Goal: Task Accomplishment & Management: Complete application form

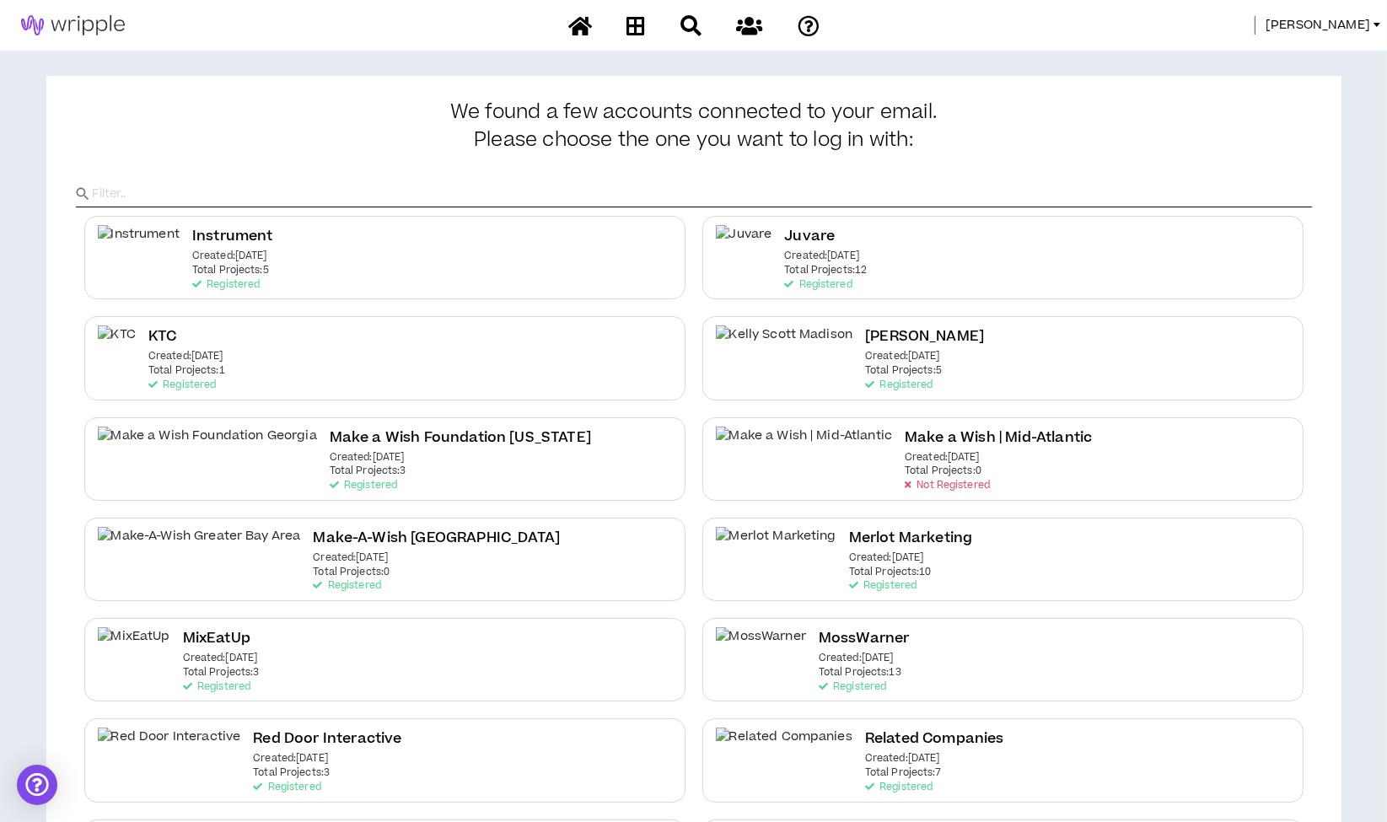
click at [1356, 24] on span "Morgan" at bounding box center [1317, 25] width 105 height 19
click at [1292, 58] on link "System Admin Portal" at bounding box center [1301, 57] width 153 height 25
click at [1349, 26] on span "Morgan" at bounding box center [1317, 25] width 105 height 19
click at [1300, 67] on link "System Admin Portal" at bounding box center [1301, 57] width 153 height 25
click at [1356, 16] on span "Morgan" at bounding box center [1317, 25] width 105 height 19
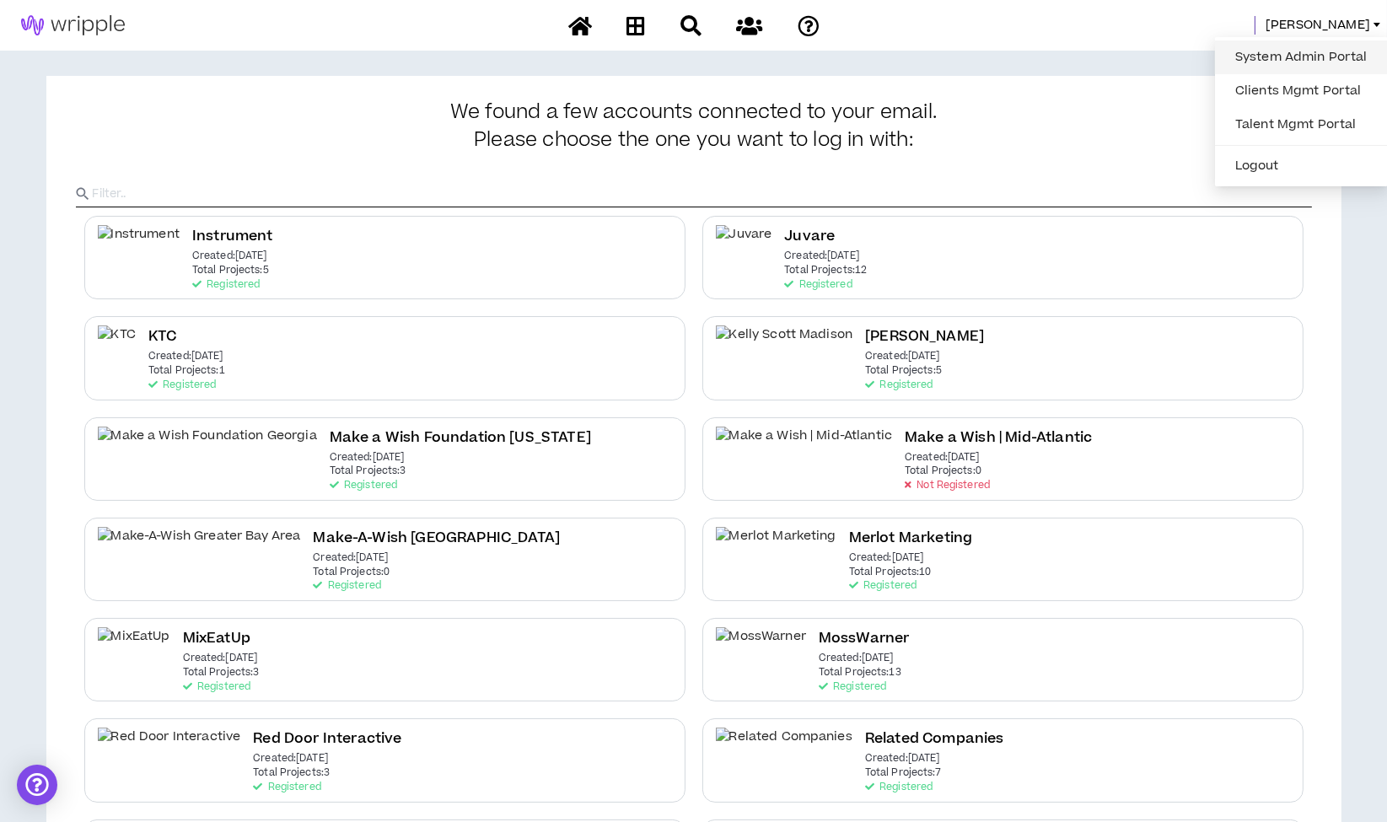
click at [1318, 49] on link "System Admin Portal" at bounding box center [1301, 57] width 153 height 25
click at [1355, 24] on span "Morgan" at bounding box center [1317, 25] width 105 height 19
click at [1322, 62] on link "System Admin Portal" at bounding box center [1301, 57] width 153 height 25
click at [1345, 18] on span "Morgan" at bounding box center [1317, 25] width 105 height 19
click at [1324, 51] on link "System Admin Portal" at bounding box center [1301, 57] width 153 height 25
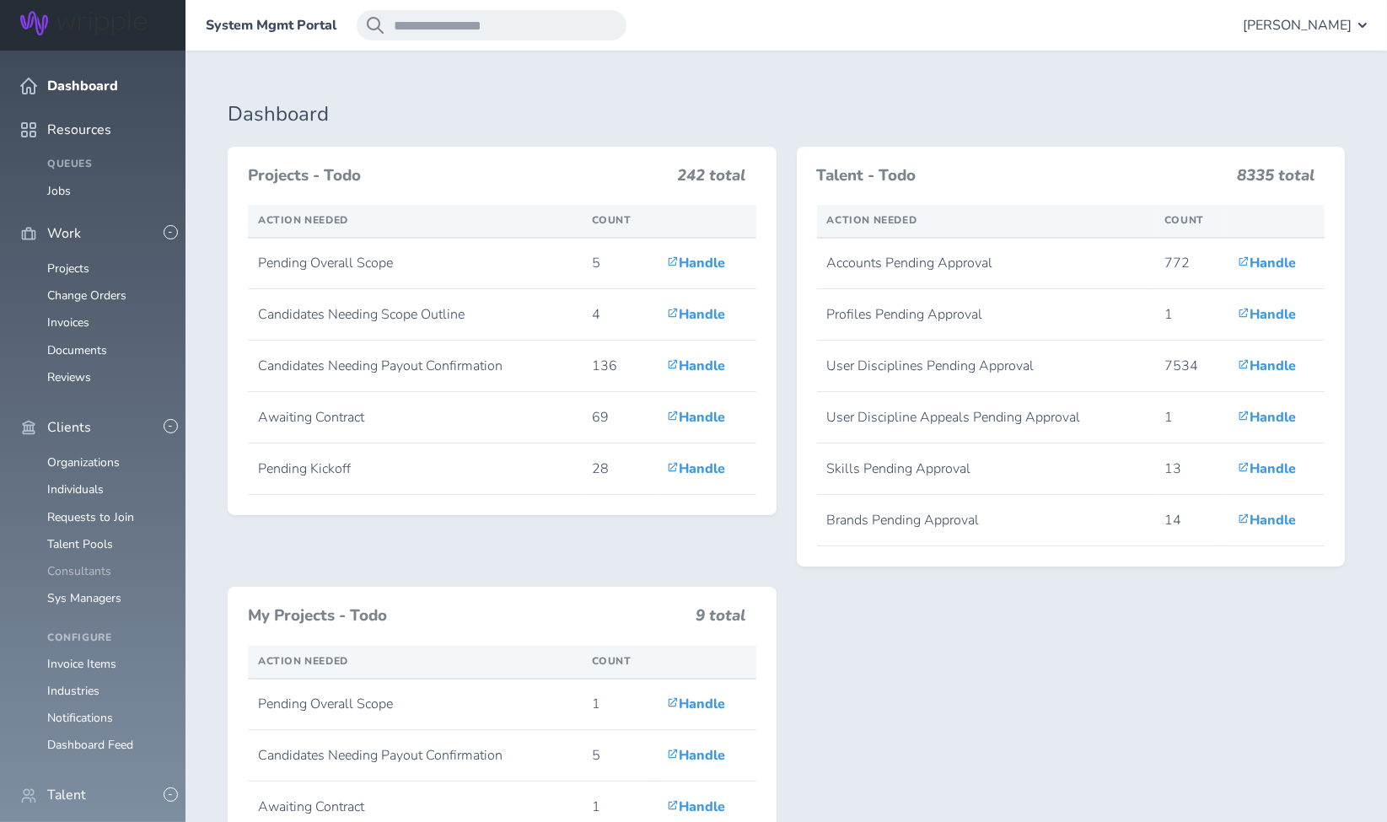
click at [94, 563] on link "Consultants" at bounding box center [79, 571] width 64 height 16
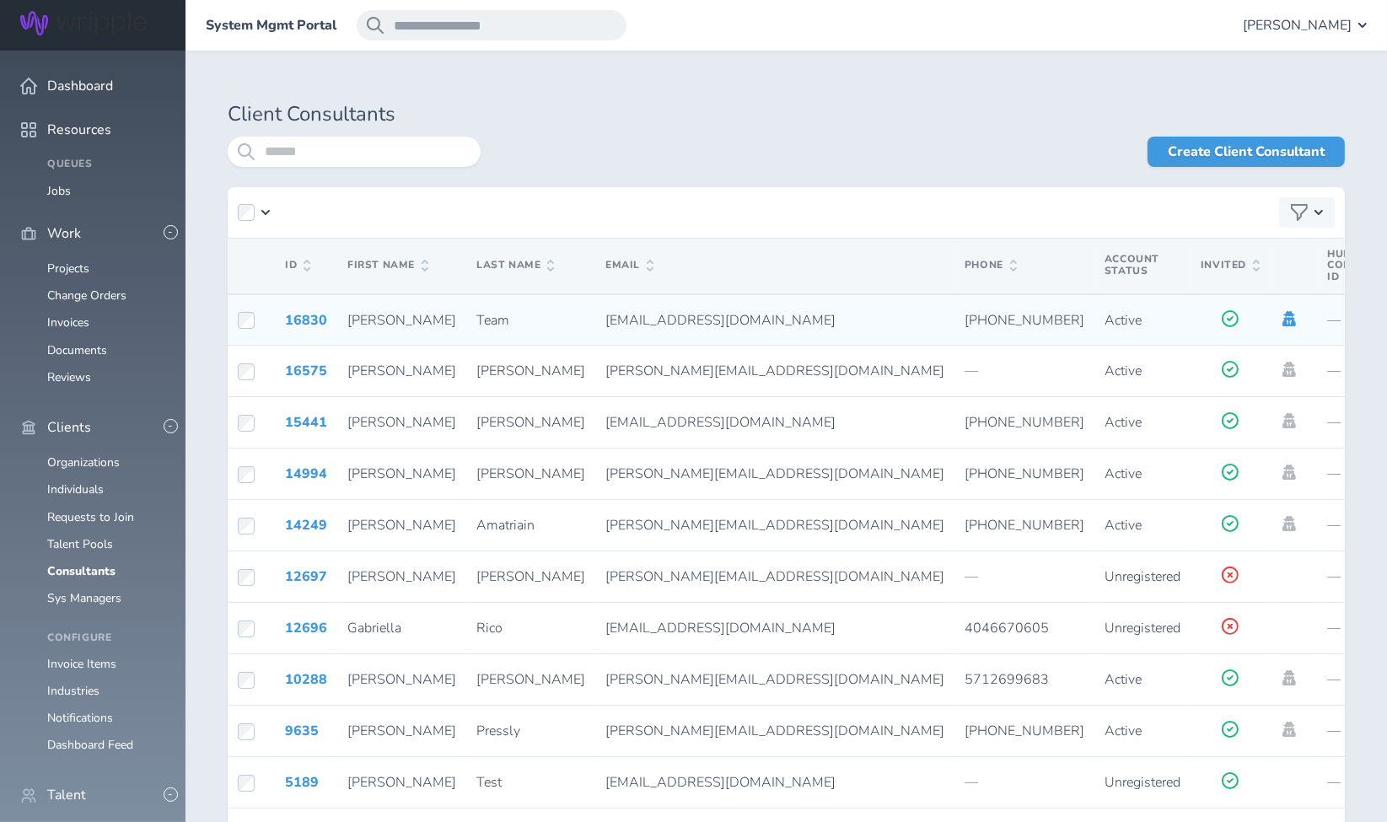
click at [1282, 319] on icon at bounding box center [1288, 318] width 13 height 15
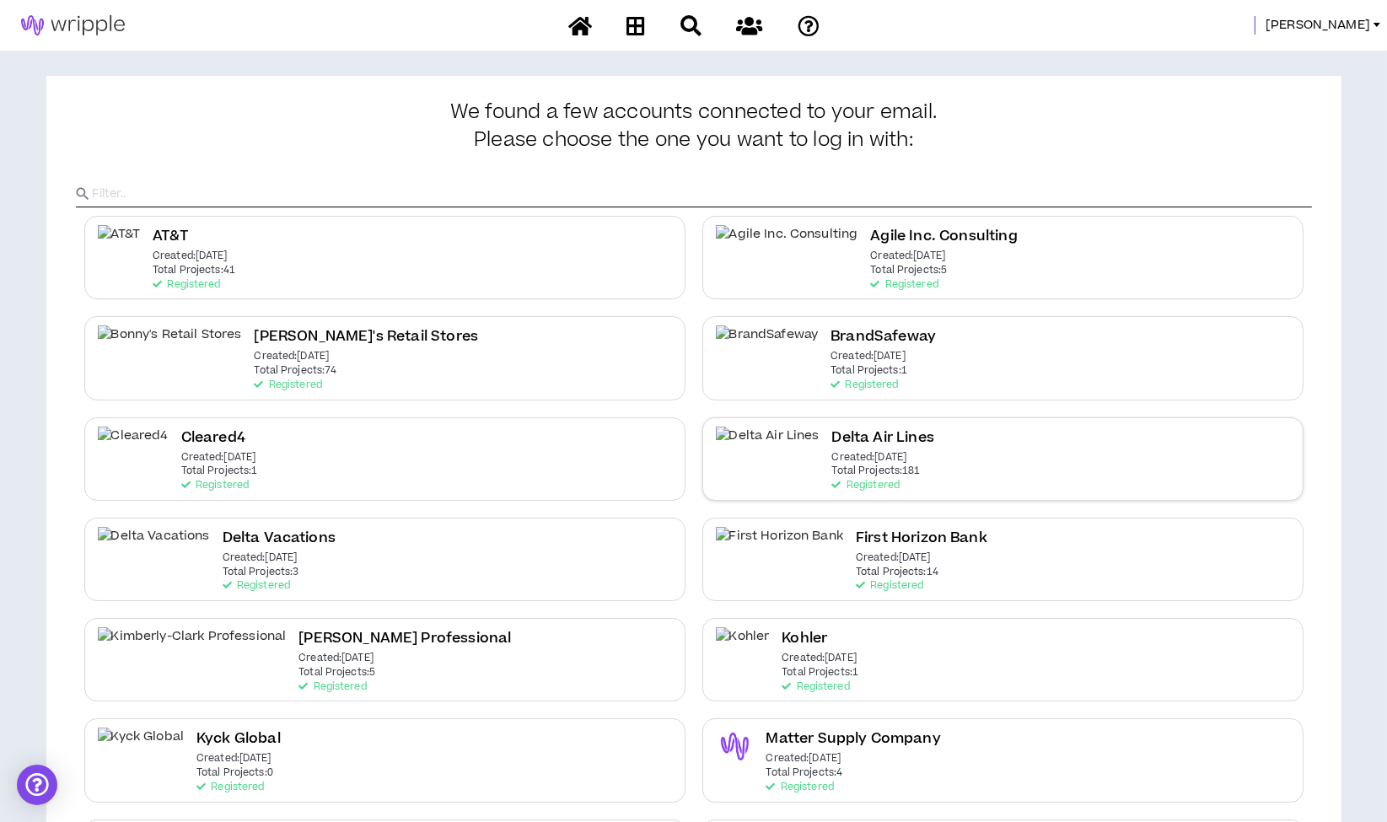
click at [850, 452] on p "Created: [DATE]" at bounding box center [869, 458] width 75 height 12
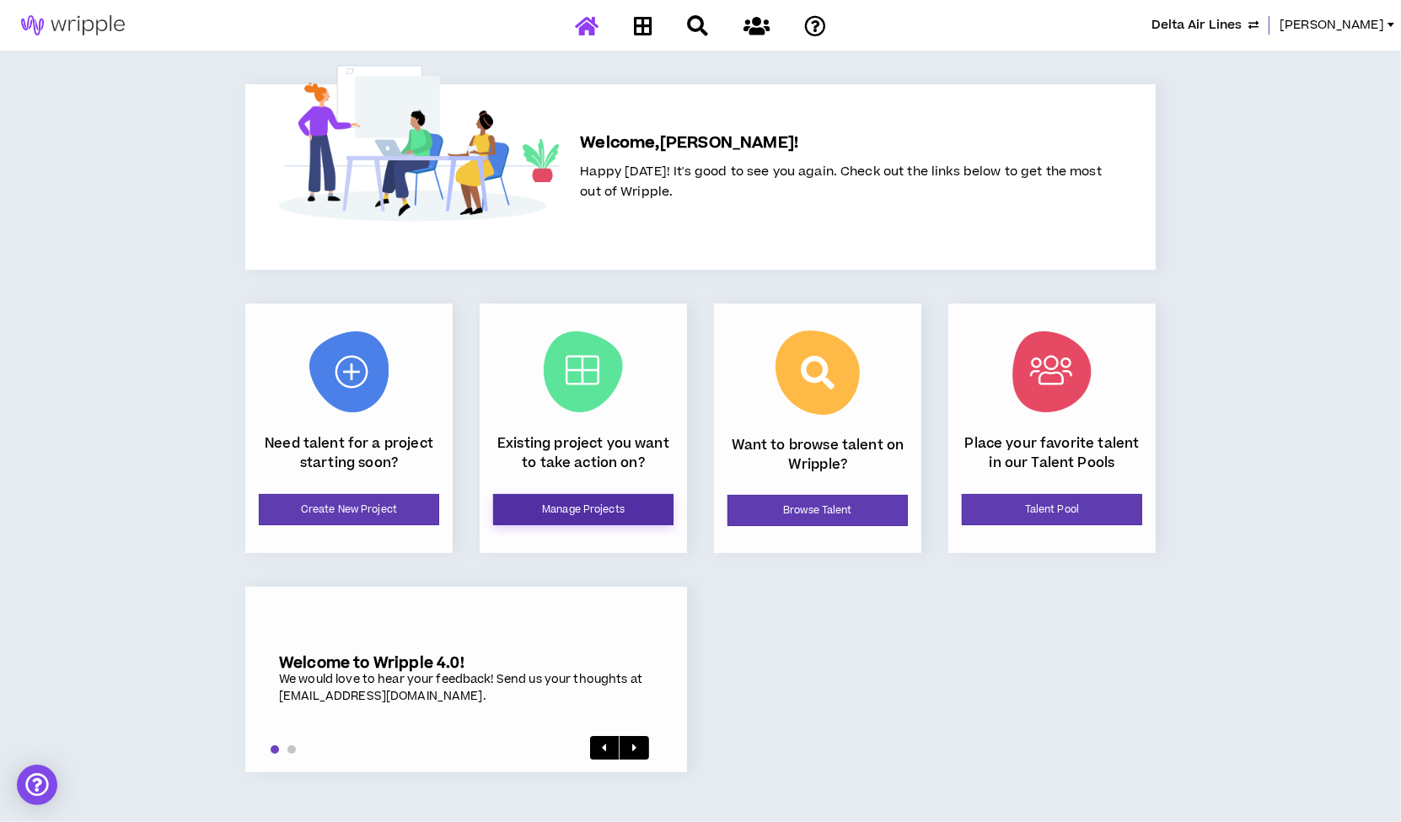
click at [621, 506] on link "Manage Projects" at bounding box center [583, 509] width 180 height 31
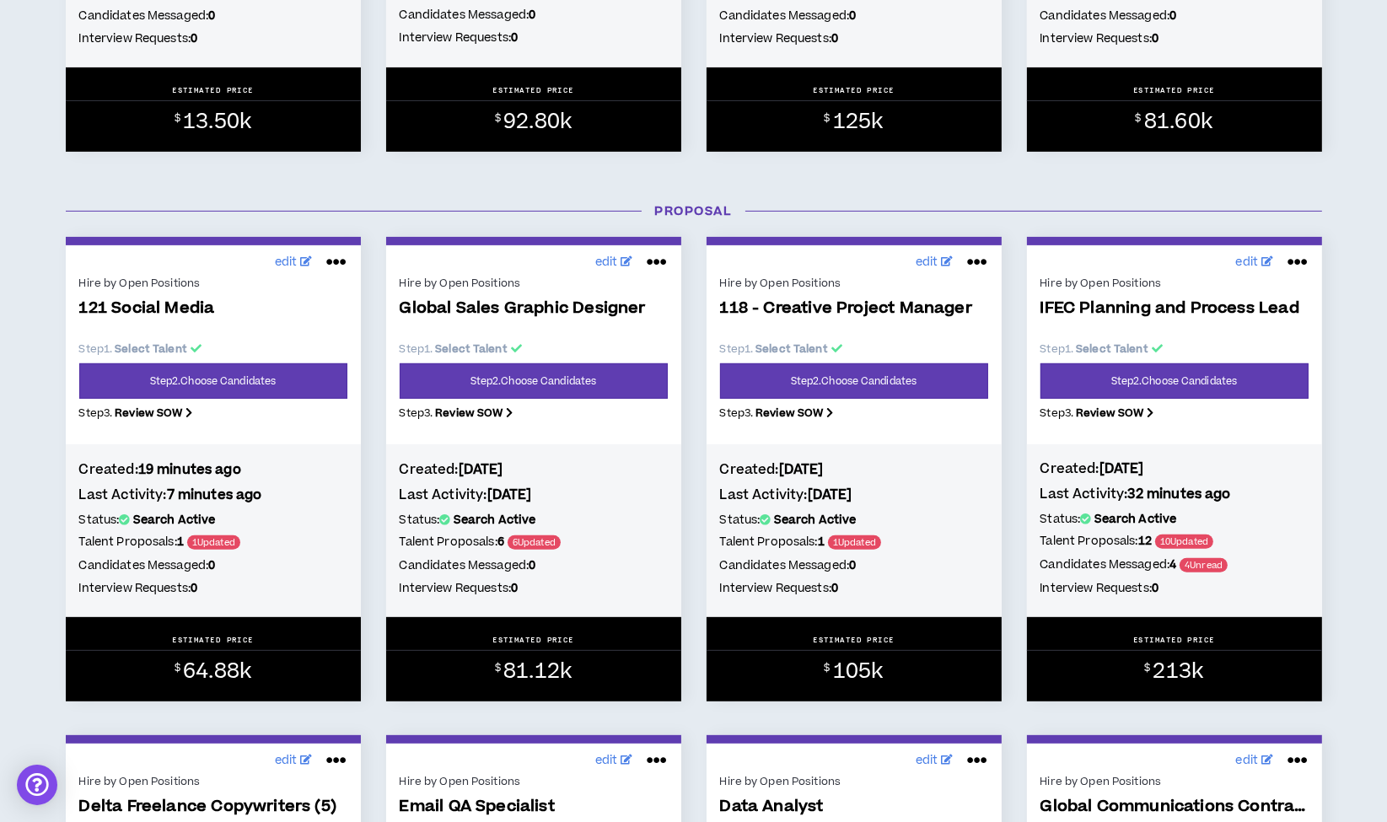
scroll to position [659, 0]
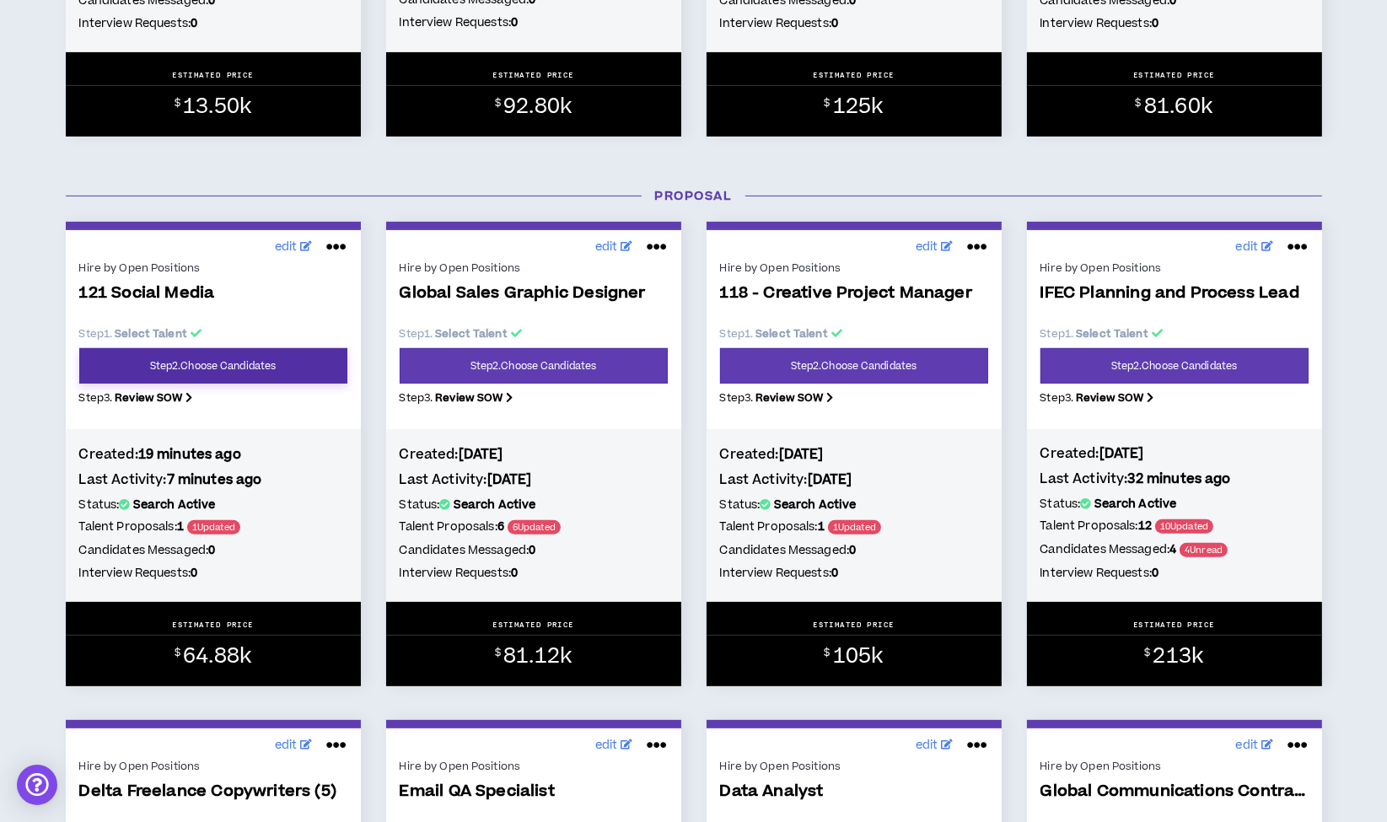
click at [236, 375] on link "Step 2 . Choose Candidates" at bounding box center [213, 365] width 268 height 35
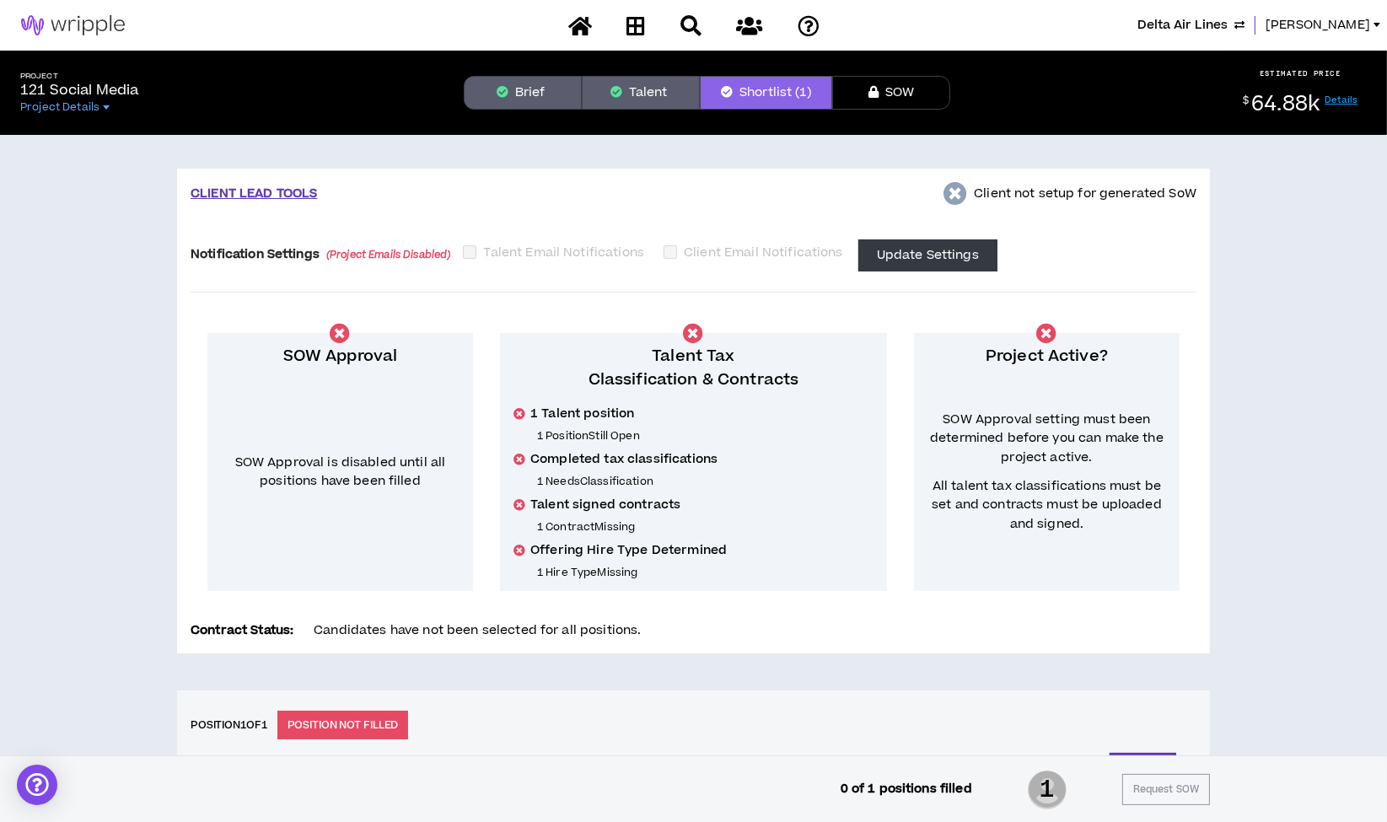
click at [507, 83] on button "Brief" at bounding box center [523, 93] width 118 height 34
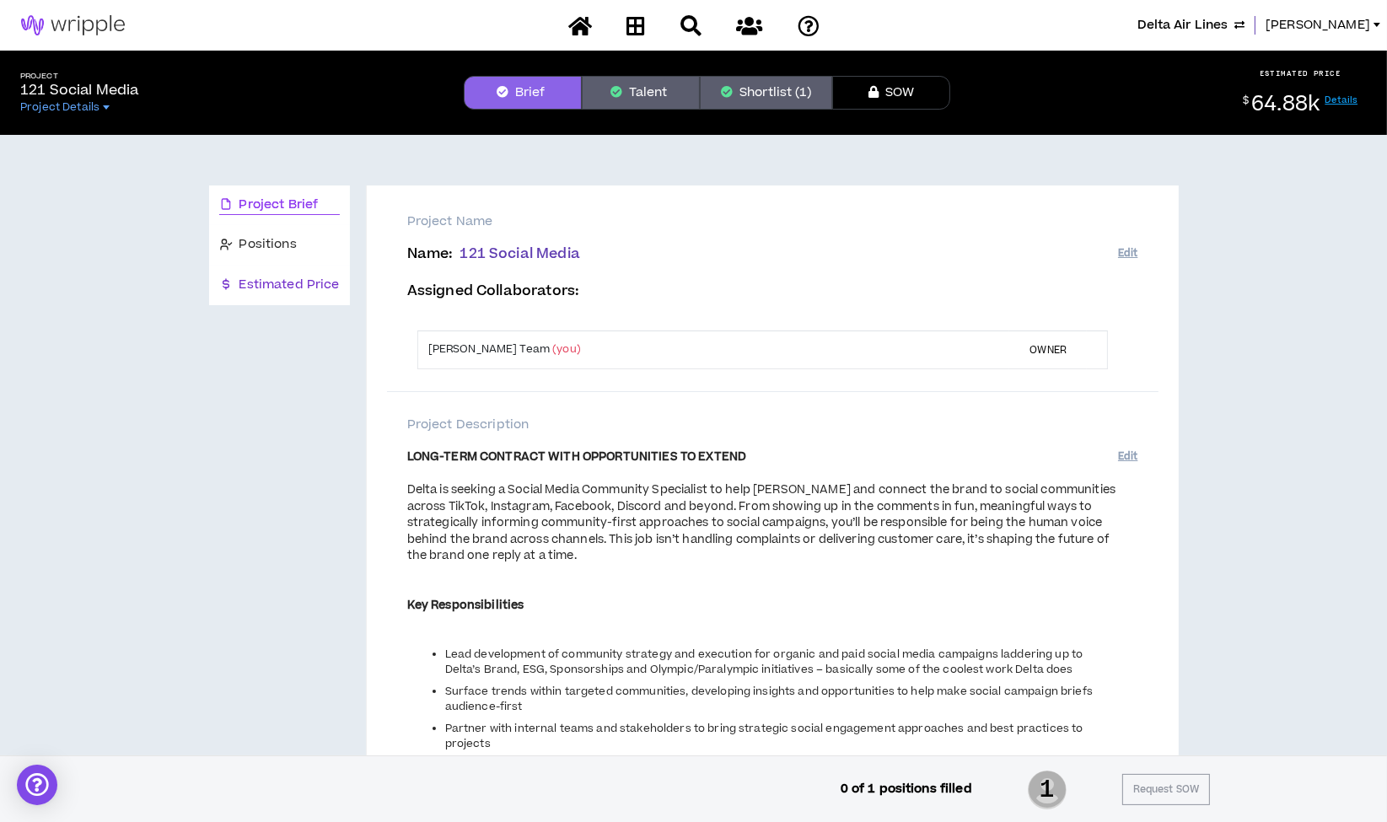
click at [301, 288] on span "Estimated Price" at bounding box center [289, 285] width 100 height 19
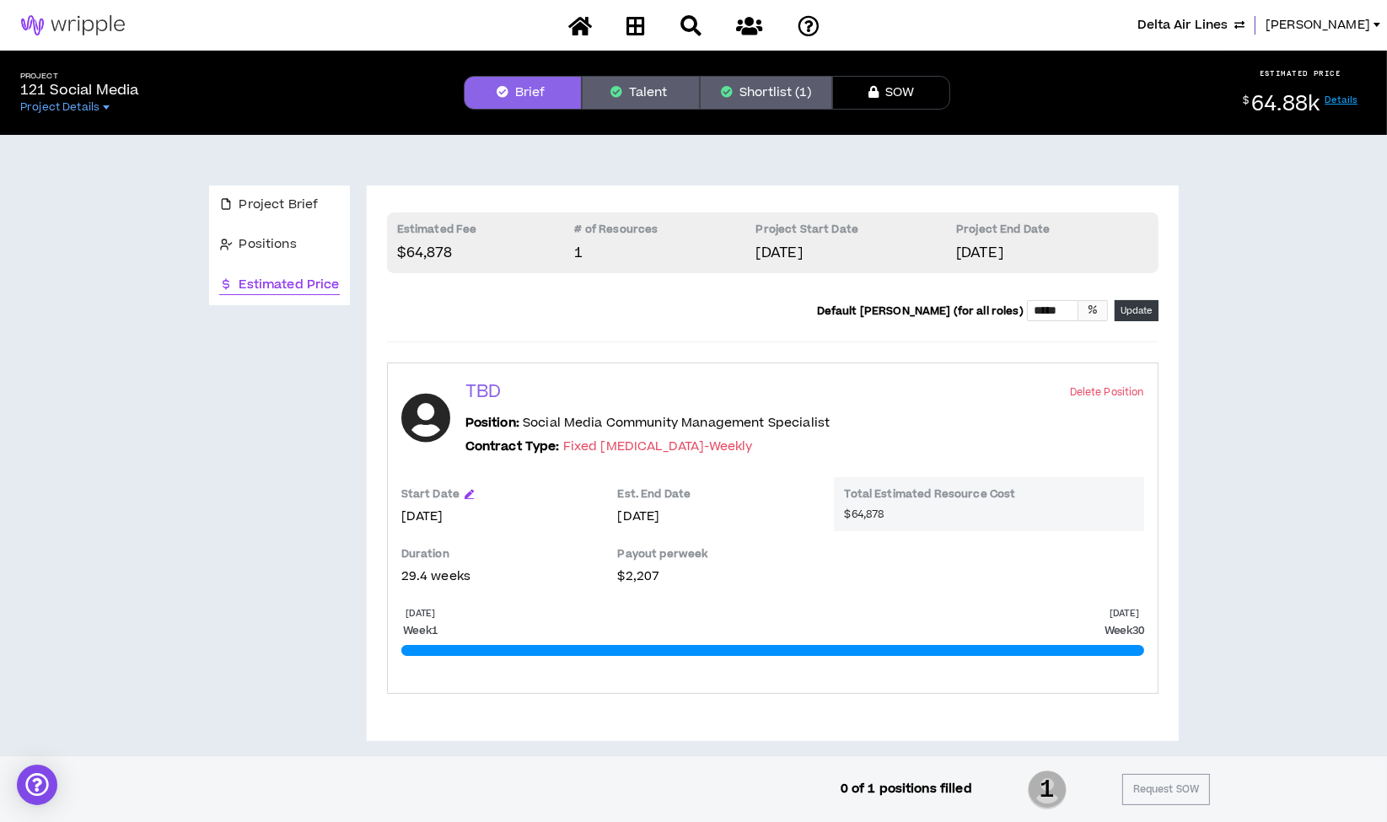
click at [792, 89] on button "Shortlist (1)" at bounding box center [766, 93] width 132 height 34
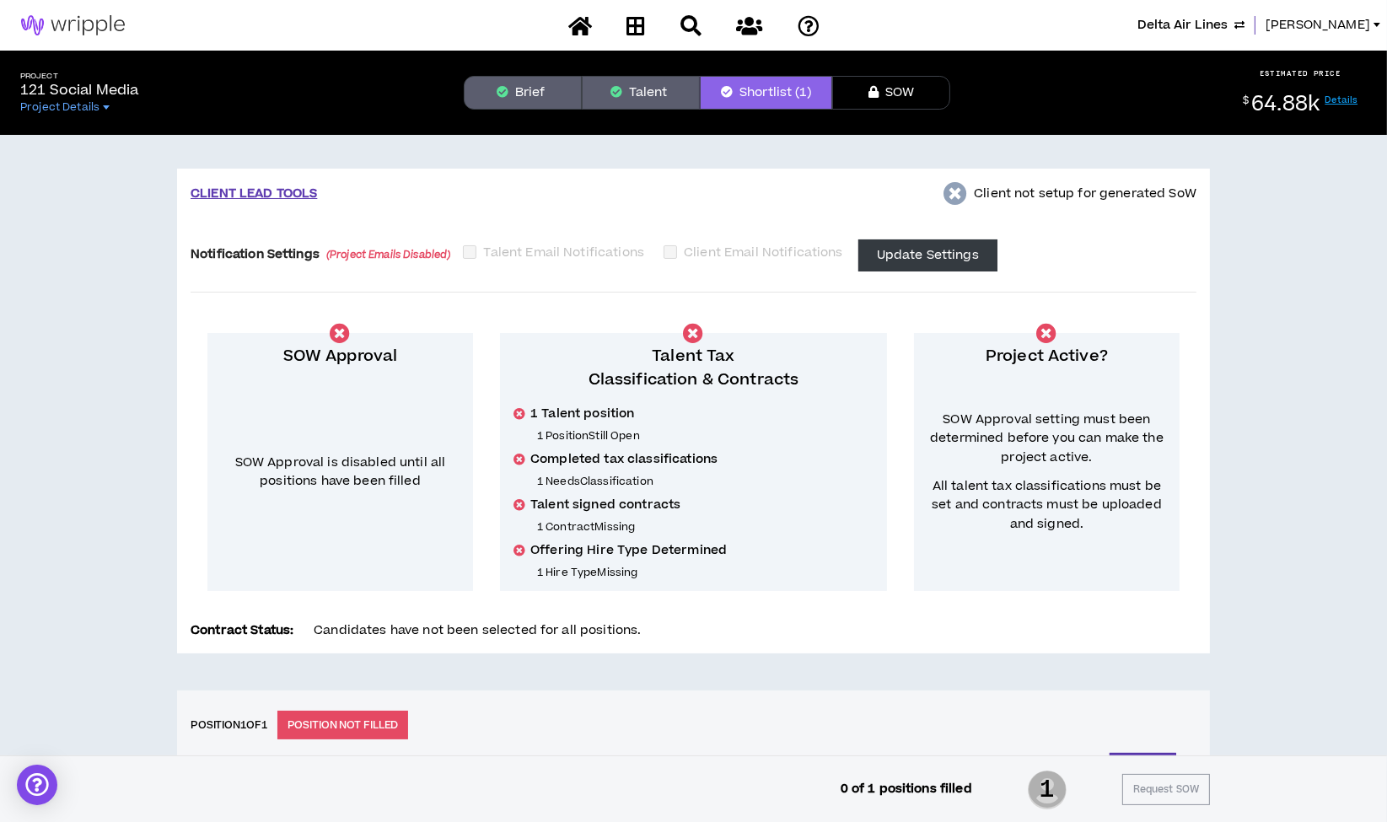
scroll to position [373, 0]
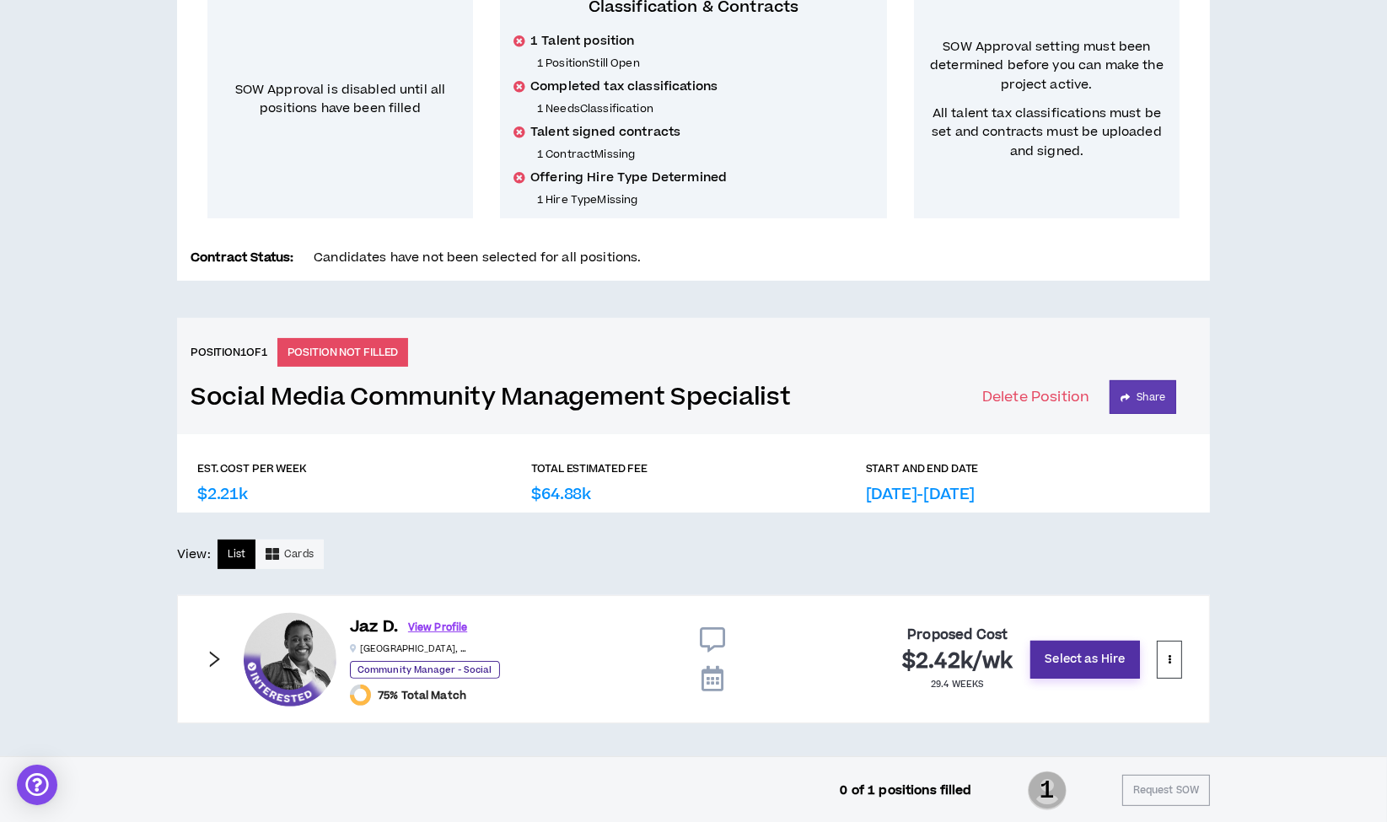
click at [1076, 664] on button "Select as Hire" at bounding box center [1085, 660] width 110 height 38
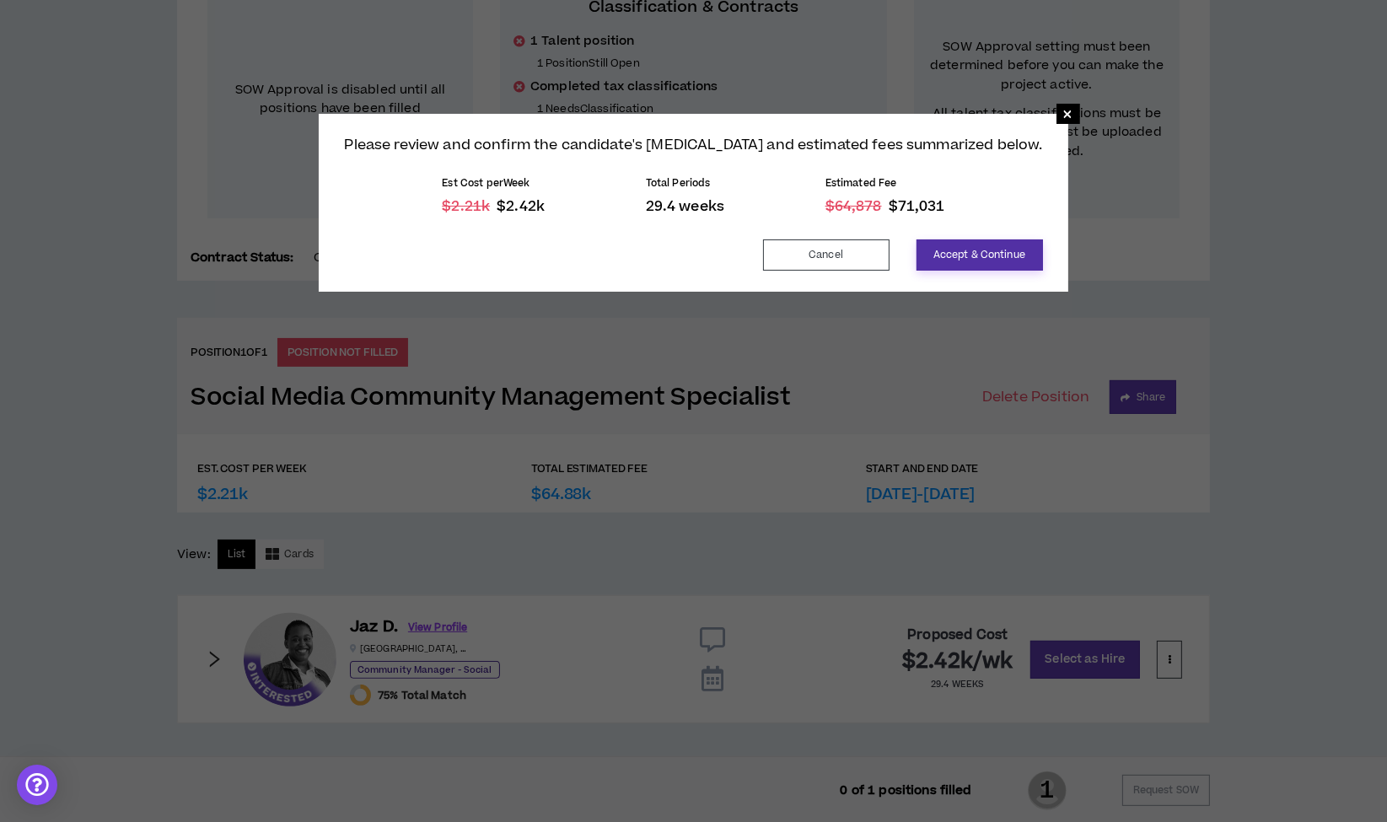
click at [948, 250] on button "Accept & Continue" at bounding box center [979, 254] width 126 height 31
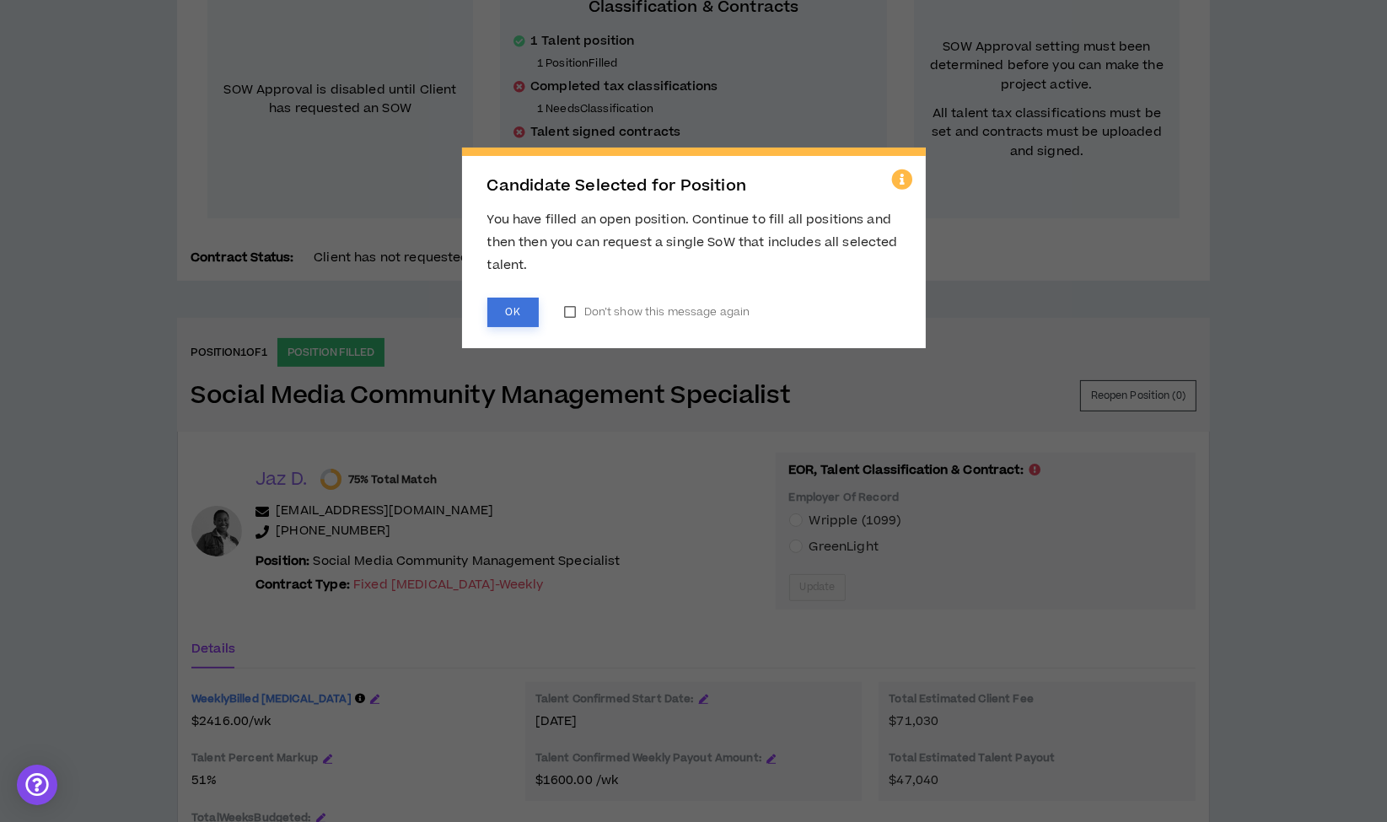
click at [510, 307] on button "OK" at bounding box center [512, 313] width 51 height 30
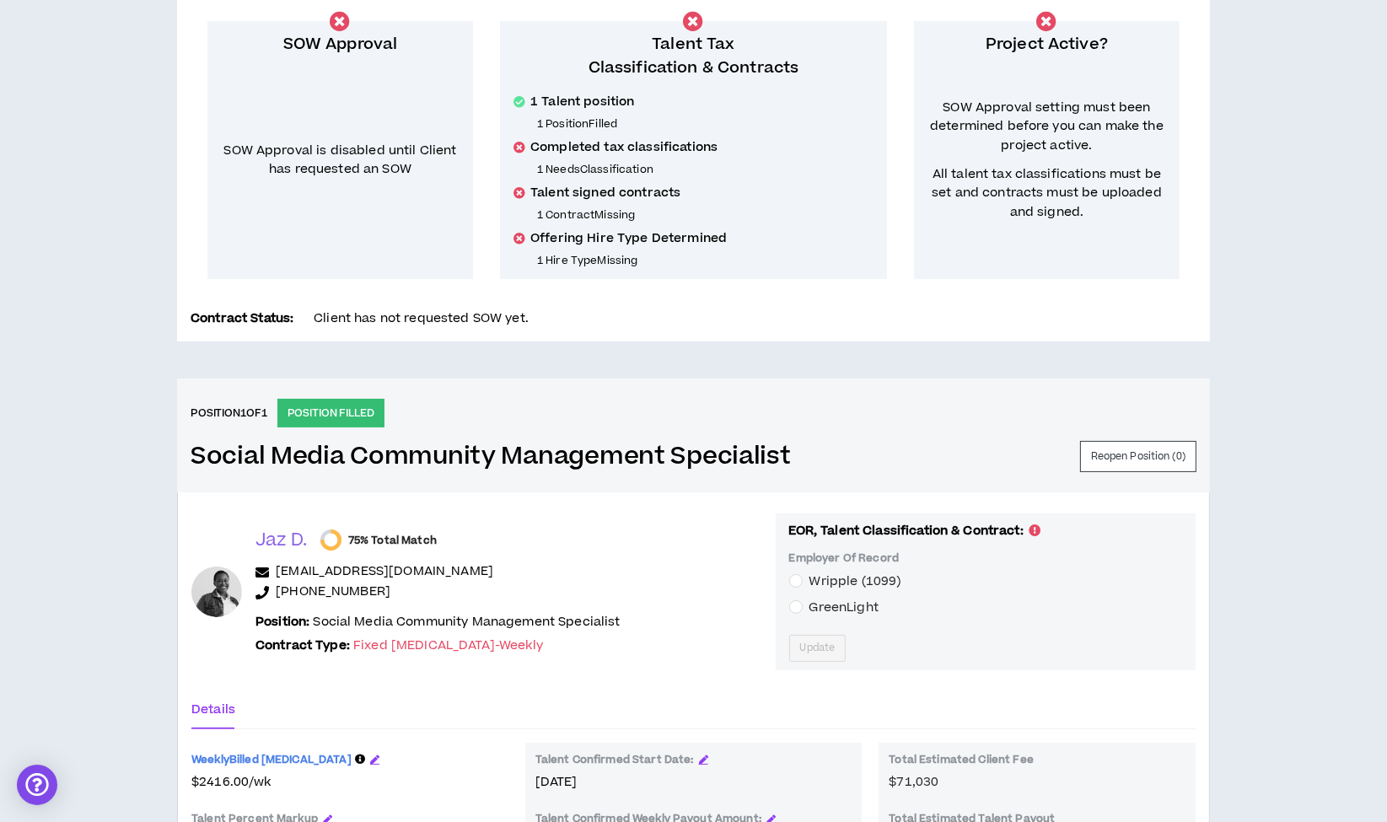
scroll to position [0, 0]
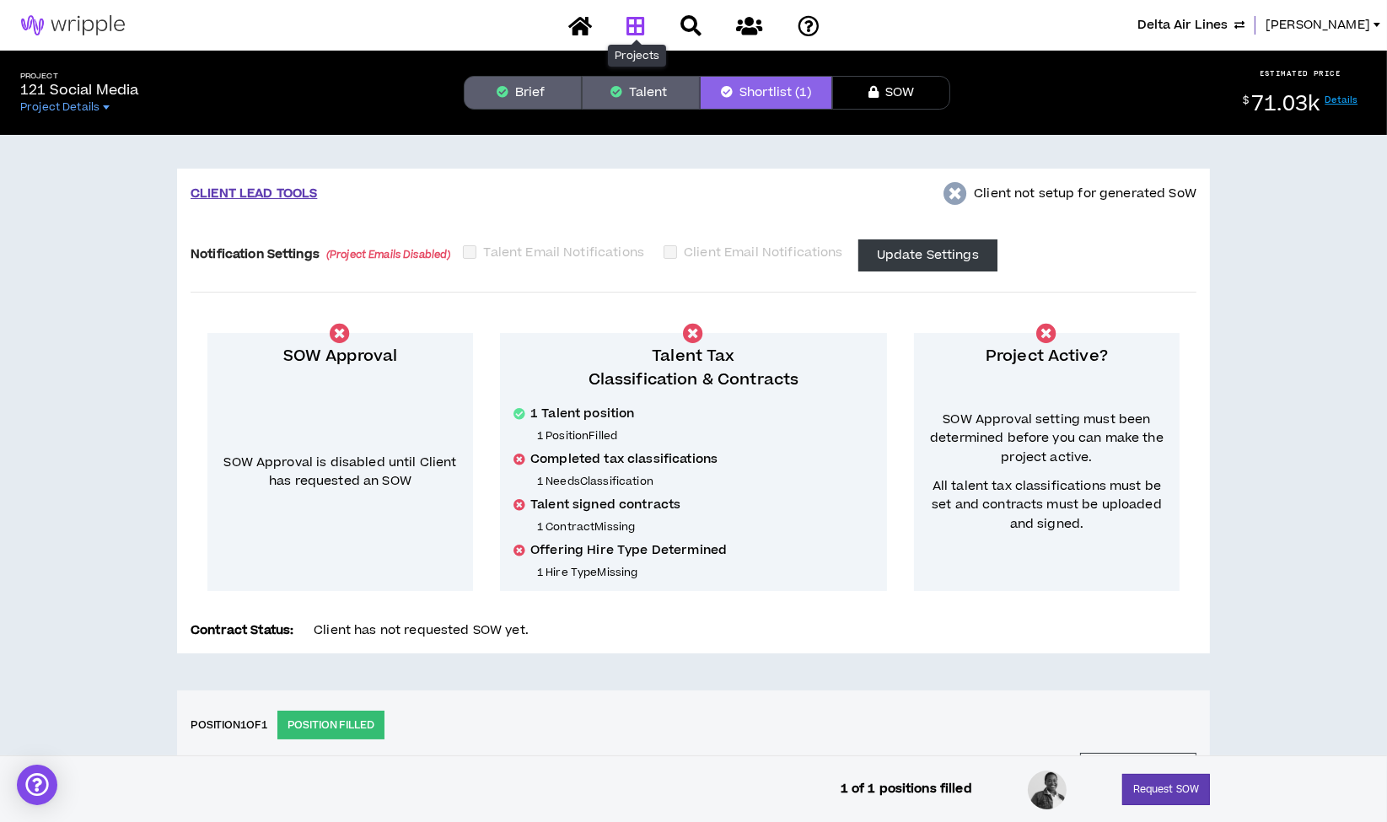
click at [632, 19] on icon at bounding box center [635, 25] width 19 height 21
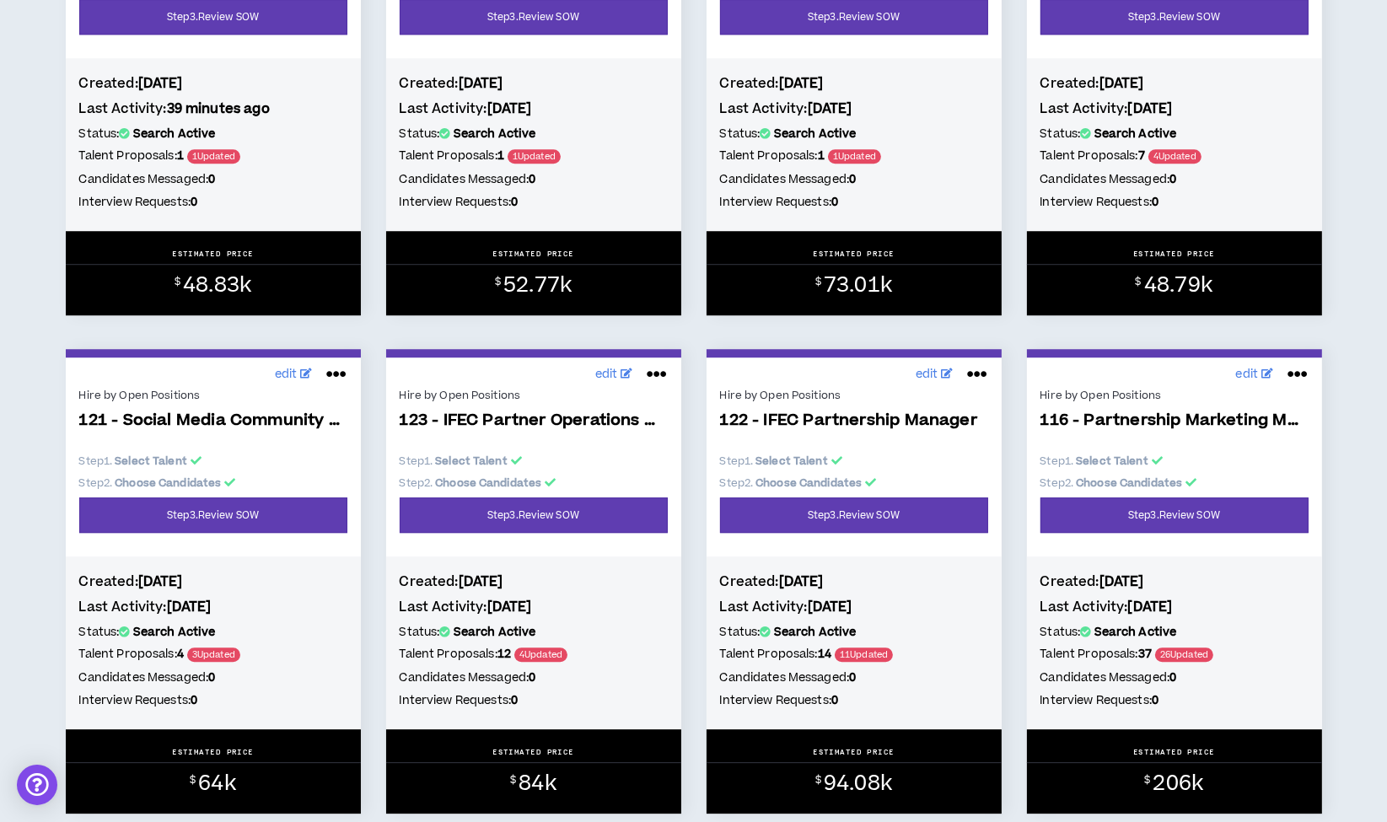
scroll to position [5621, 0]
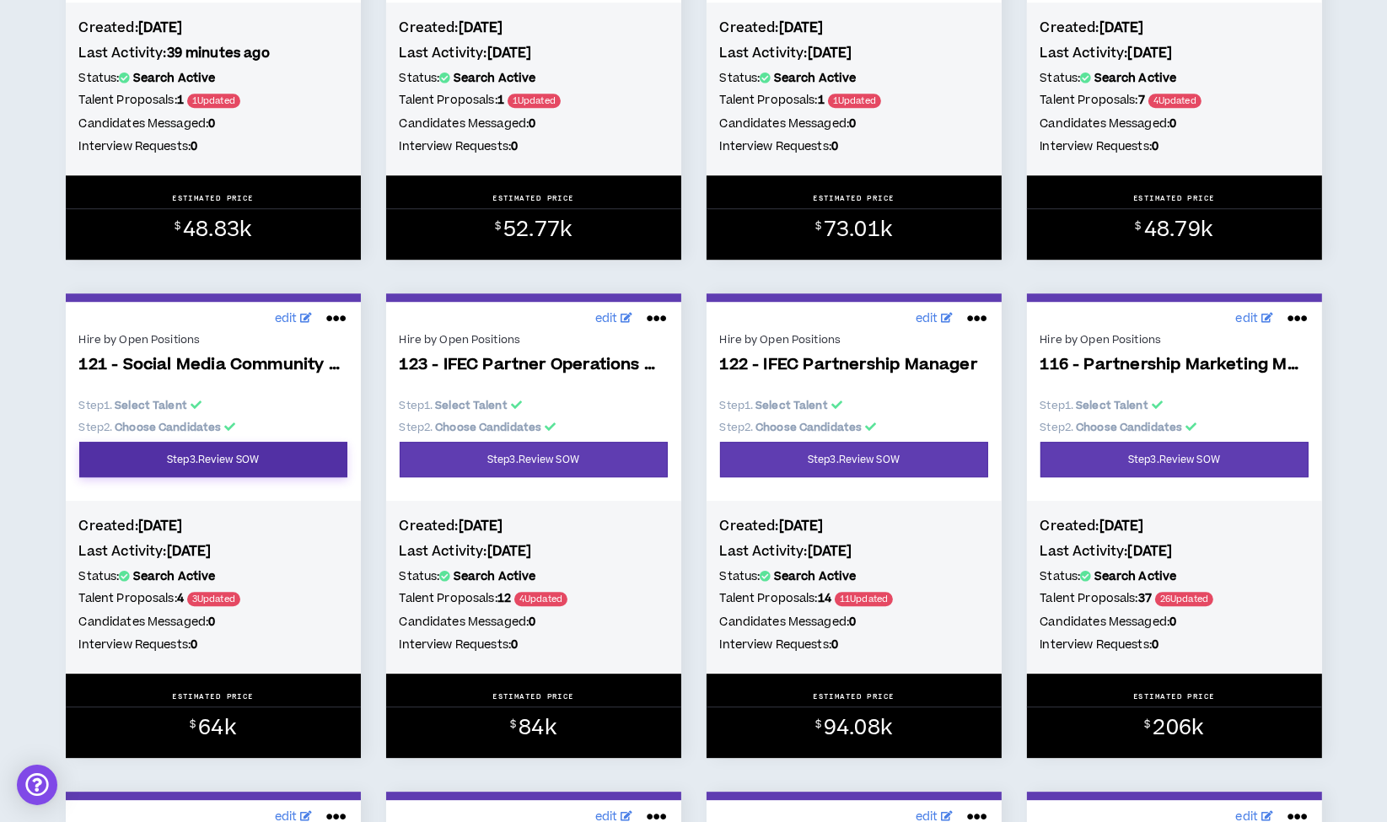
click at [234, 472] on link "Step 3 . Review SOW" at bounding box center [213, 459] width 268 height 35
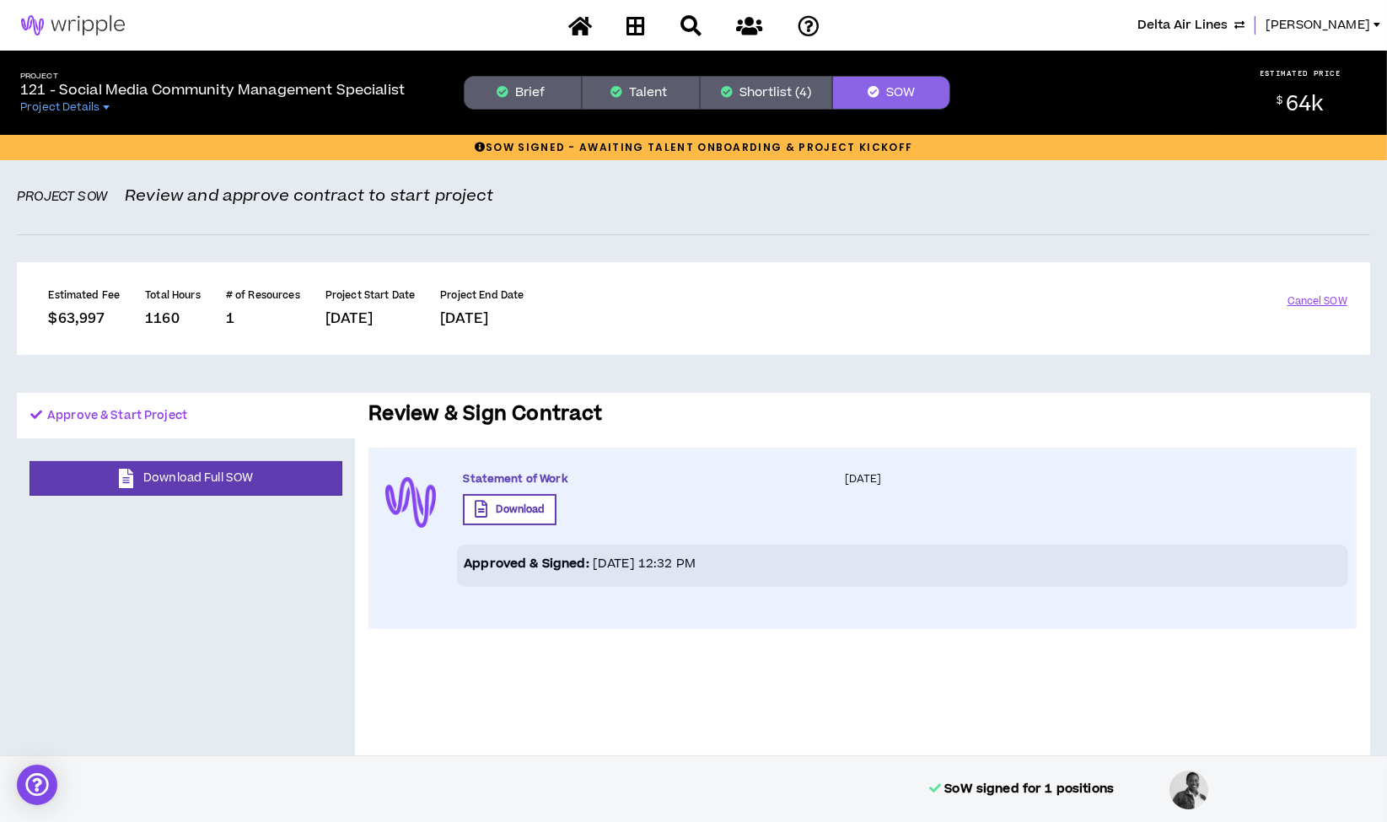
click at [777, 91] on button "Shortlist (4)" at bounding box center [766, 93] width 132 height 34
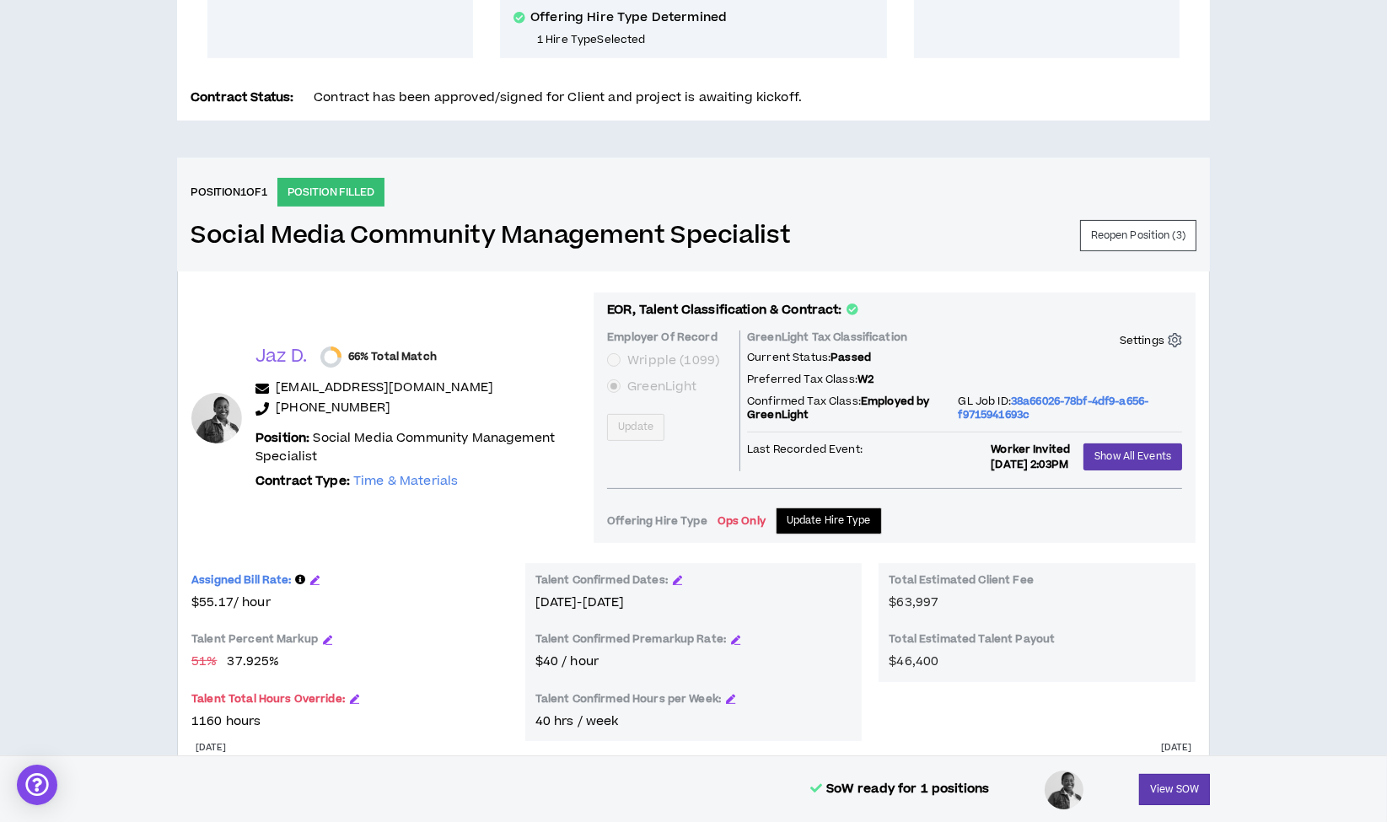
scroll to position [540, 0]
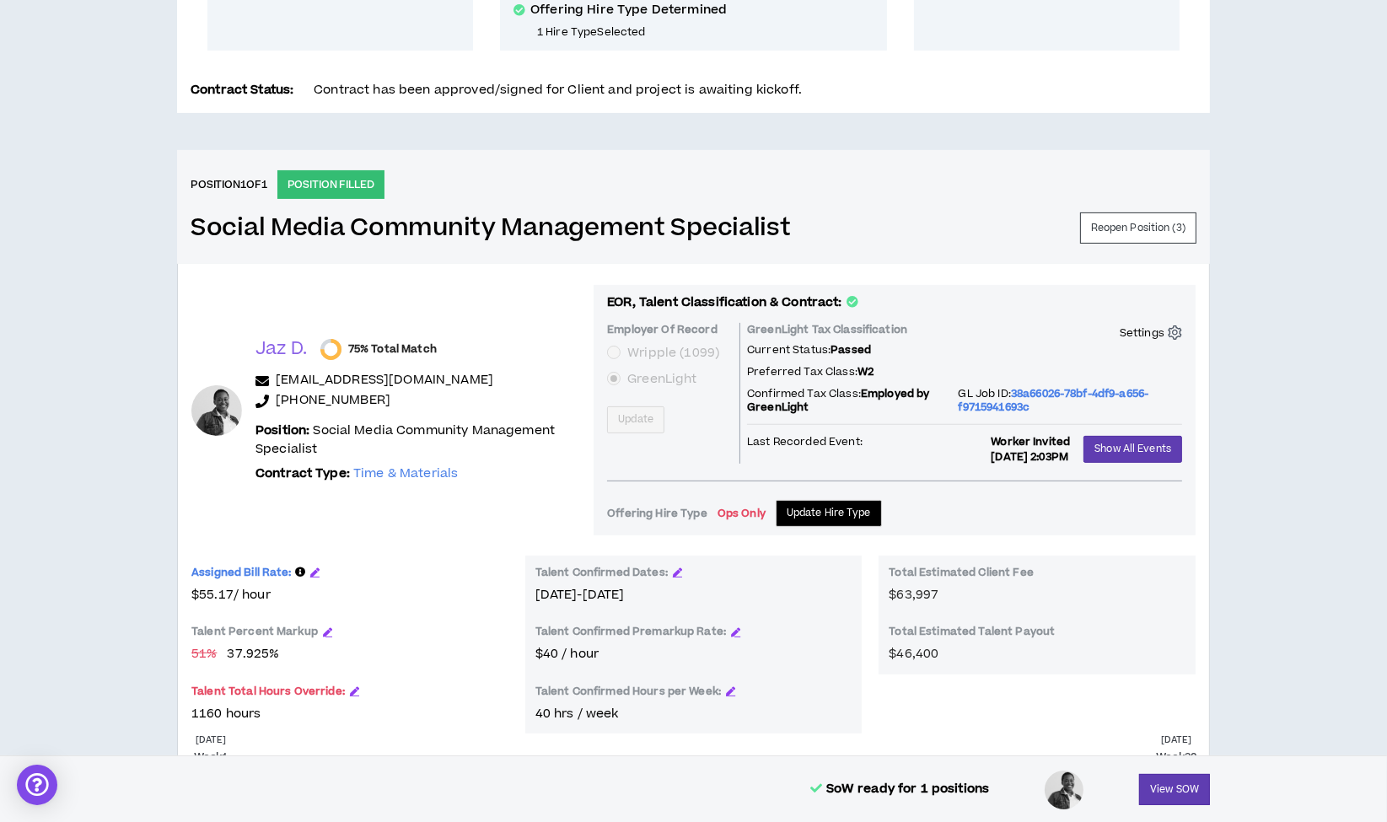
click at [1165, 336] on div "Settings" at bounding box center [1150, 332] width 62 height 14
click at [1141, 383] on p "Unlink Job" at bounding box center [1139, 385] width 65 height 19
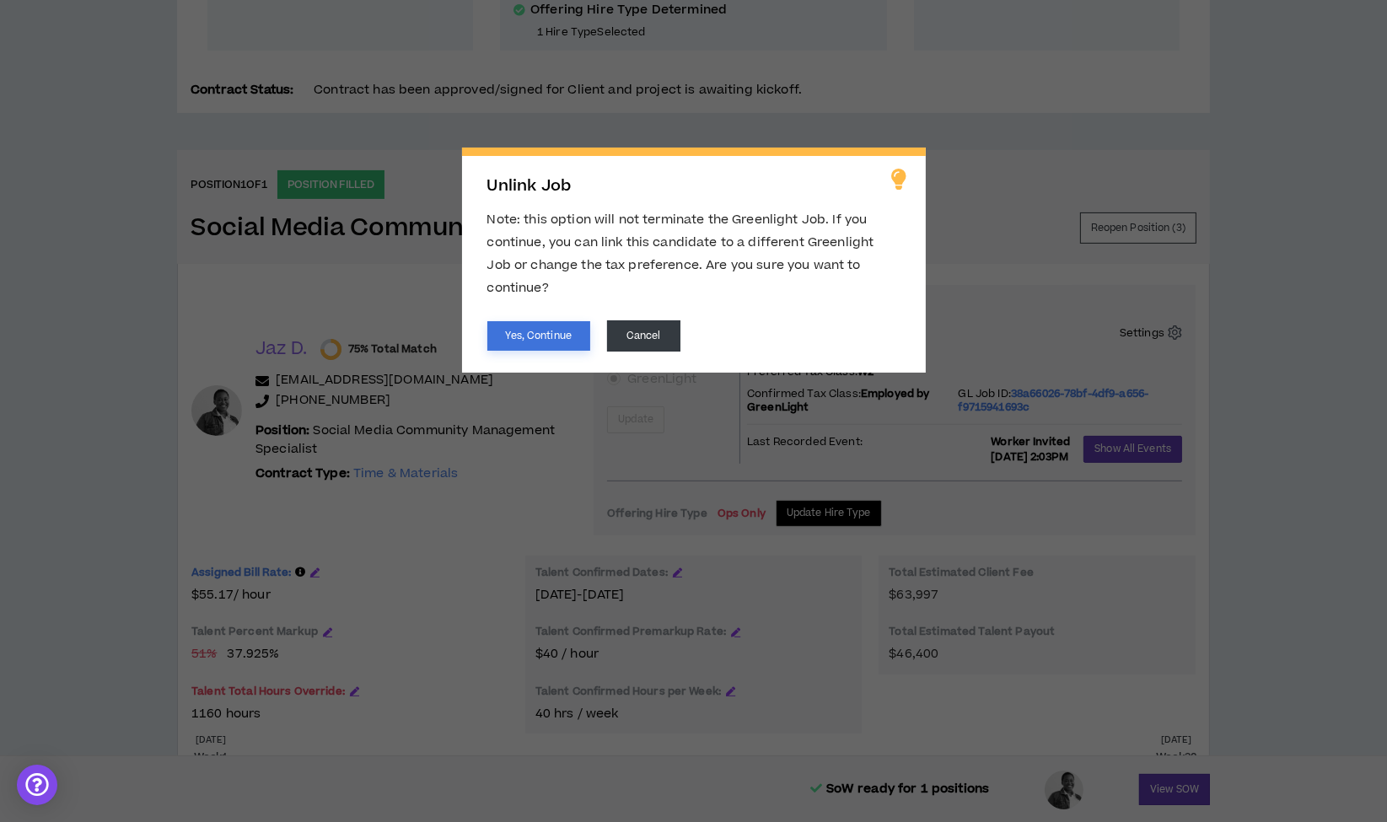
click at [519, 321] on button "Yes, Continue" at bounding box center [538, 336] width 103 height 30
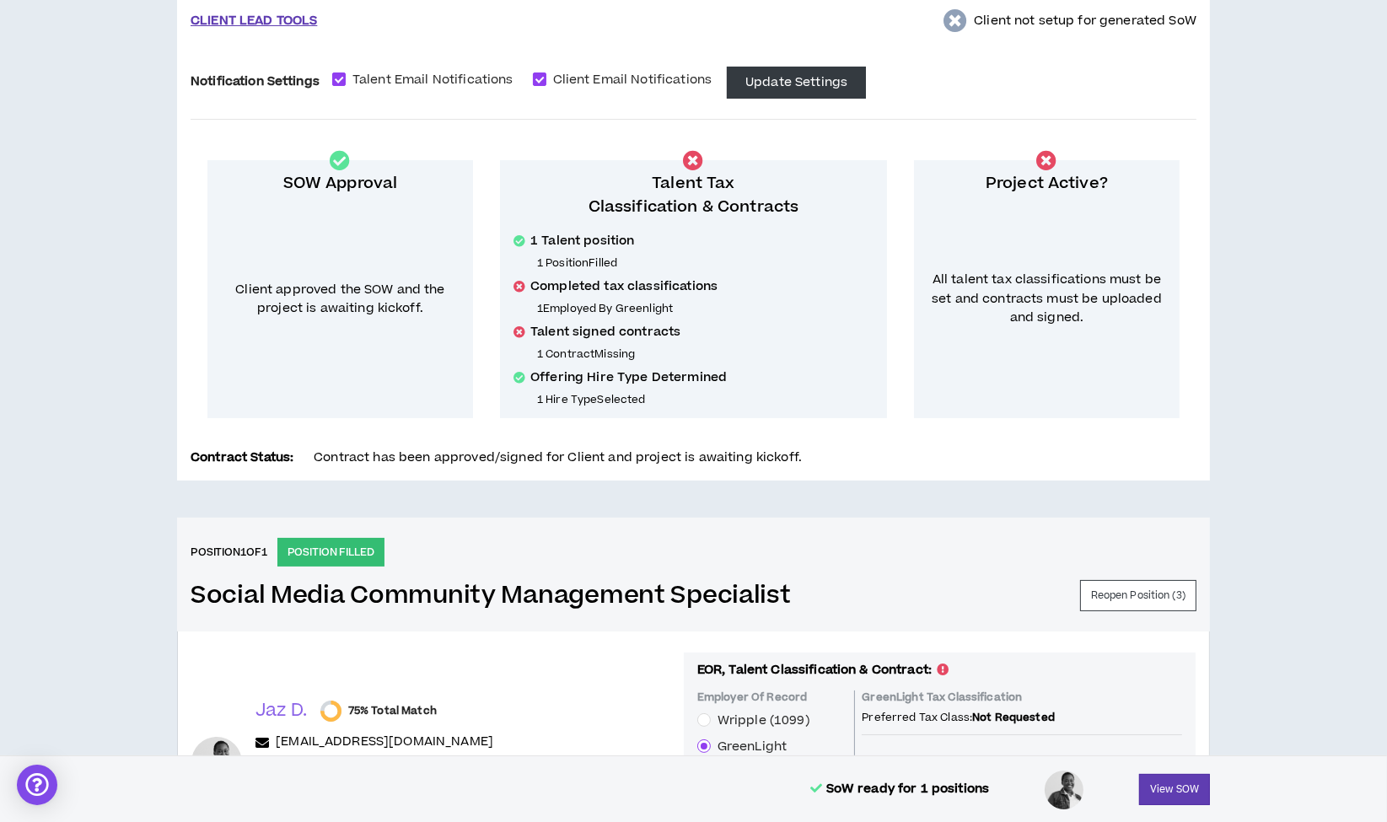
scroll to position [0, 0]
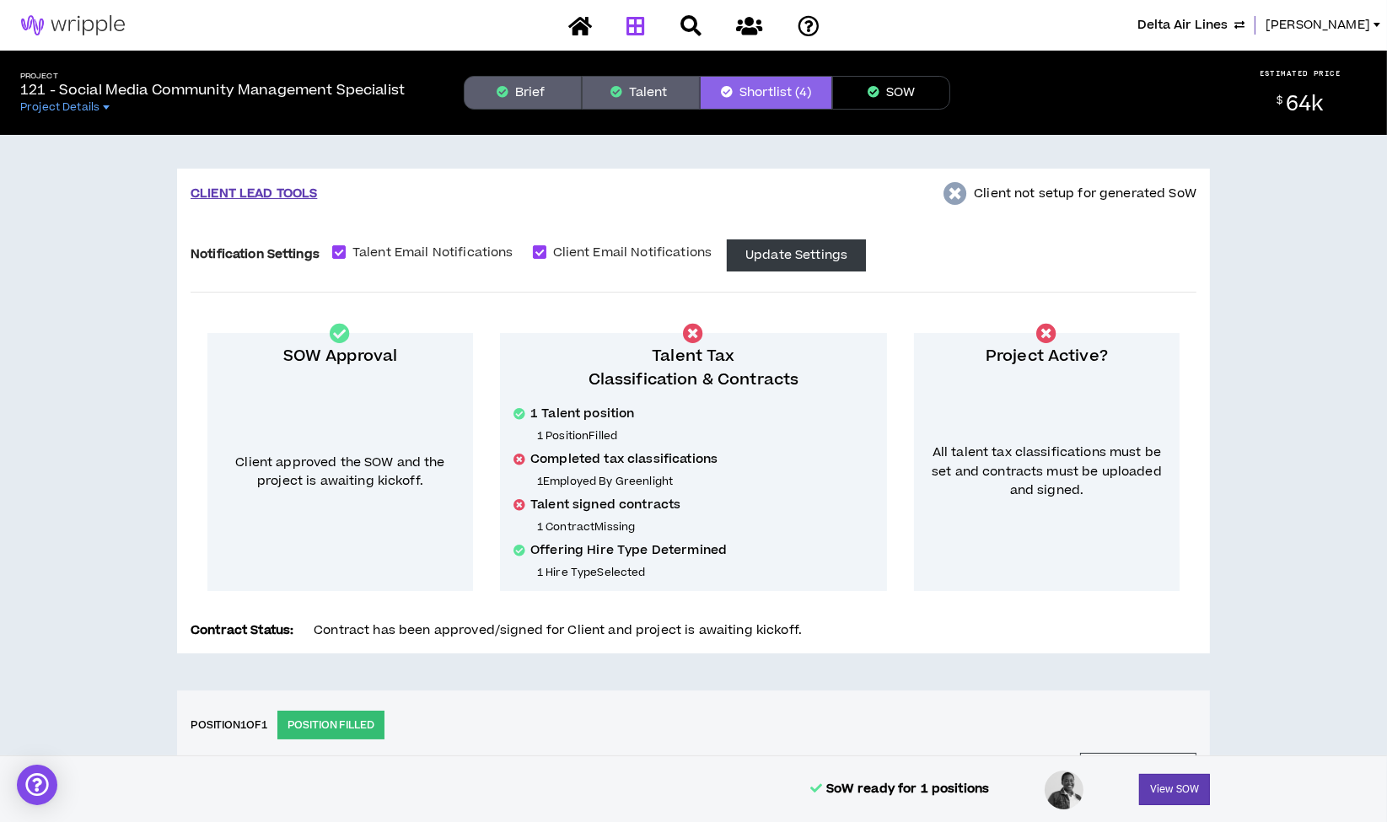
click at [638, 31] on icon at bounding box center [635, 25] width 19 height 21
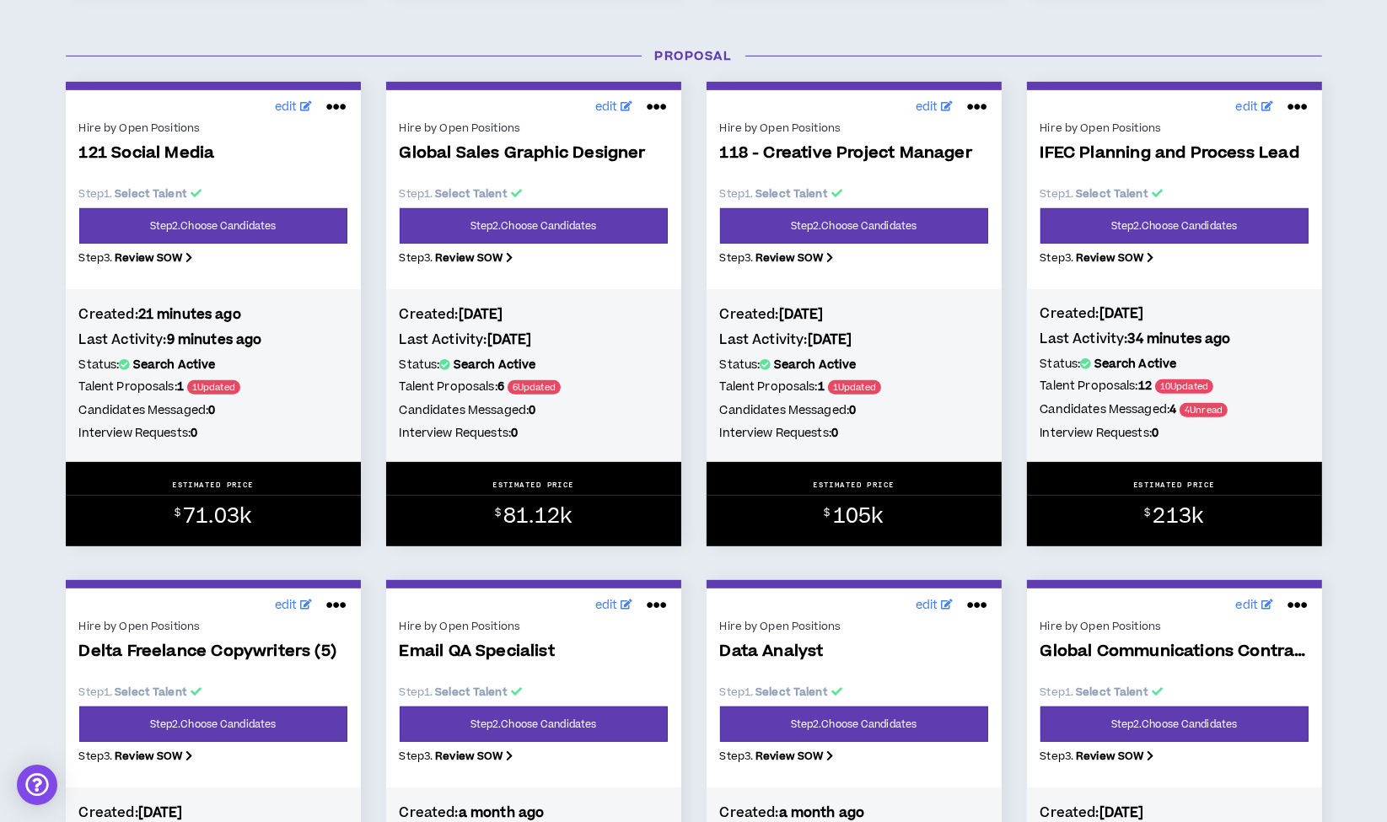
scroll to position [803, 0]
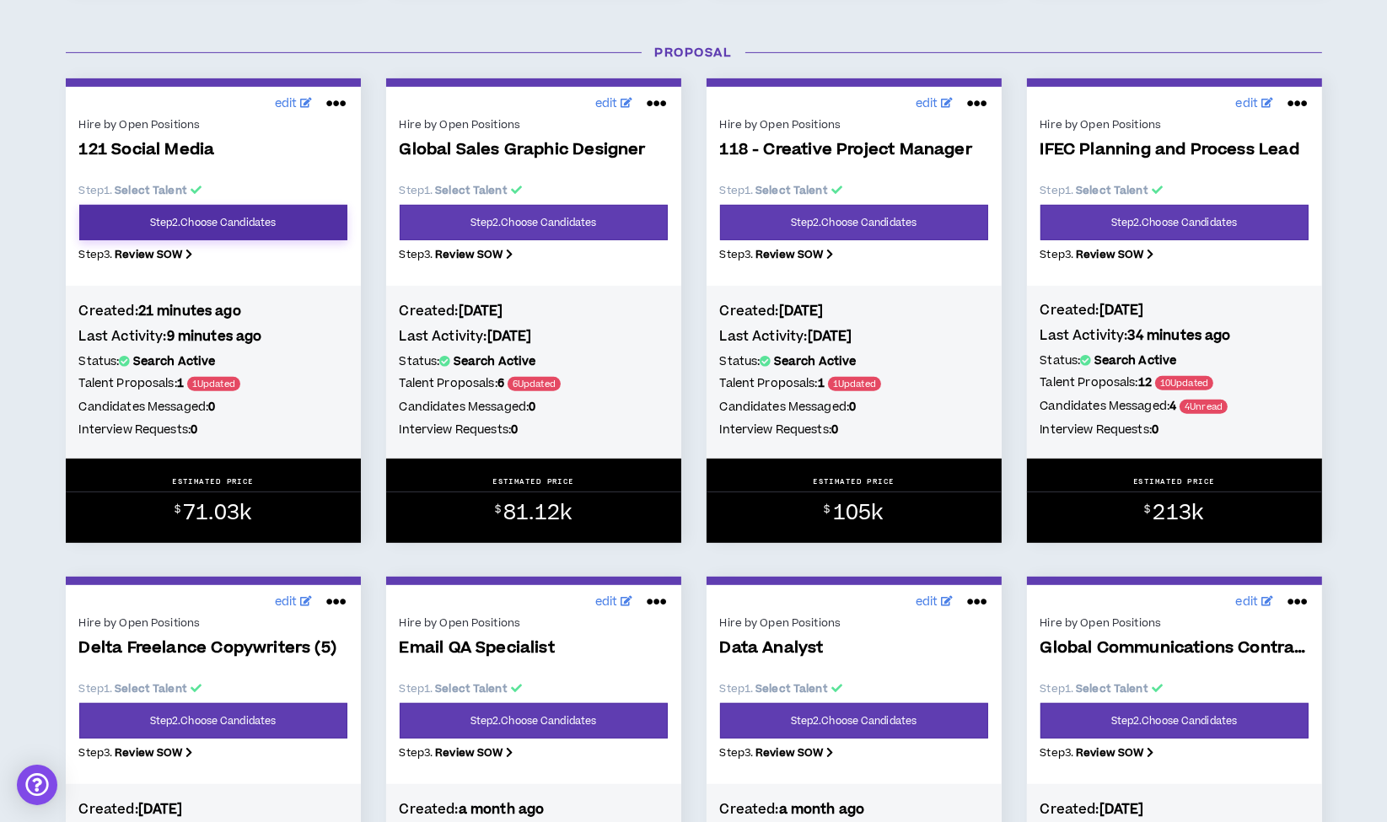
click at [253, 226] on link "Step 2 . Choose Candidates" at bounding box center [213, 222] width 268 height 35
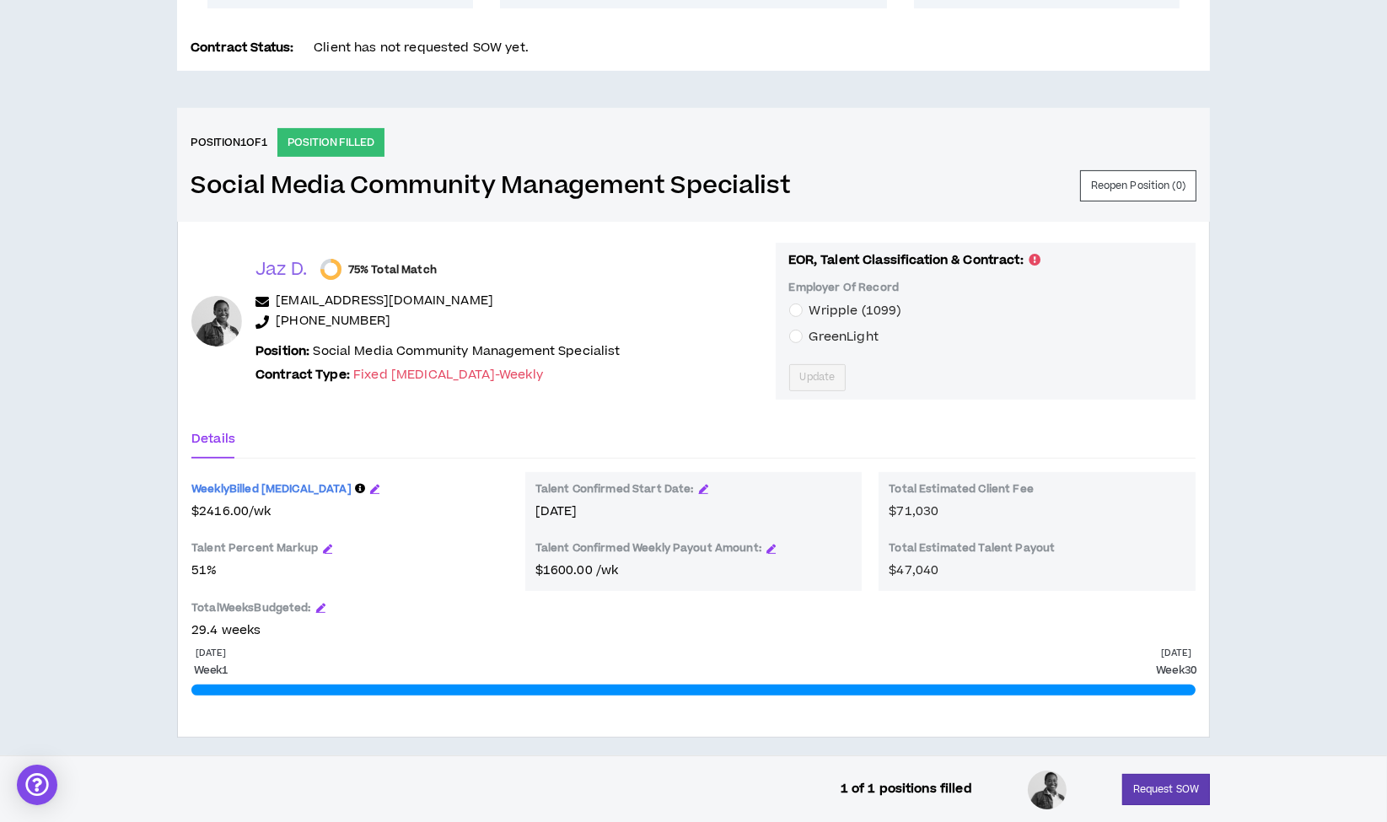
scroll to position [588, 0]
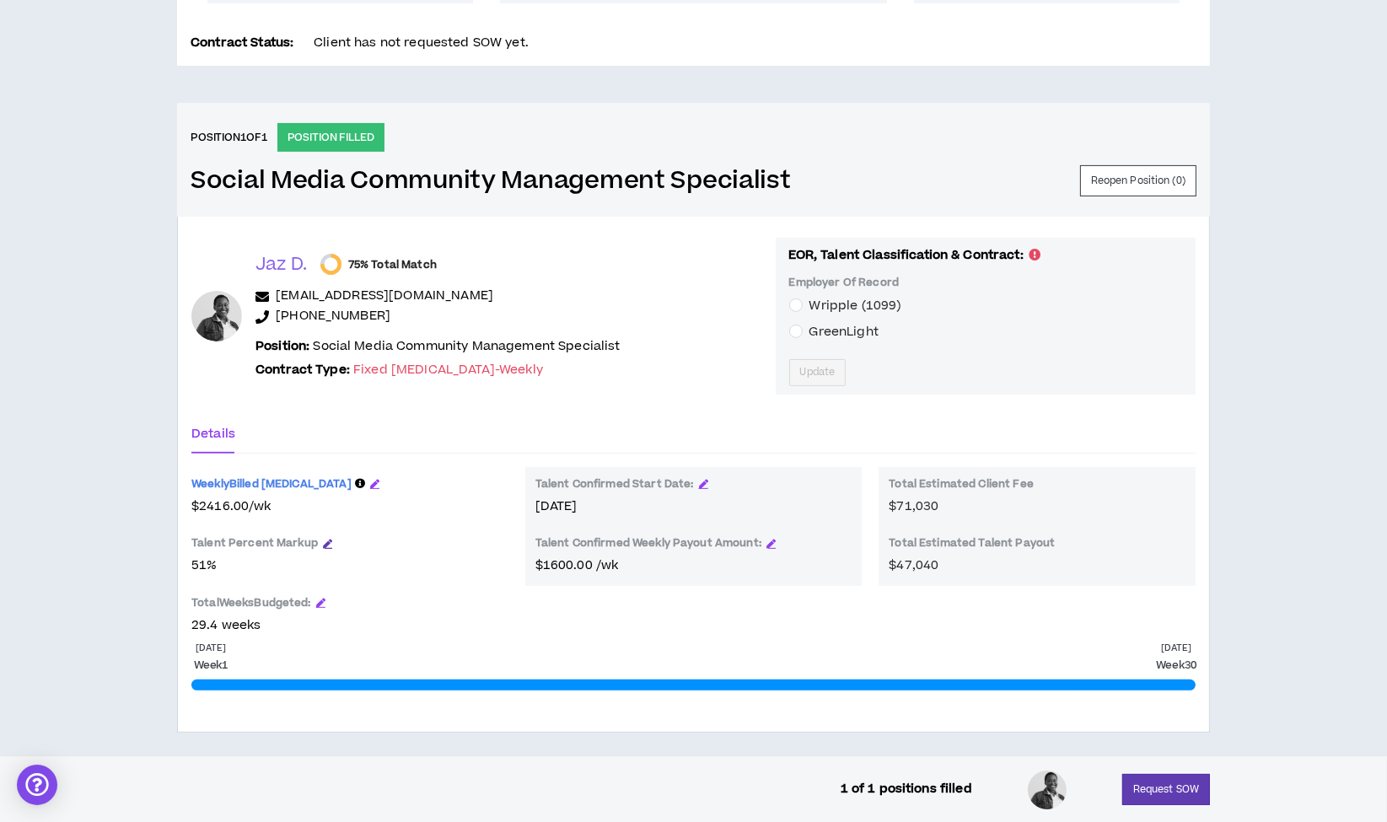
click at [323, 540] on icon "button" at bounding box center [327, 543] width 9 height 9
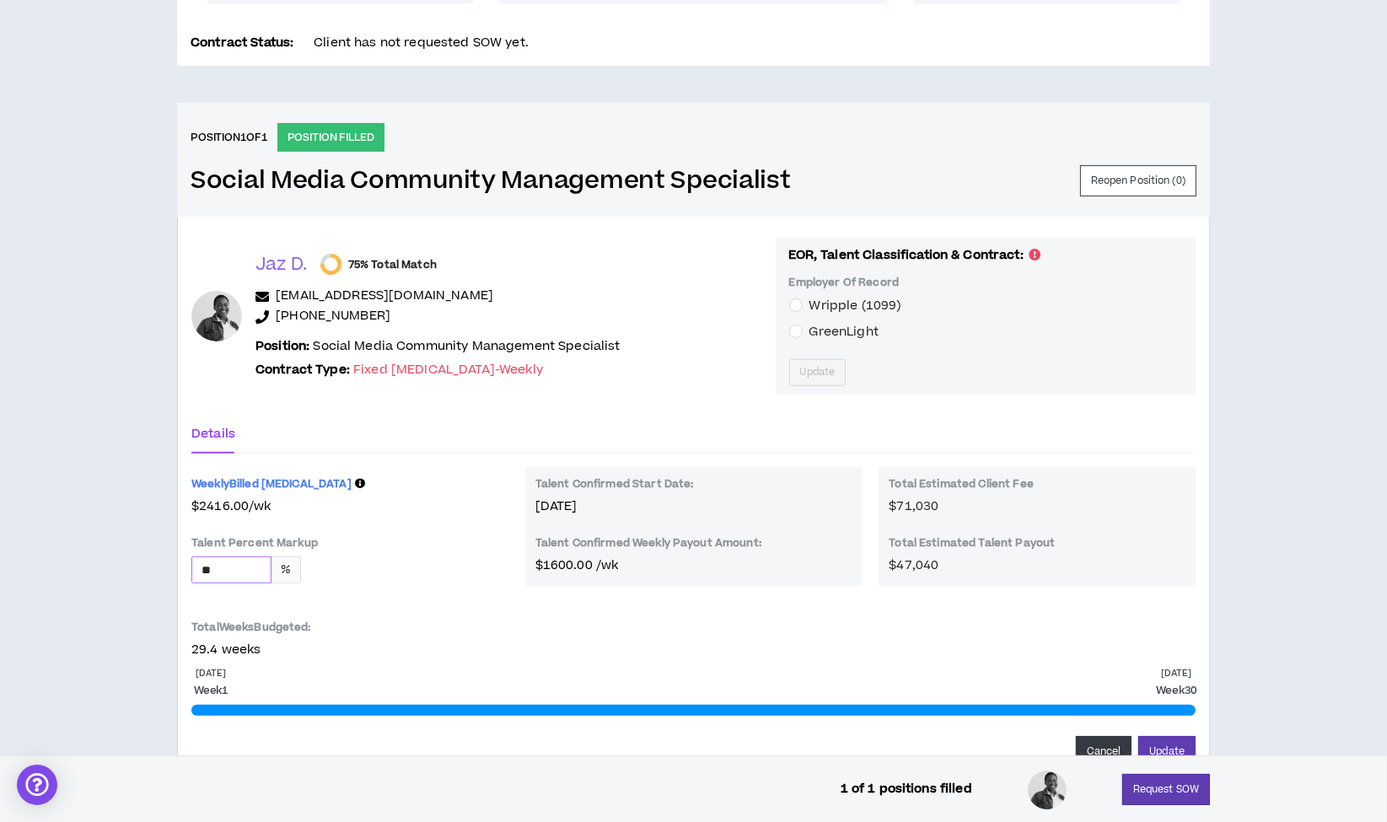
click at [239, 560] on input "**" at bounding box center [231, 569] width 78 height 25
type input "**"
click at [1163, 742] on button "Update" at bounding box center [1166, 751] width 57 height 31
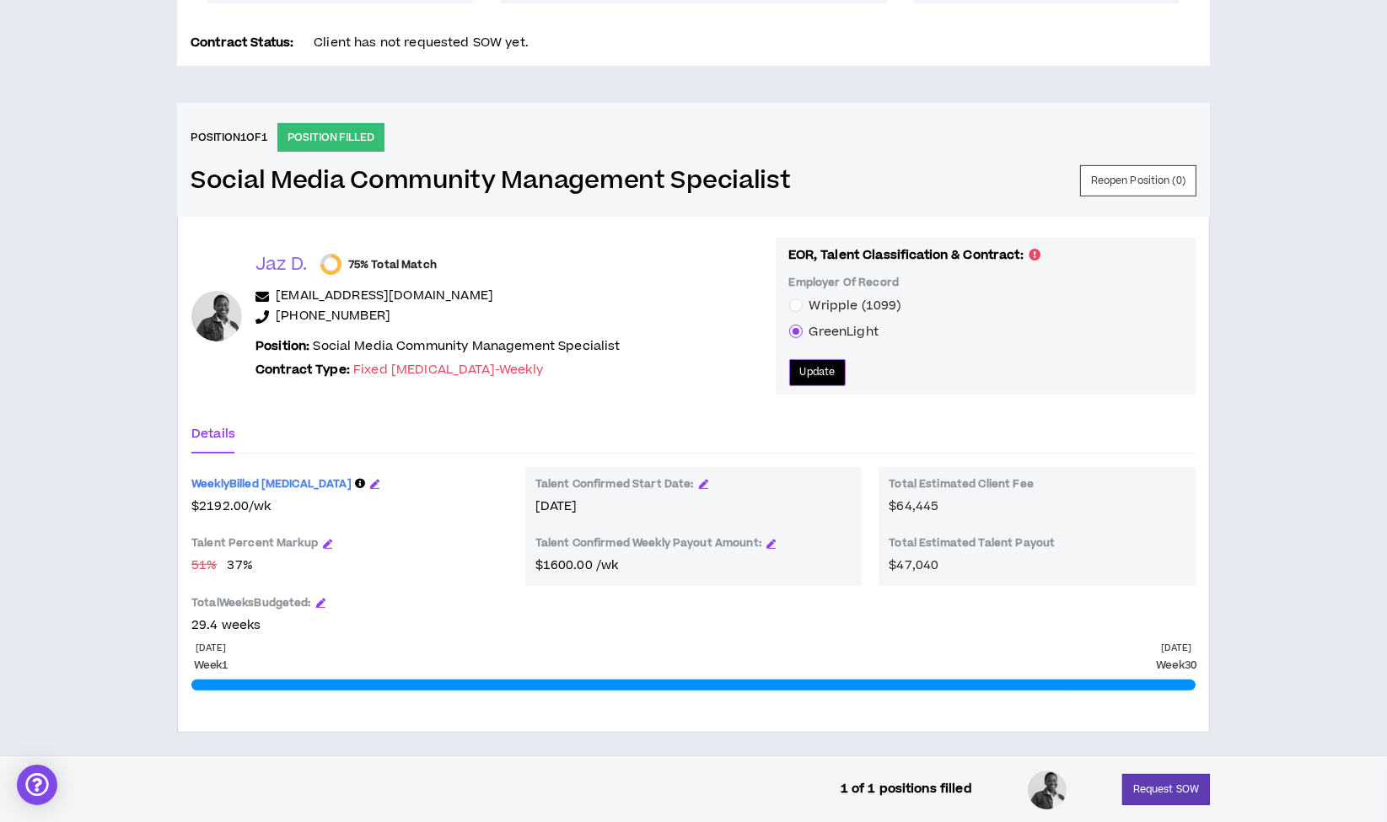
click at [809, 368] on span "Update" at bounding box center [817, 372] width 35 height 16
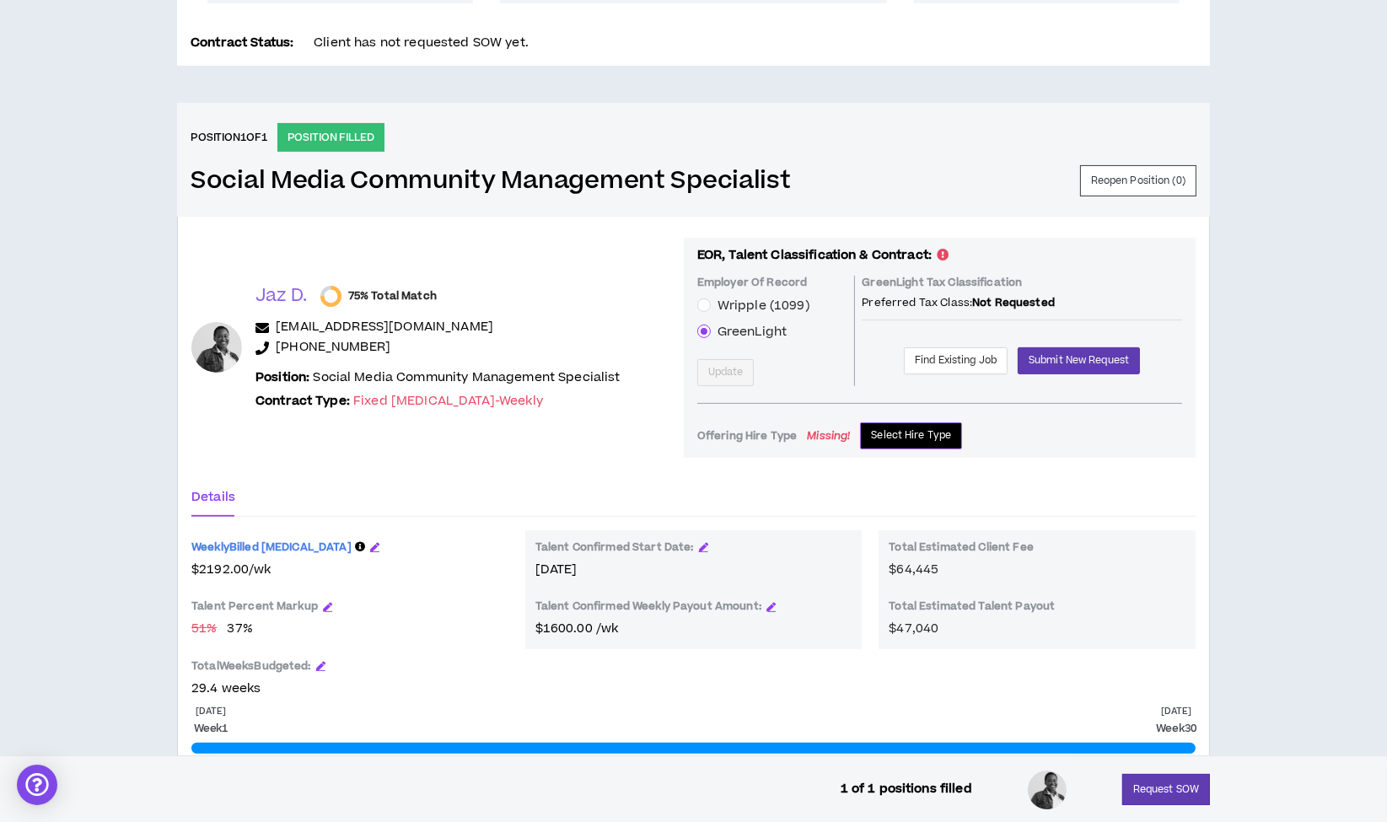
click at [891, 422] on button "Select Hire Type" at bounding box center [911, 435] width 102 height 27
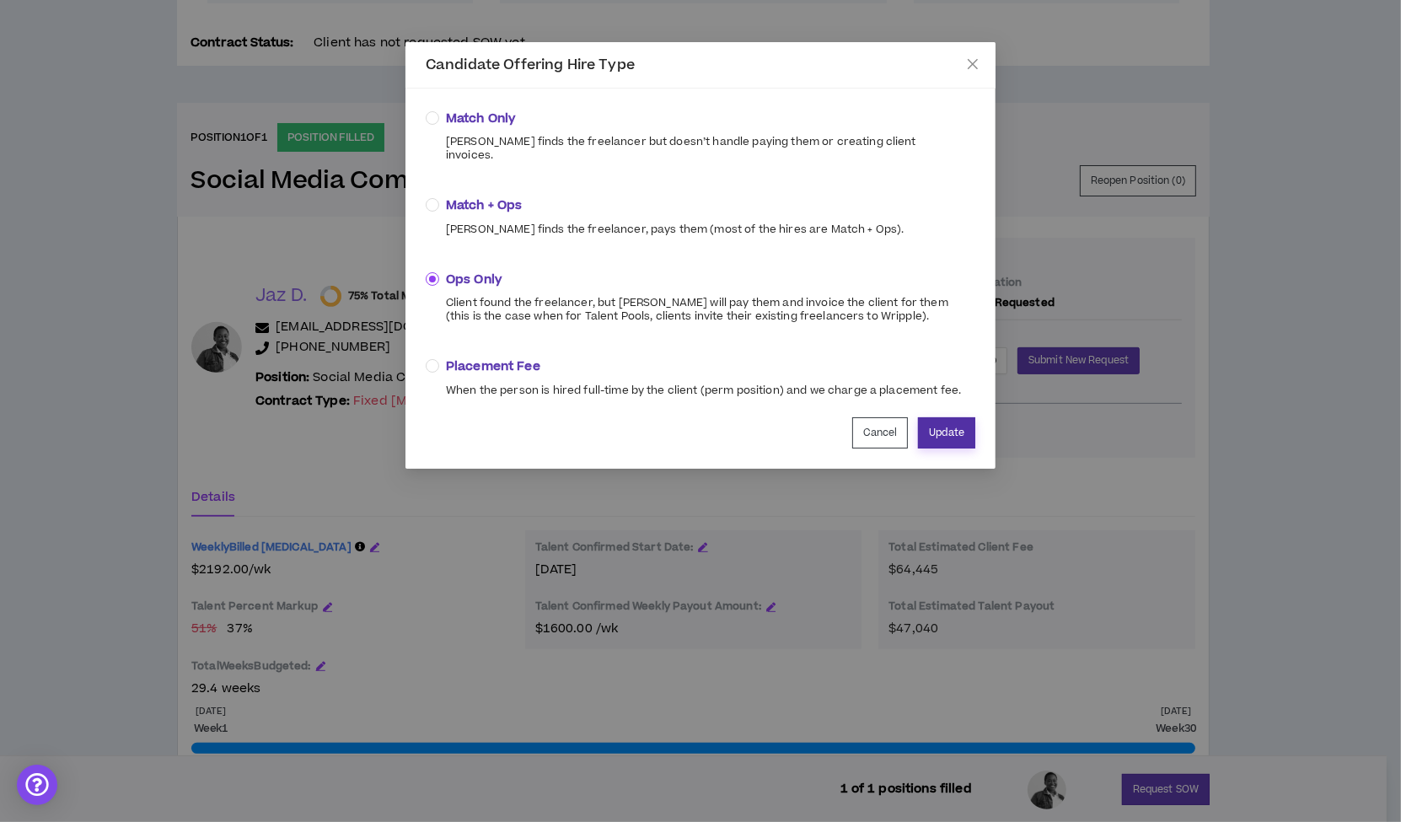
click at [949, 417] on button "Update" at bounding box center [946, 432] width 57 height 31
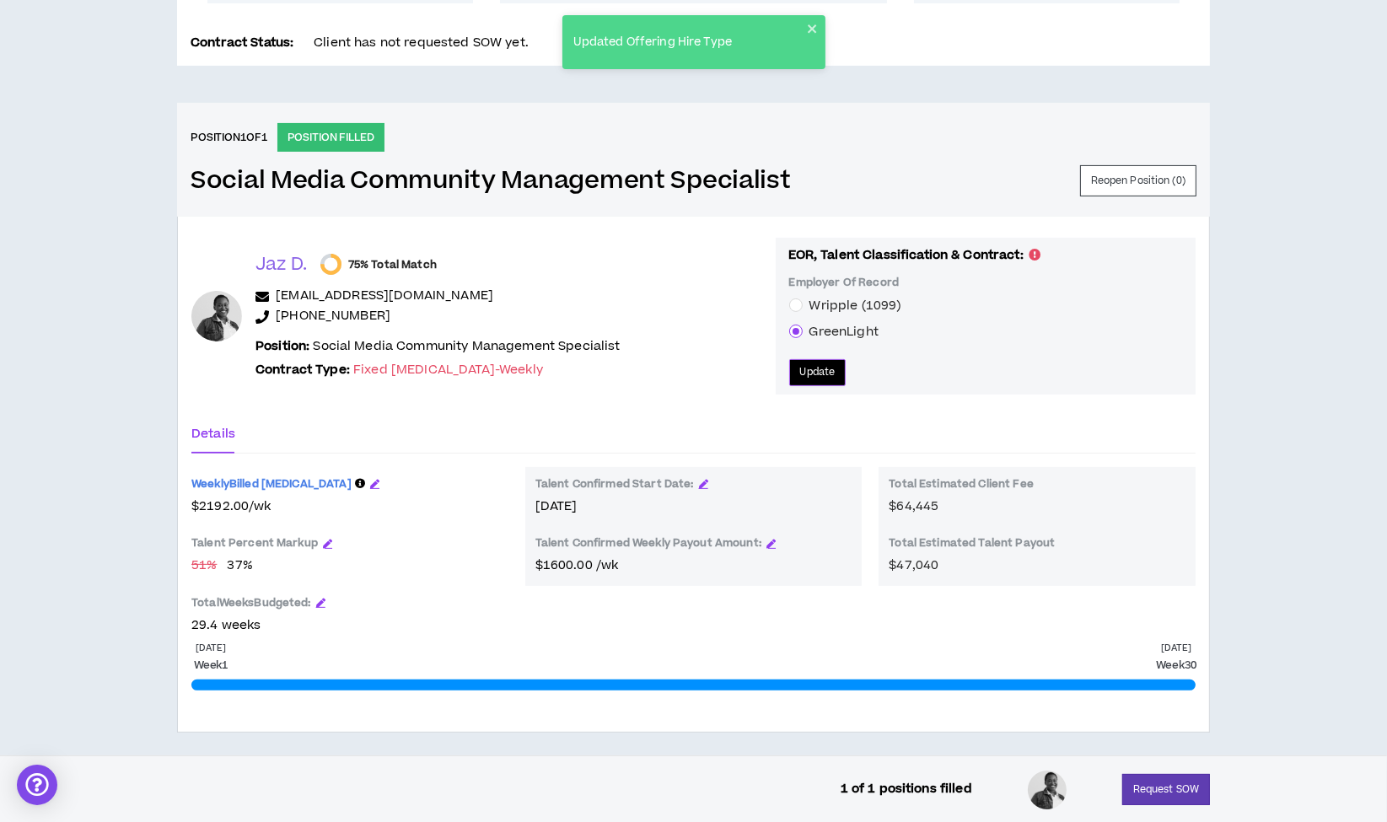
click at [808, 379] on button "Update" at bounding box center [817, 372] width 57 height 27
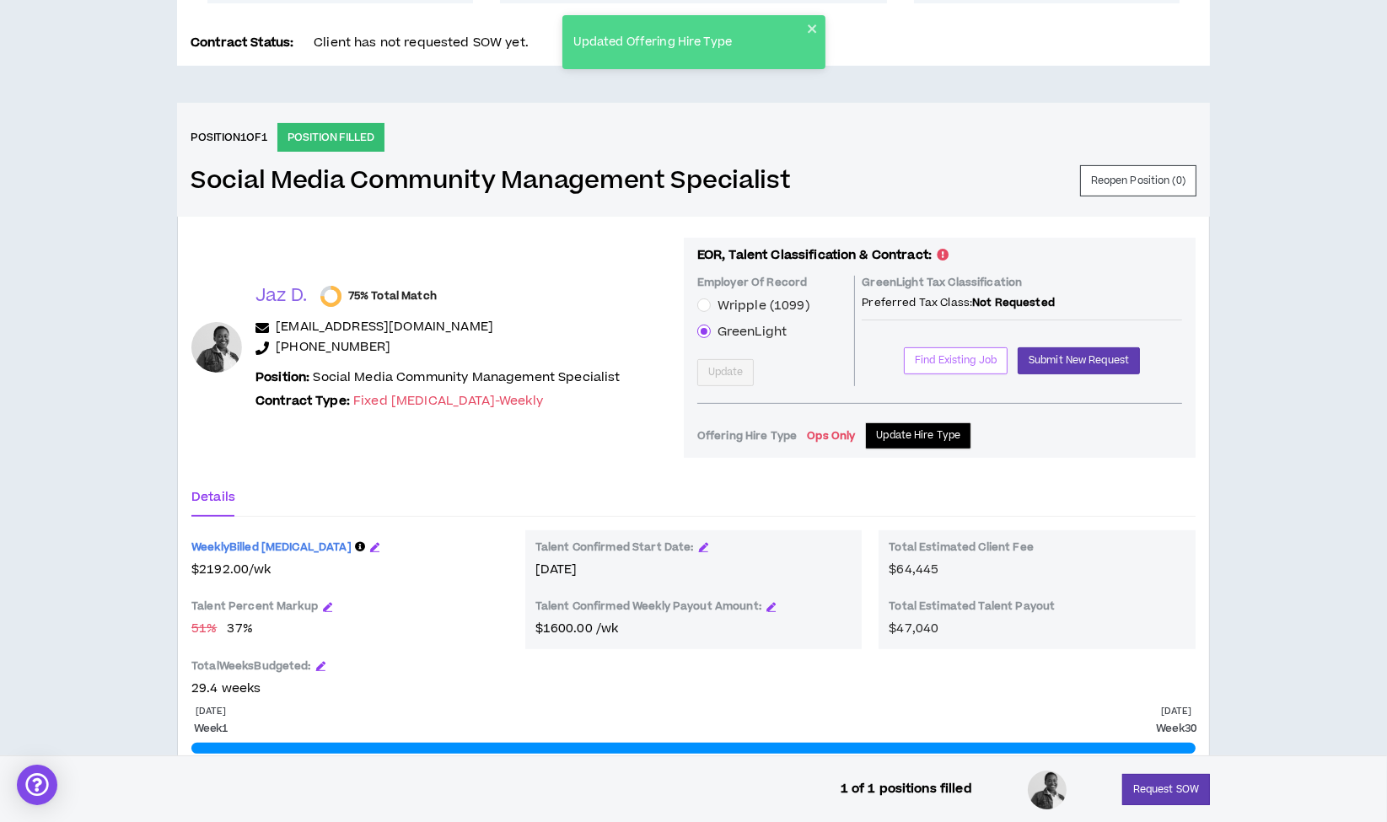
click at [934, 365] on span "Find Existing Job" at bounding box center [956, 360] width 82 height 16
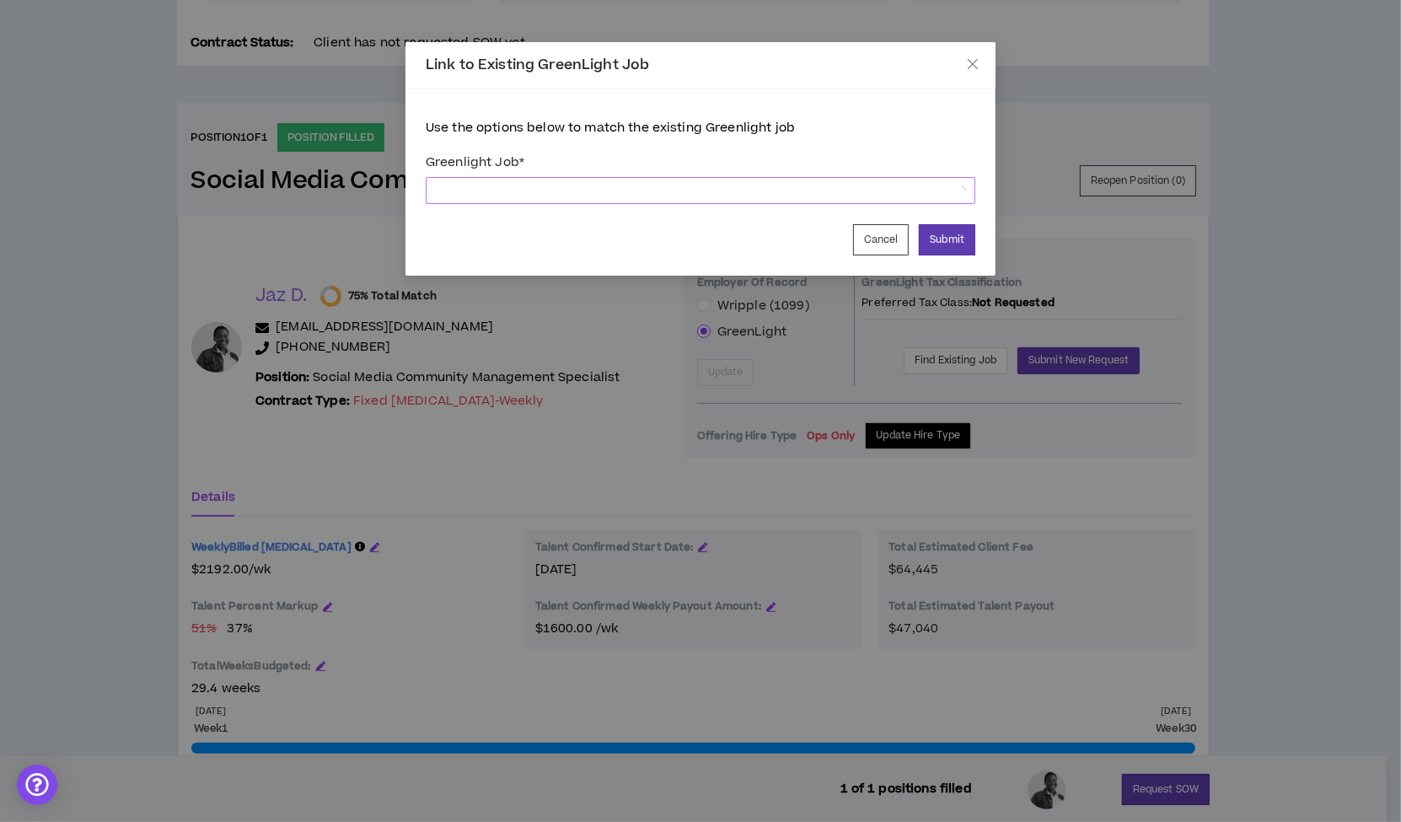
click at [684, 186] on span at bounding box center [700, 190] width 529 height 25
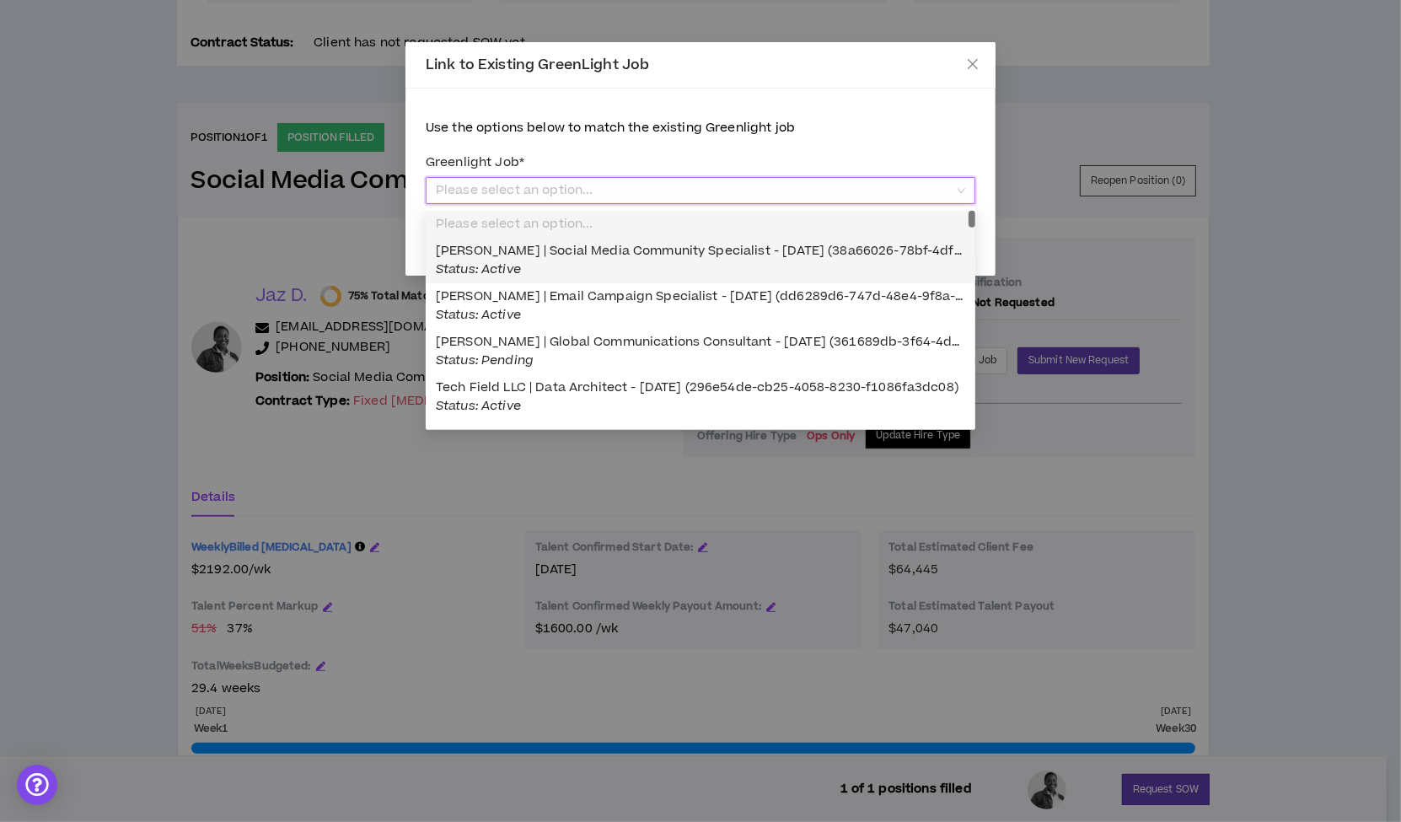
click at [850, 151] on label "Greenlight Job *" at bounding box center [701, 163] width 550 height 30
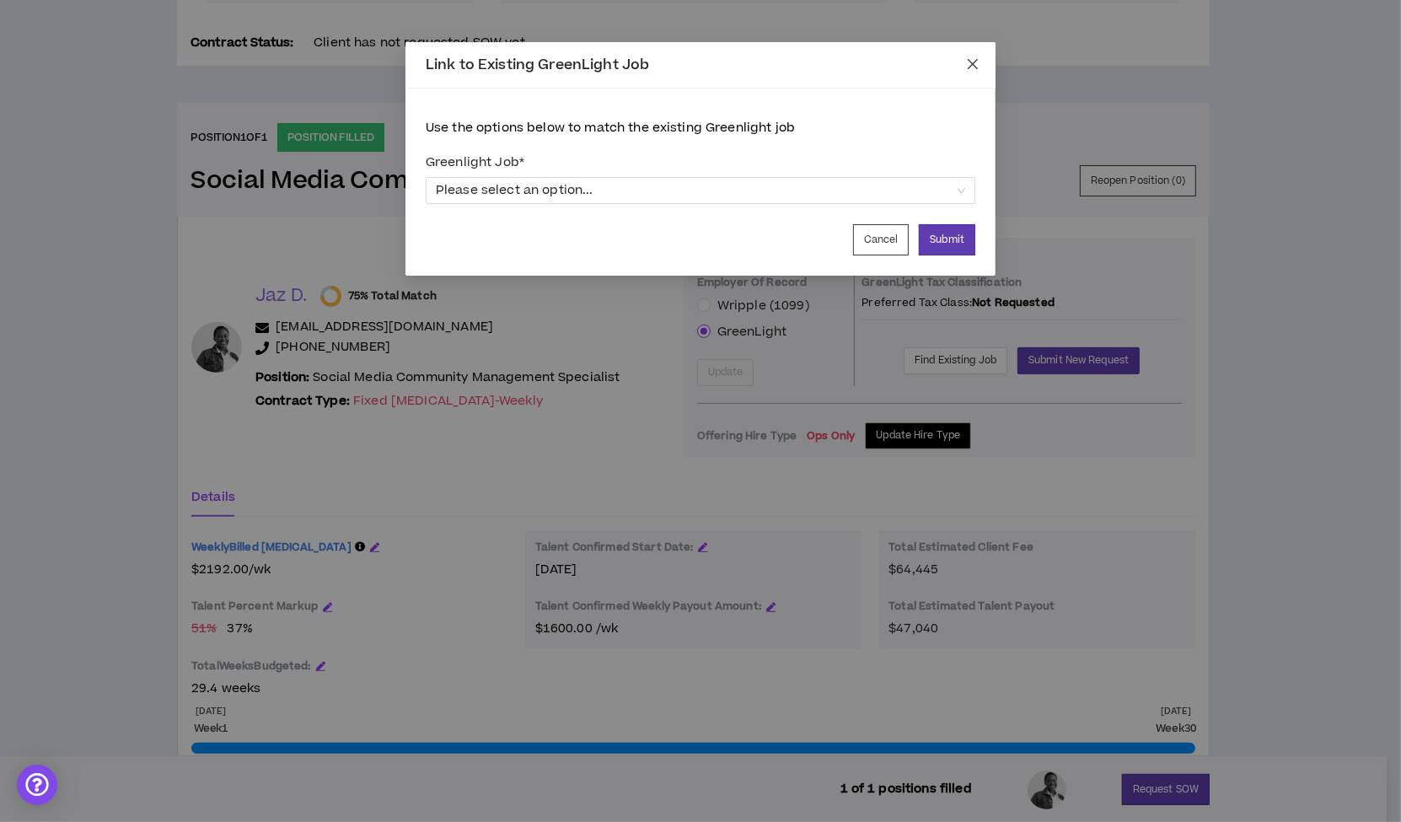
click at [968, 55] on span "Close" at bounding box center [973, 65] width 46 height 46
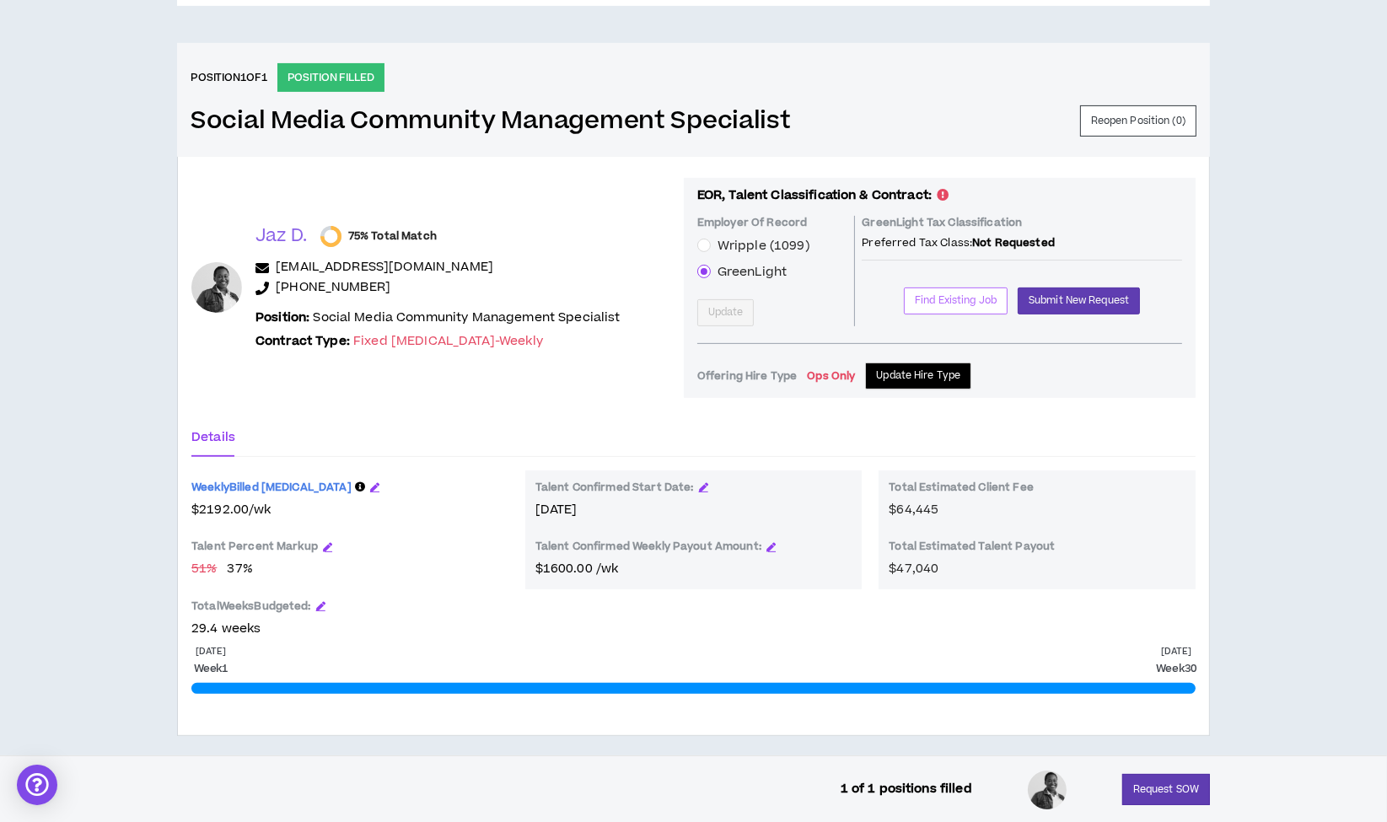
scroll to position [680, 0]
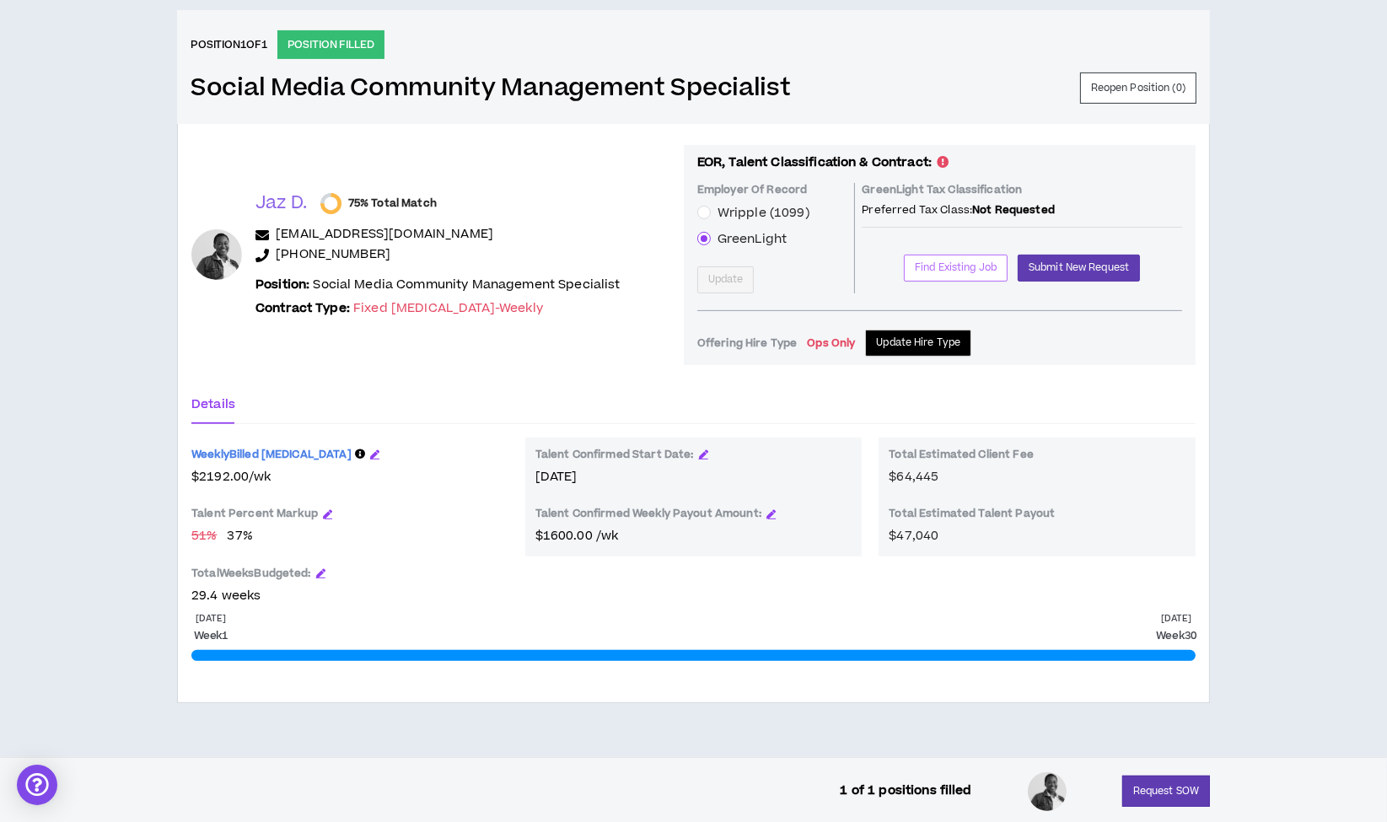
click at [945, 262] on span "Find Existing Job" at bounding box center [956, 268] width 82 height 16
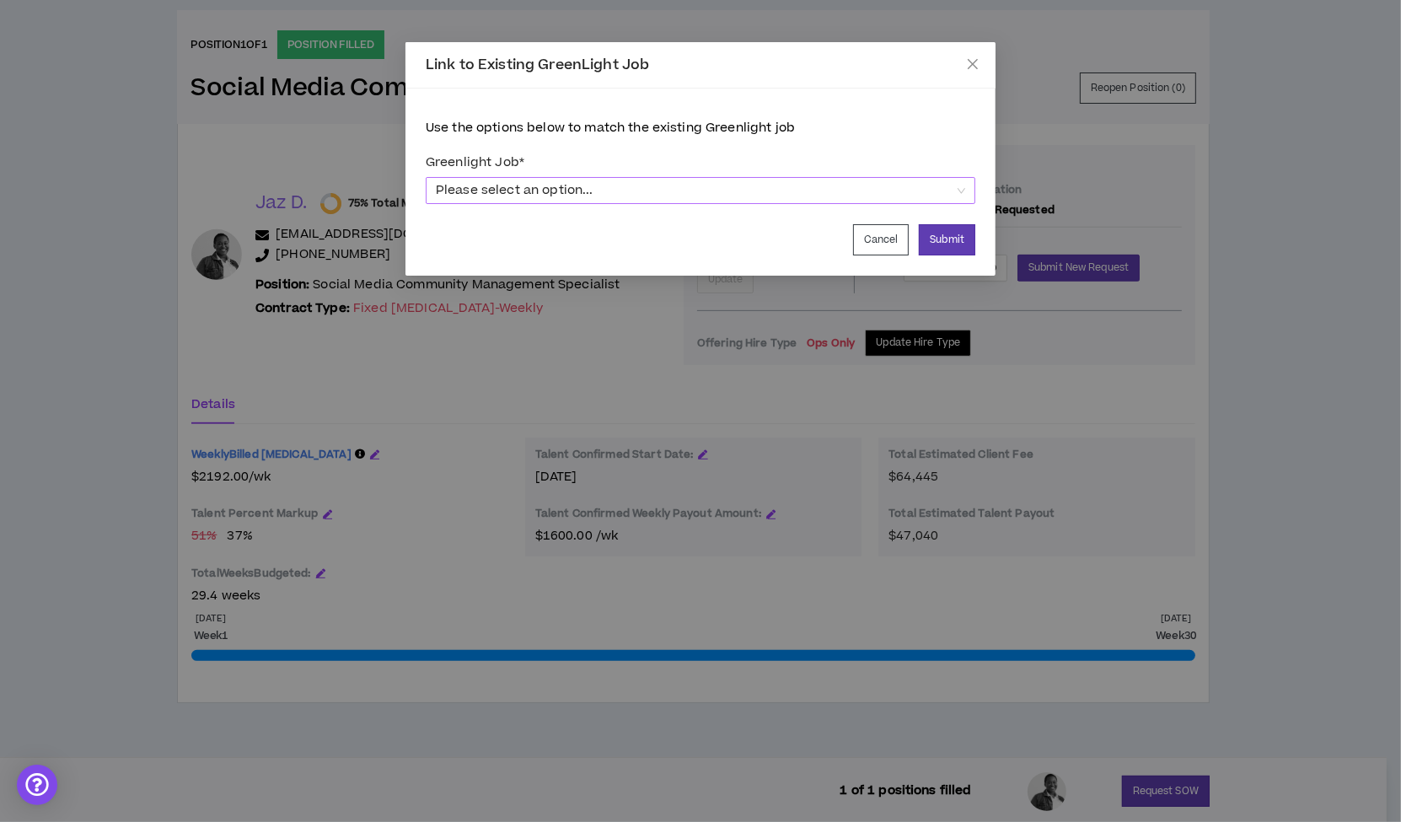
click at [704, 192] on span "Please select an option..." at bounding box center [700, 190] width 529 height 25
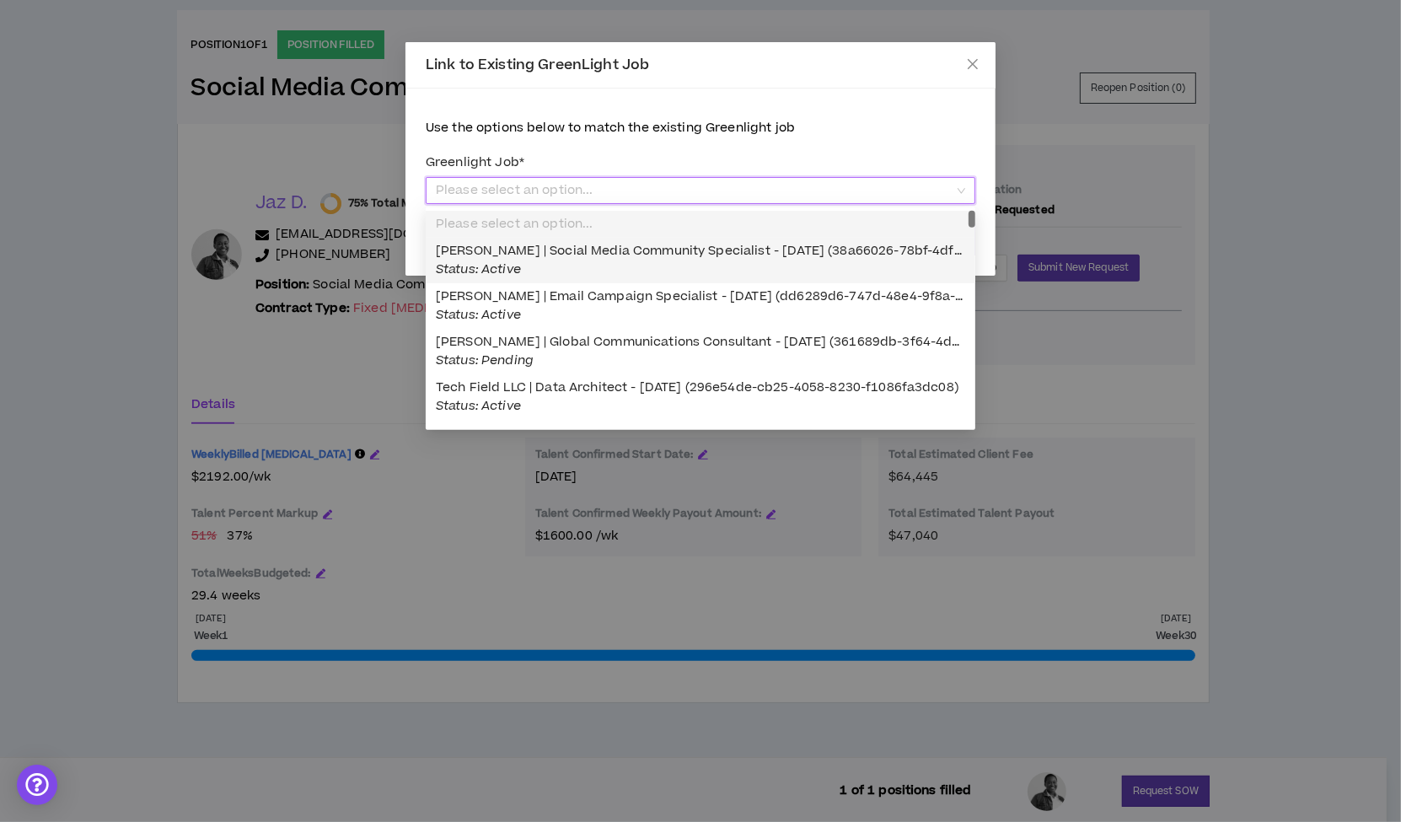
click at [621, 253] on span "Jaz Daley | Social Media Community Specialist - 06/09/2025 (38a66026-78bf-4df9-…" at bounding box center [767, 260] width 662 height 36
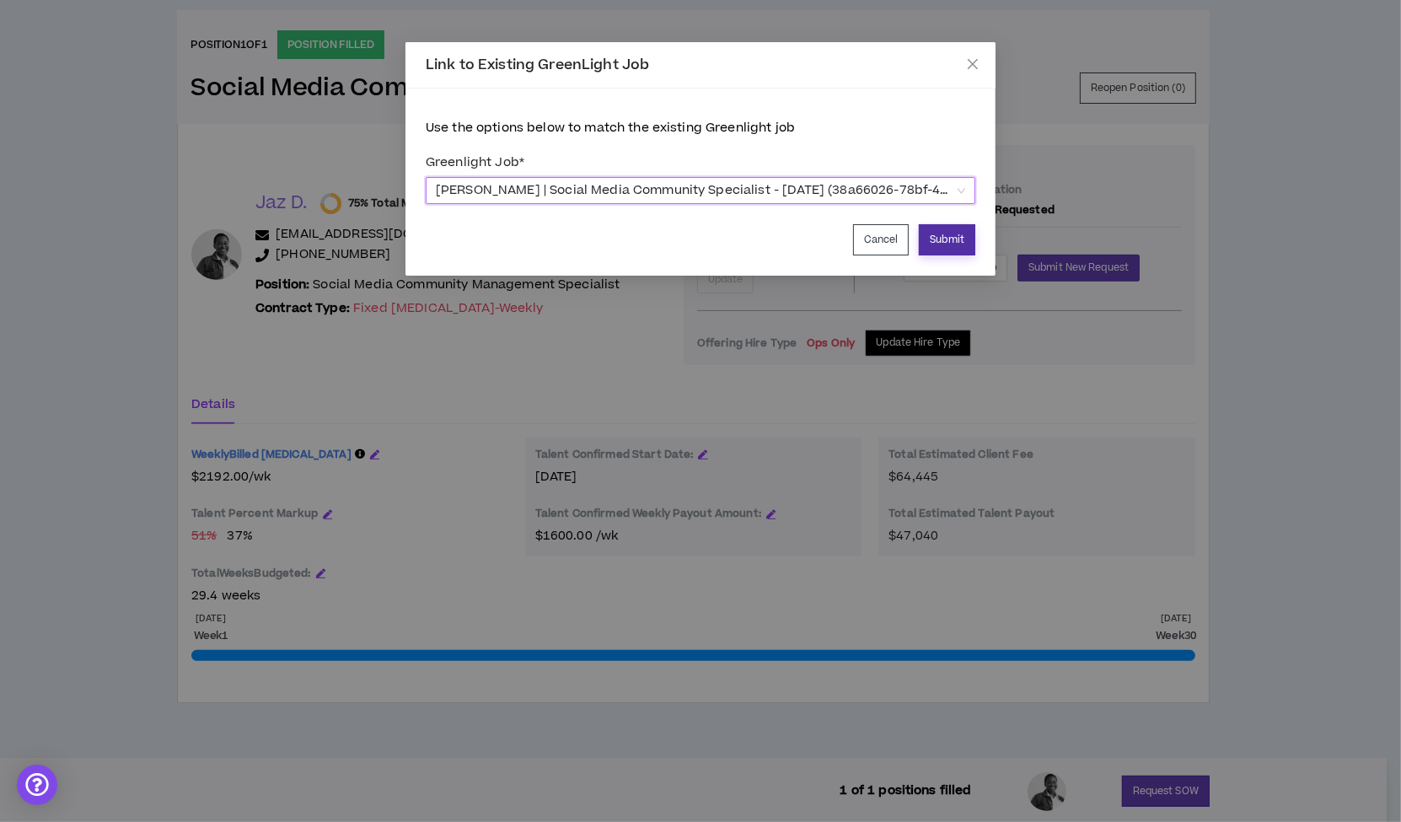
click at [954, 236] on button "Submit" at bounding box center [947, 239] width 56 height 31
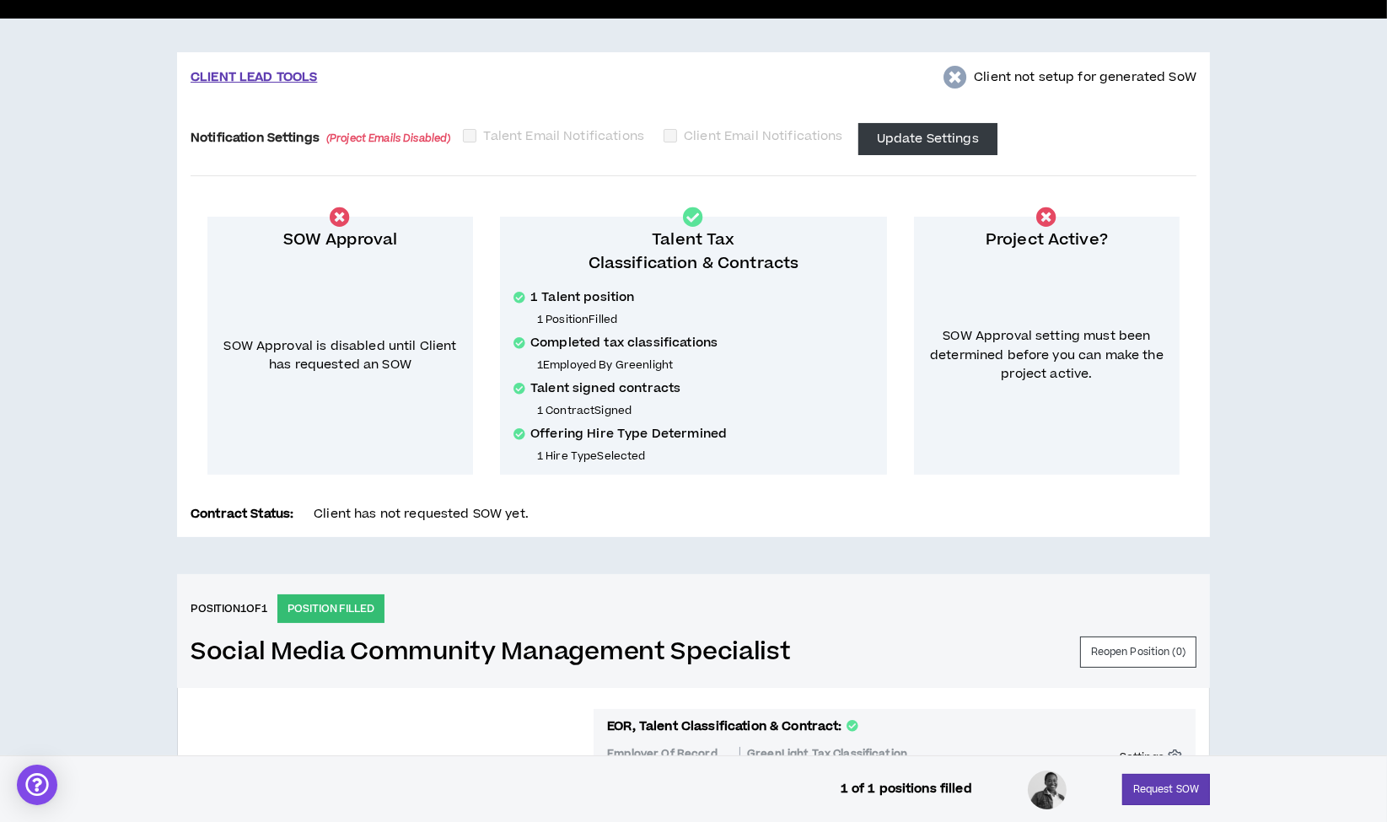
scroll to position [0, 0]
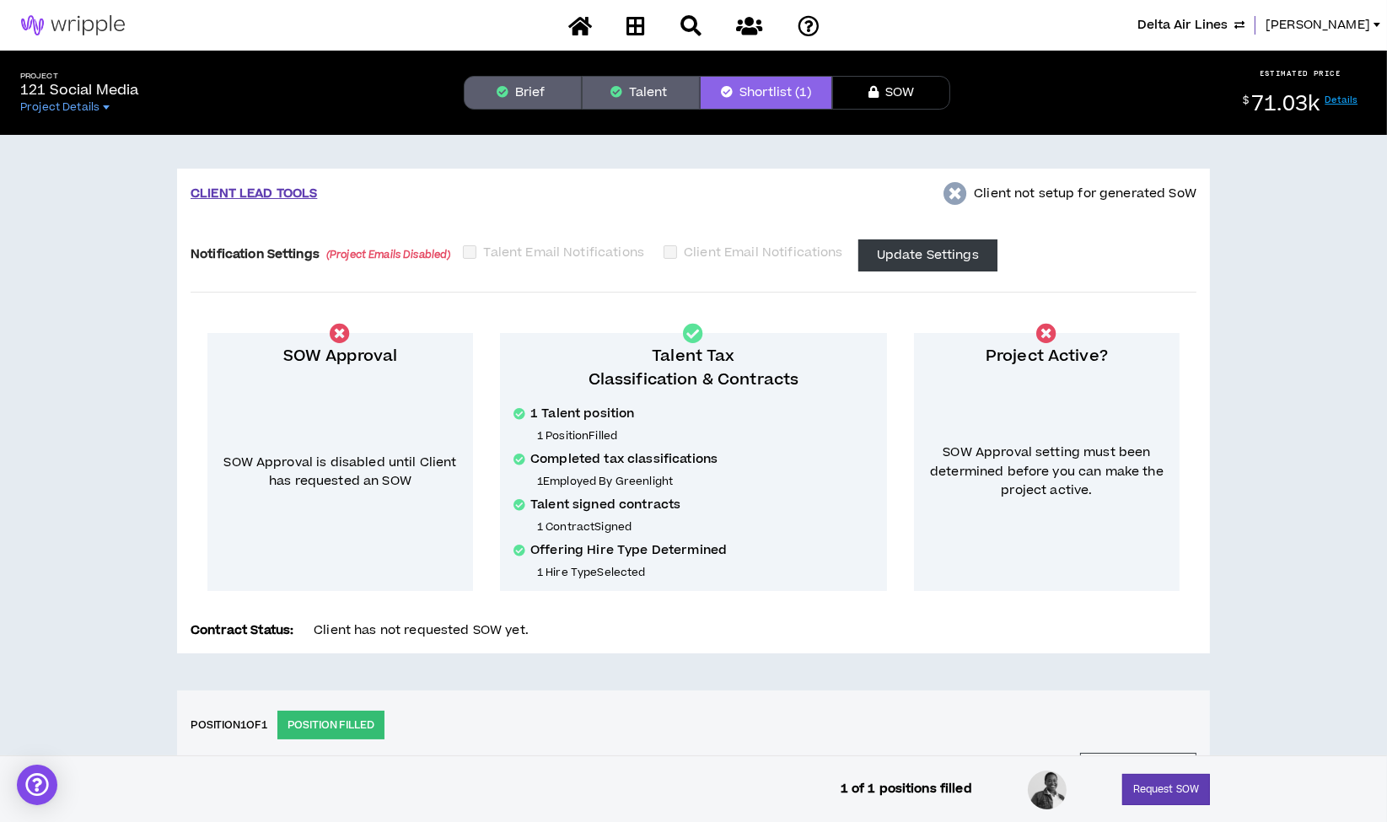
click at [507, 78] on button "Brief" at bounding box center [523, 93] width 118 height 34
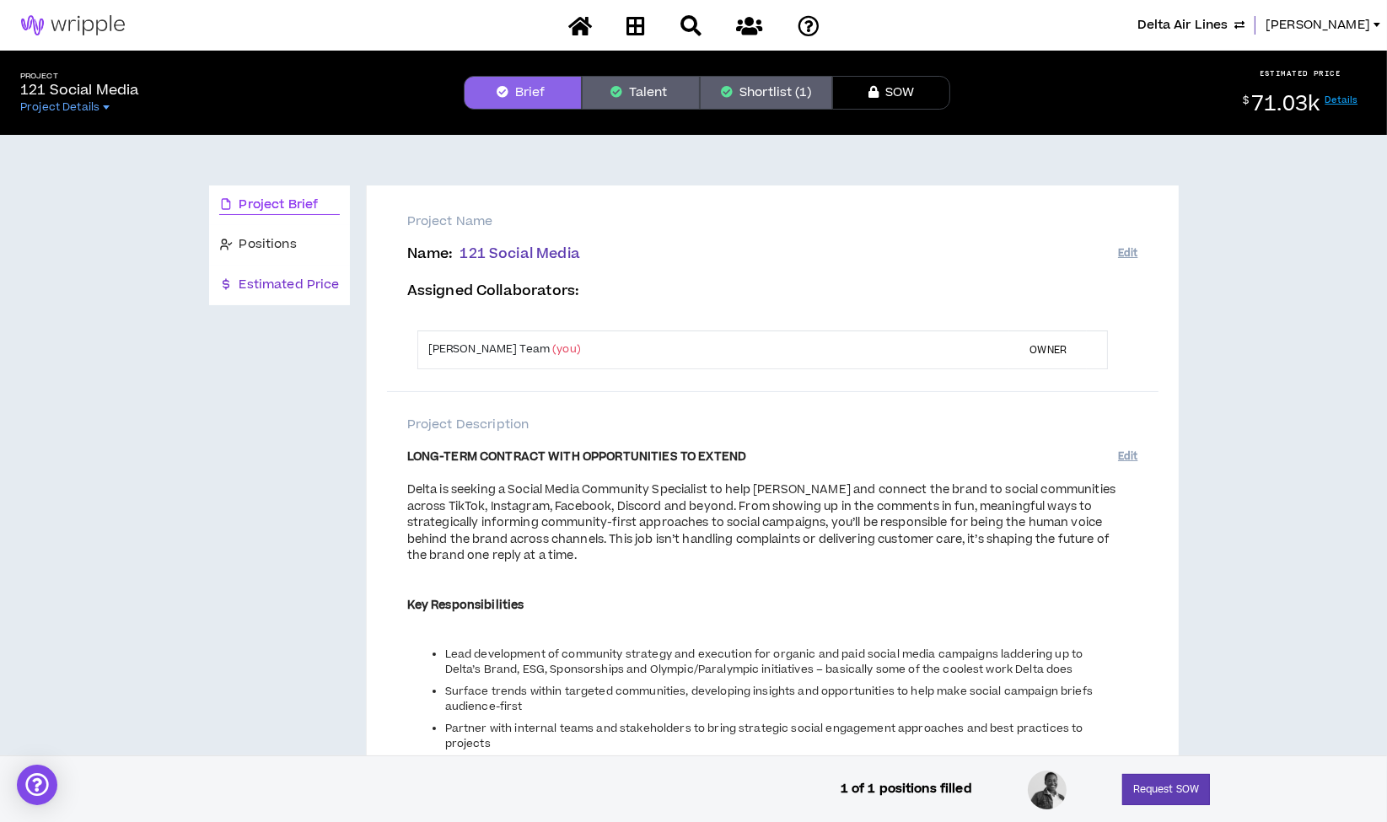
click at [280, 282] on span "Estimated Price" at bounding box center [289, 285] width 100 height 19
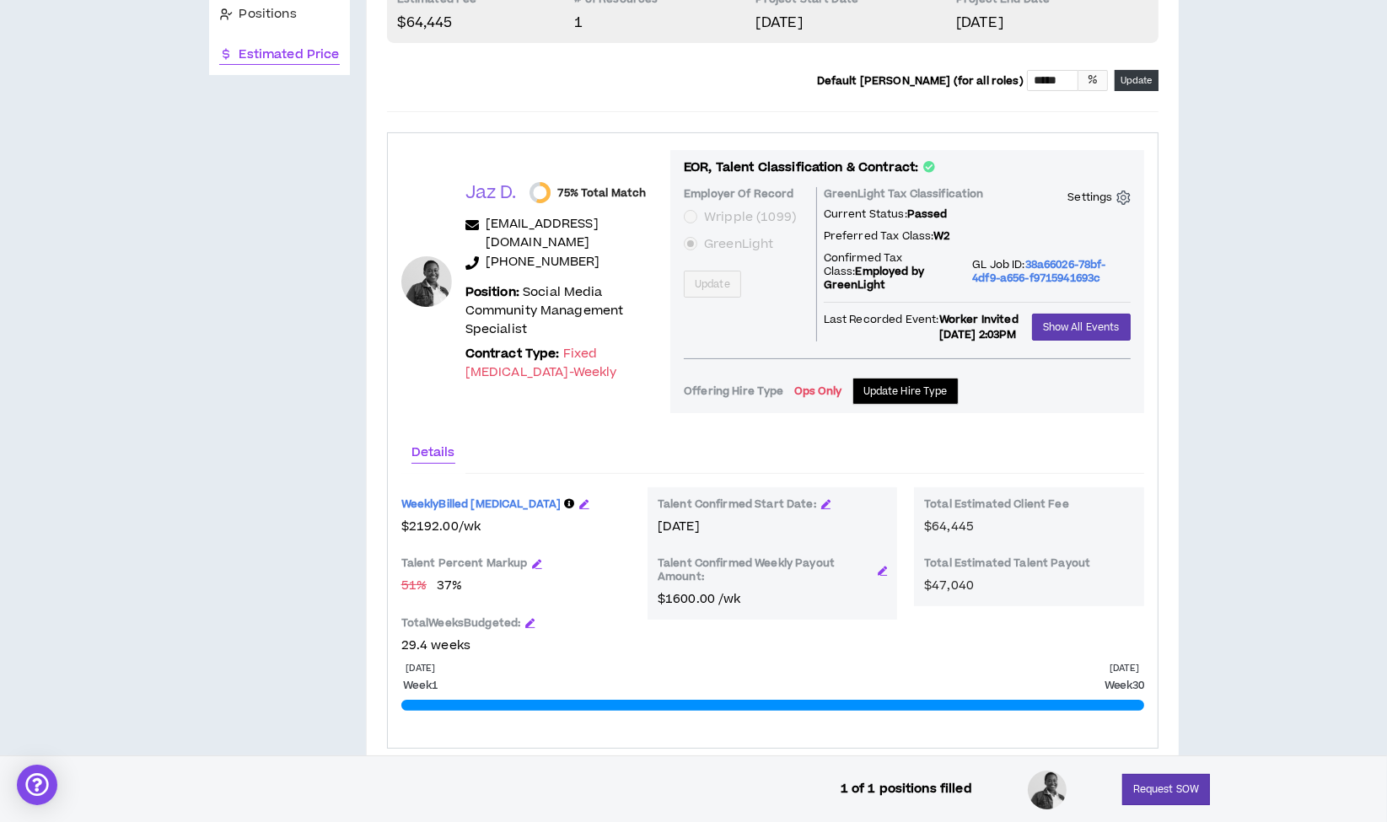
scroll to position [255, 0]
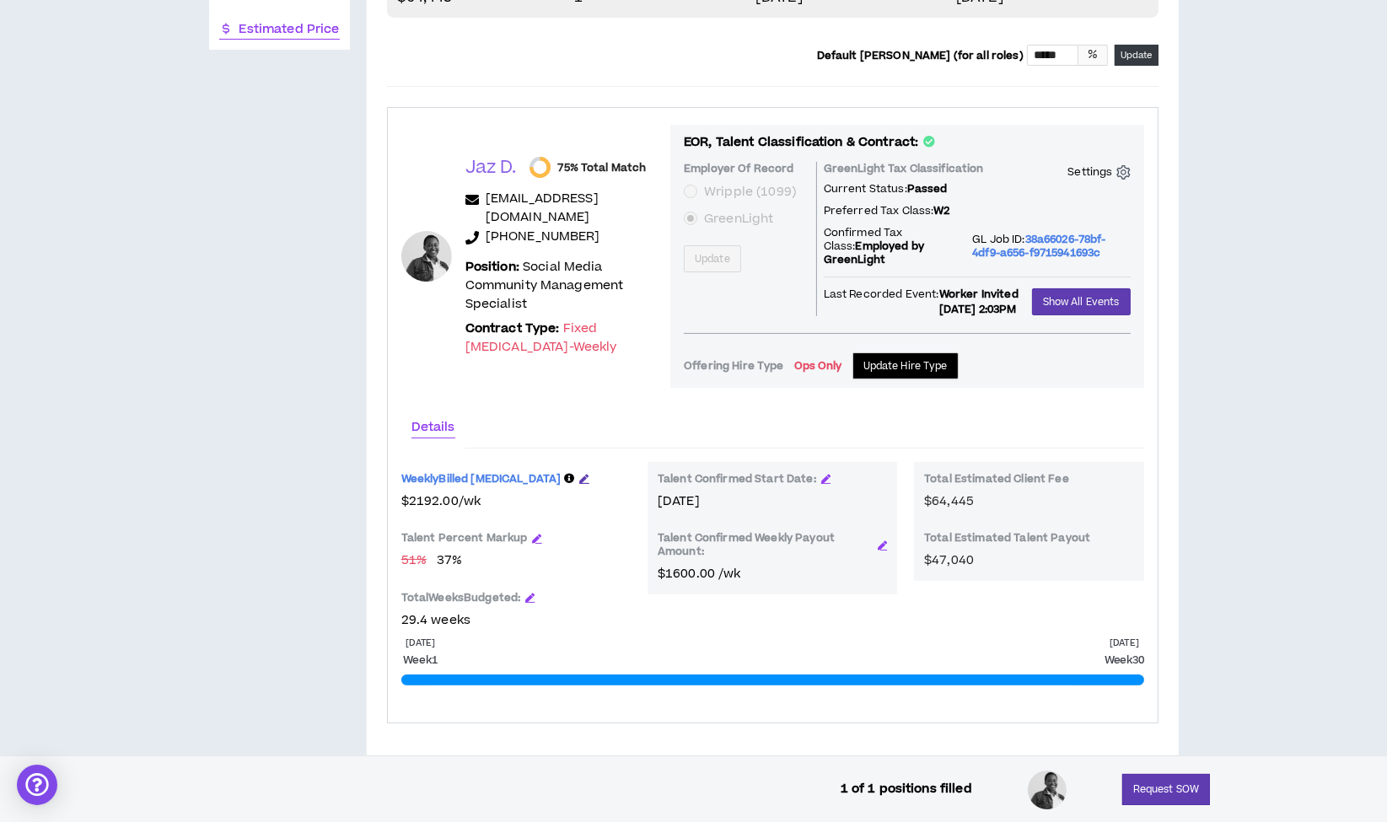
click at [580, 474] on icon "button" at bounding box center [584, 478] width 9 height 9
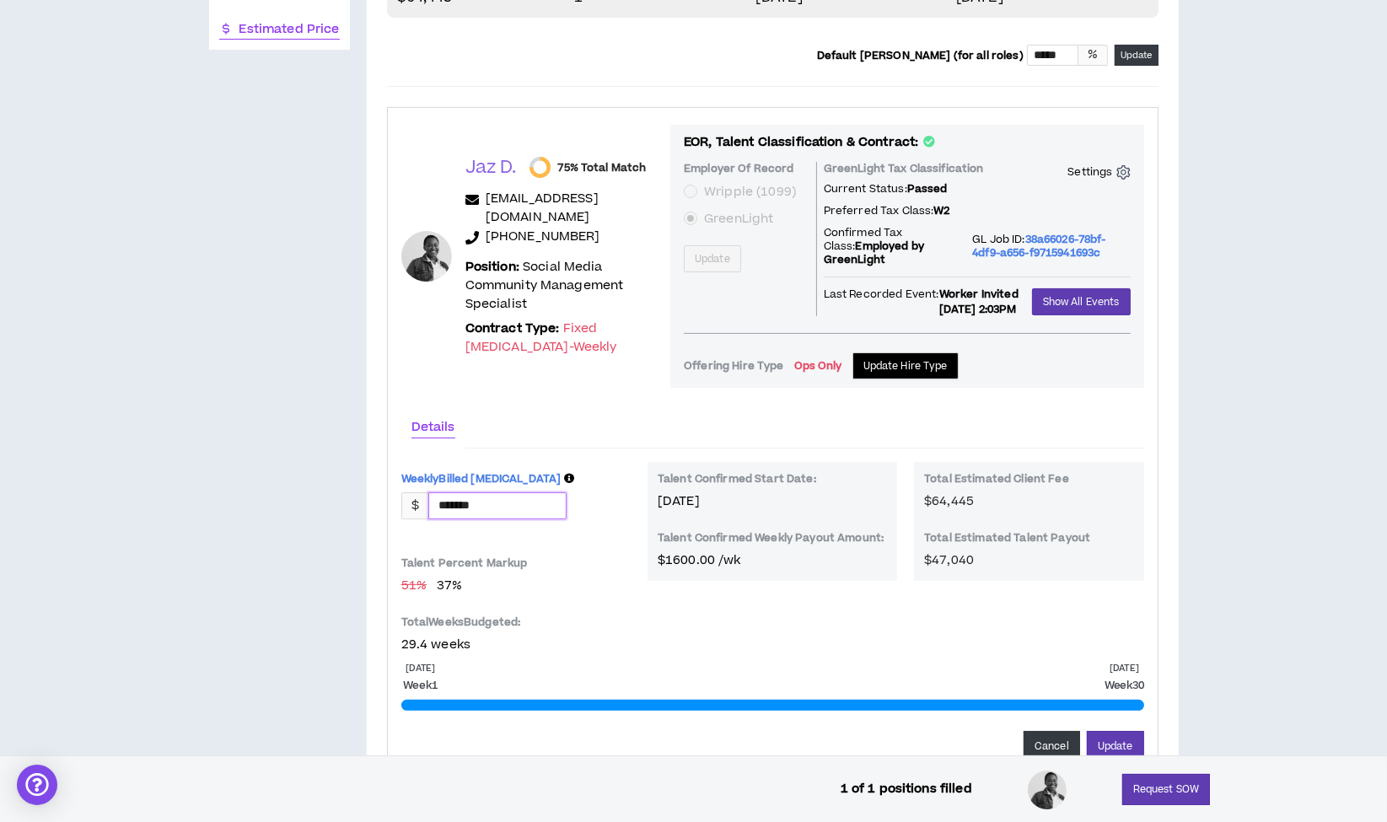
click at [497, 495] on input "*******" at bounding box center [497, 505] width 137 height 25
type input "*******"
click at [1133, 731] on button "Update" at bounding box center [1115, 746] width 57 height 31
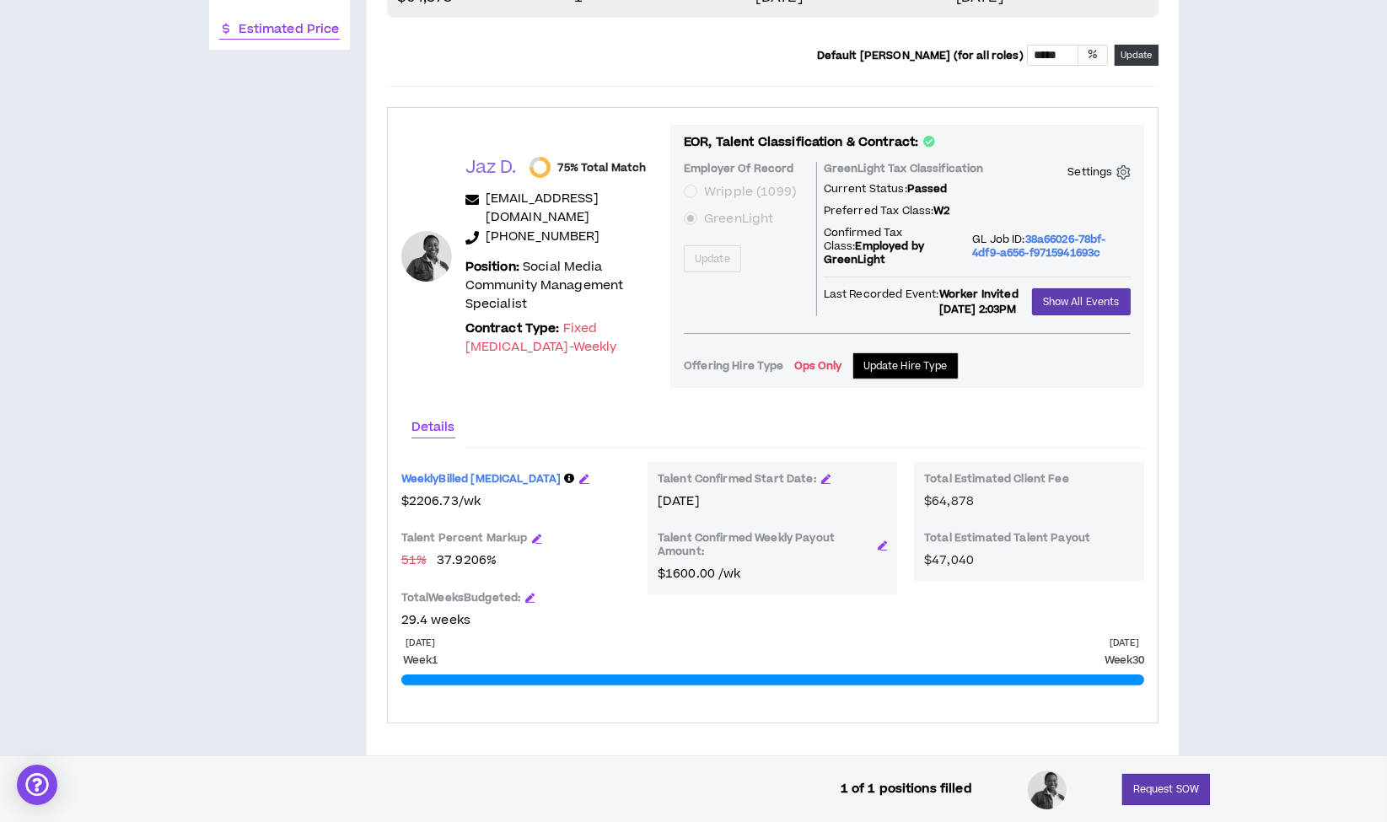
scroll to position [0, 0]
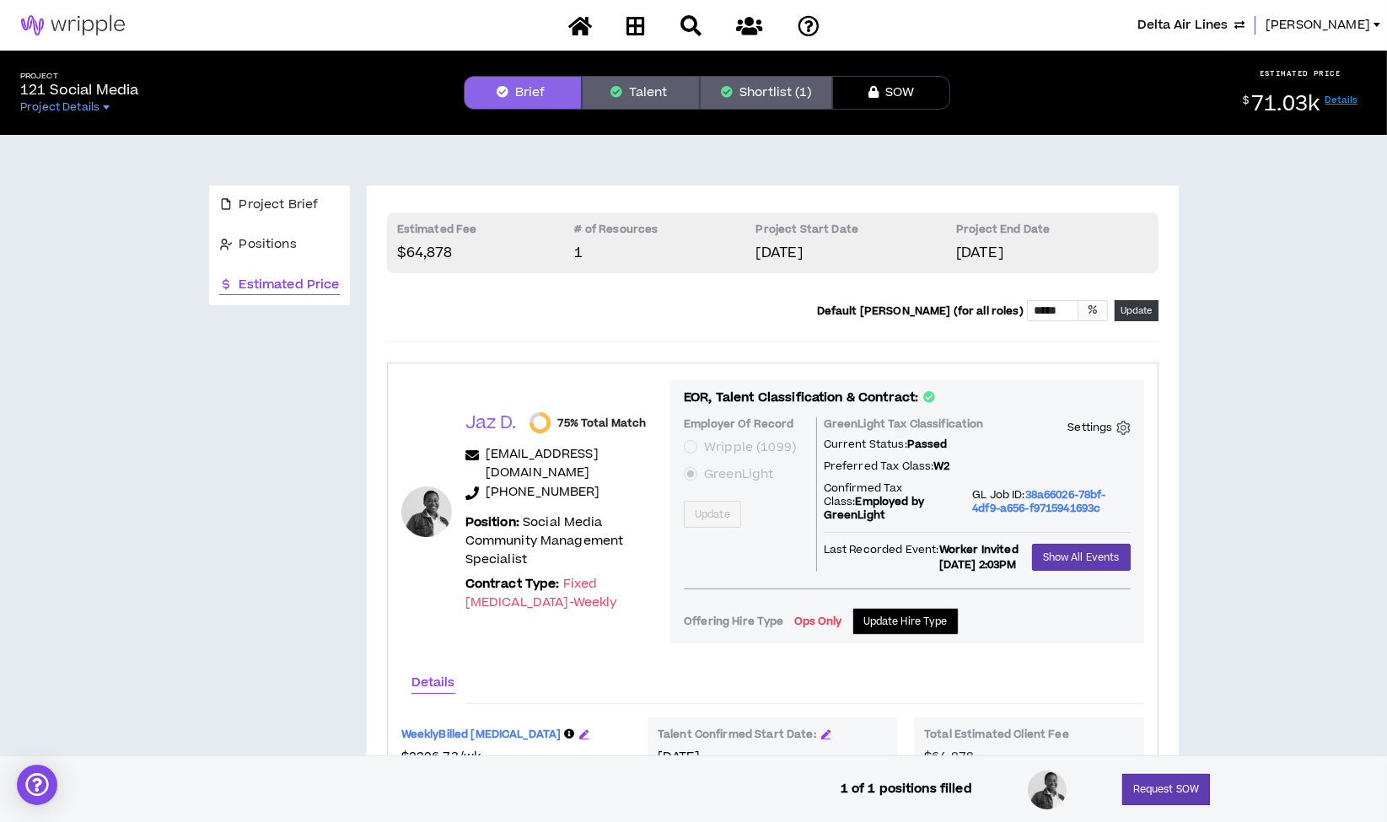
click at [760, 99] on button "Shortlist (1)" at bounding box center [766, 93] width 132 height 34
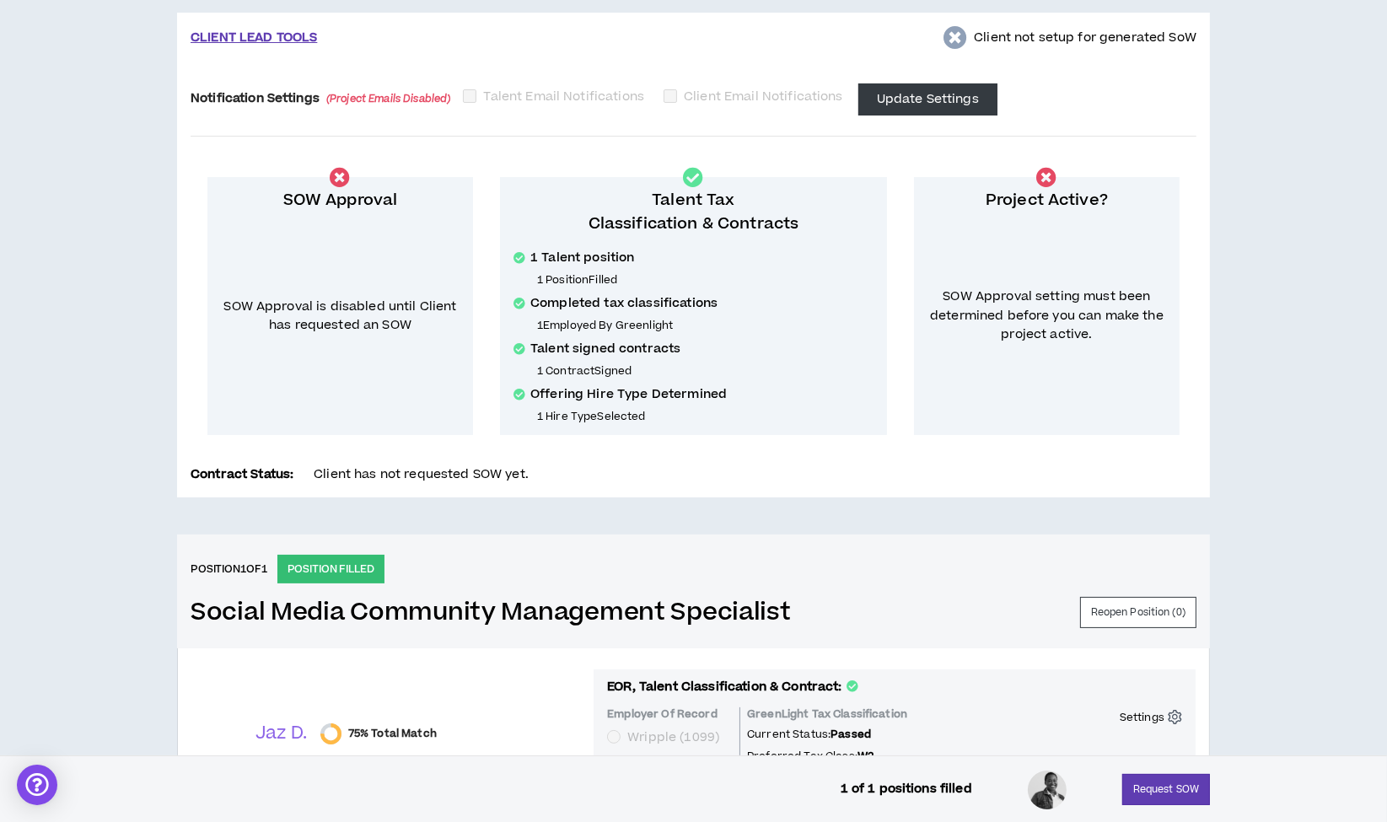
scroll to position [67, 0]
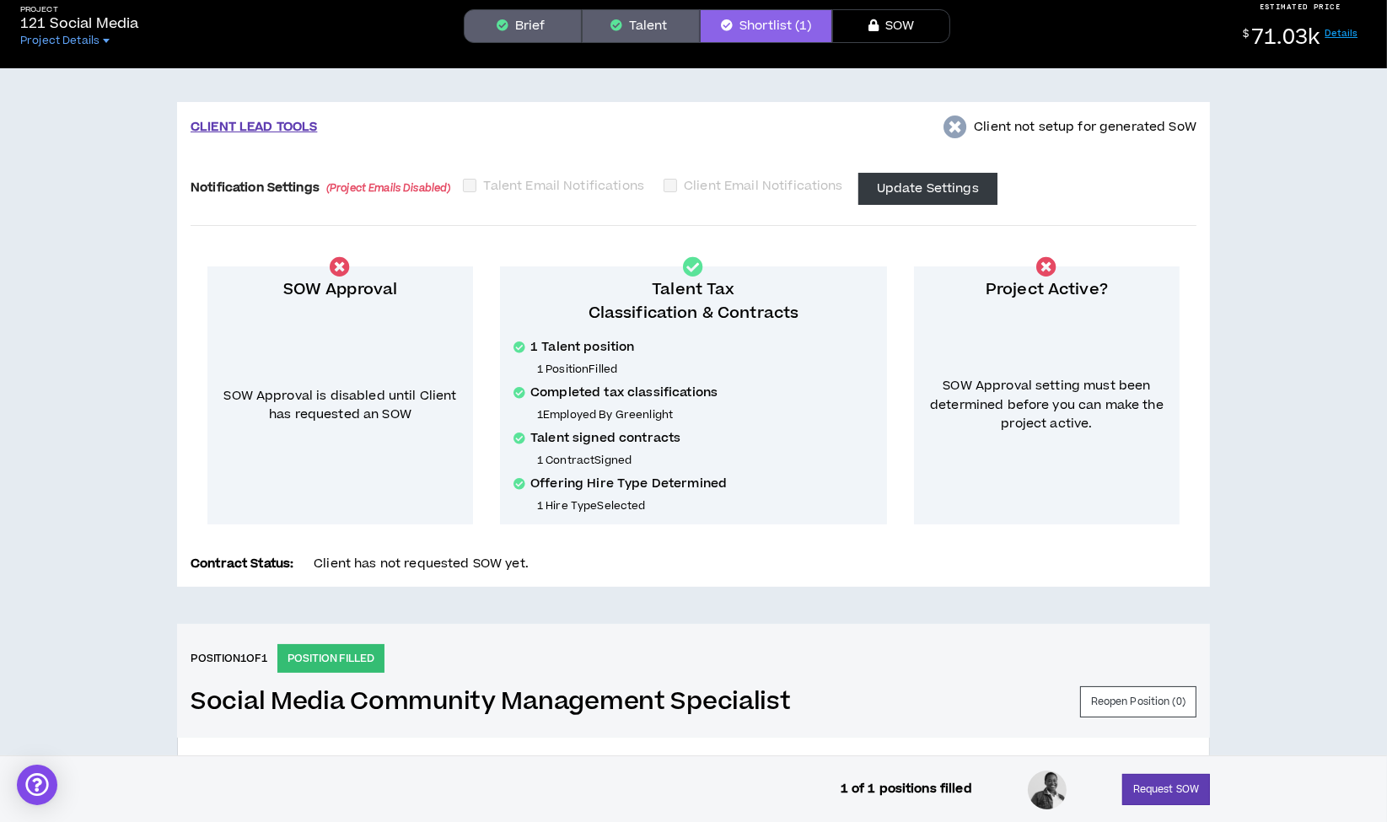
click at [515, 24] on button "Brief" at bounding box center [523, 26] width 118 height 34
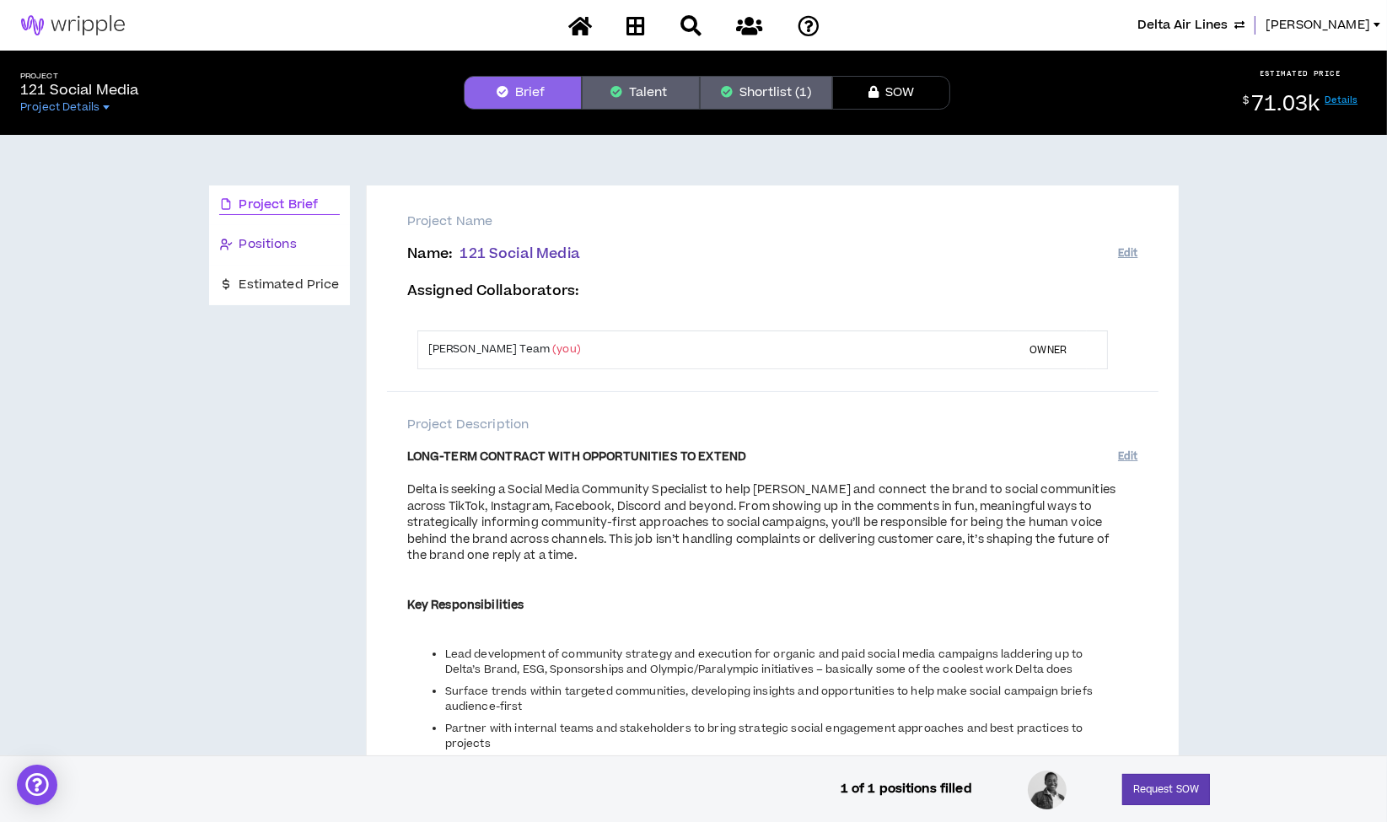
click at [285, 244] on span "Positions" at bounding box center [267, 244] width 57 height 19
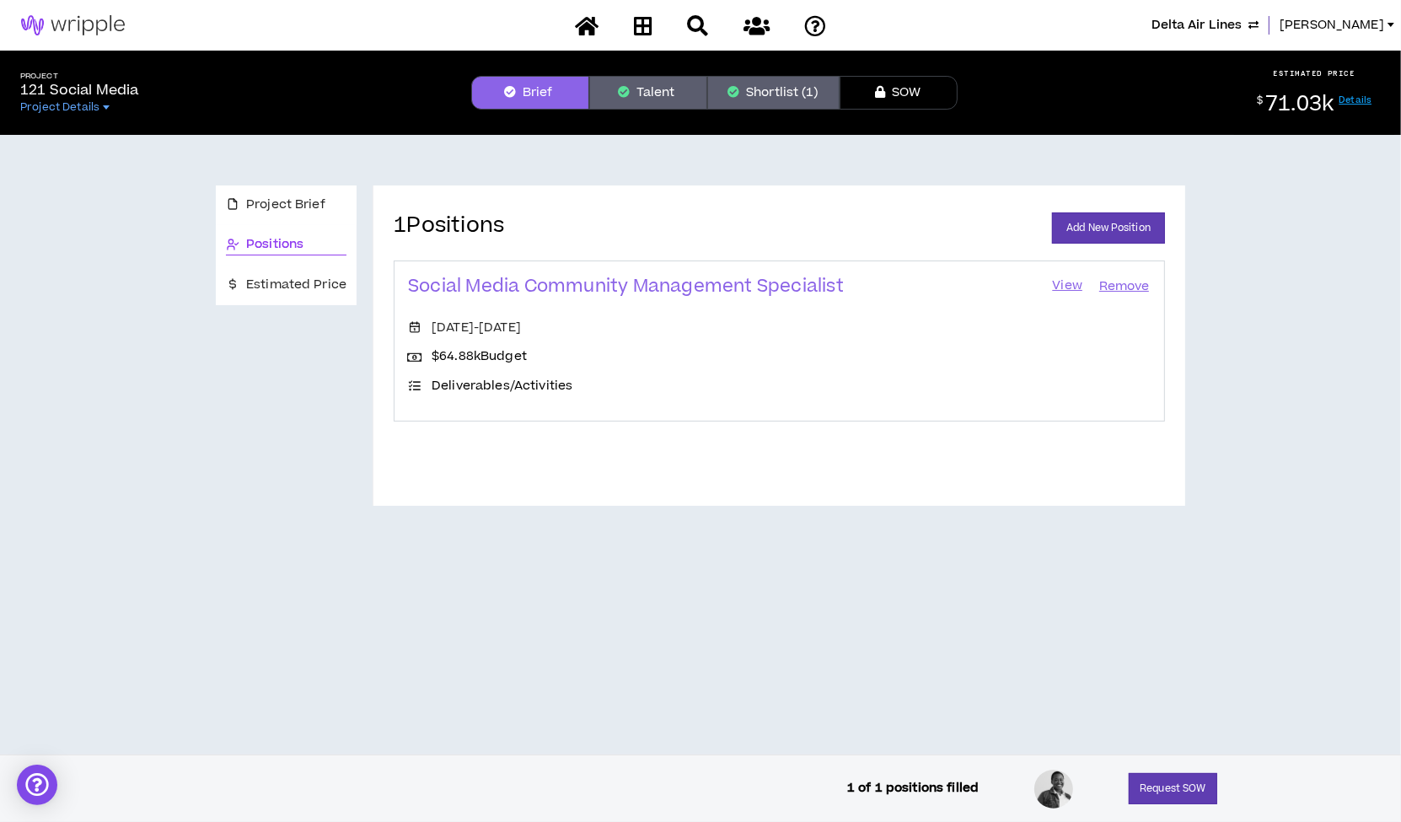
click at [1071, 278] on link "View" at bounding box center [1067, 287] width 34 height 24
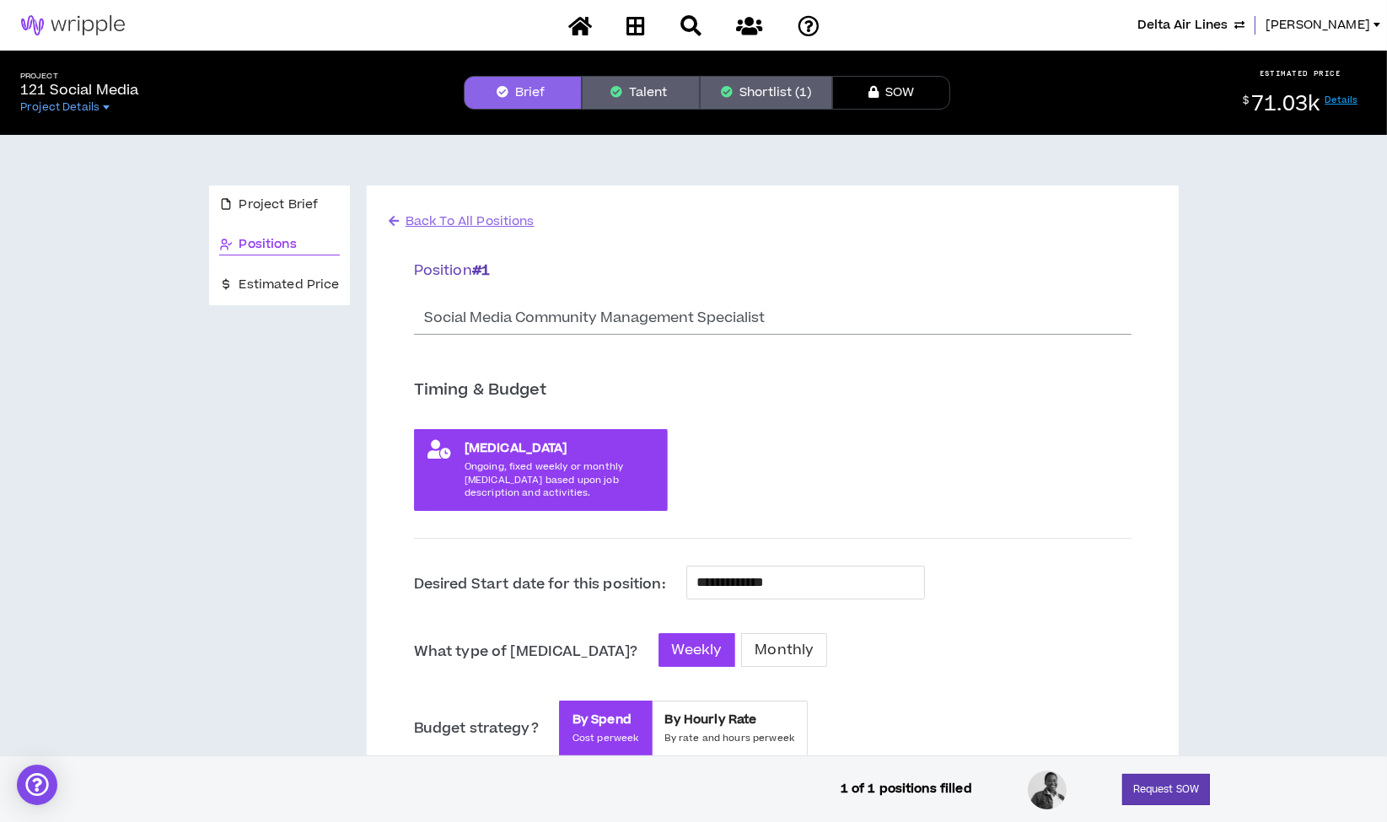
click at [780, 84] on button "Shortlist (1)" at bounding box center [766, 93] width 132 height 34
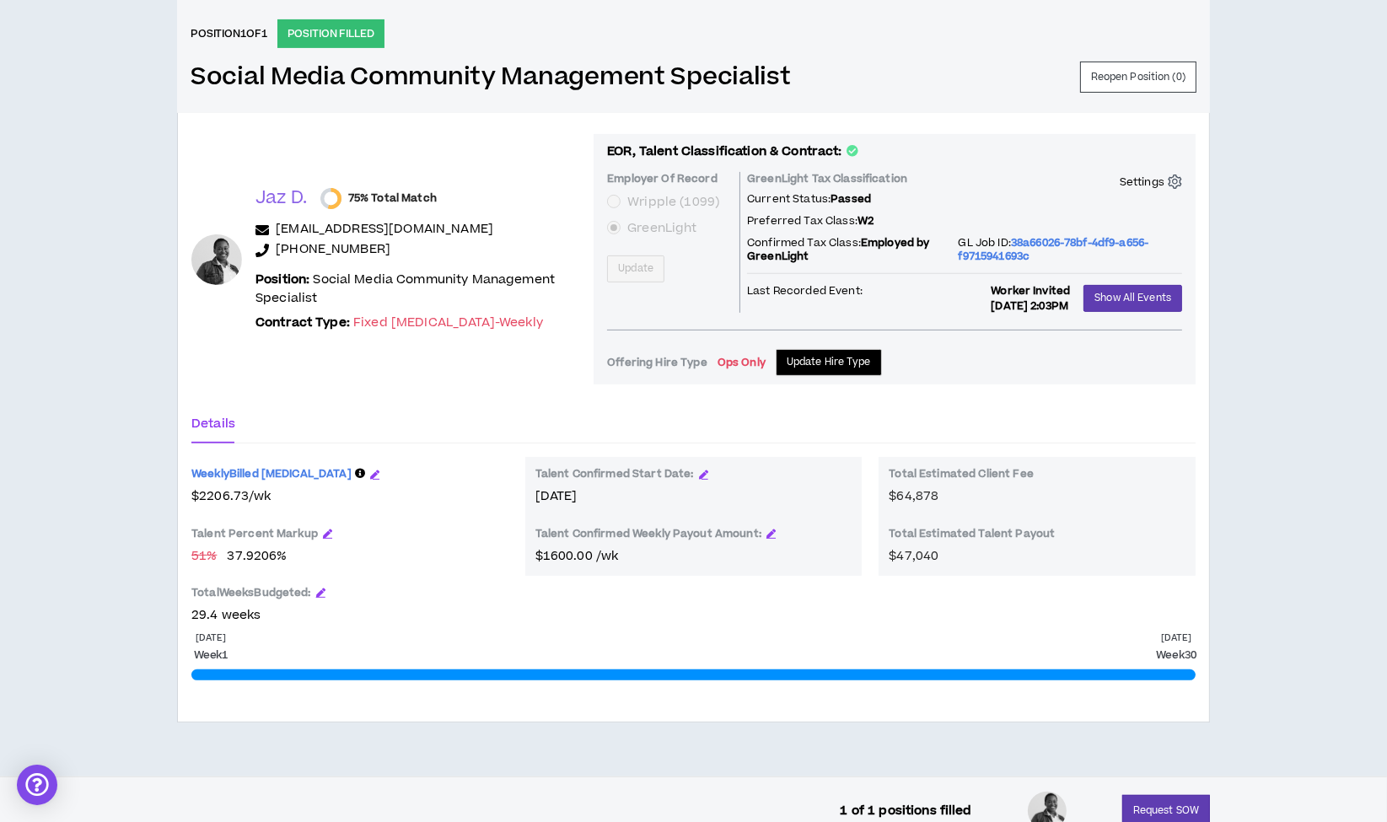
scroll to position [711, 0]
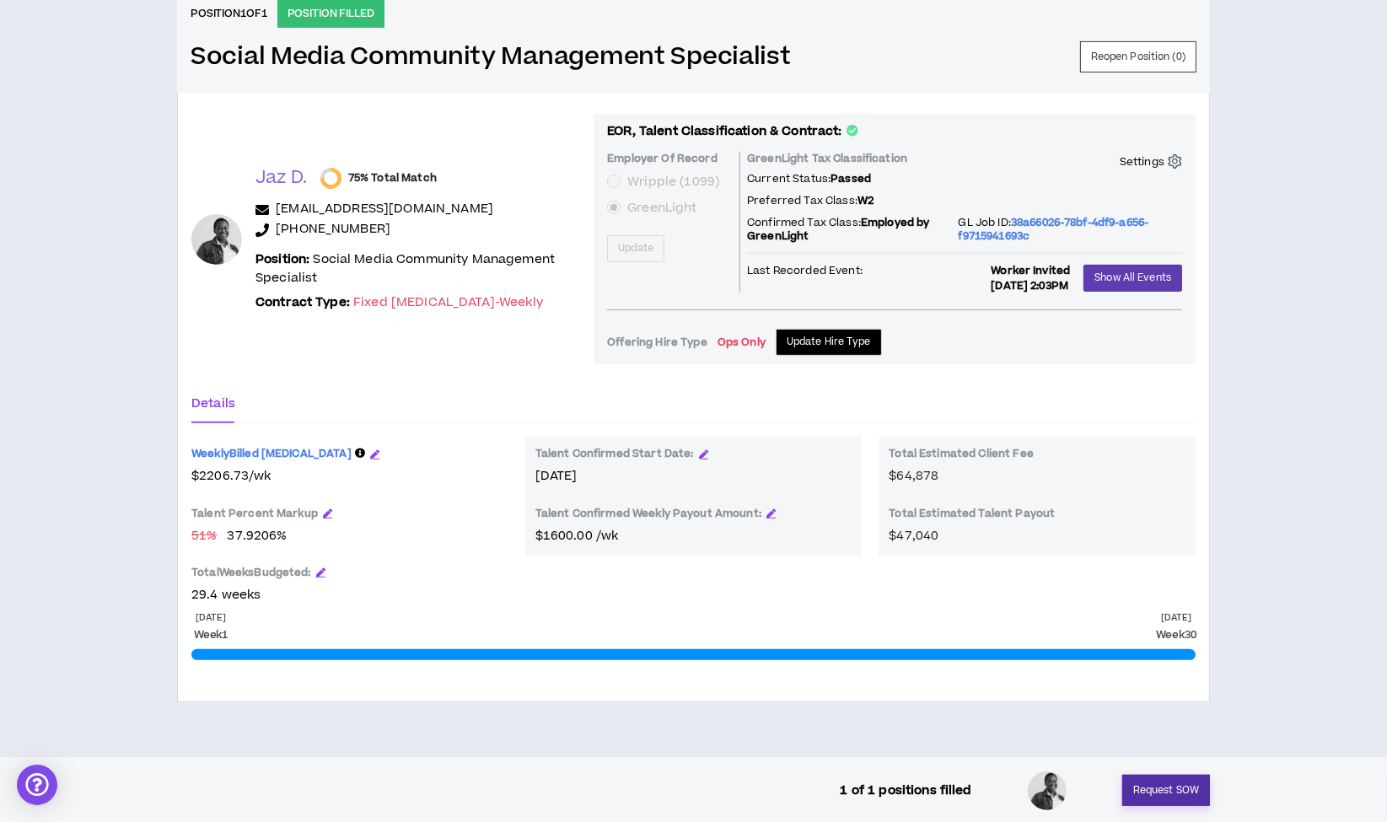
click at [1168, 784] on button "Request SOW" at bounding box center [1166, 790] width 88 height 31
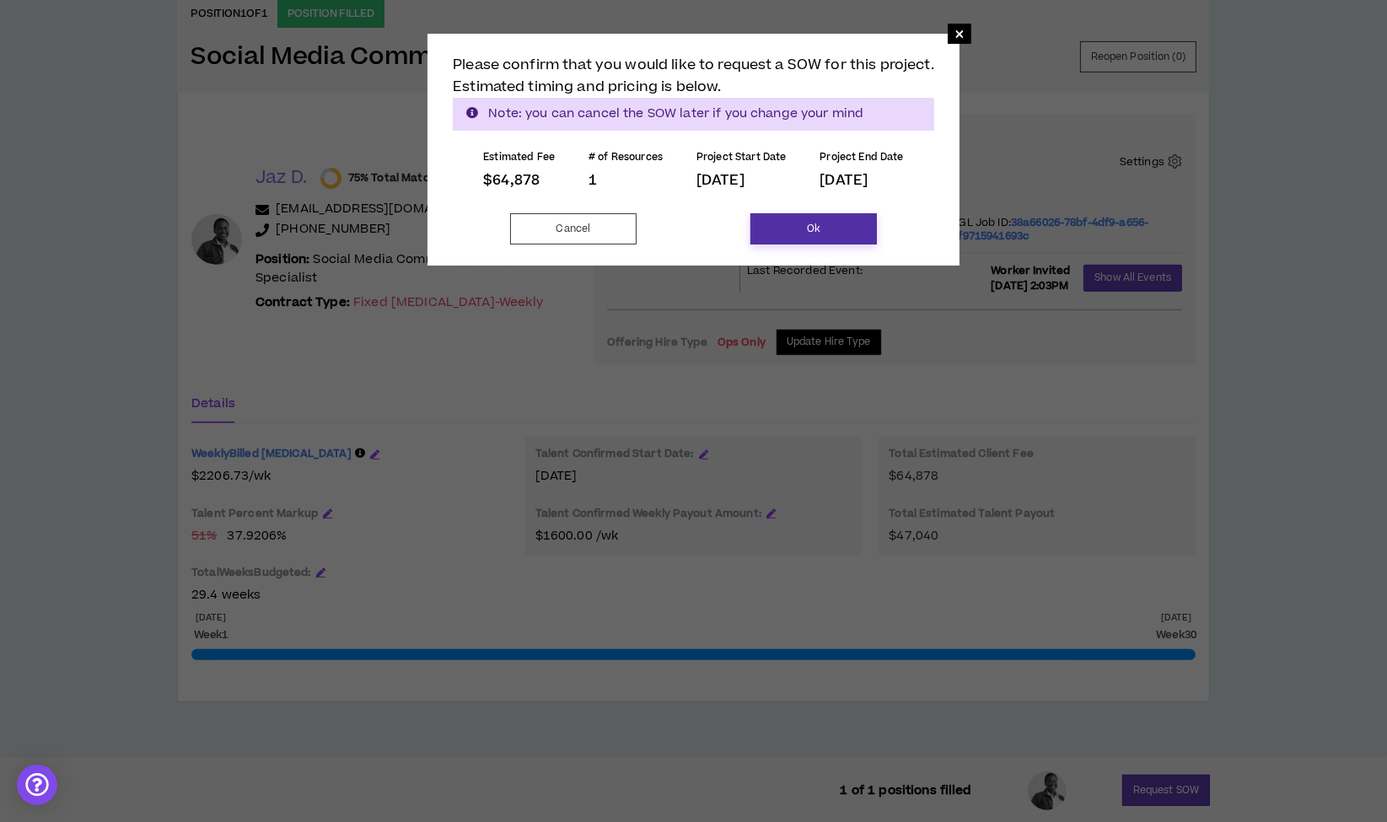
click at [832, 229] on button "Ok" at bounding box center [813, 228] width 126 height 31
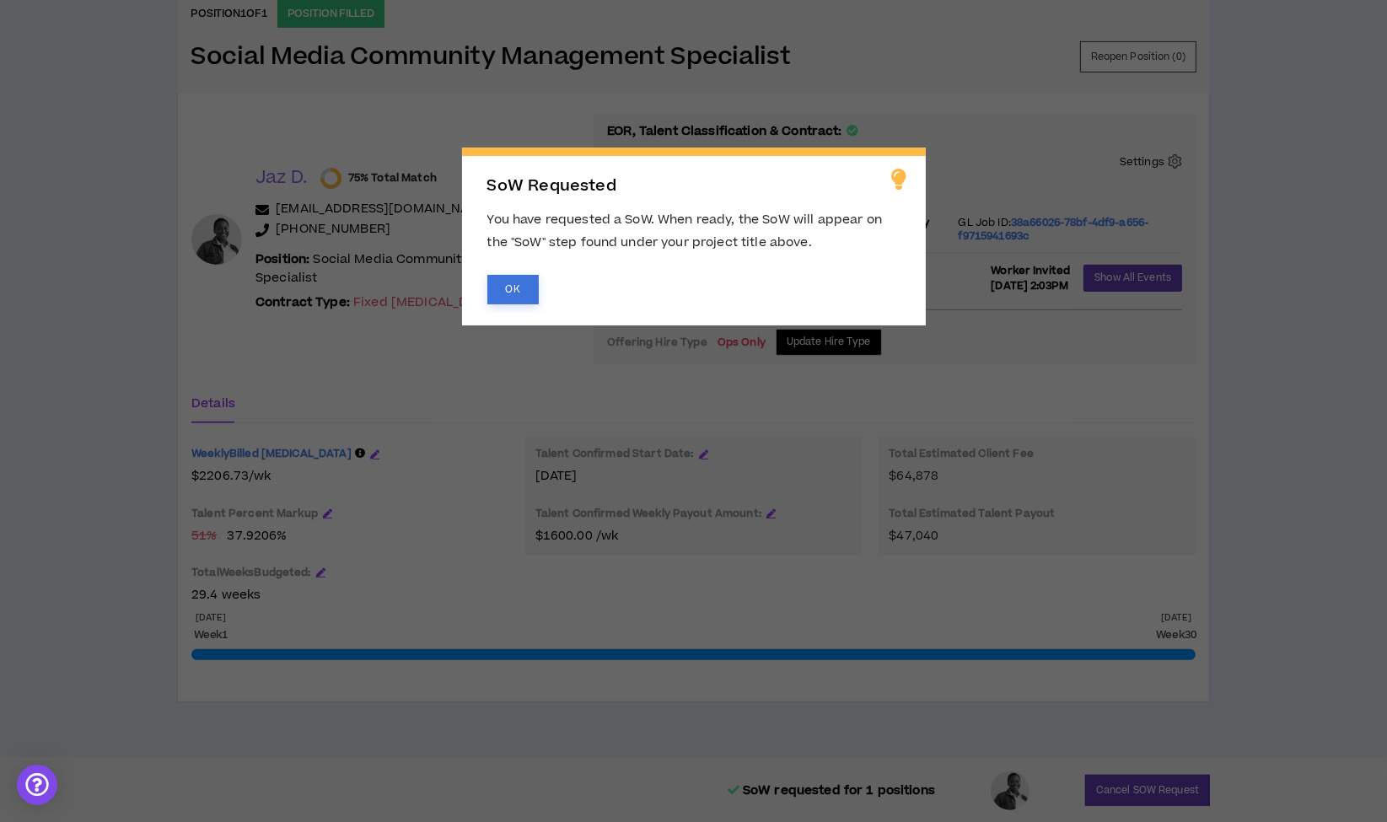
click at [513, 276] on button "OK" at bounding box center [512, 290] width 51 height 30
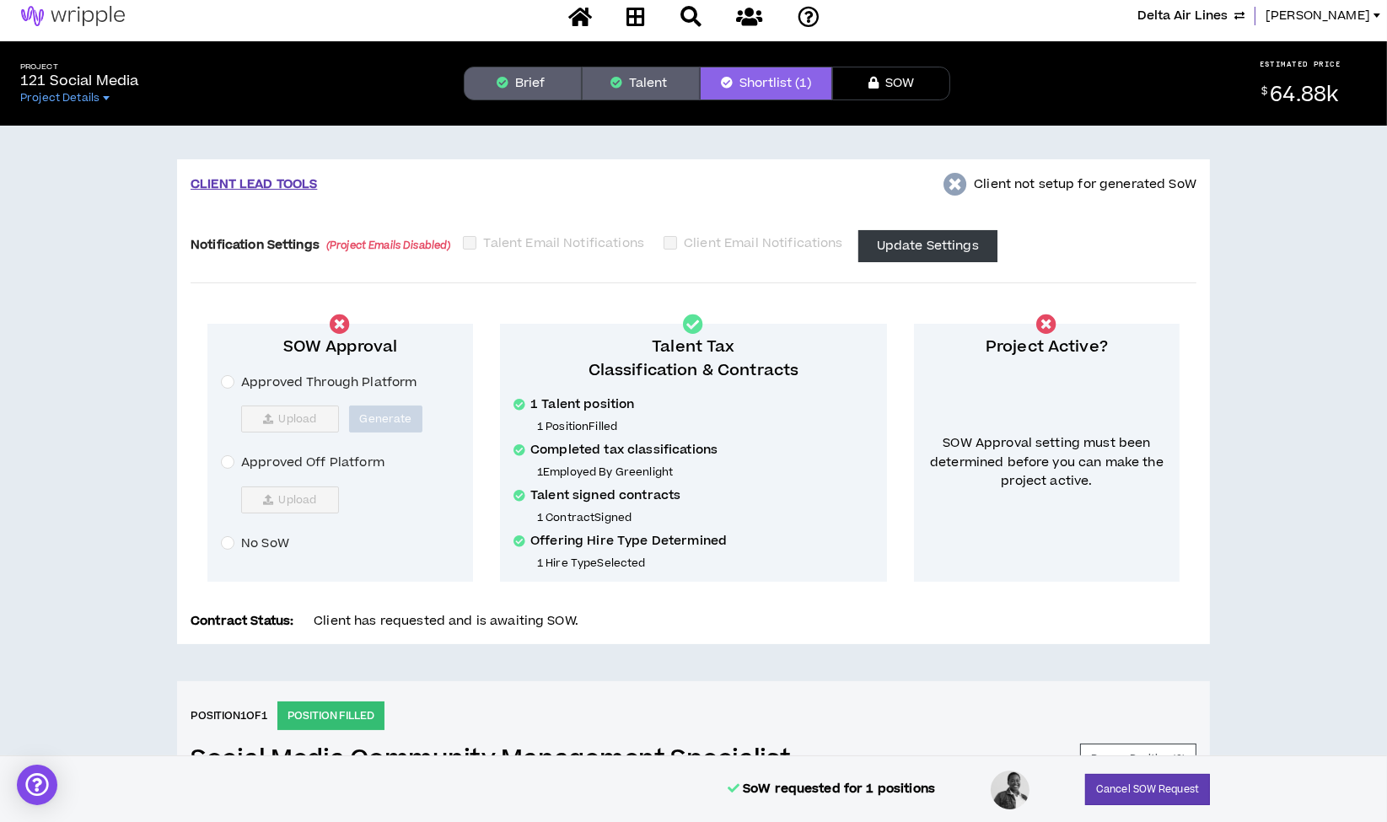
scroll to position [2, 0]
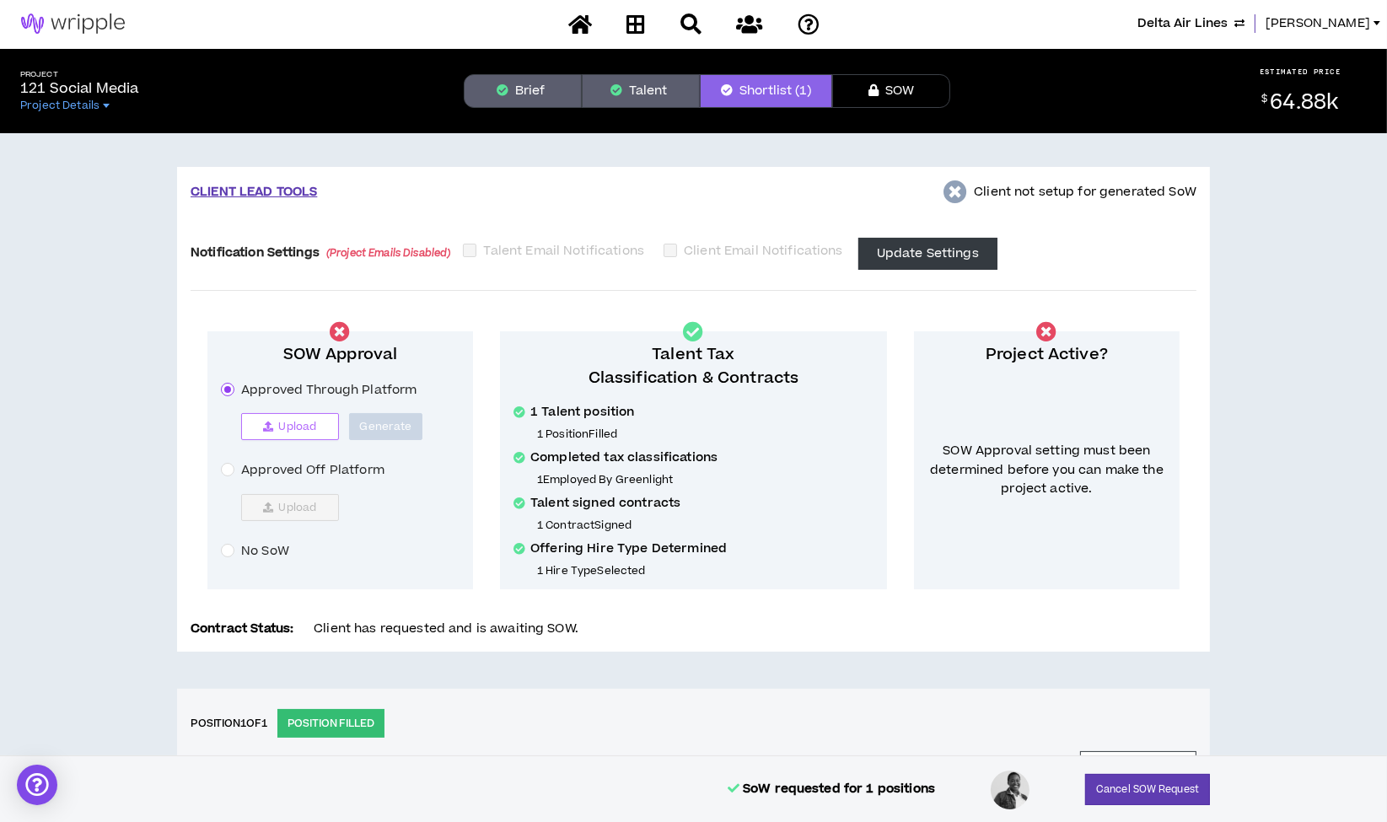
click at [303, 429] on span "Upload" at bounding box center [297, 426] width 38 height 13
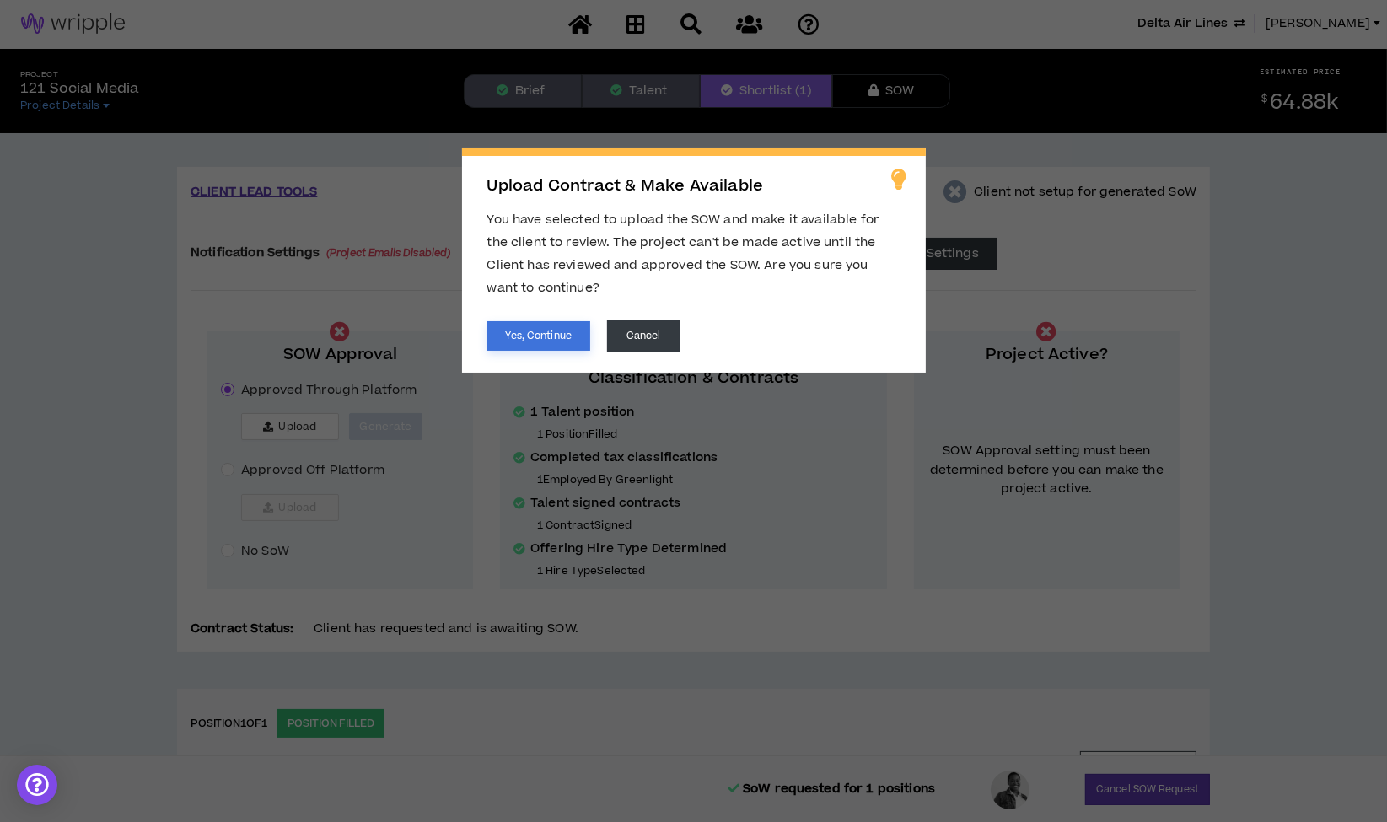
click at [556, 337] on button "Yes, Continue" at bounding box center [538, 336] width 103 height 30
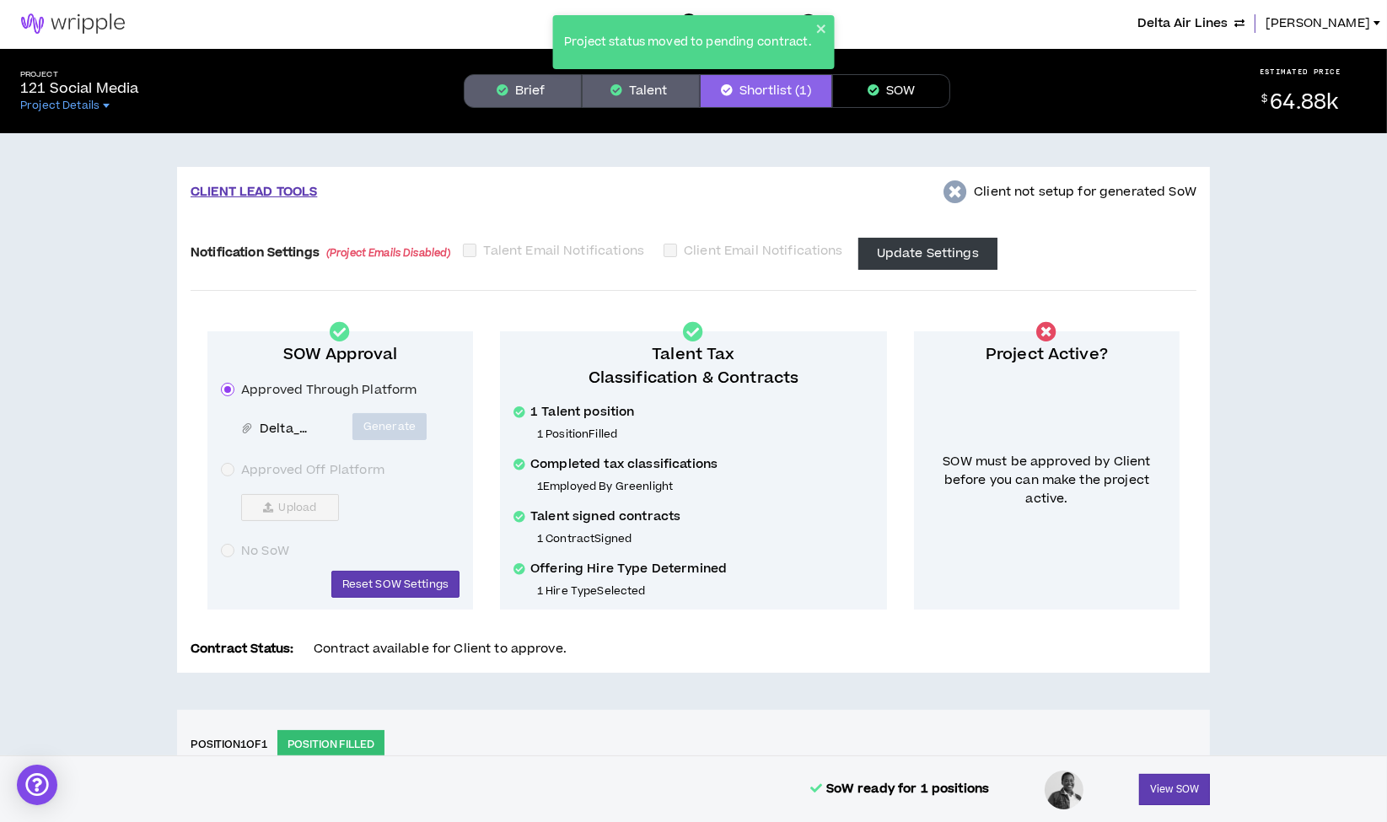
click at [883, 90] on button "SOW" at bounding box center [891, 91] width 118 height 34
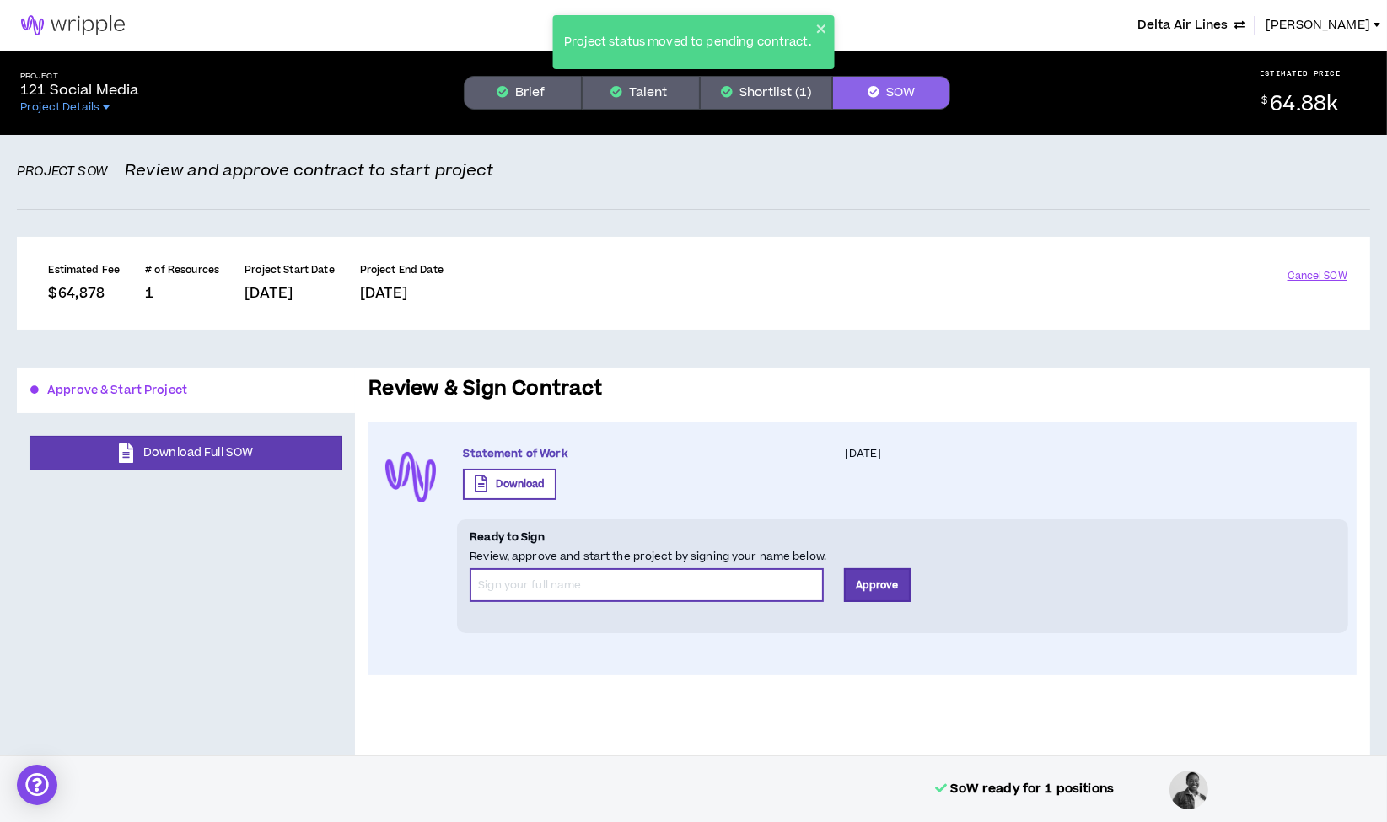
click at [580, 583] on input "*" at bounding box center [647, 585] width 354 height 34
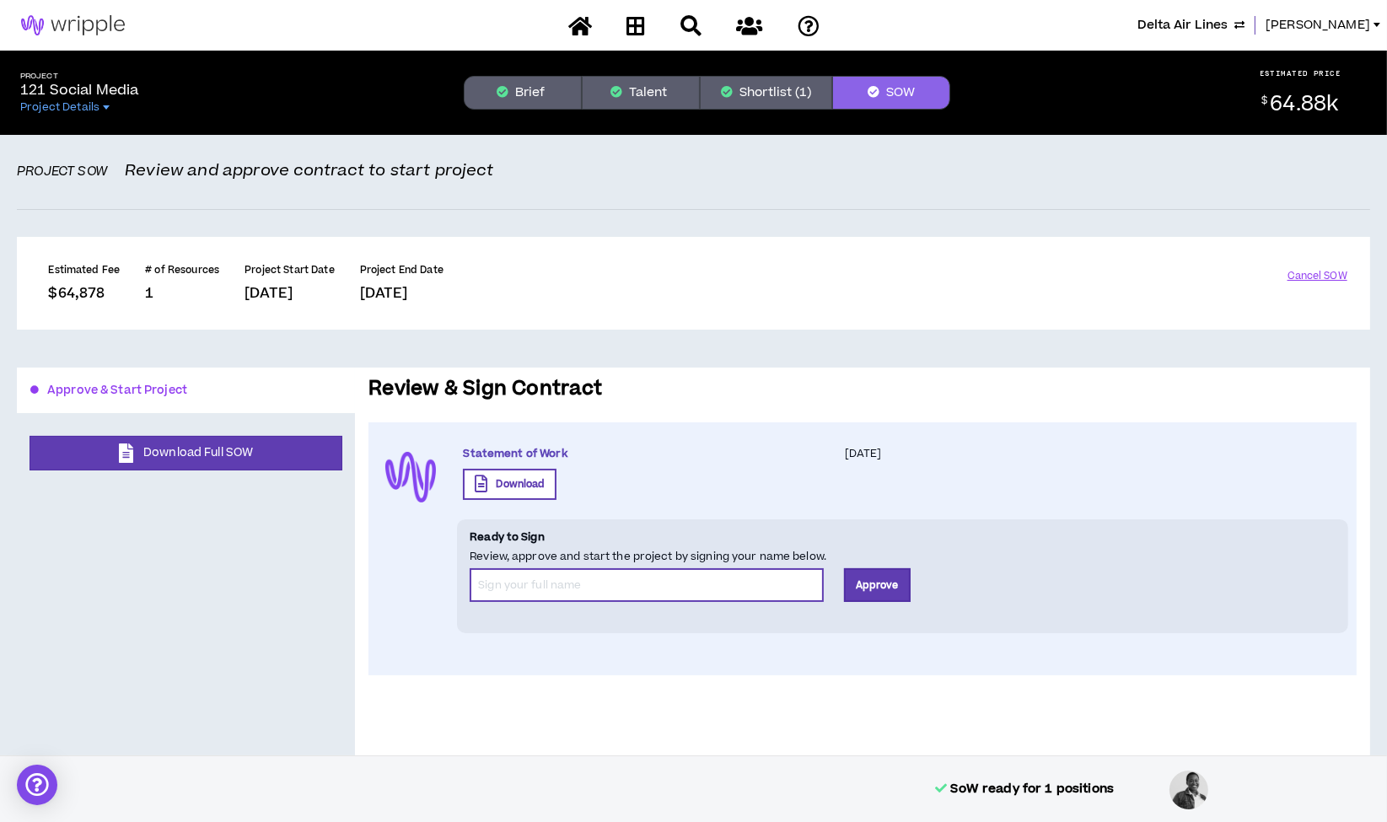
type input "[PERSON_NAME] Team"
click at [874, 583] on button "Approve" at bounding box center [877, 585] width 67 height 34
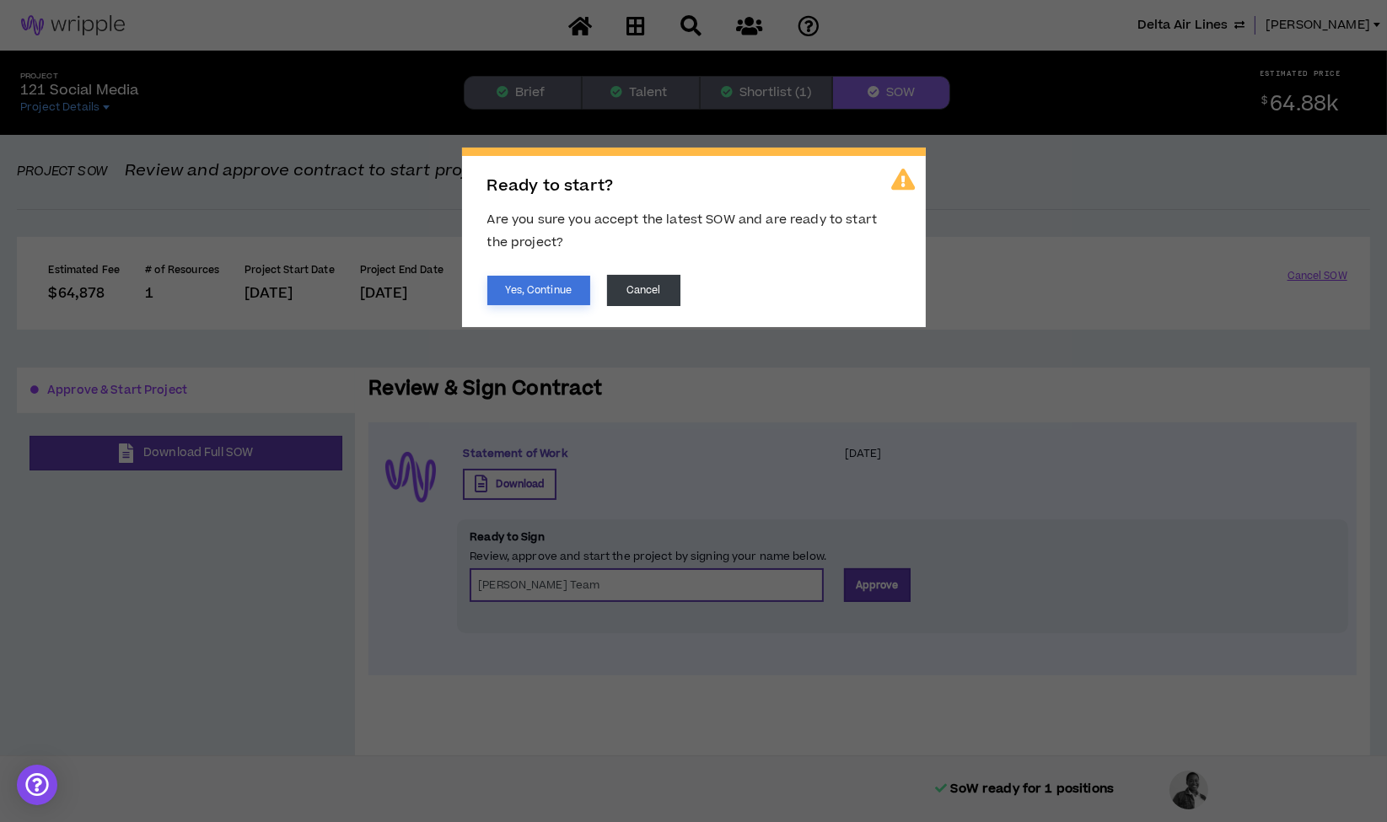
click at [547, 291] on button "Yes, Continue" at bounding box center [538, 291] width 103 height 30
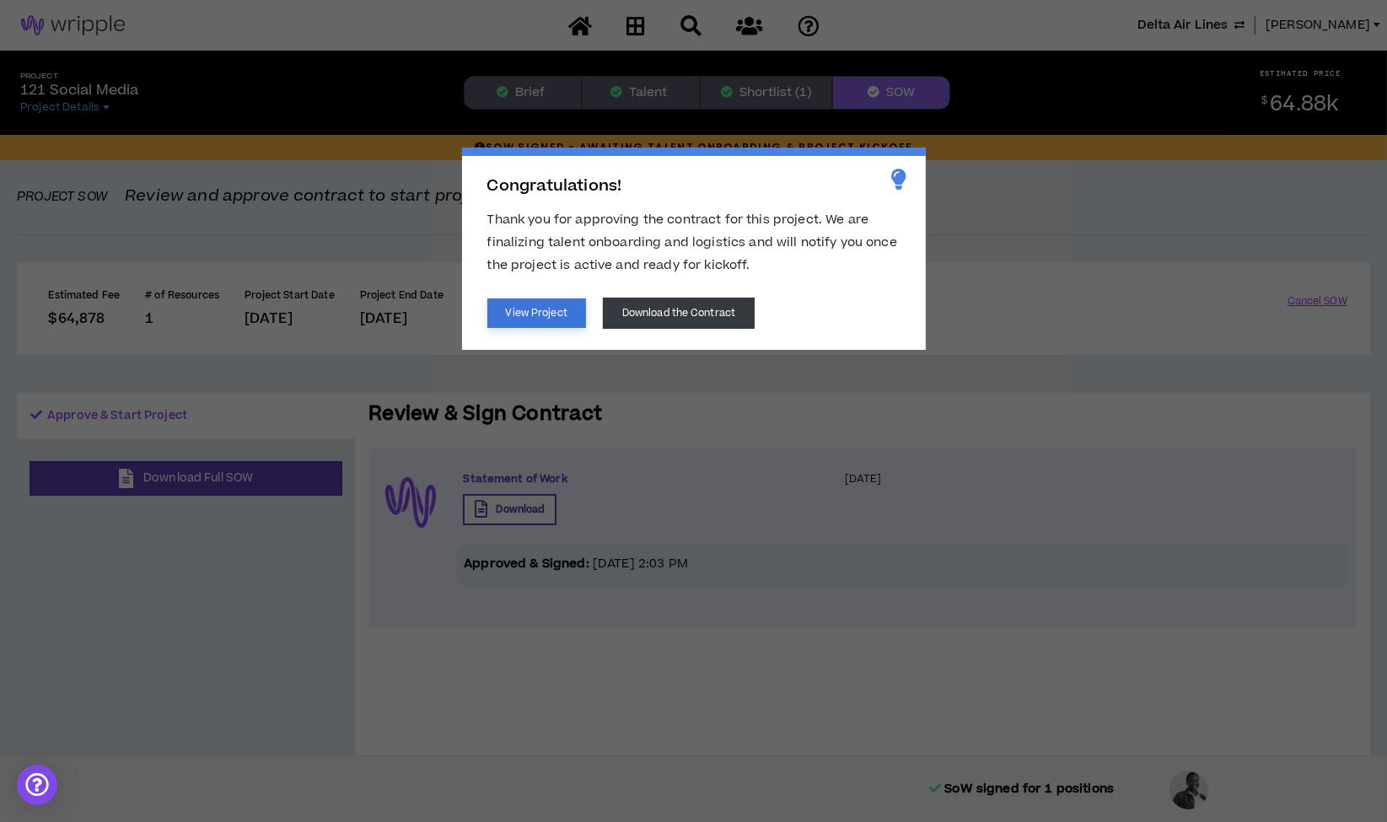
click at [537, 306] on button "View Project" at bounding box center [536, 313] width 99 height 30
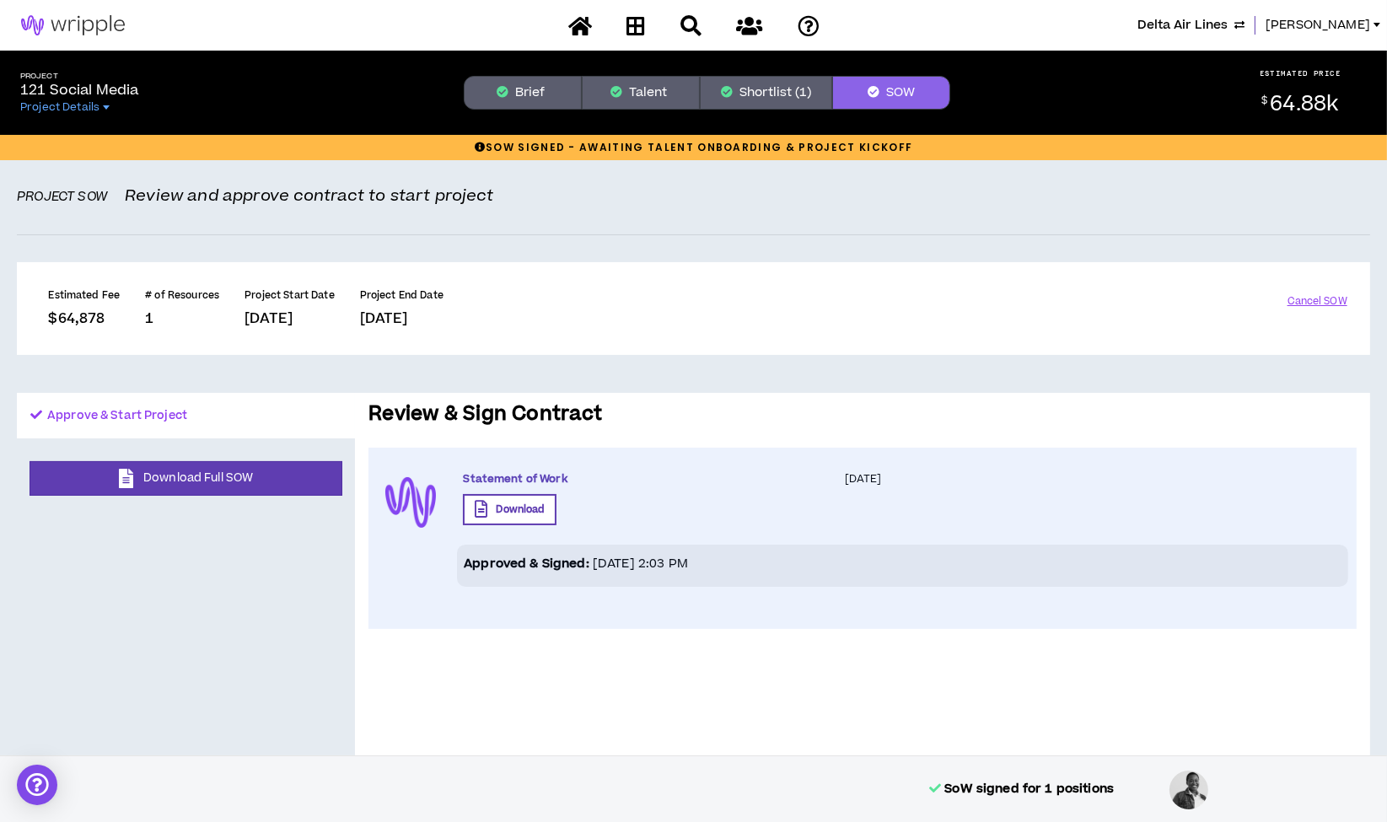
click at [789, 82] on button "Shortlist (1)" at bounding box center [766, 93] width 132 height 34
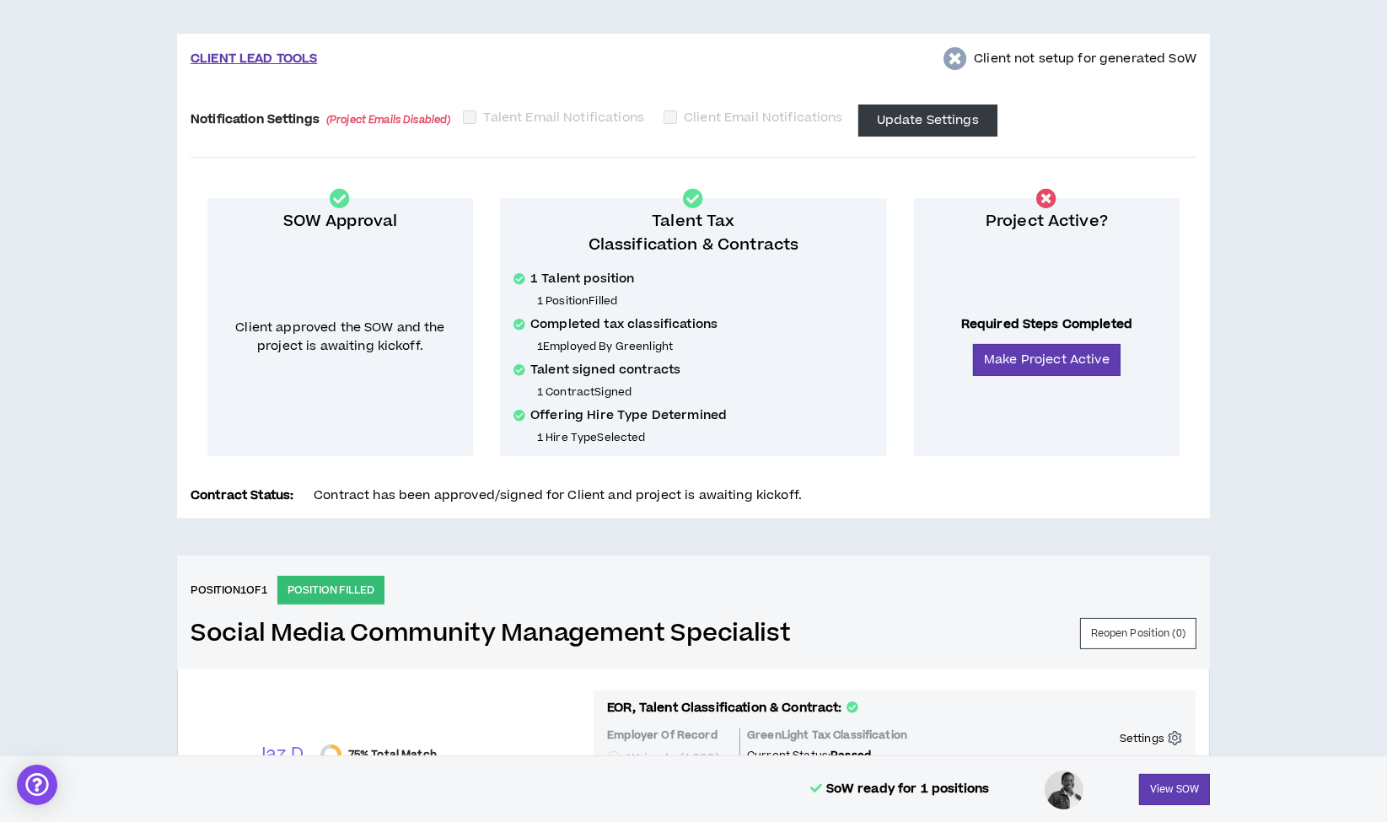
scroll to position [126, 0]
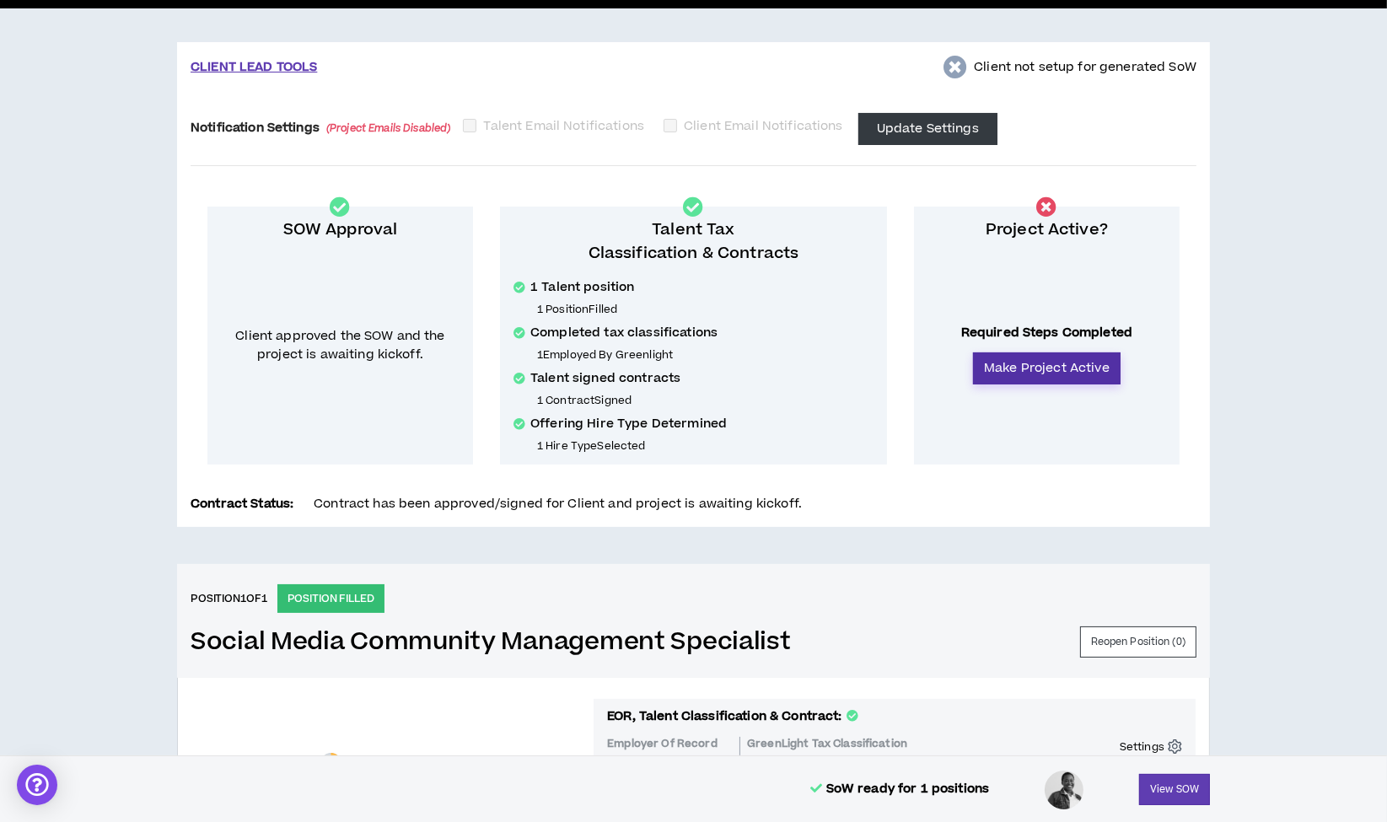
click at [1028, 363] on button "Make Project Active" at bounding box center [1047, 368] width 148 height 32
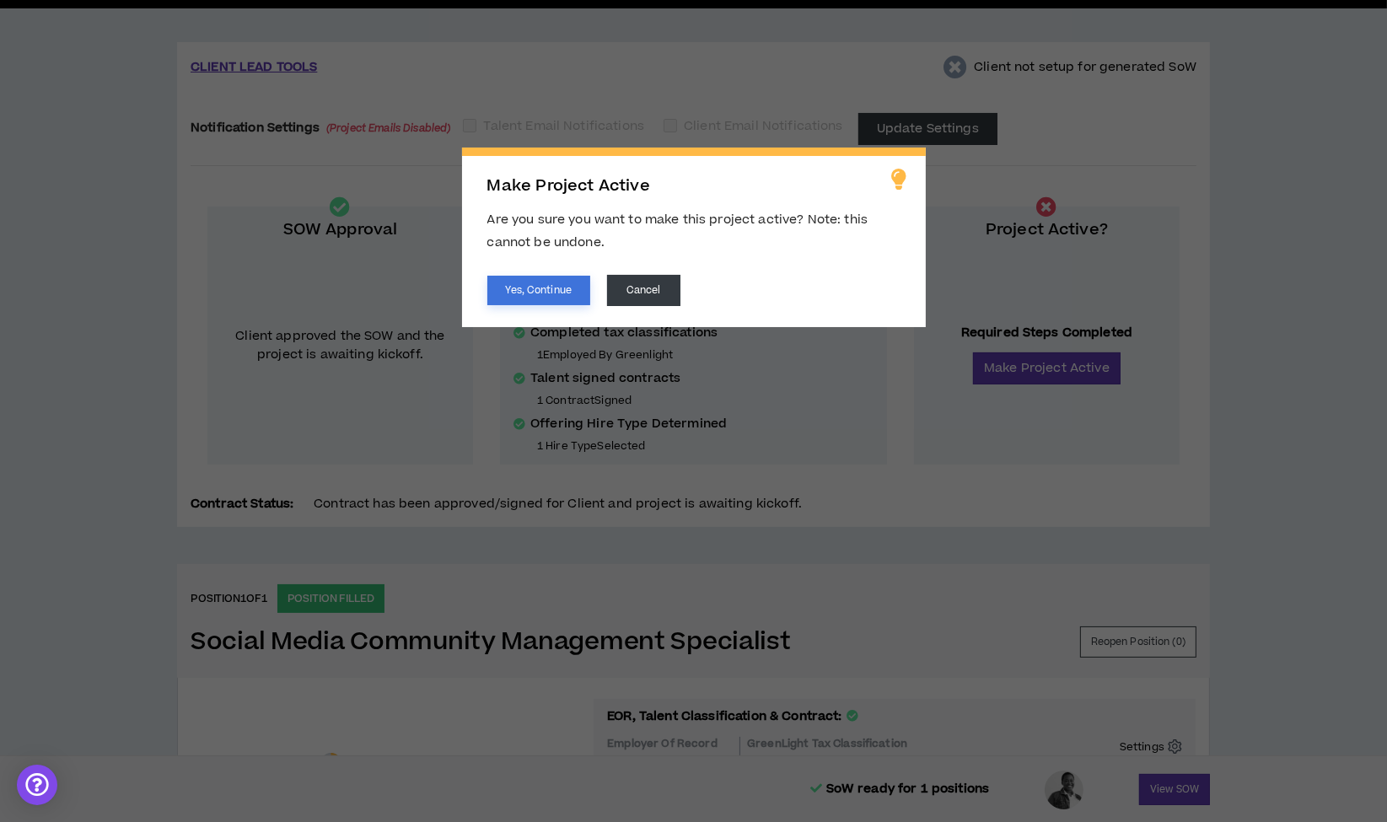
click at [524, 292] on button "Yes, Continue" at bounding box center [538, 291] width 103 height 30
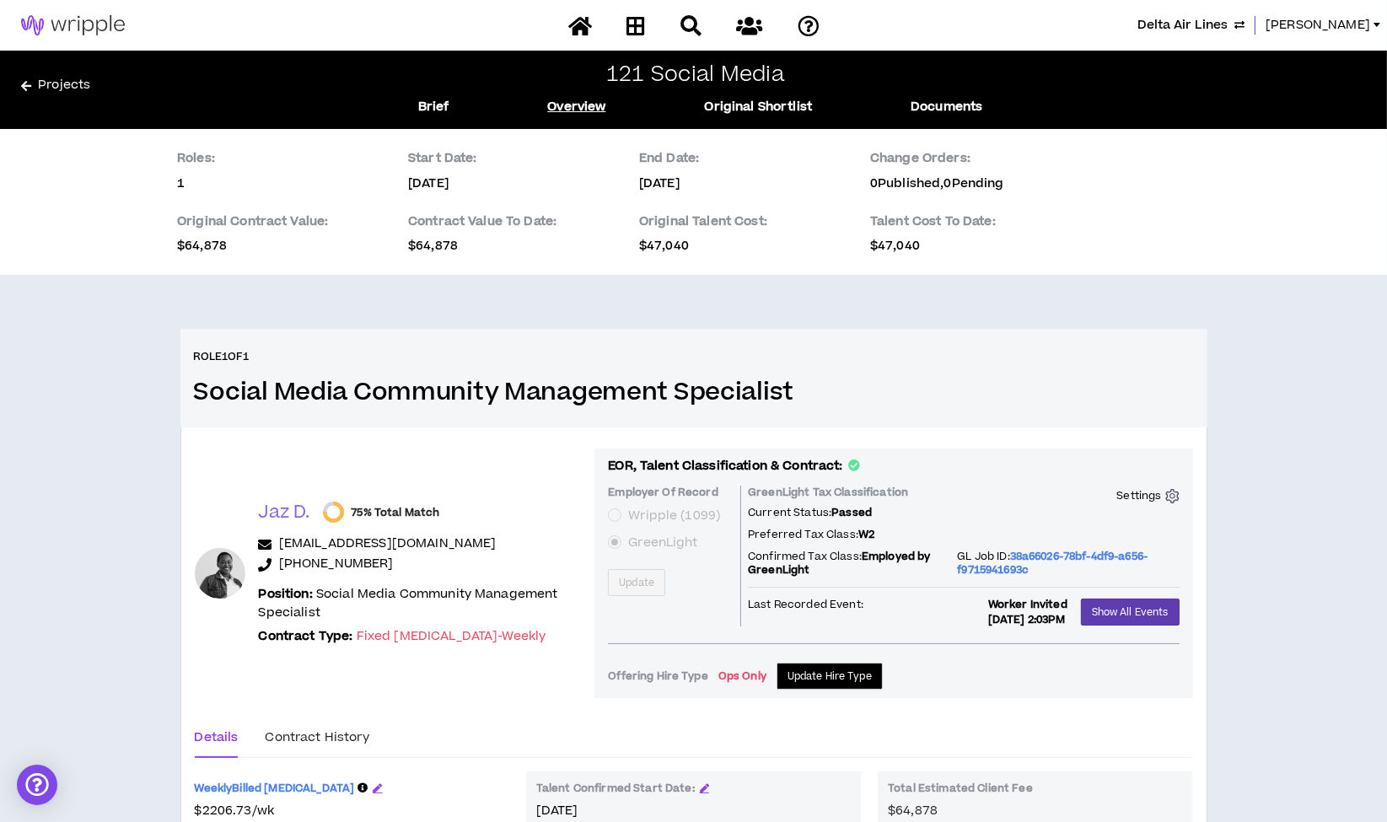
click at [56, 80] on link "Projects" at bounding box center [198, 89] width 354 height 27
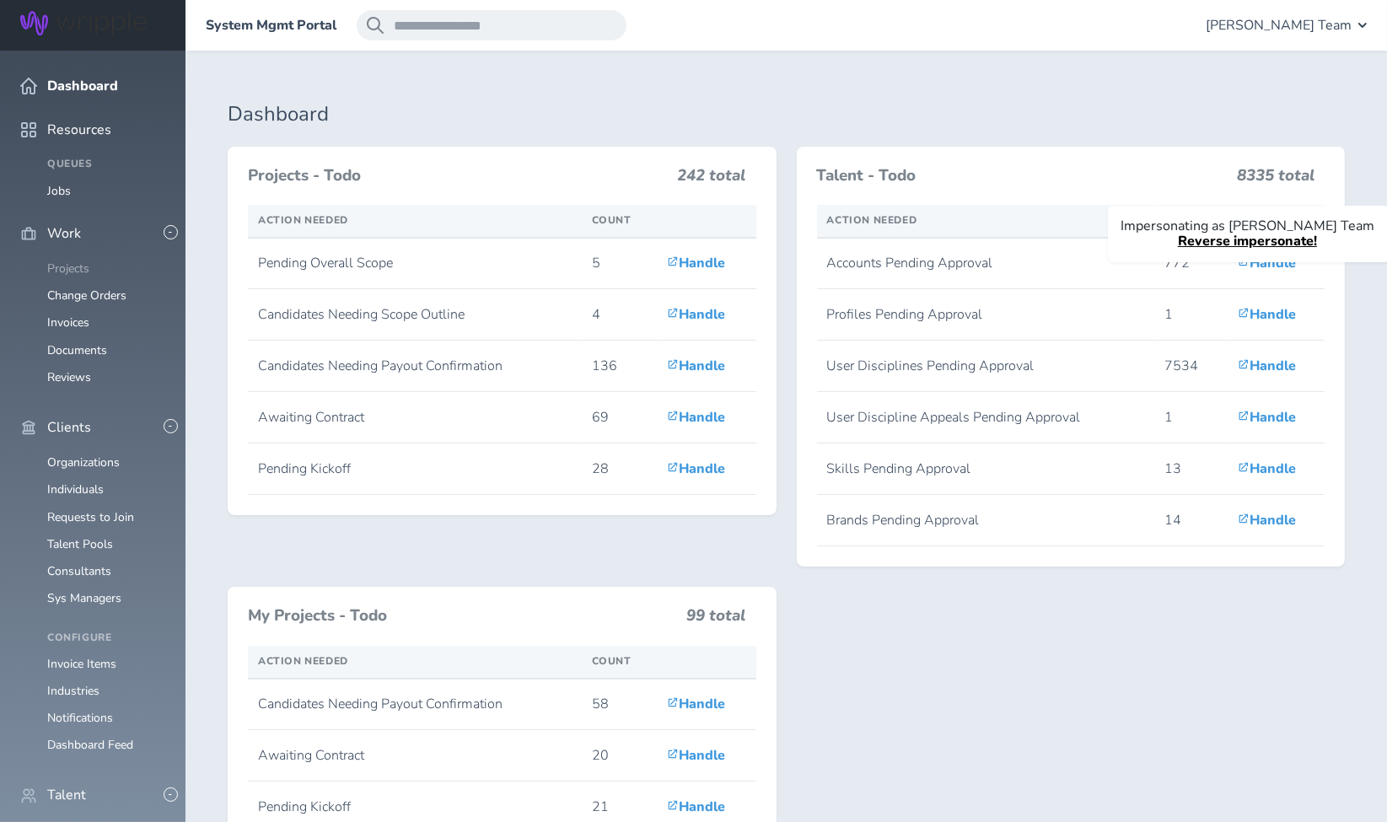
click at [77, 260] on link "Projects" at bounding box center [68, 268] width 42 height 16
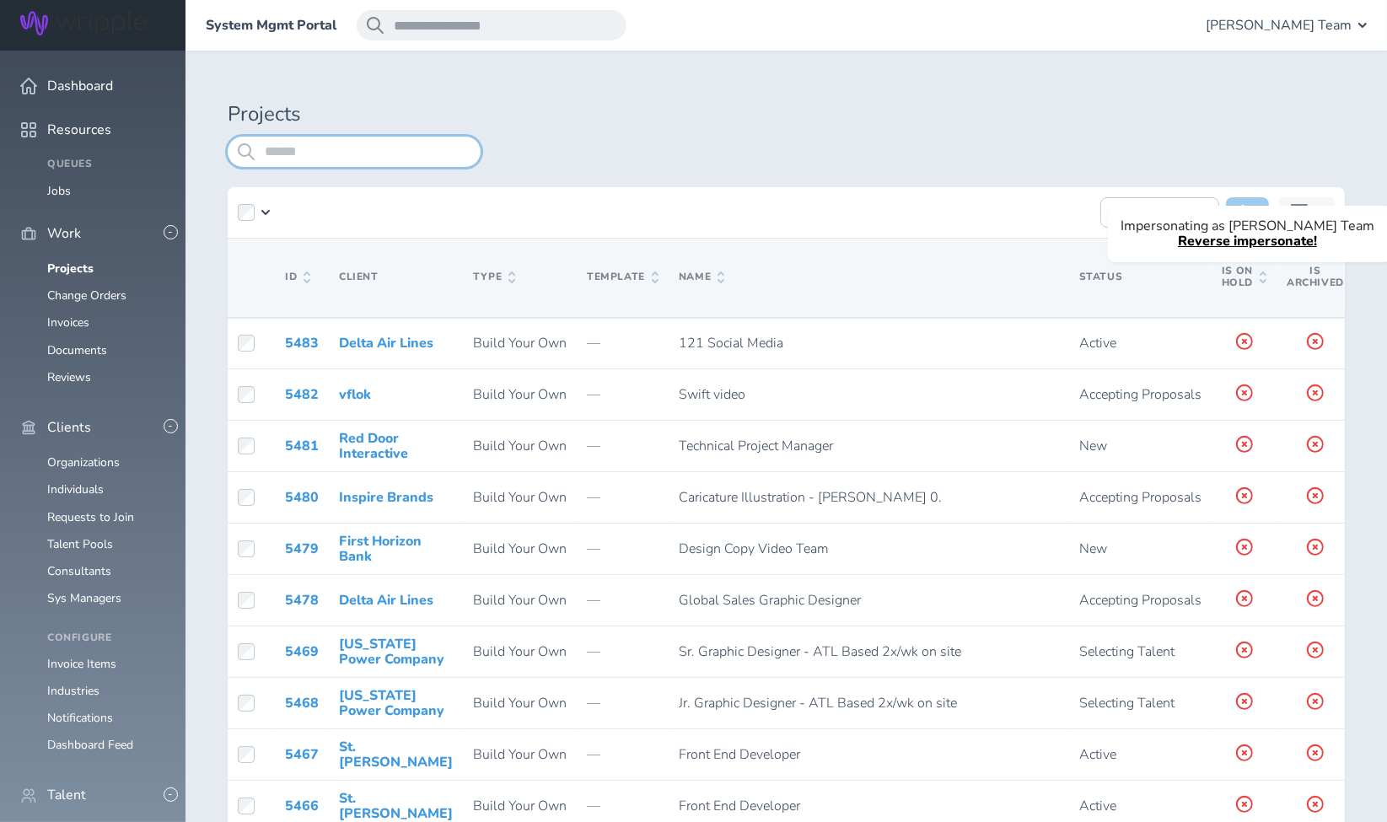
click at [358, 153] on input "search" at bounding box center [354, 152] width 253 height 30
type input "***"
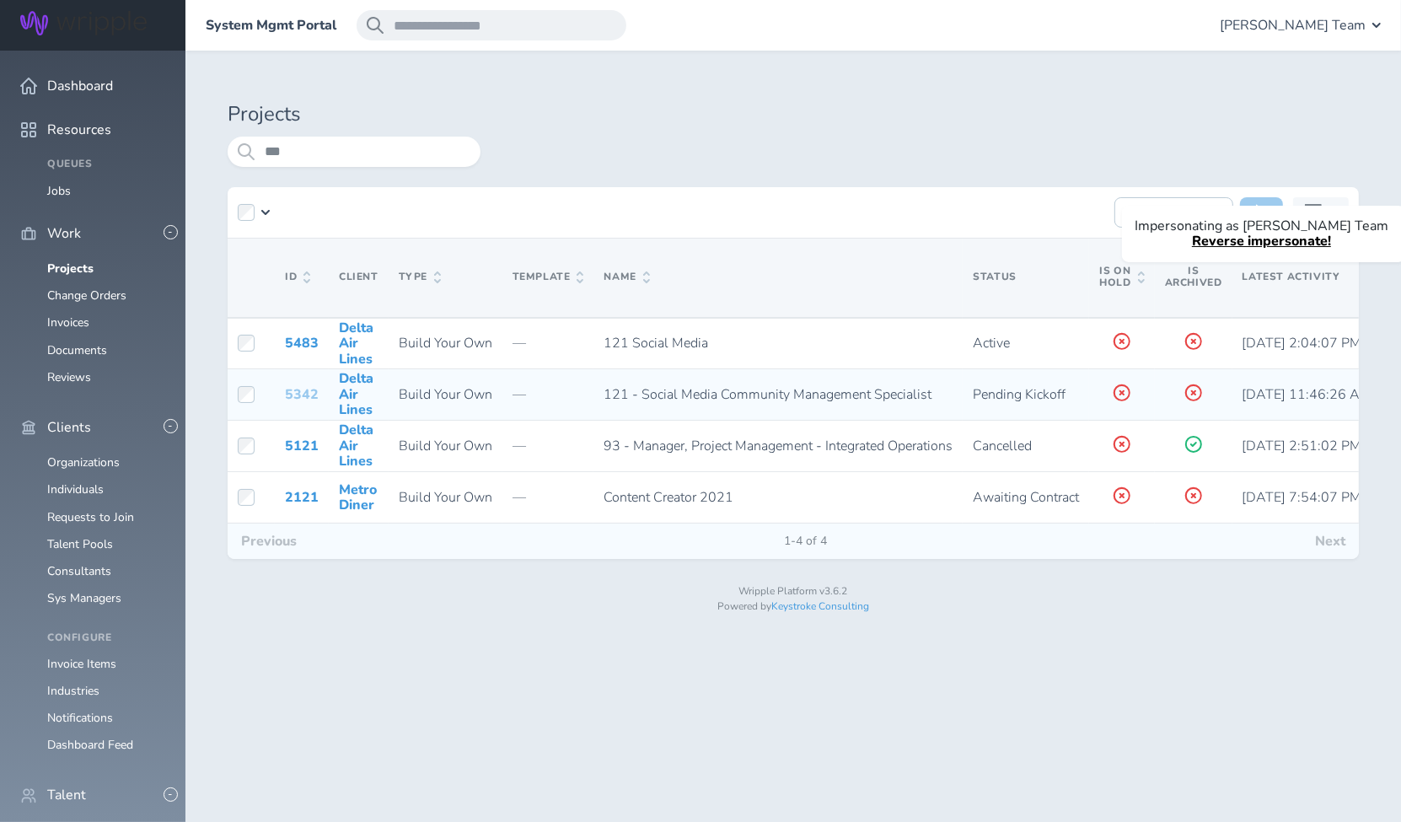
click at [293, 388] on link "5342" at bounding box center [302, 394] width 34 height 19
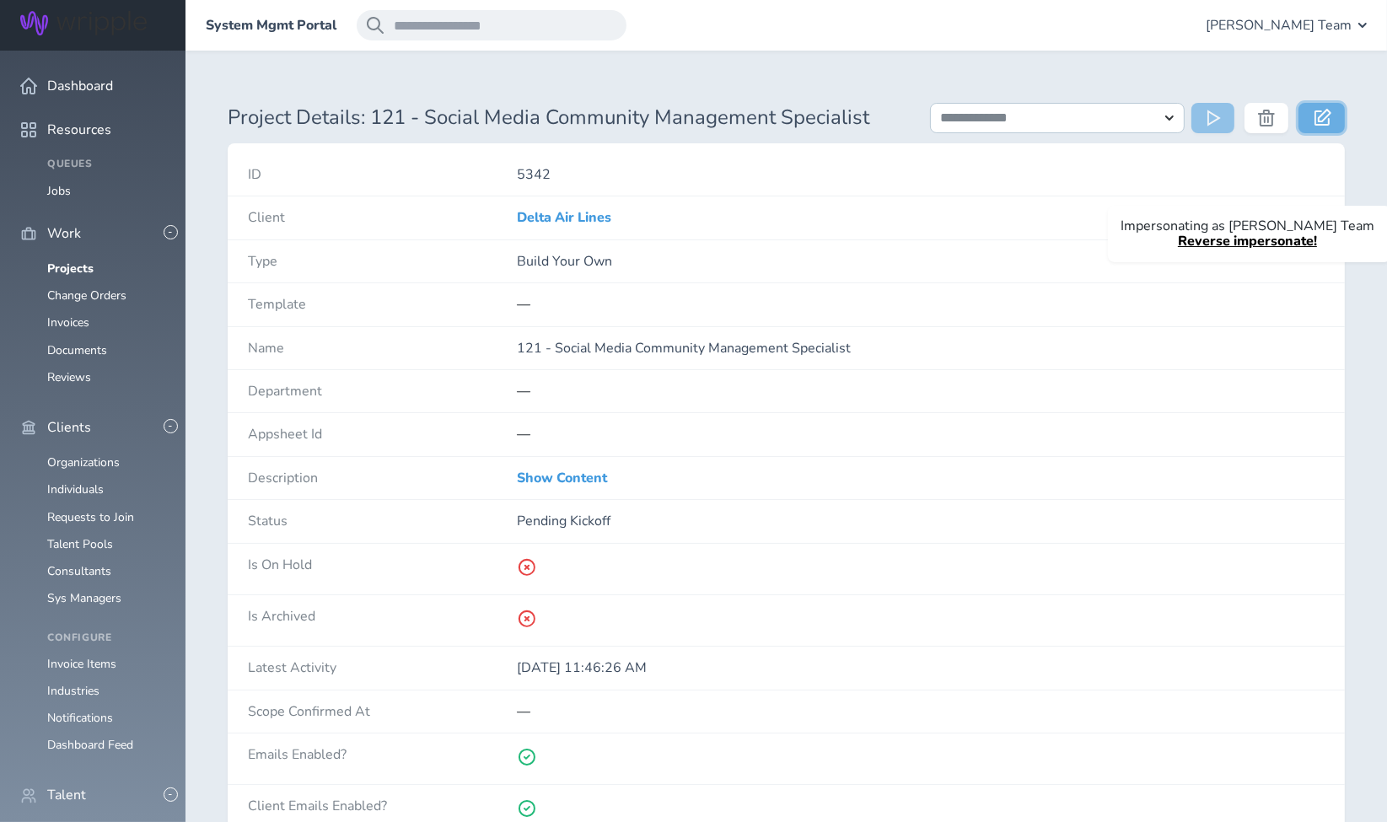
click at [1320, 116] on icon at bounding box center [1322, 117] width 17 height 17
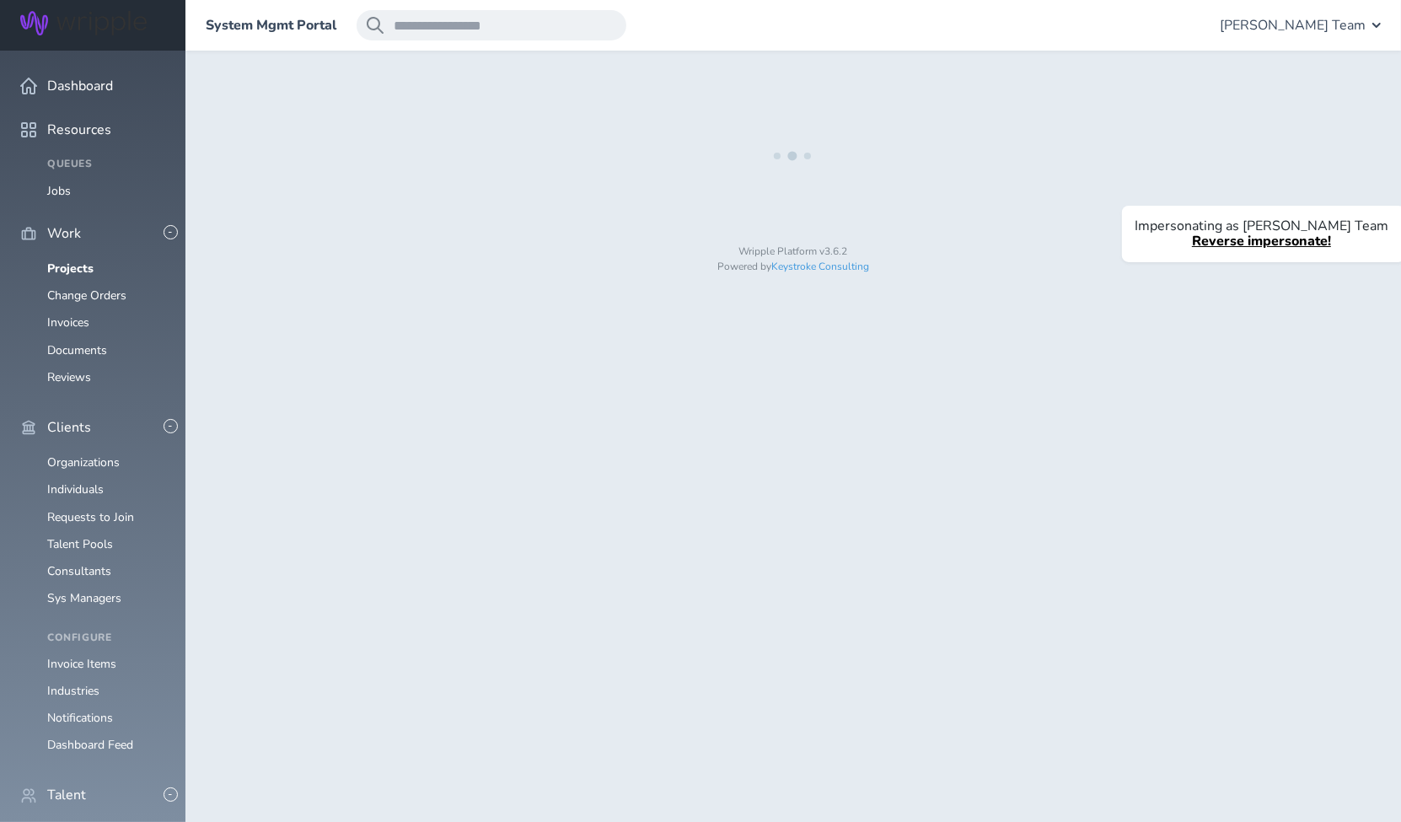
select select "*"
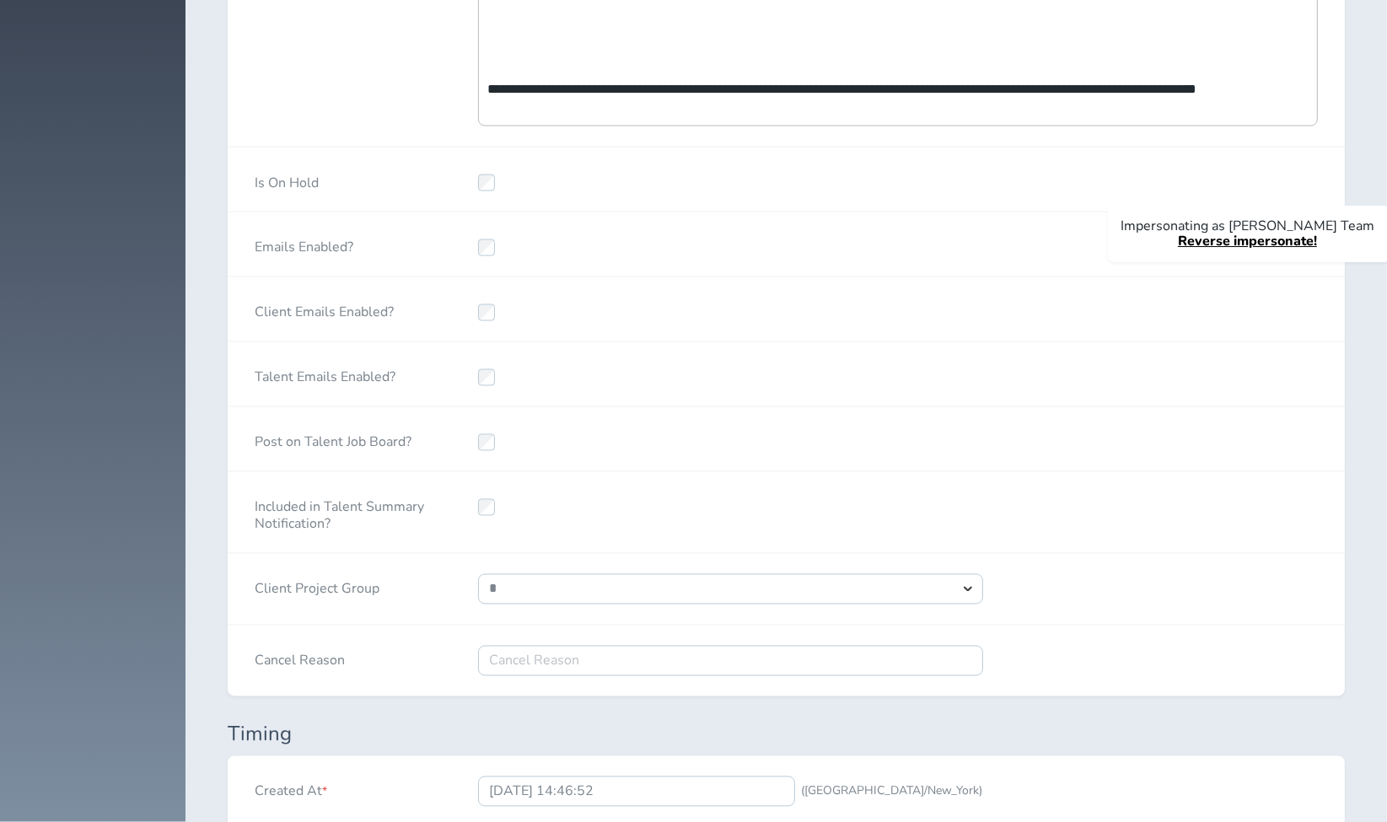
scroll to position [3529, 0]
select select "***"
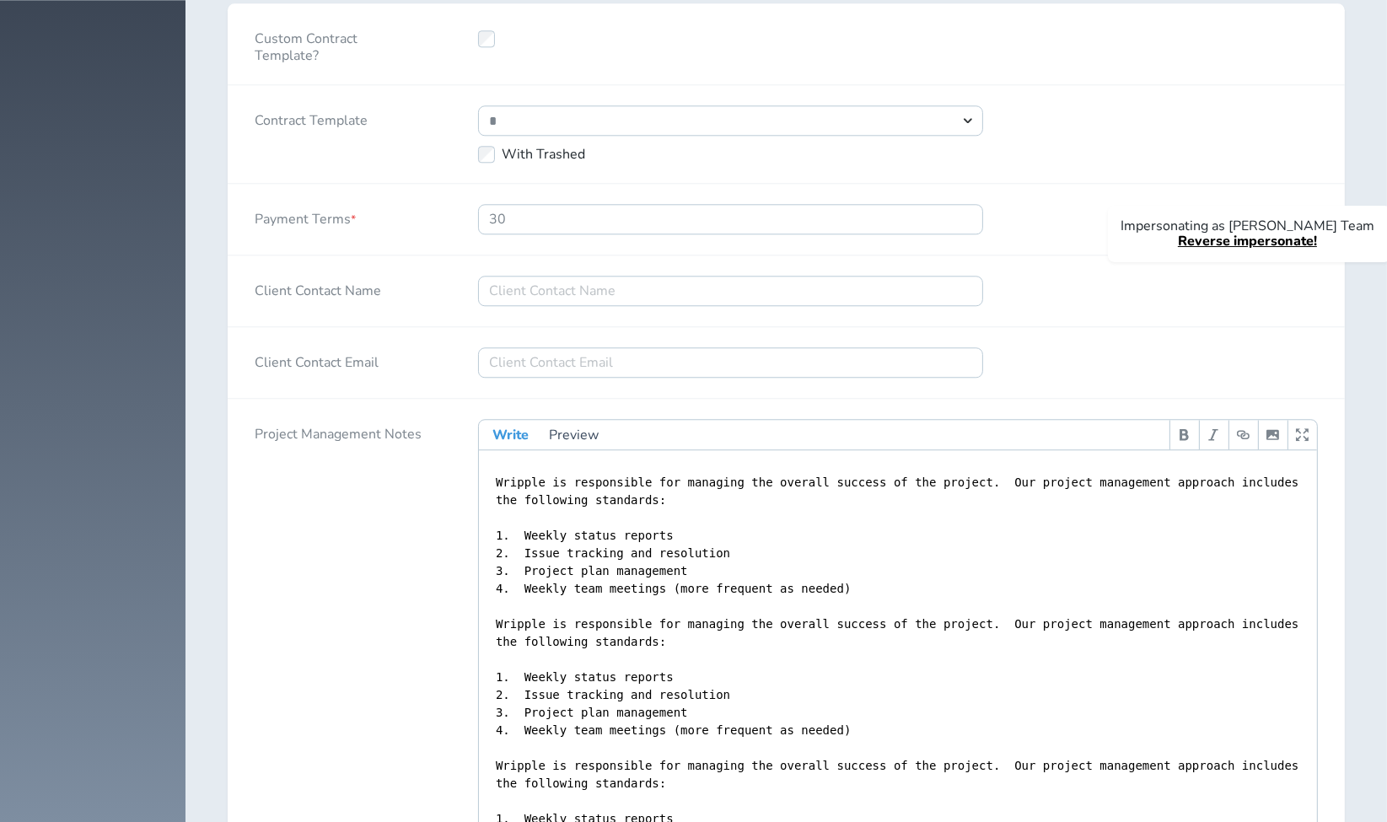
scroll to position [5433, 0]
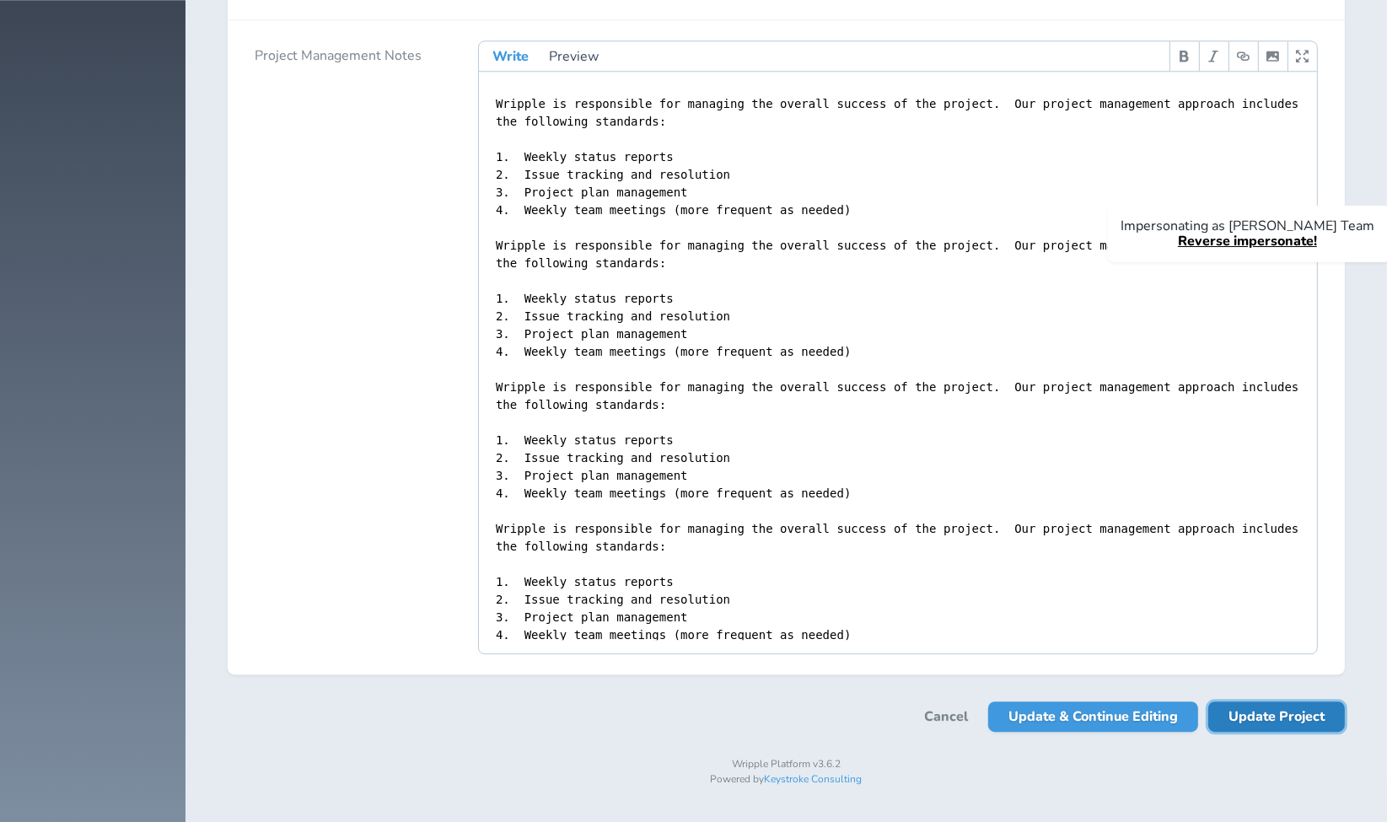
click at [1274, 722] on span "Update Project" at bounding box center [1276, 716] width 96 height 30
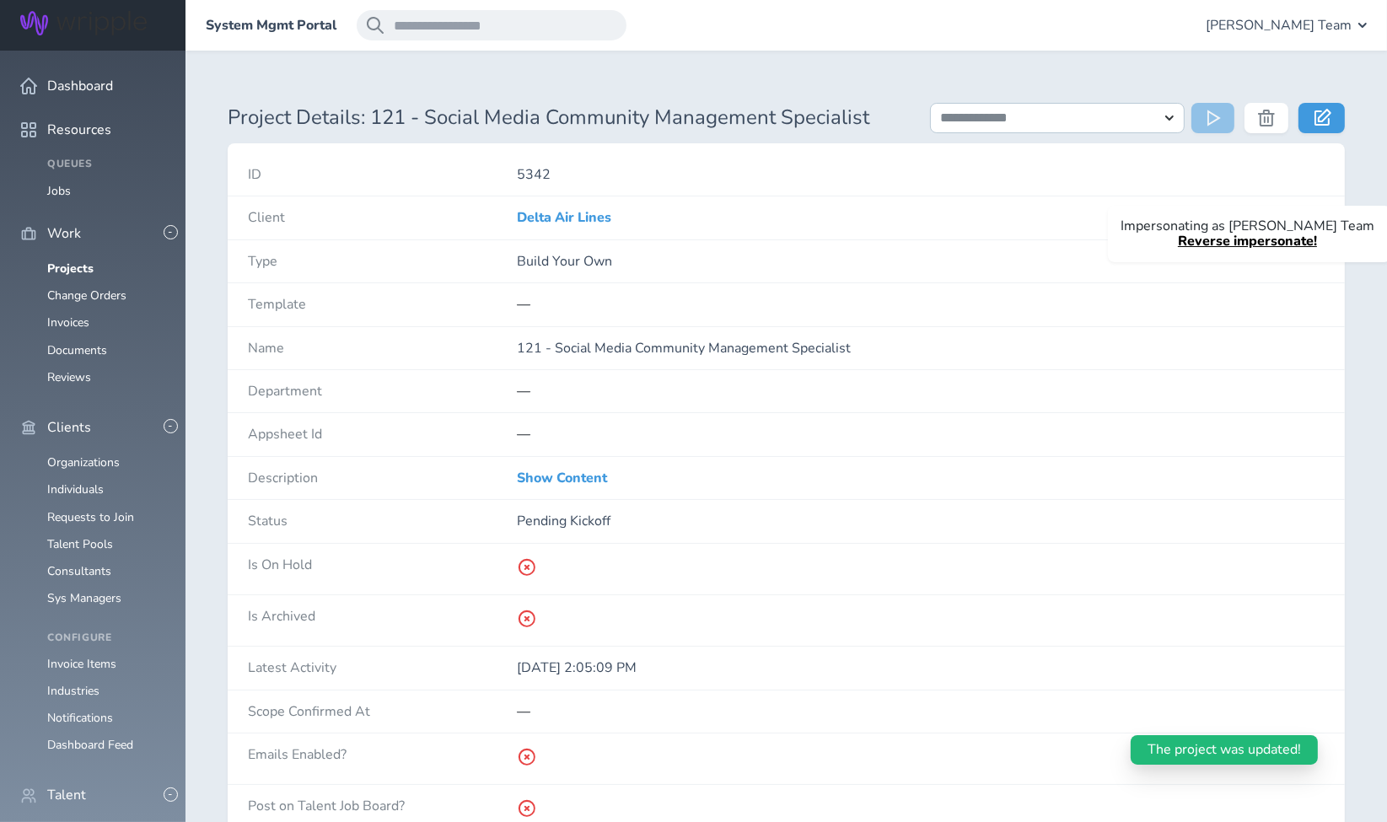
drag, startPoint x: 552, startPoint y: 343, endPoint x: 852, endPoint y: 347, distance: 300.1
click at [852, 347] on p "121 - Social Media Community Management Specialist" at bounding box center [921, 348] width 808 height 15
copy p "Social Media Community Management Specialist"
click at [729, 417] on div "—" at bounding box center [921, 434] width 808 height 42
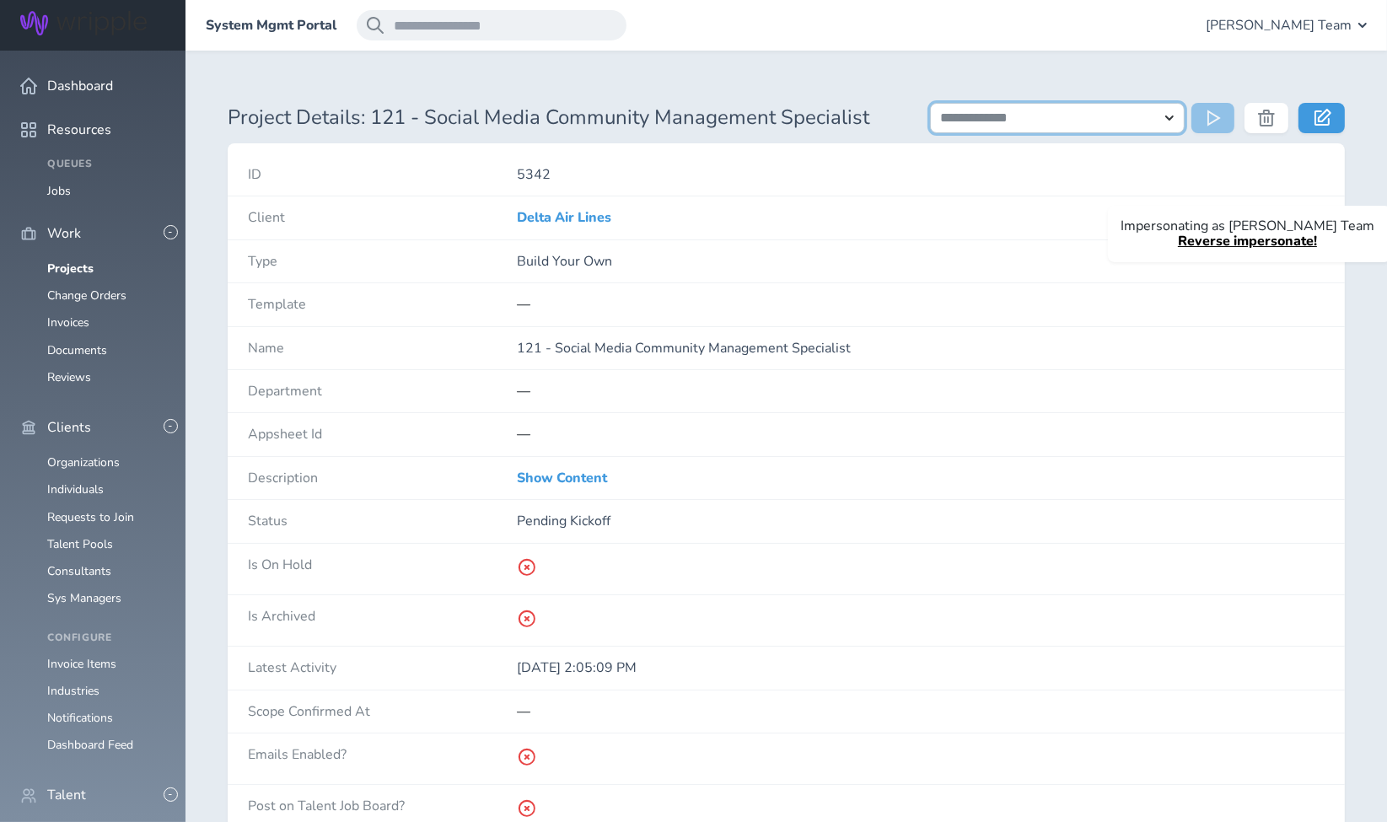
click at [1130, 121] on select "**********" at bounding box center [1057, 118] width 255 height 30
select select "**********"
click at [930, 103] on select "**********" at bounding box center [1057, 118] width 255 height 30
click at [1213, 118] on icon at bounding box center [1215, 118] width 17 height 17
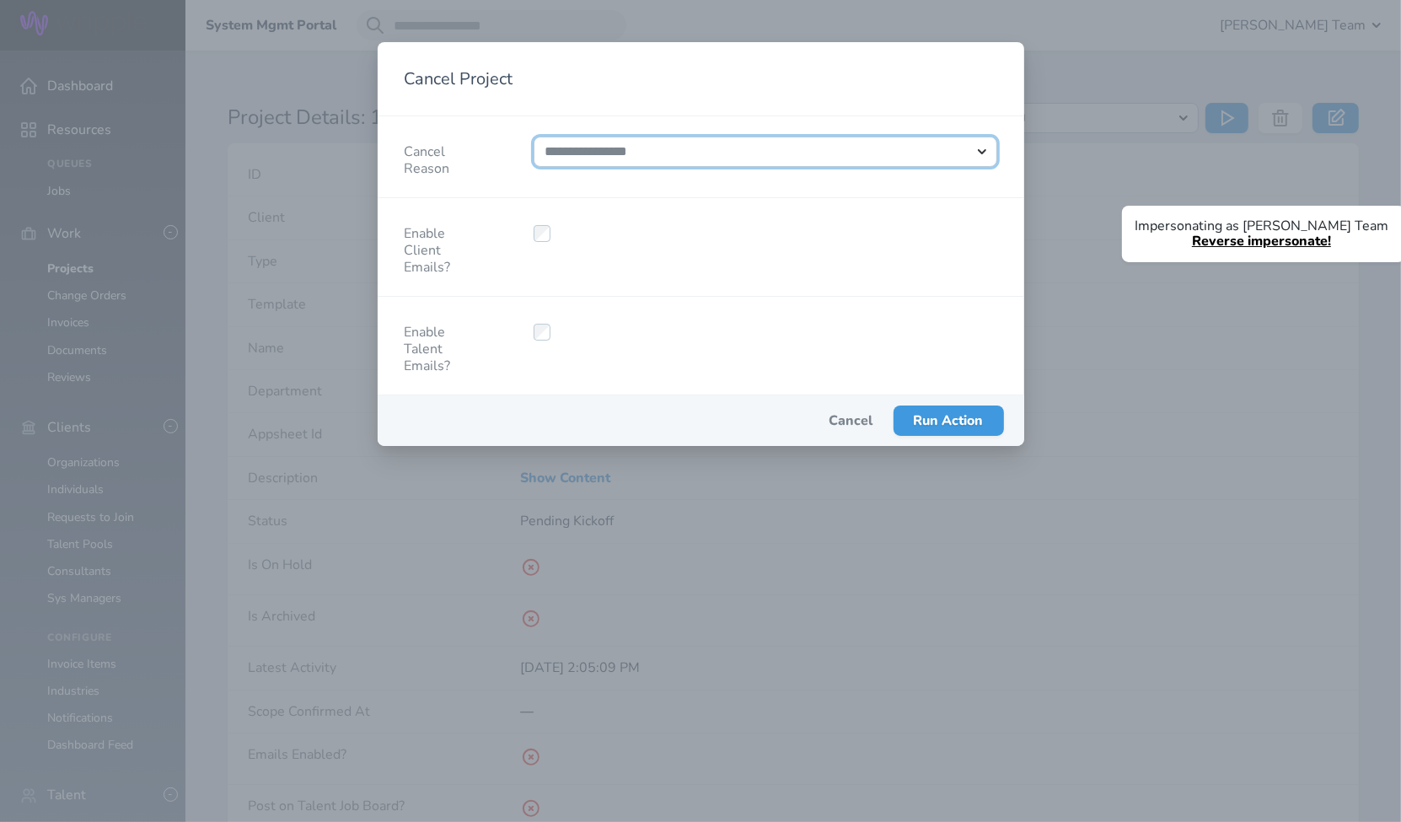
click at [713, 150] on select "**********" at bounding box center [766, 152] width 464 height 30
select select "*****"
click at [534, 137] on select "**********" at bounding box center [766, 152] width 464 height 30
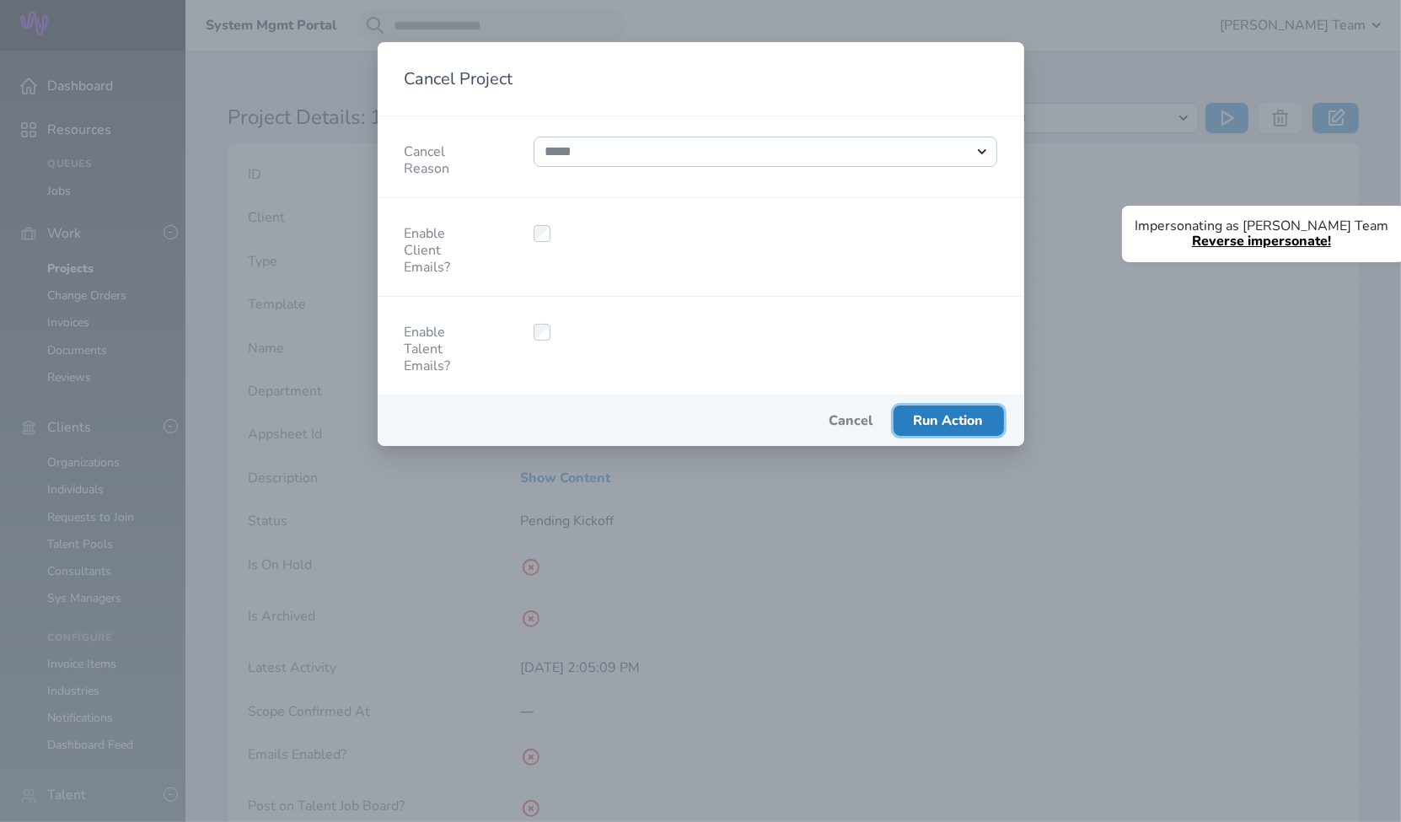
click at [949, 413] on span "Run Action" at bounding box center [949, 420] width 70 height 19
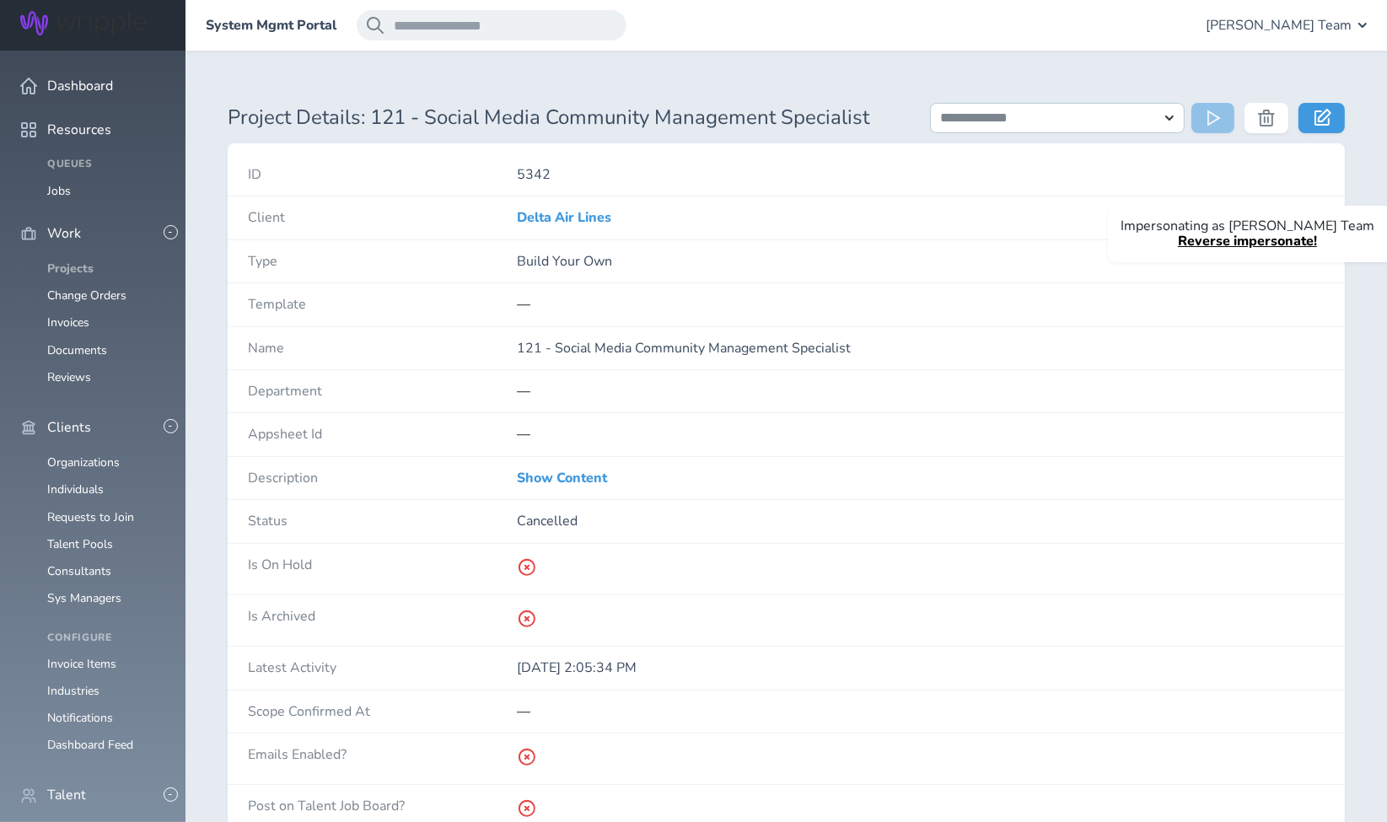
click at [72, 260] on link "Projects" at bounding box center [70, 268] width 46 height 16
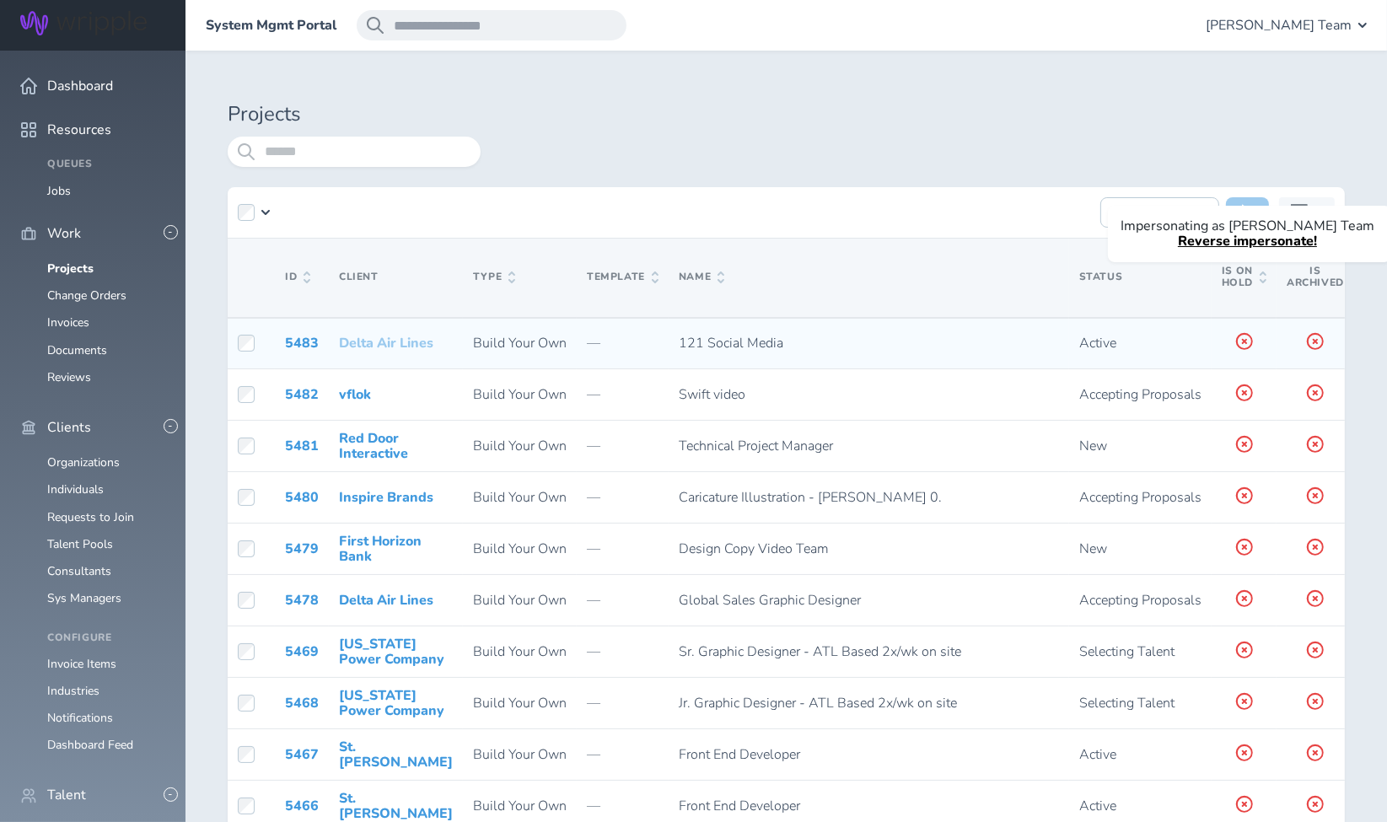
click at [363, 334] on link "Delta Air Lines" at bounding box center [386, 343] width 94 height 19
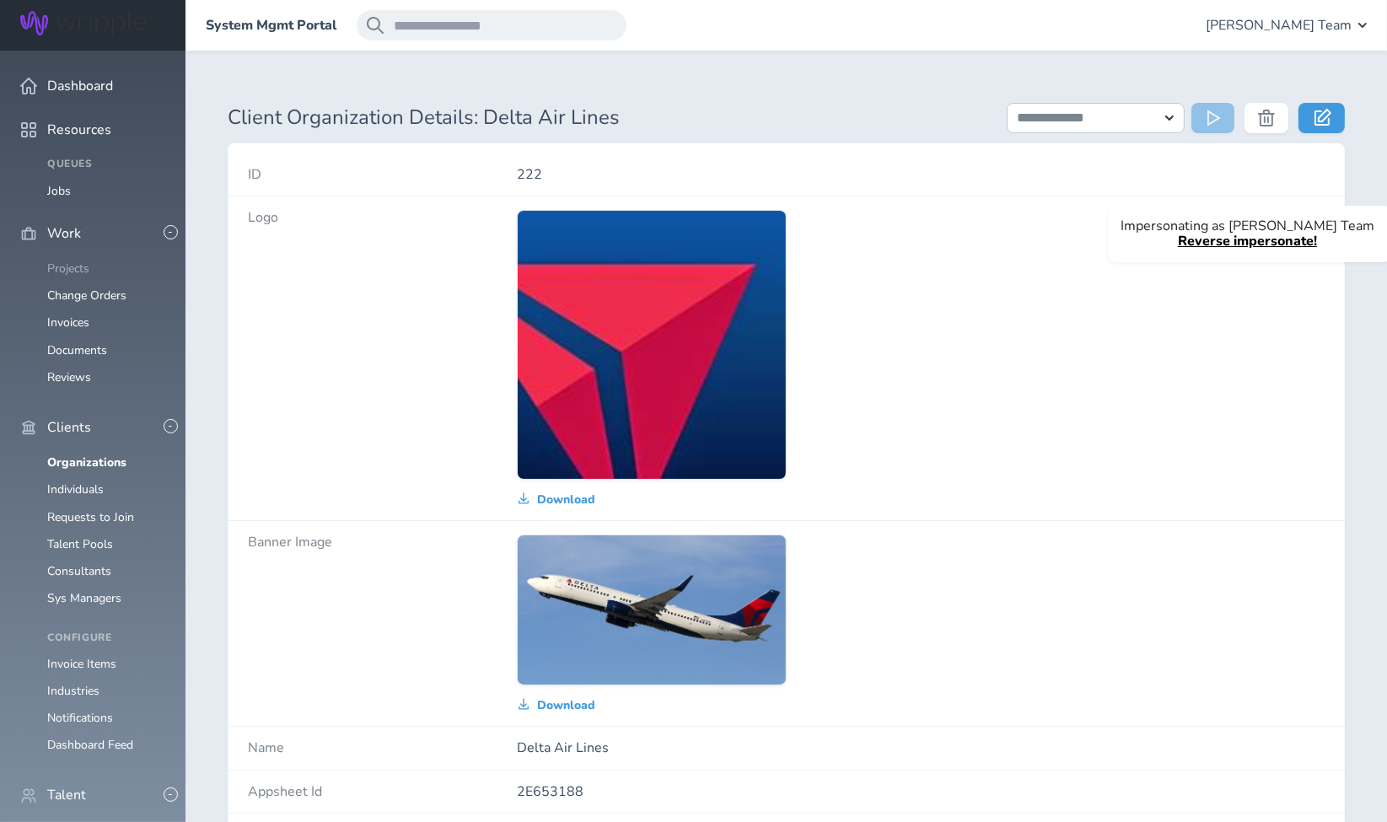
click at [78, 260] on link "Projects" at bounding box center [68, 268] width 42 height 16
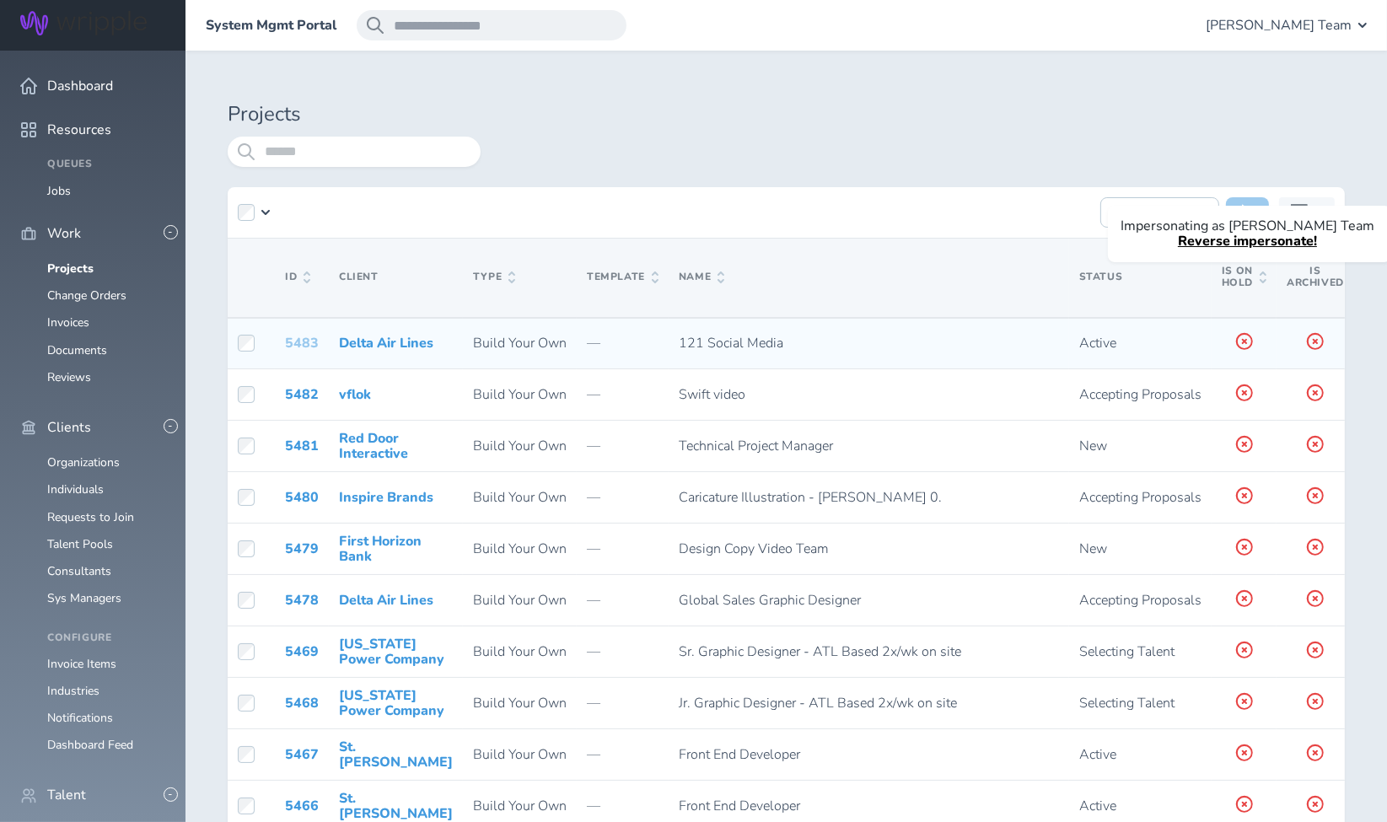
click at [301, 341] on link "5483" at bounding box center [302, 343] width 34 height 19
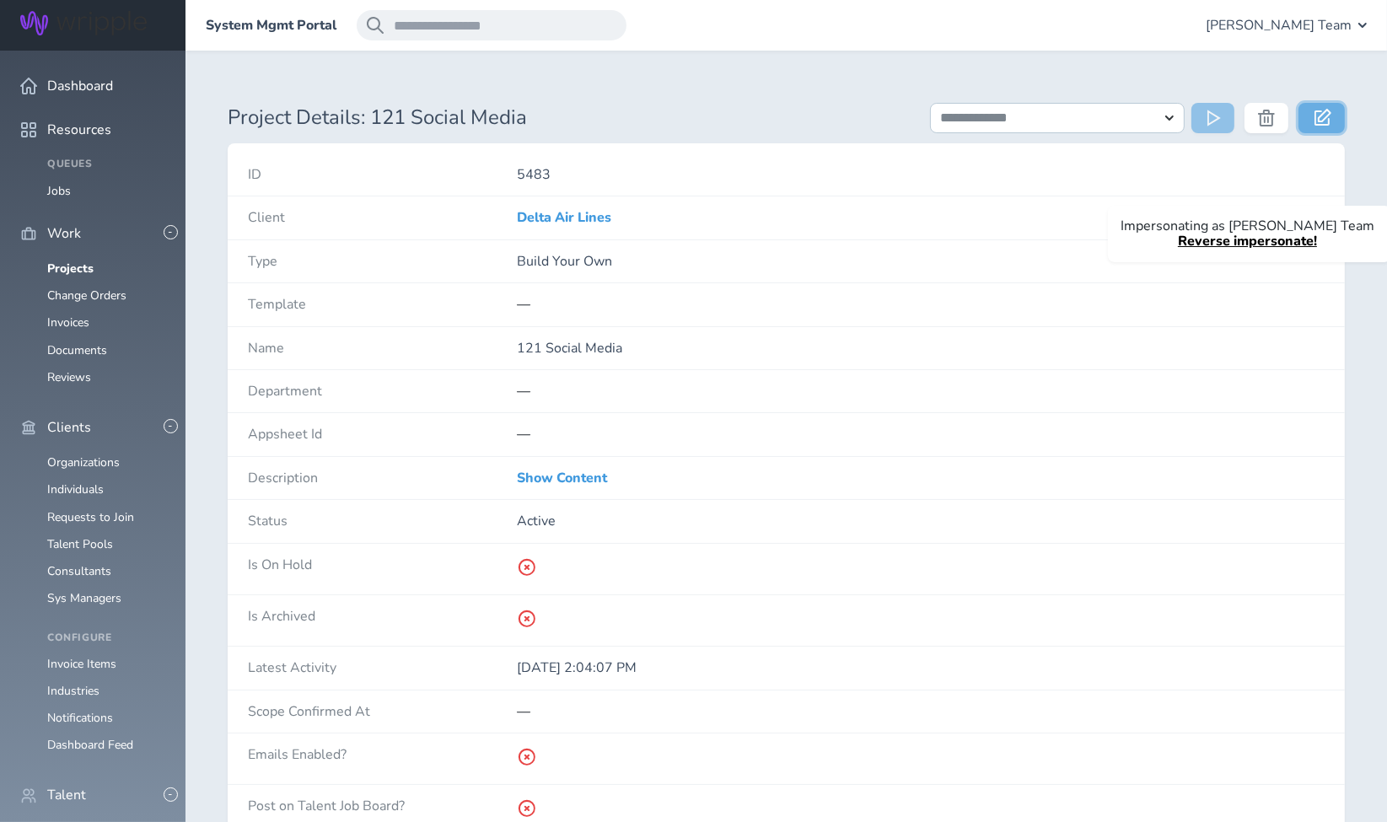
click at [1333, 115] on link at bounding box center [1321, 118] width 46 height 30
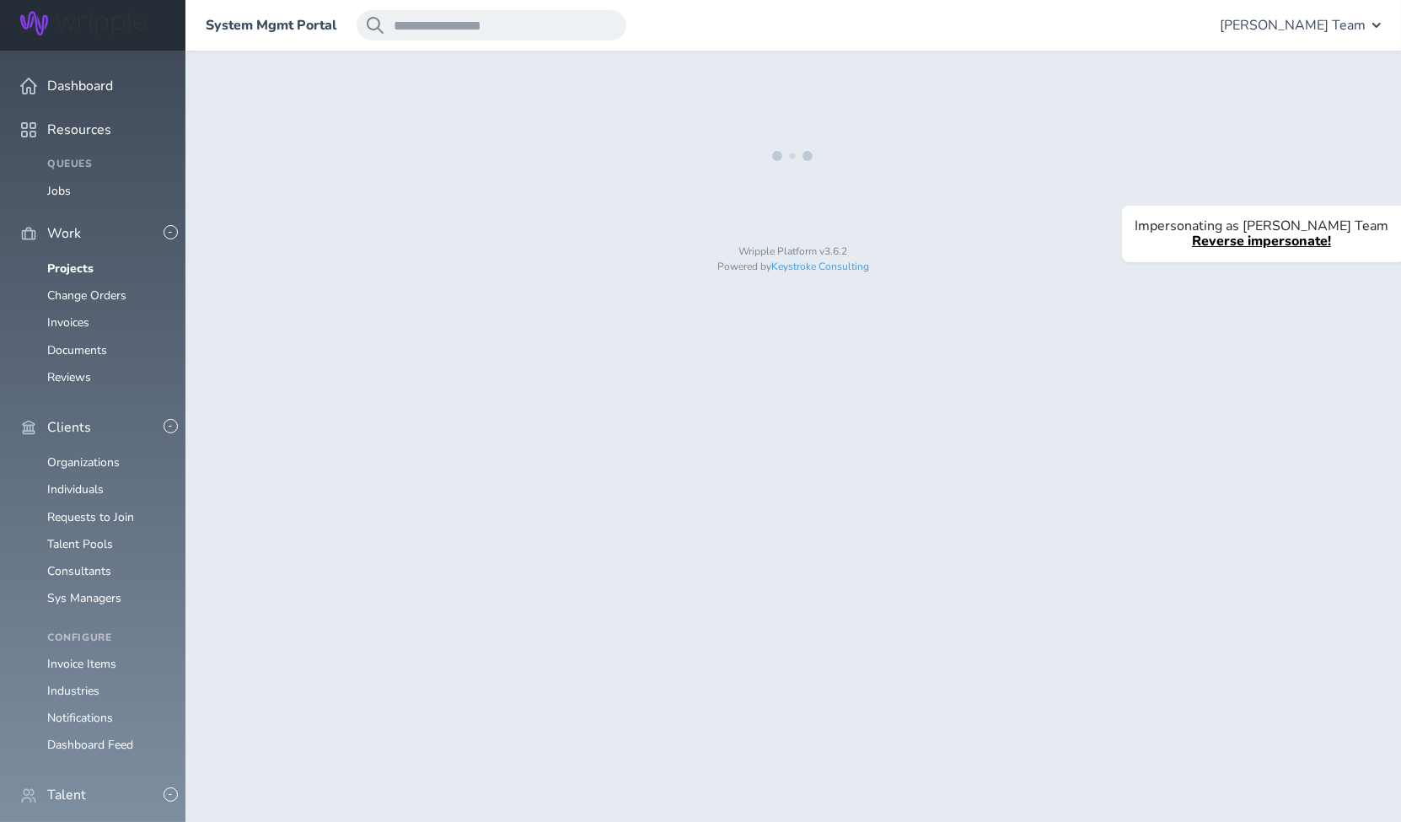
select select "*"
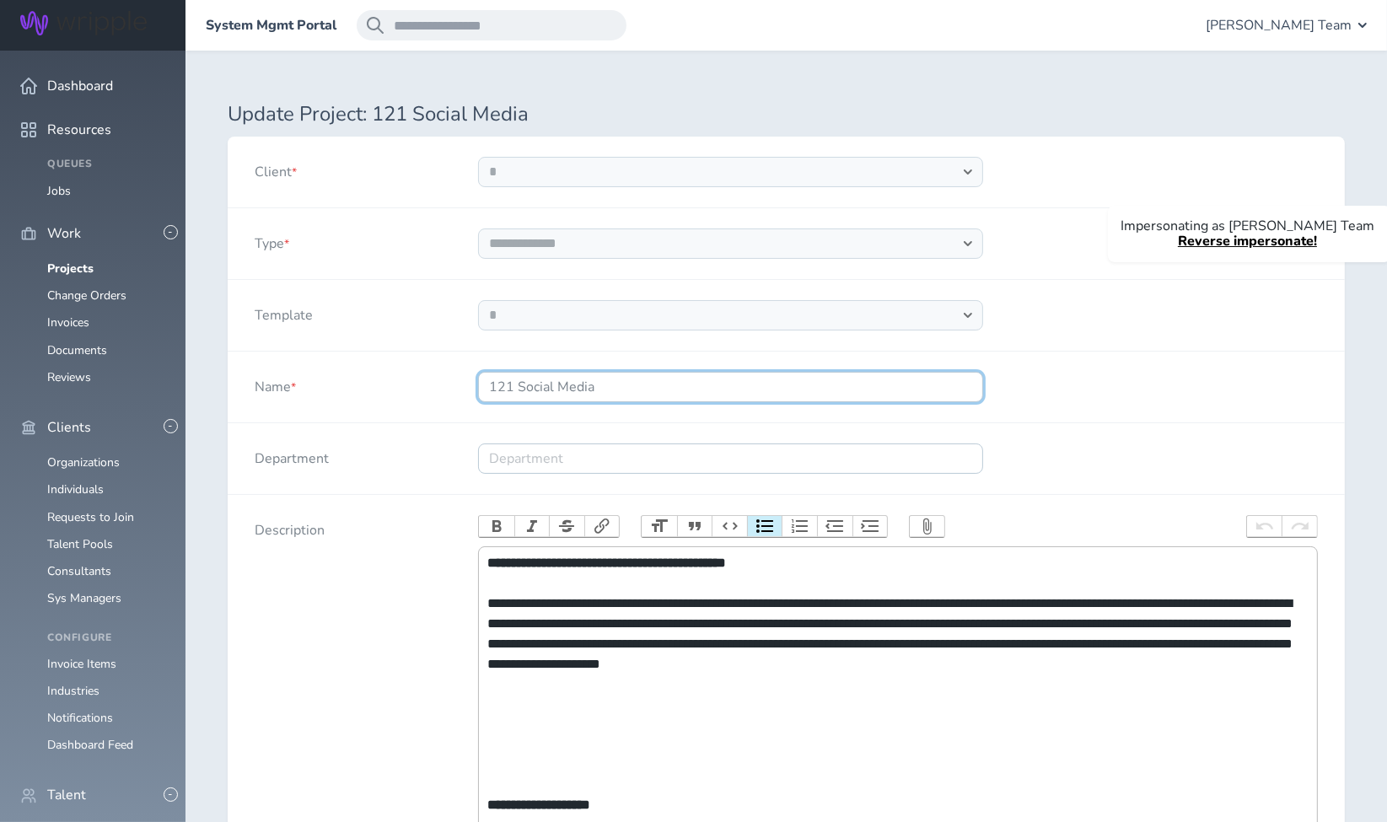
click at [648, 375] on input "121 Social Media" at bounding box center [730, 387] width 505 height 30
paste input "Social Media Community Management Specialist"
click at [595, 382] on input "121 Social Media Social Media Community Management Specialist" at bounding box center [730, 387] width 505 height 30
type input "121 Social MeSocial Media Community Management Specialist"
select select "***"
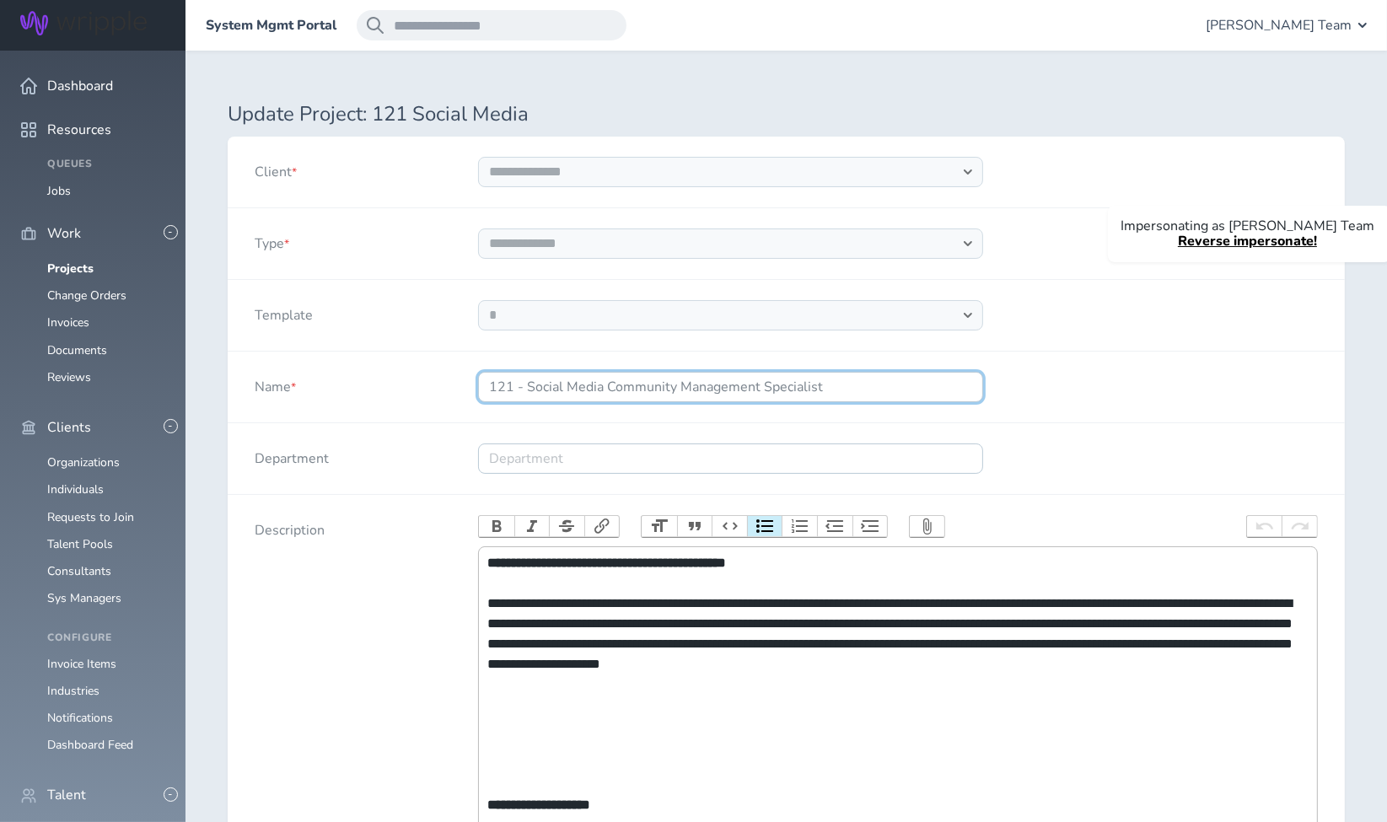
type input "121 - Social Media Community Management Specialist"
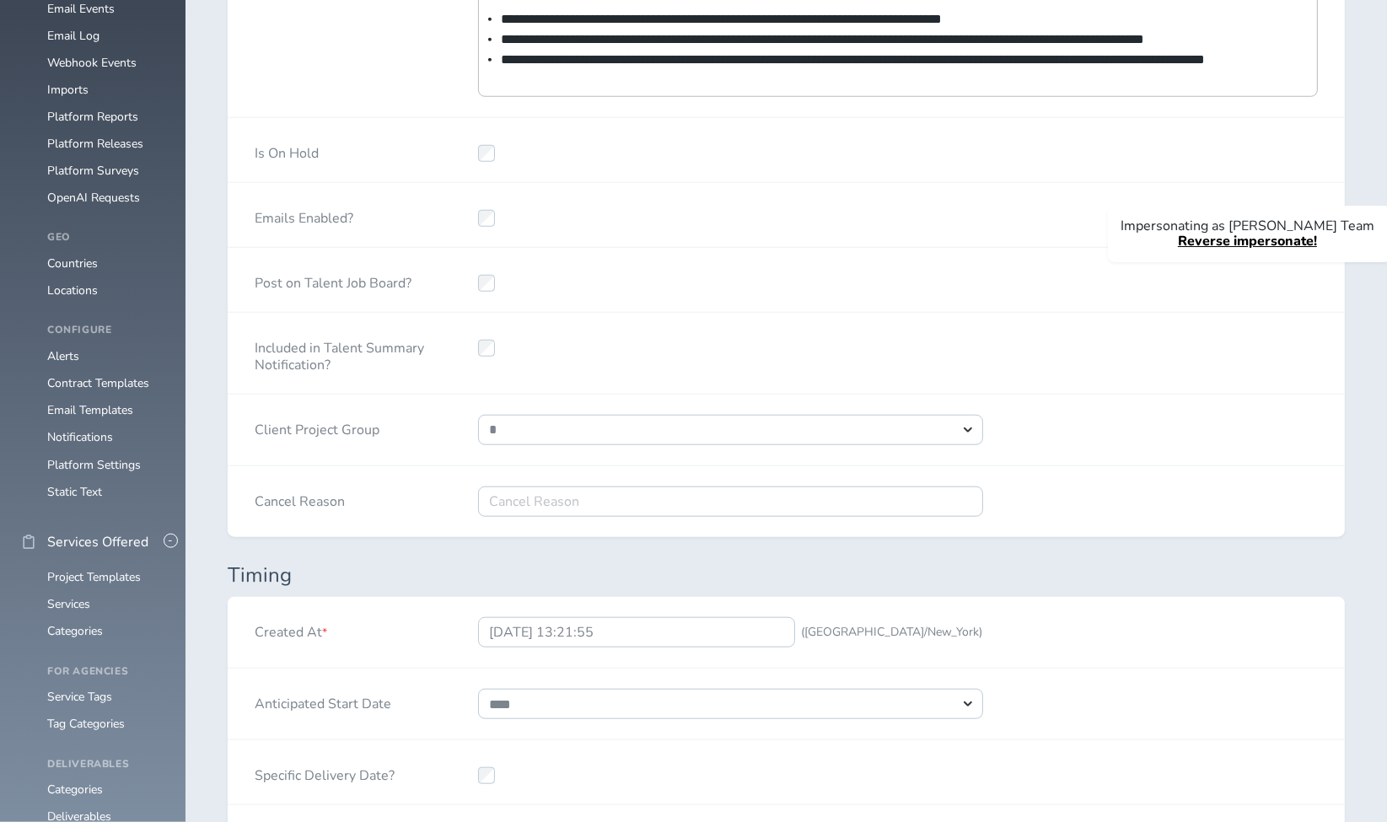
scroll to position [1722, 0]
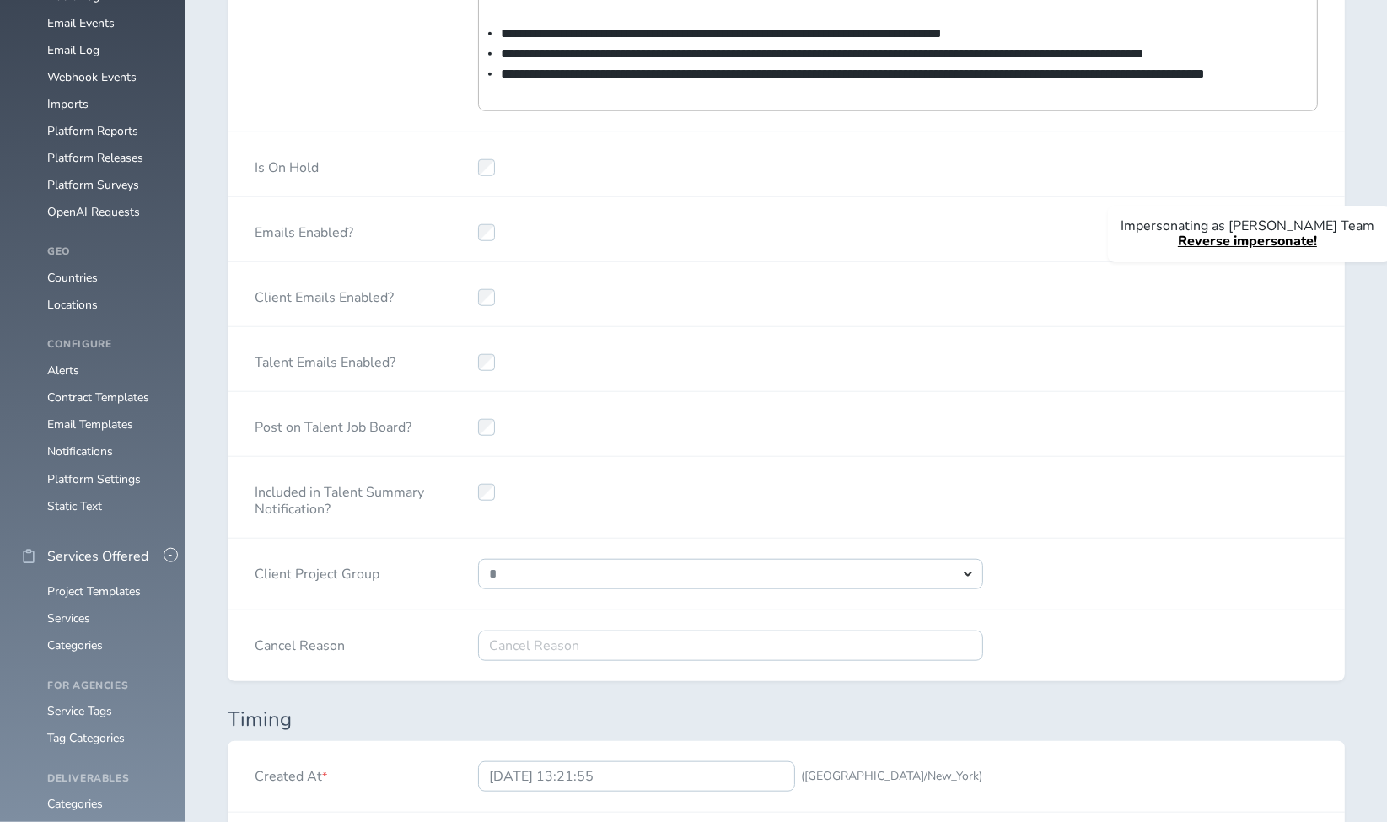
click at [658, 354] on div at bounding box center [730, 359] width 559 height 64
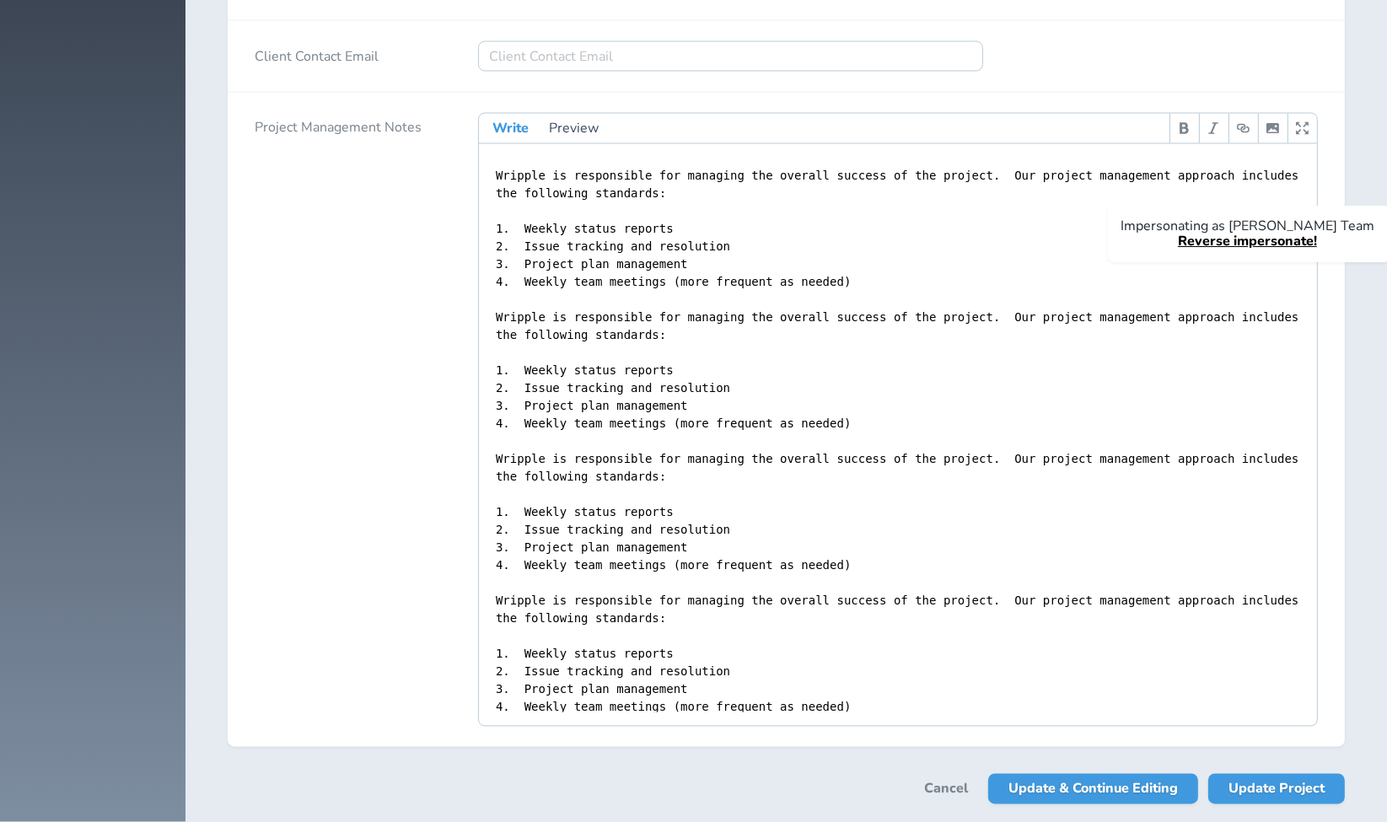
scroll to position [3743, 0]
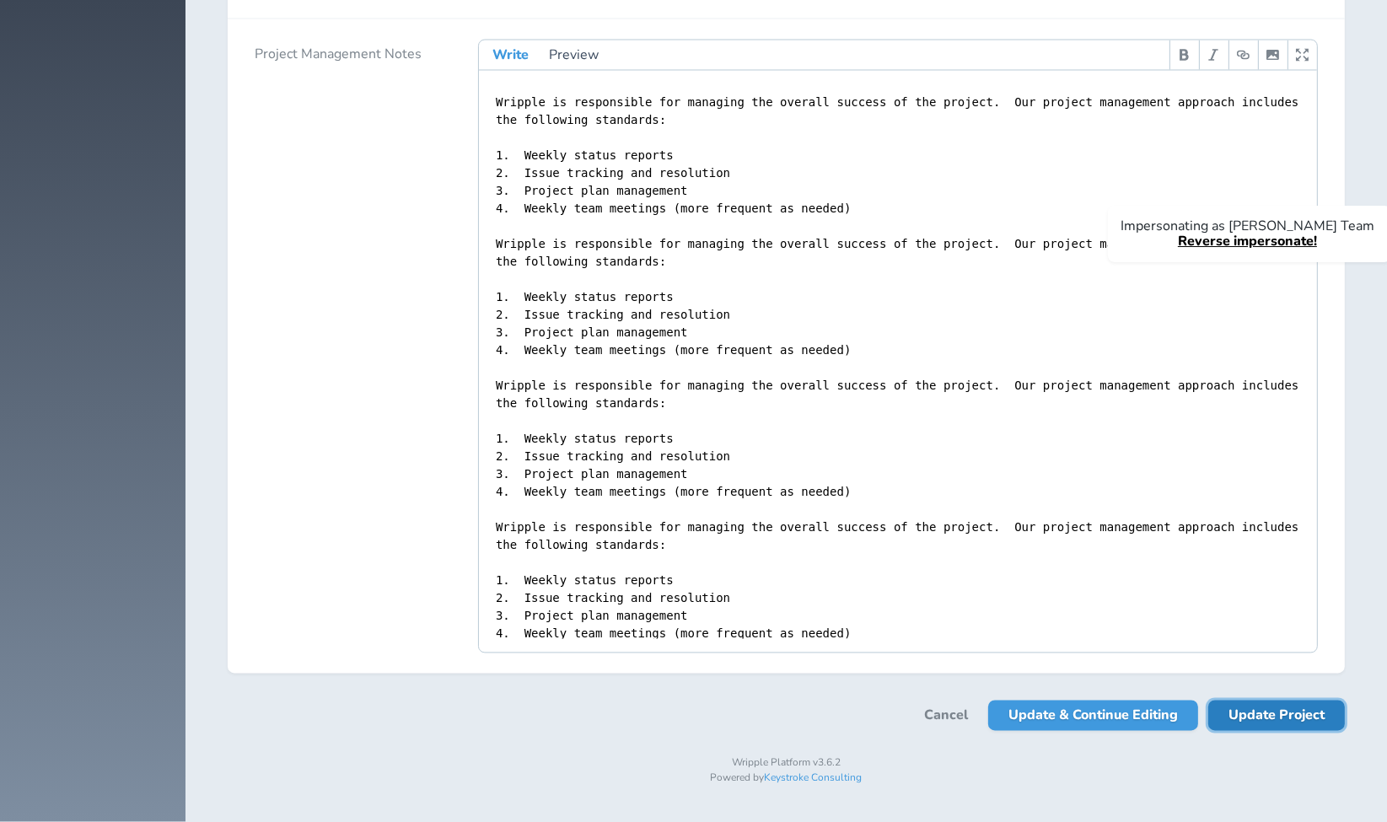
click at [1307, 720] on span "Update Project" at bounding box center [1276, 716] width 96 height 30
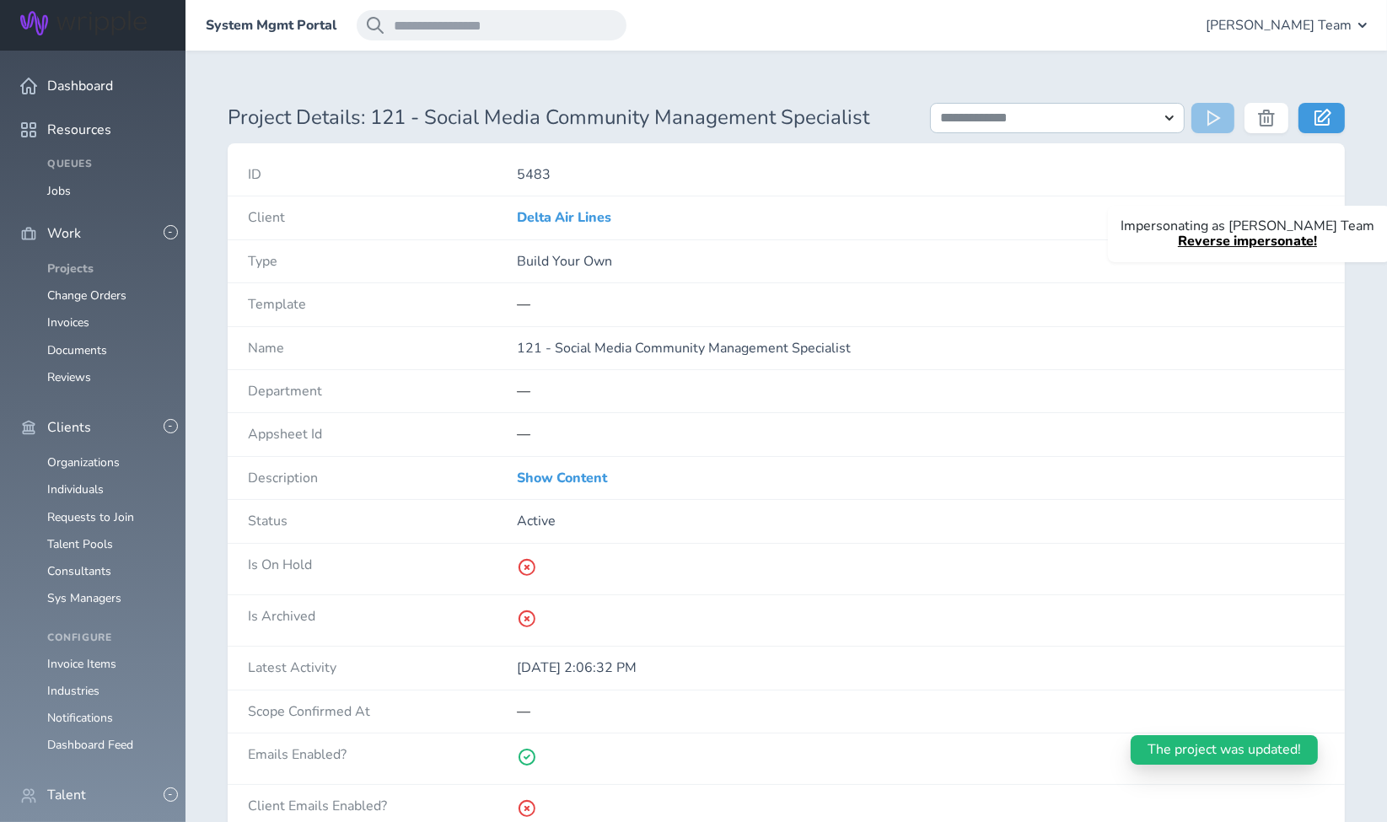
click at [82, 260] on link "Projects" at bounding box center [70, 268] width 46 height 16
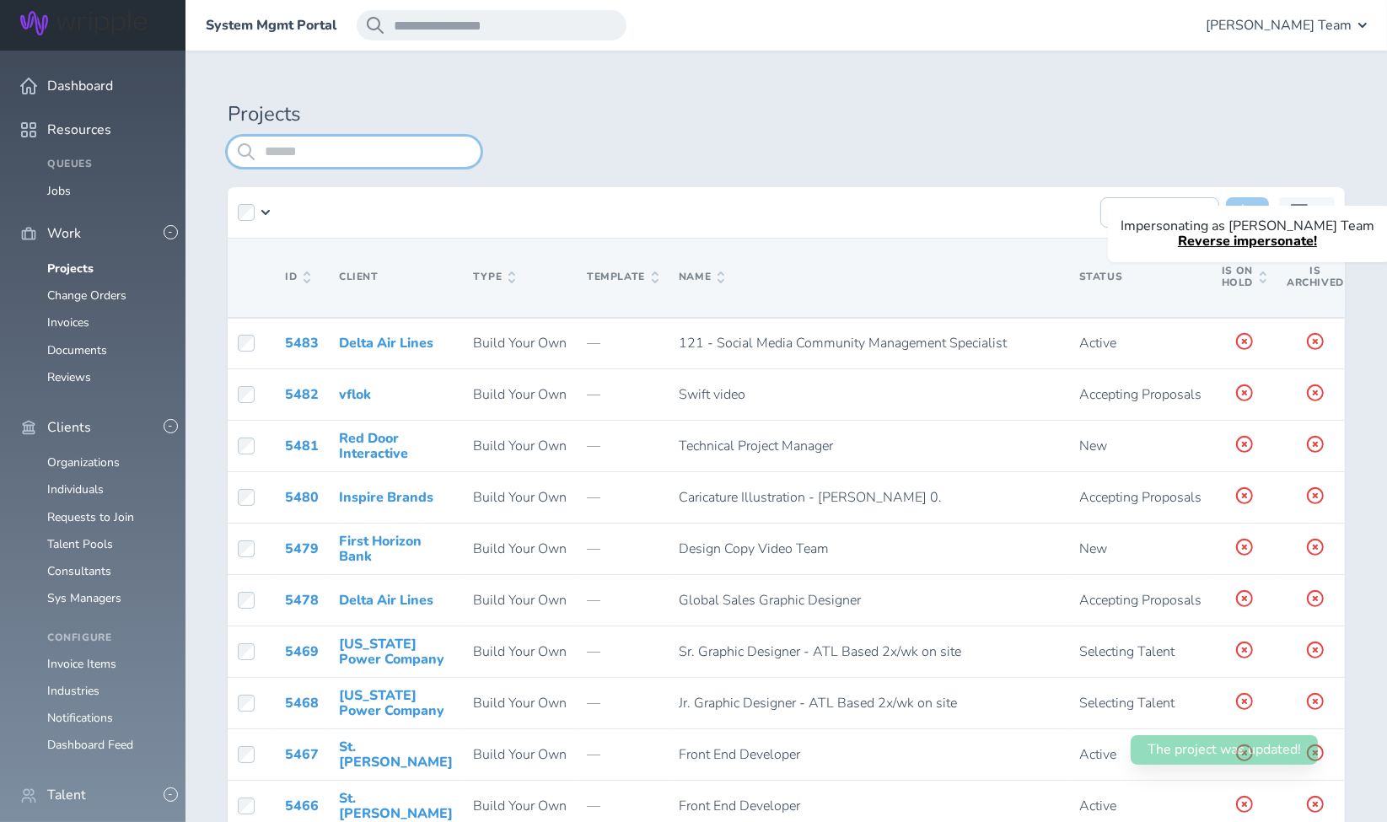
click at [384, 158] on input "search" at bounding box center [354, 152] width 253 height 30
type input "***"
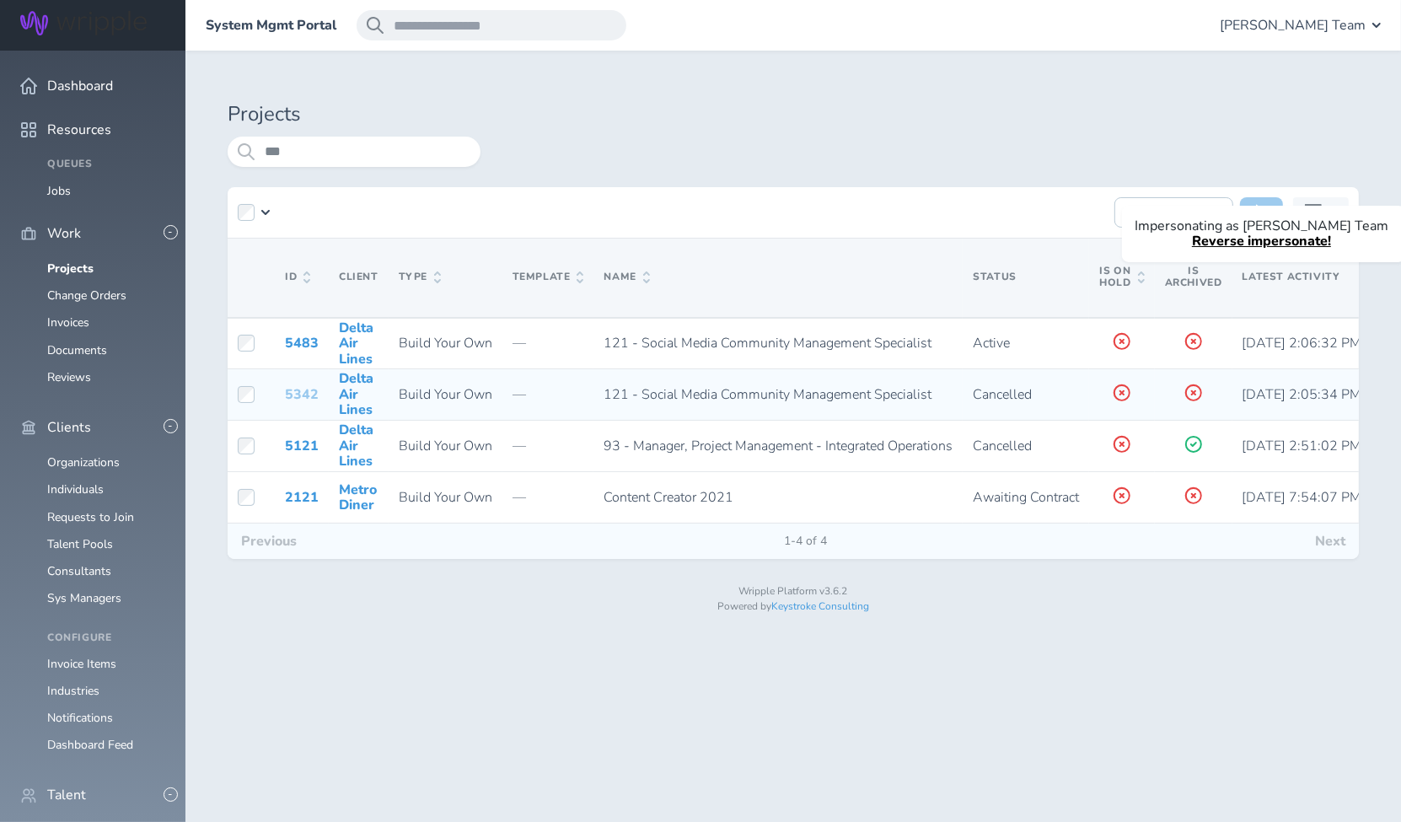
click at [293, 392] on link "5342" at bounding box center [302, 394] width 34 height 19
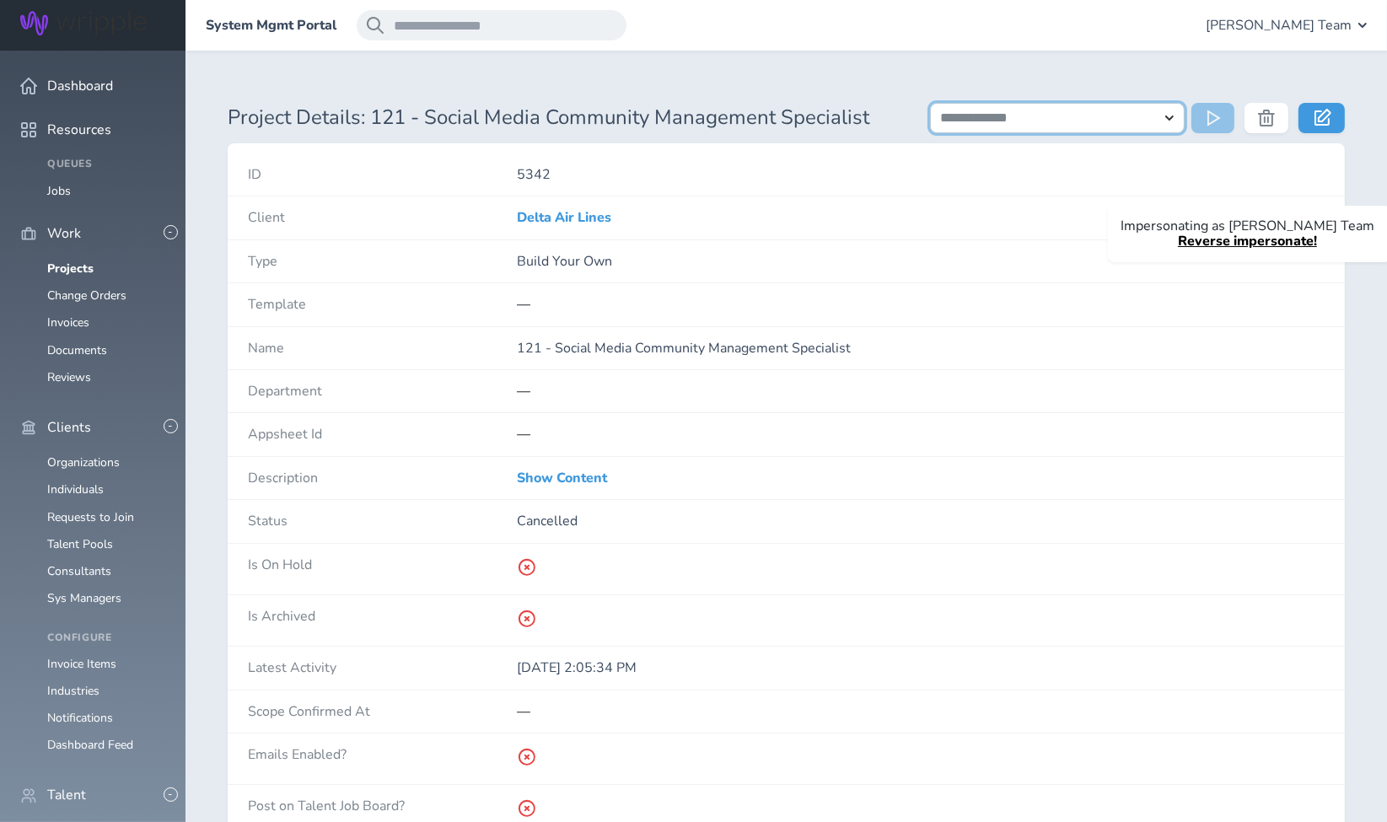
click at [1061, 114] on select "**********" at bounding box center [1057, 118] width 255 height 30
select select "**********"
click at [930, 103] on select "**********" at bounding box center [1057, 118] width 255 height 30
click at [1211, 120] on icon at bounding box center [1215, 118] width 17 height 17
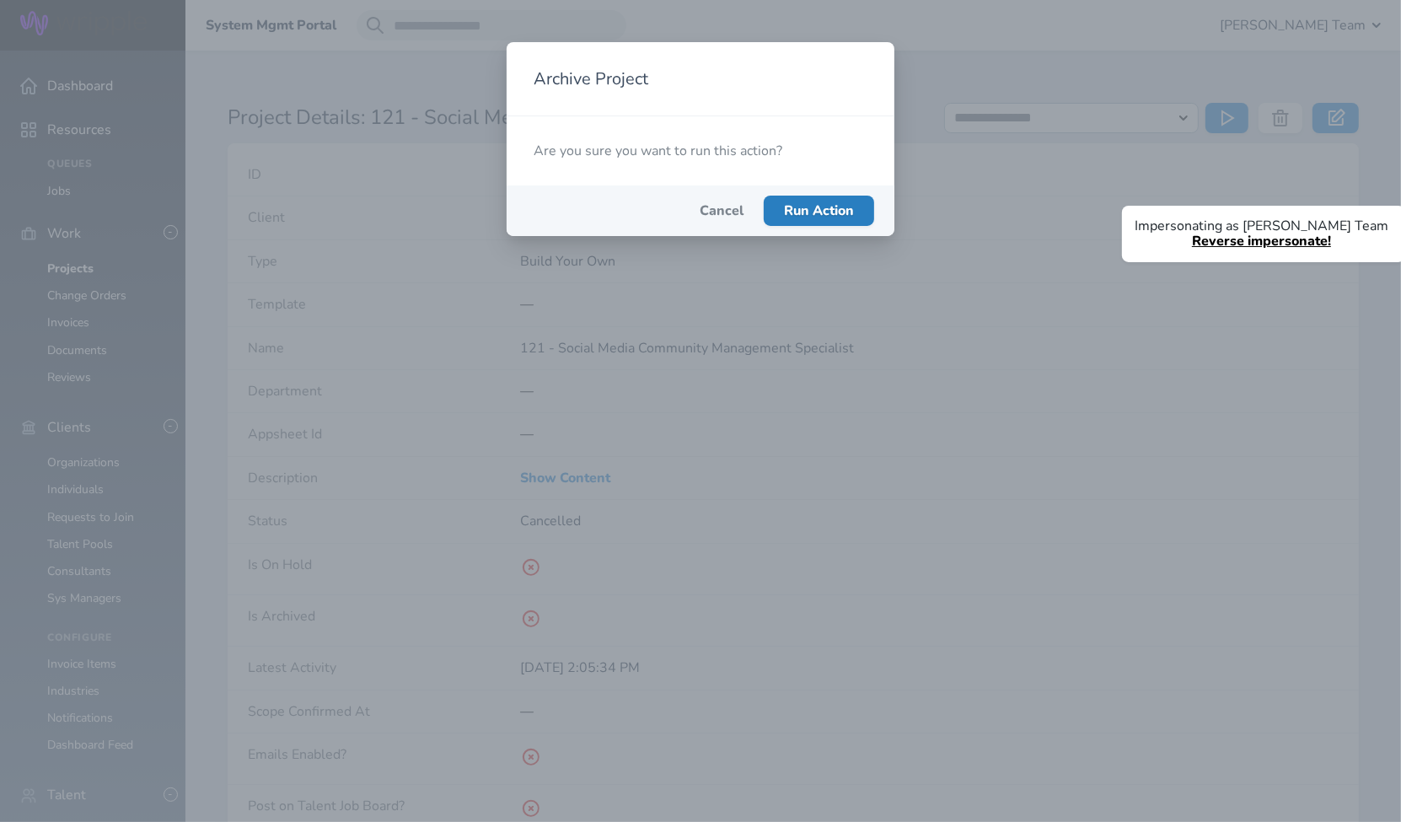
click at [820, 204] on span "Run Action" at bounding box center [819, 210] width 70 height 19
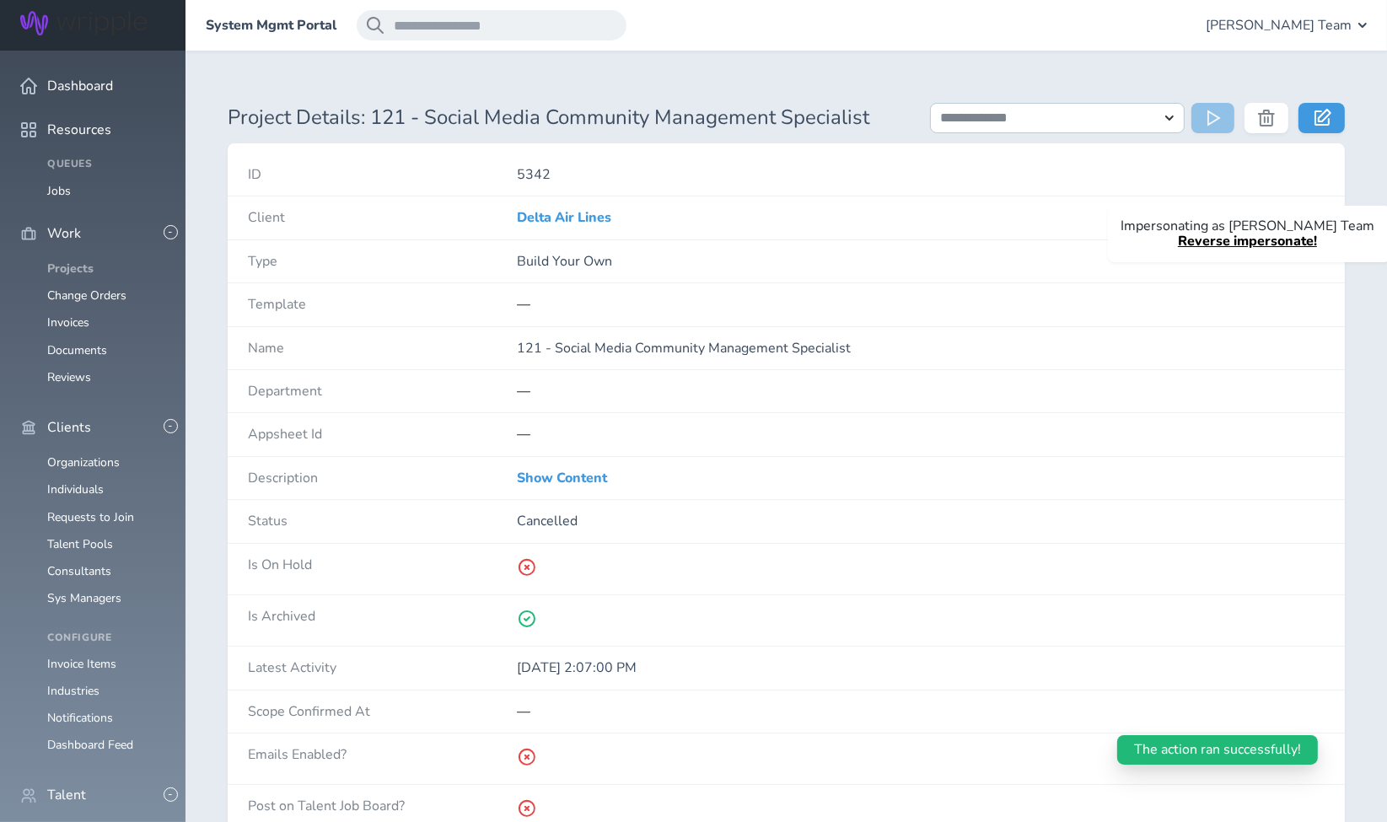
click at [74, 260] on link "Projects" at bounding box center [70, 268] width 46 height 16
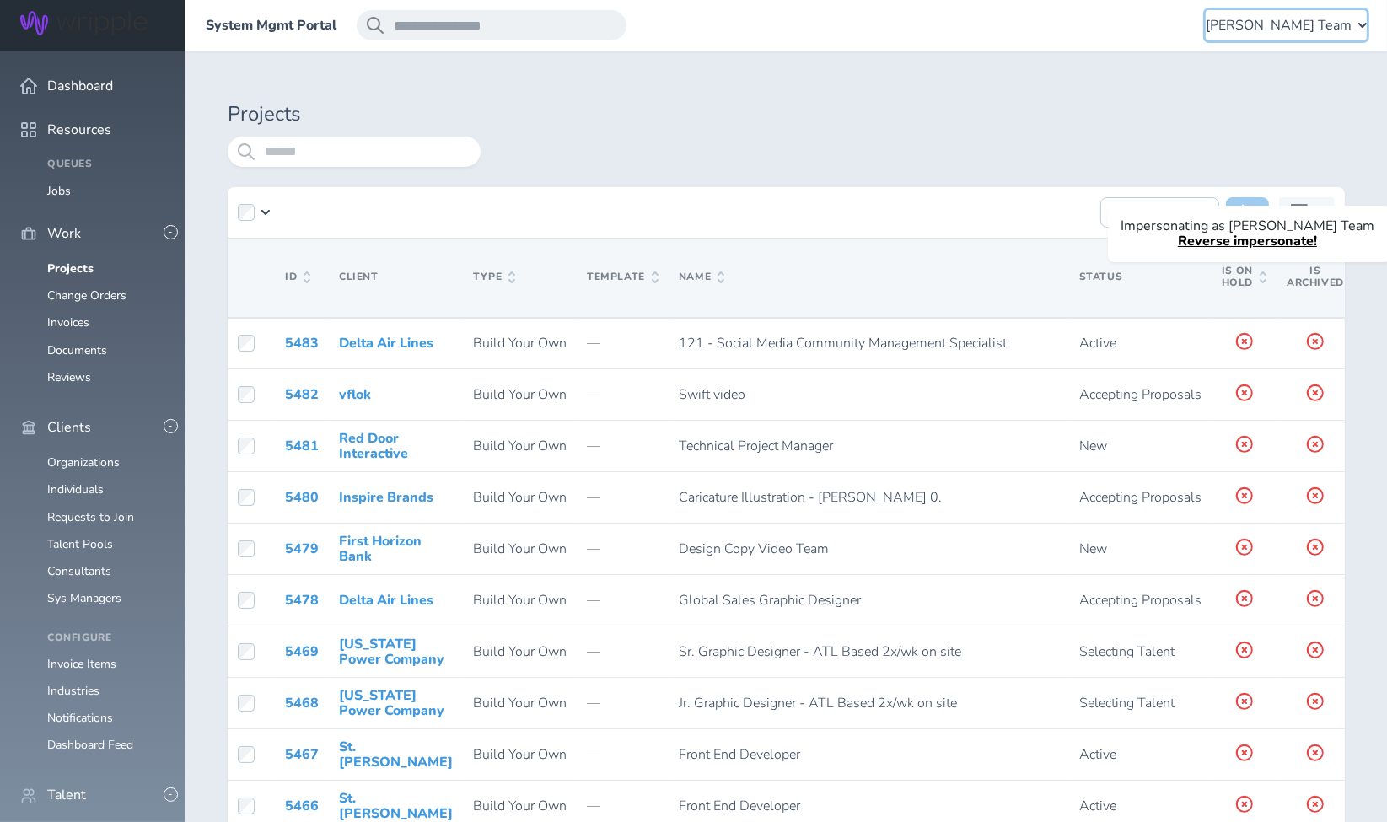
click at [1293, 25] on span "[PERSON_NAME] Team" at bounding box center [1278, 25] width 146 height 15
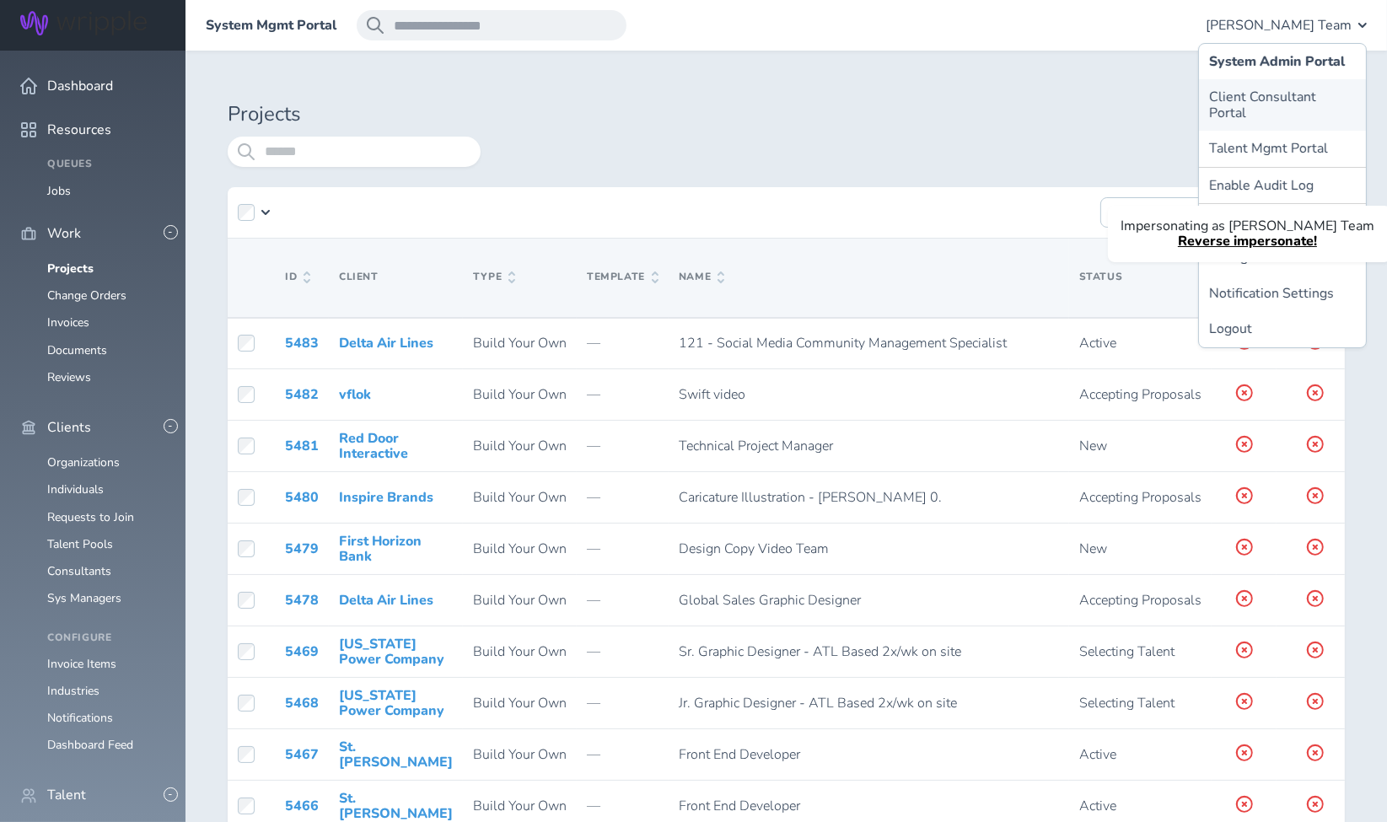
click at [1264, 91] on link "Client Consultant Portal" at bounding box center [1282, 104] width 167 height 51
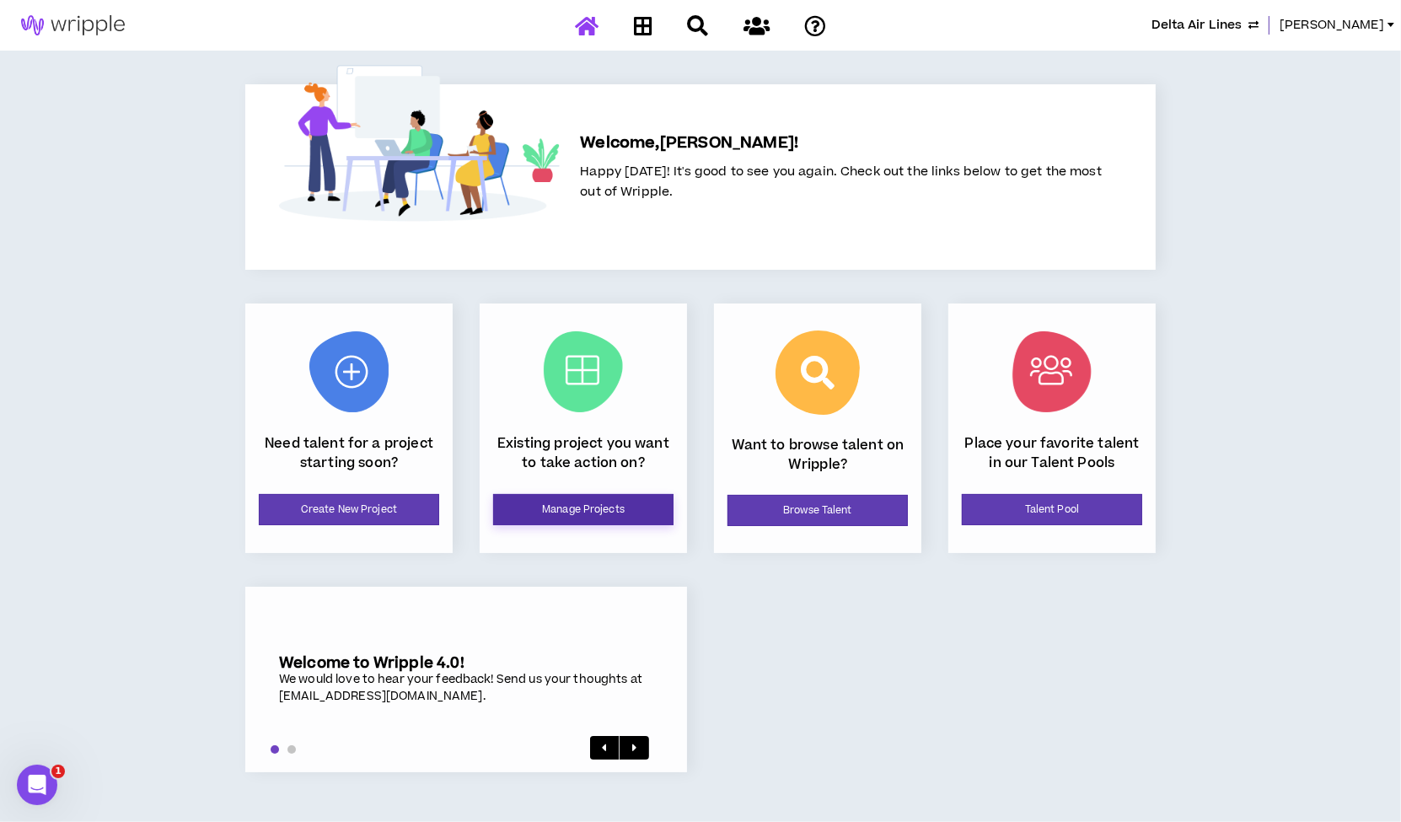
click at [571, 516] on link "Manage Projects" at bounding box center [583, 509] width 180 height 31
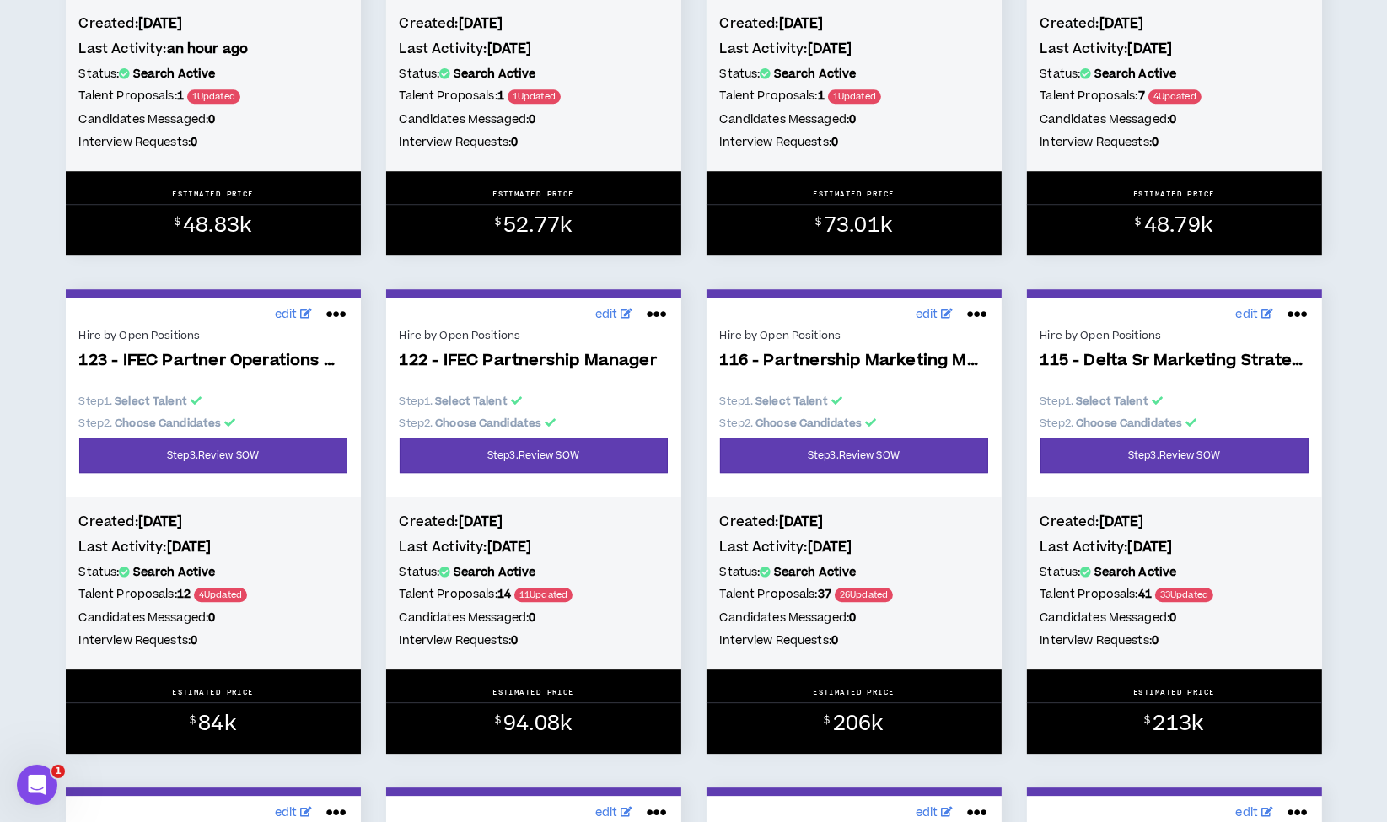
scroll to position [5645, 0]
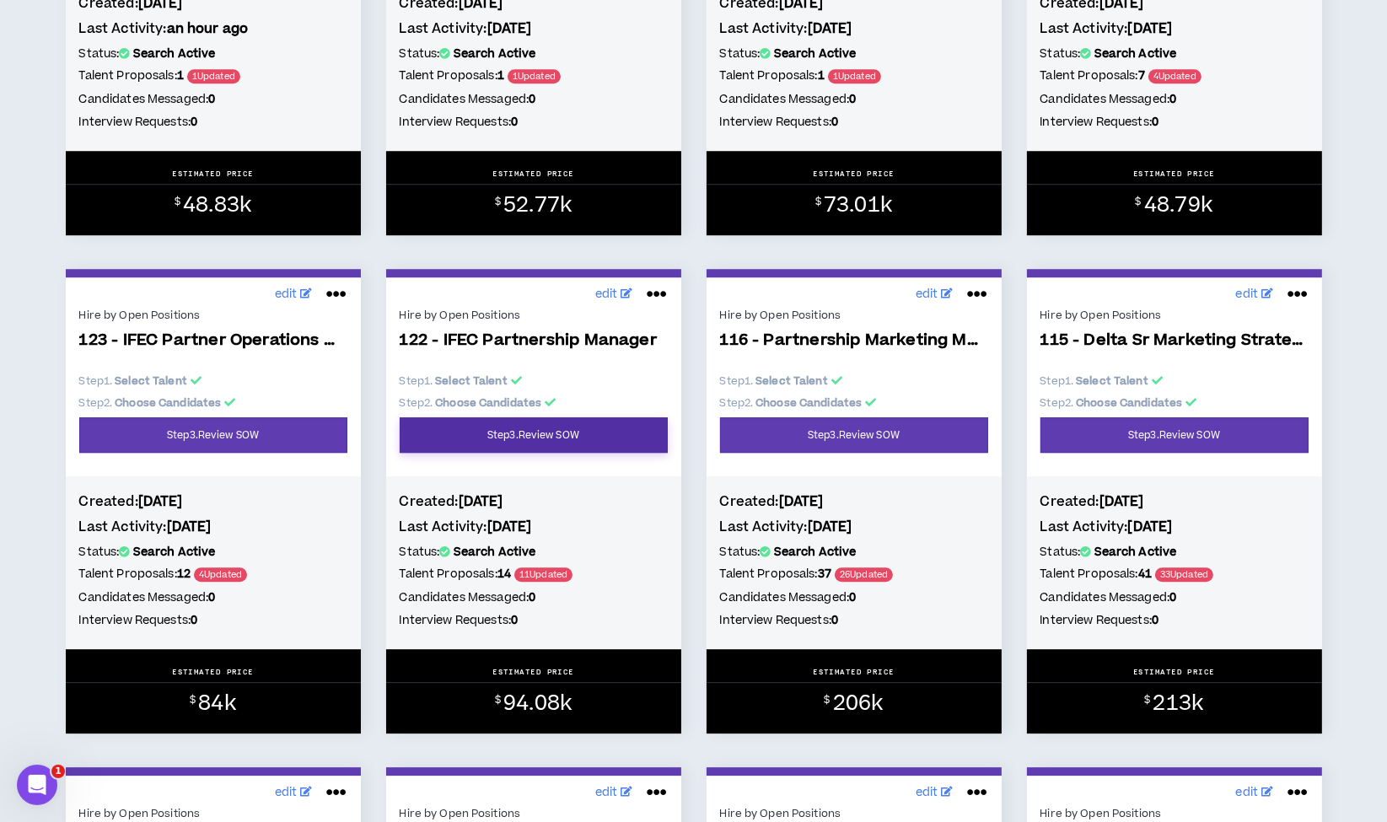
click at [513, 448] on link "Step 3 . Review SOW" at bounding box center [534, 434] width 268 height 35
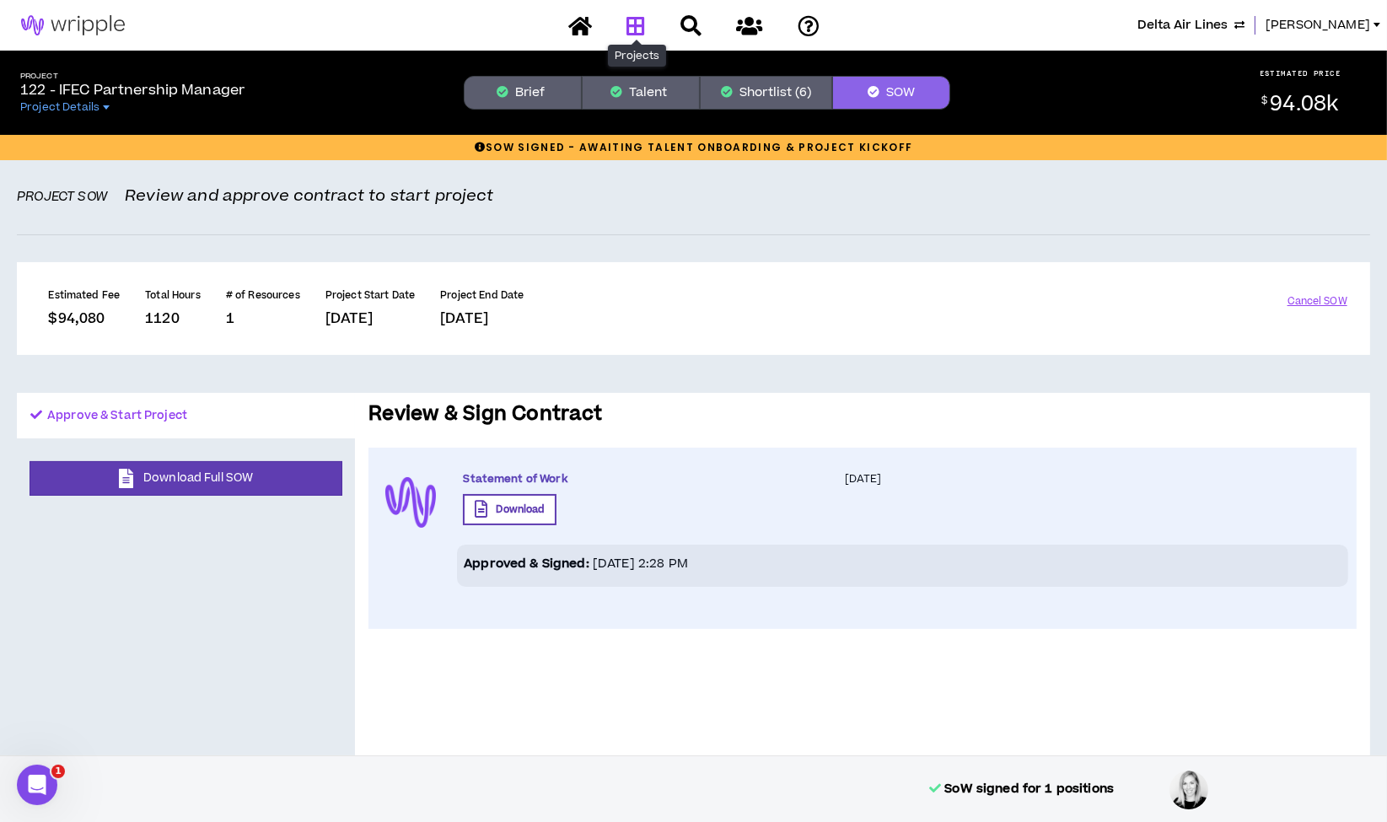
click at [633, 20] on icon at bounding box center [635, 25] width 19 height 21
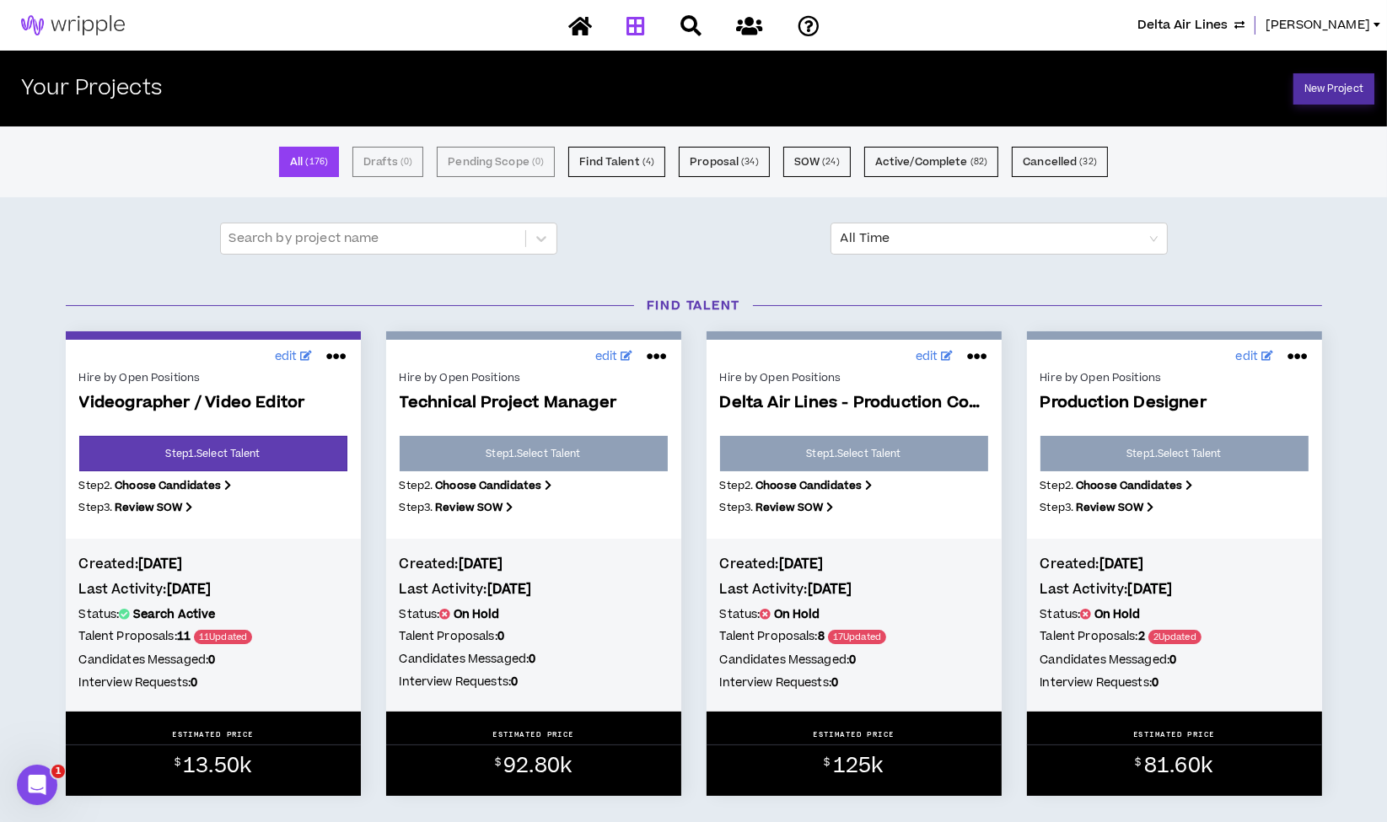
click at [1319, 86] on link "New Project" at bounding box center [1333, 88] width 81 height 31
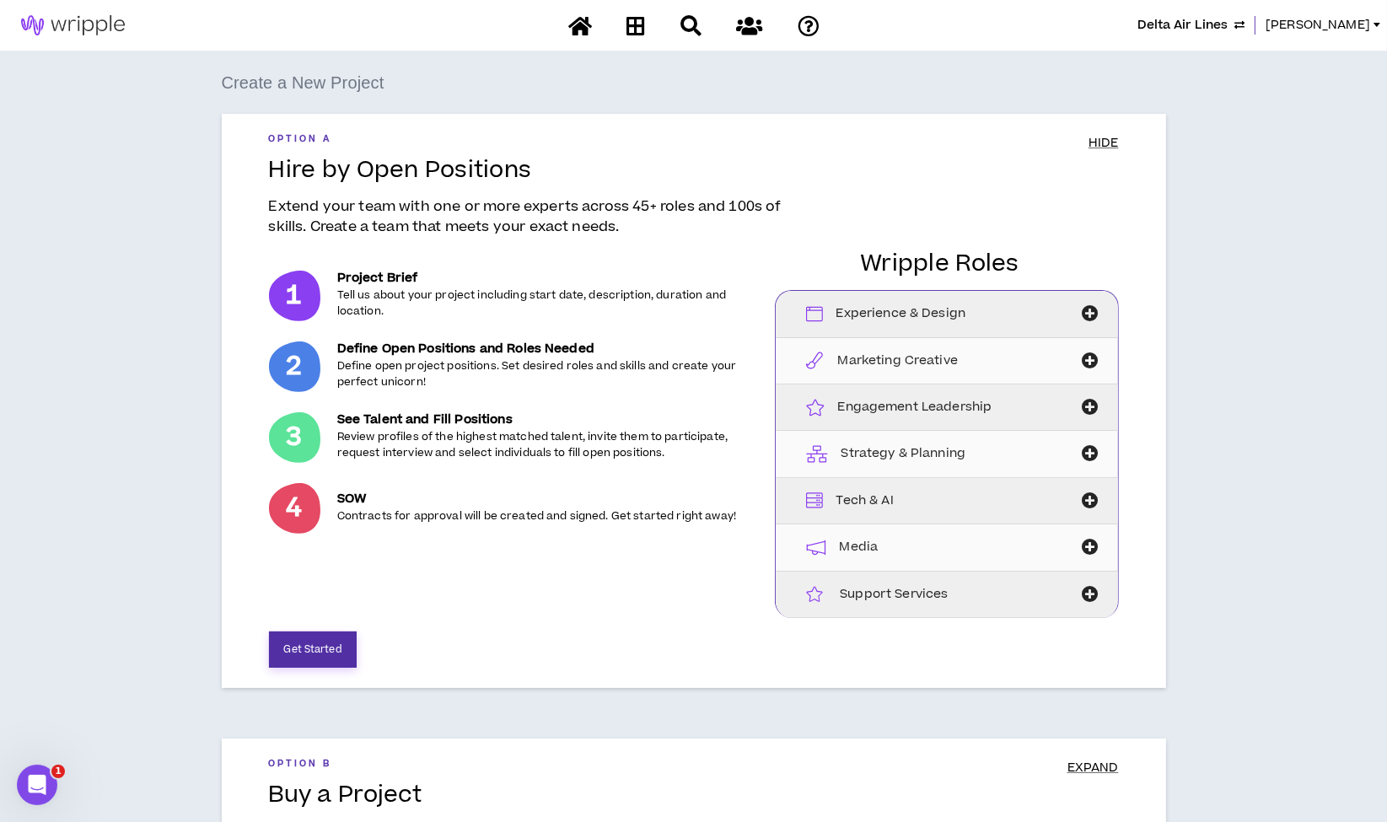
click at [320, 642] on button "Get Started" at bounding box center [313, 649] width 88 height 36
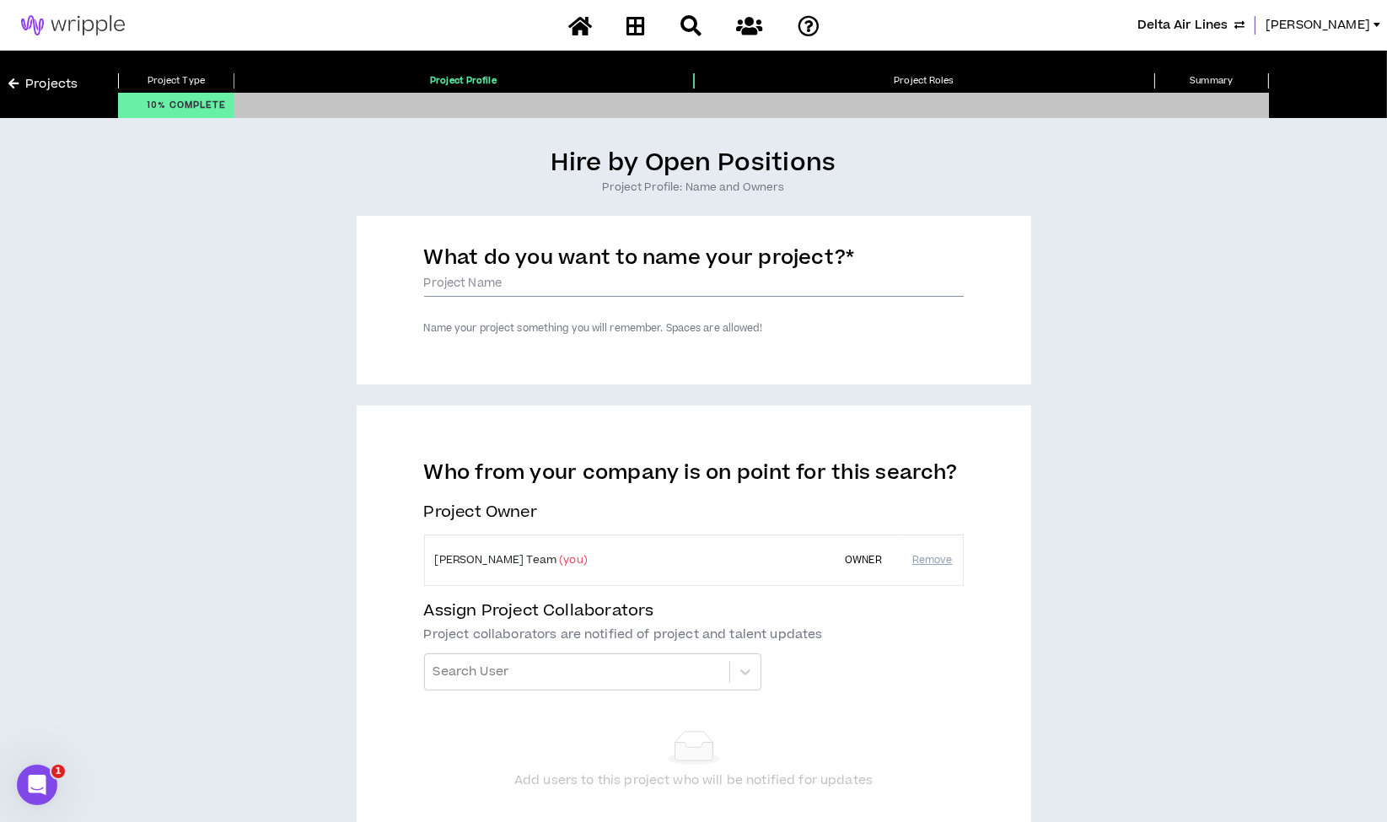
click at [495, 288] on input "What do you want to name your project? *" at bounding box center [694, 283] width 540 height 25
type input "Q"
type input "!"
type input "122 Partnership Manager"
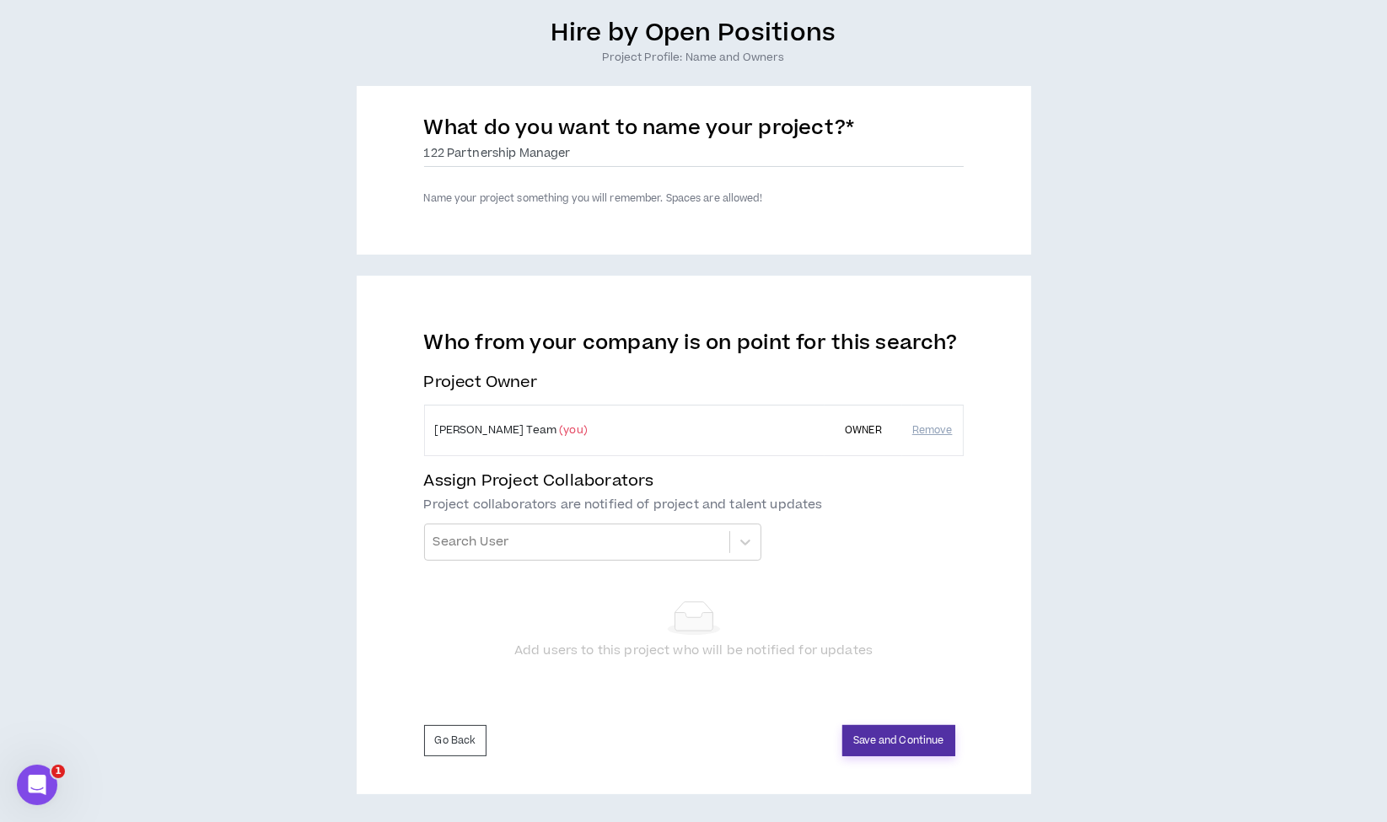
click at [891, 738] on button "Save and Continue" at bounding box center [898, 740] width 113 height 31
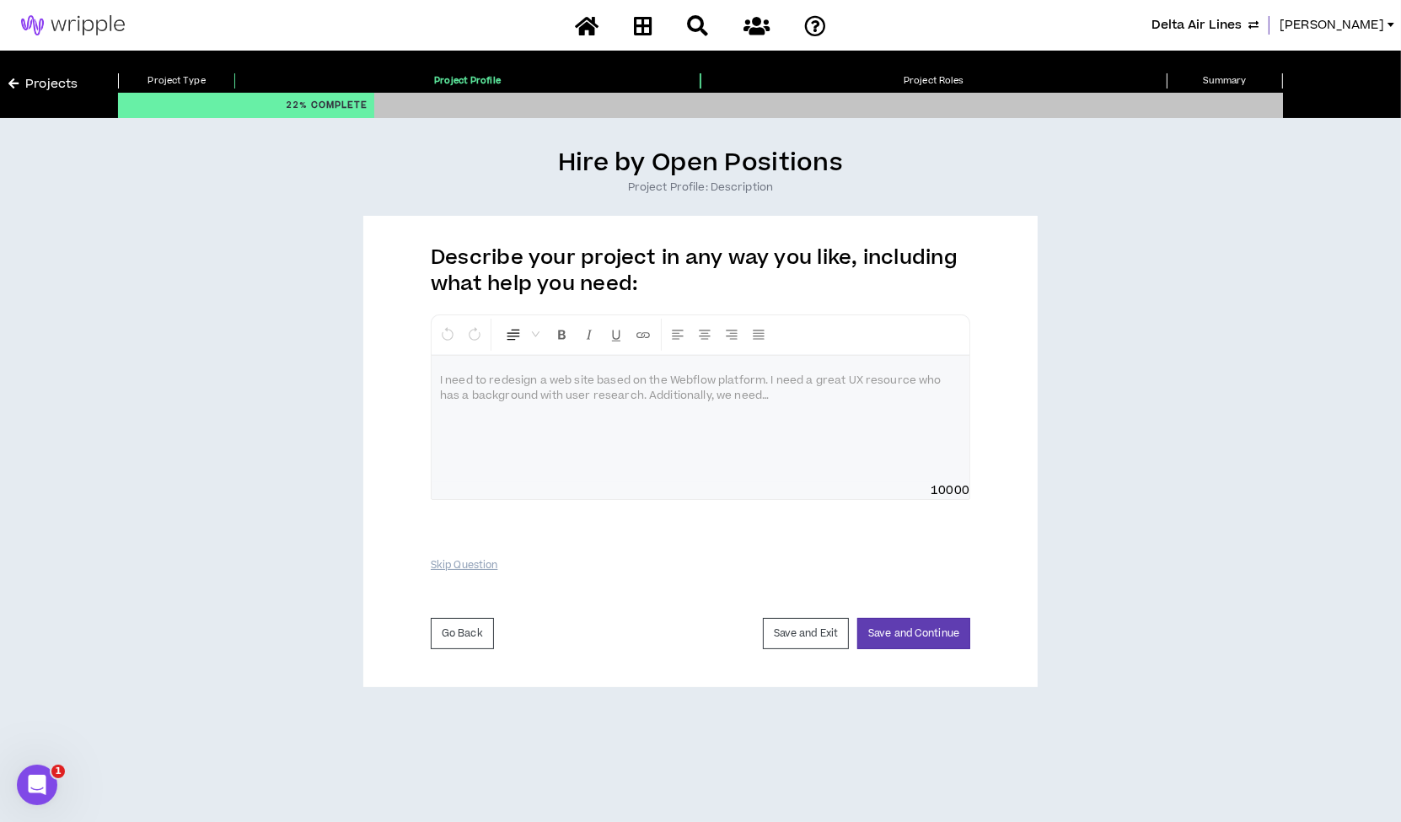
click at [496, 383] on p at bounding box center [700, 381] width 521 height 17
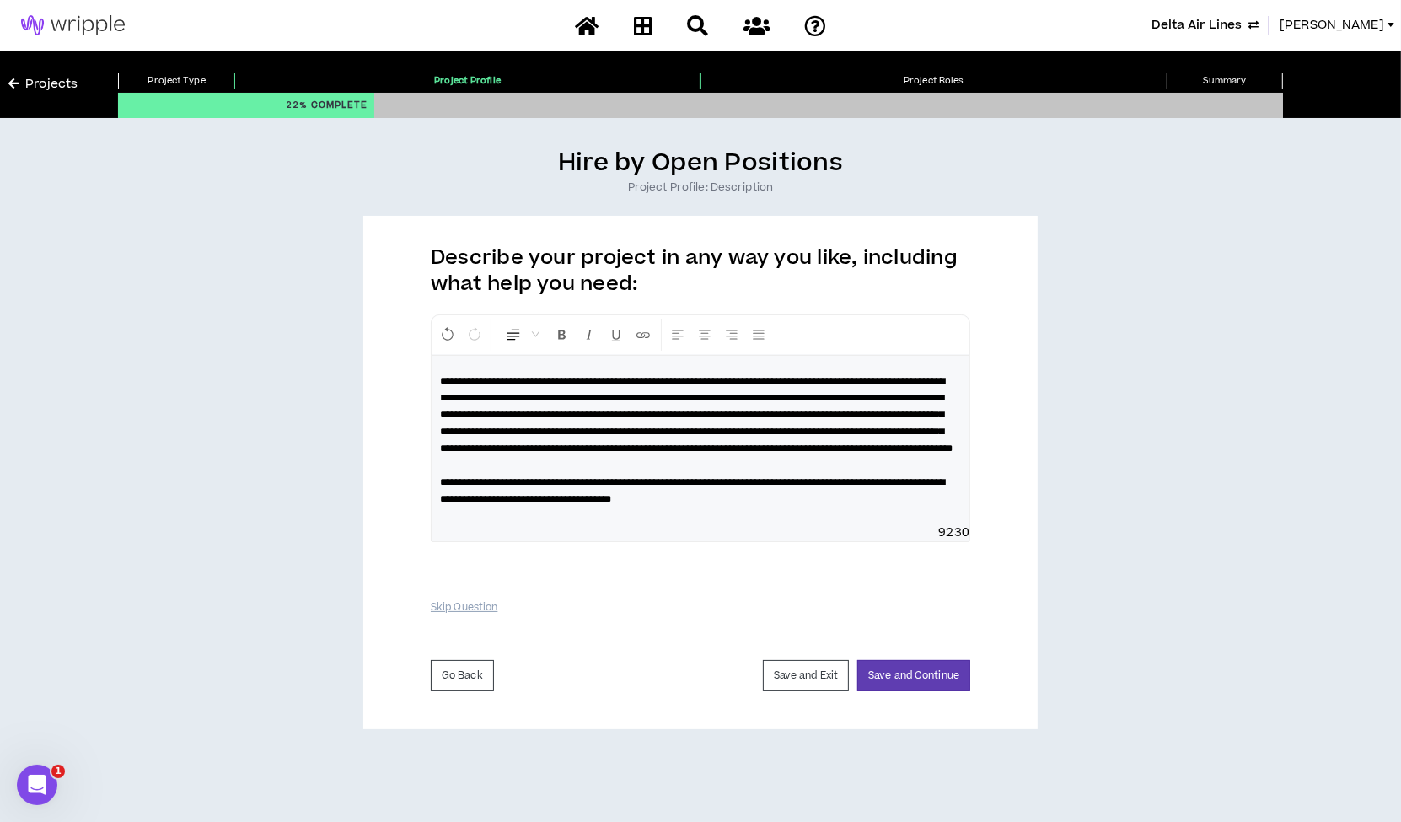
click at [754, 507] on p "**********" at bounding box center [700, 440] width 521 height 135
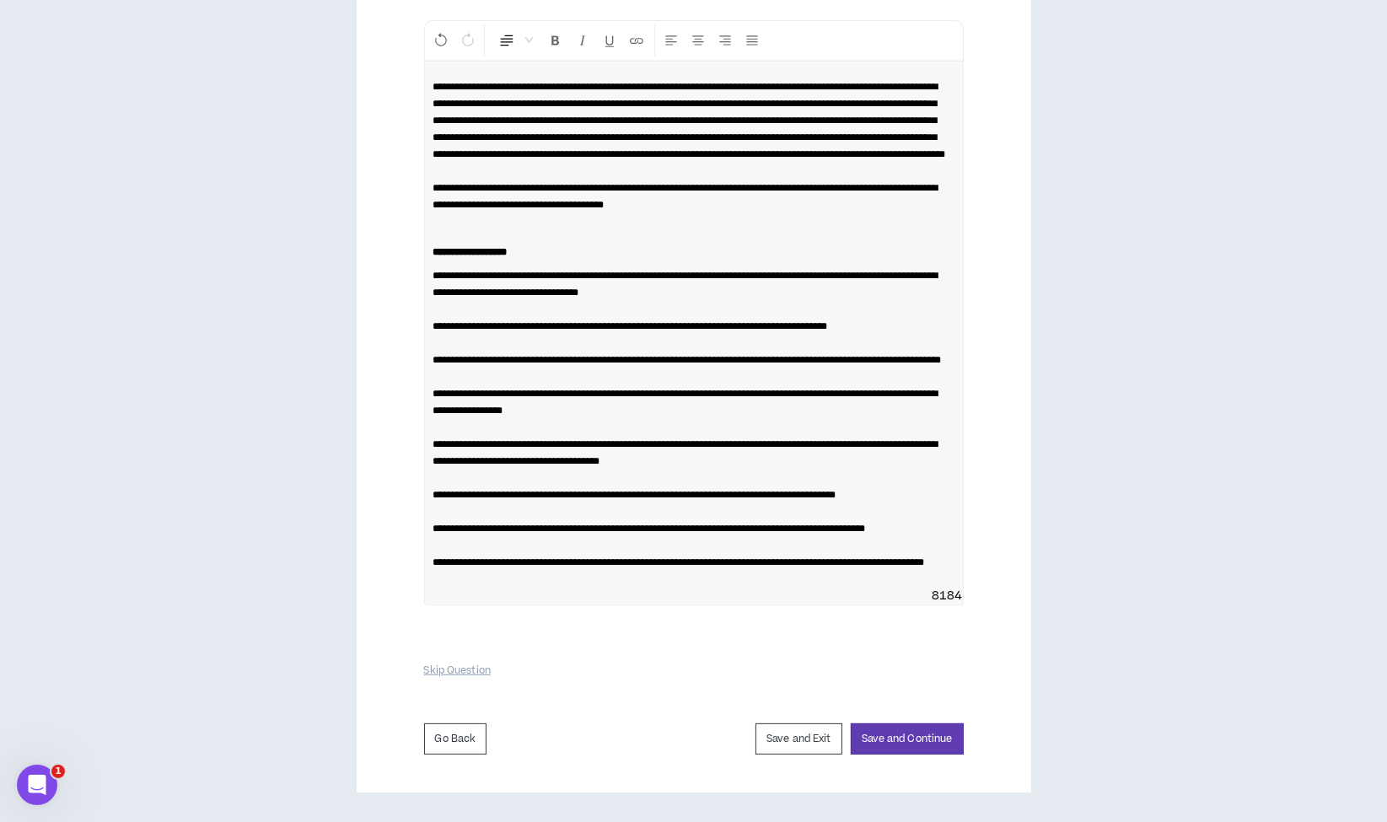
scroll to position [338, 0]
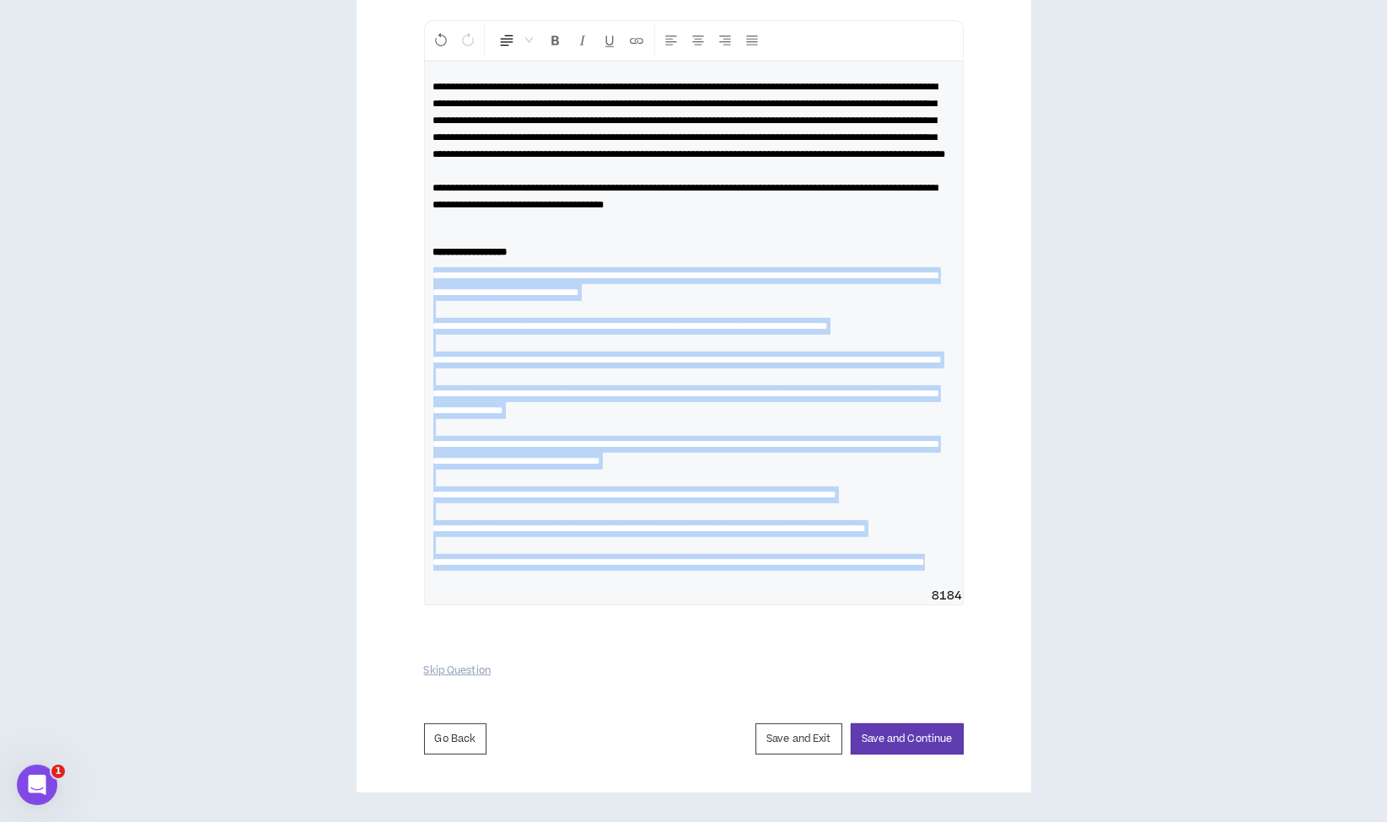
drag, startPoint x: 572, startPoint y: 616, endPoint x: 420, endPoint y: 267, distance: 380.9
click at [420, 267] on div "**********" at bounding box center [694, 357] width 674 height 871
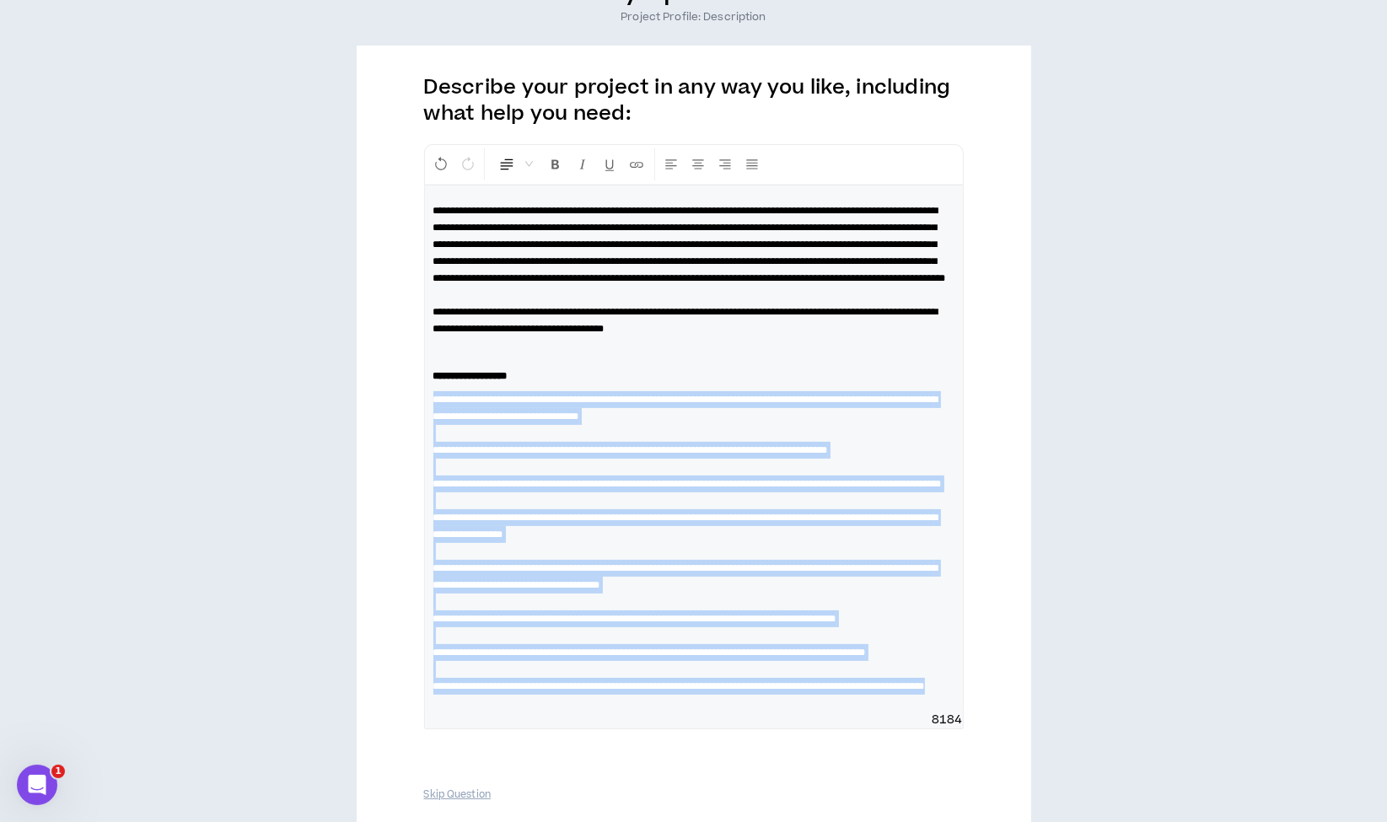
scroll to position [169, 0]
click at [523, 170] on span "Normal" at bounding box center [515, 166] width 35 height 30
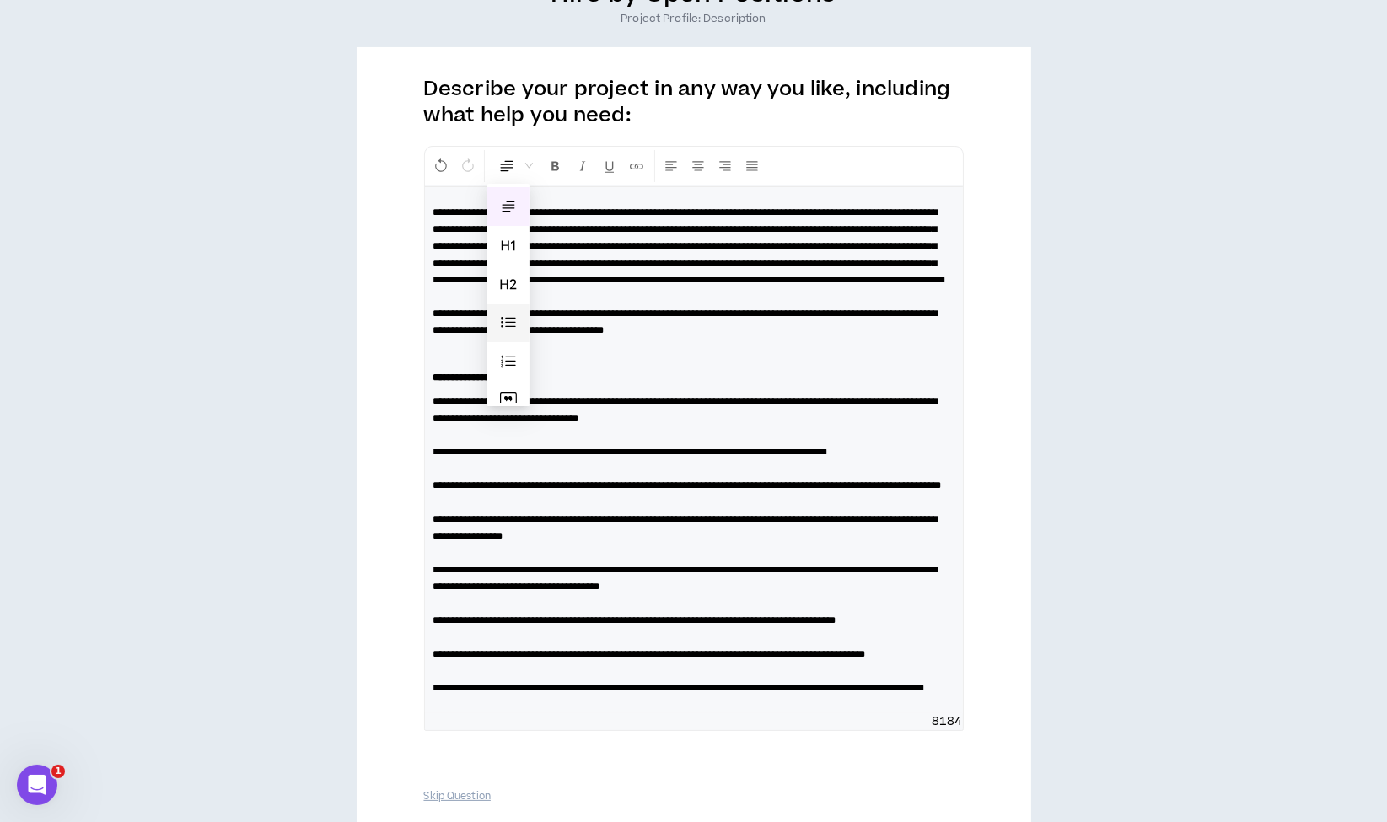
click at [507, 314] on span at bounding box center [508, 322] width 17 height 17
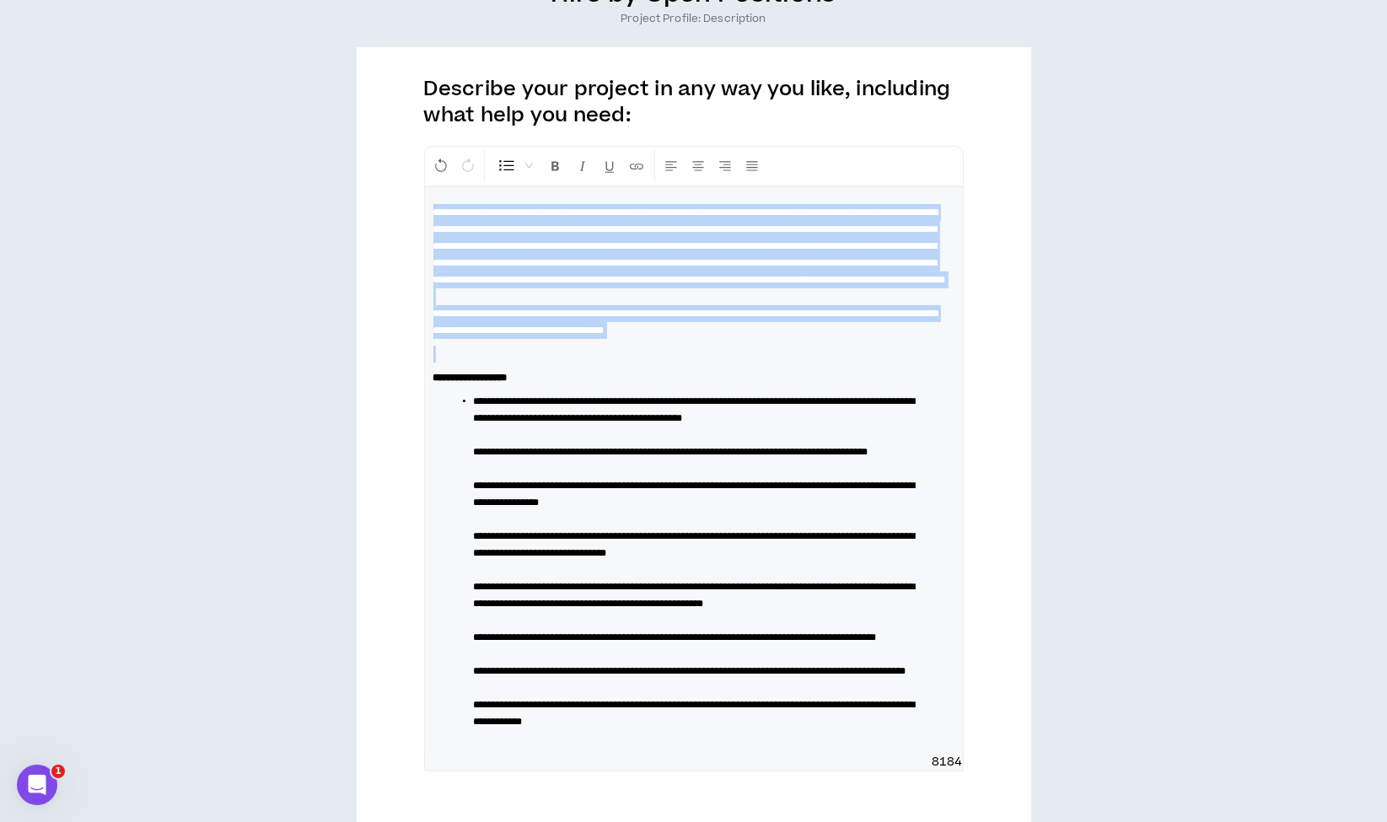
click at [501, 423] on span "**********" at bounding box center [695, 409] width 442 height 27
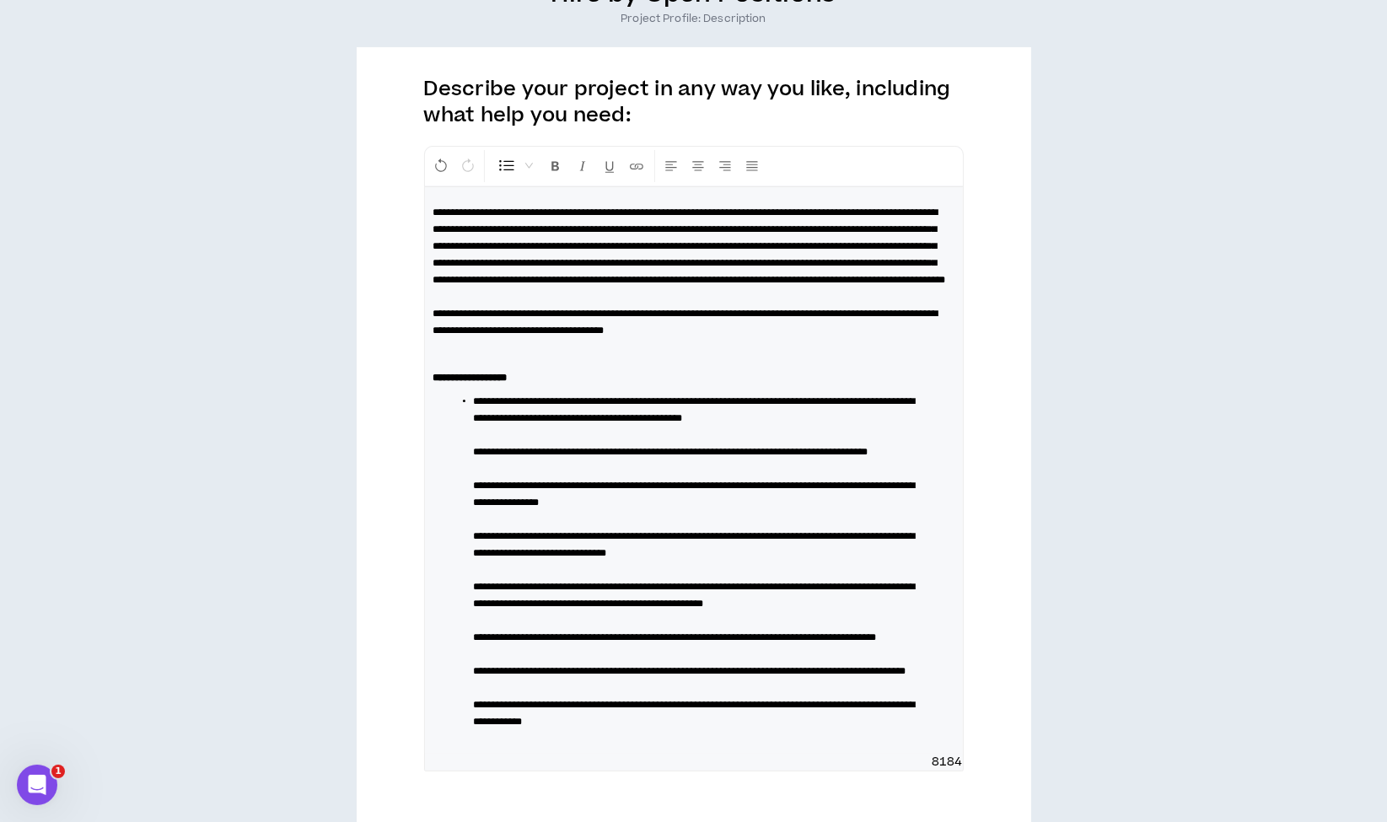
click at [481, 423] on span "**********" at bounding box center [695, 409] width 442 height 27
click at [481, 457] on span "**********" at bounding box center [671, 452] width 395 height 10
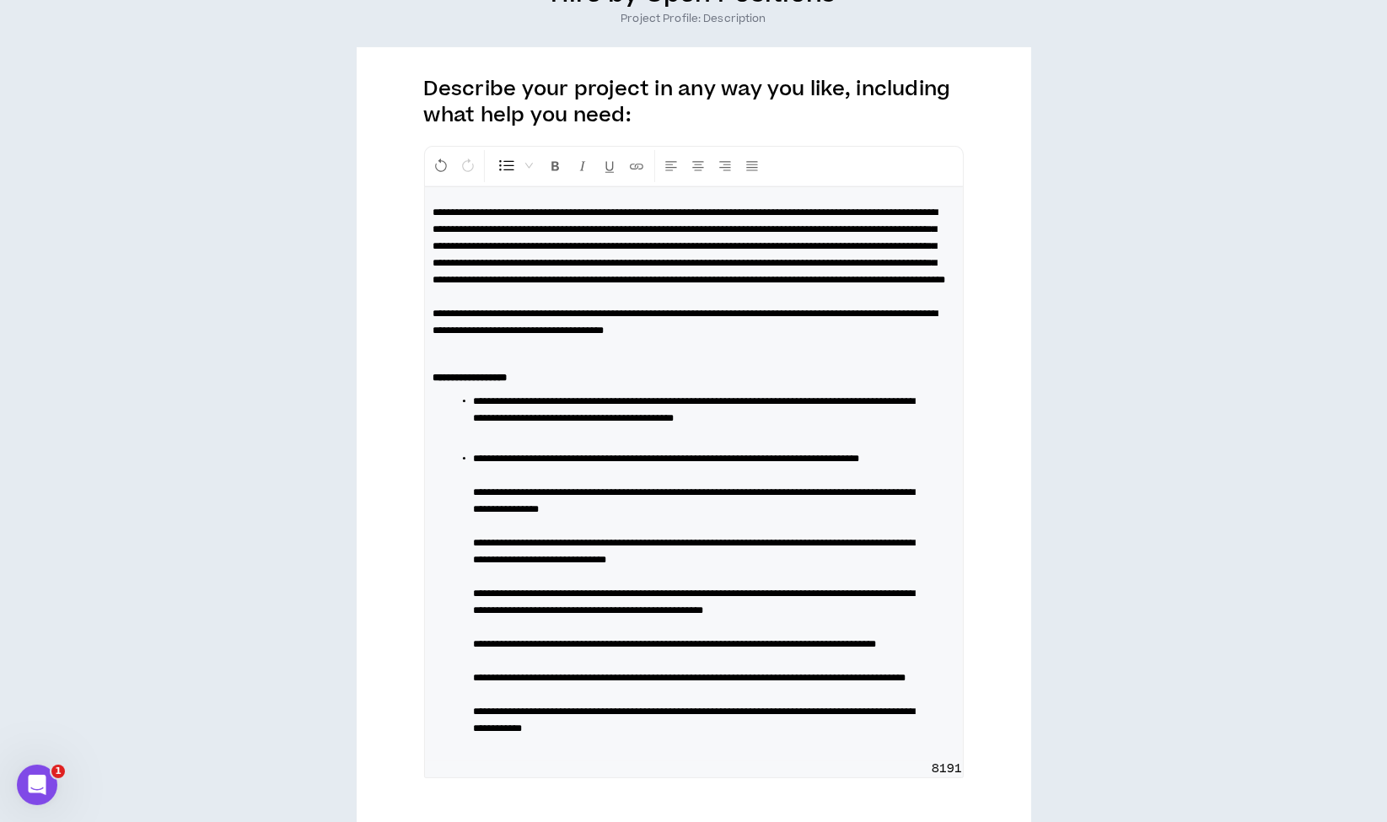
click at [505, 443] on li "**********" at bounding box center [701, 418] width 454 height 51
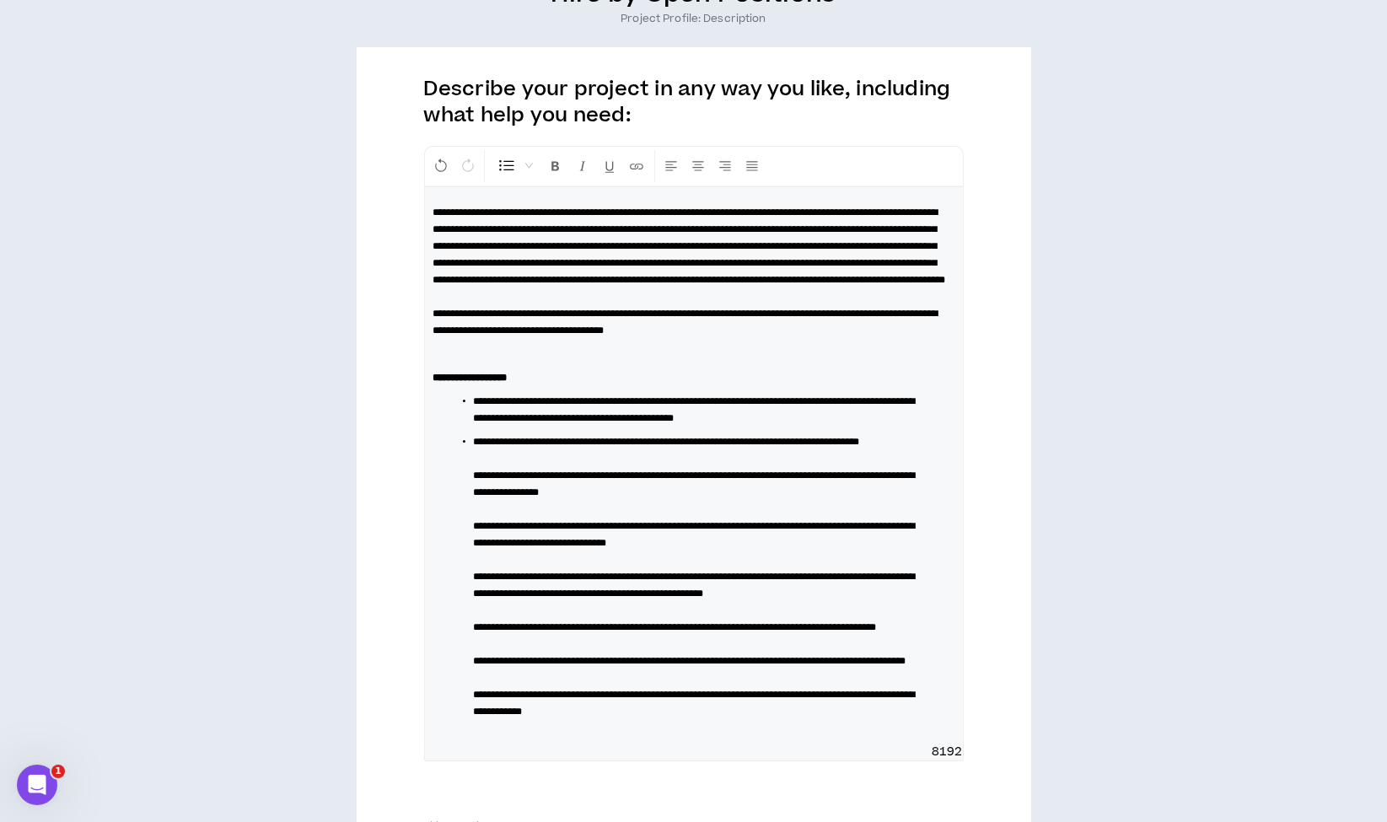
click at [479, 497] on span "**********" at bounding box center [695, 483] width 442 height 27
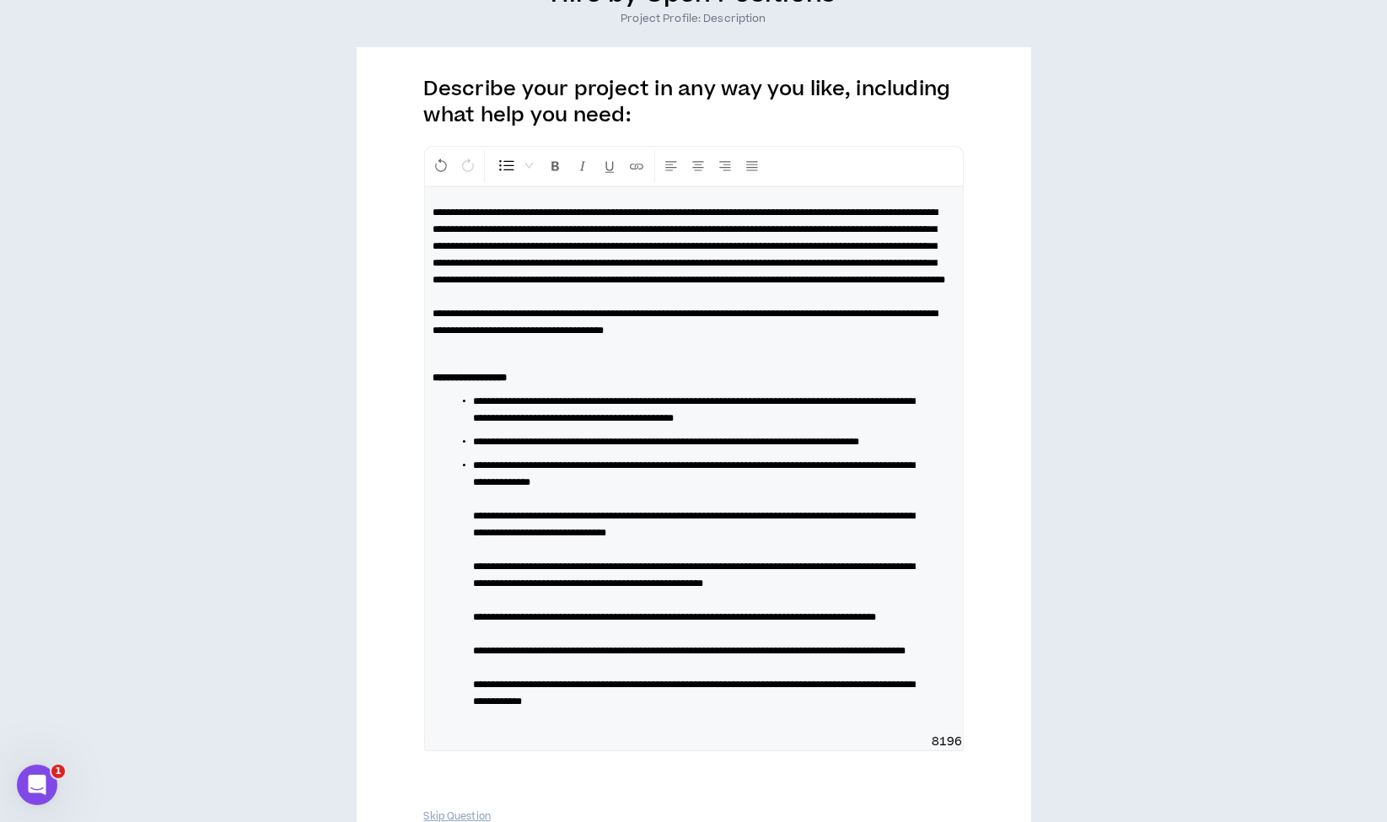
click at [479, 538] on span "**********" at bounding box center [695, 524] width 442 height 27
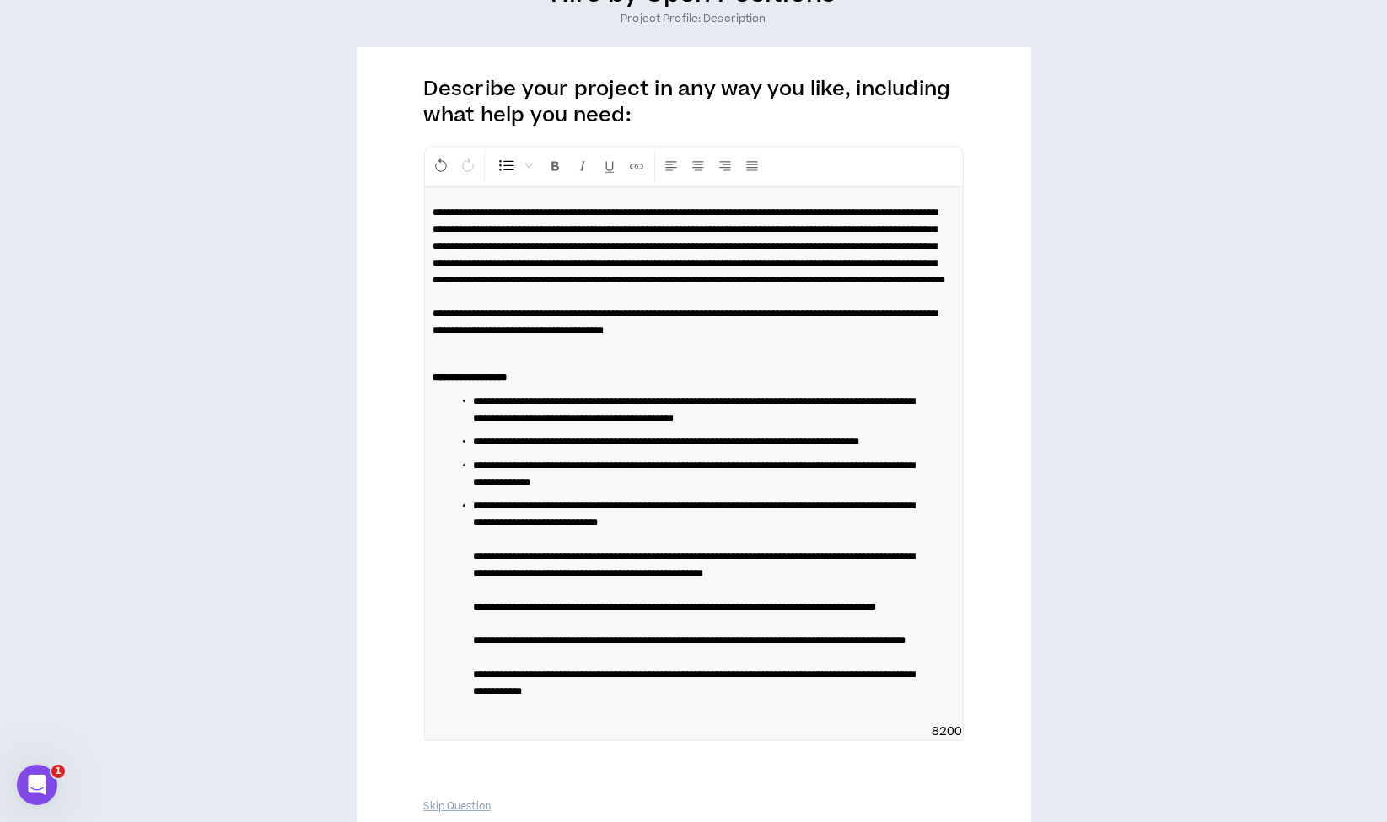
click at [479, 578] on span "**********" at bounding box center [695, 564] width 442 height 27
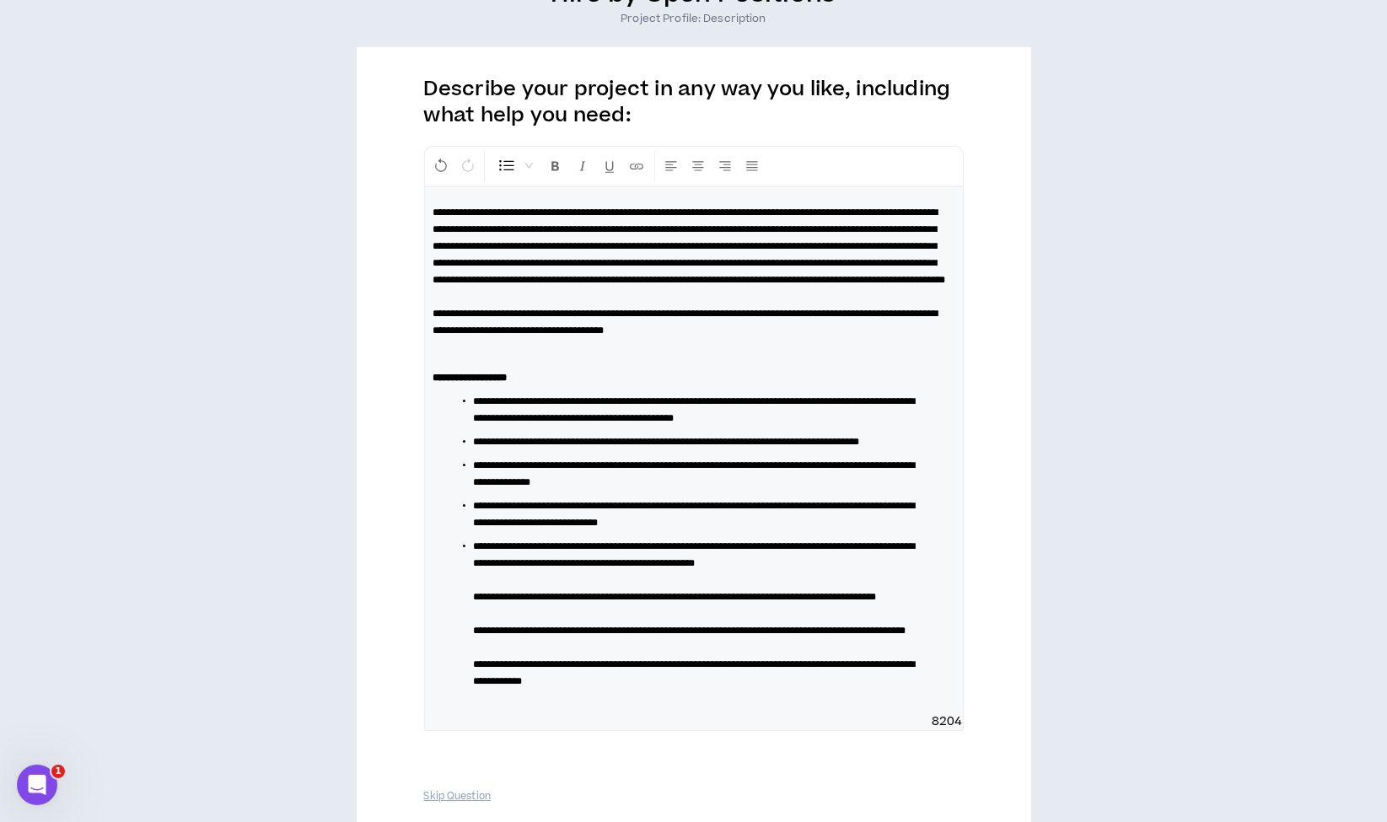
click at [481, 602] on span "**********" at bounding box center [675, 597] width 403 height 10
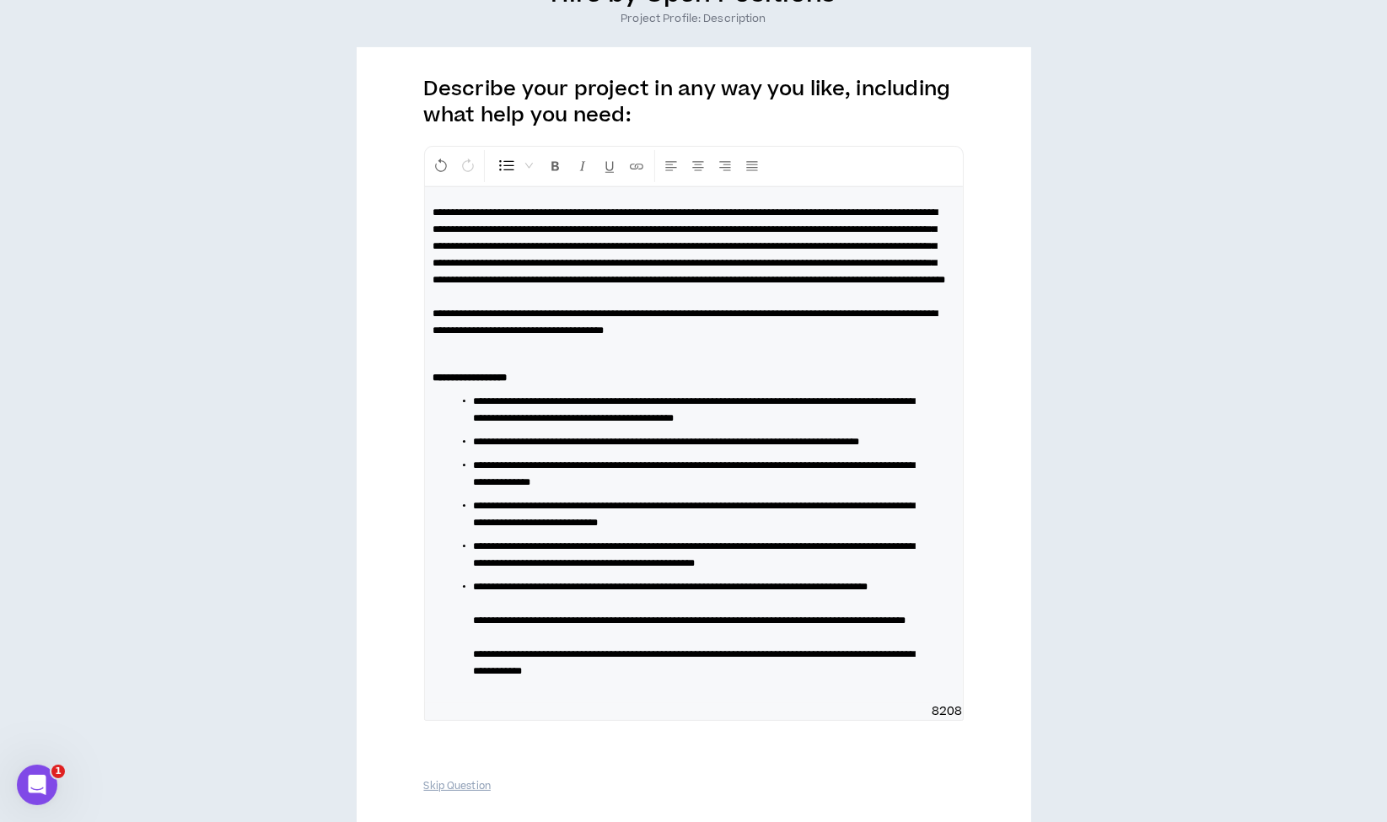
click at [479, 625] on span "**********" at bounding box center [690, 620] width 432 height 10
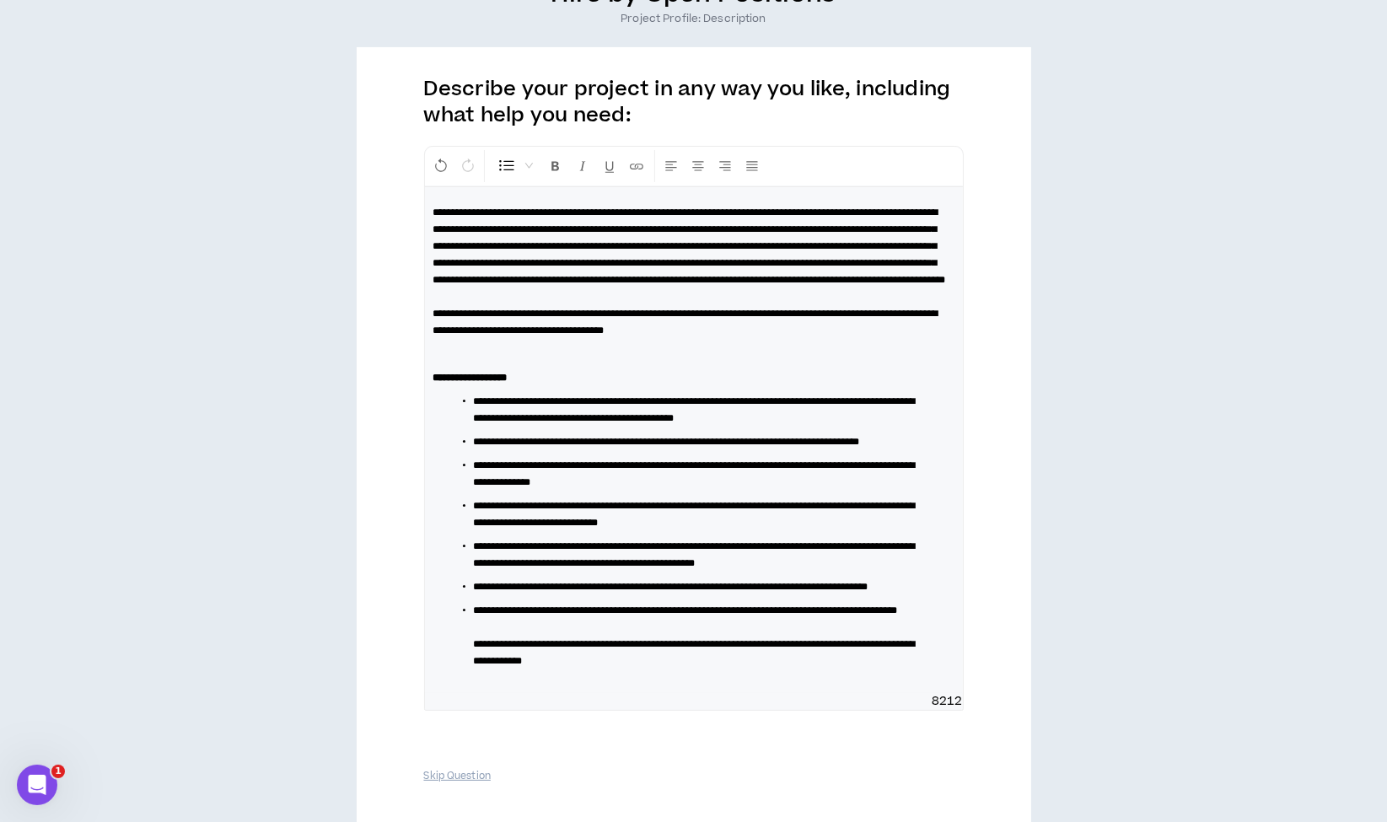
click at [481, 666] on span "**********" at bounding box center [695, 652] width 442 height 27
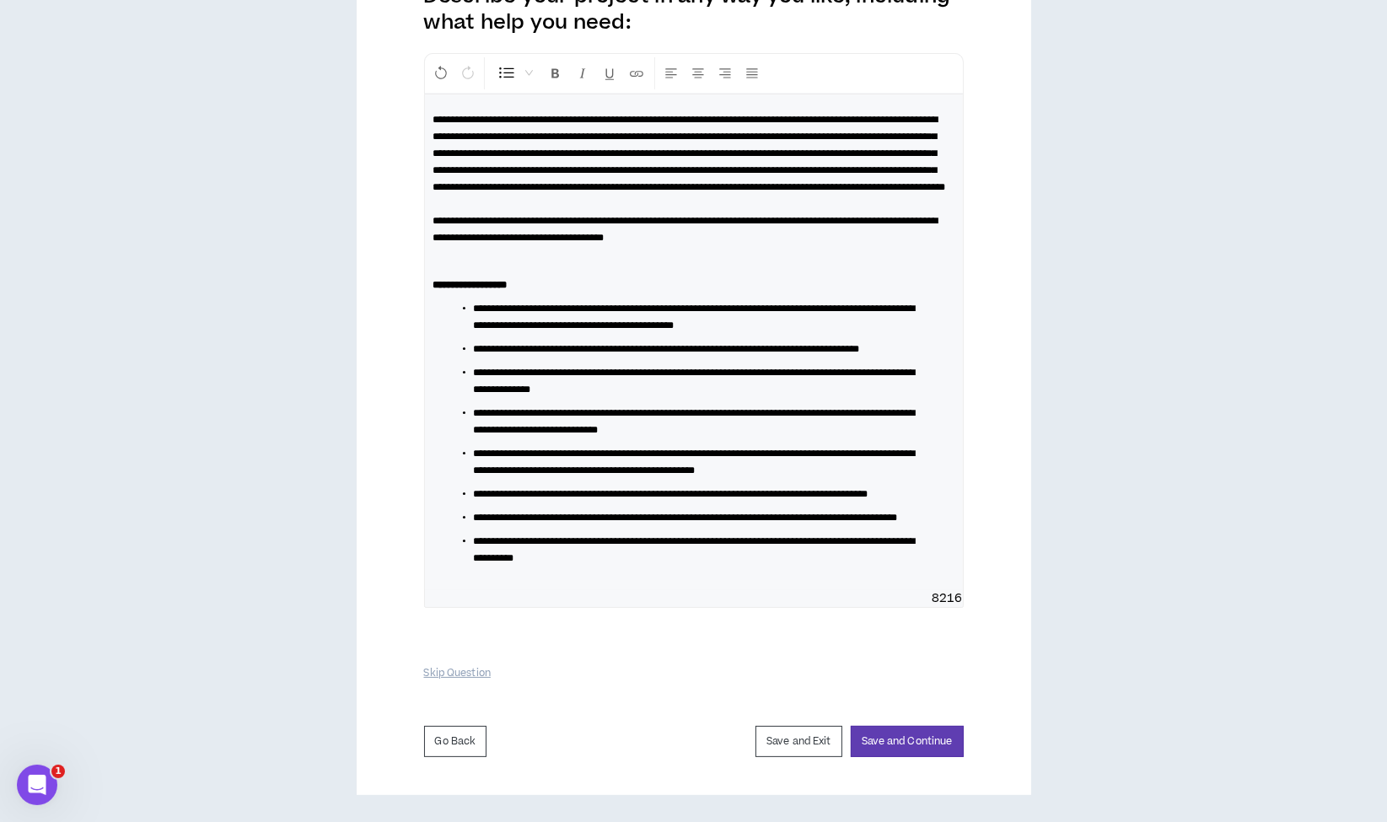
scroll to position [268, 0]
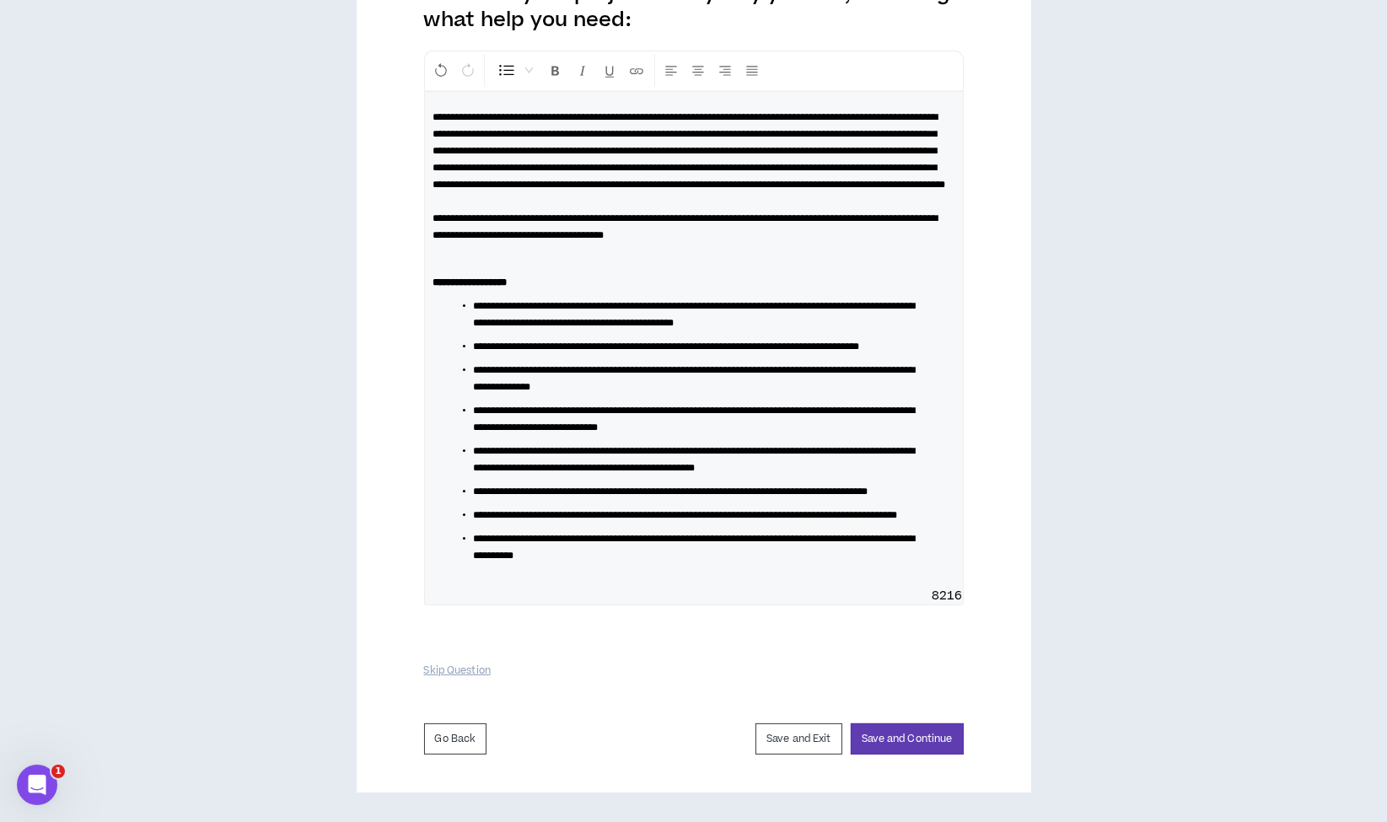
click at [681, 564] on li "**********" at bounding box center [701, 547] width 454 height 34
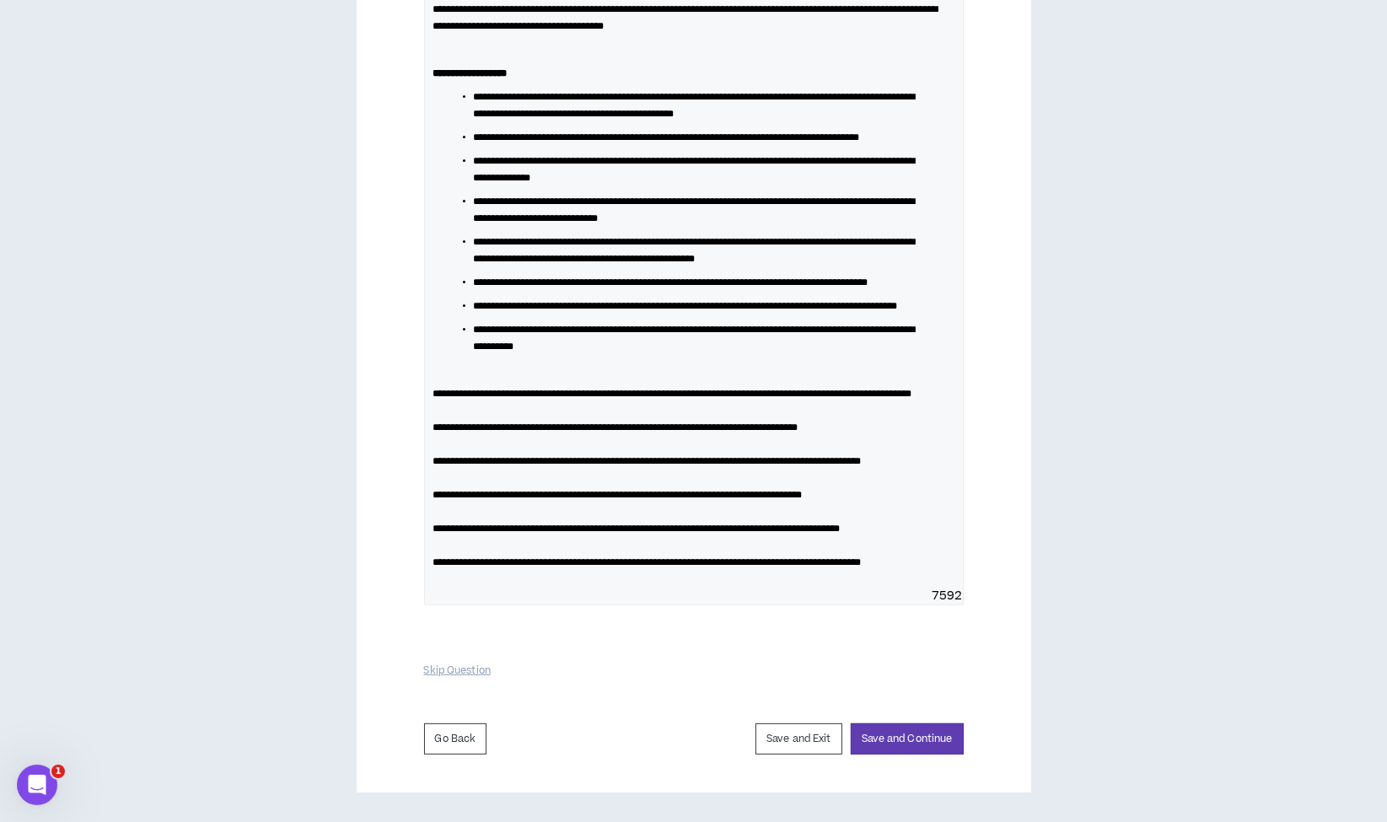
scroll to position [554, 0]
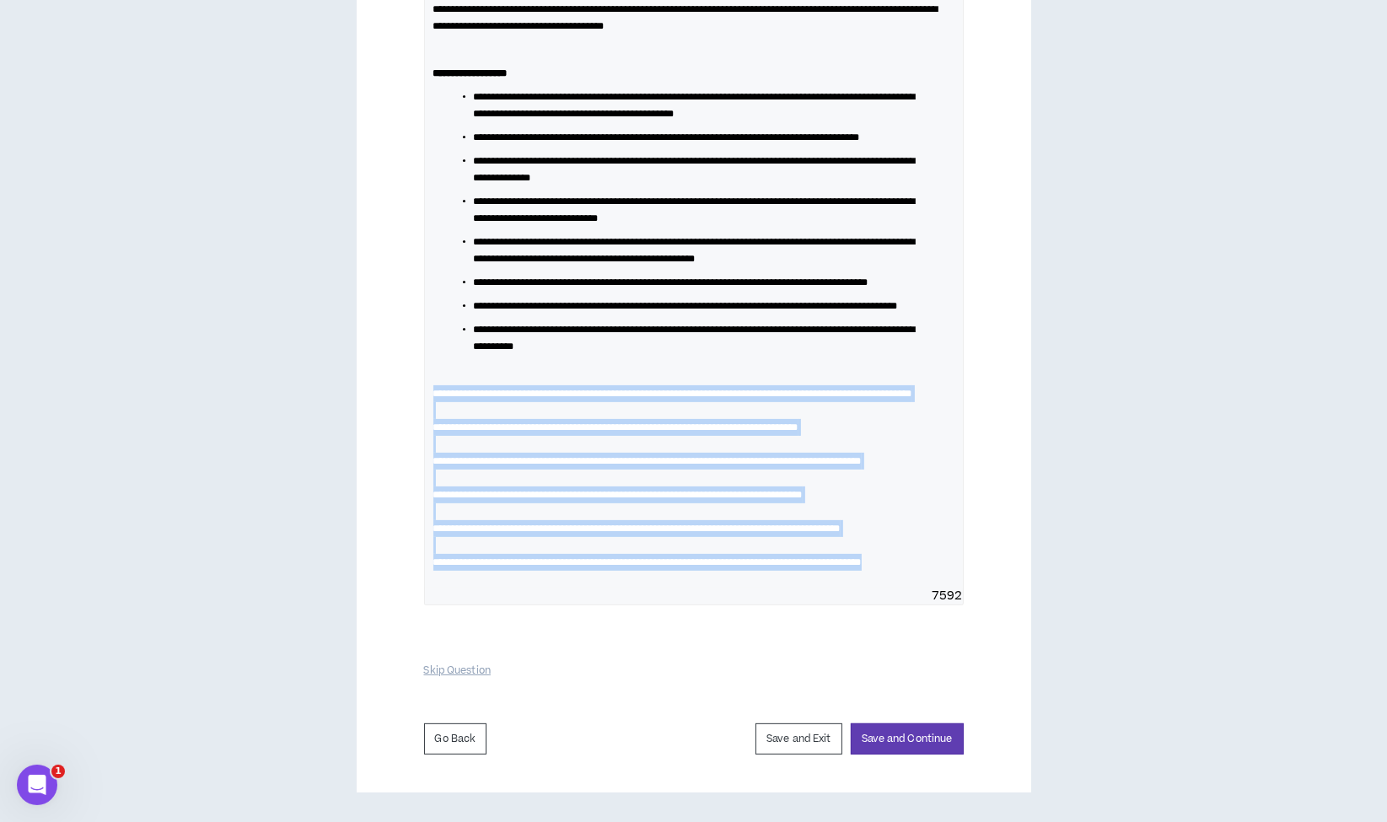
drag, startPoint x: 510, startPoint y: 633, endPoint x: 405, endPoint y: 389, distance: 265.1
click at [405, 389] on div "**********" at bounding box center [694, 268] width 674 height 1050
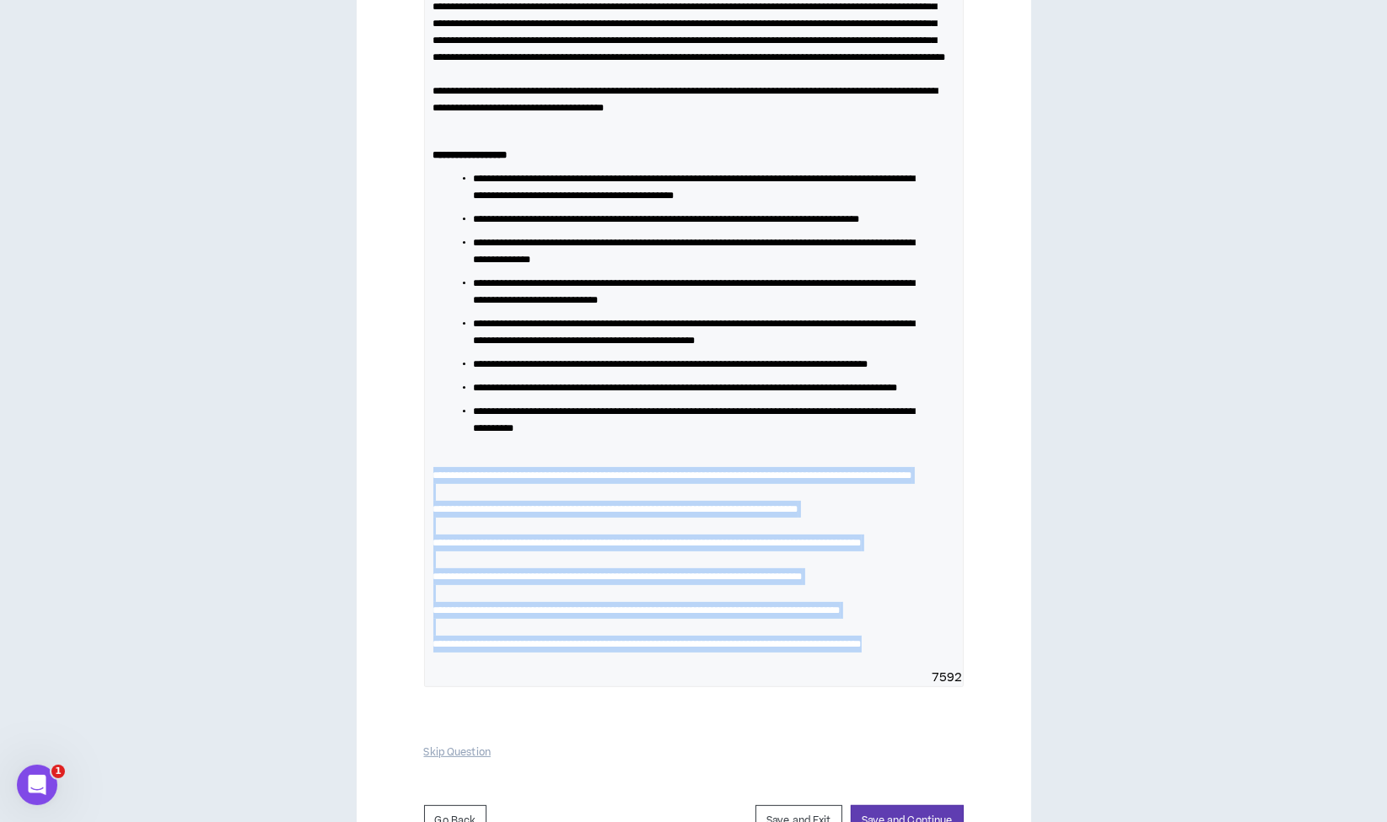
scroll to position [319, 0]
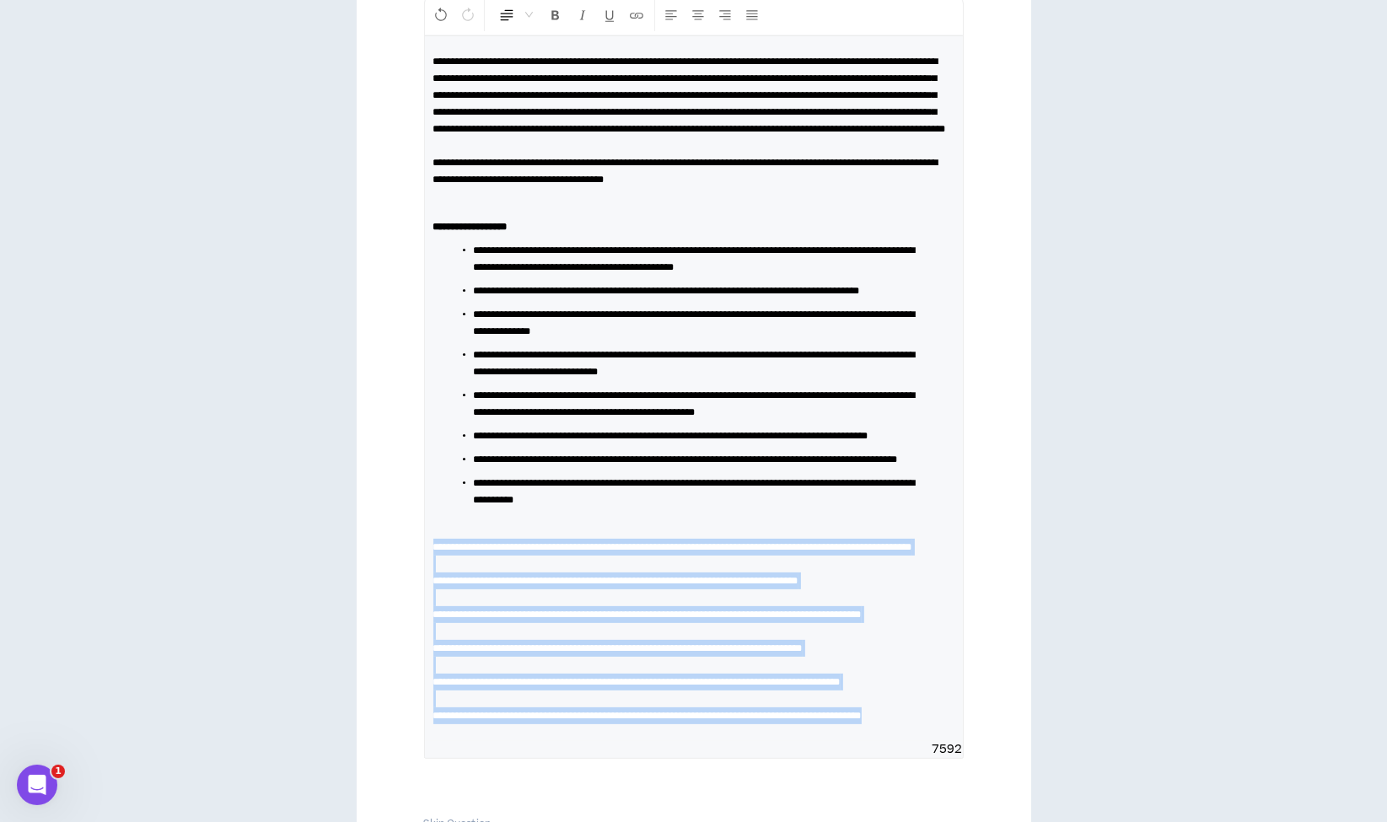
click at [523, 16] on span "Normal" at bounding box center [515, 15] width 35 height 30
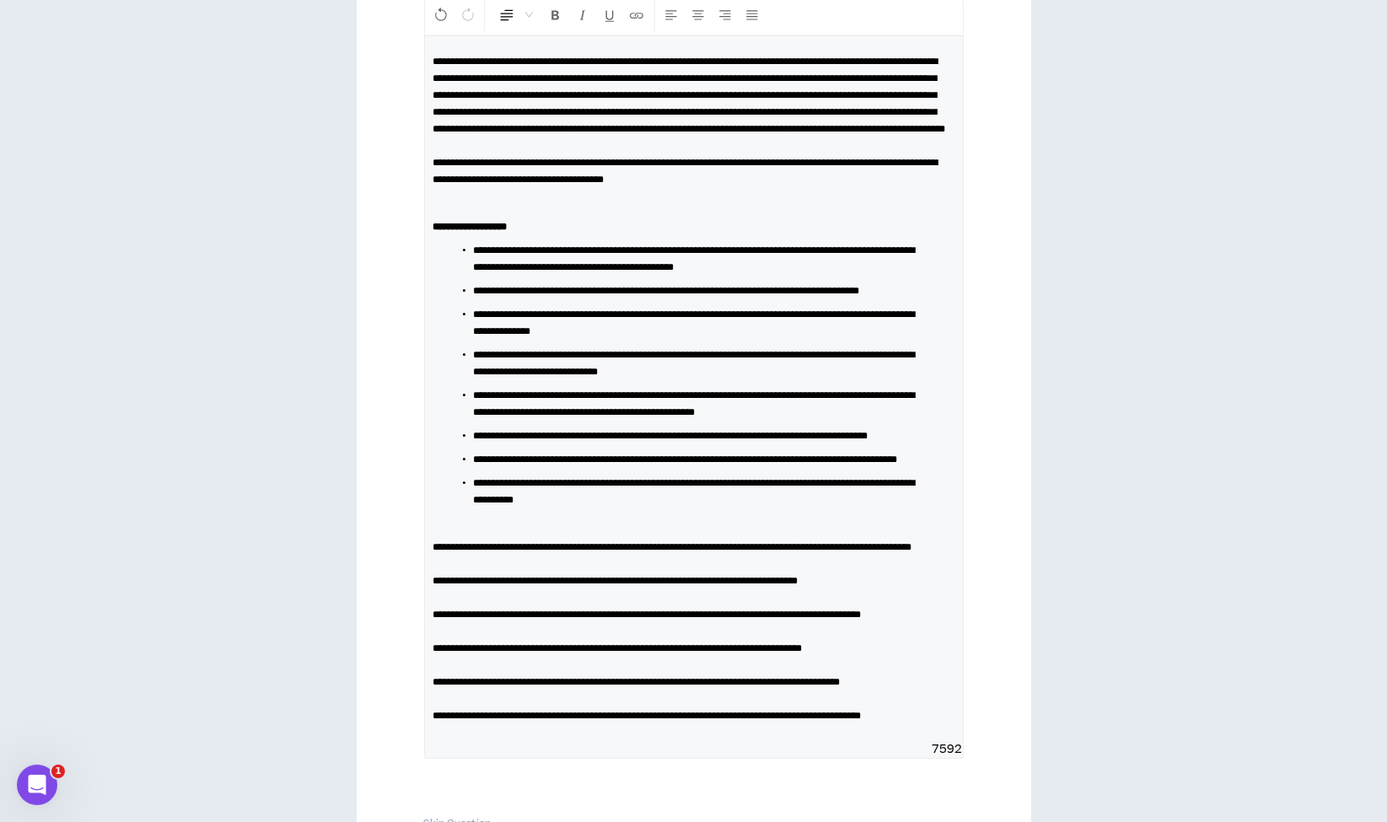
scroll to position [319, 0]
click at [510, 170] on span at bounding box center [508, 173] width 17 height 17
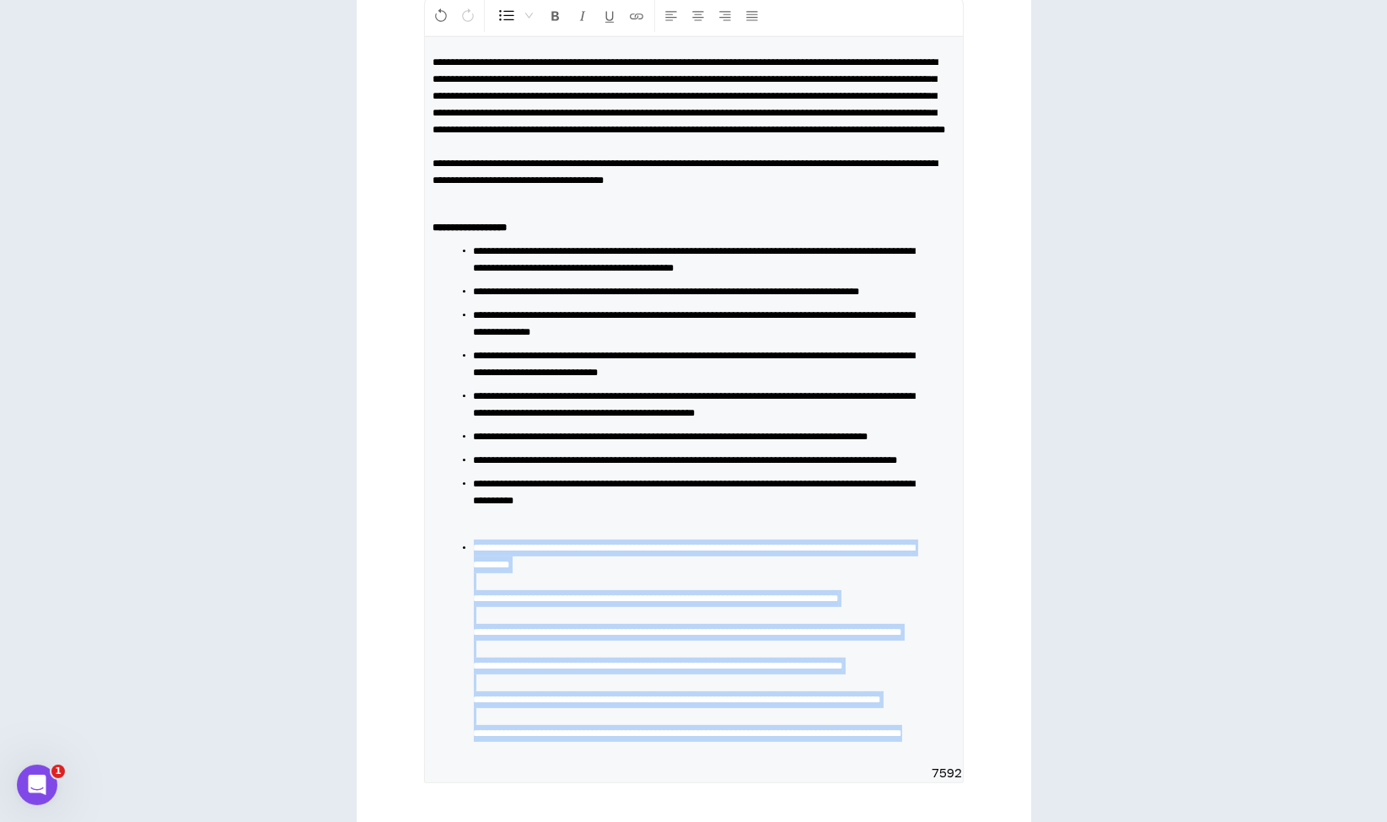
click at [496, 570] on span "**********" at bounding box center [695, 556] width 442 height 27
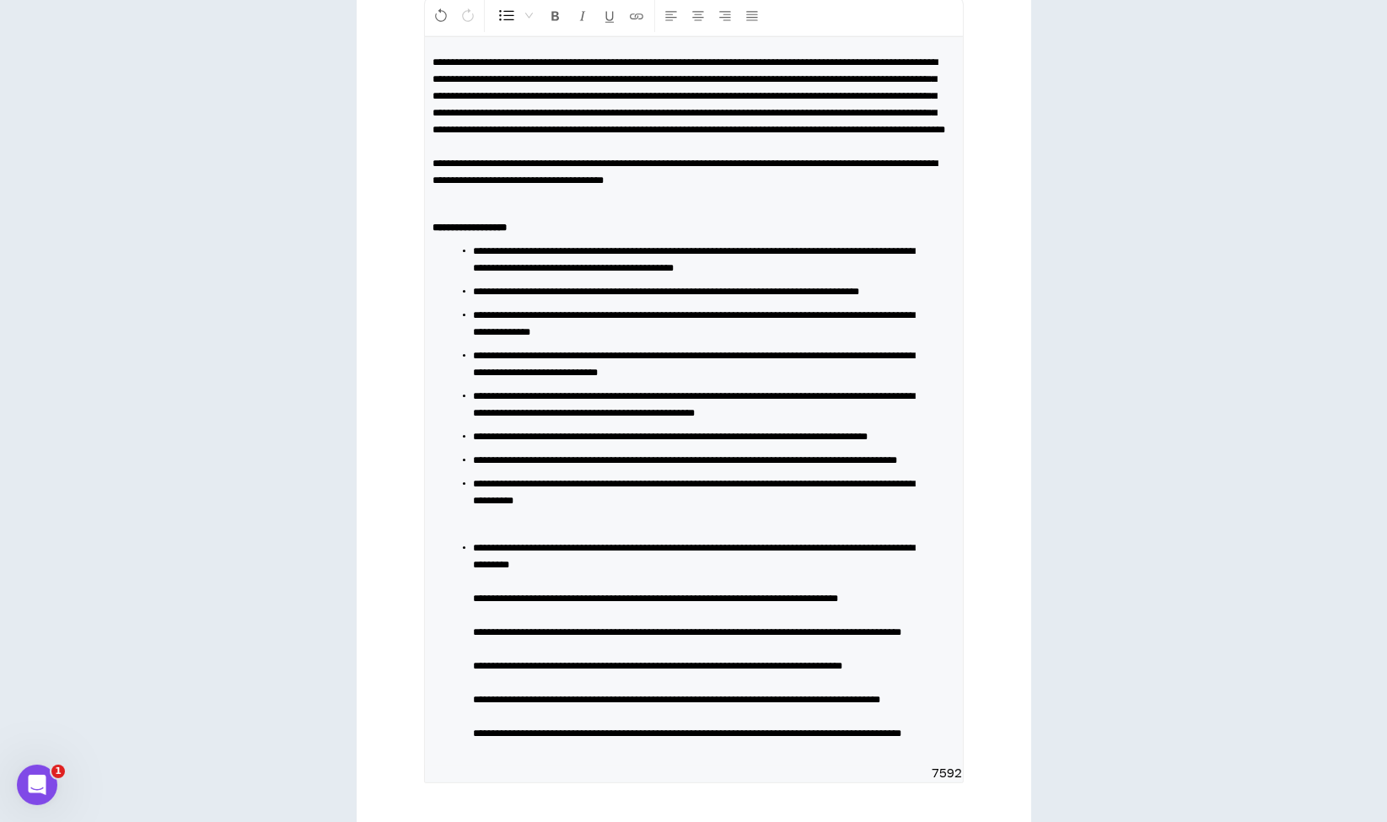
click at [479, 570] on span "**********" at bounding box center [695, 556] width 442 height 27
click at [480, 604] on span "**********" at bounding box center [656, 598] width 365 height 10
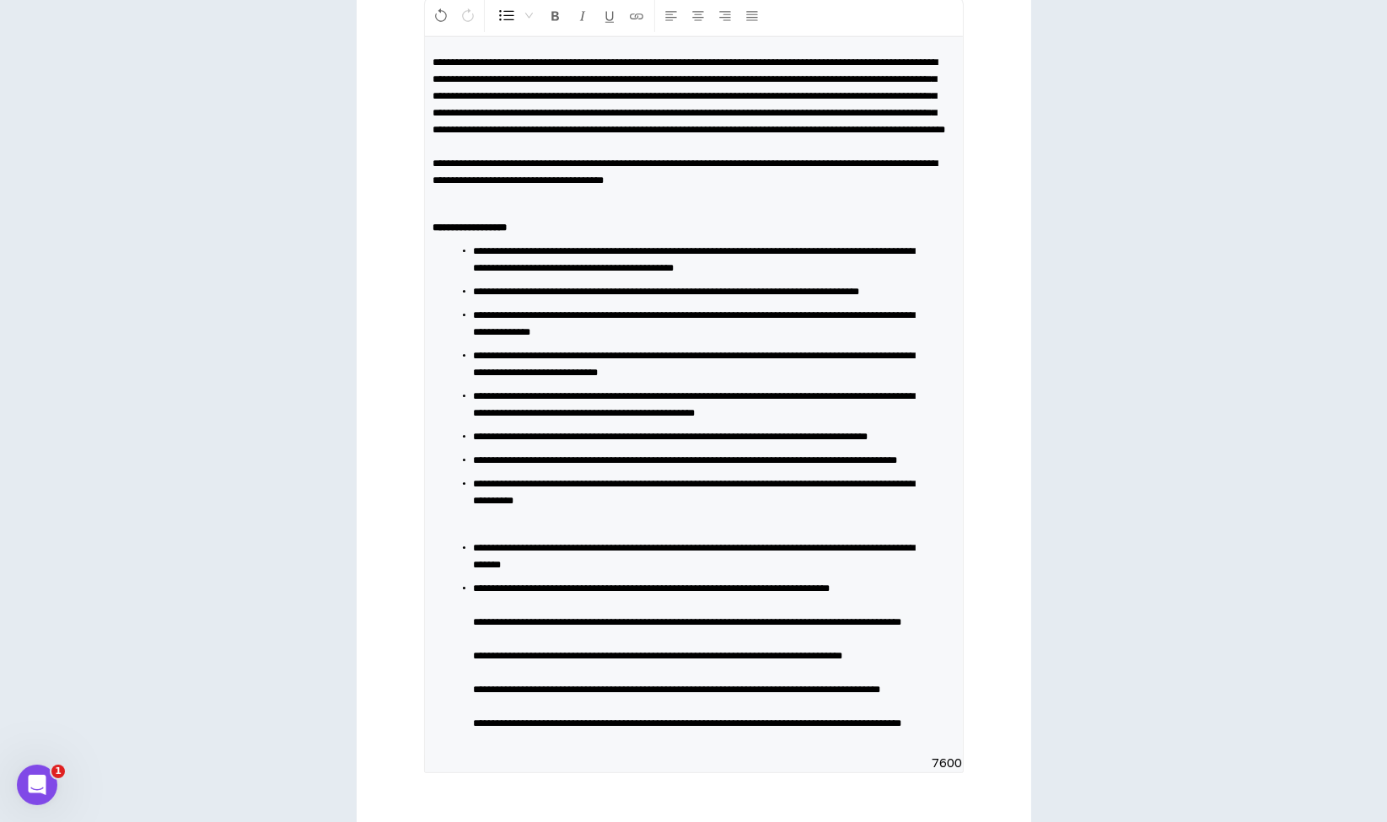
click at [479, 627] on span "**********" at bounding box center [688, 622] width 428 height 10
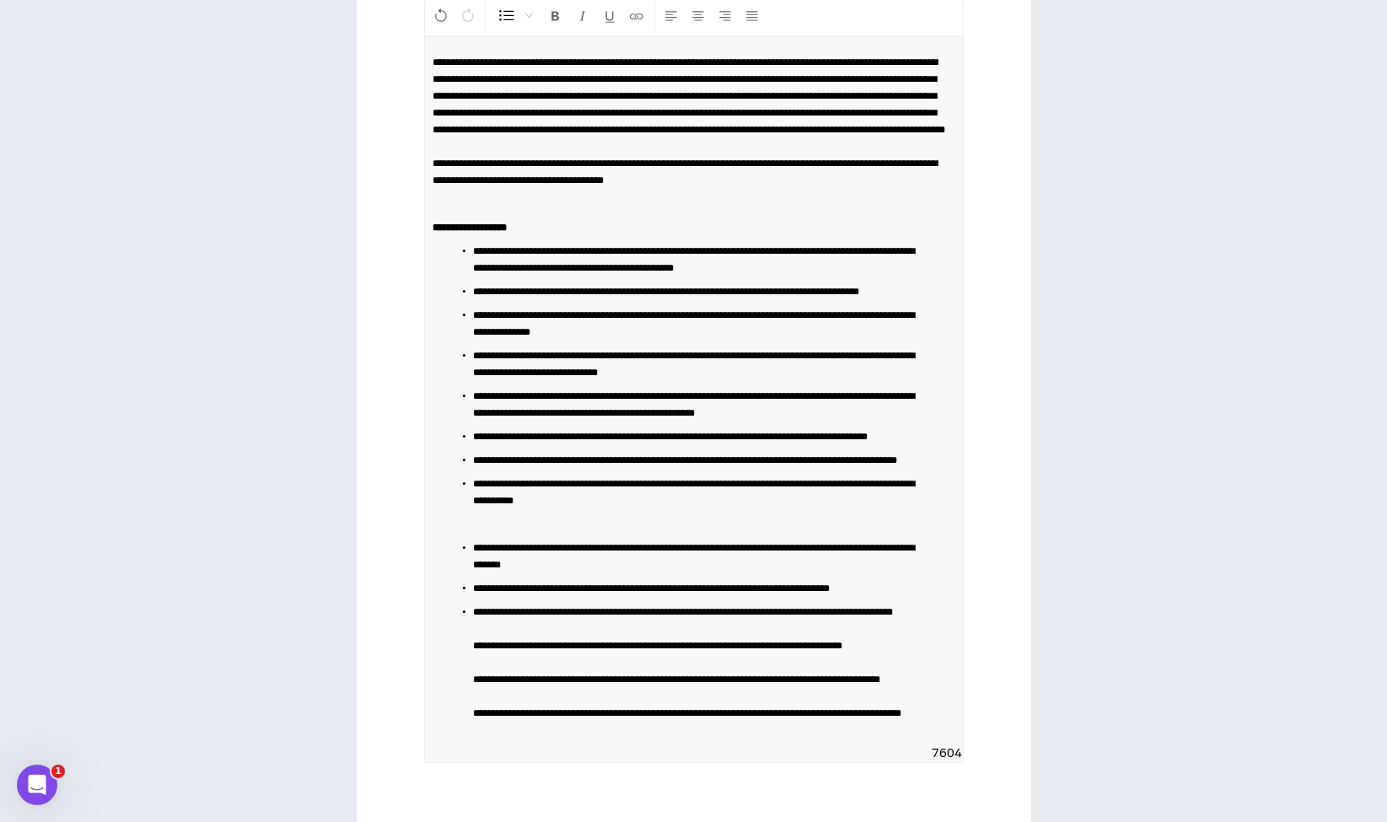
click at [482, 651] on span "**********" at bounding box center [658, 646] width 369 height 10
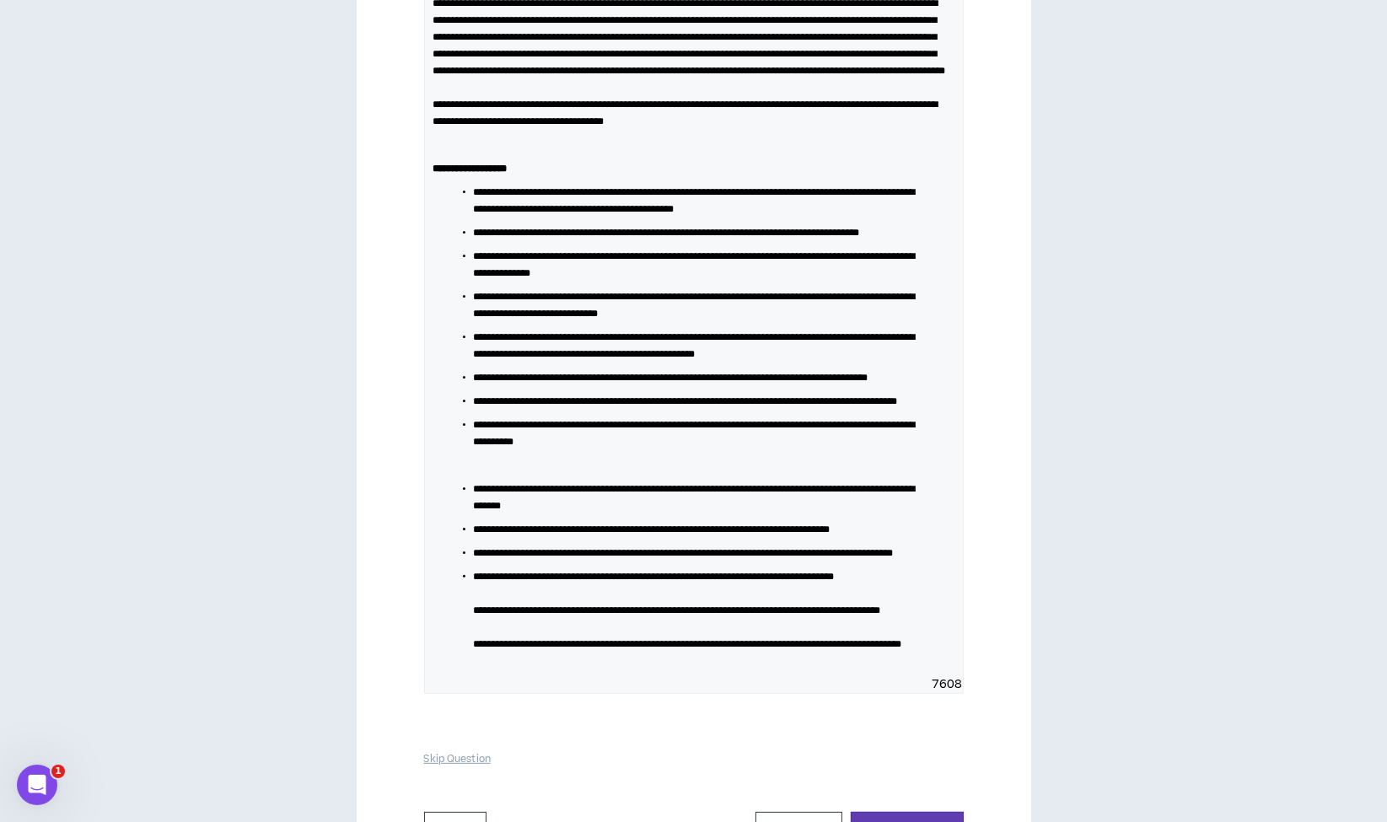
scroll to position [383, 0]
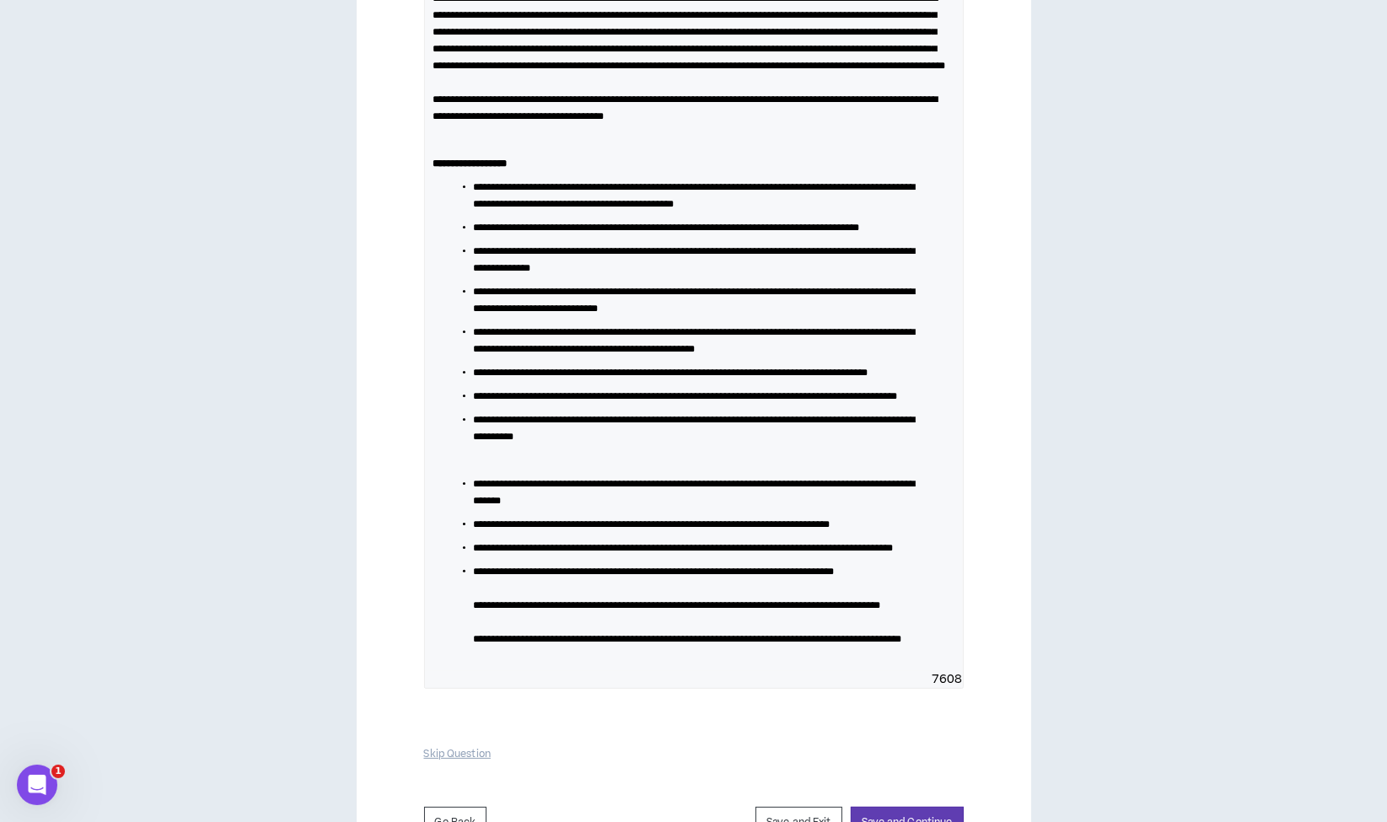
click at [480, 610] on span "**********" at bounding box center [677, 605] width 407 height 10
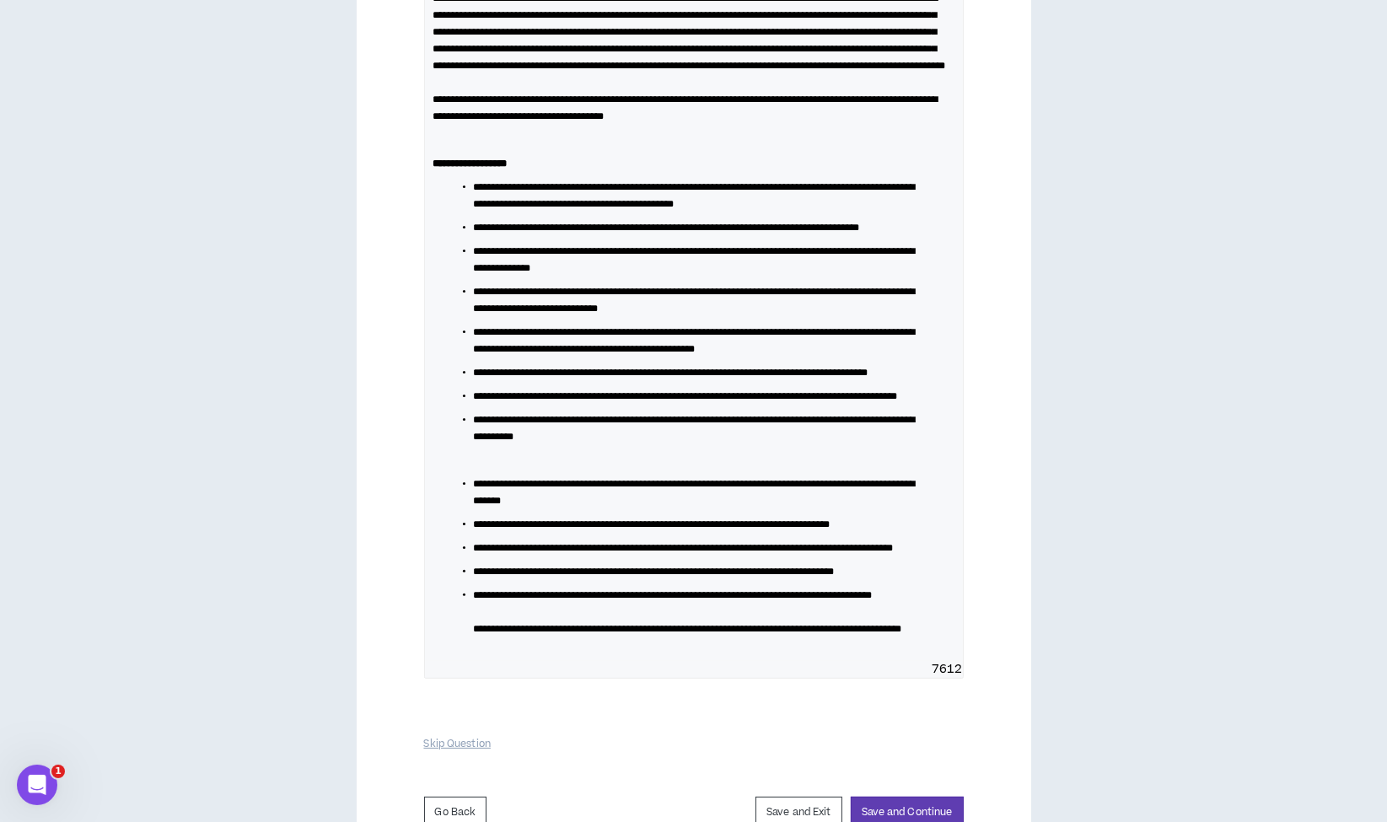
click at [481, 634] on span "**********" at bounding box center [688, 629] width 428 height 10
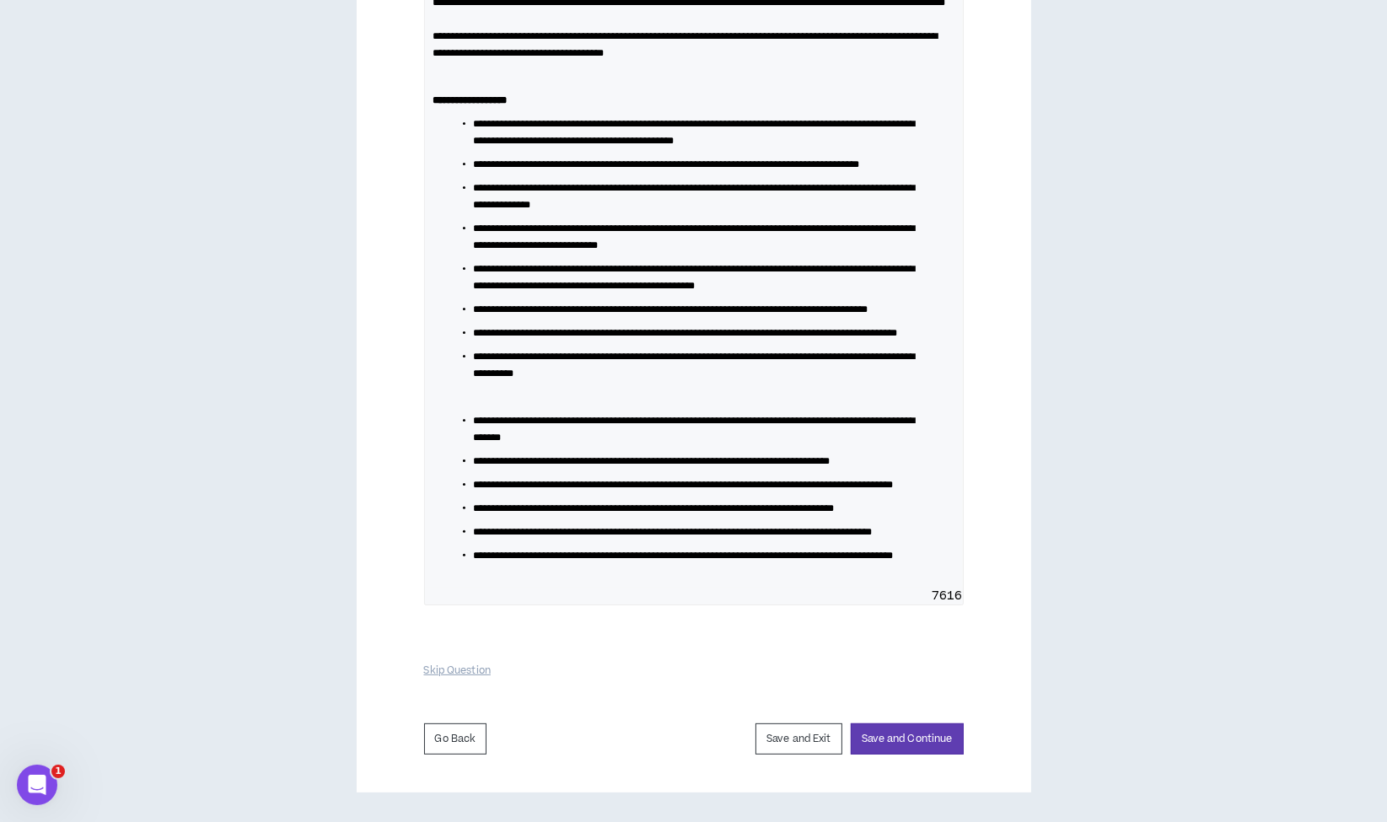
scroll to position [514, 0]
click at [513, 405] on p at bounding box center [693, 397] width 521 height 17
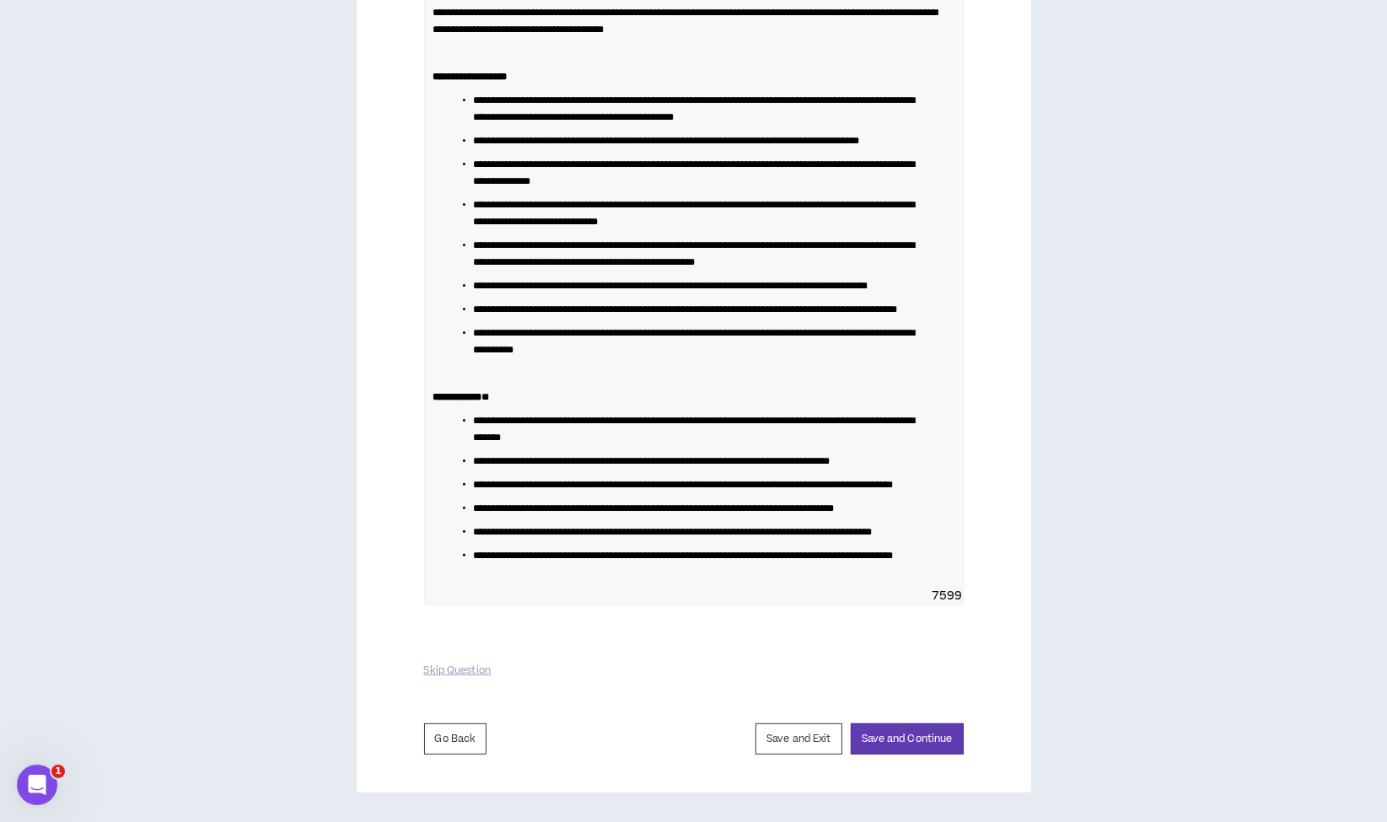
click at [583, 588] on div "**********" at bounding box center [694, 236] width 538 height 701
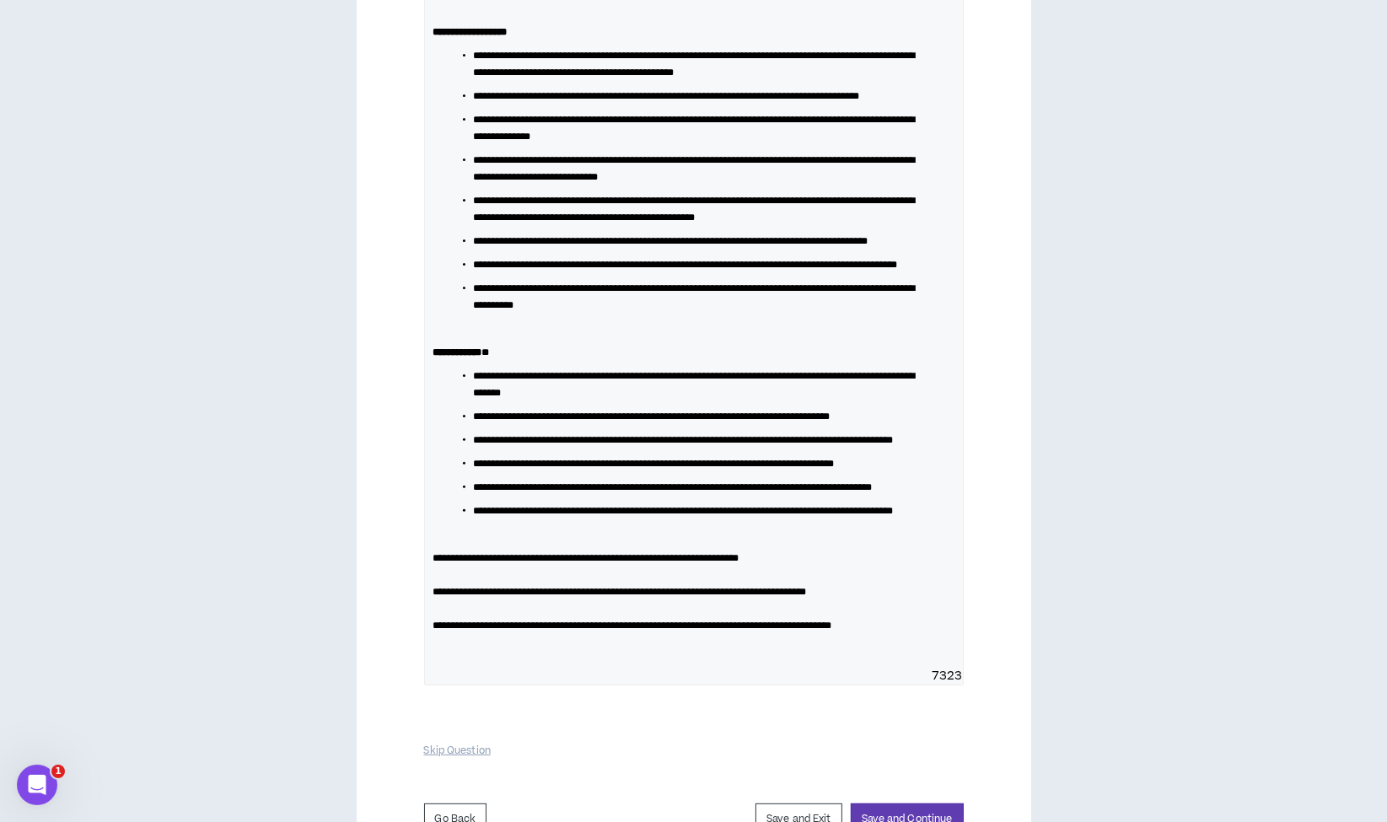
scroll to position [664, 0]
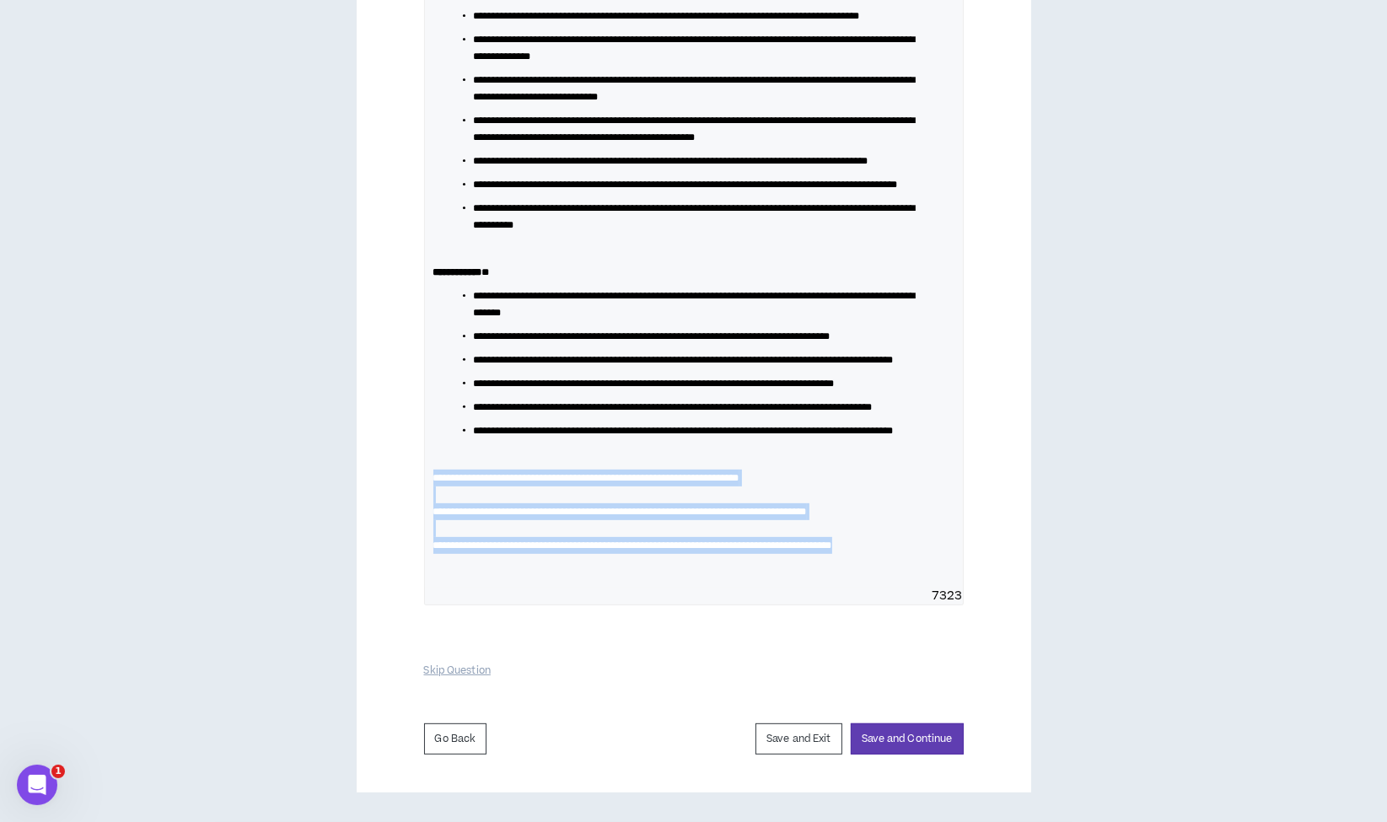
drag, startPoint x: 948, startPoint y: 645, endPoint x: 365, endPoint y: 579, distance: 587.0
click at [365, 579] on div "**********" at bounding box center [694, 207] width 674 height 1171
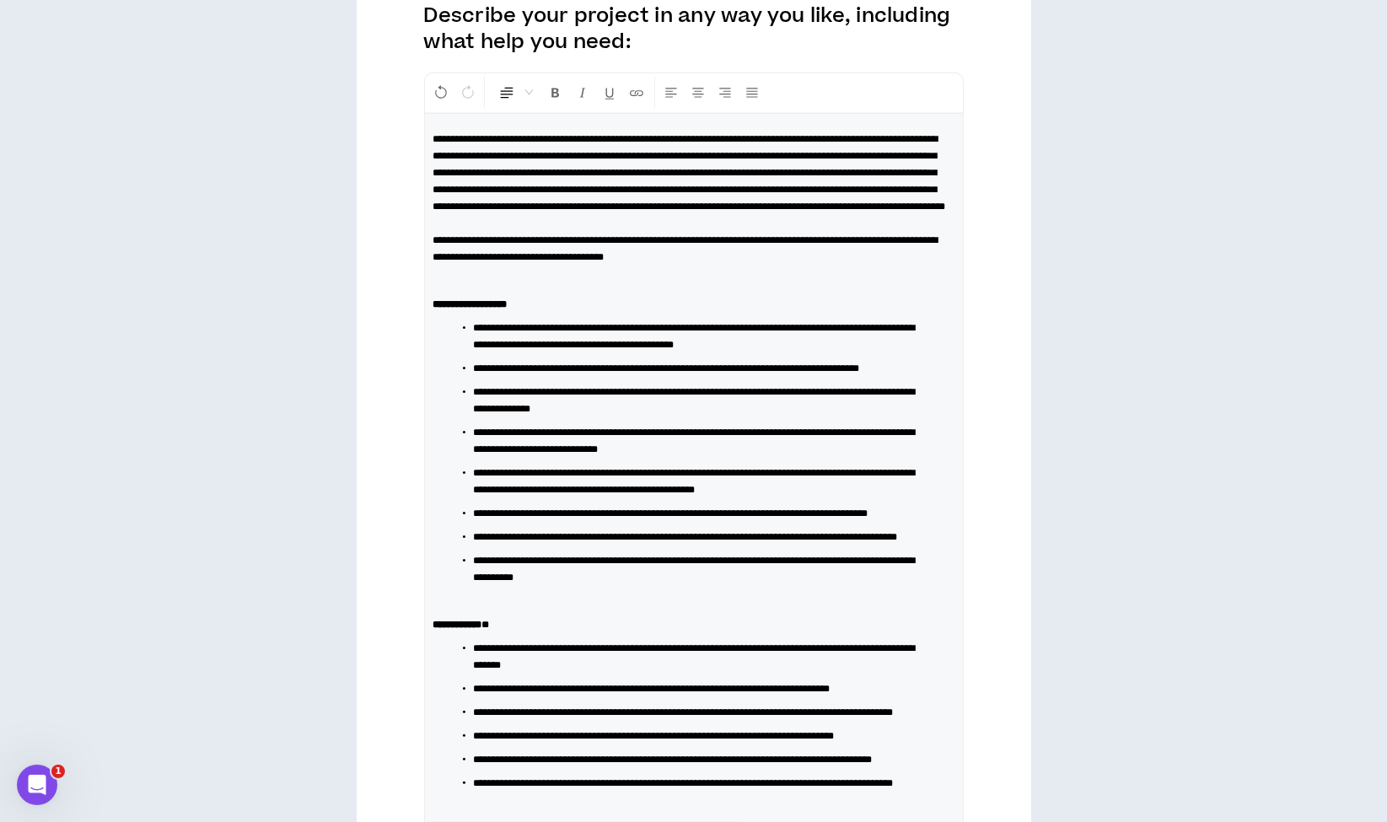
scroll to position [237, 0]
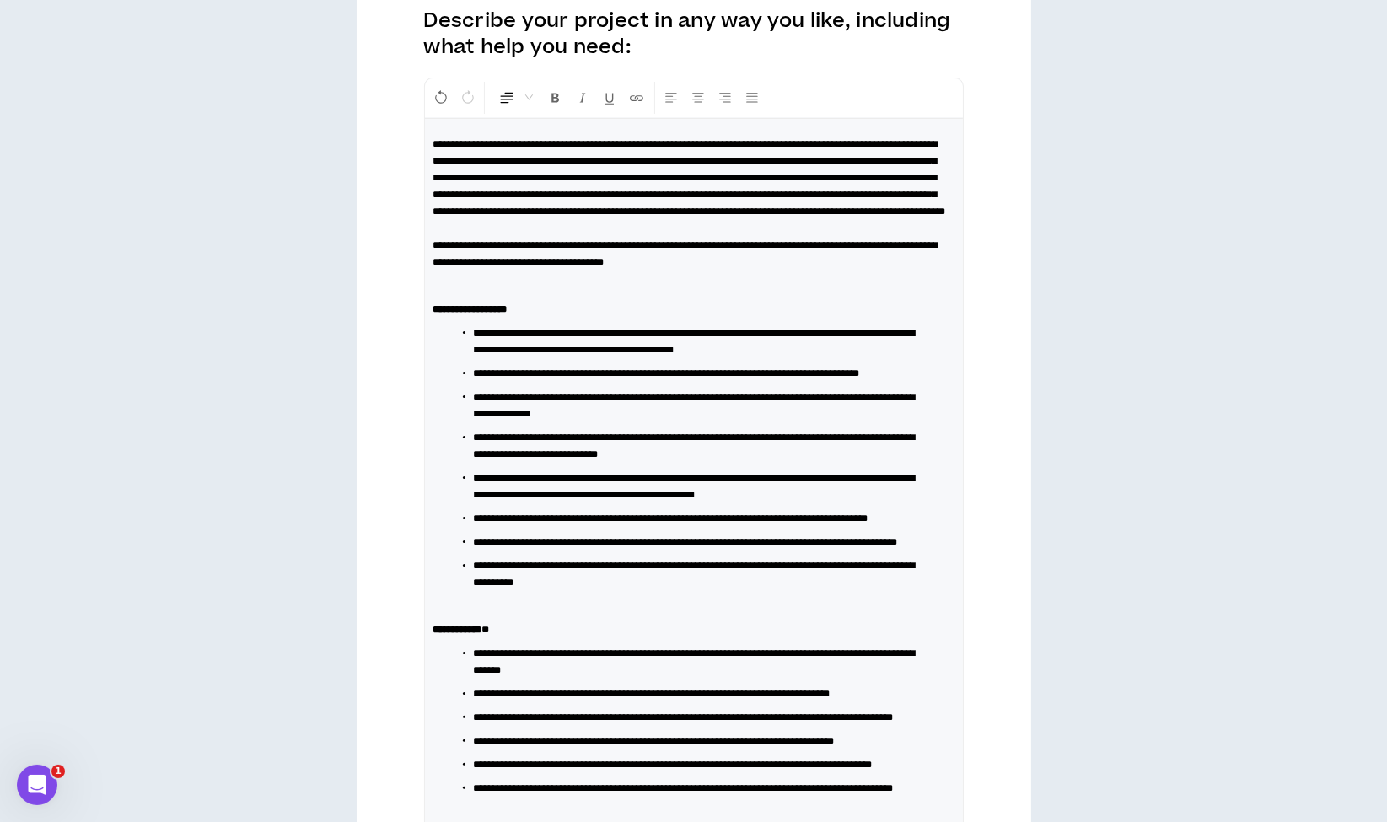
click at [528, 94] on span "Normal" at bounding box center [515, 98] width 35 height 30
click at [511, 247] on span at bounding box center [508, 255] width 17 height 17
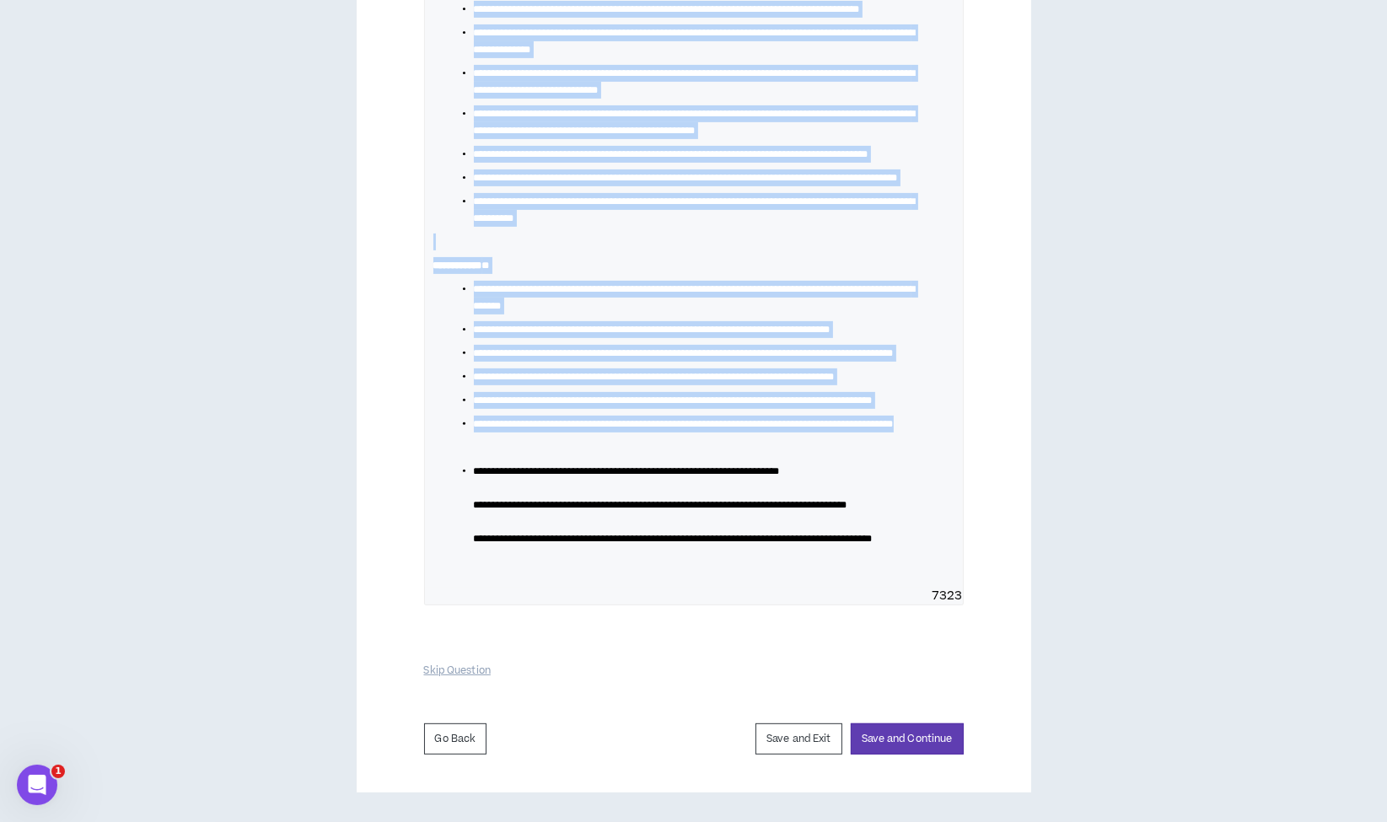
scroll to position [694, 0]
click at [481, 536] on li "**********" at bounding box center [701, 513] width 454 height 101
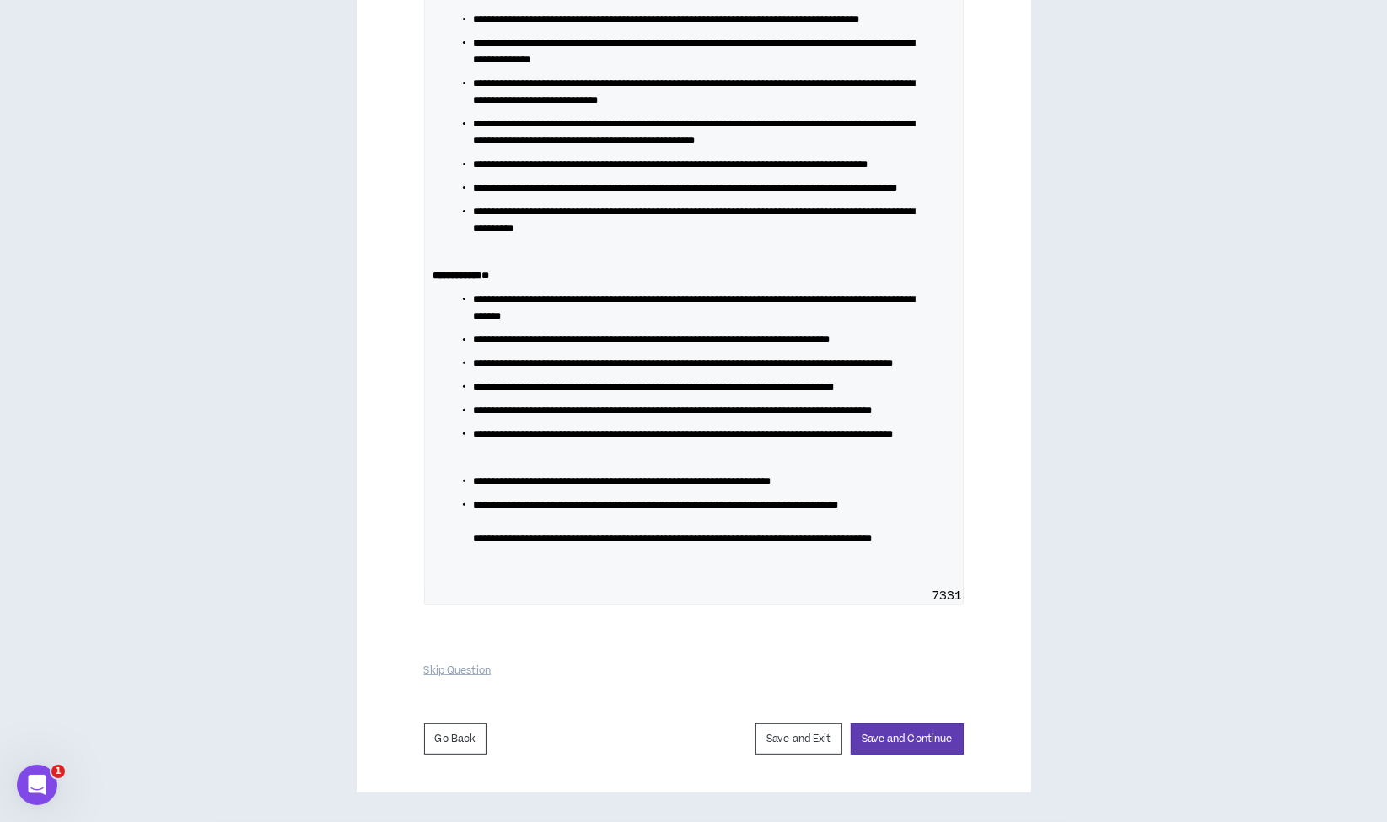
click at [479, 544] on span "**********" at bounding box center [673, 539] width 399 height 10
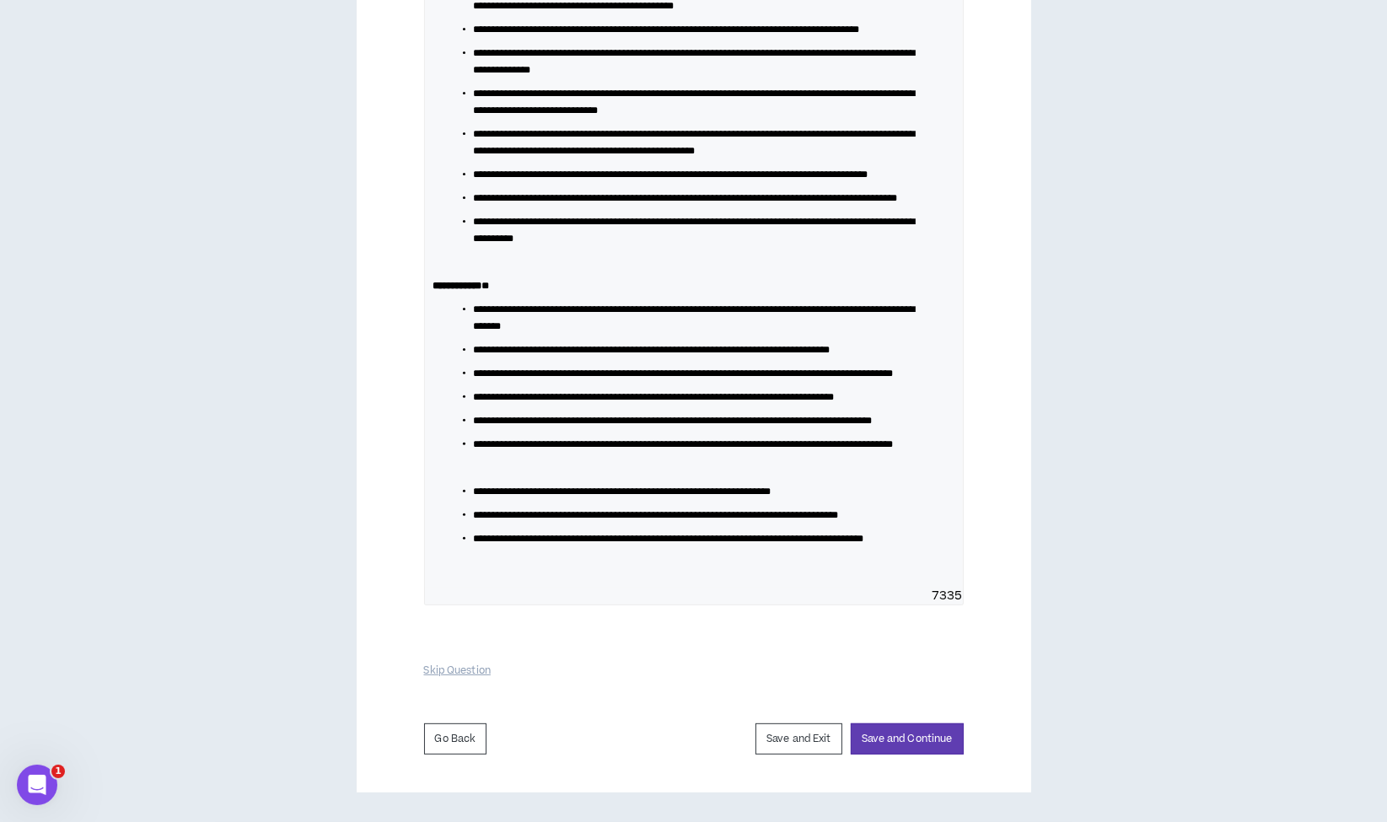
click at [495, 507] on div "**********" at bounding box center [694, 181] width 538 height 813
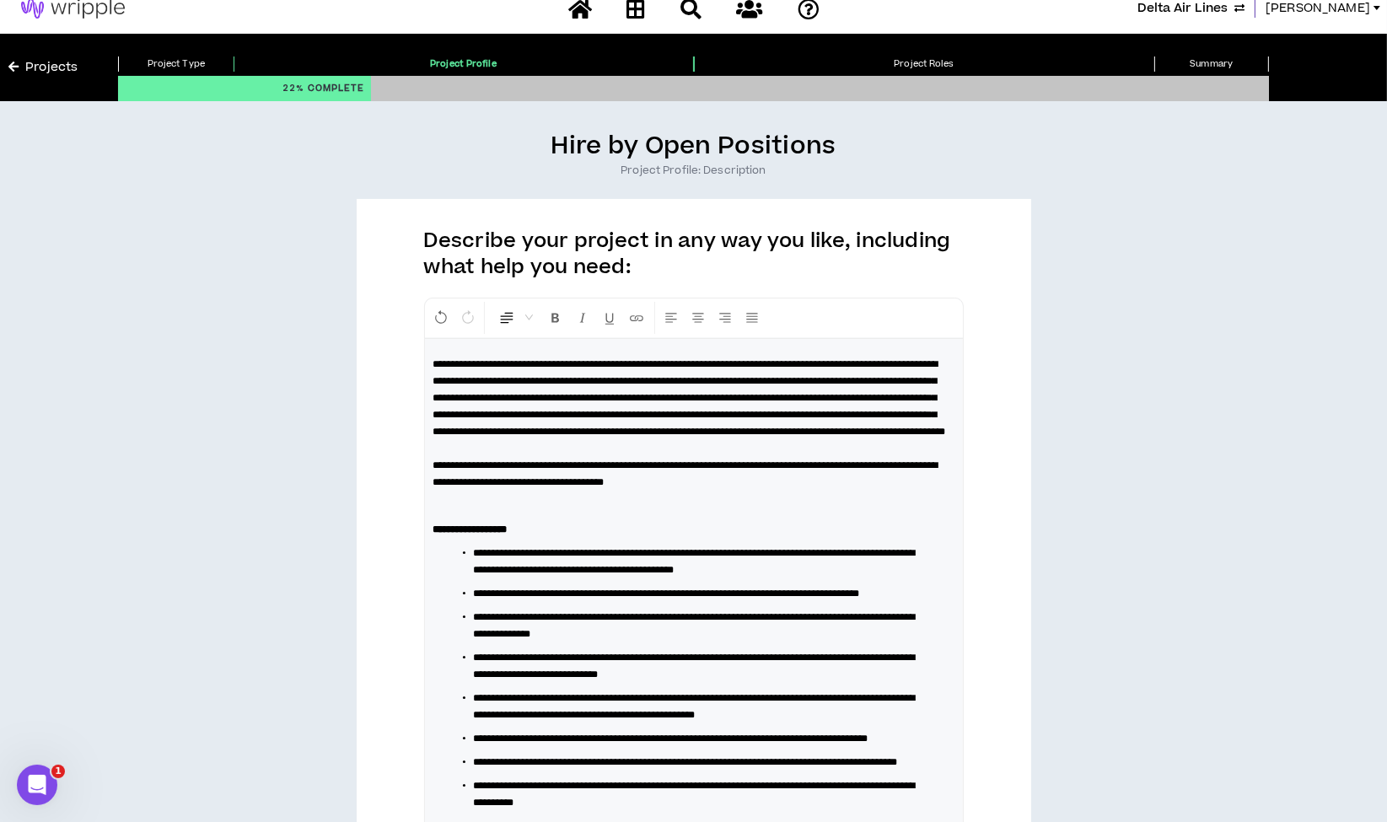
scroll to position [0, 0]
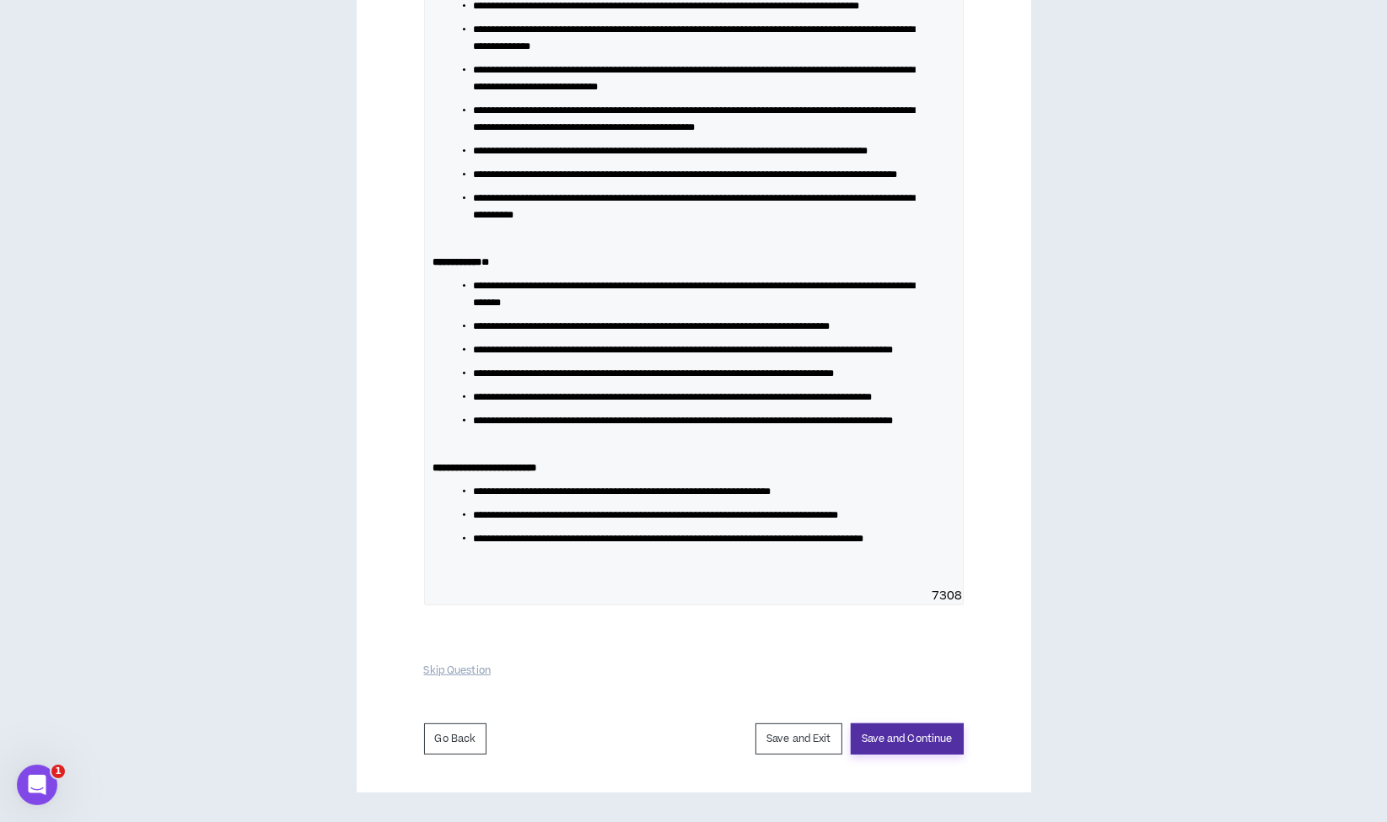
click at [894, 754] on button "Save and Continue" at bounding box center [907, 738] width 113 height 31
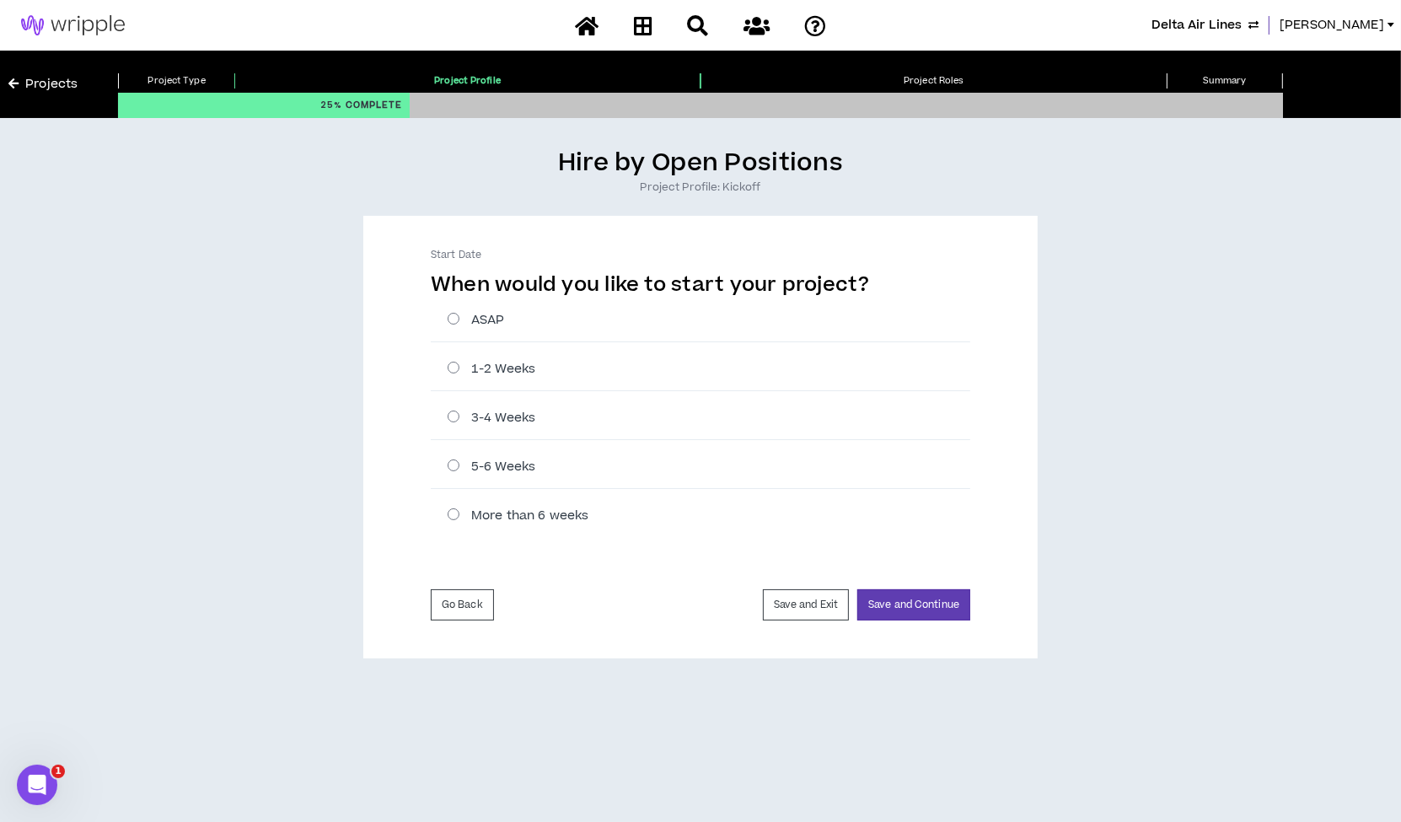
click at [454, 317] on label "ASAP" at bounding box center [709, 320] width 523 height 18
radio input "****"
click at [904, 602] on button "Save and Continue" at bounding box center [913, 604] width 113 height 31
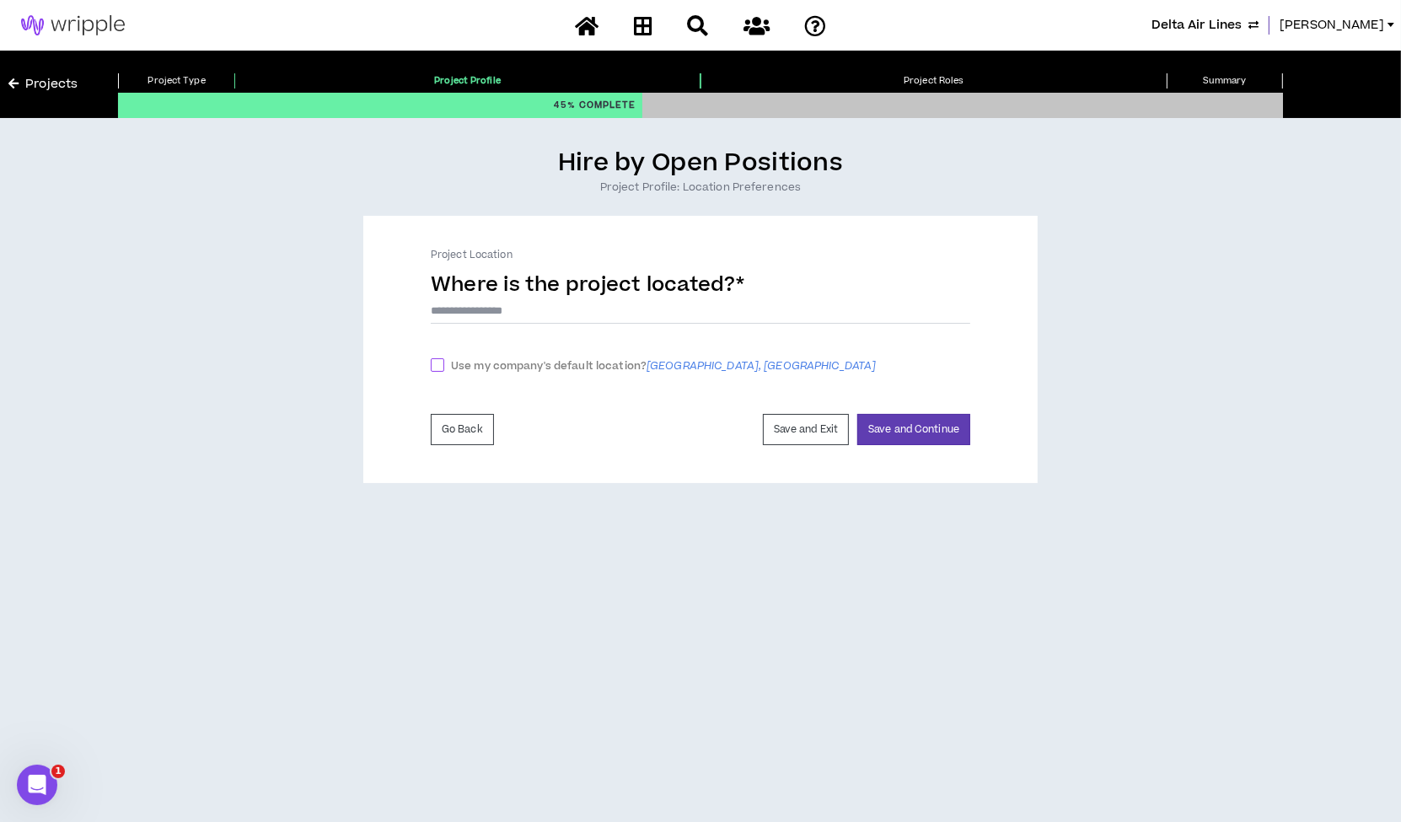
click at [432, 357] on label "Use my company's default location? Atlanta, GA" at bounding box center [657, 365] width 452 height 19
checkbox input "****"
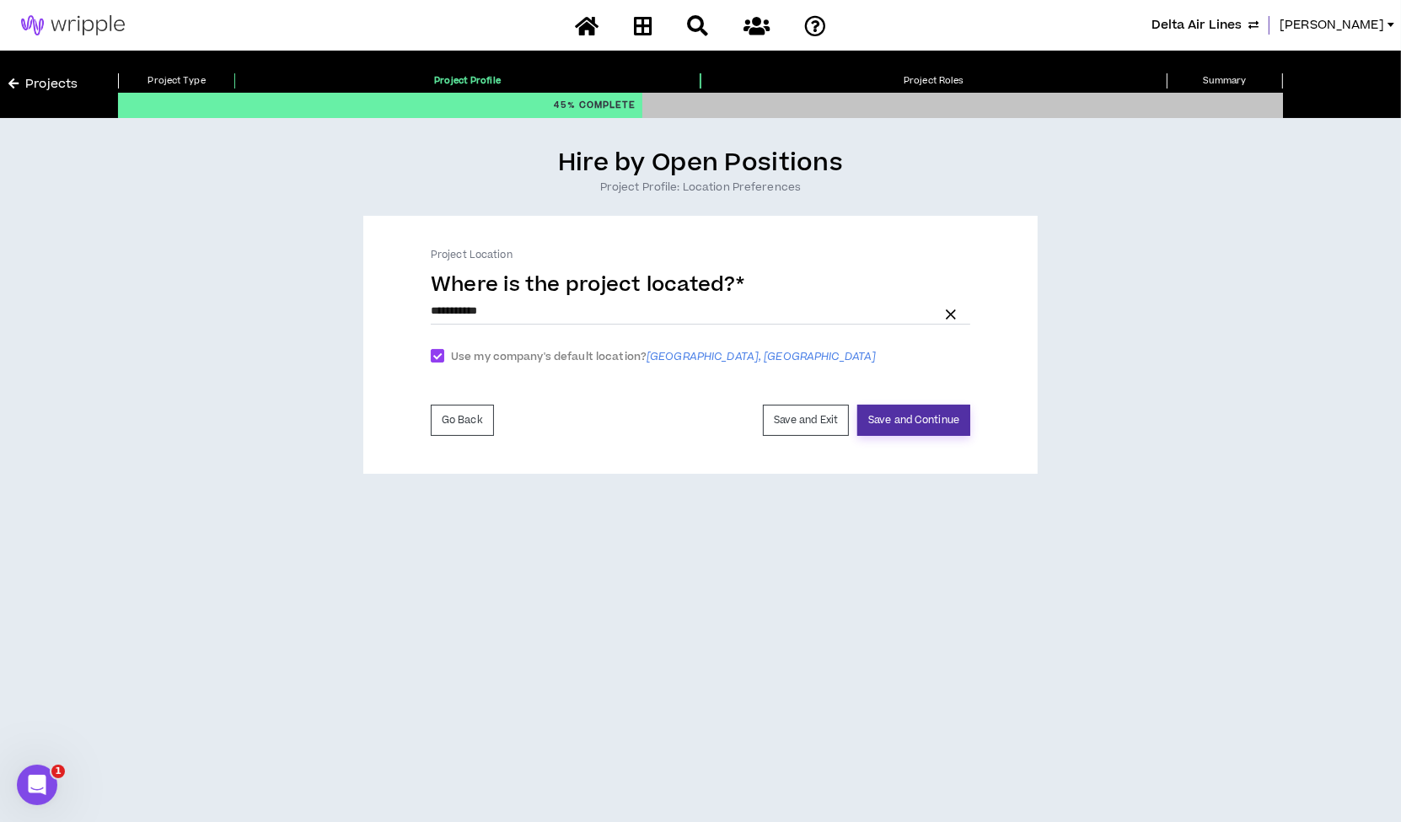
click at [877, 421] on button "Save and Continue" at bounding box center [913, 420] width 113 height 31
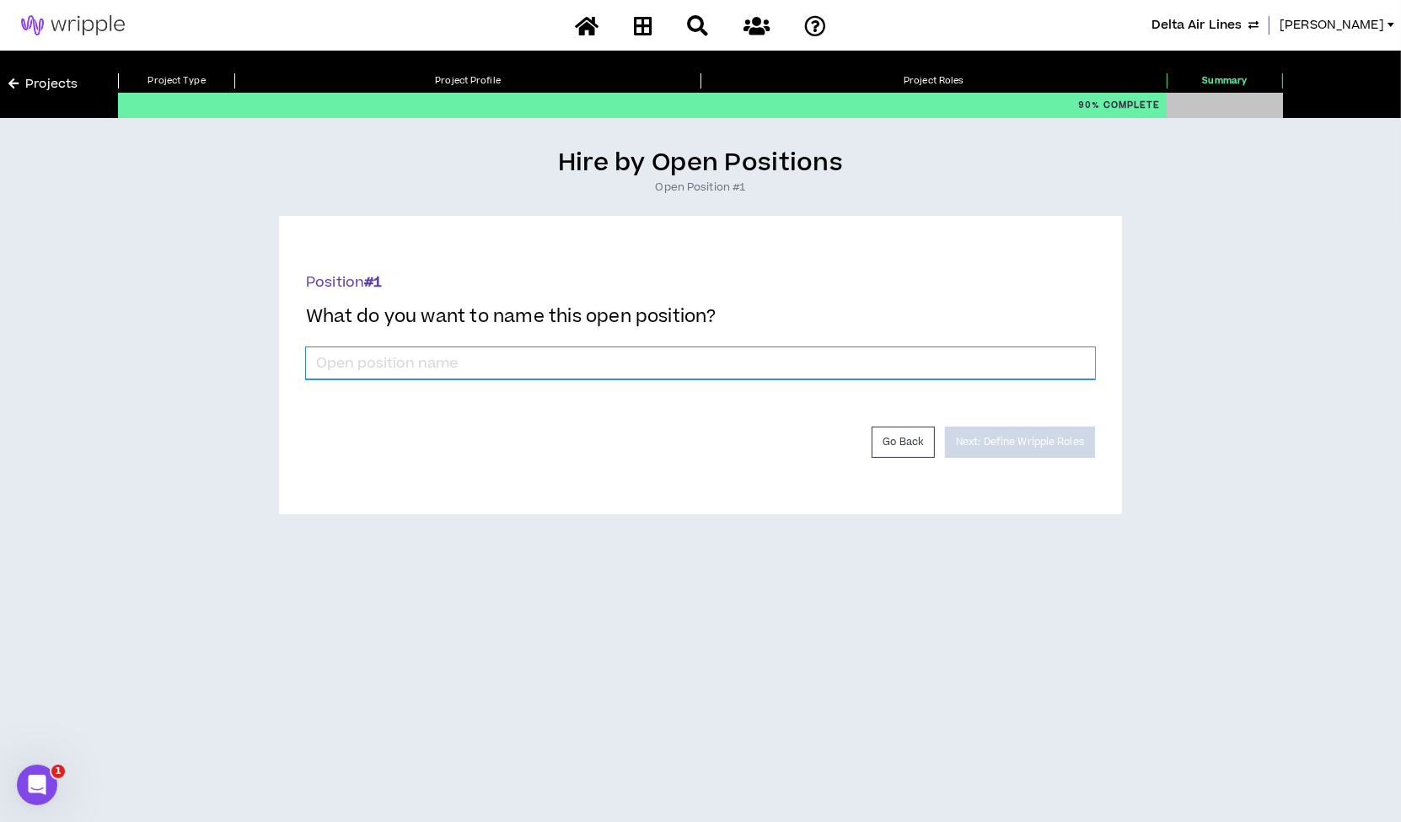
click at [443, 368] on input "*" at bounding box center [700, 363] width 789 height 32
paste input "IFEC Partnership Manager"
type input "IFEC Partnership Manager"
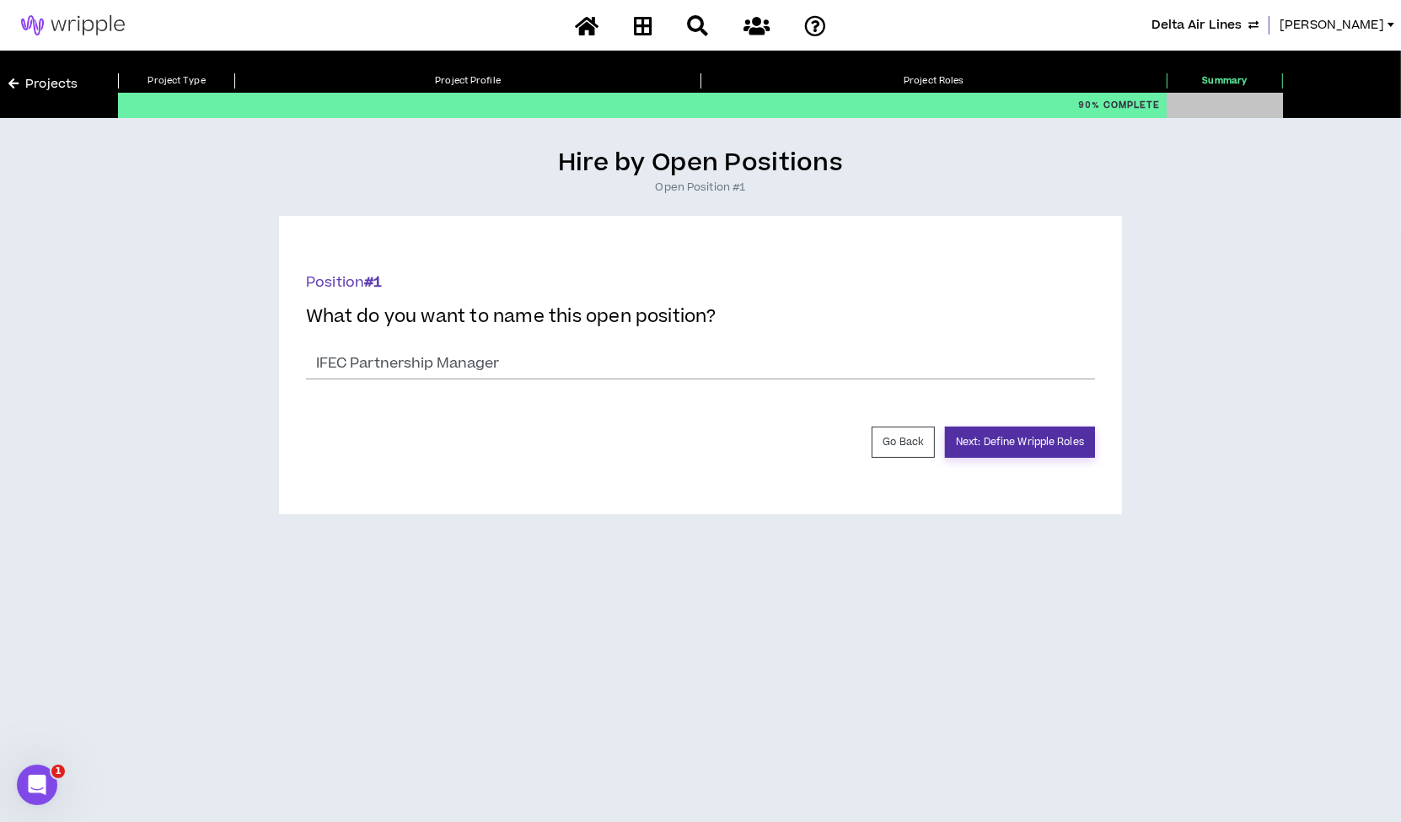
click at [1016, 443] on button "Next: Define Wripple Roles" at bounding box center [1020, 442] width 150 height 31
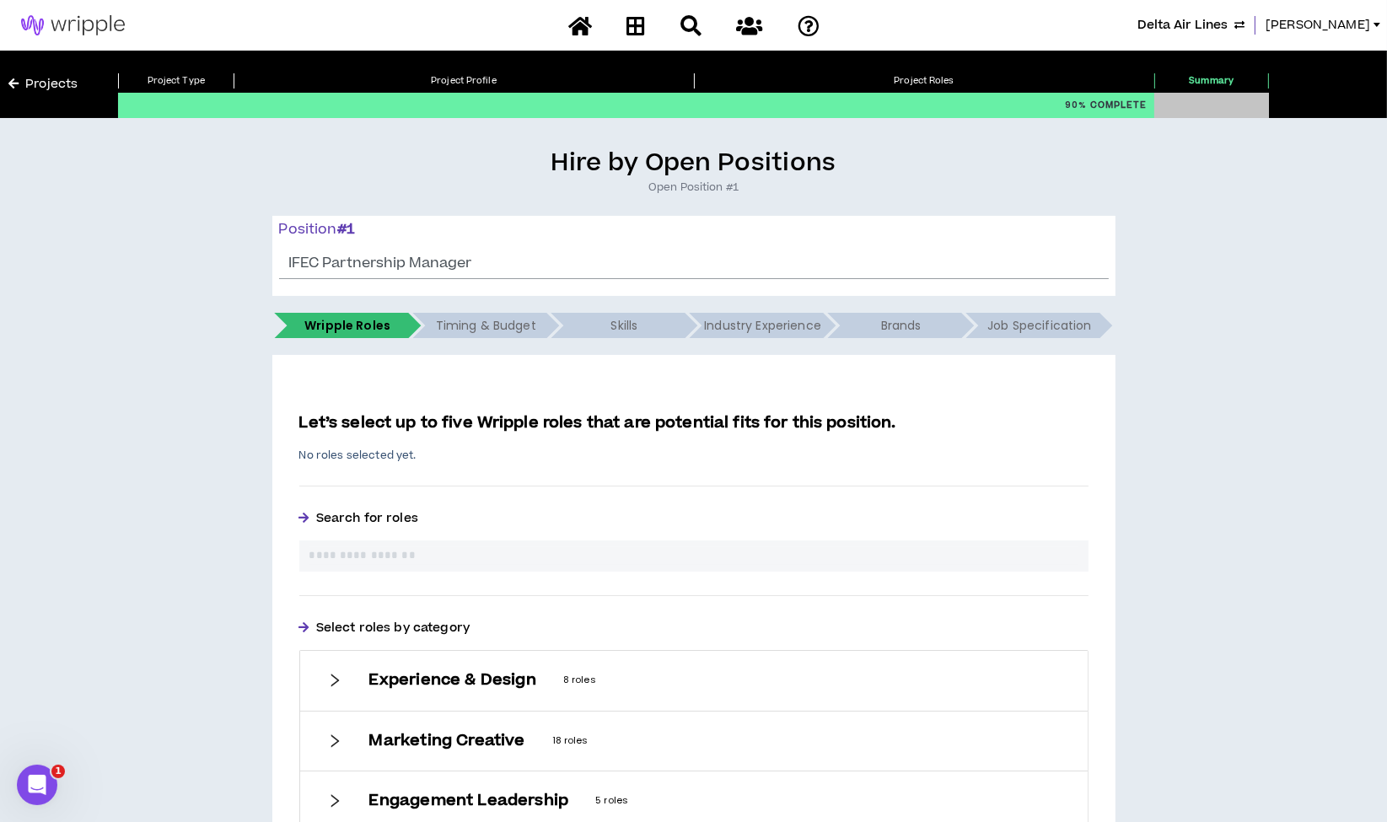
click at [397, 549] on input "text" at bounding box center [693, 556] width 769 height 18
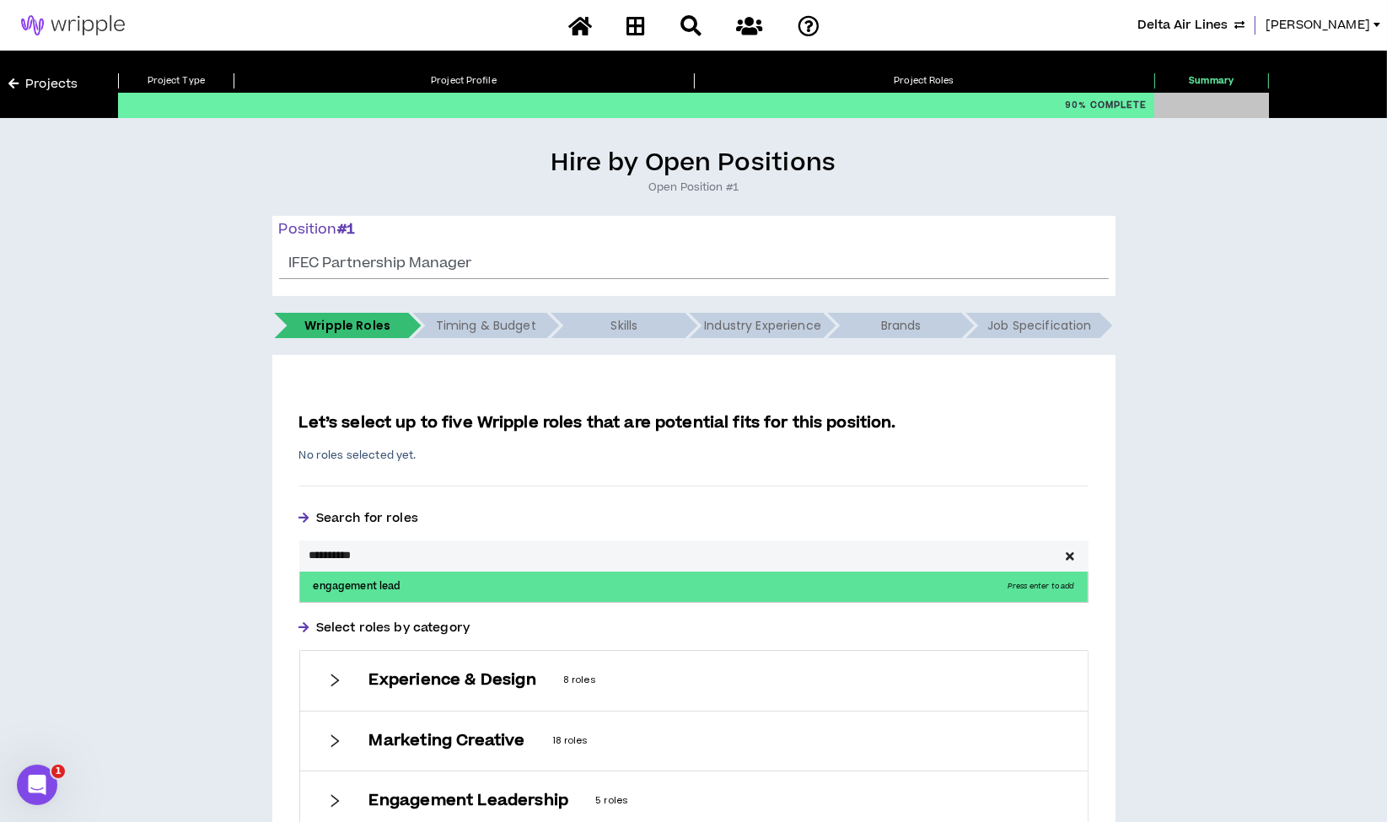
type input "**********"
click at [397, 577] on p "engagement lead Press enter to add" at bounding box center [693, 587] width 787 height 30
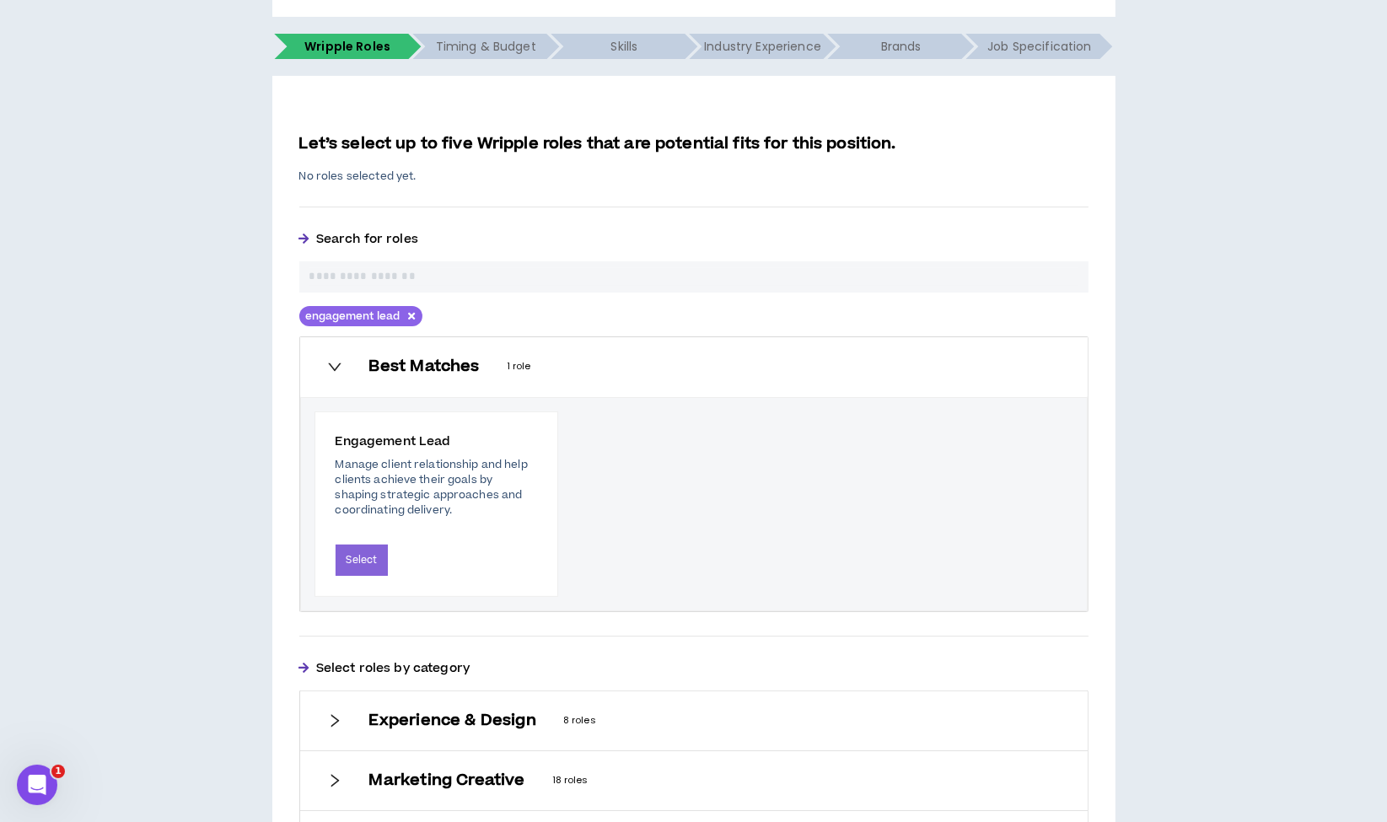
scroll to position [301, 0]
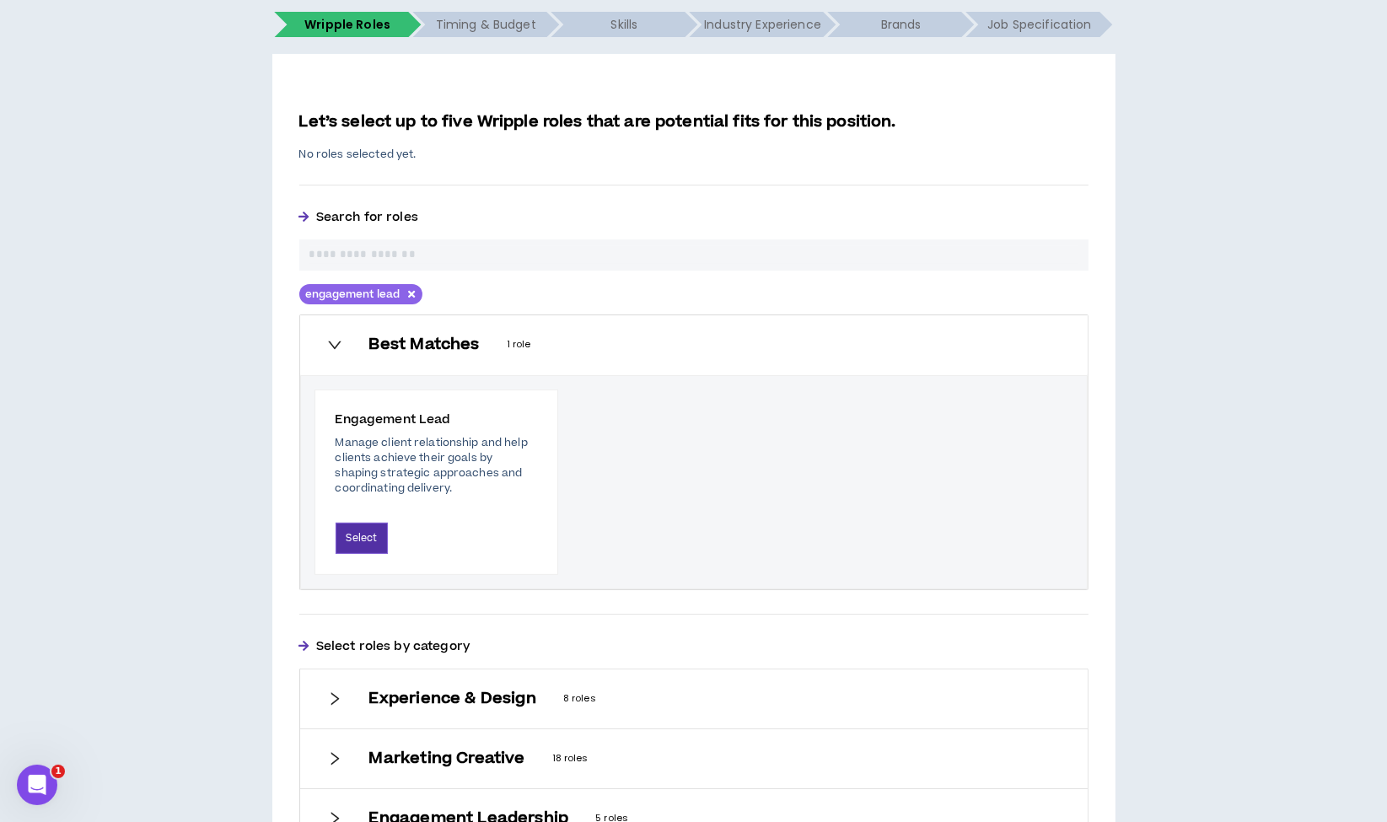
click at [364, 536] on button "Select" at bounding box center [362, 538] width 53 height 31
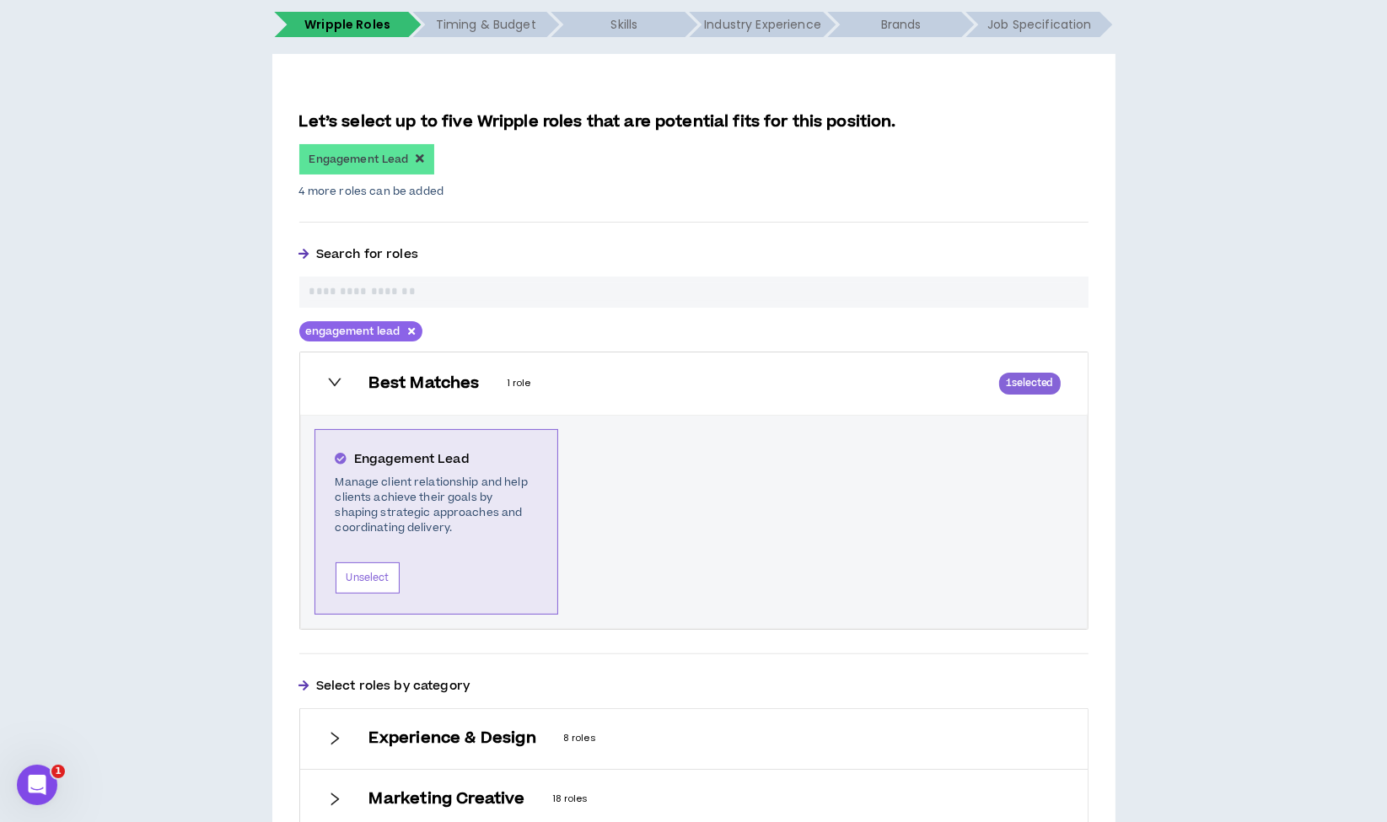
click at [414, 325] on button "engagement lead" at bounding box center [360, 331] width 123 height 20
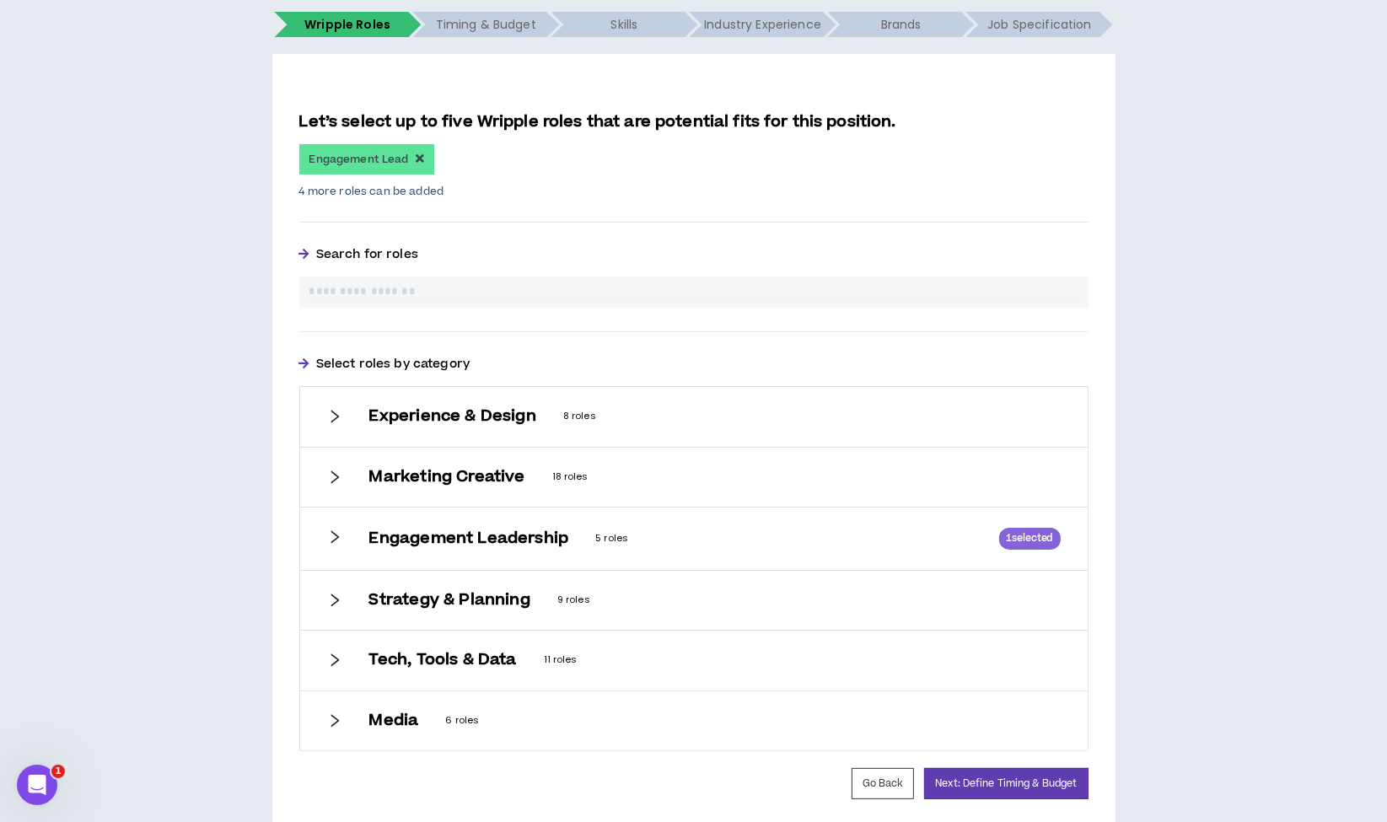
click at [448, 293] on input "text" at bounding box center [693, 292] width 769 height 18
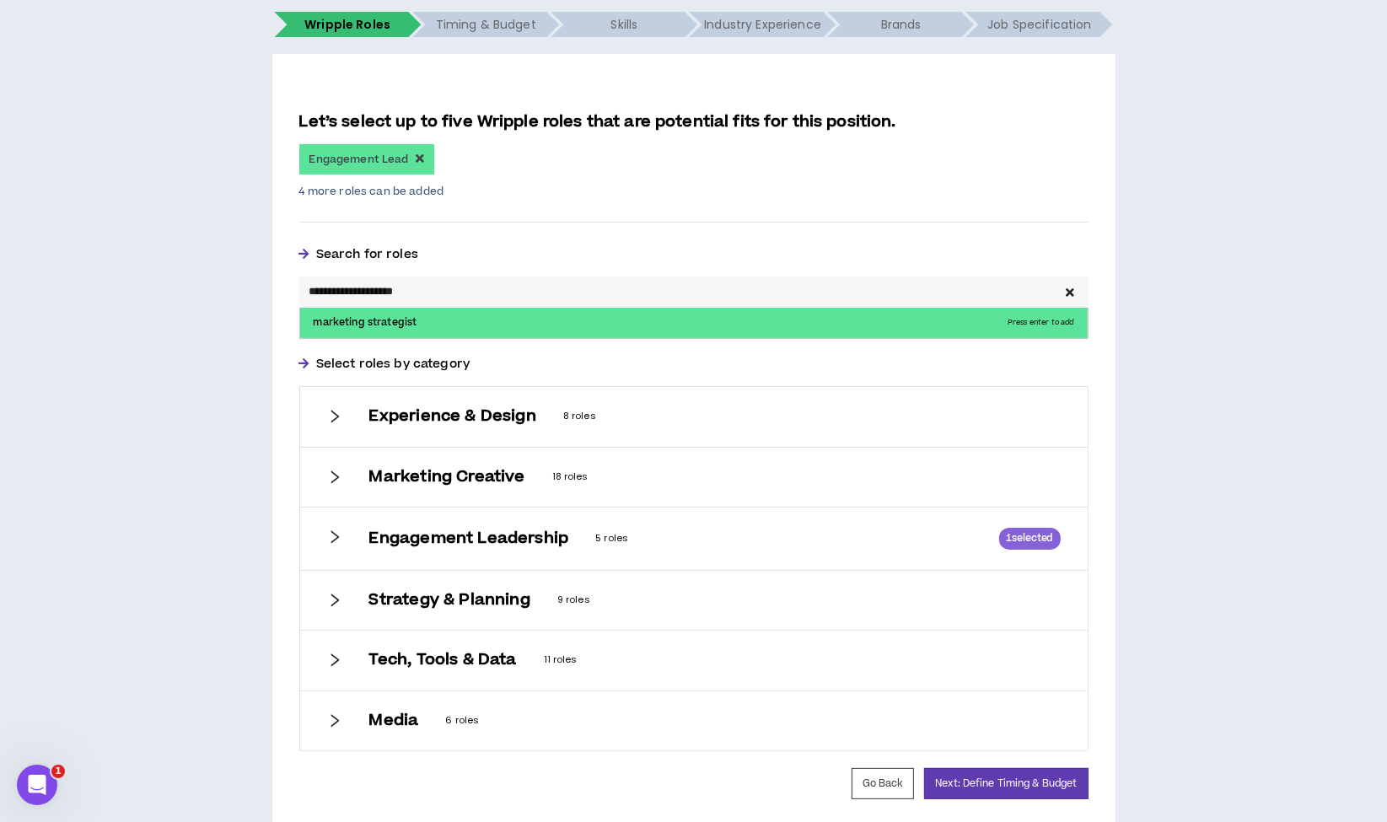
type input "**********"
click at [416, 319] on p "marketing strategist Press enter to add" at bounding box center [693, 323] width 787 height 30
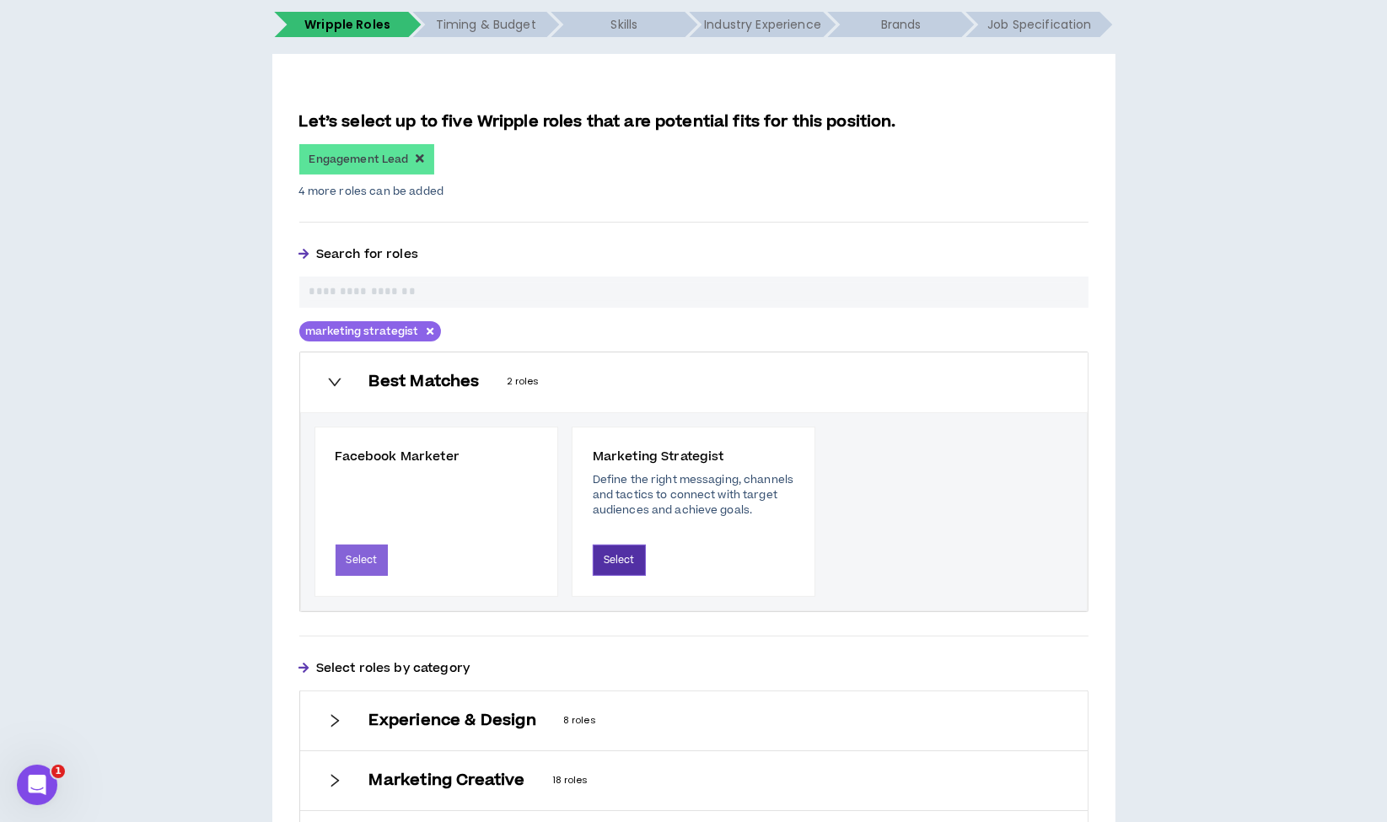
click at [615, 560] on button "Select" at bounding box center [619, 560] width 53 height 31
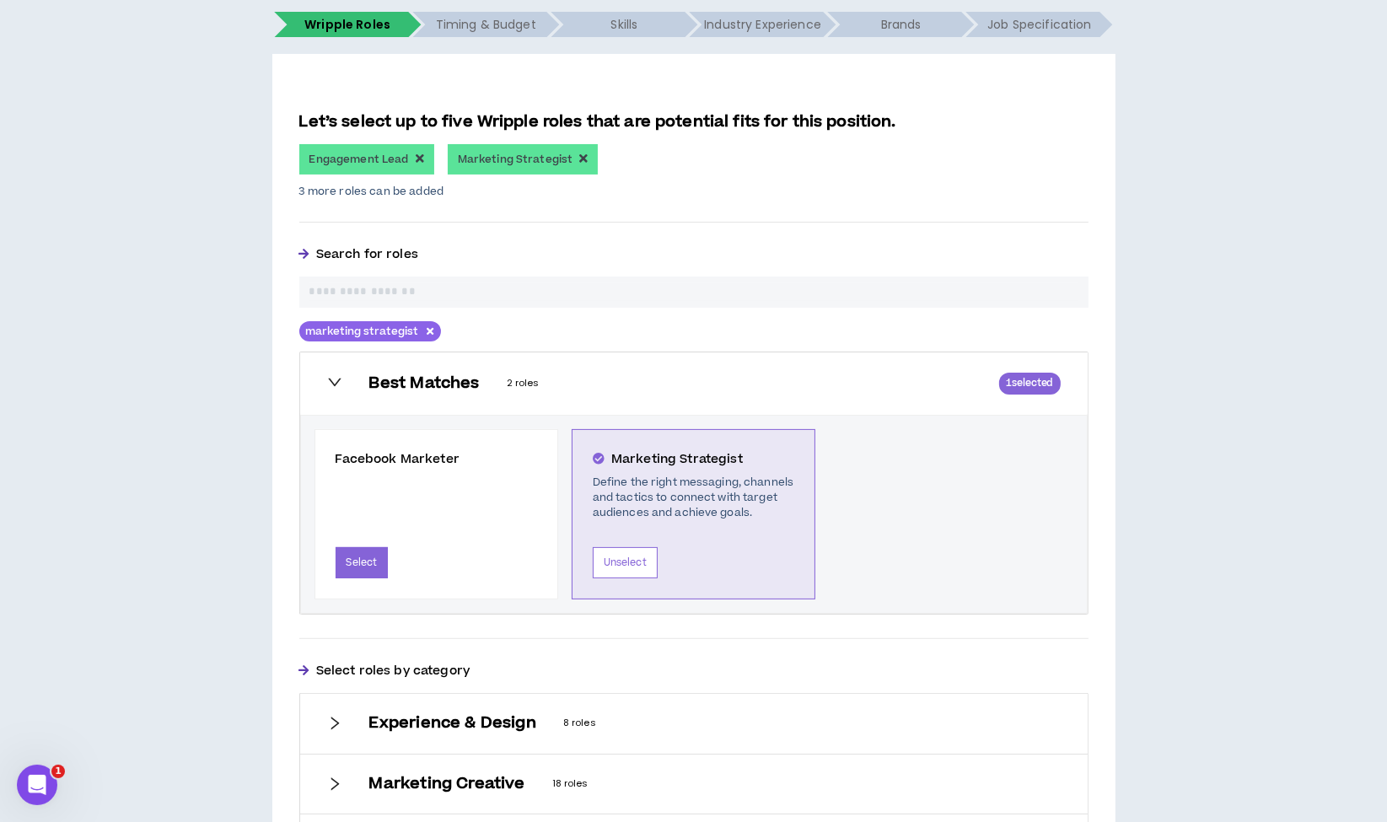
click at [526, 283] on input "text" at bounding box center [693, 292] width 769 height 18
click at [427, 333] on icon "button" at bounding box center [430, 331] width 7 height 13
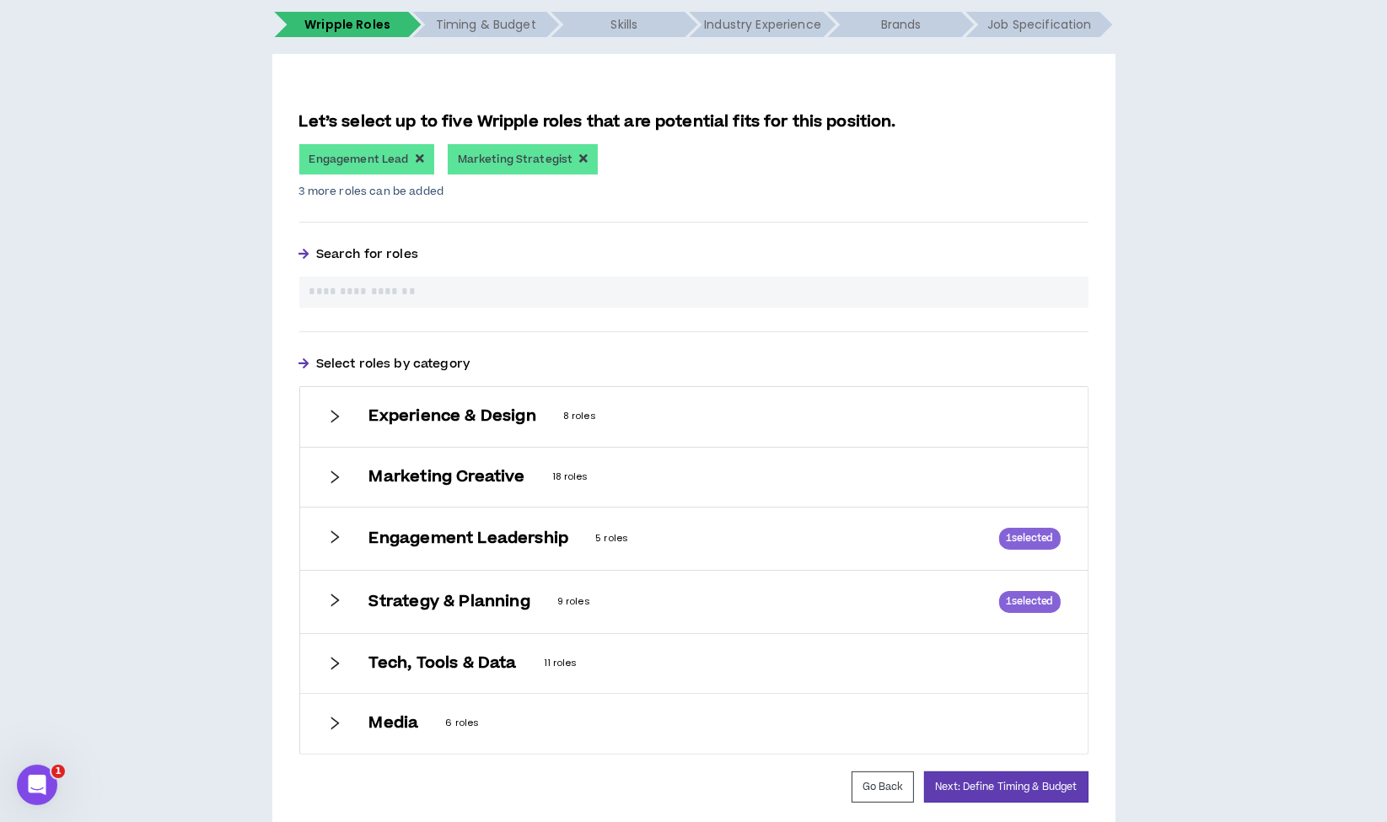
click at [423, 292] on input "text" at bounding box center [693, 292] width 769 height 18
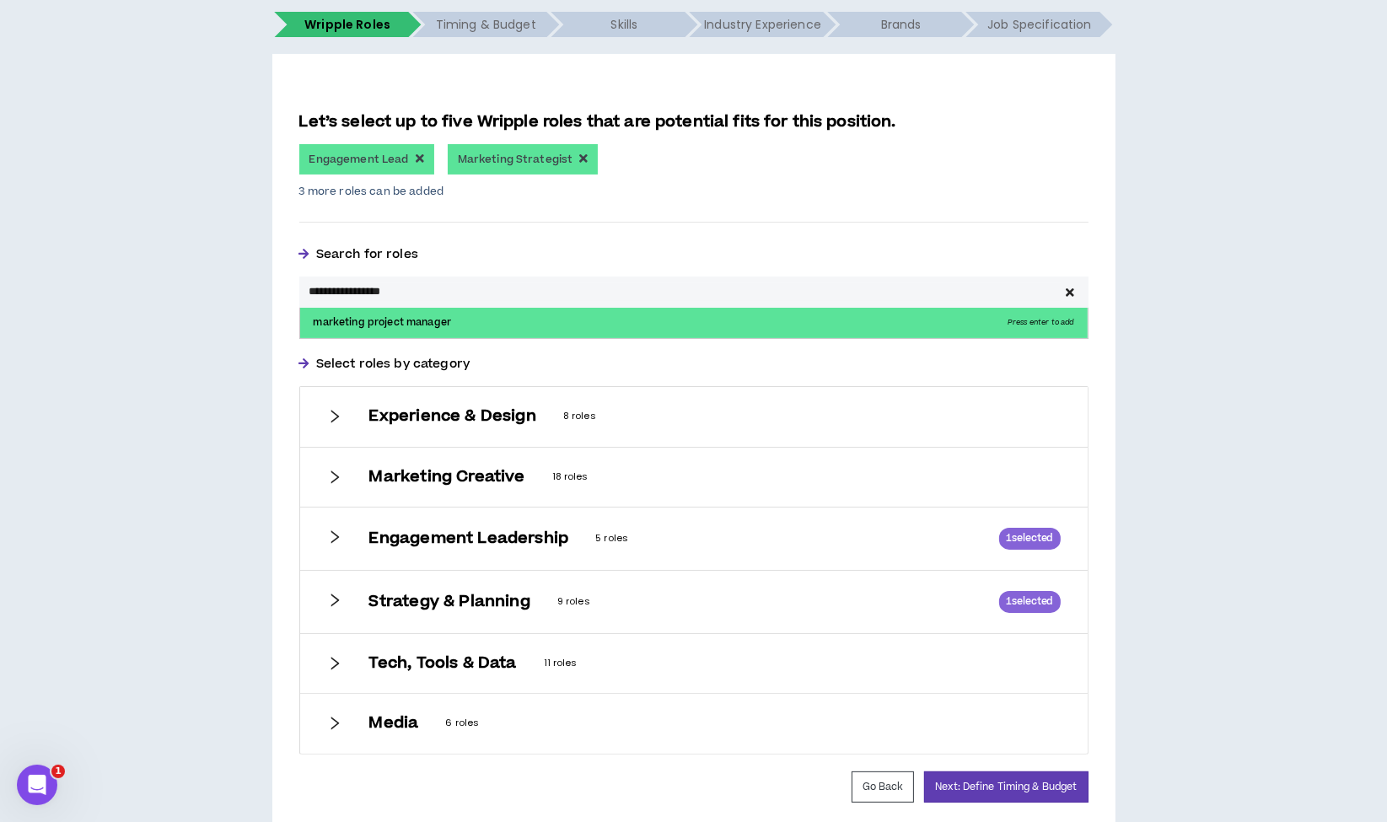
type input "**********"
click at [419, 321] on p "marketing project manager Press enter to add" at bounding box center [693, 323] width 787 height 30
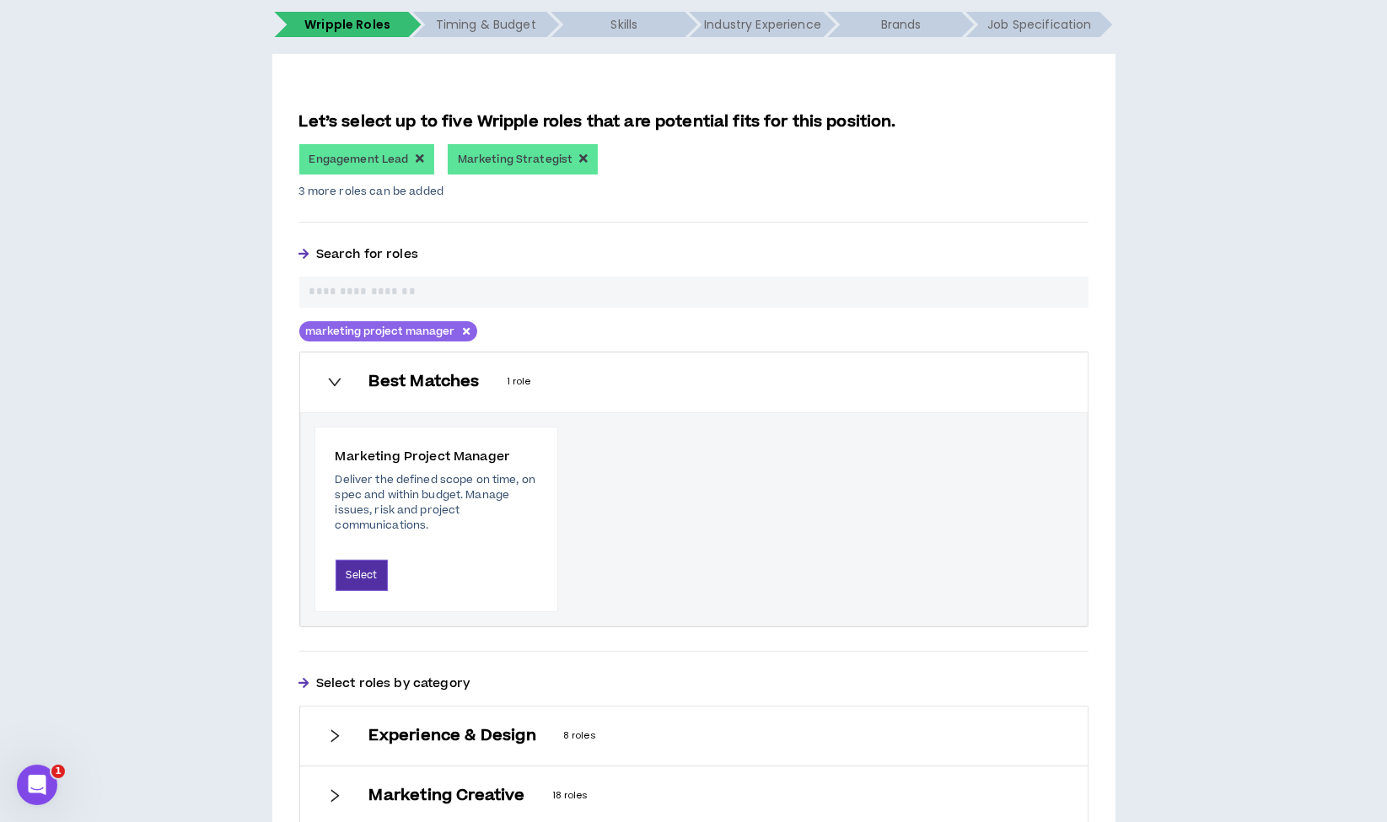
click at [368, 575] on button "Select" at bounding box center [362, 575] width 53 height 31
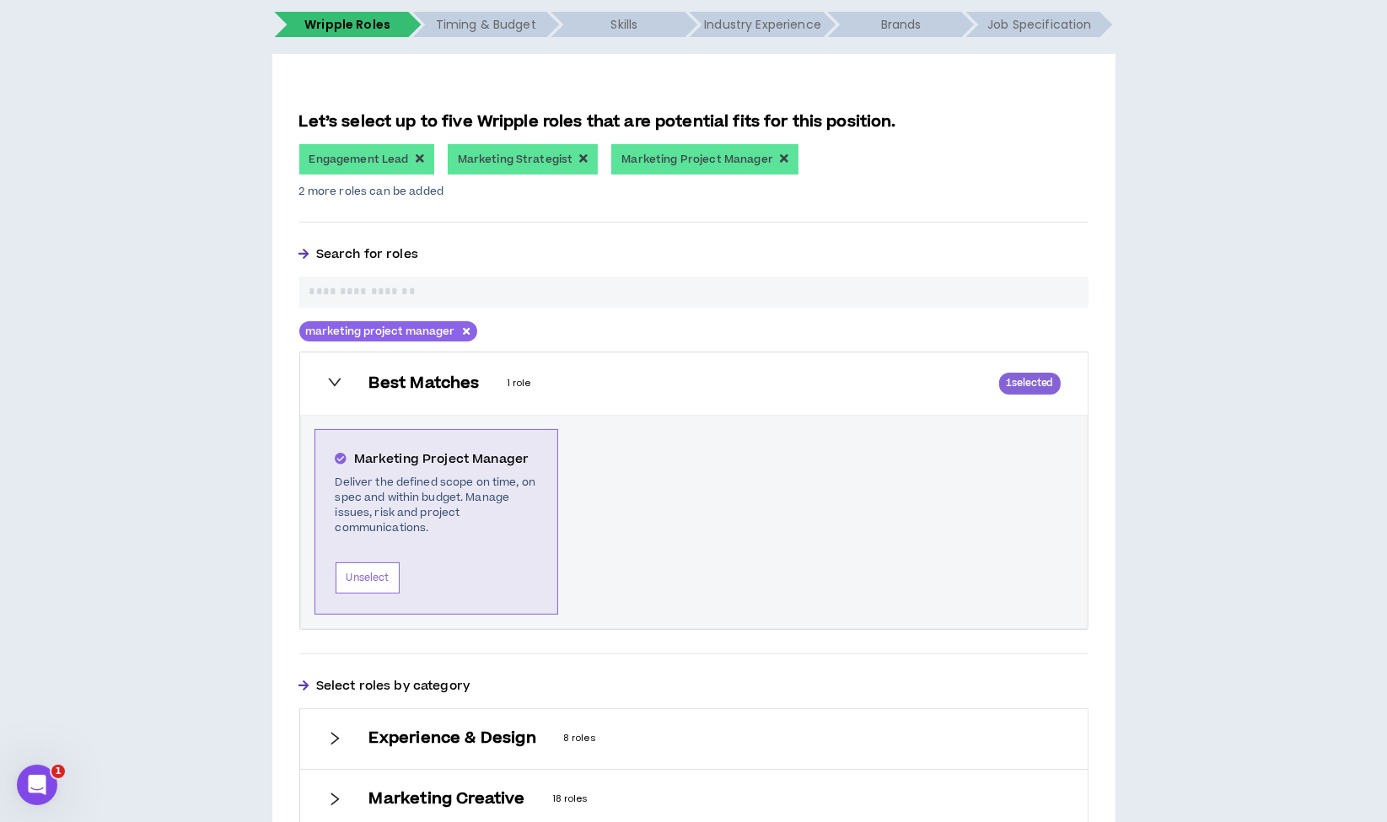
scroll to position [685, 0]
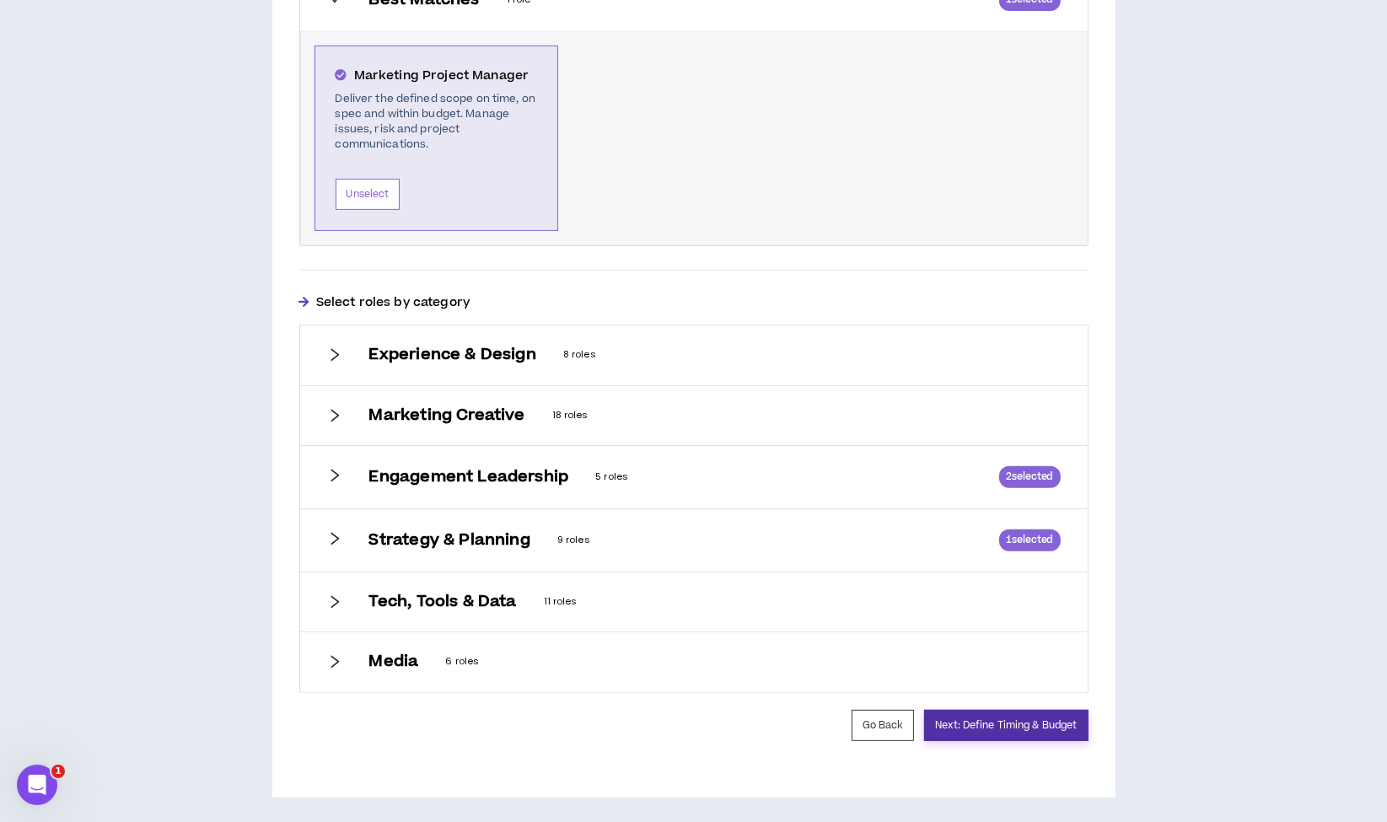
click at [1030, 710] on button "Next: Define Timing & Budget" at bounding box center [1006, 725] width 164 height 31
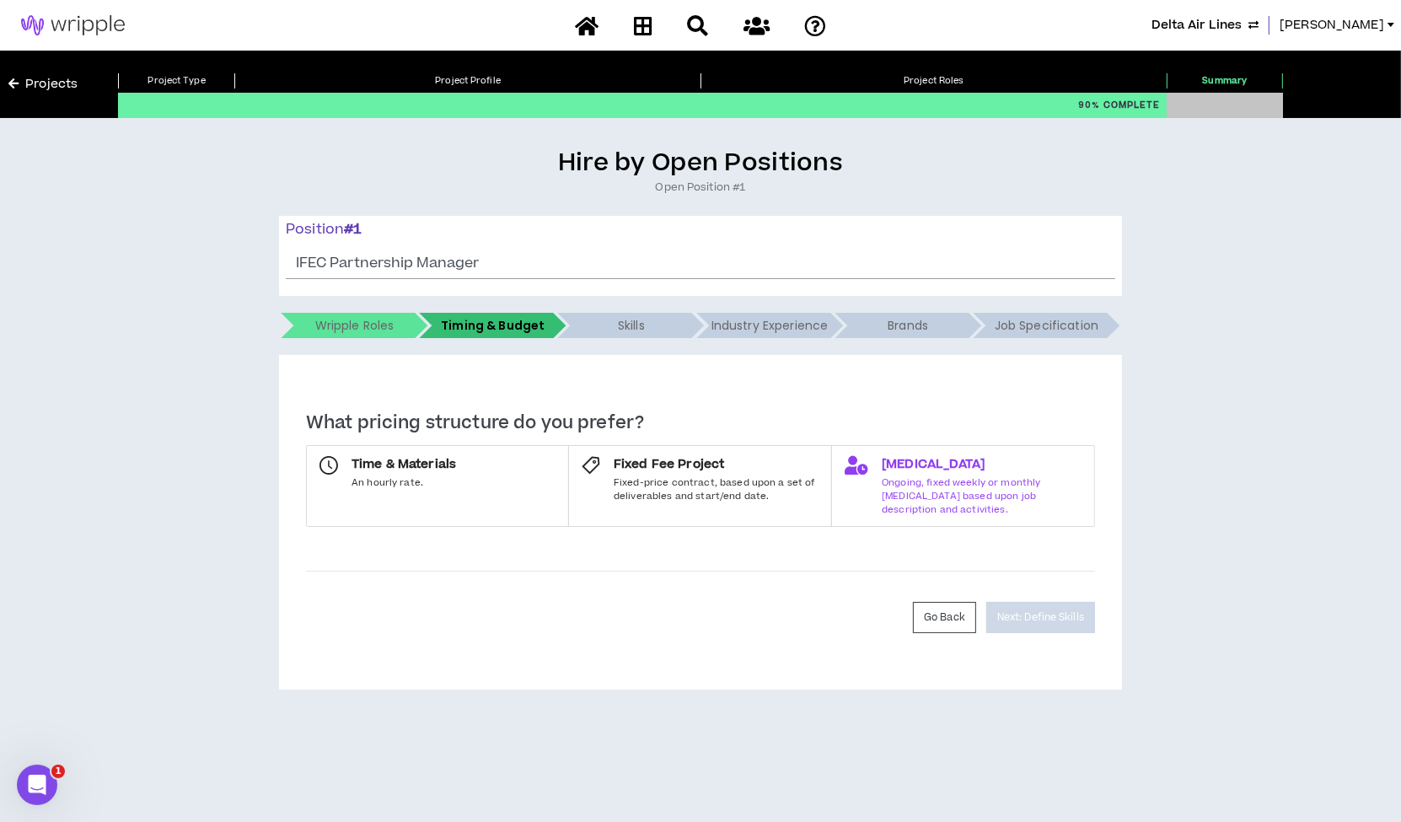
click at [900, 473] on div "Retainer Ongoing, fixed weekly or monthly retainer based upon job description a…" at bounding box center [982, 486] width 200 height 60
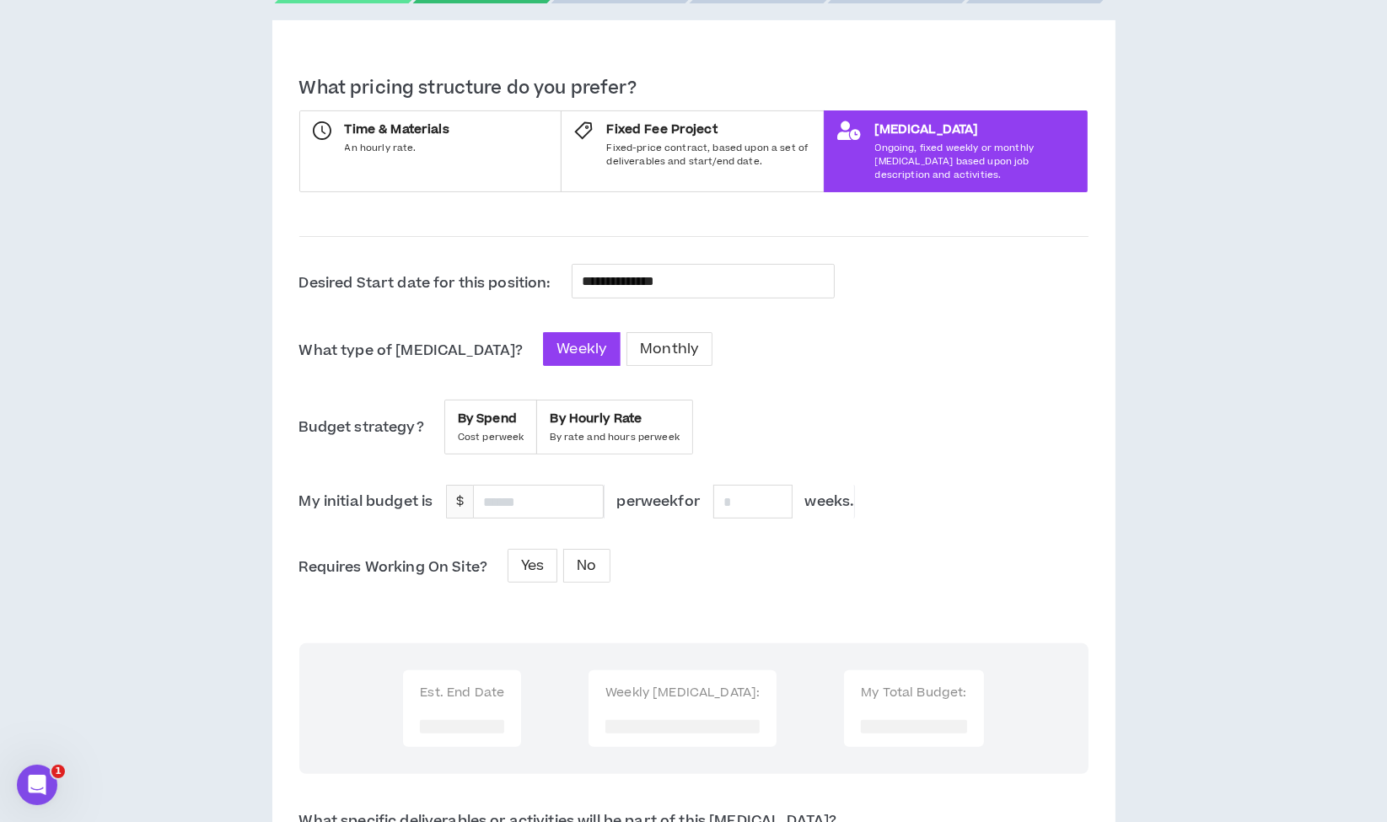
scroll to position [339, 0]
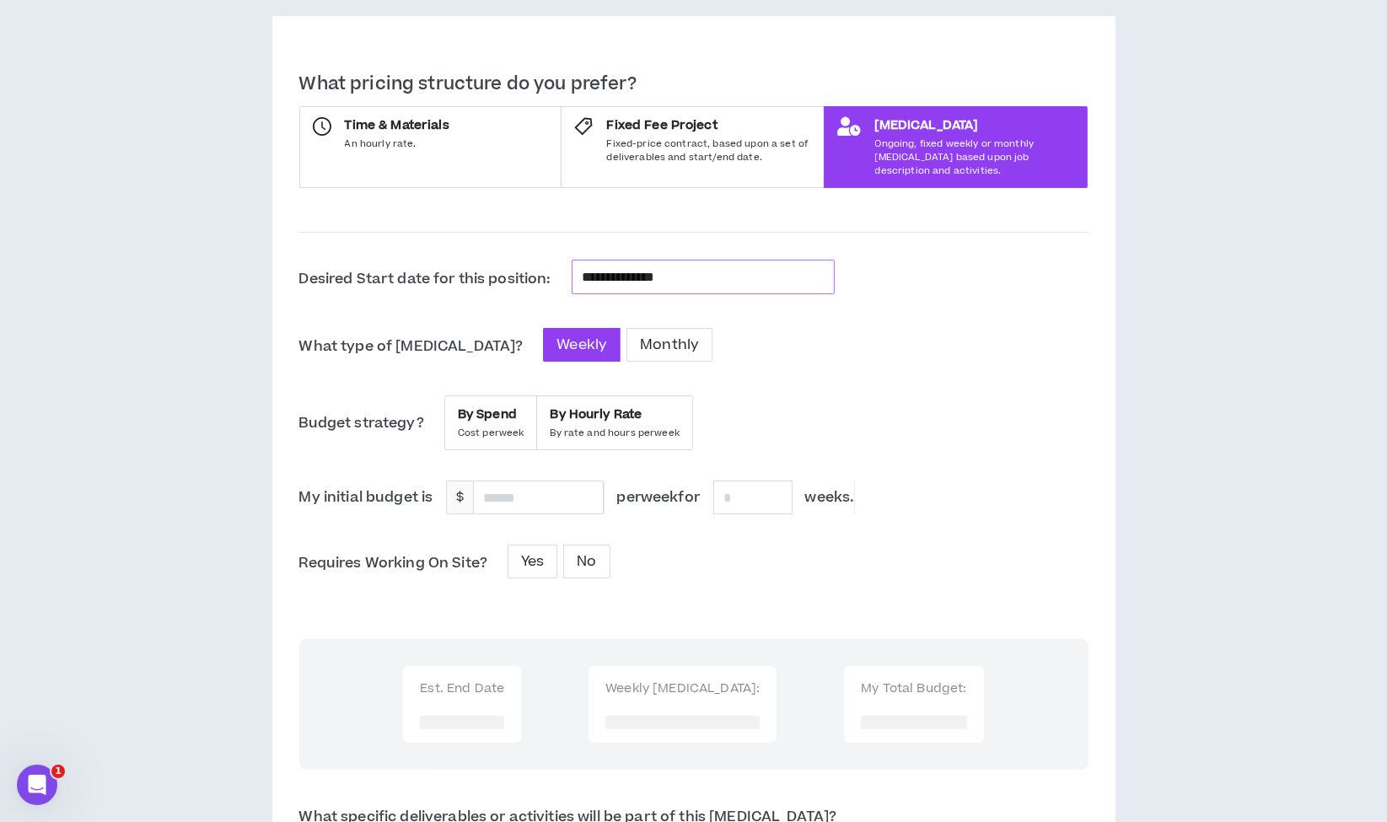
click at [641, 274] on div "**********" at bounding box center [703, 277] width 263 height 35
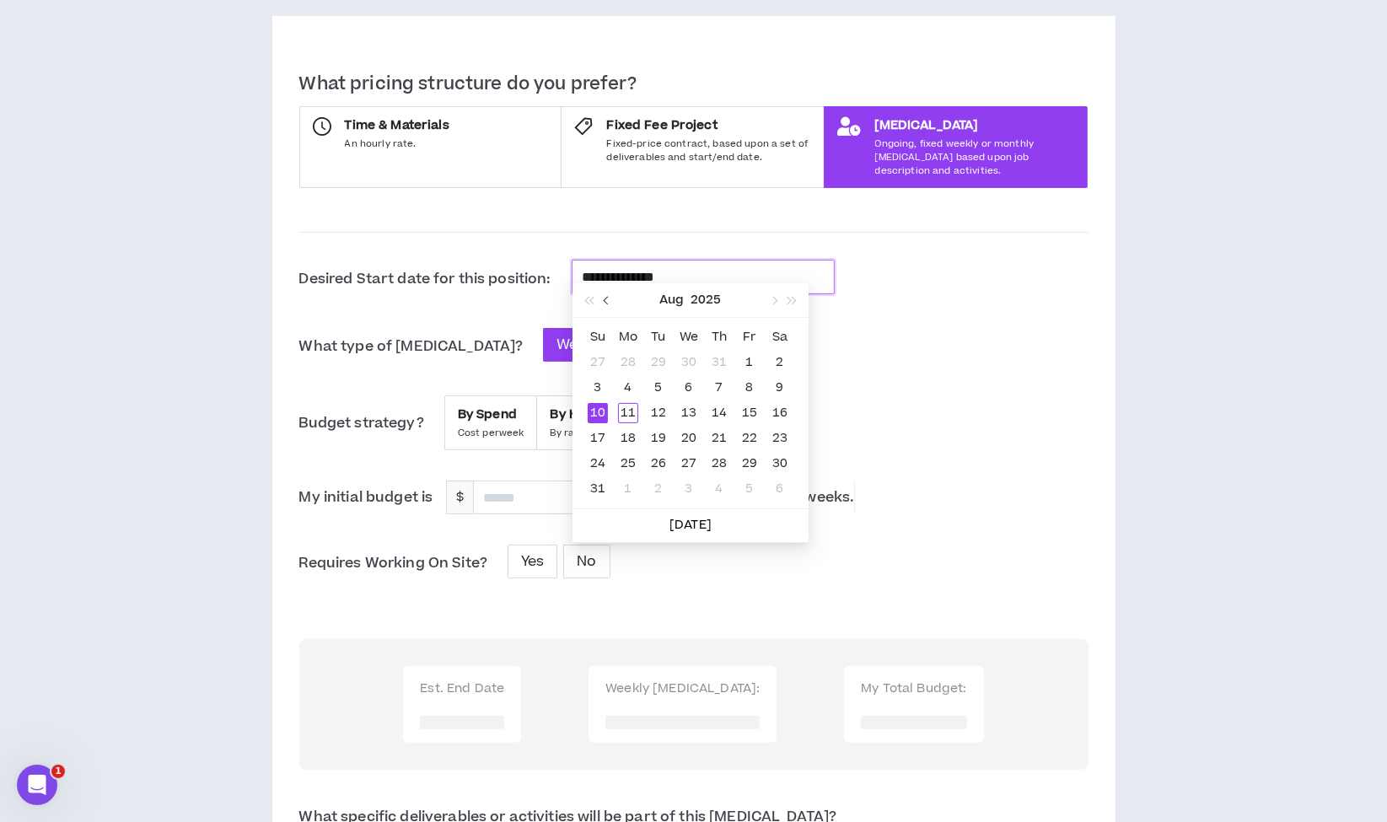
click at [607, 298] on span "button" at bounding box center [608, 300] width 8 height 8
type input "**********"
click at [624, 408] on div "16" at bounding box center [628, 413] width 20 height 20
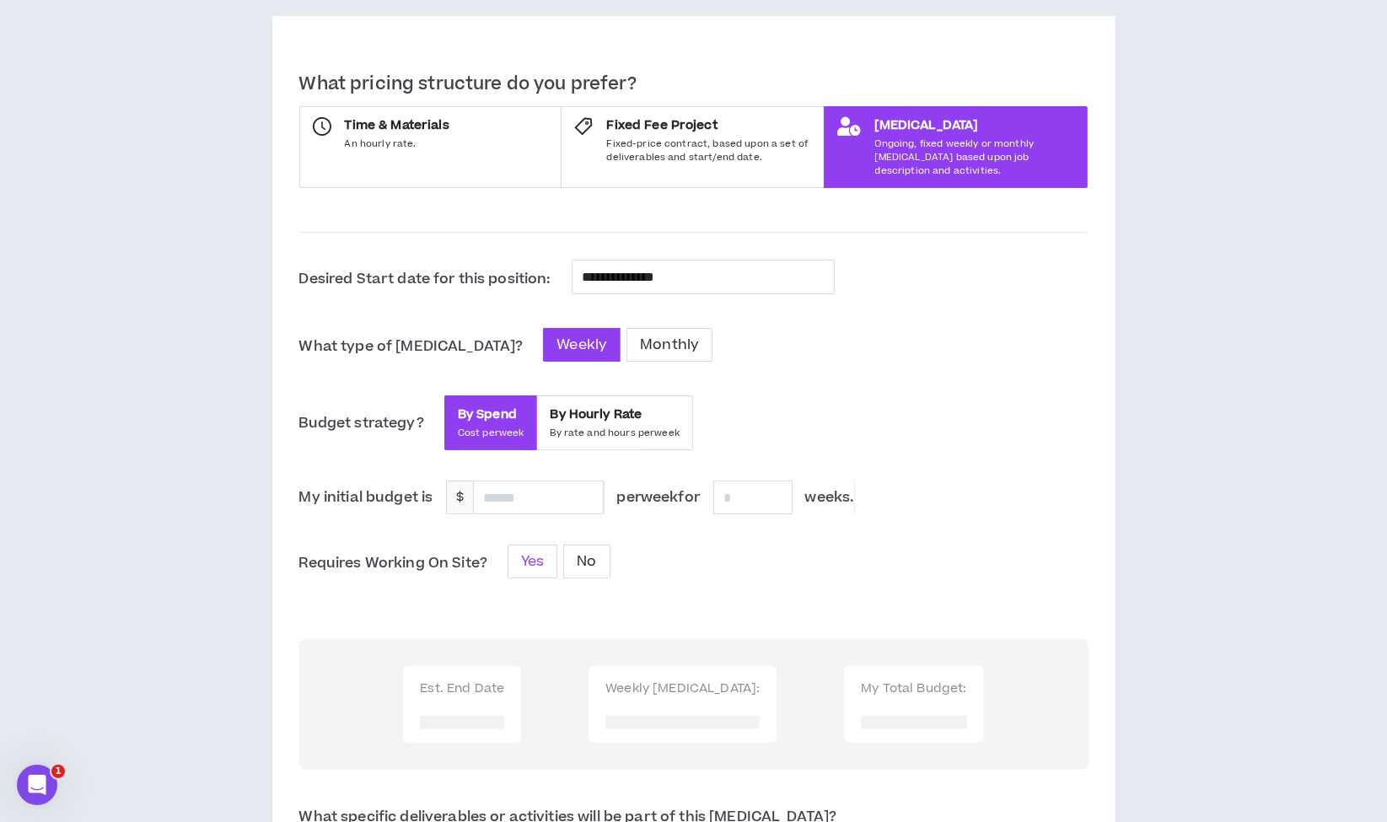
click at [556, 546] on label "Yes" at bounding box center [532, 562] width 50 height 34
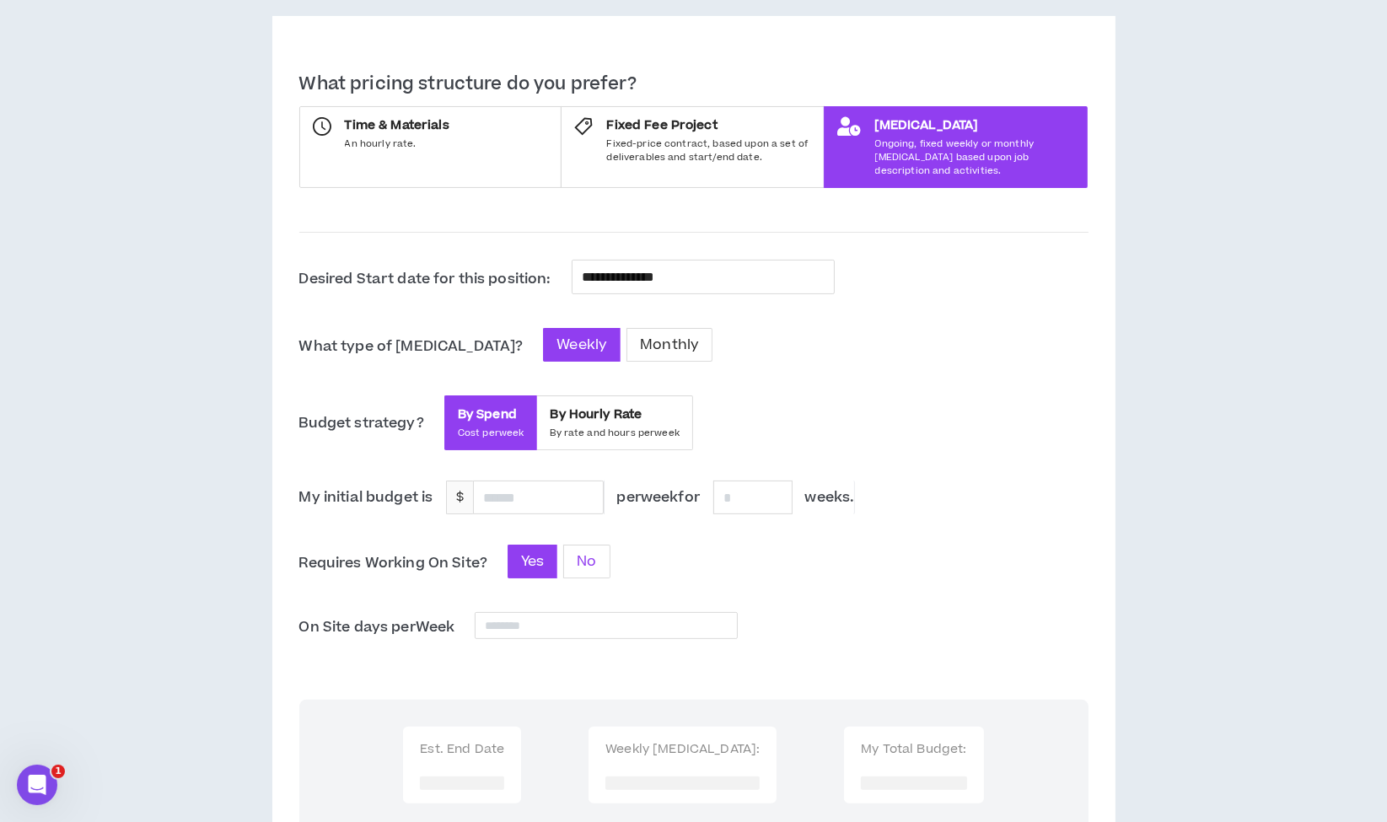
click at [585, 551] on span "No" at bounding box center [586, 561] width 19 height 20
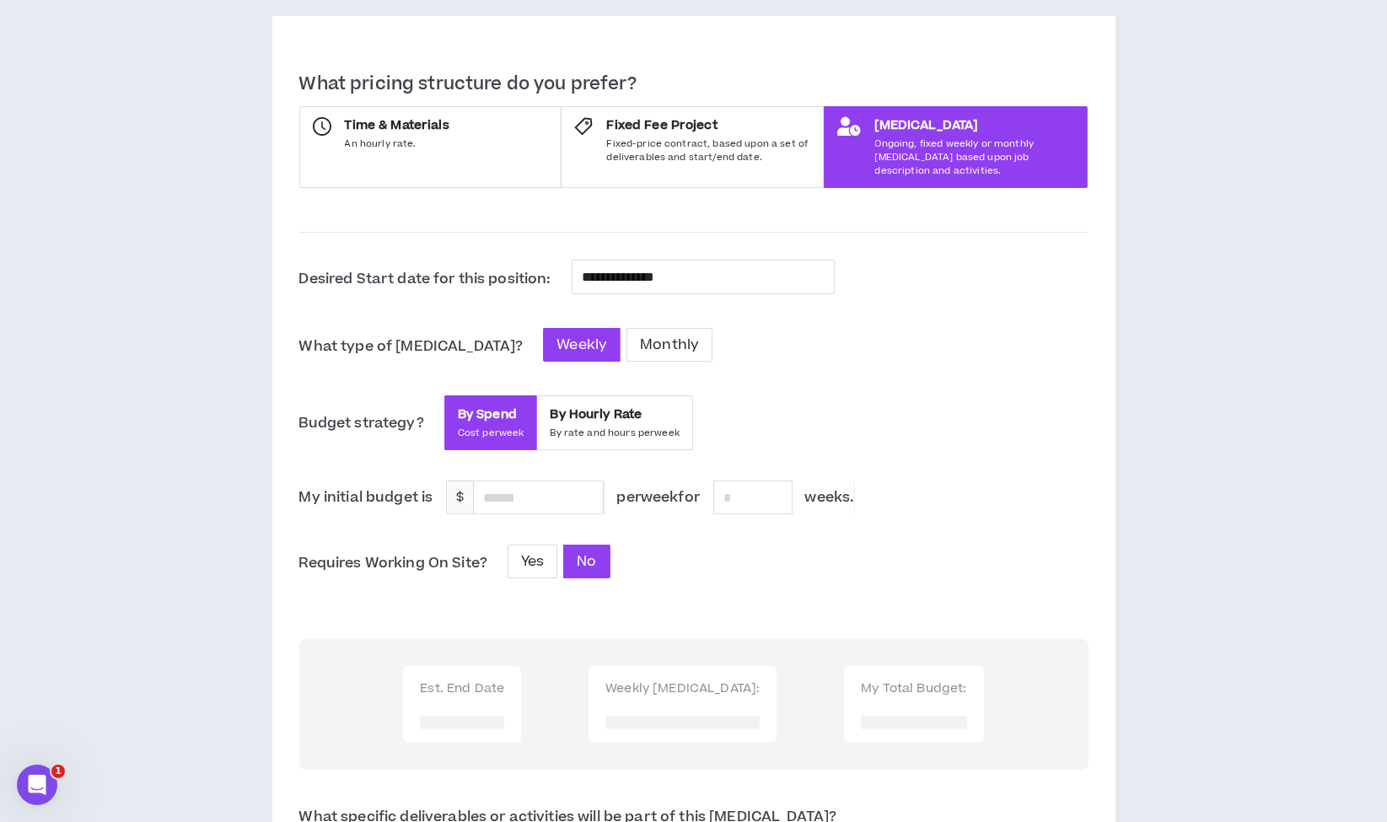
click at [682, 549] on div "Yes No" at bounding box center [638, 562] width 263 height 34
click at [512, 481] on input at bounding box center [538, 497] width 128 height 32
type input "*****"
click at [731, 545] on div "Yes No" at bounding box center [638, 562] width 263 height 34
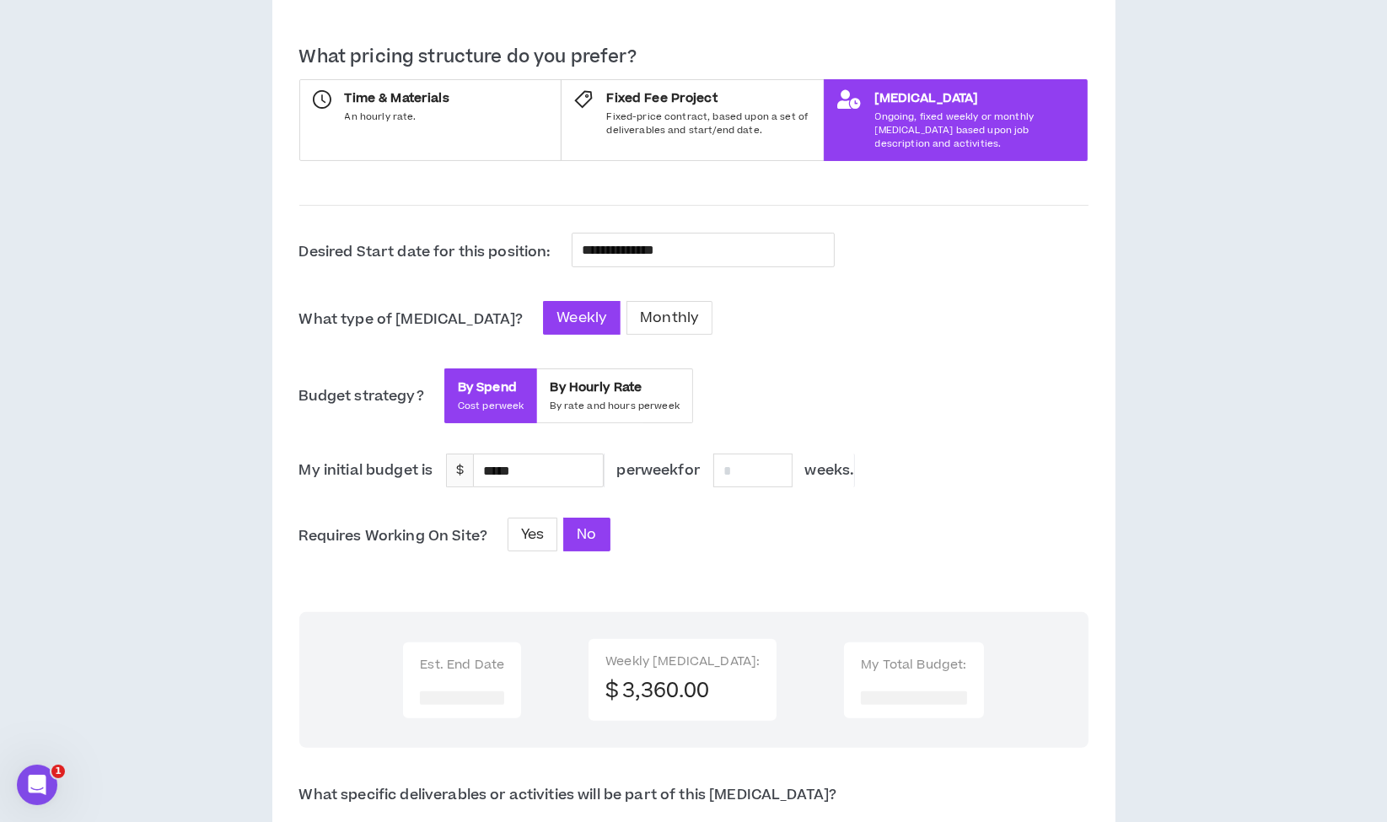
scroll to position [340, 0]
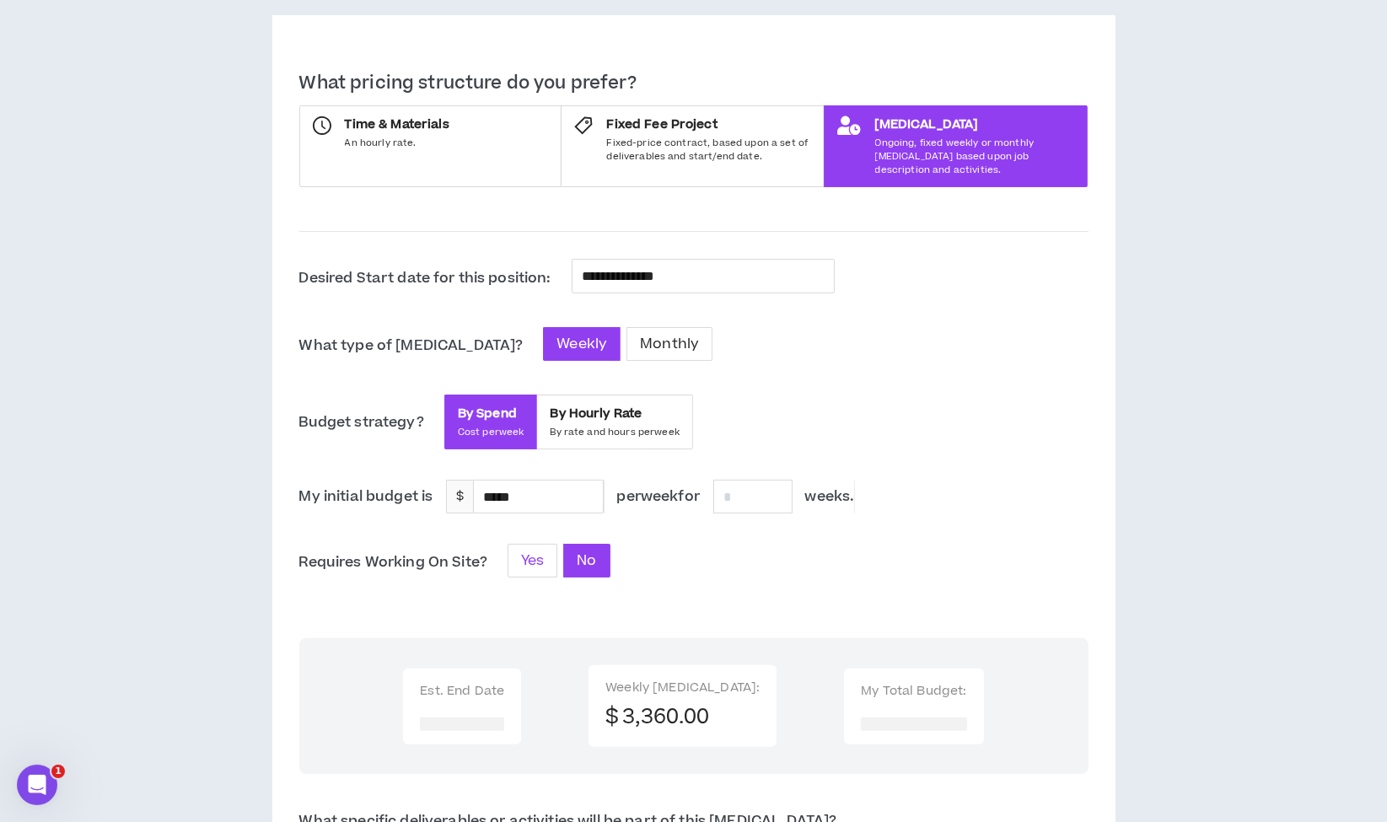
click at [538, 550] on span "Yes" at bounding box center [532, 560] width 23 height 20
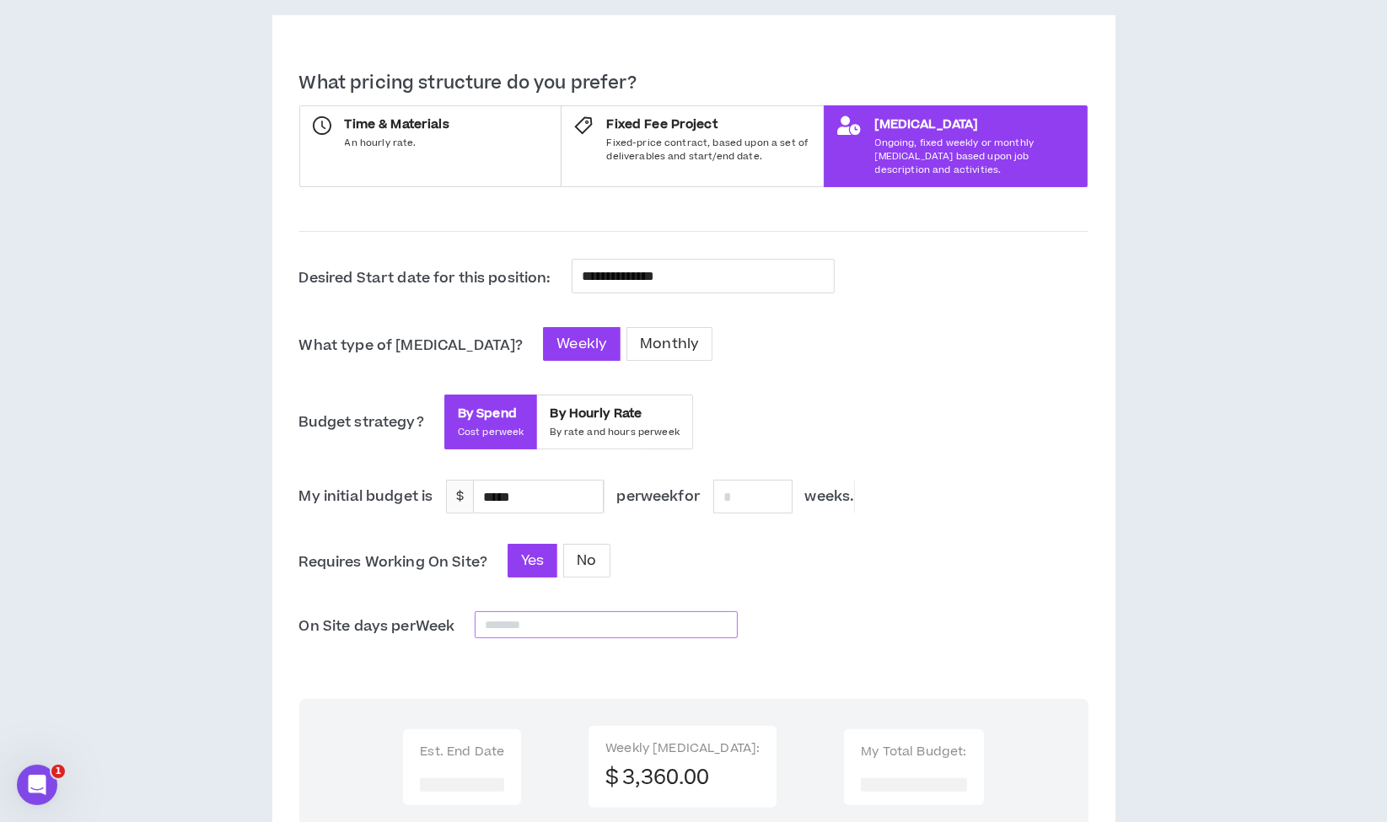
click at [666, 612] on input at bounding box center [605, 624] width 261 height 25
type input "*"
click at [706, 544] on div "Yes No" at bounding box center [638, 561] width 263 height 34
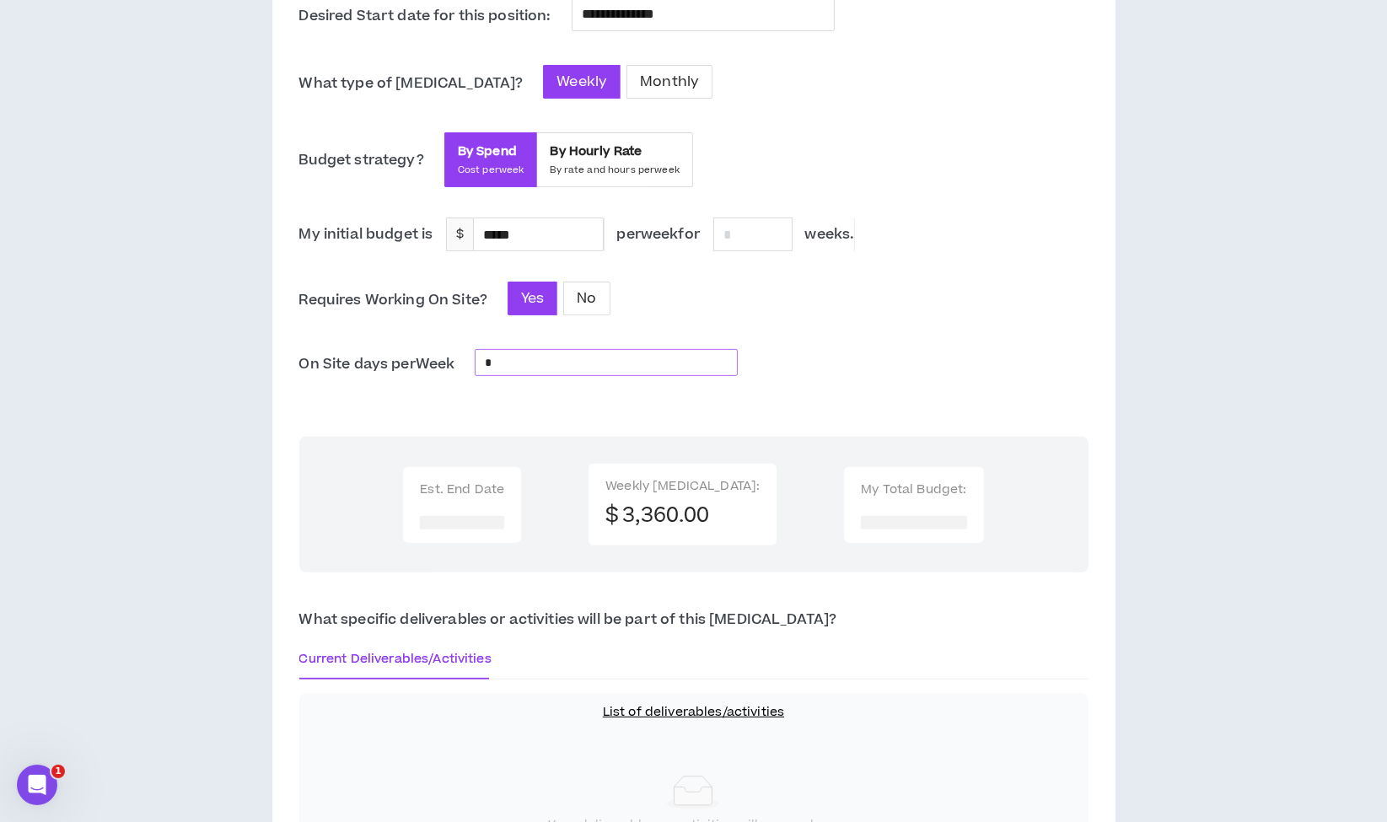
scroll to position [604, 0]
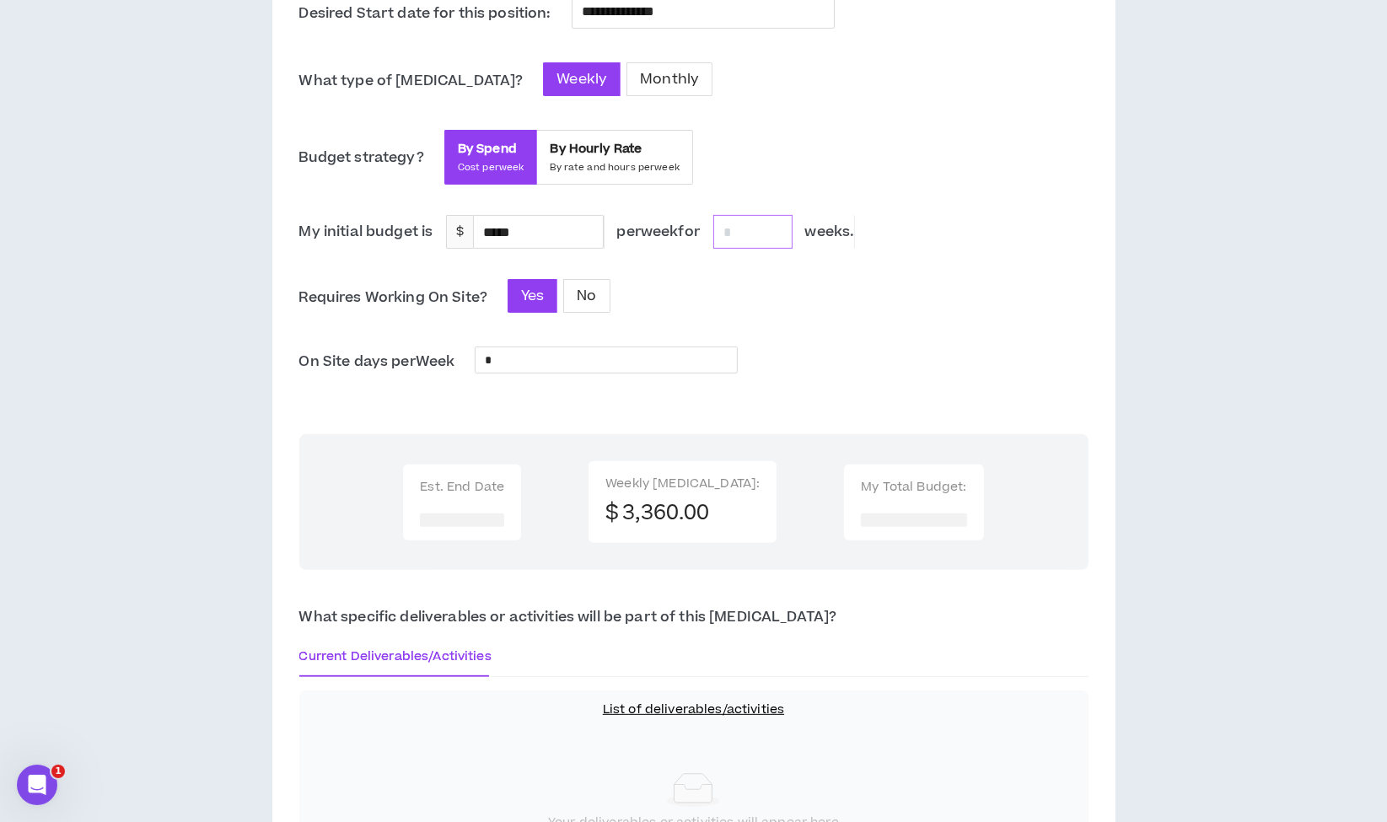
click at [760, 225] on input at bounding box center [753, 232] width 78 height 32
type input "****"
click at [828, 292] on div "Requires Working On Site? Yes No" at bounding box center [693, 297] width 789 height 37
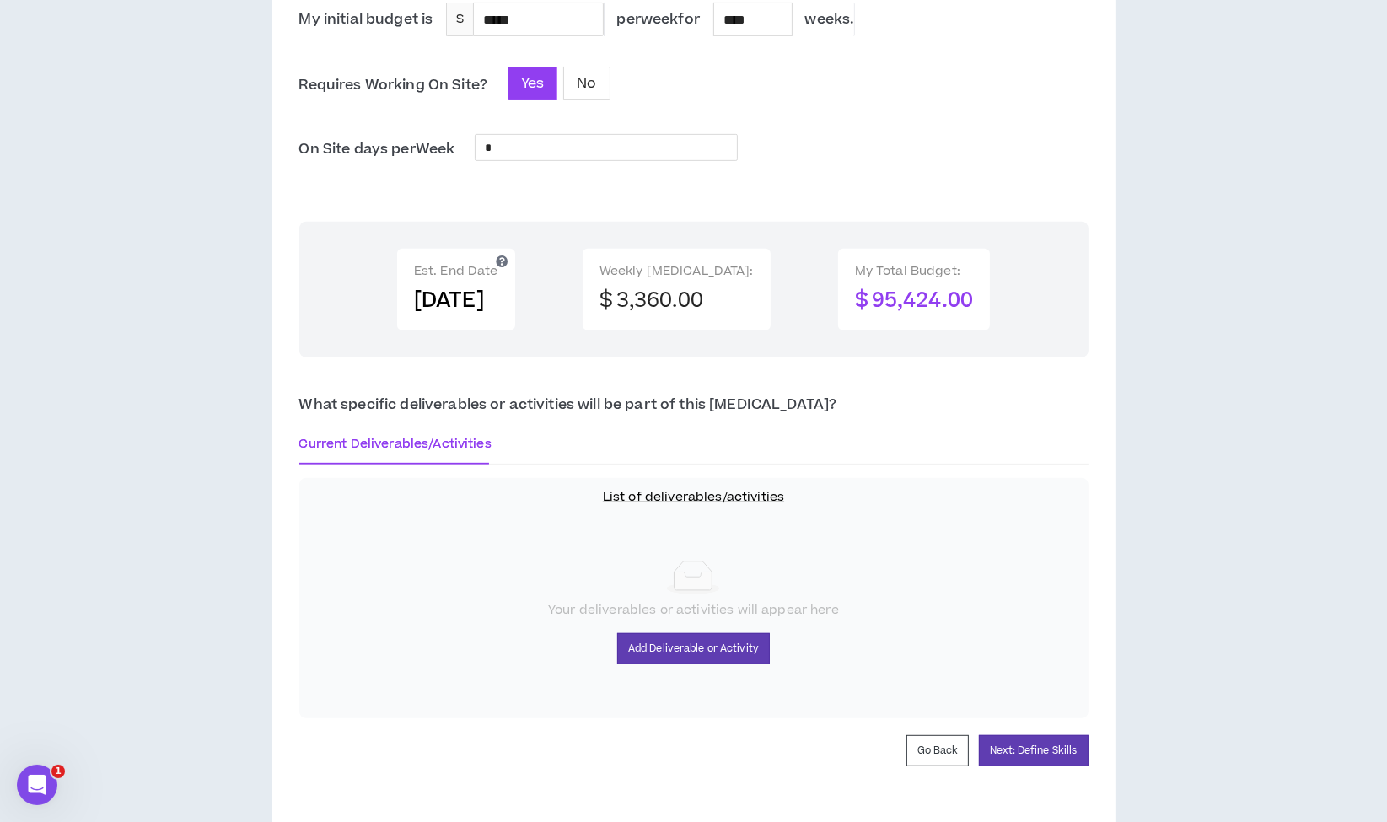
scroll to position [830, 0]
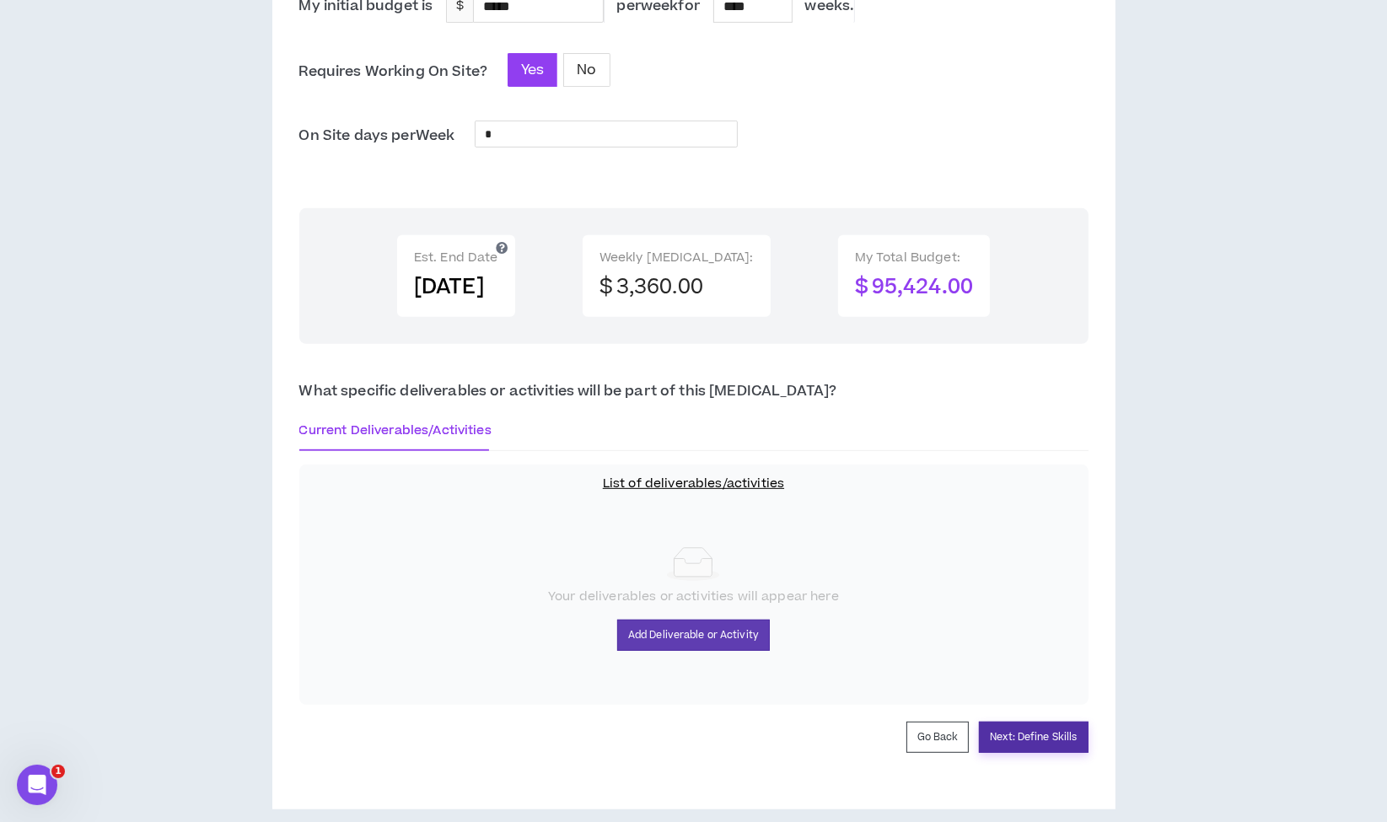
click at [1007, 722] on button "Next: Define Skills" at bounding box center [1033, 737] width 109 height 31
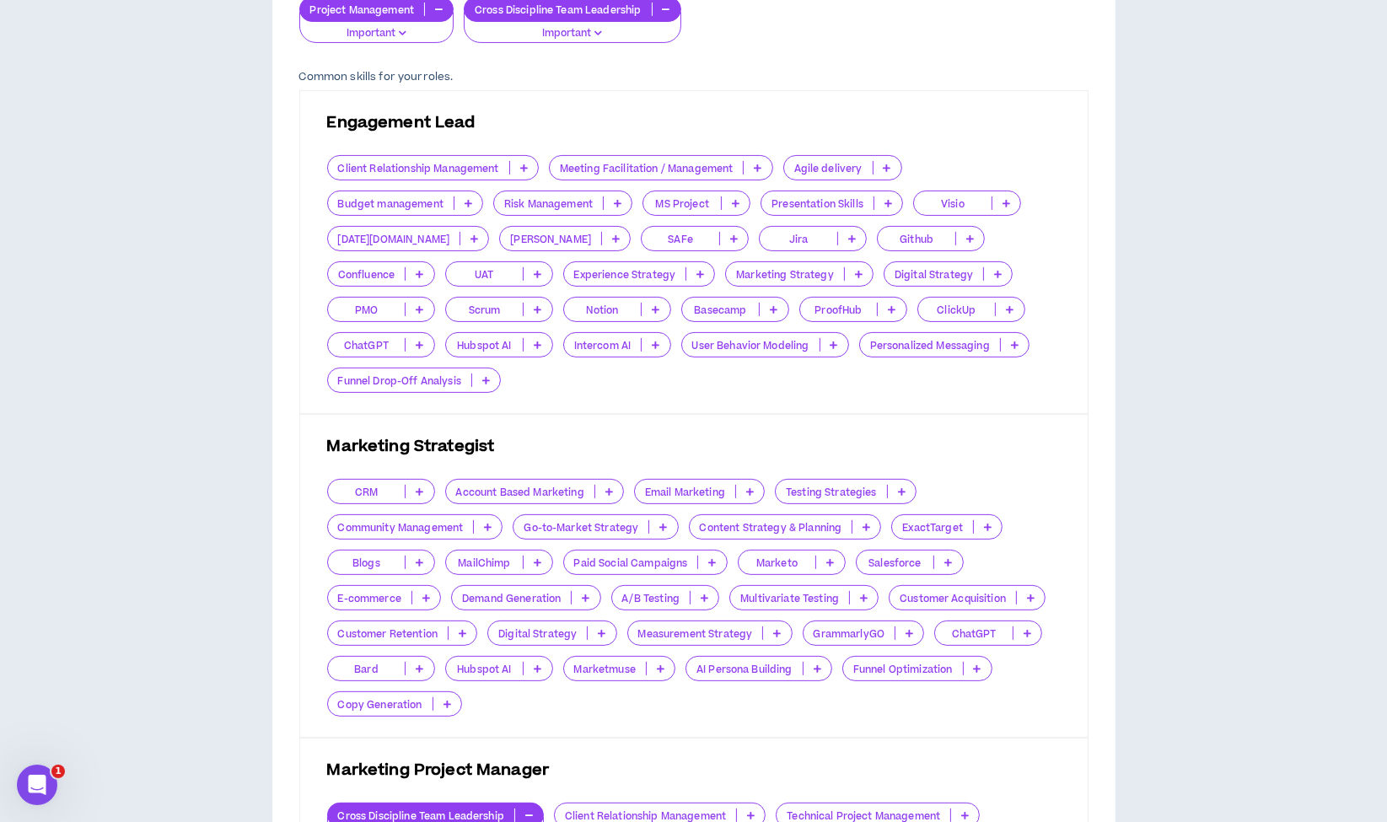
scroll to position [483, 0]
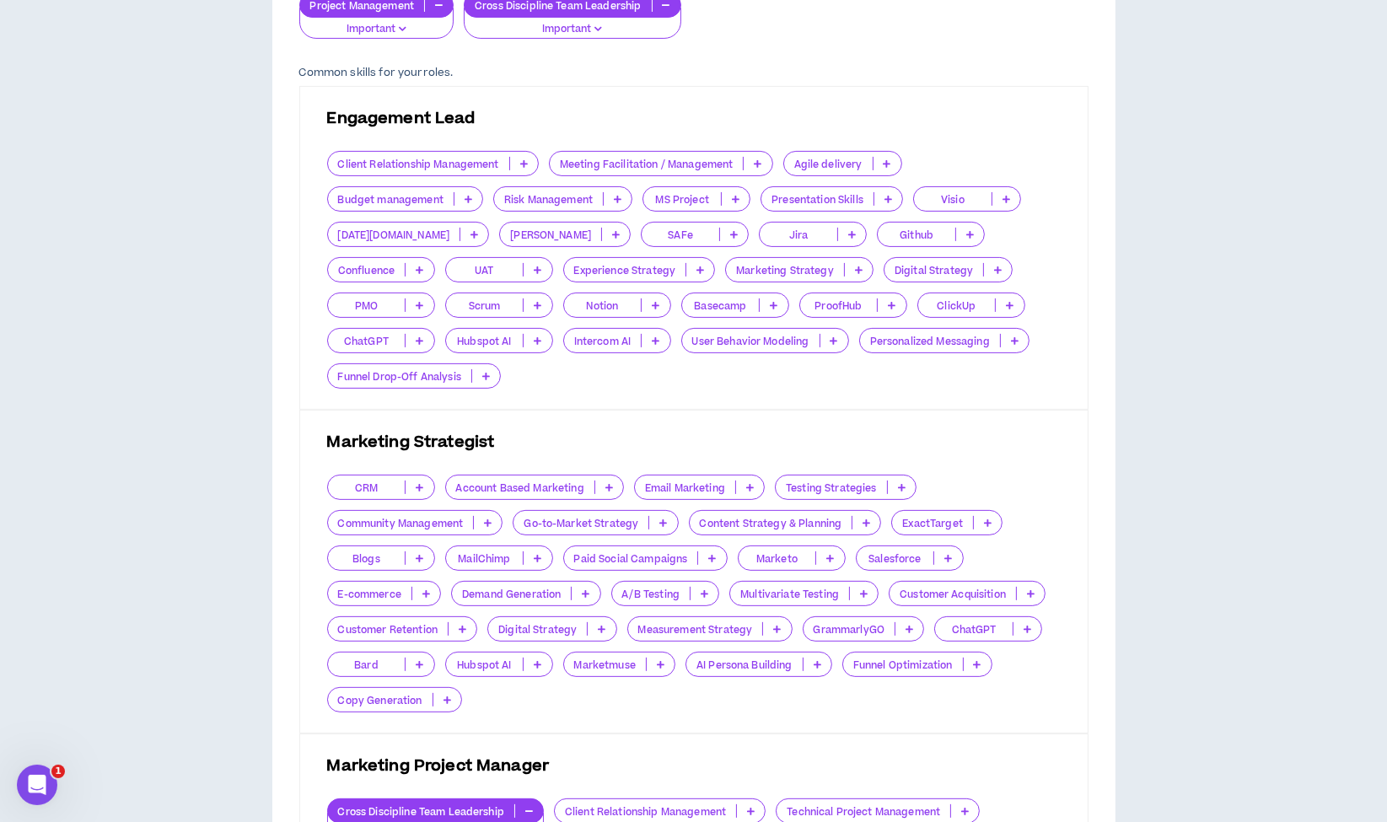
click at [424, 158] on p "Client Relationship Management" at bounding box center [418, 164] width 181 height 13
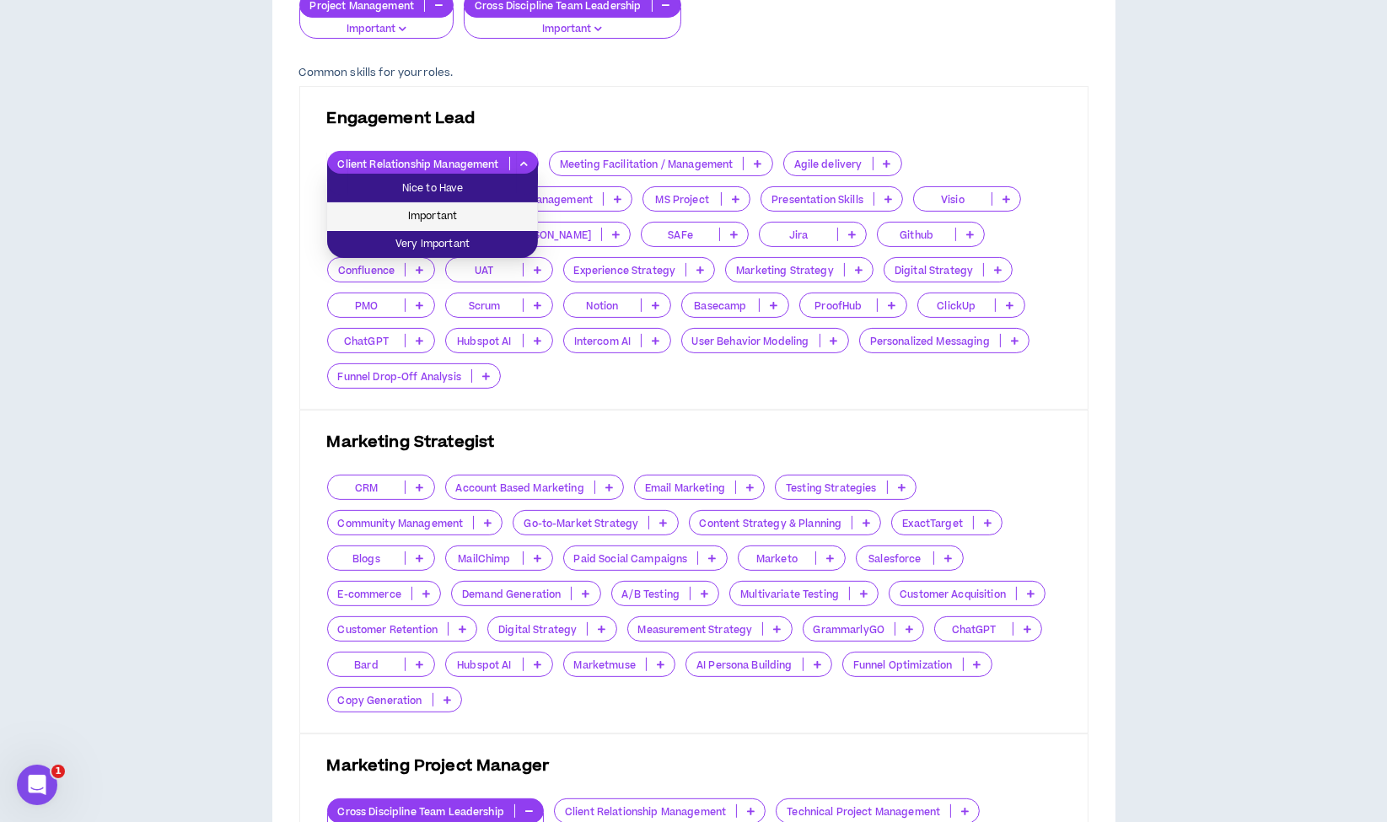
click at [426, 212] on span "Important" at bounding box center [432, 216] width 191 height 19
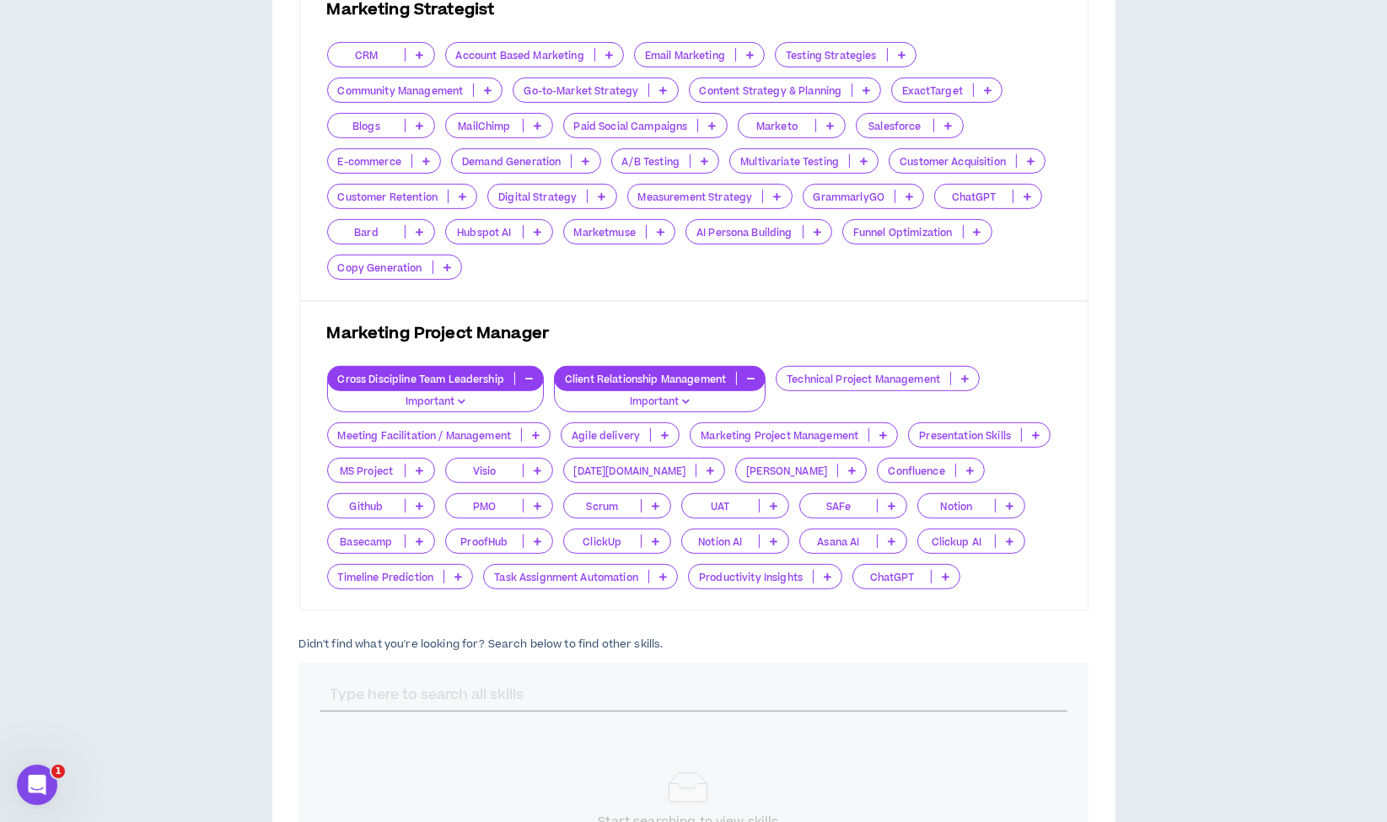
scroll to position [943, 0]
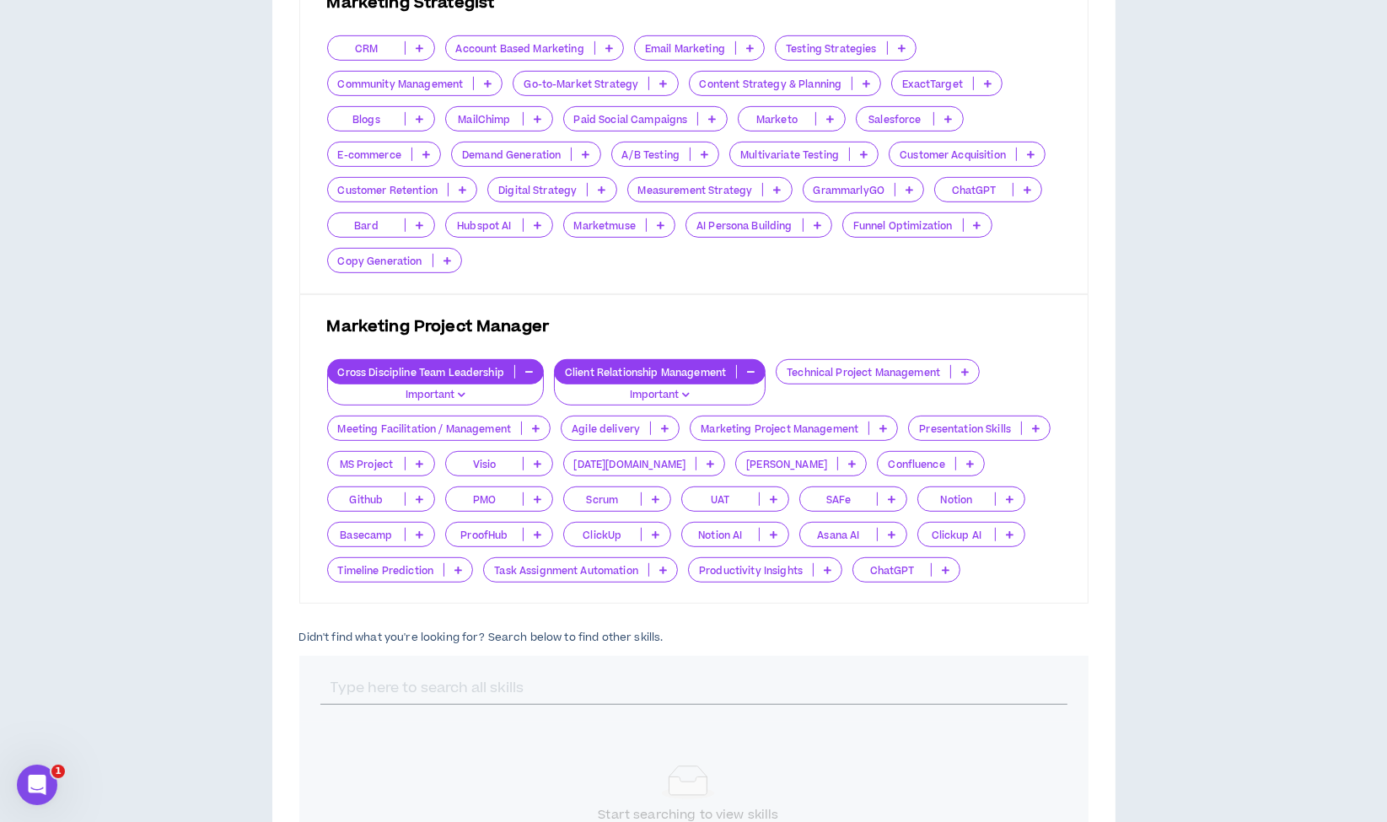
click at [780, 427] on p "Marketing Project Management" at bounding box center [779, 428] width 178 height 13
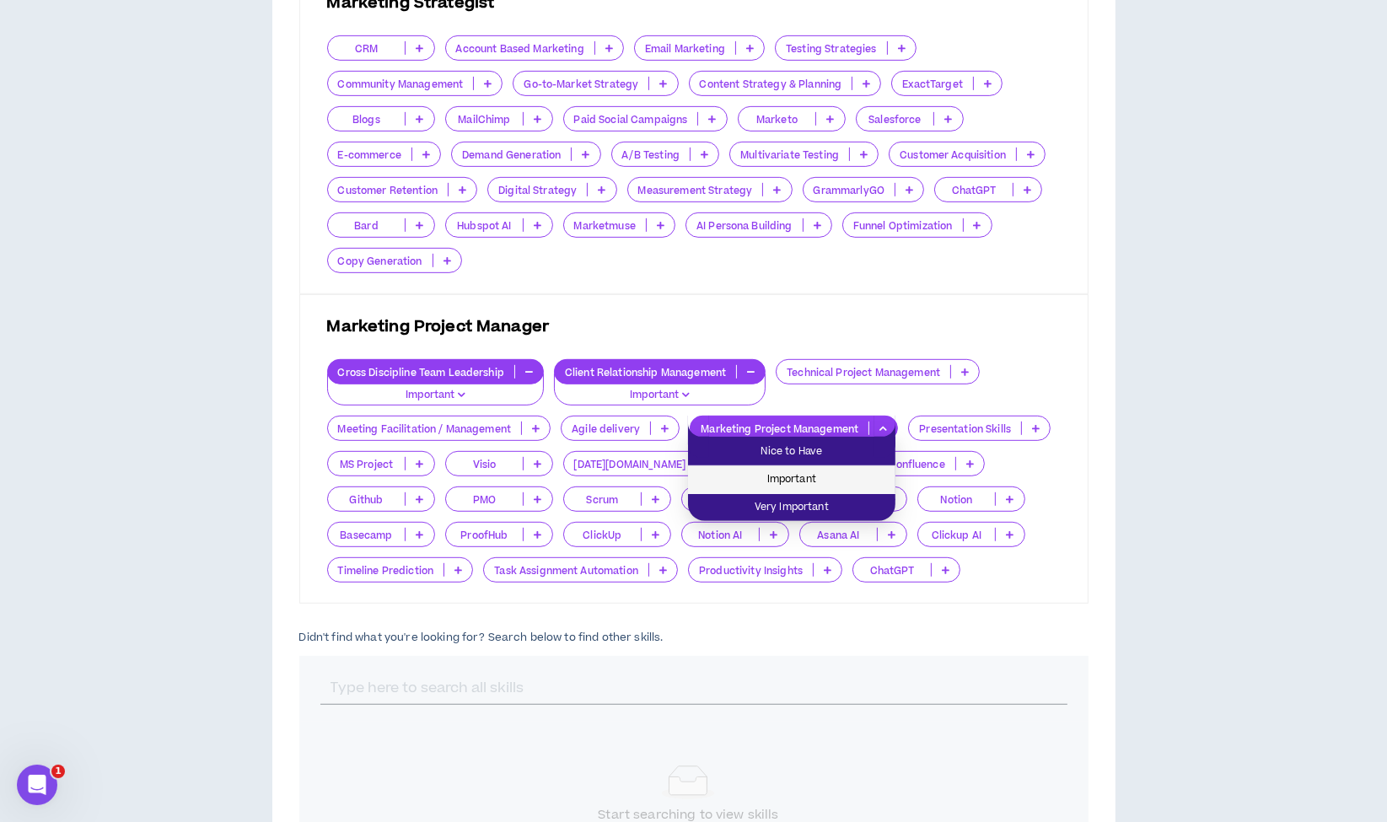
click at [787, 466] on li "Important" at bounding box center [791, 480] width 207 height 28
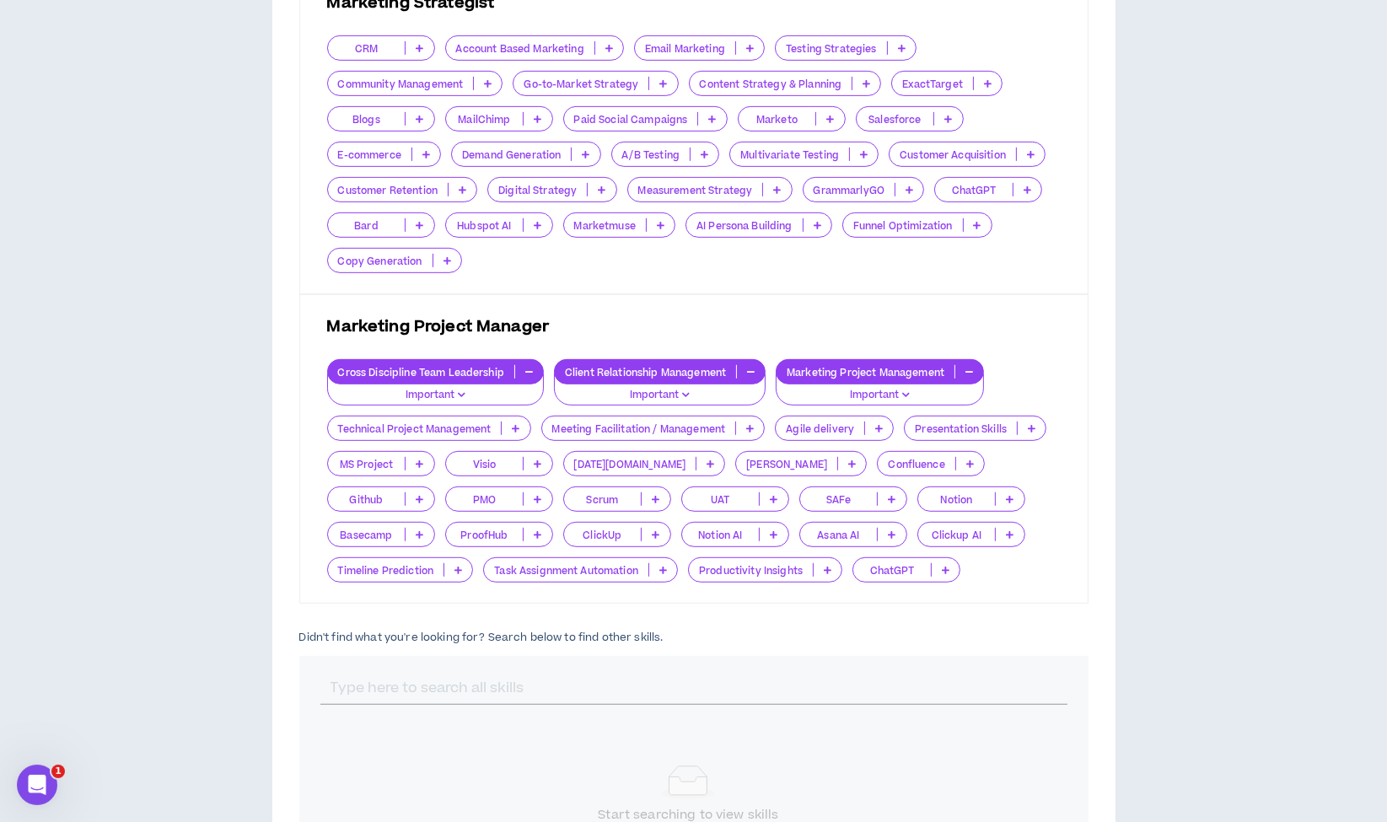
click at [534, 668] on div at bounding box center [693, 689] width 789 height 66
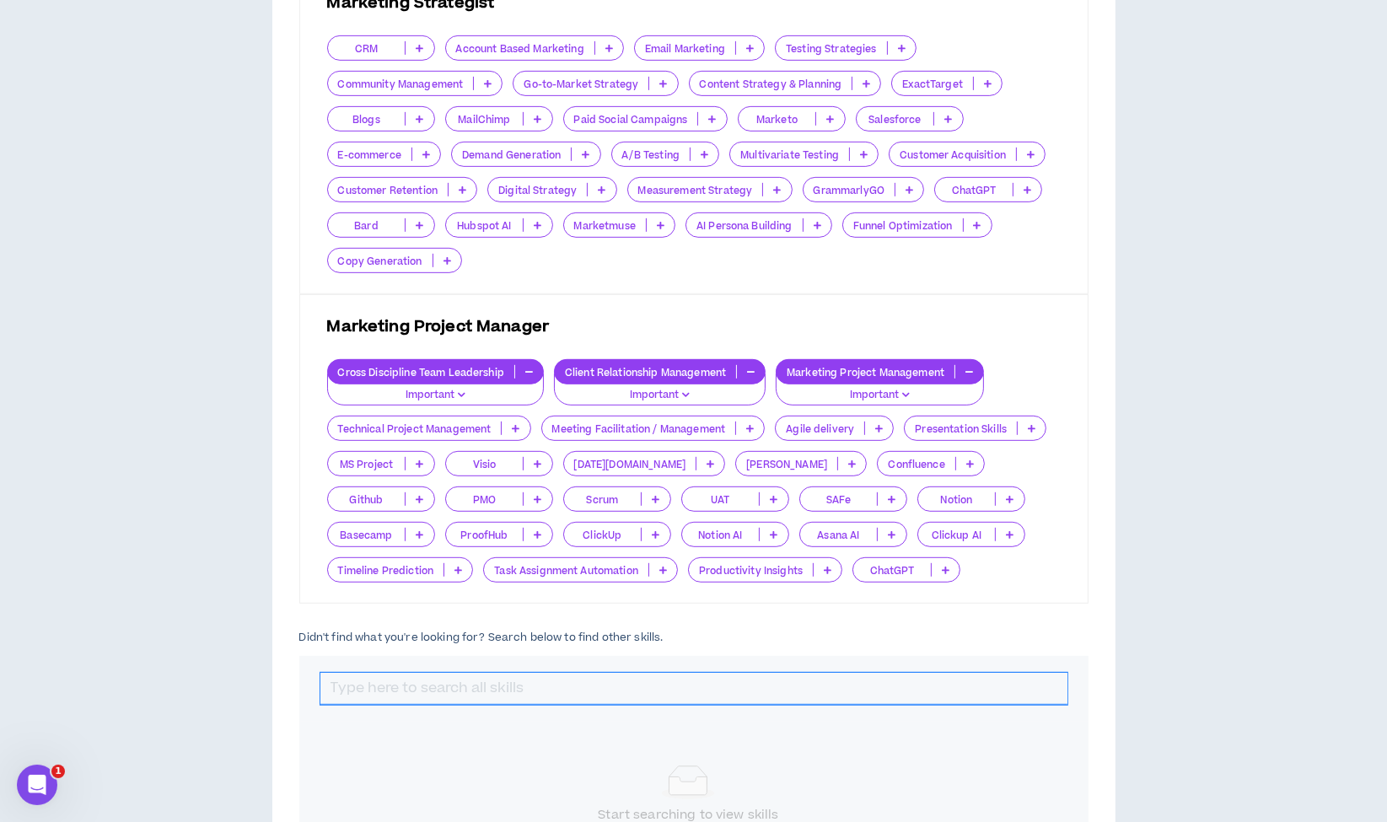
click at [486, 686] on input "text" at bounding box center [693, 689] width 747 height 32
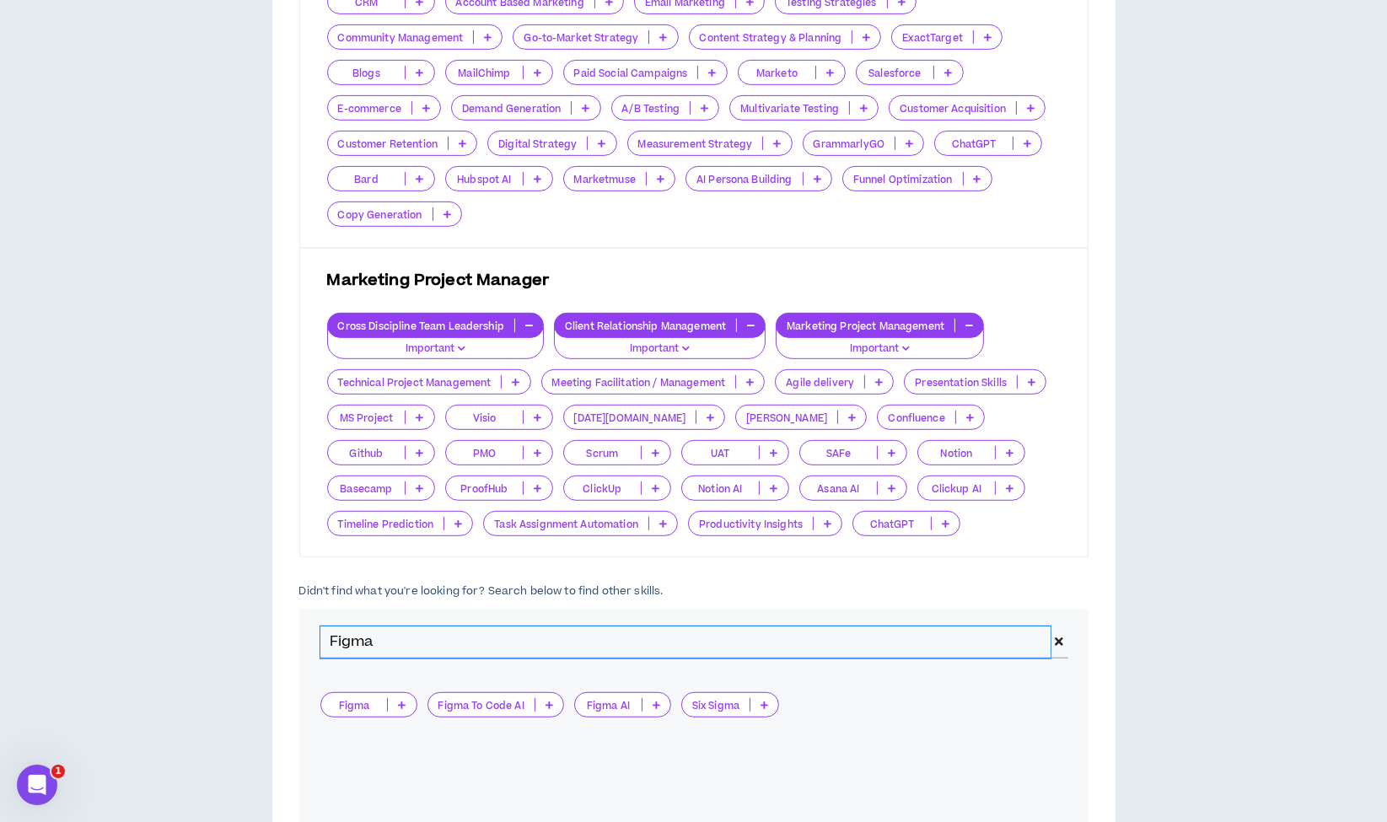
scroll to position [1000, 0]
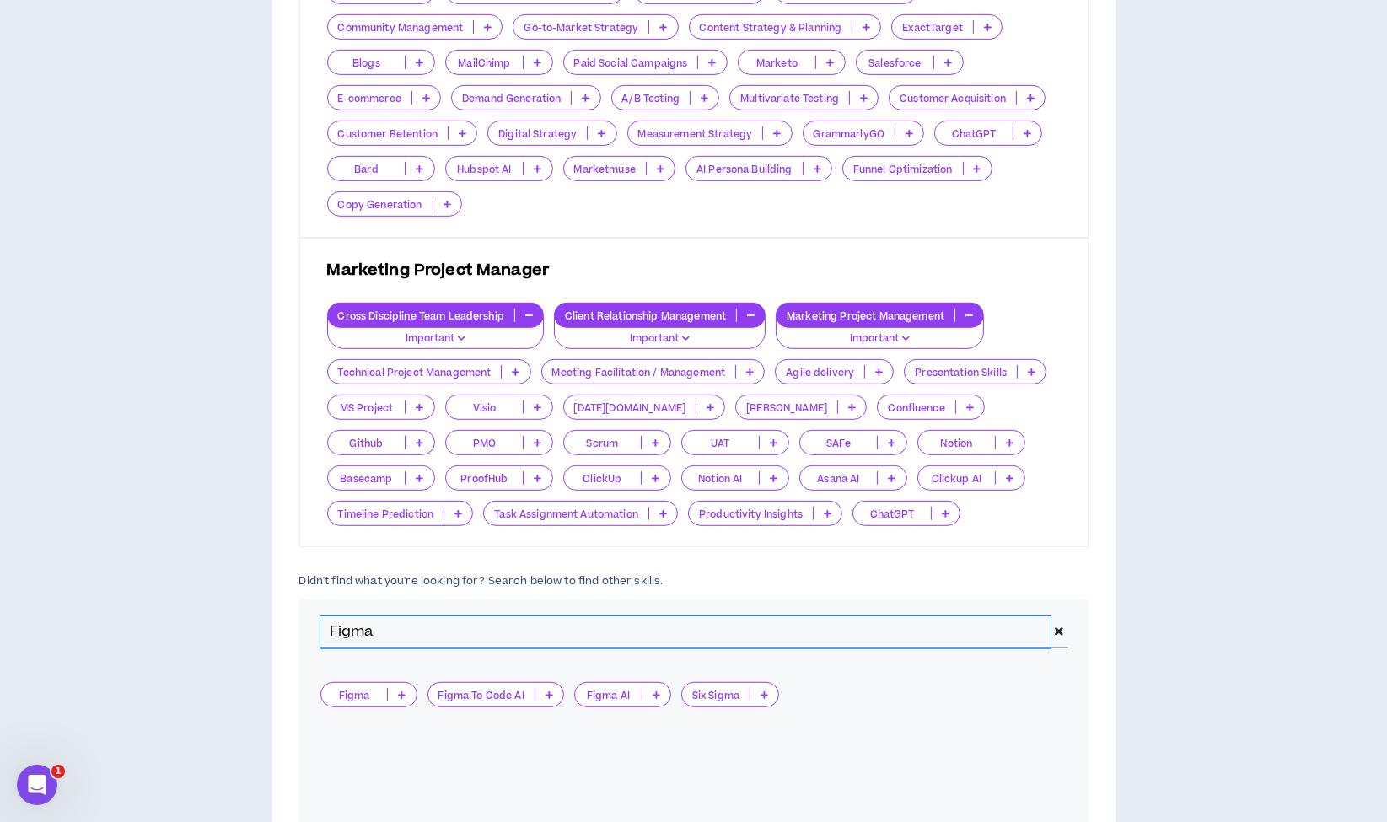
type input "Figma"
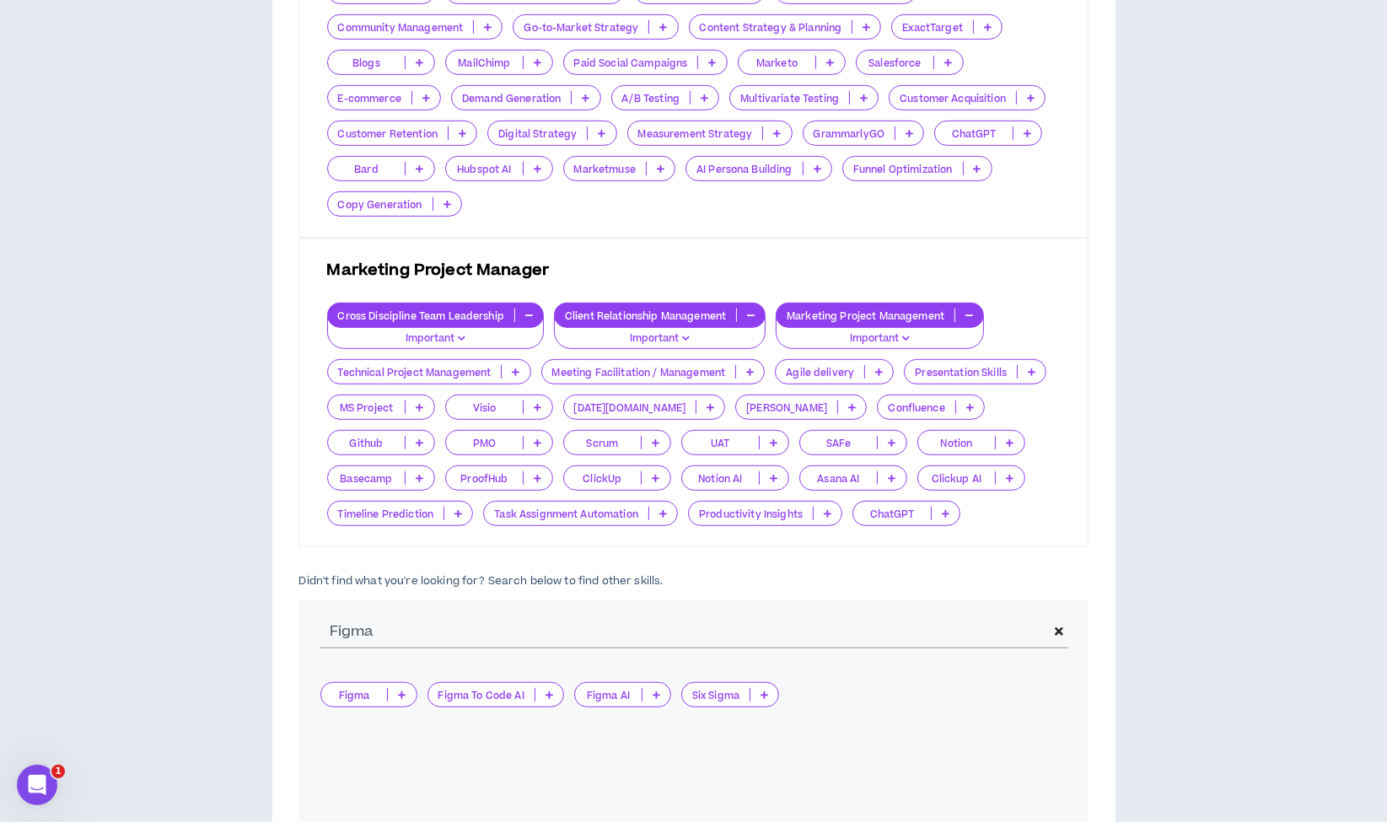
click at [365, 699] on div "Figma" at bounding box center [368, 694] width 97 height 25
click at [364, 718] on span "Nice to Have" at bounding box center [368, 717] width 76 height 19
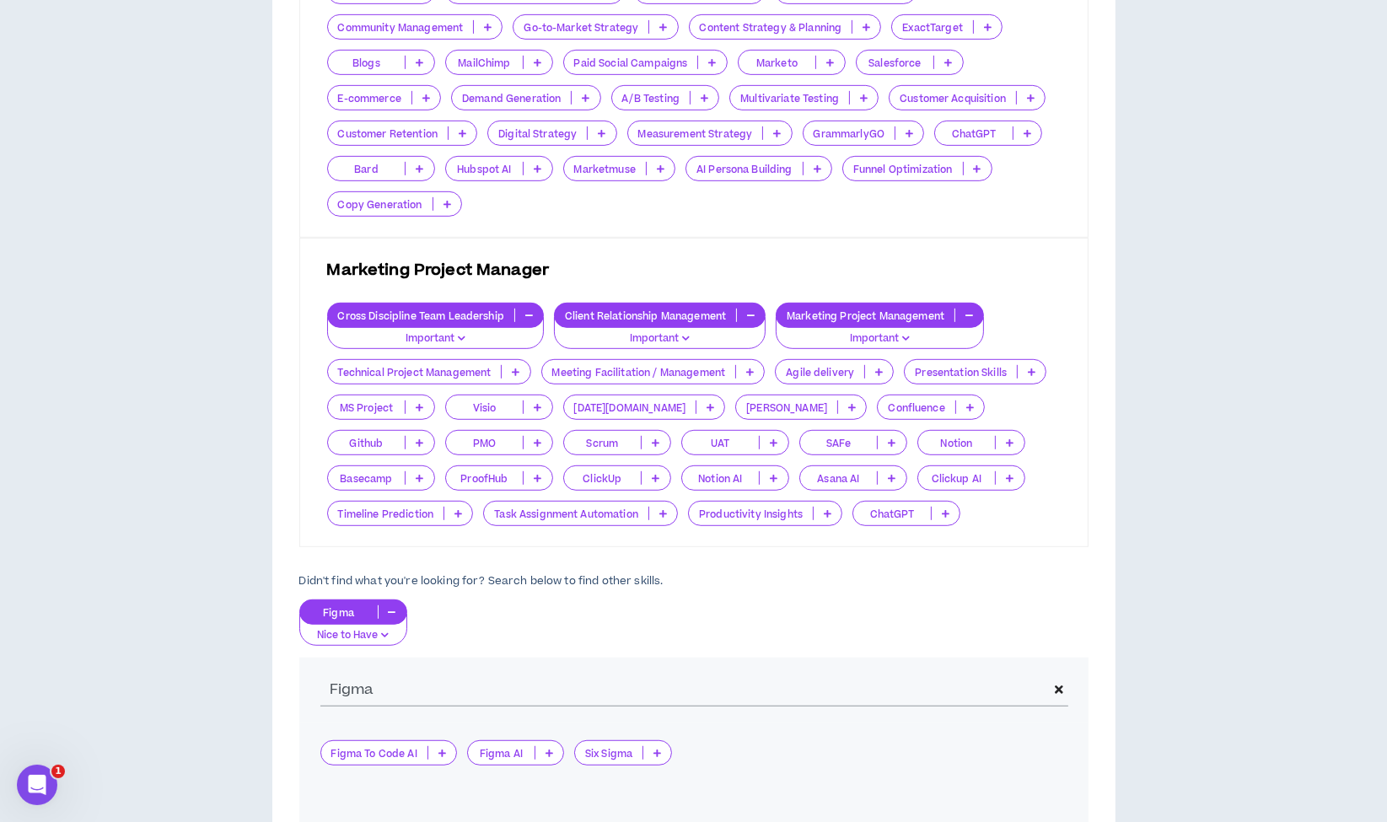
click at [1055, 688] on icon at bounding box center [1059, 690] width 8 height 12
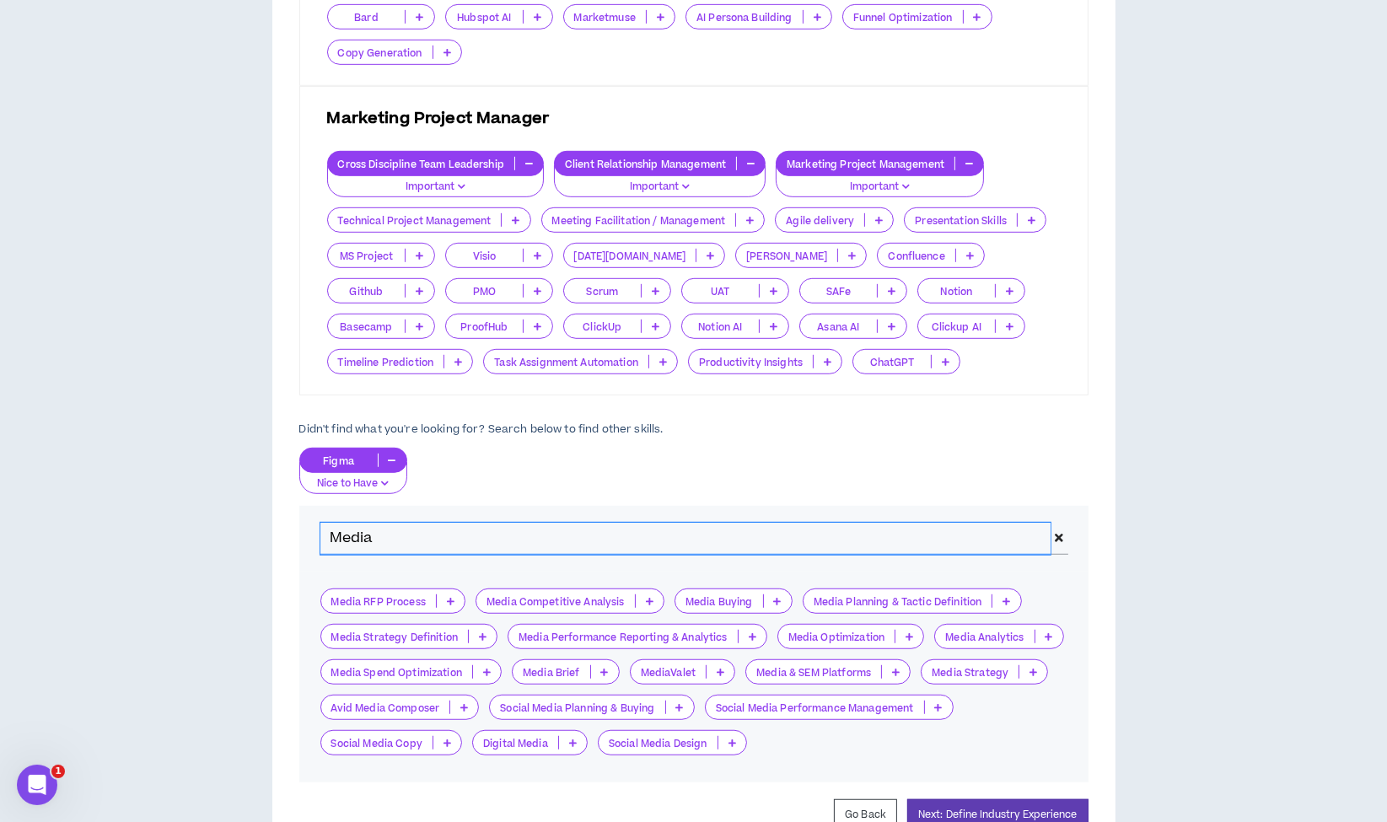
scroll to position [1161, 0]
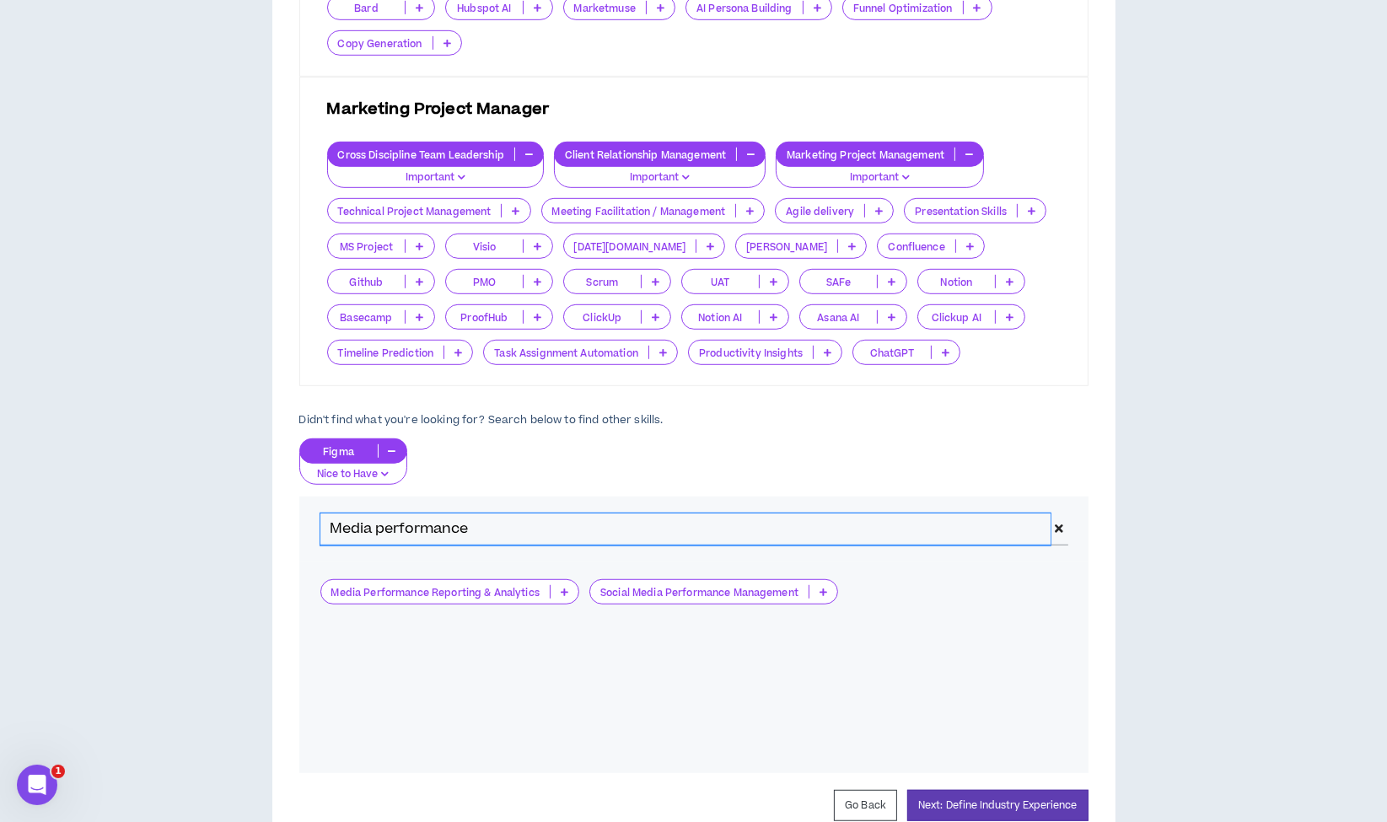
type input "Media performance"
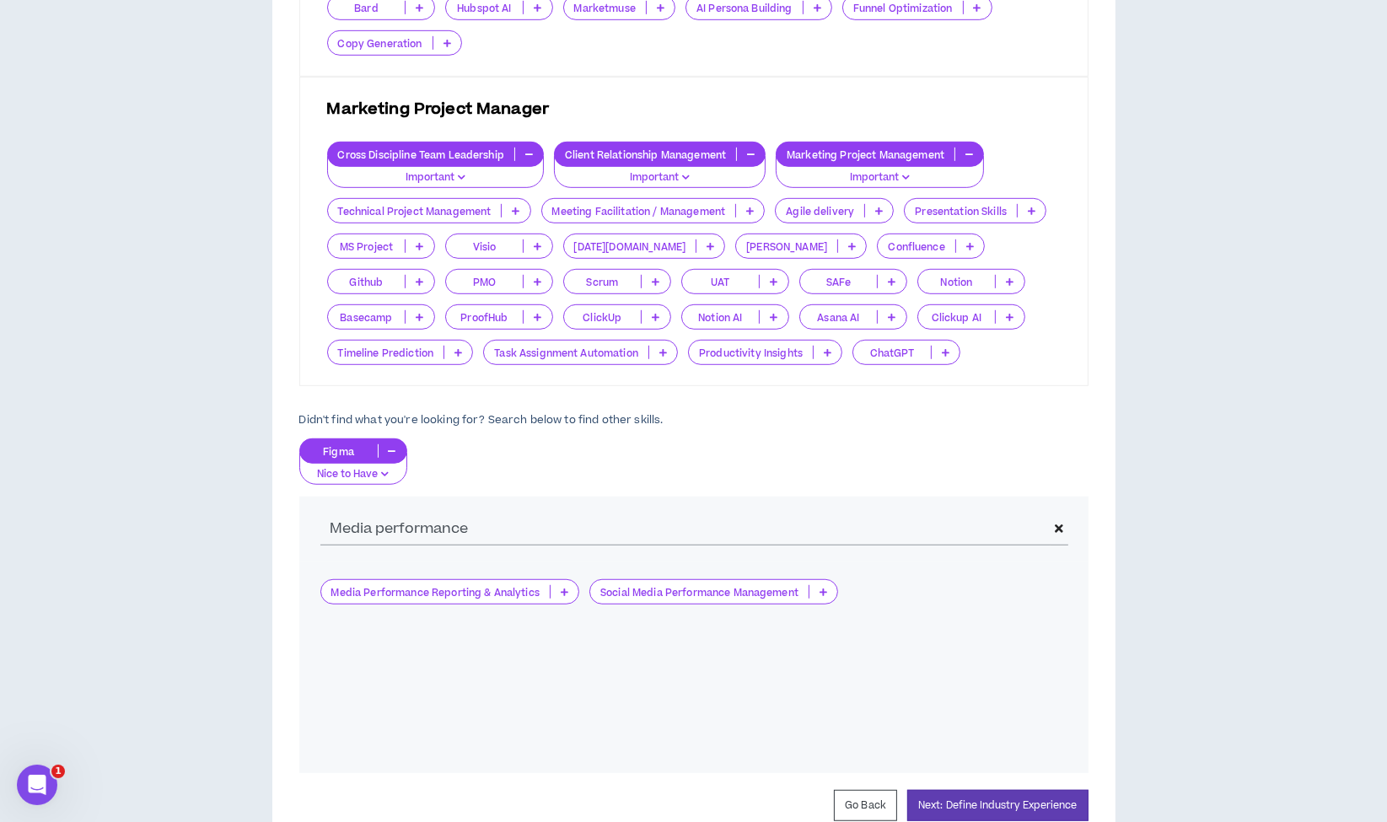
click at [442, 599] on div "Media Performance Reporting & Analytics" at bounding box center [450, 591] width 260 height 25
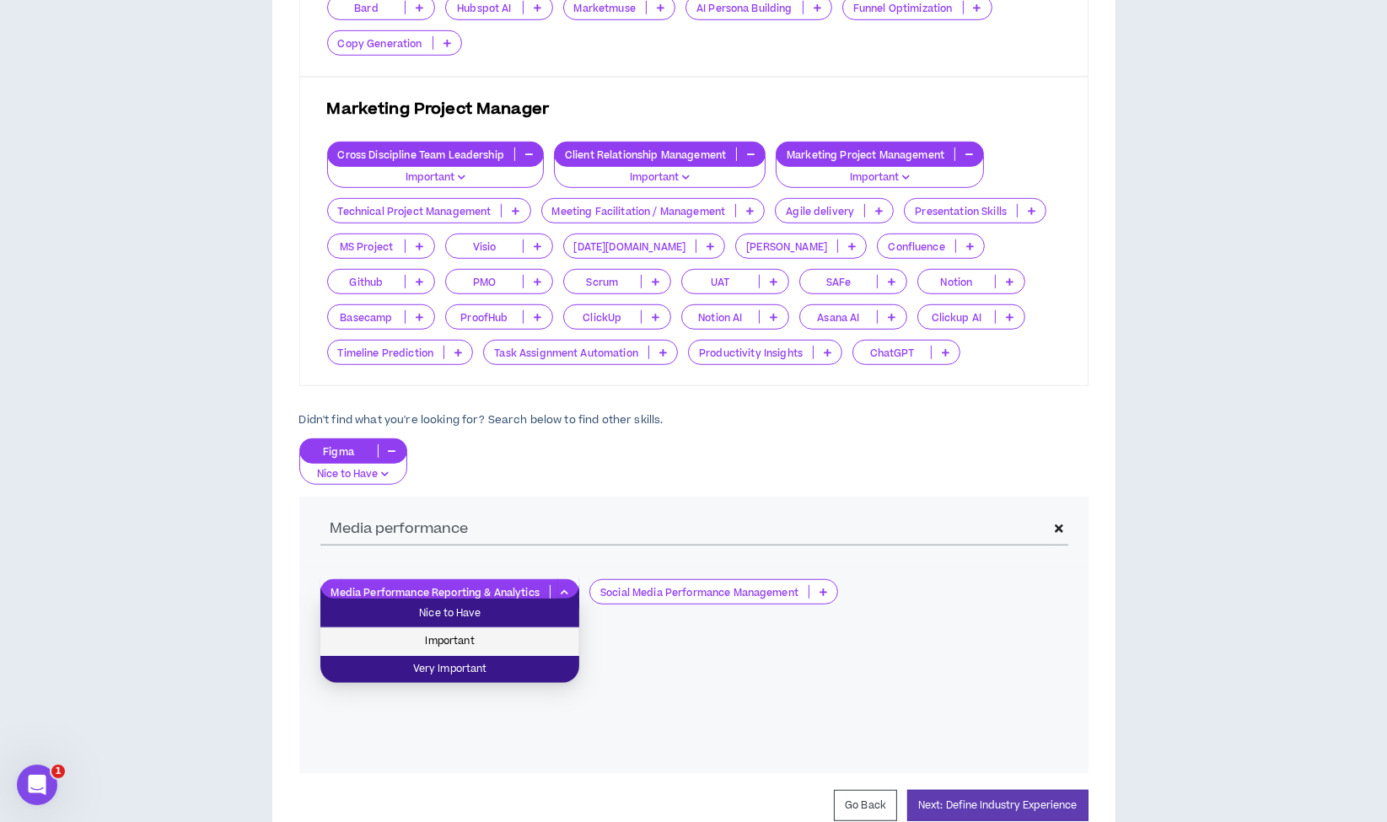
click at [441, 633] on span "Important" at bounding box center [449, 641] width 239 height 19
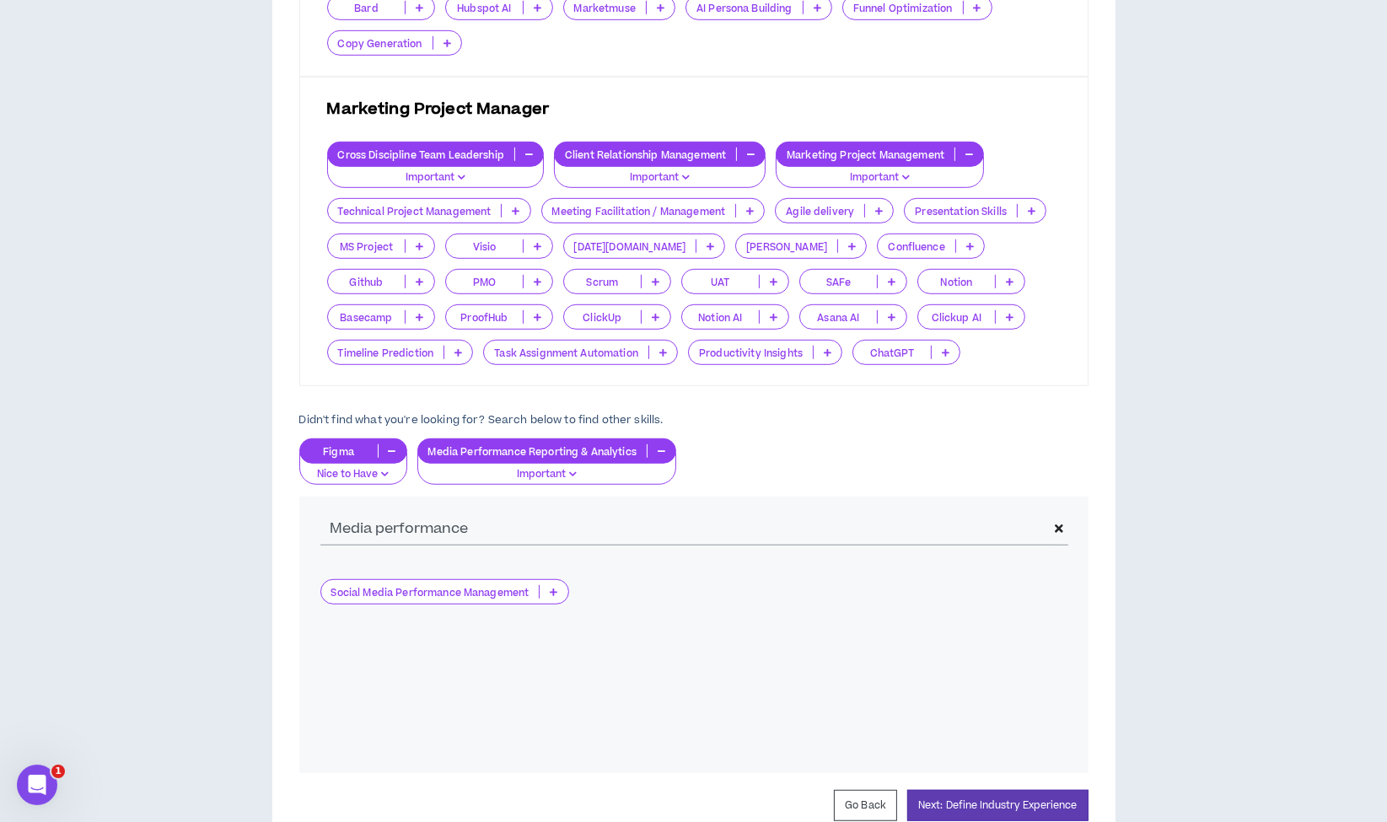
click at [1060, 523] on icon at bounding box center [1059, 529] width 8 height 12
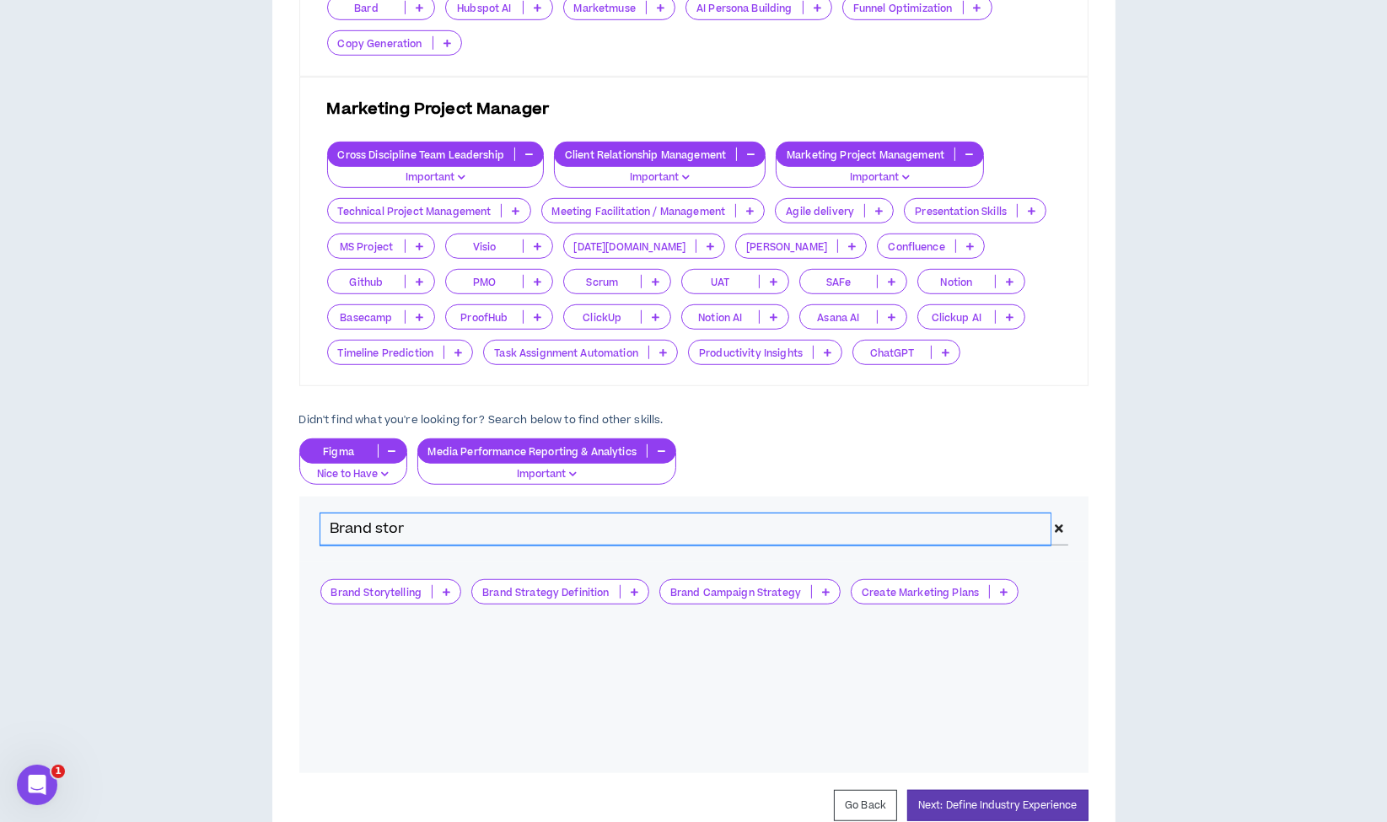
type input "Brand stor"
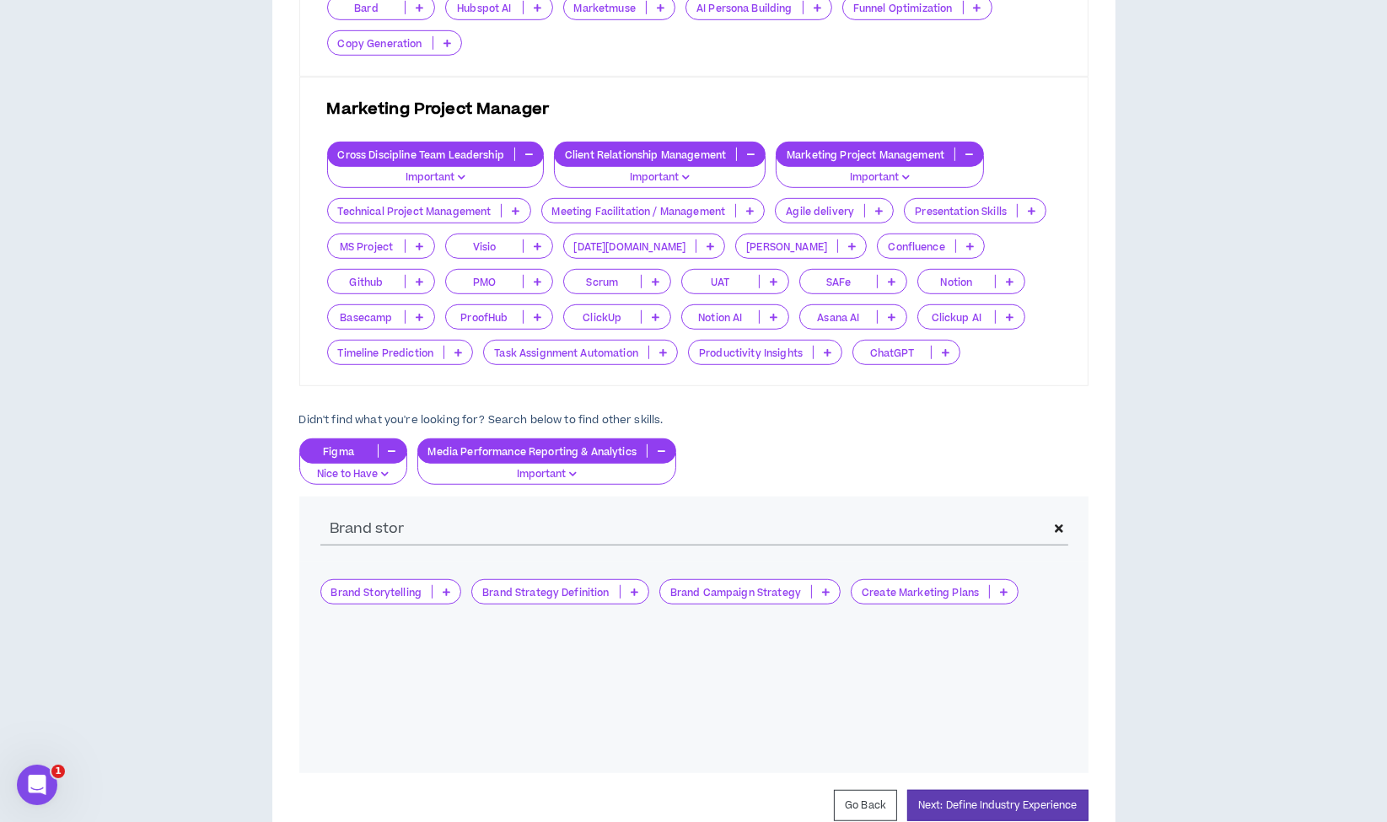
click at [370, 586] on p "Brand Storytelling" at bounding box center [376, 592] width 111 height 13
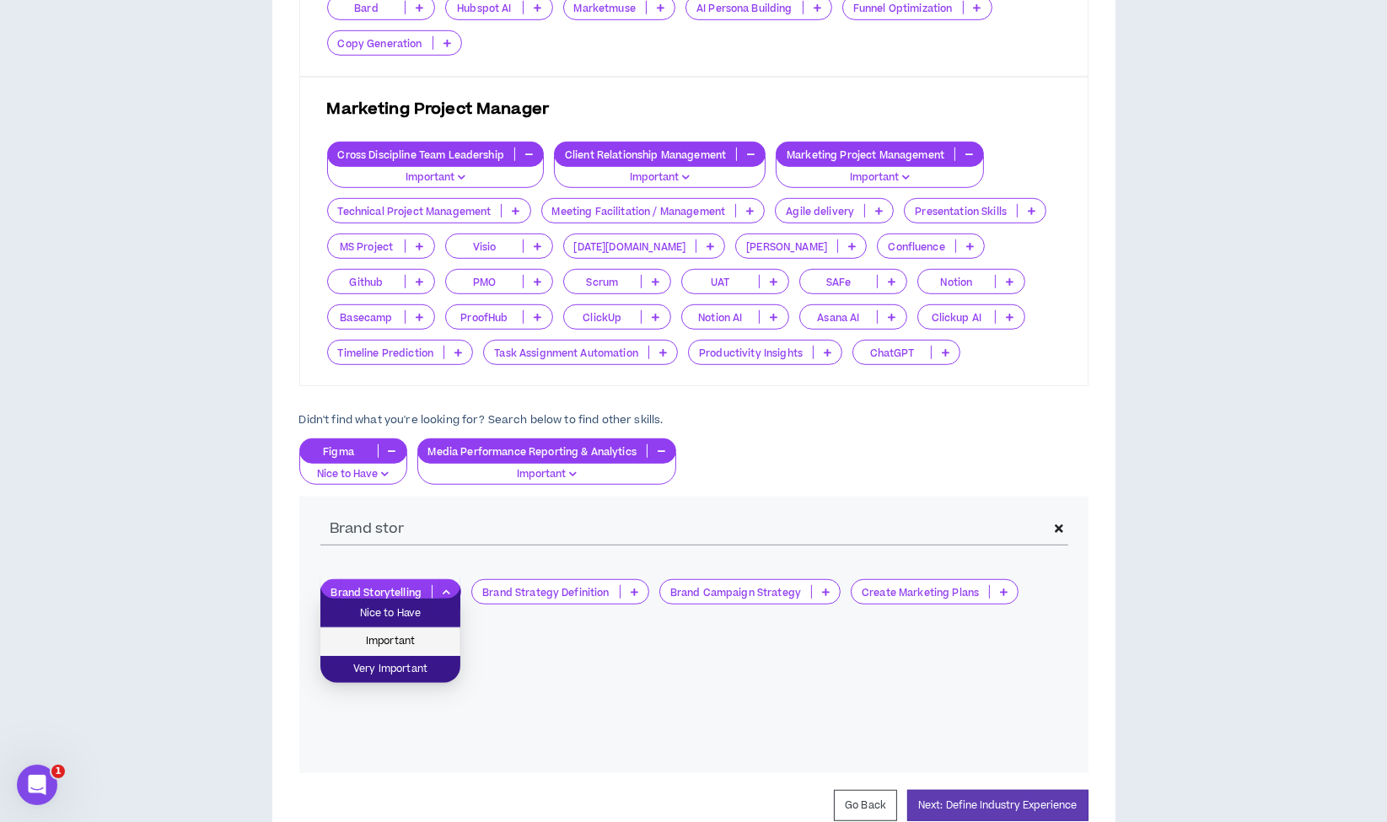
click at [368, 645] on span "Important" at bounding box center [390, 641] width 120 height 19
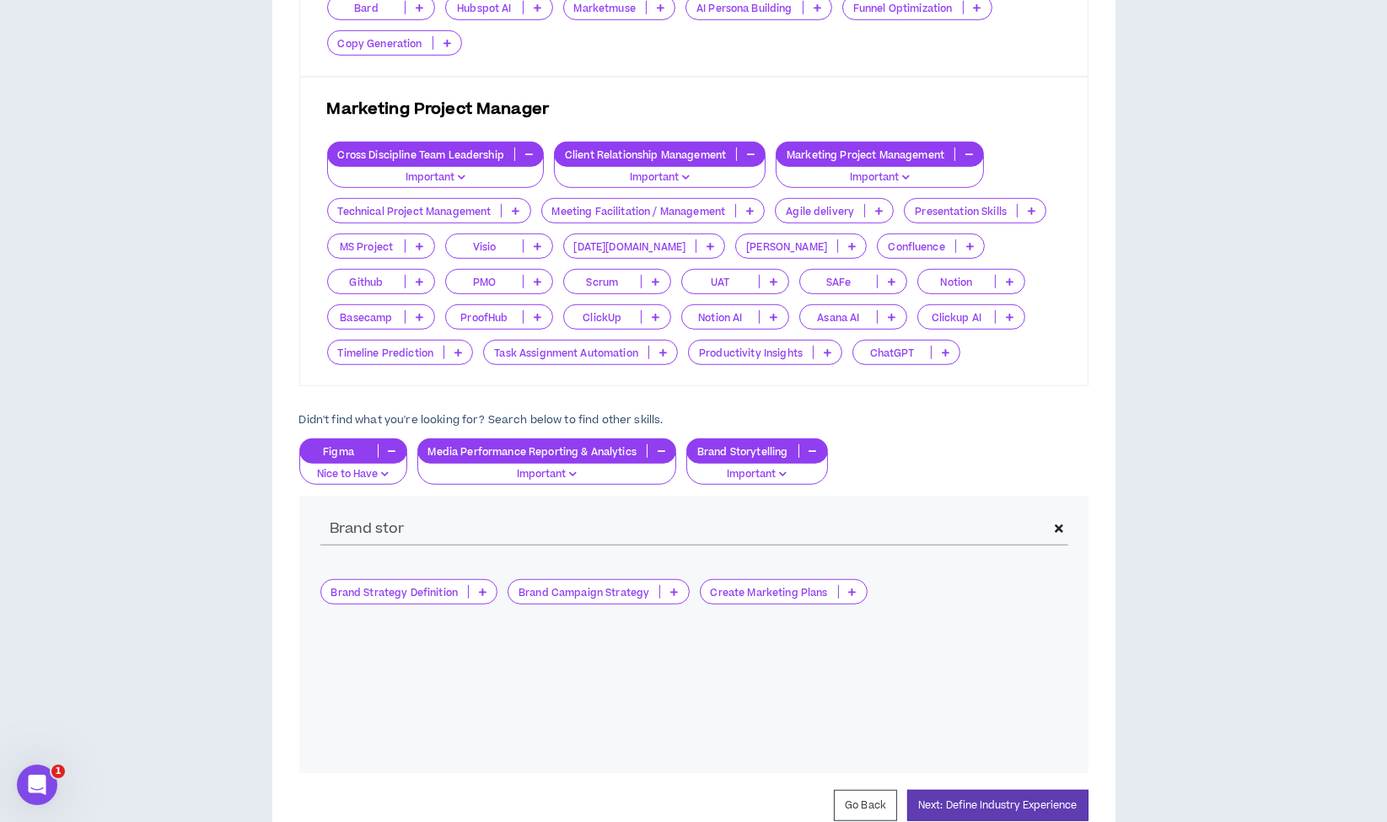
click at [1051, 519] on span at bounding box center [1058, 529] width 17 height 32
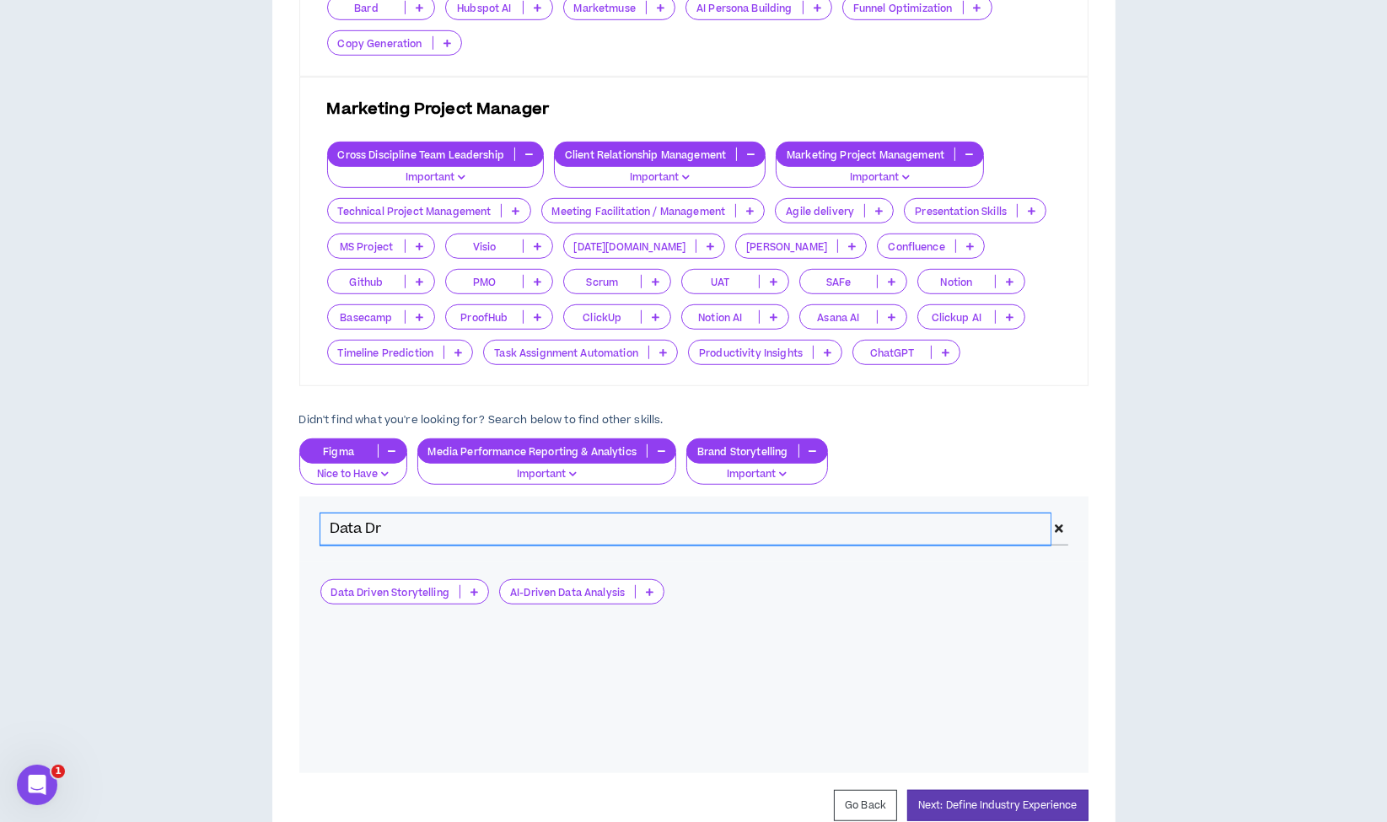
type input "Data Dr"
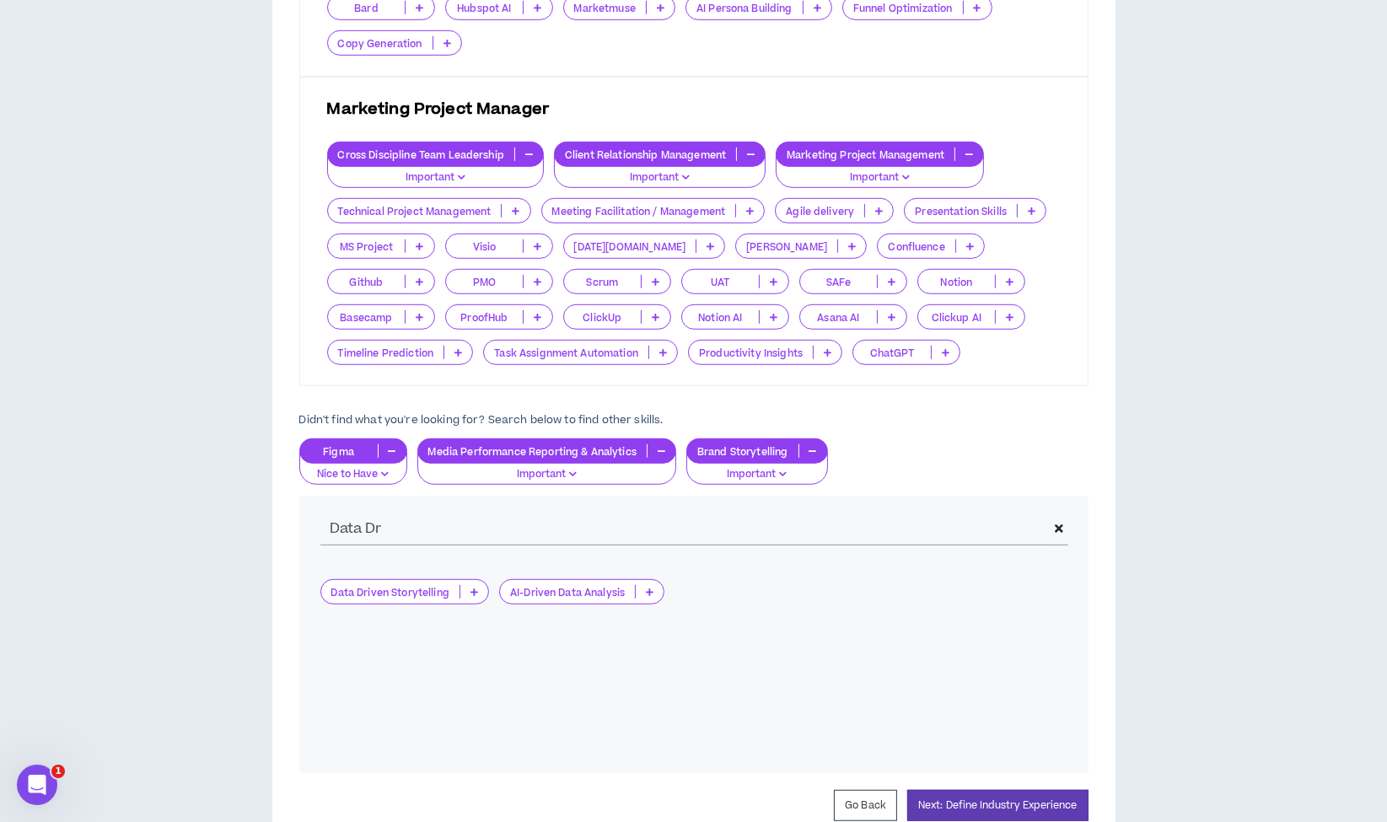
click at [411, 579] on div "Data Driven Storytelling" at bounding box center [404, 591] width 169 height 25
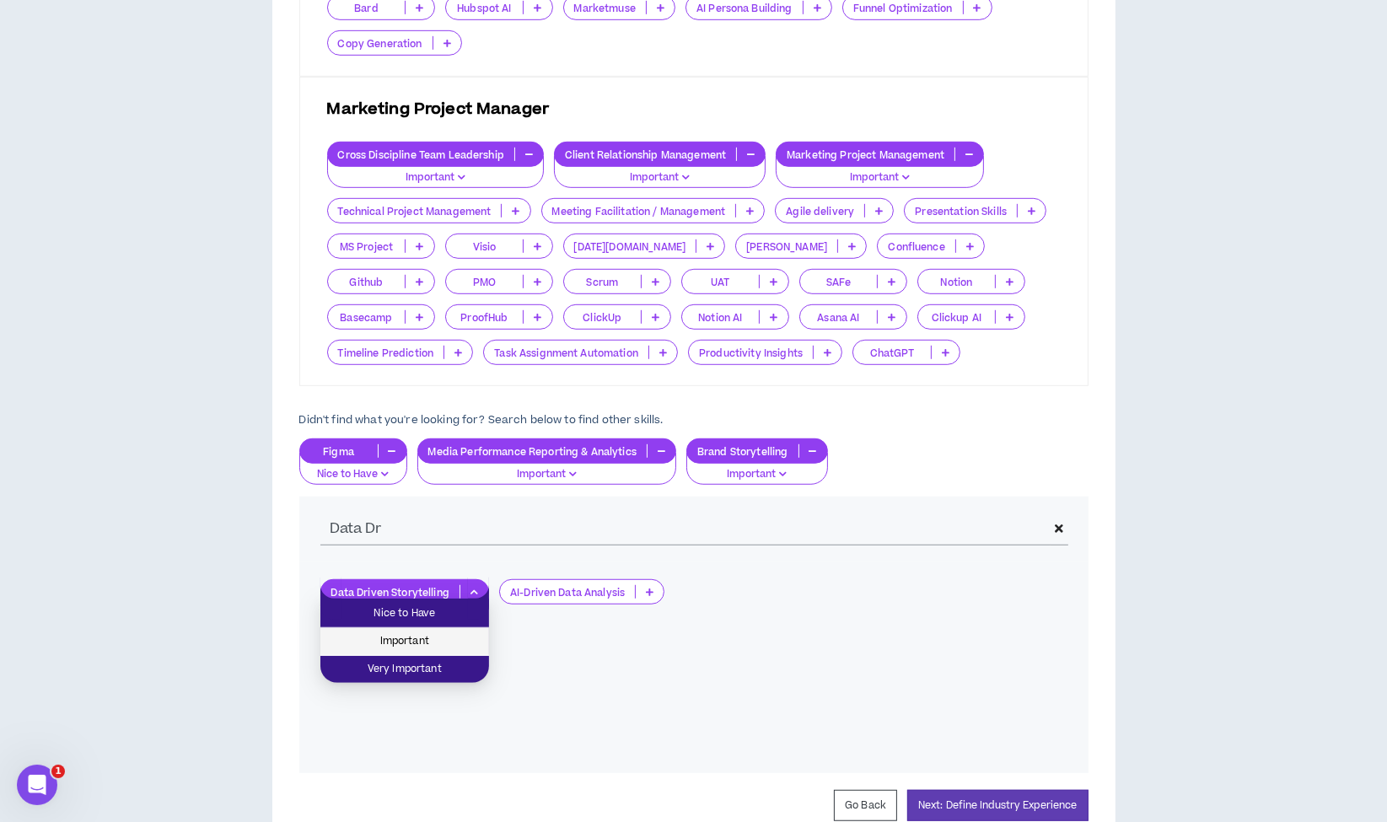
click at [390, 639] on span "Important" at bounding box center [404, 641] width 148 height 19
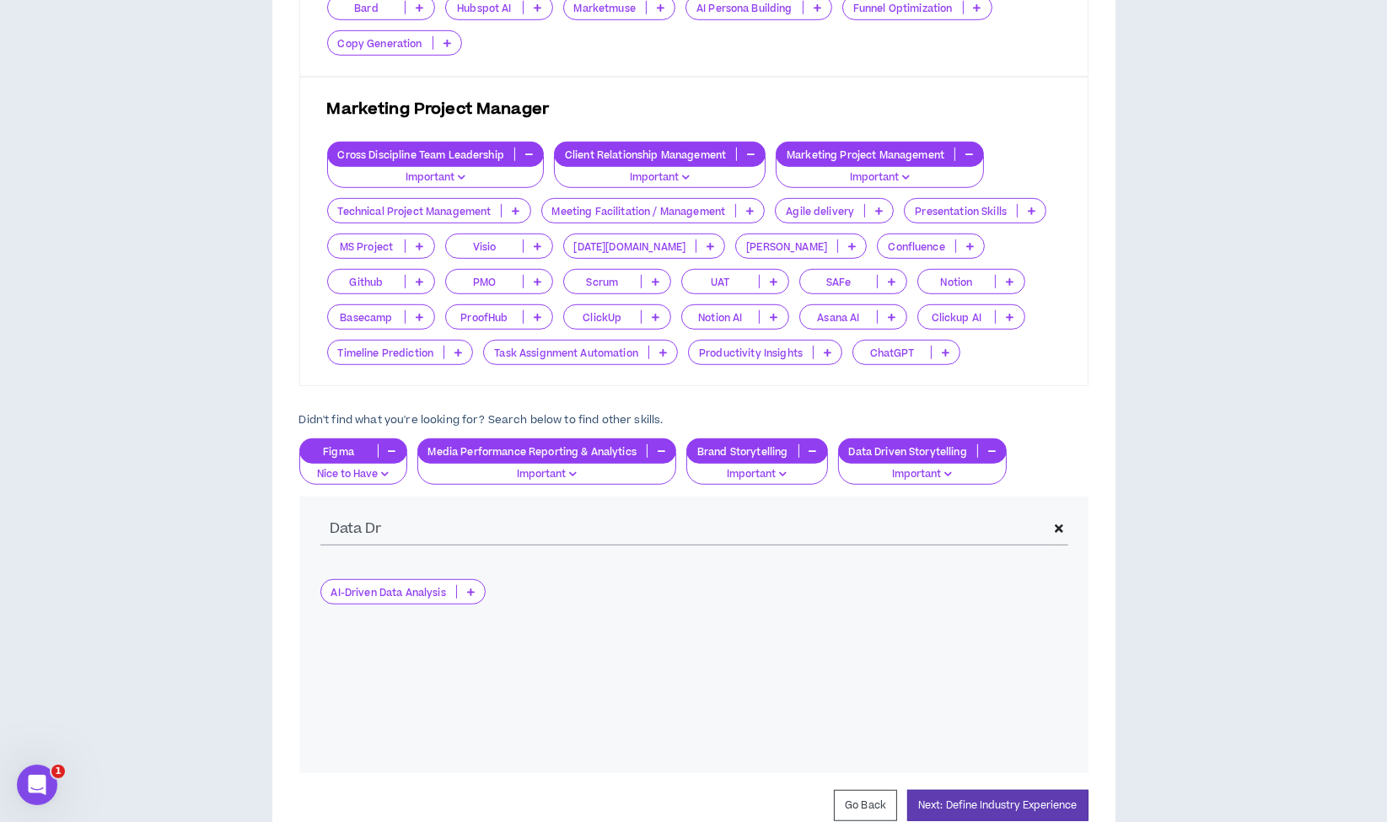
click at [1066, 522] on span at bounding box center [1058, 529] width 17 height 32
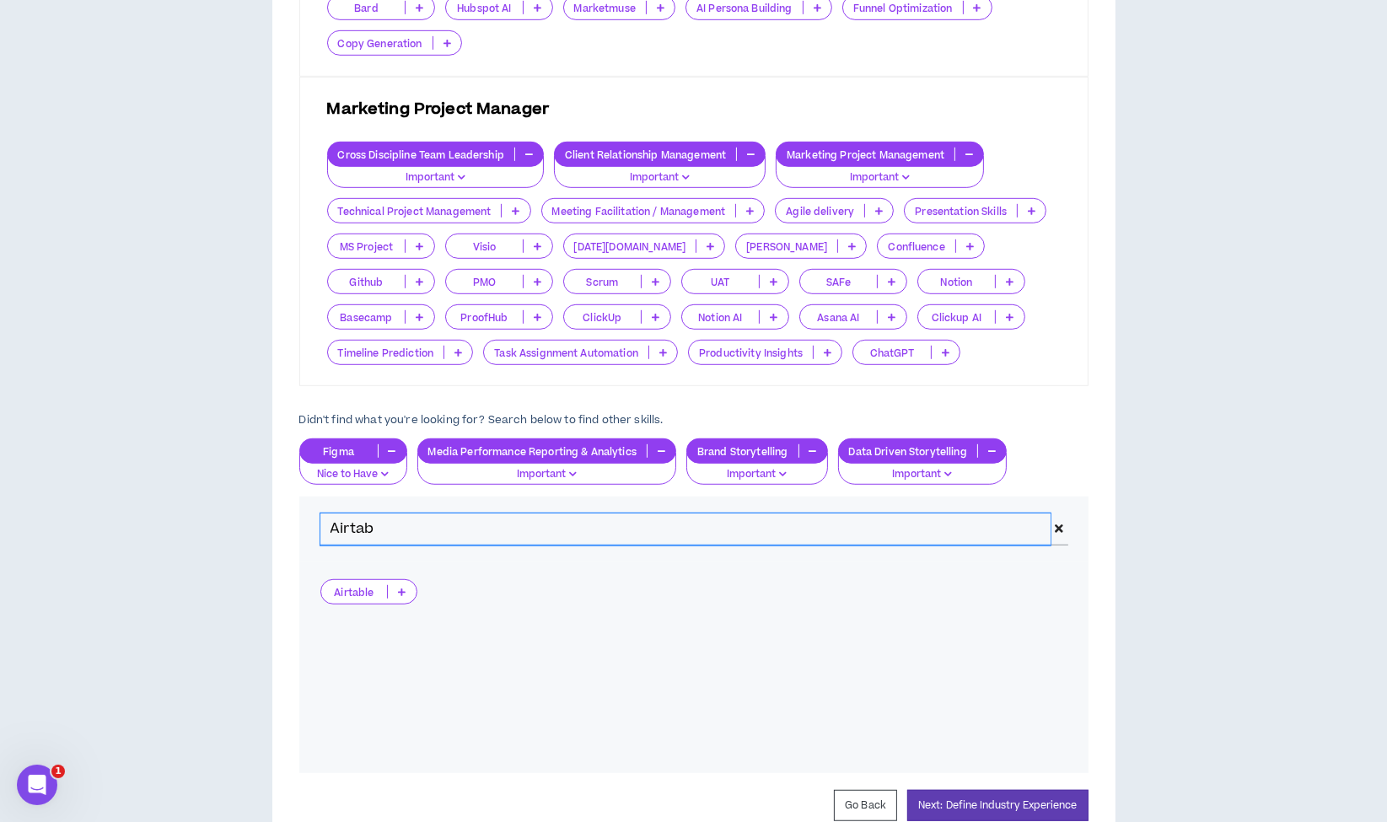
type input "Airtab"
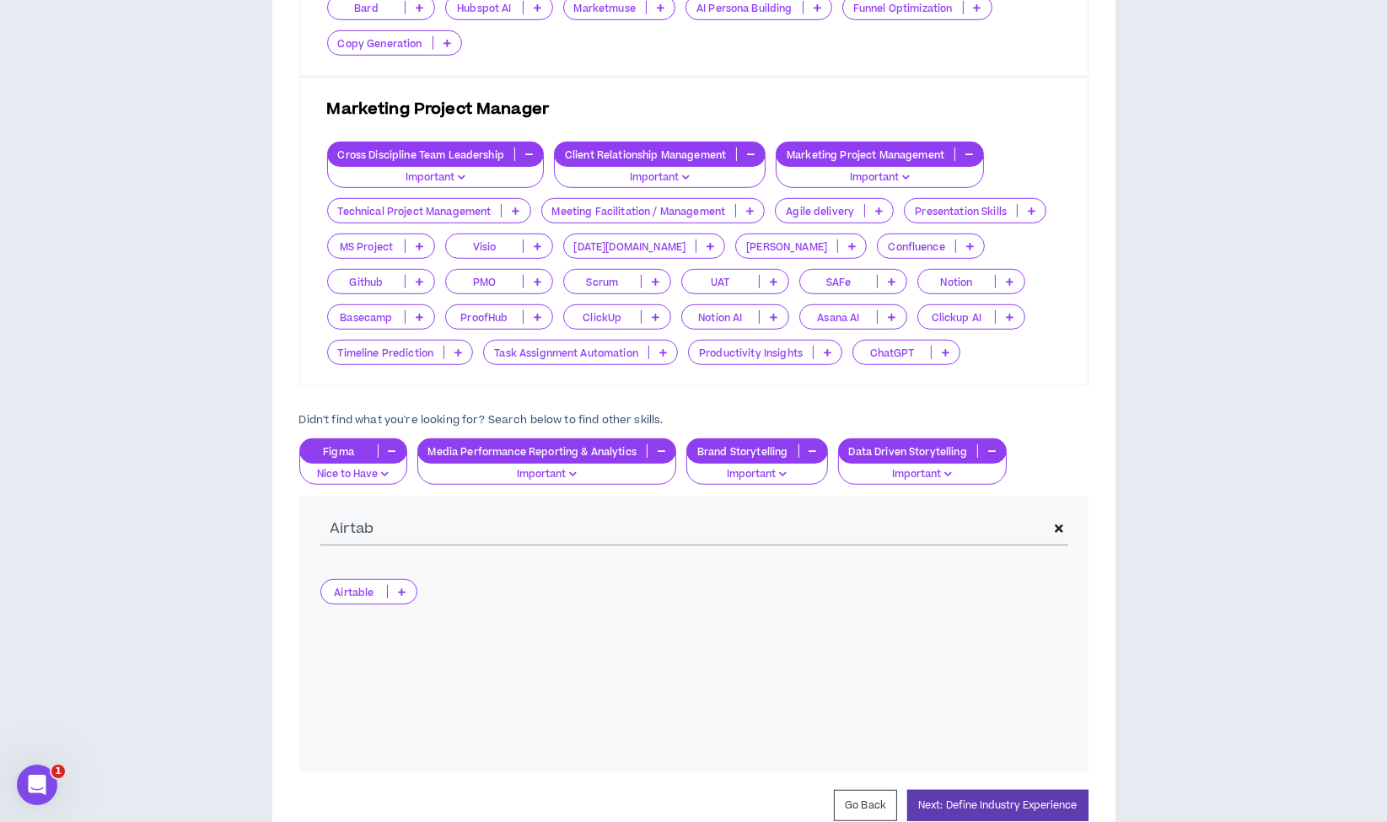
click at [362, 591] on p "Airtable" at bounding box center [354, 592] width 67 height 13
click at [366, 619] on span "Nice to Have" at bounding box center [368, 613] width 76 height 19
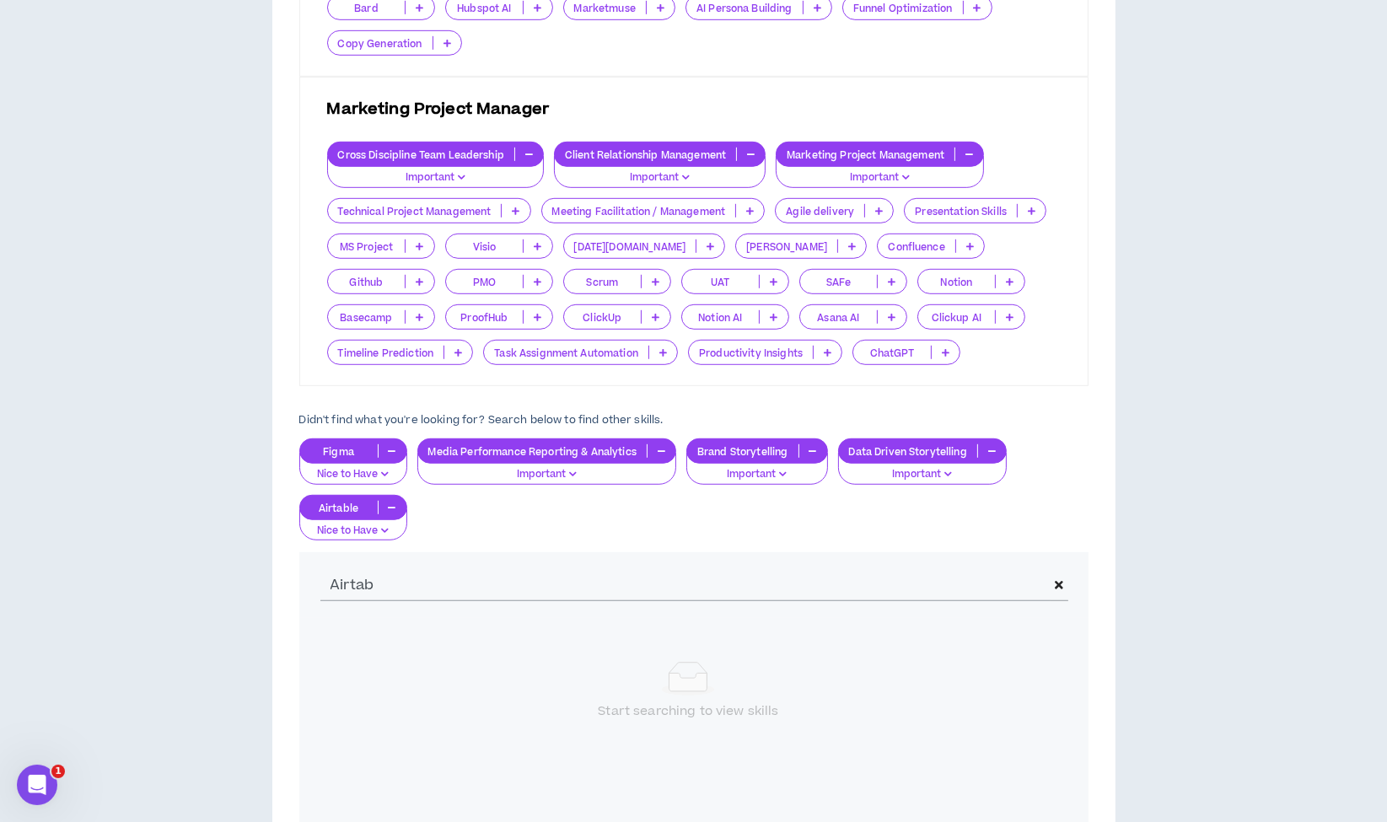
click at [1065, 576] on span at bounding box center [1058, 585] width 17 height 32
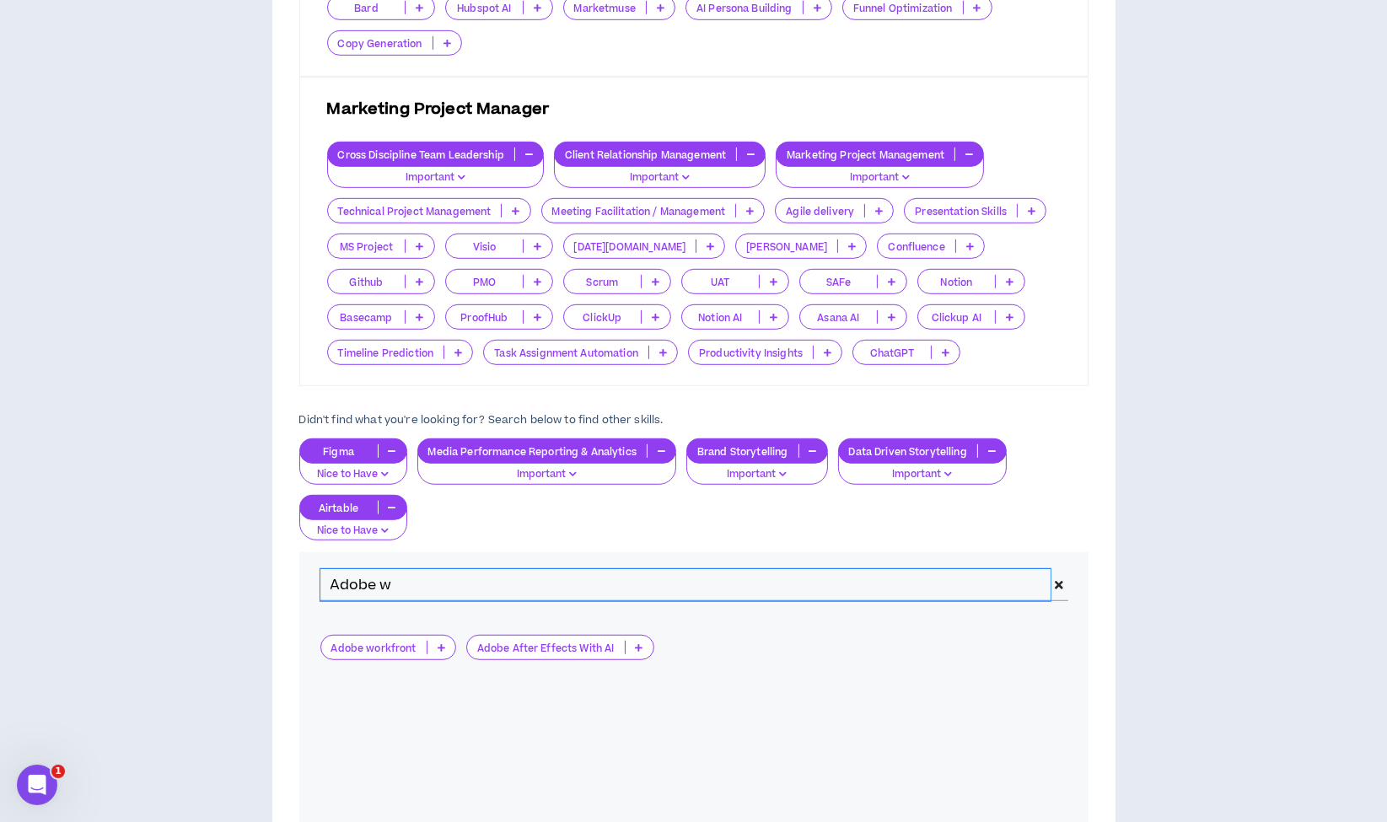
type input "Adobe w"
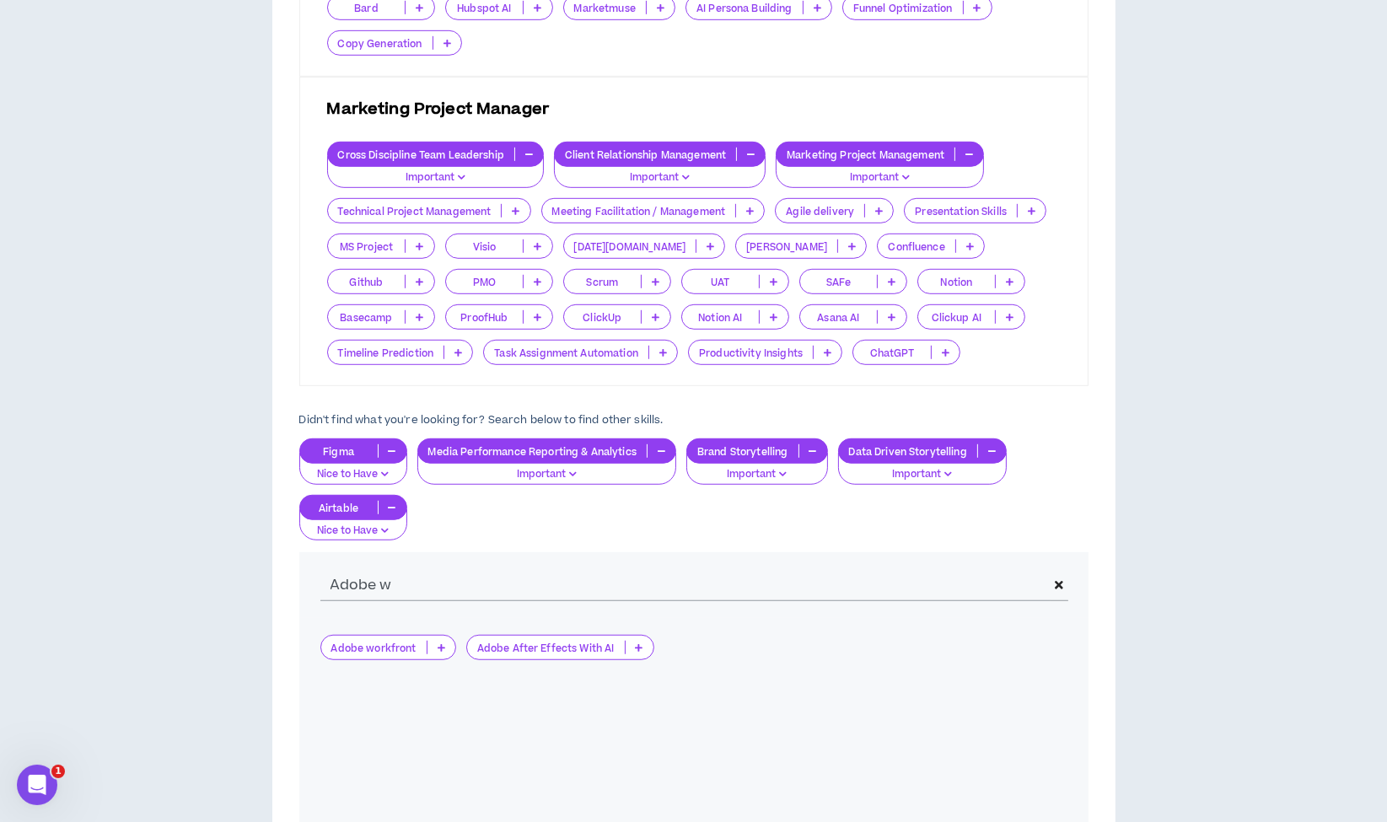
click at [377, 642] on p "Adobe workfront" at bounding box center [373, 648] width 105 height 13
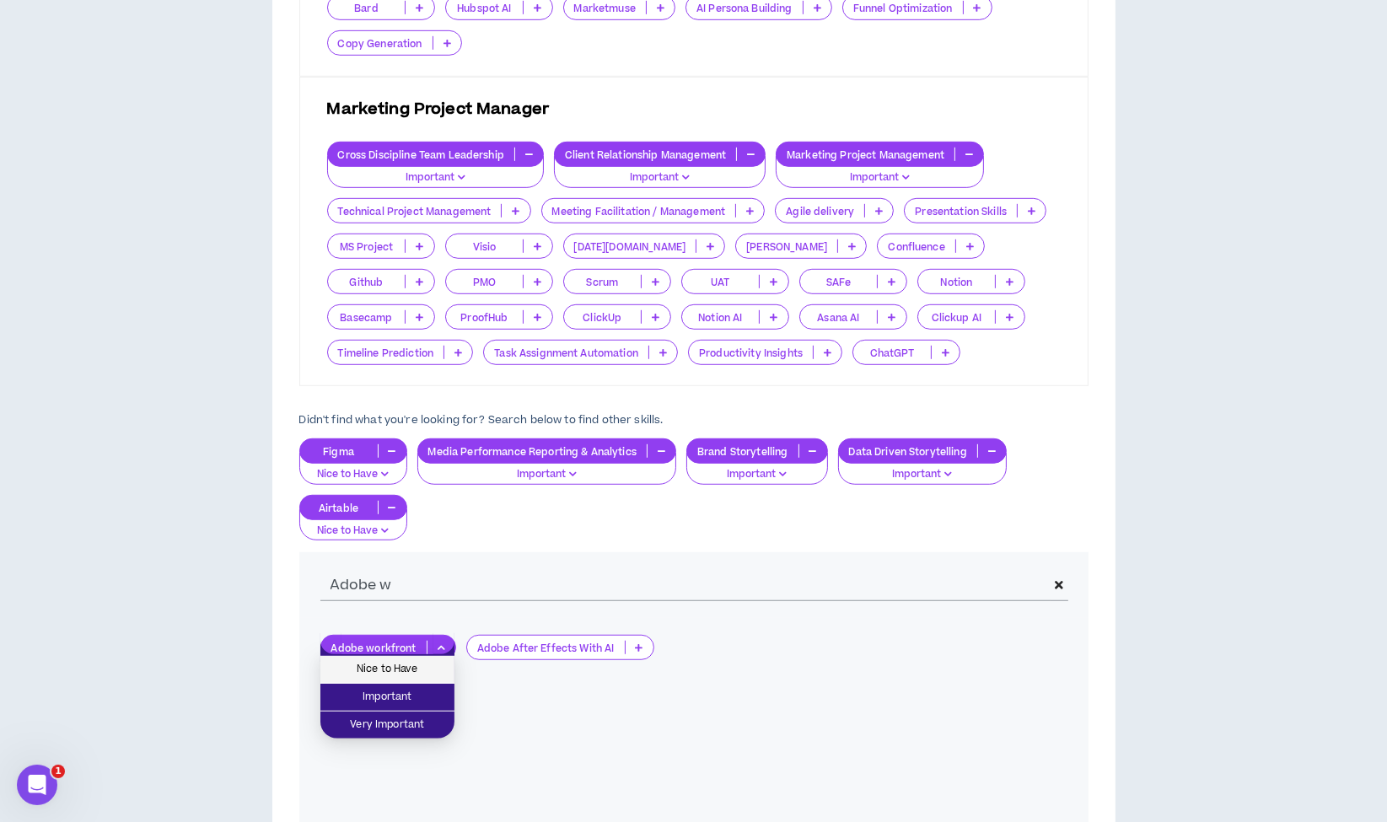
click at [380, 665] on span "Nice to Have" at bounding box center [387, 669] width 114 height 19
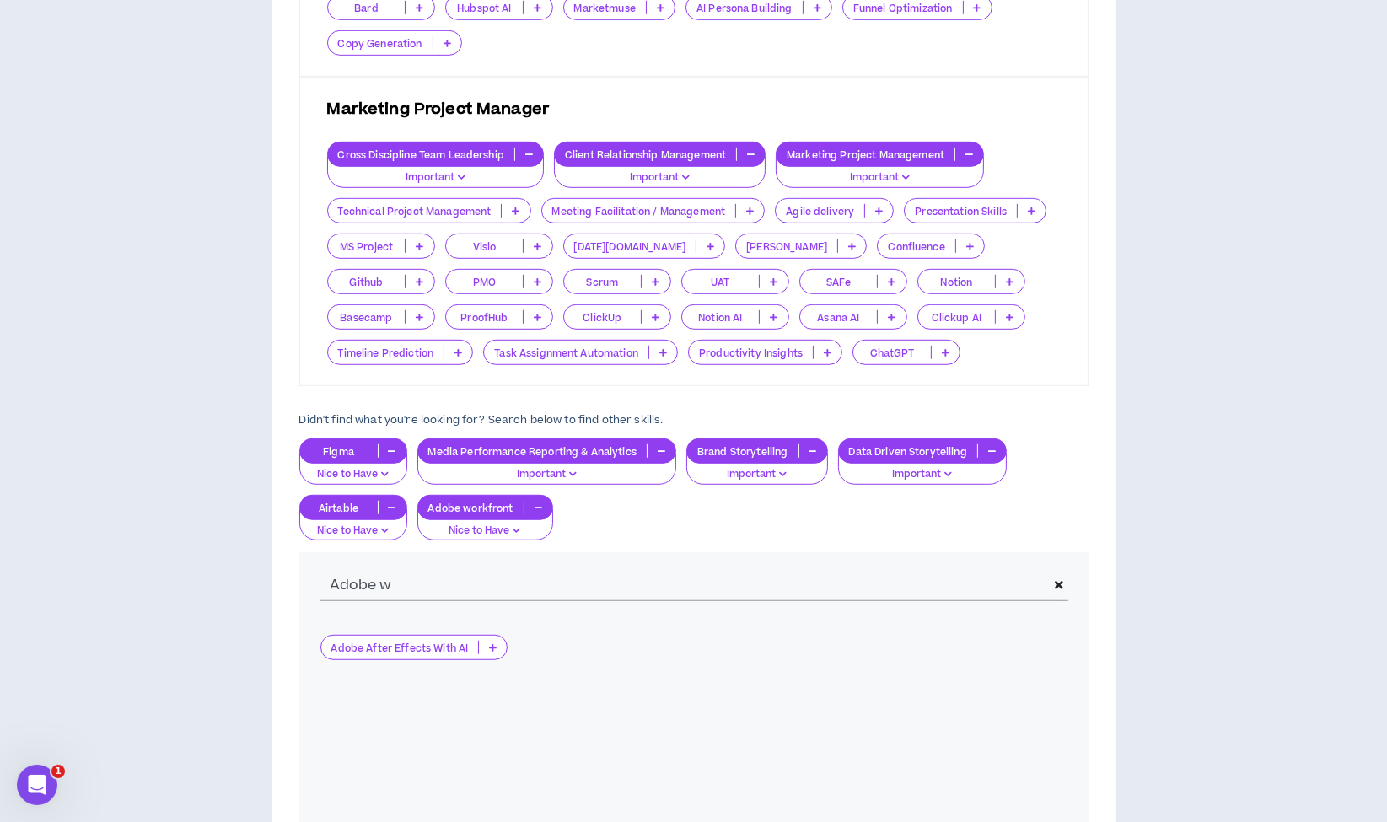
click at [1055, 579] on icon at bounding box center [1059, 585] width 8 height 12
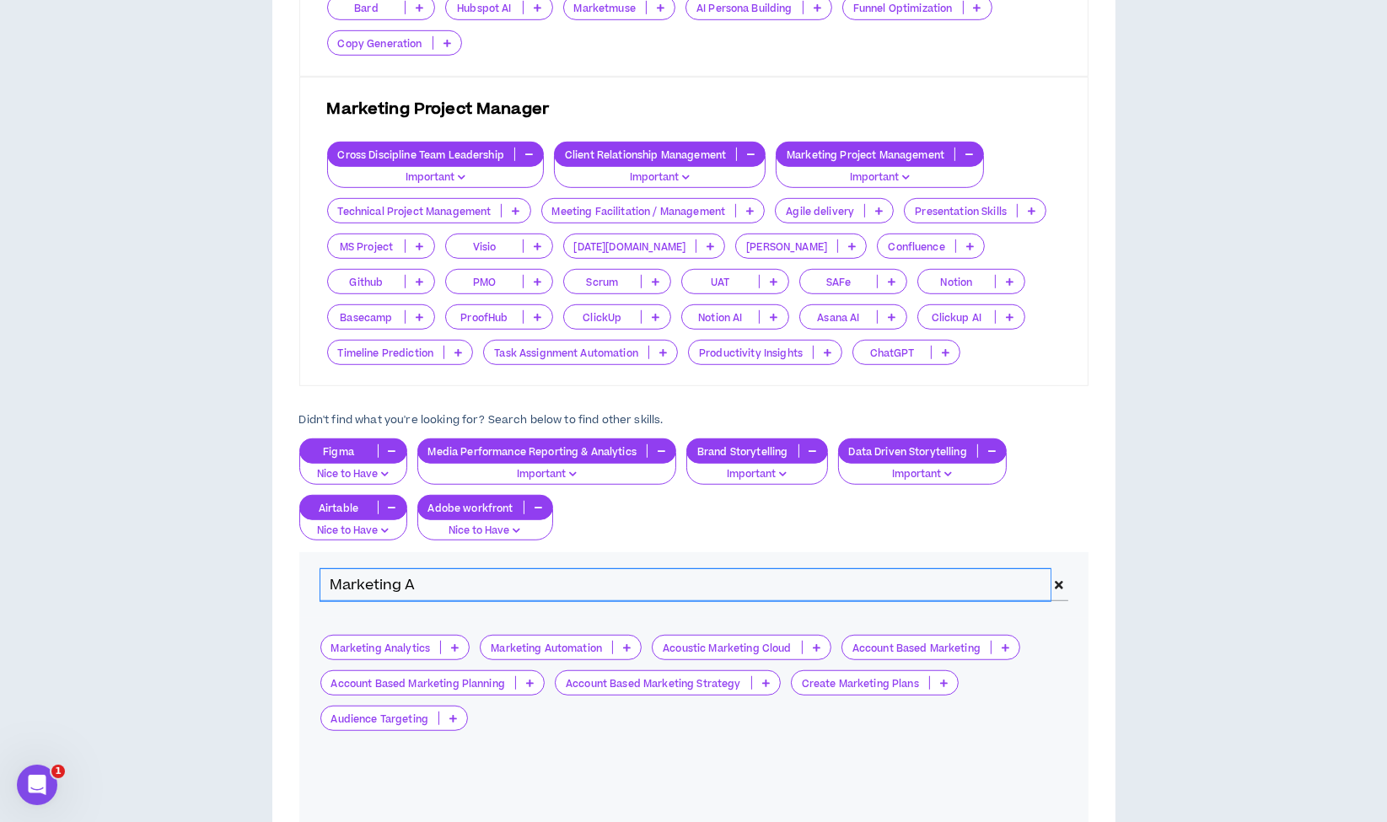
type input "Marketing A"
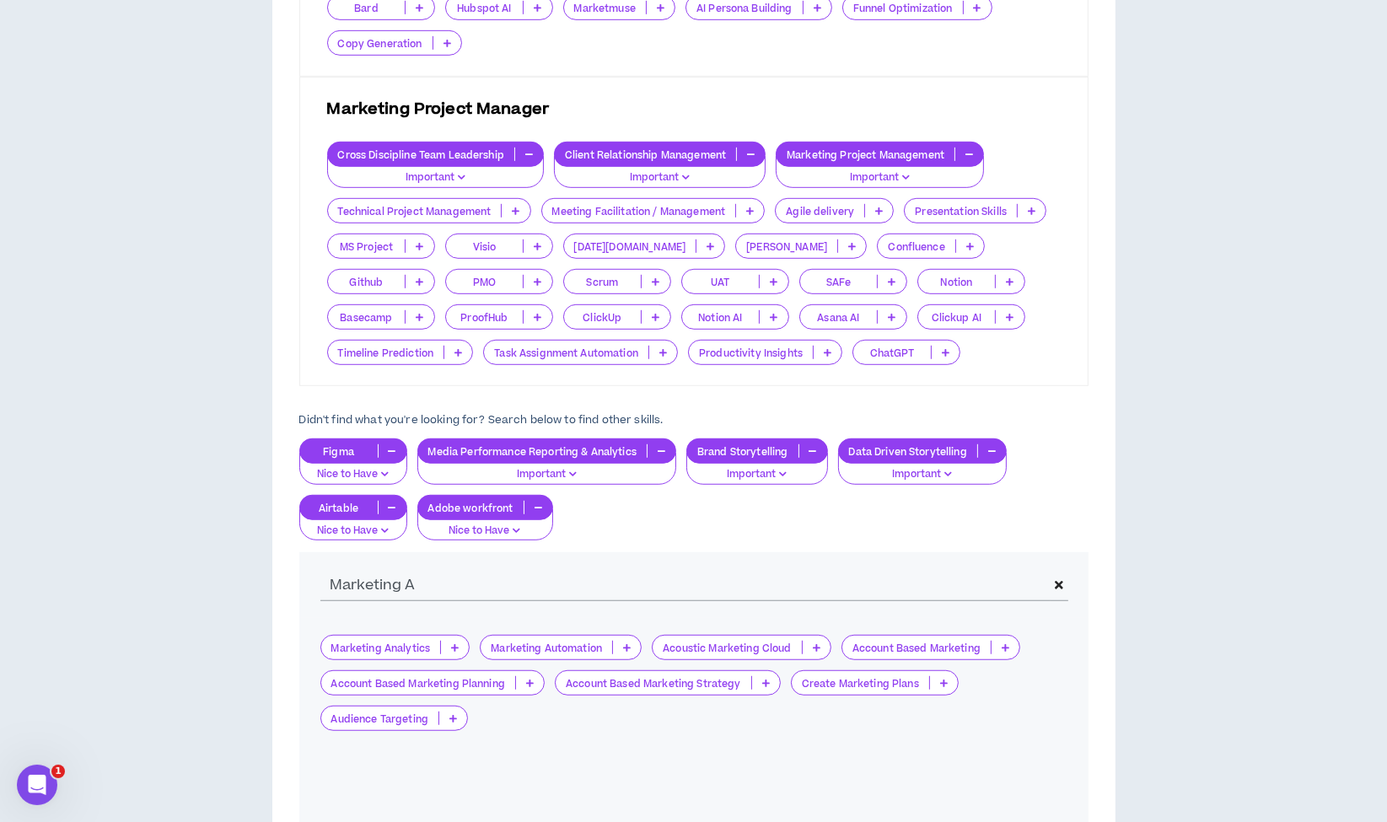
click at [378, 642] on p "Marketing Analytics" at bounding box center [381, 648] width 120 height 13
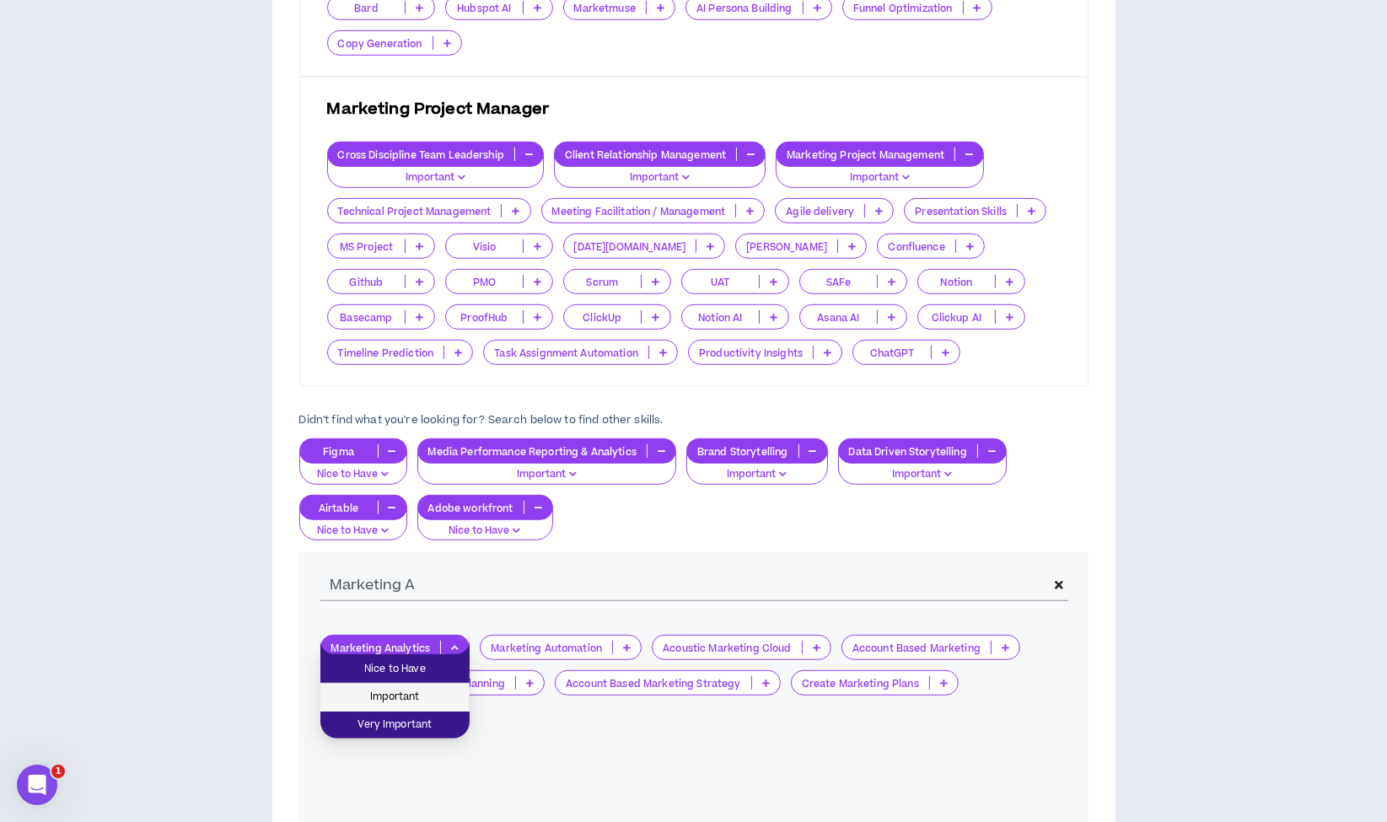
click at [381, 684] on li "Important" at bounding box center [394, 698] width 149 height 28
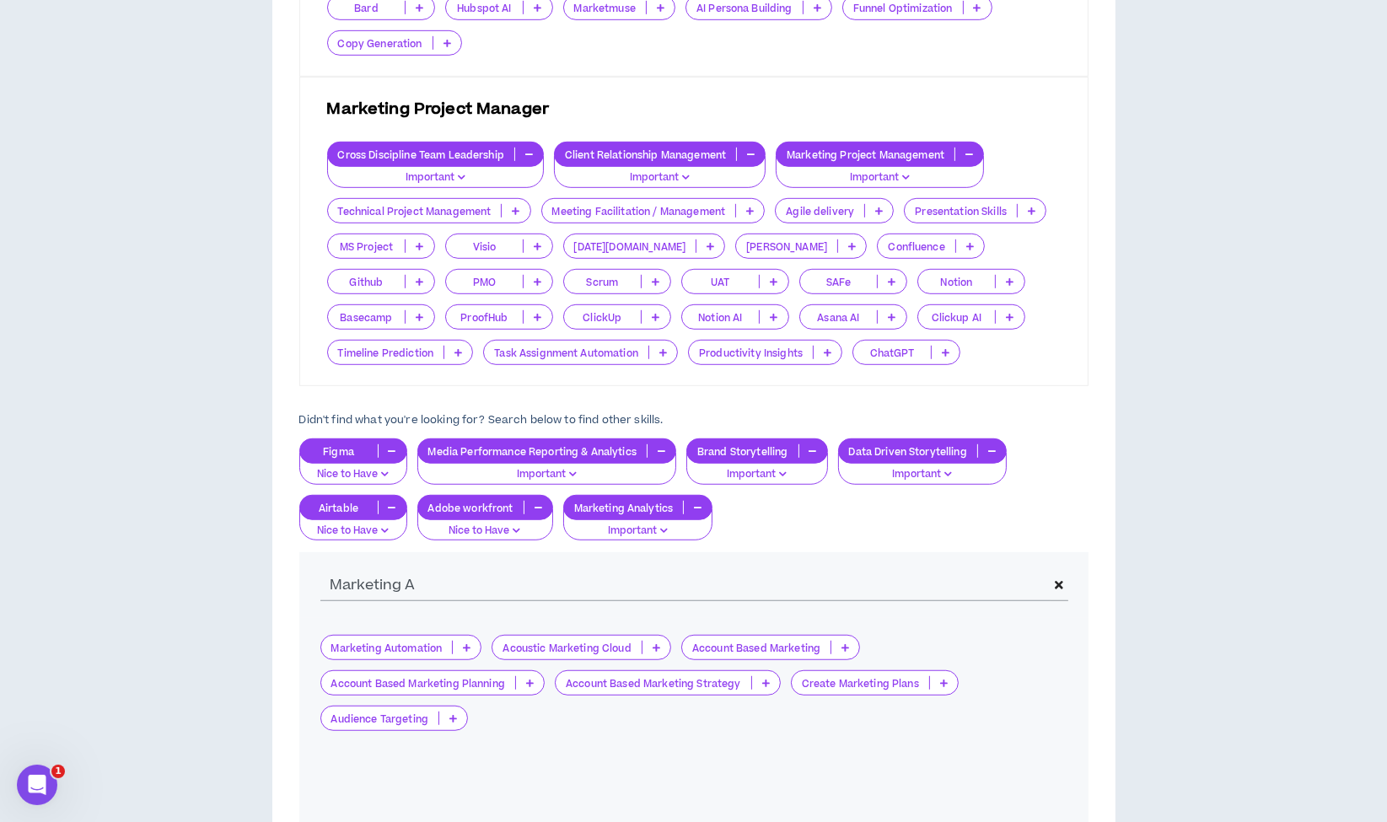
click at [1053, 579] on span at bounding box center [1058, 585] width 17 height 32
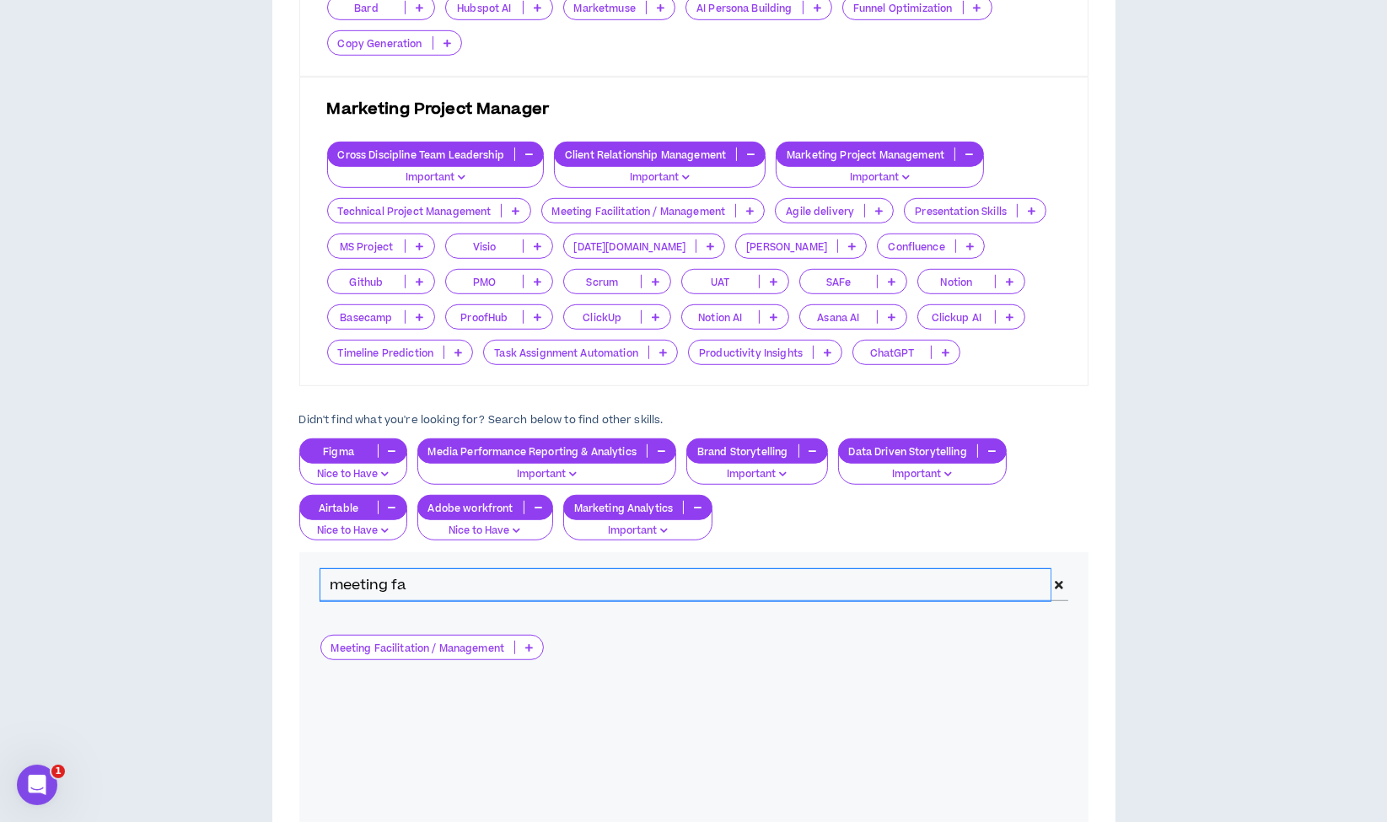
type input "meeting fa"
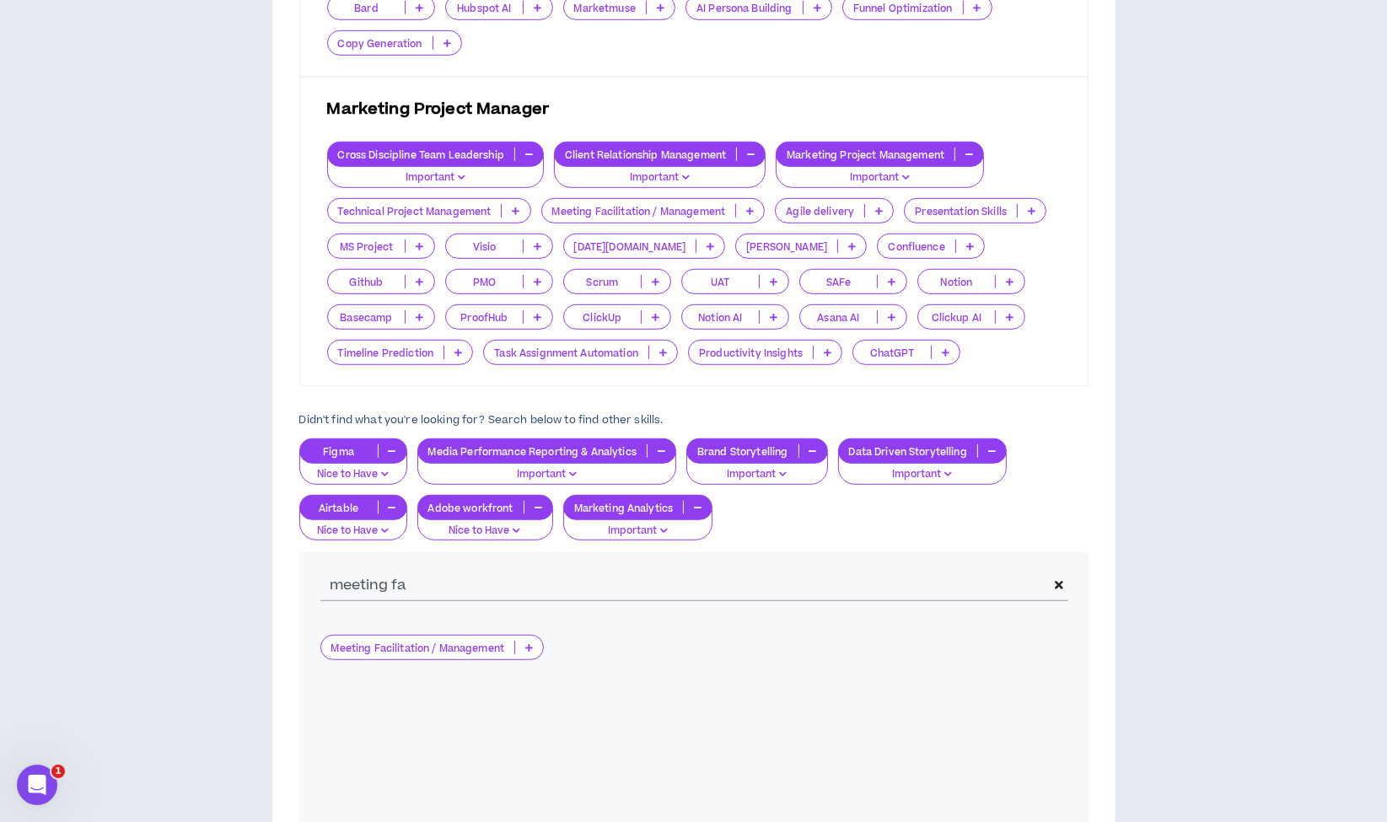
click at [426, 642] on p "Meeting Facilitation / Management" at bounding box center [418, 648] width 194 height 13
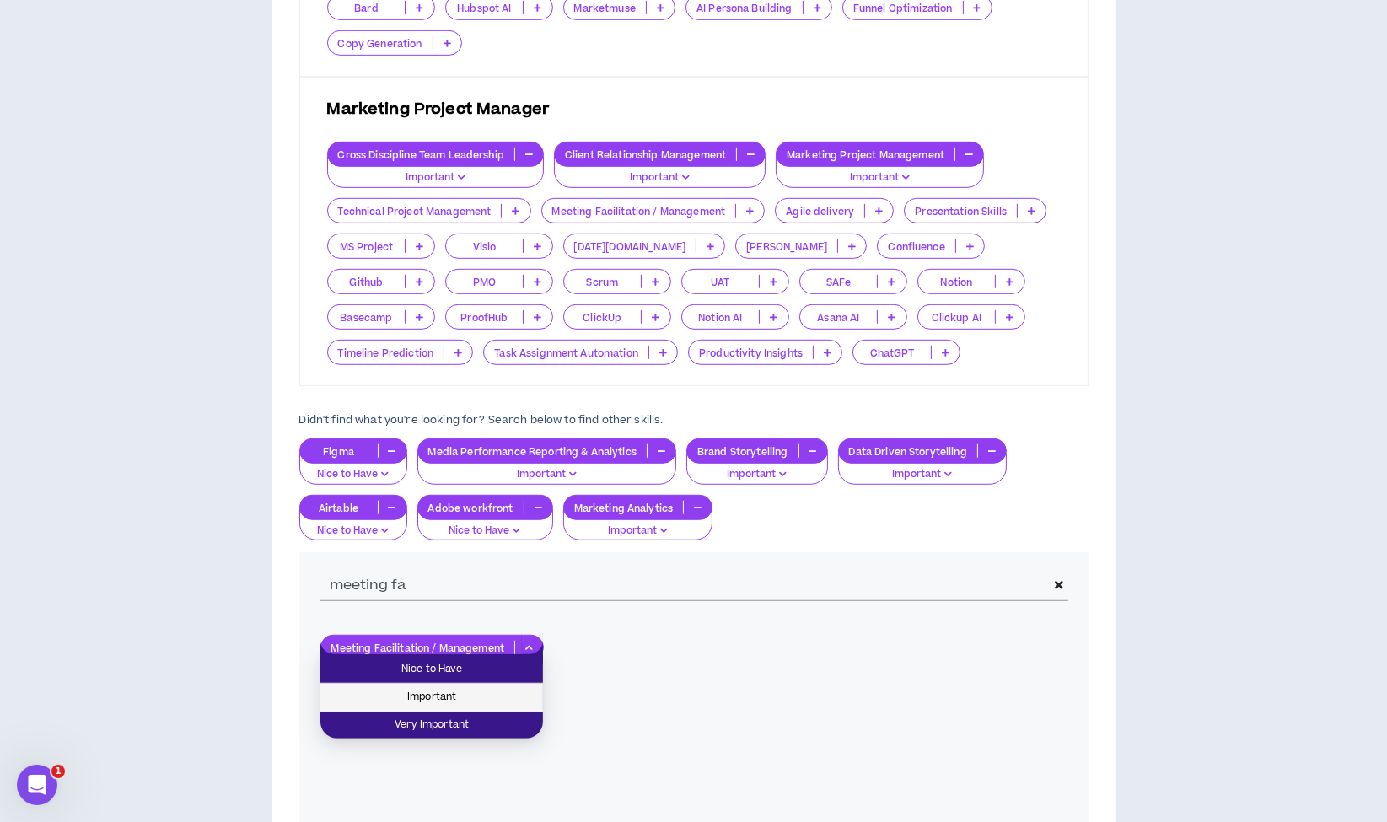
click at [419, 699] on span "Important" at bounding box center [431, 697] width 202 height 19
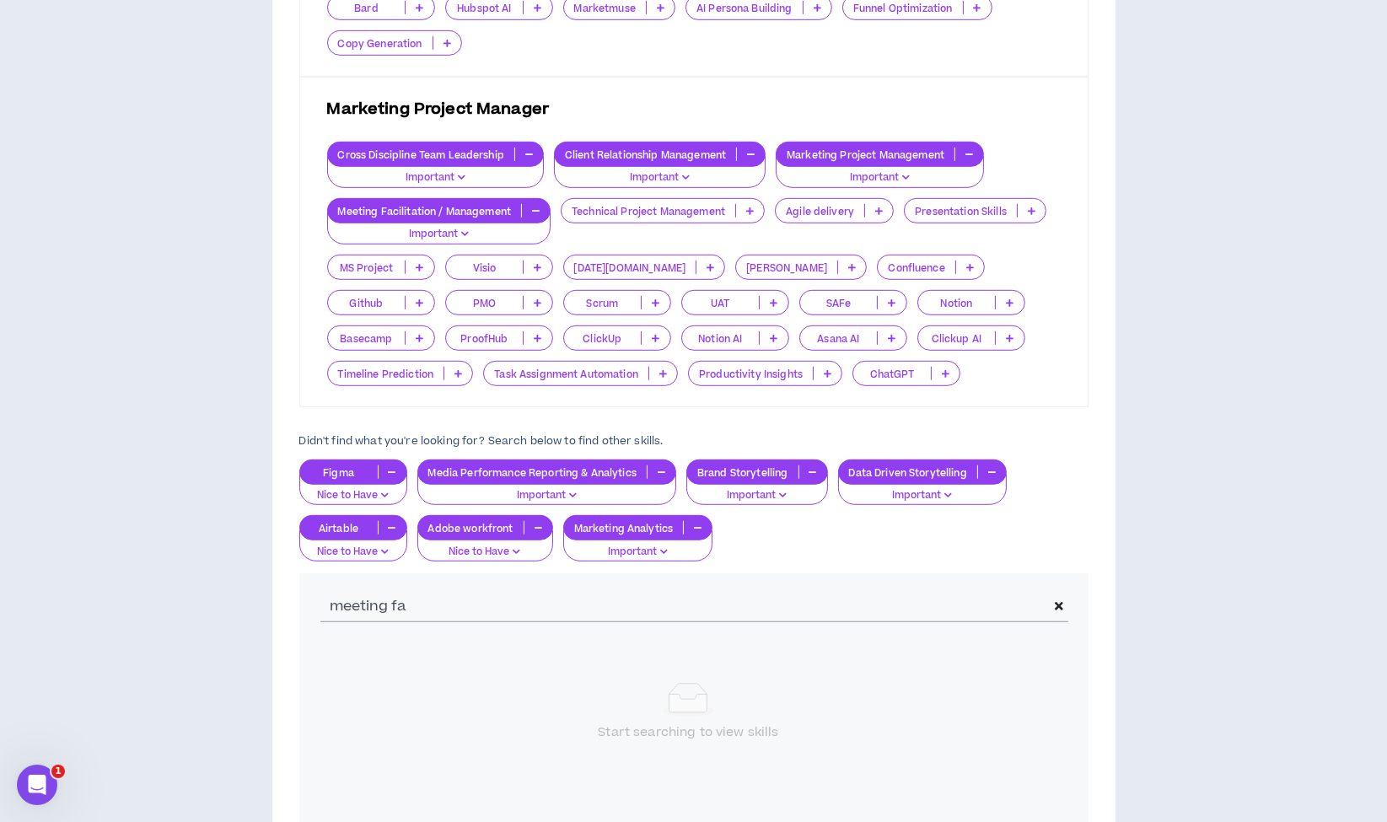
click at [1064, 601] on span at bounding box center [1058, 606] width 17 height 32
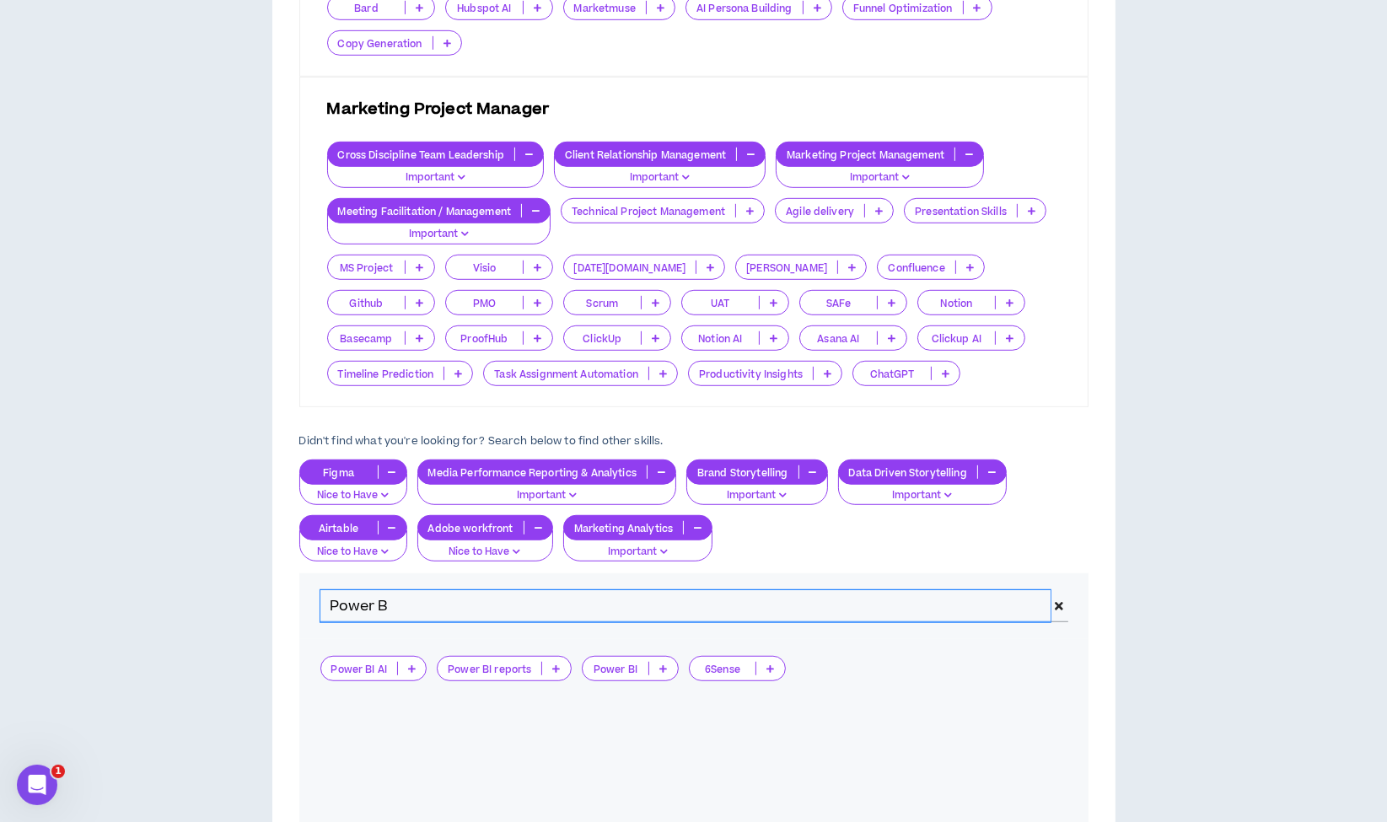
type input "Power B"
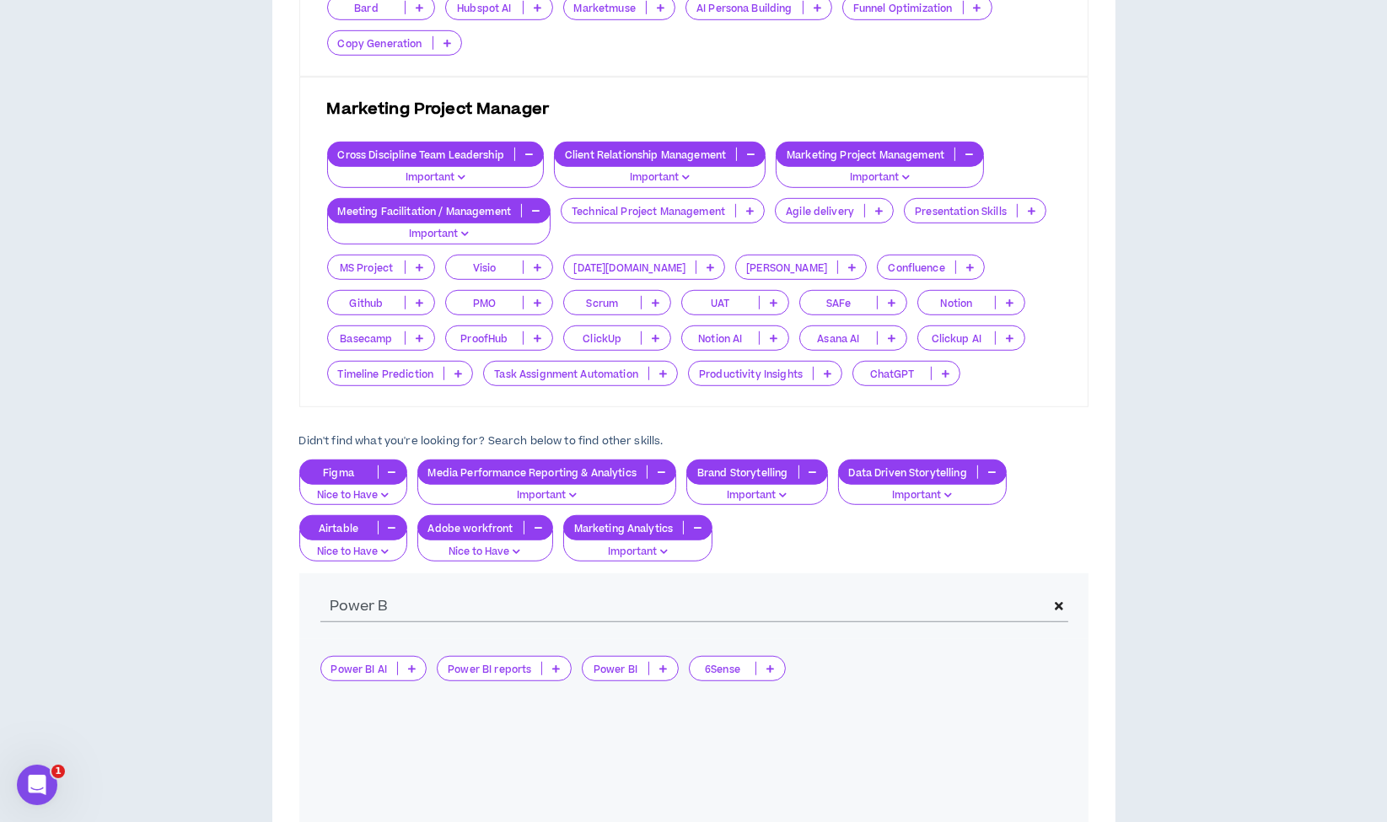
click at [604, 664] on p "Power BI" at bounding box center [616, 669] width 67 height 13
click at [615, 683] on span "Nice to Have" at bounding box center [628, 689] width 76 height 19
click at [1055, 600] on icon at bounding box center [1059, 606] width 8 height 12
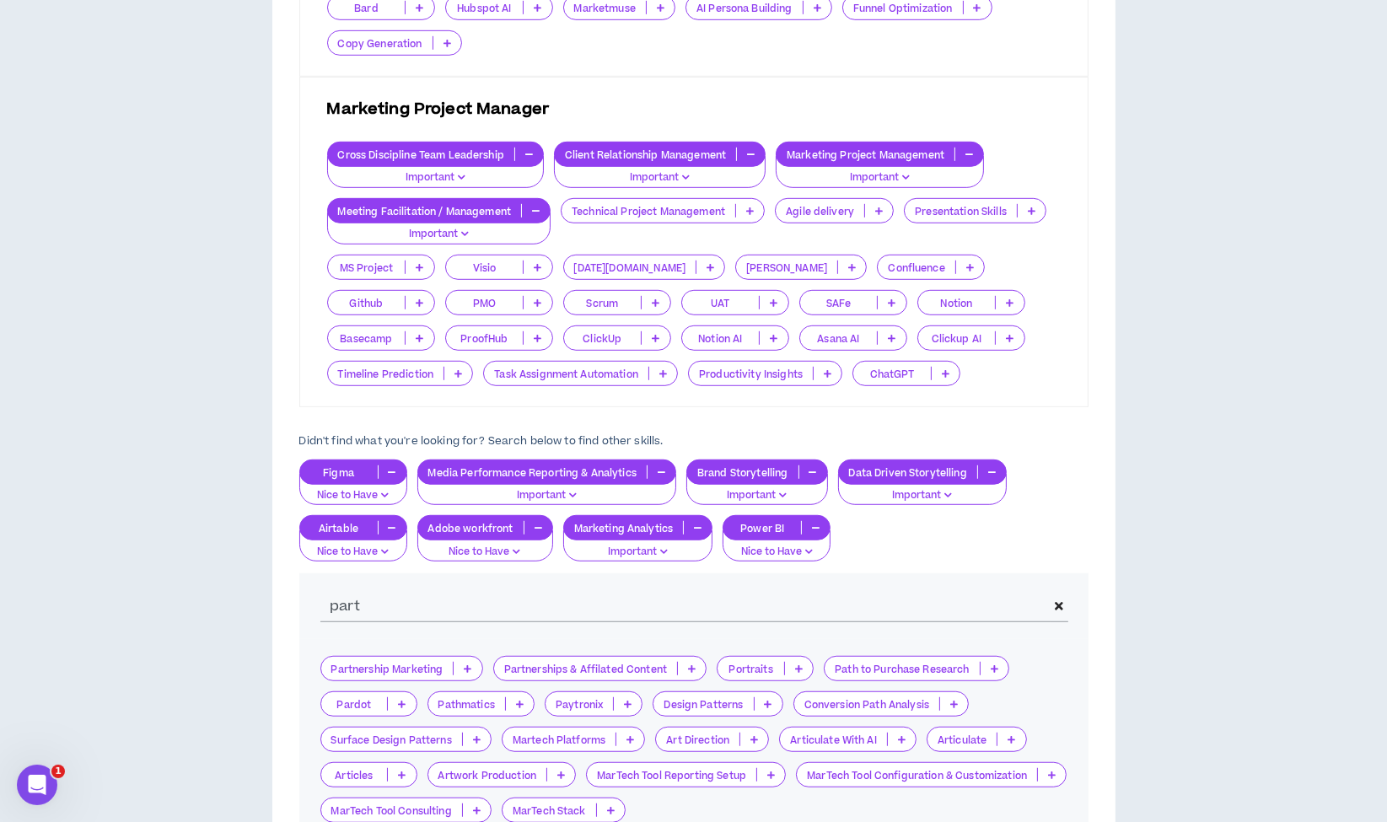
click at [416, 663] on p "Partnership Marketing" at bounding box center [387, 669] width 132 height 13
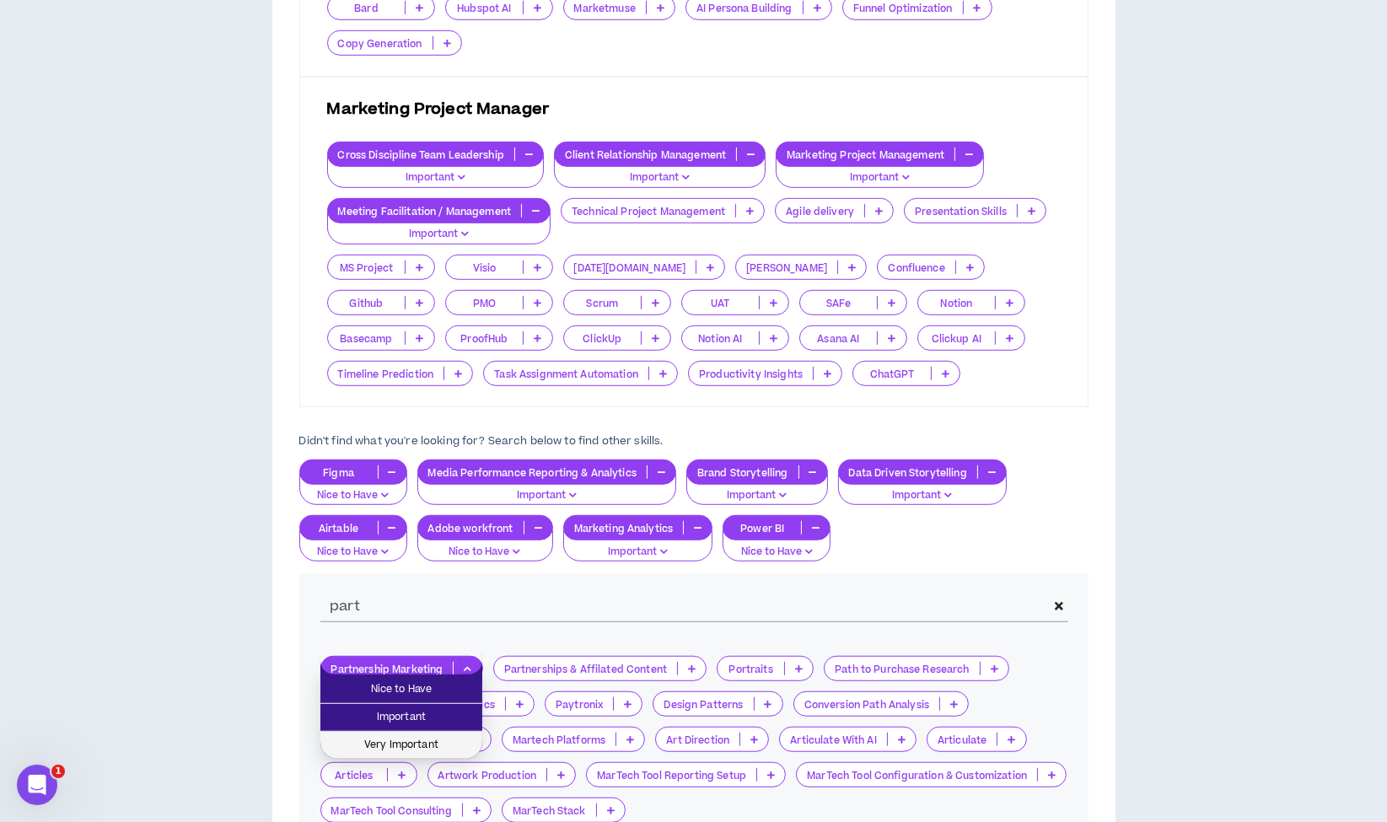
click at [400, 736] on span "Very Important" at bounding box center [401, 745] width 142 height 19
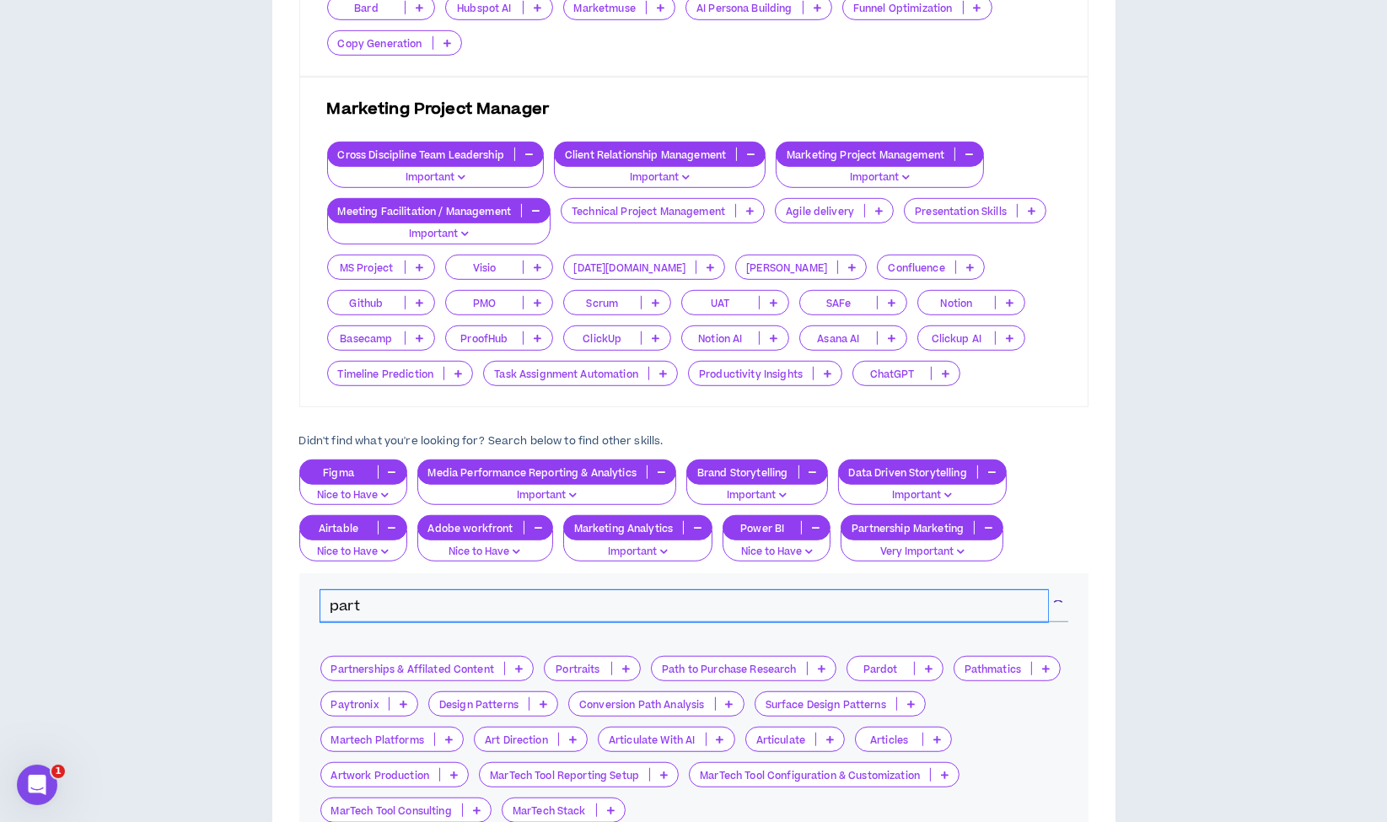
drag, startPoint x: 446, startPoint y: 598, endPoint x: 195, endPoint y: 577, distance: 252.1
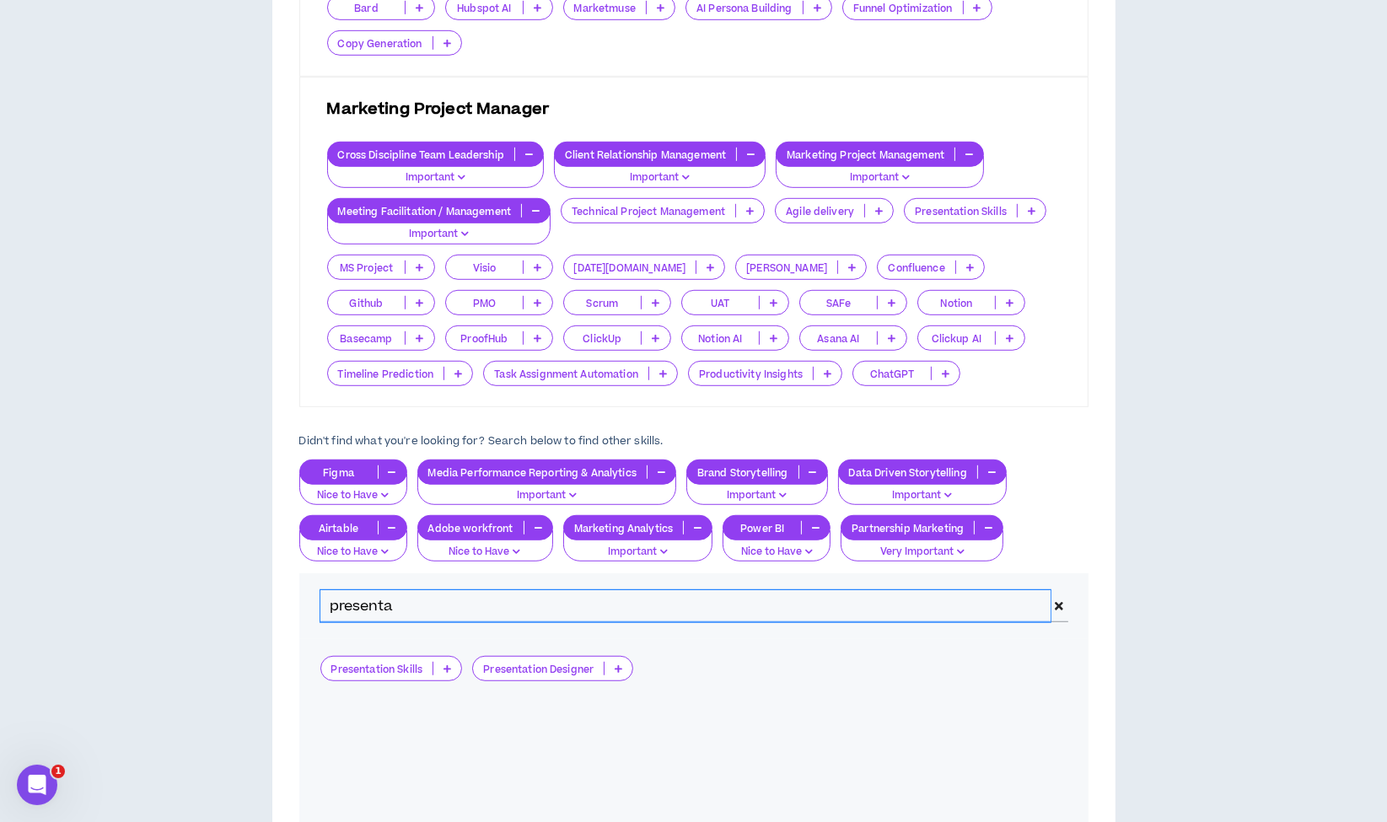
type input "presenta"
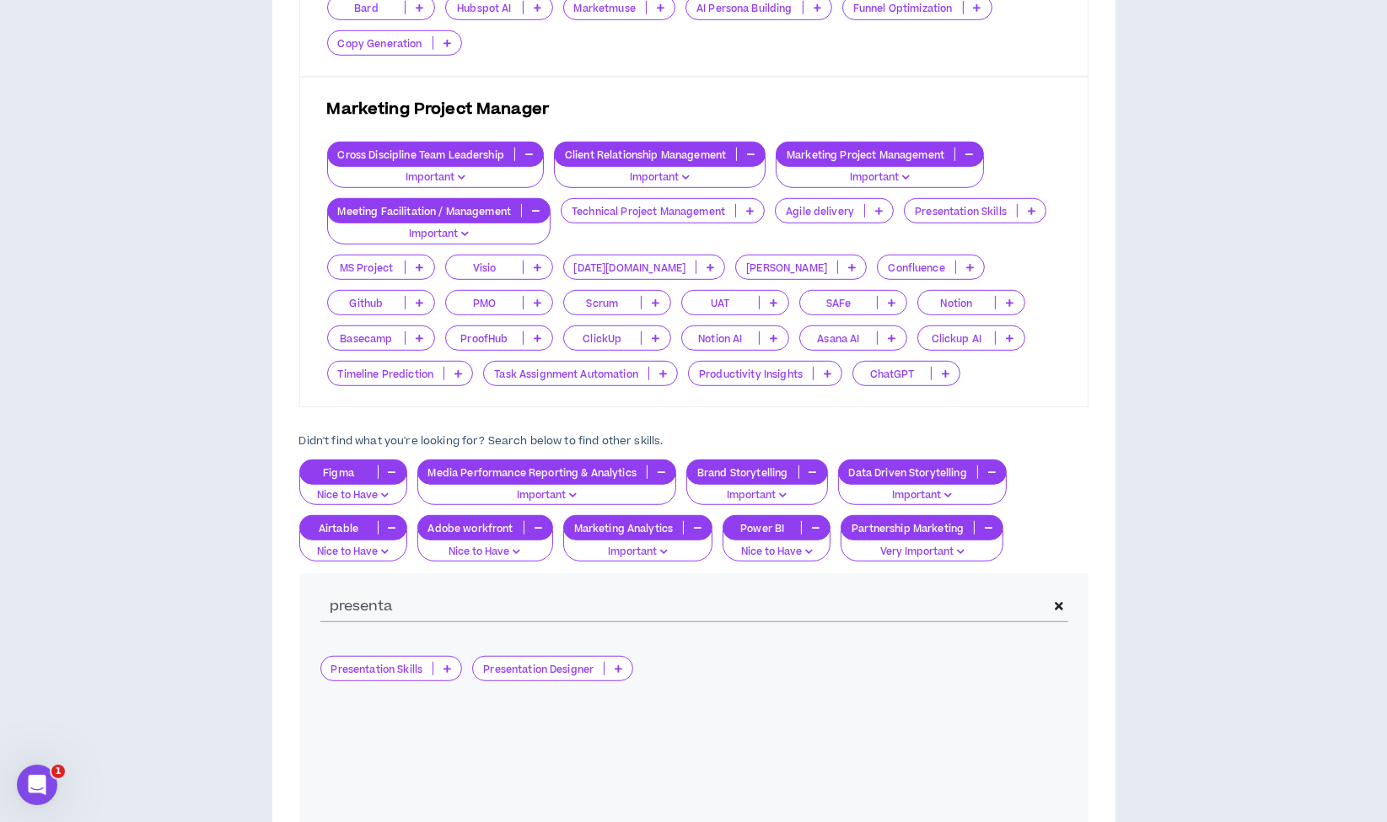
click at [374, 663] on p "Presentation Skills" at bounding box center [377, 669] width 112 height 13
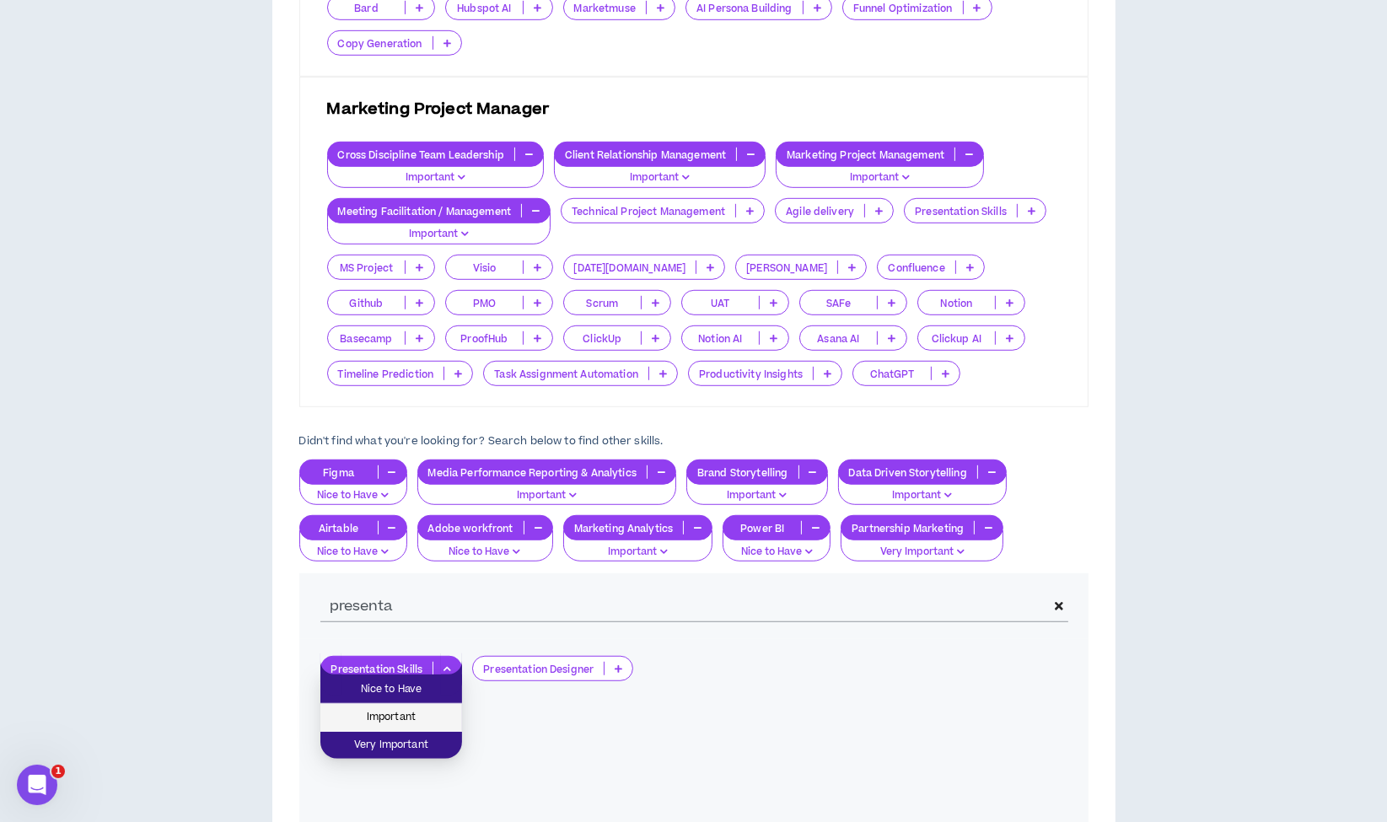
click at [380, 714] on span "Important" at bounding box center [390, 717] width 121 height 19
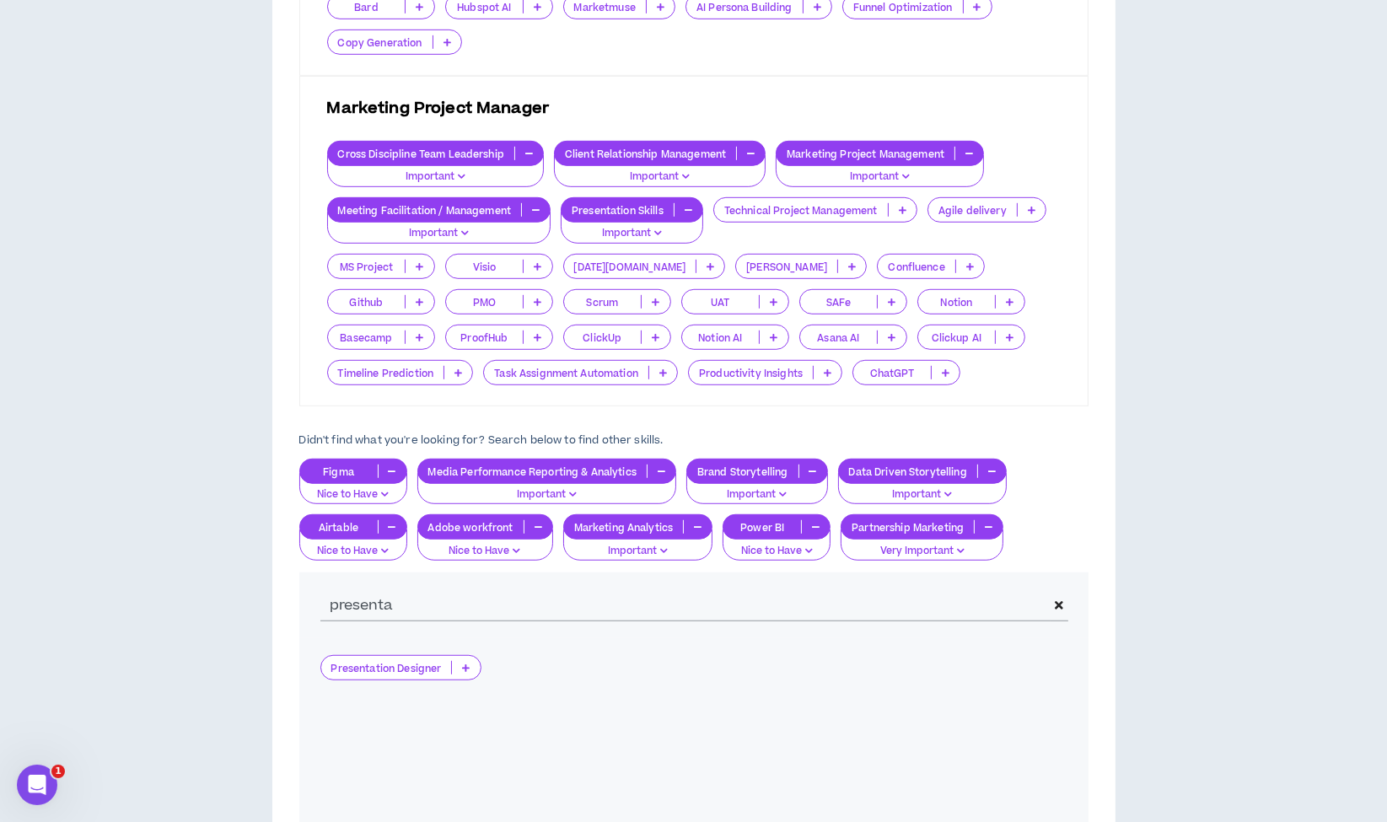
scroll to position [1126, 0]
click at [1077, 597] on div "presenta" at bounding box center [693, 605] width 789 height 66
click at [1060, 599] on icon at bounding box center [1059, 605] width 8 height 12
click at [517, 679] on div "Start searching to view skills" at bounding box center [688, 711] width 737 height 113
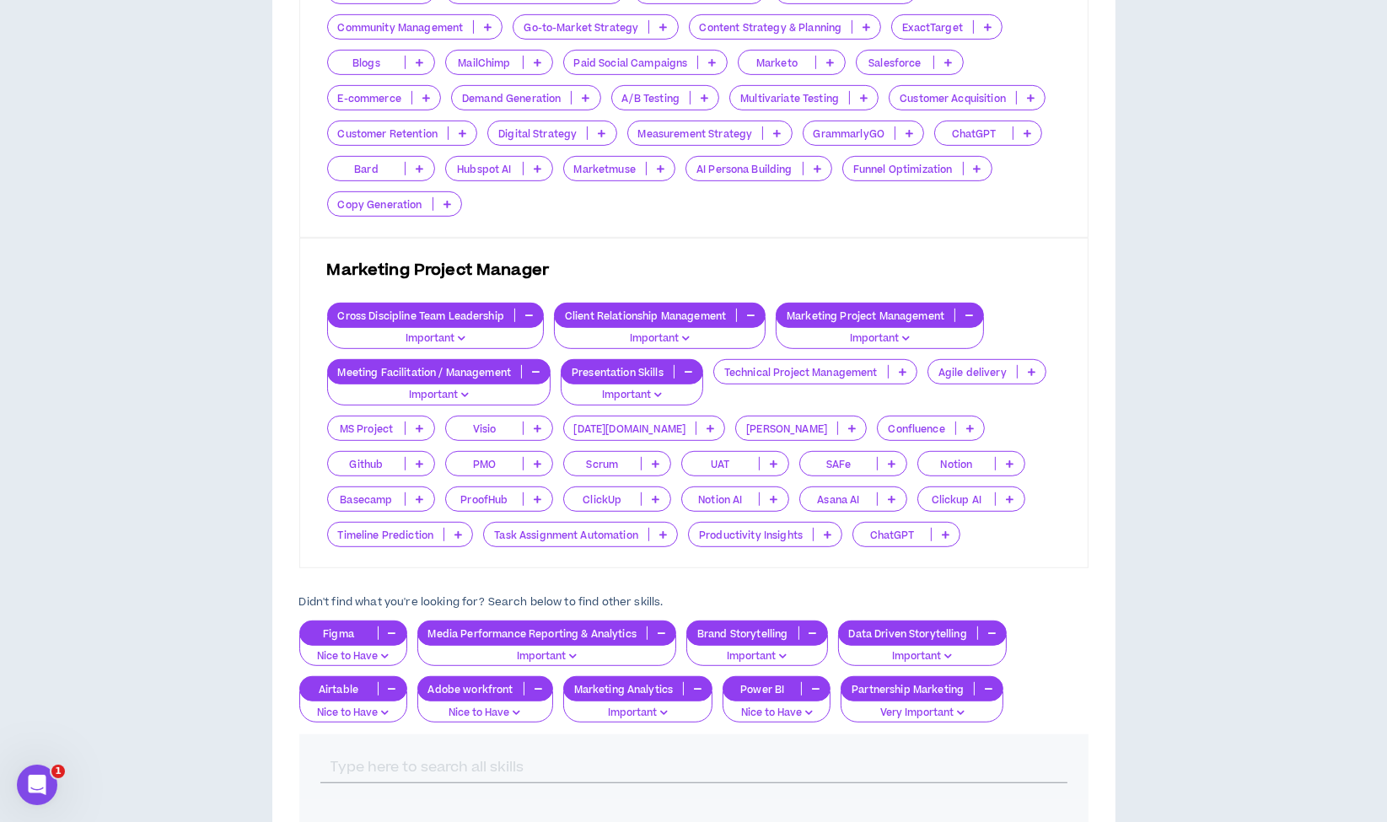
scroll to position [976, 0]
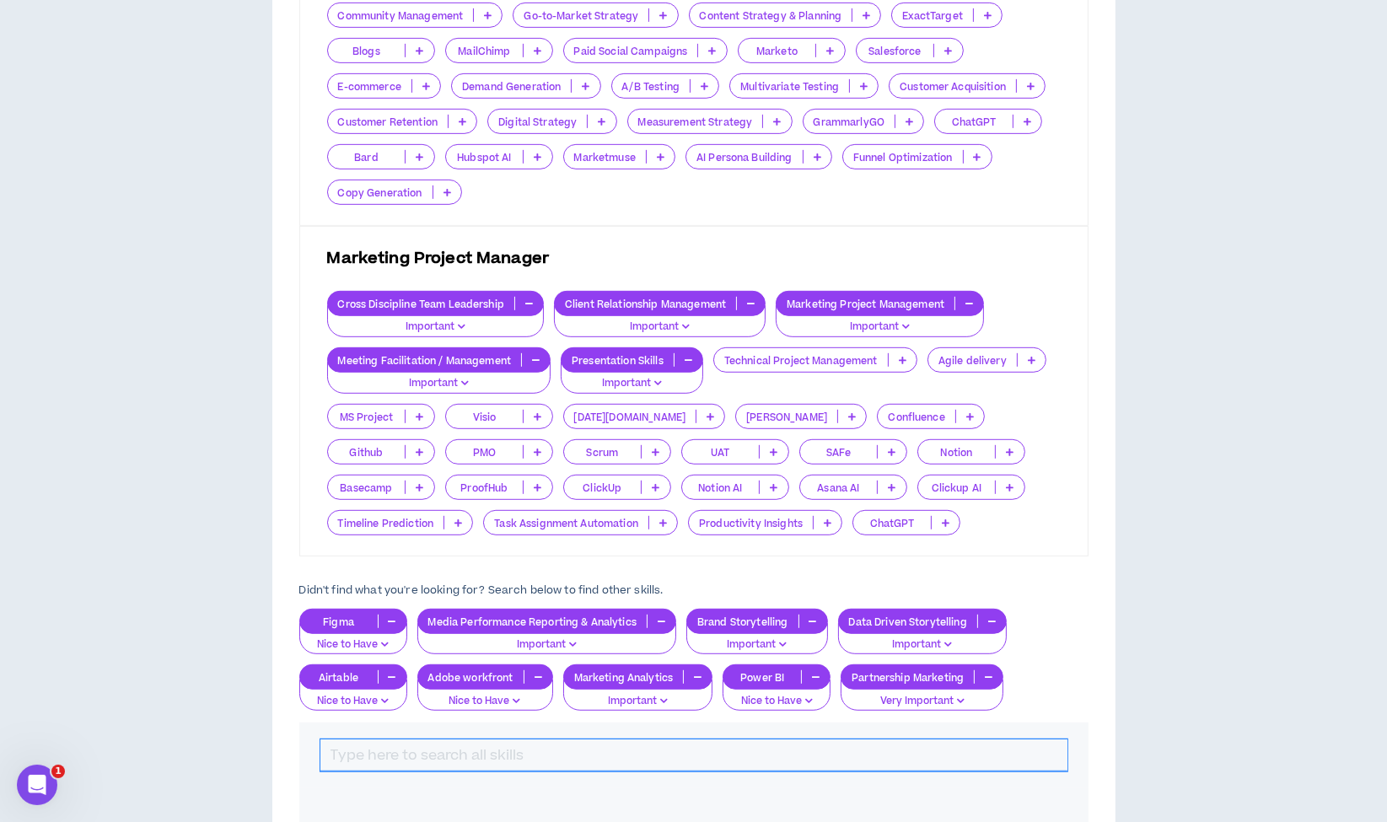
click at [456, 739] on input "text" at bounding box center [693, 755] width 747 height 32
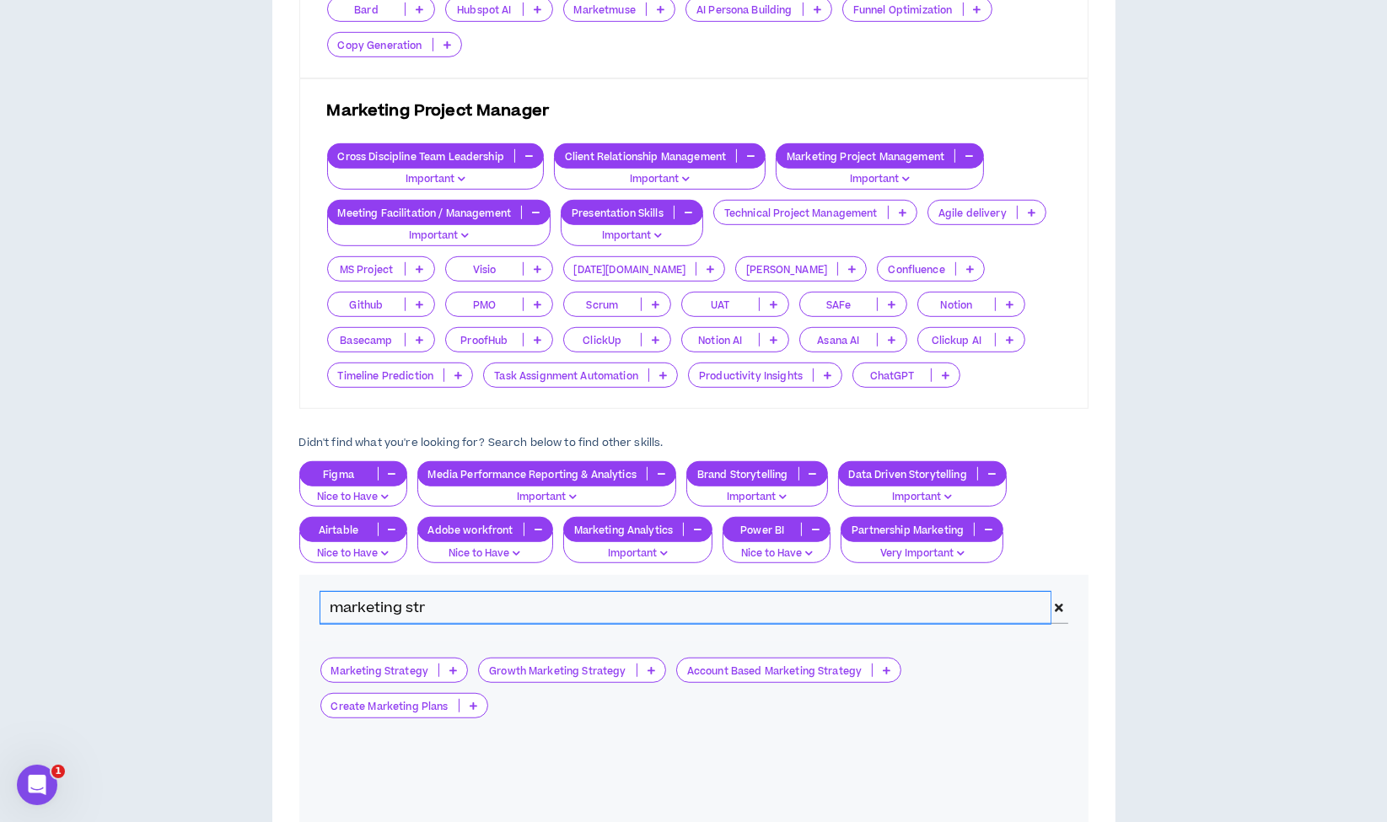
type input "marketing str"
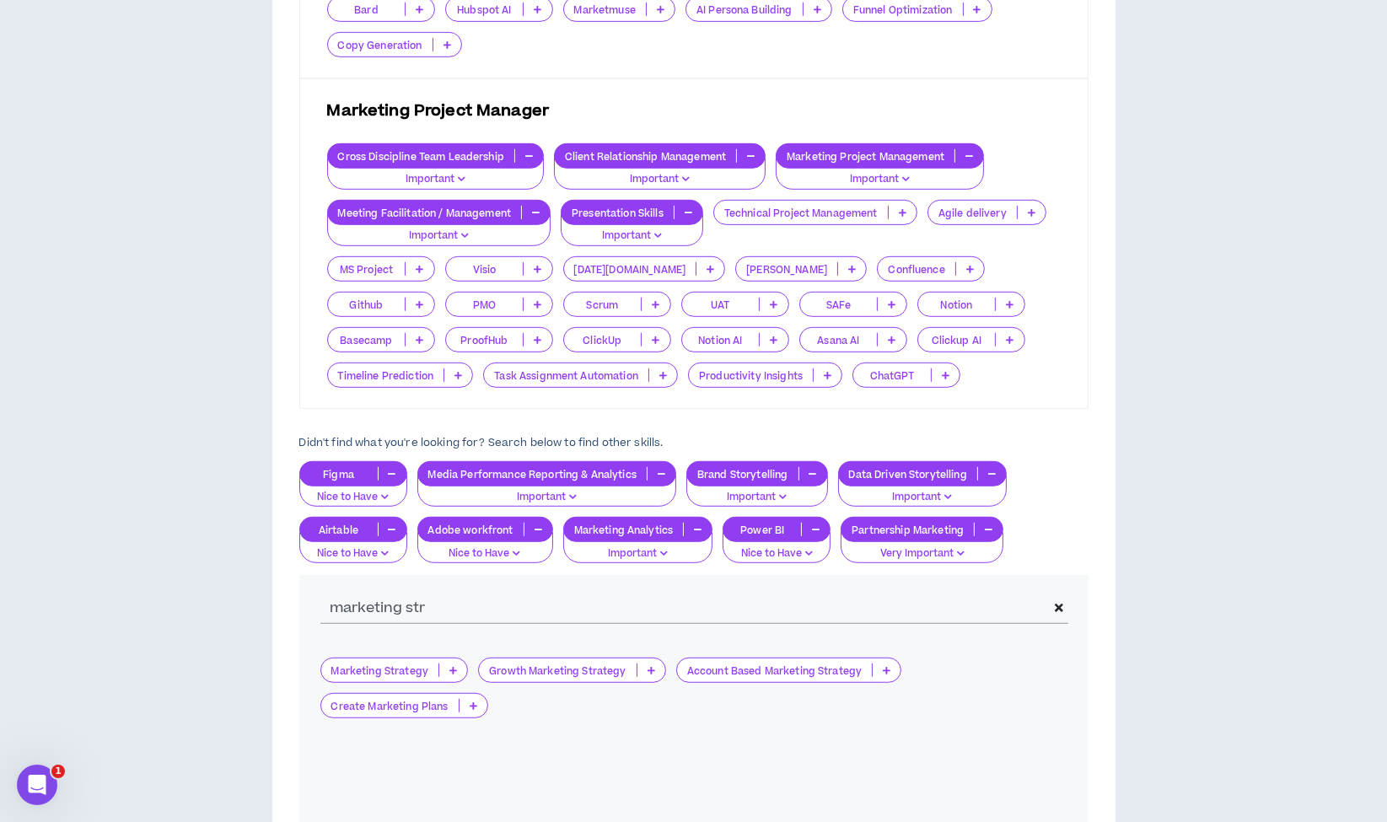
click at [392, 668] on p "Marketing Strategy" at bounding box center [380, 670] width 118 height 13
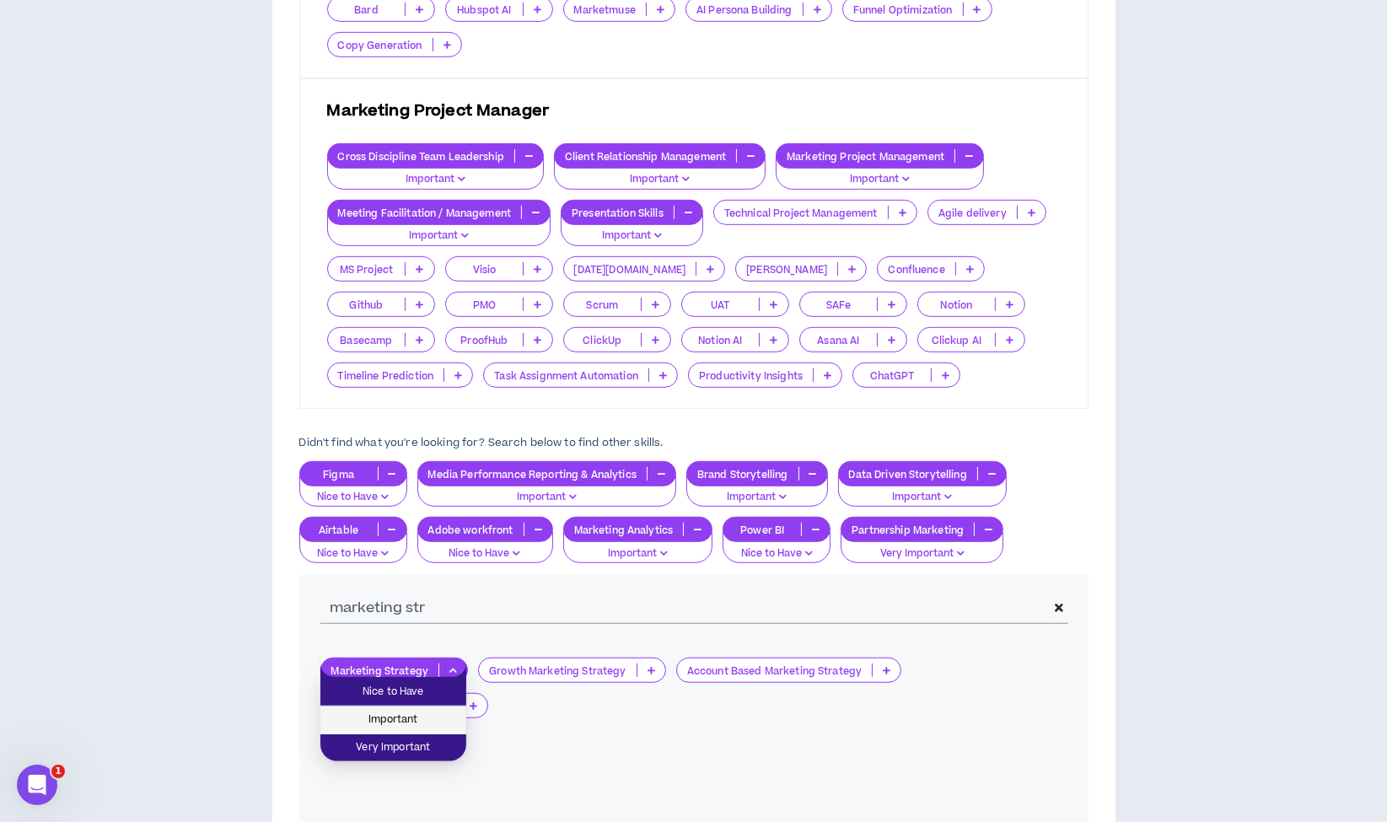
click at [389, 711] on span "Important" at bounding box center [393, 720] width 126 height 19
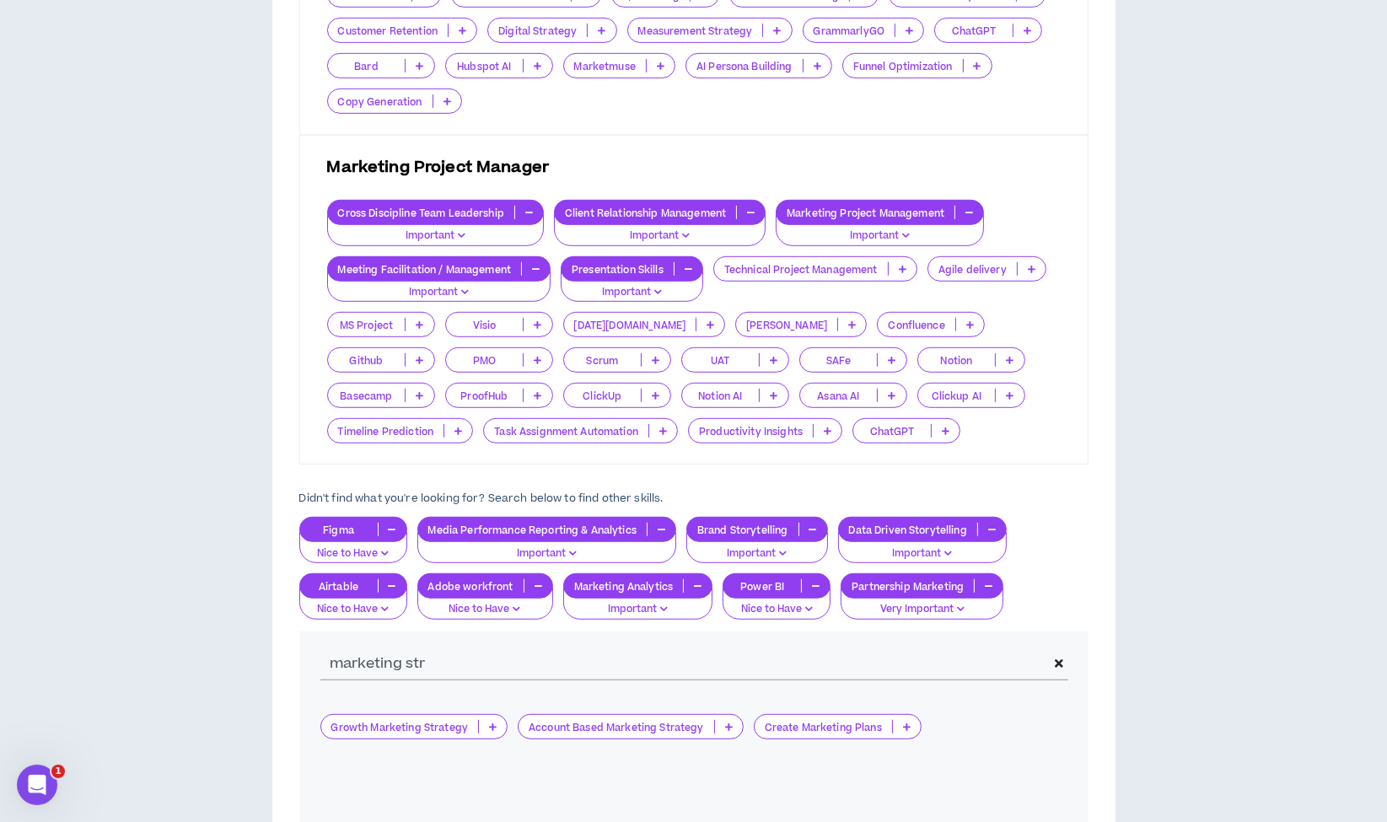
scroll to position [1179, 0]
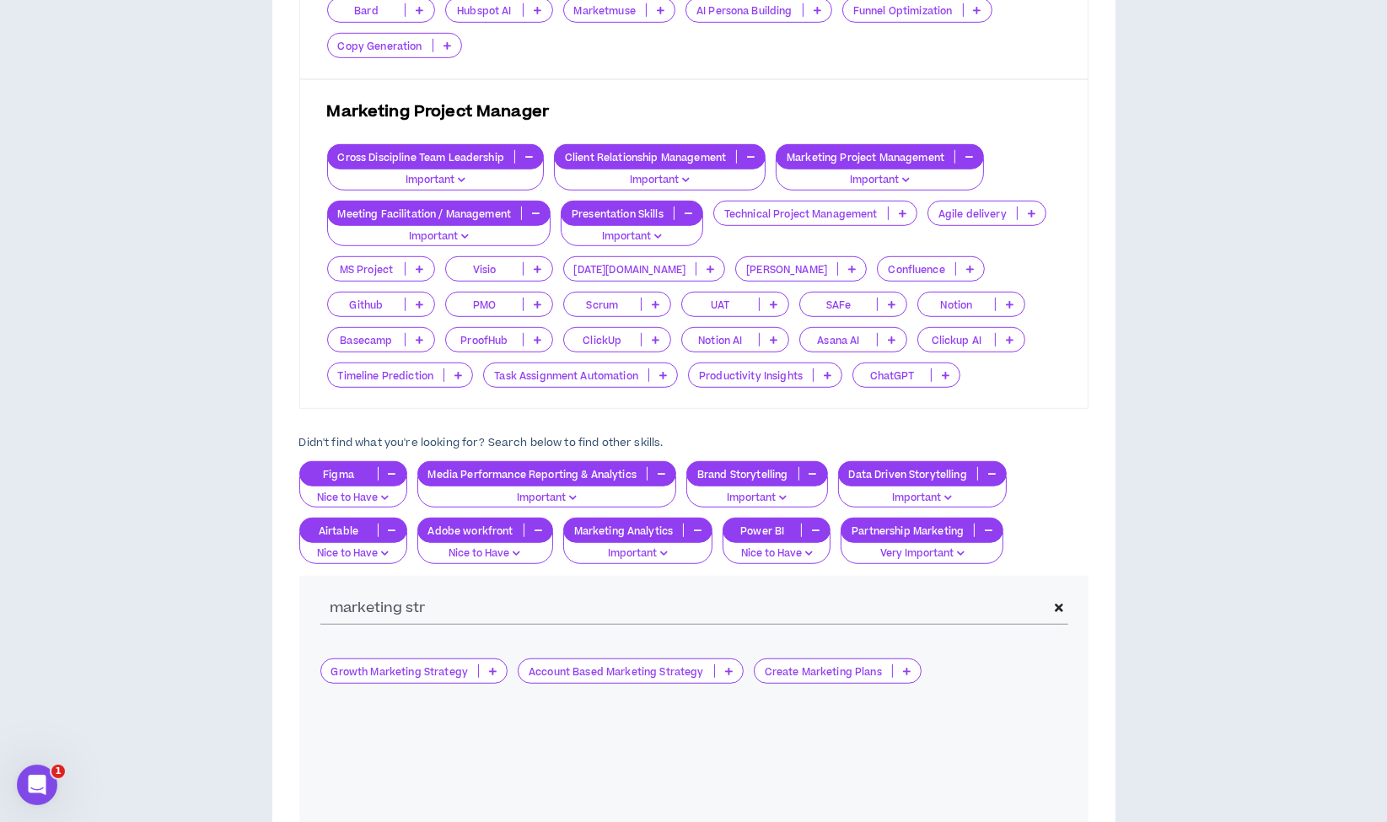
click at [1054, 593] on span at bounding box center [1058, 609] width 17 height 32
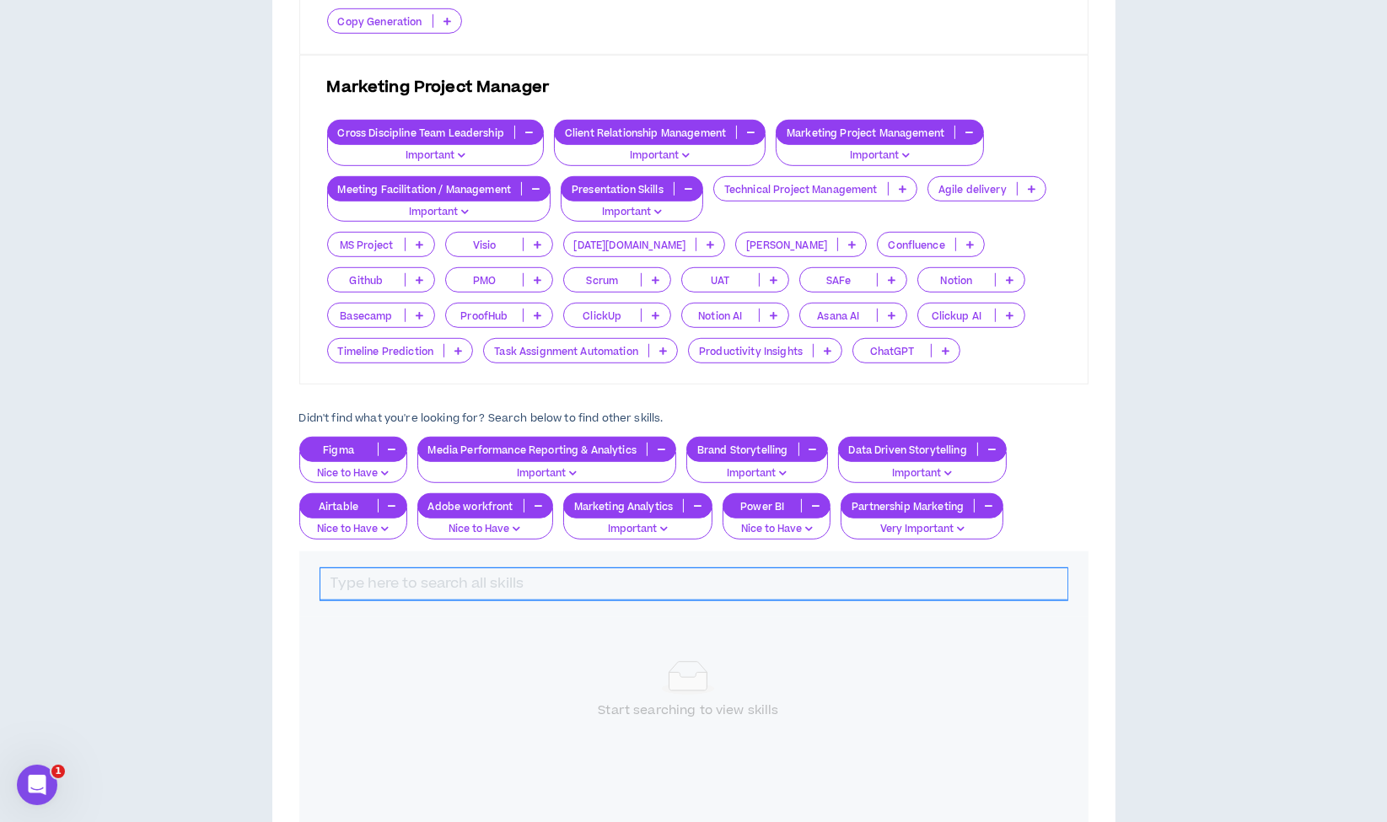
scroll to position [1338, 0]
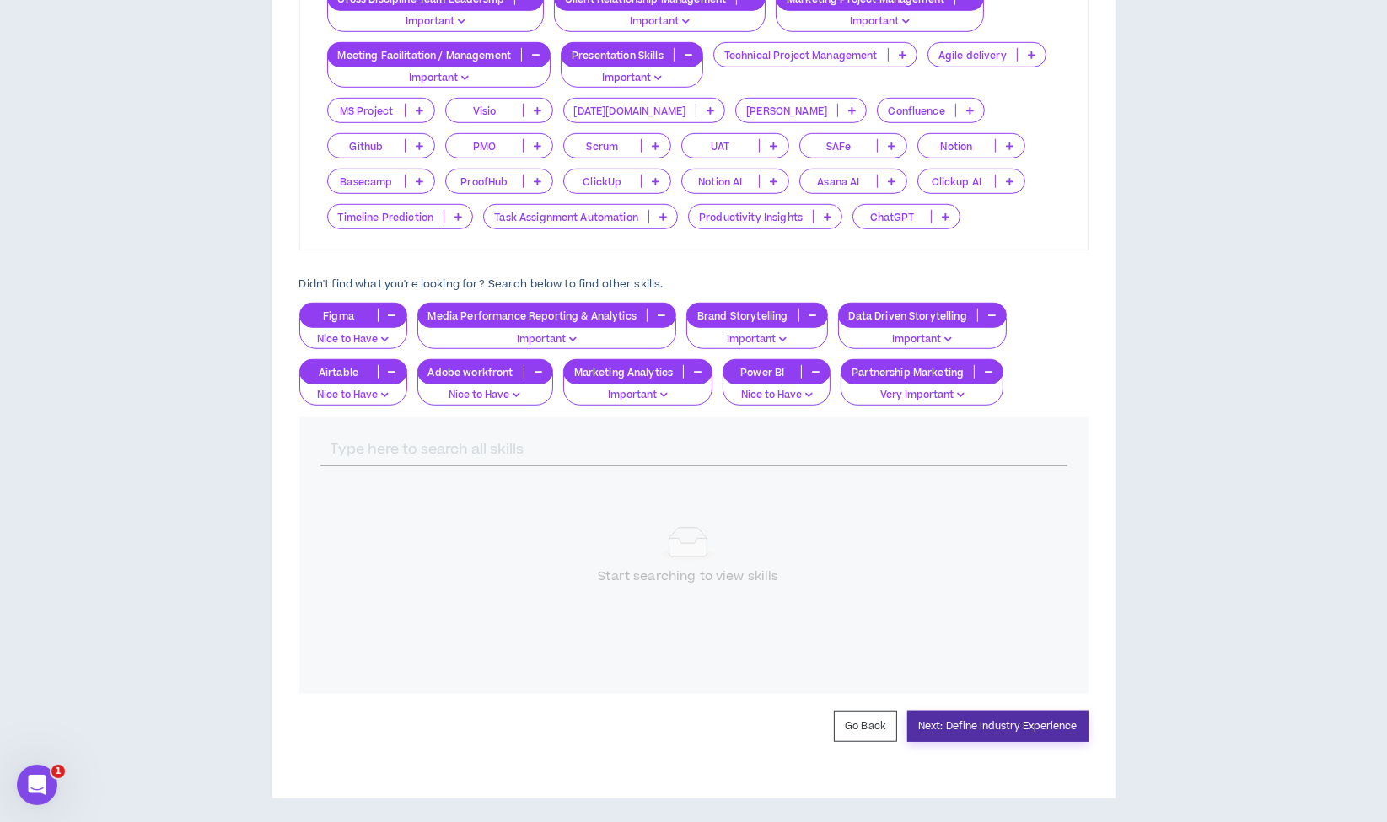
click at [973, 725] on button "Next: Define Industry Experience" at bounding box center [997, 726] width 181 height 31
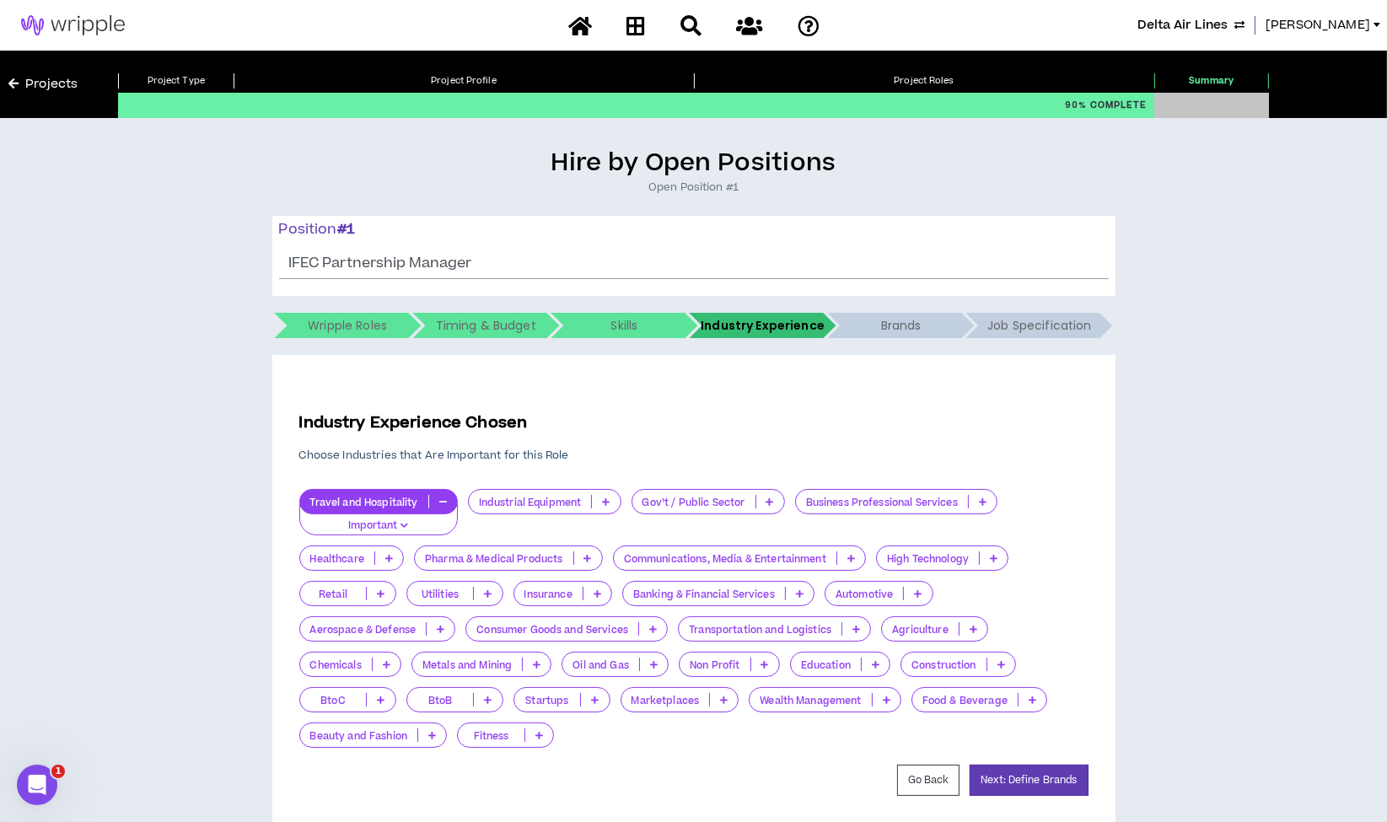
click at [366, 518] on p "Important" at bounding box center [378, 525] width 137 height 15
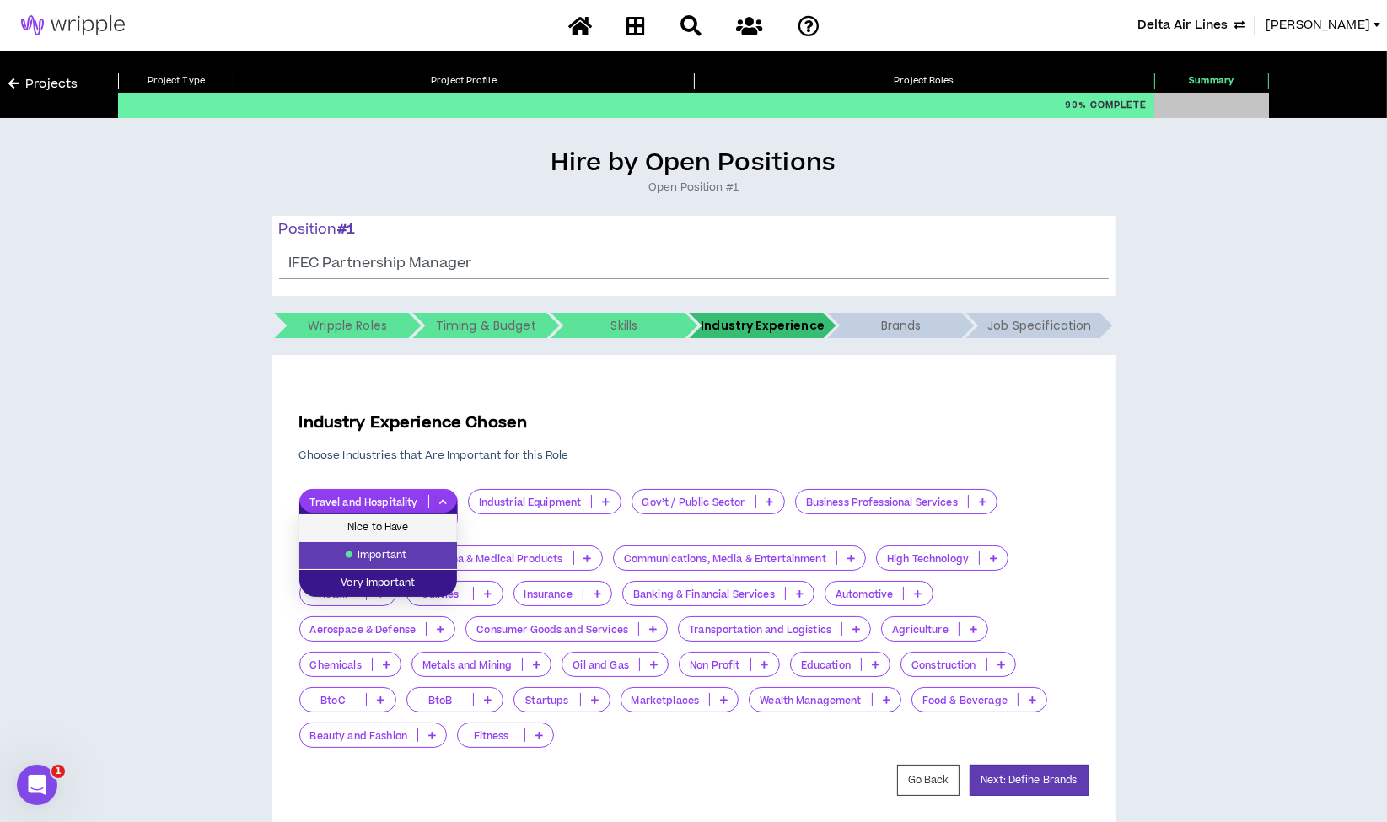
click at [384, 523] on span "Nice to Have" at bounding box center [377, 527] width 137 height 19
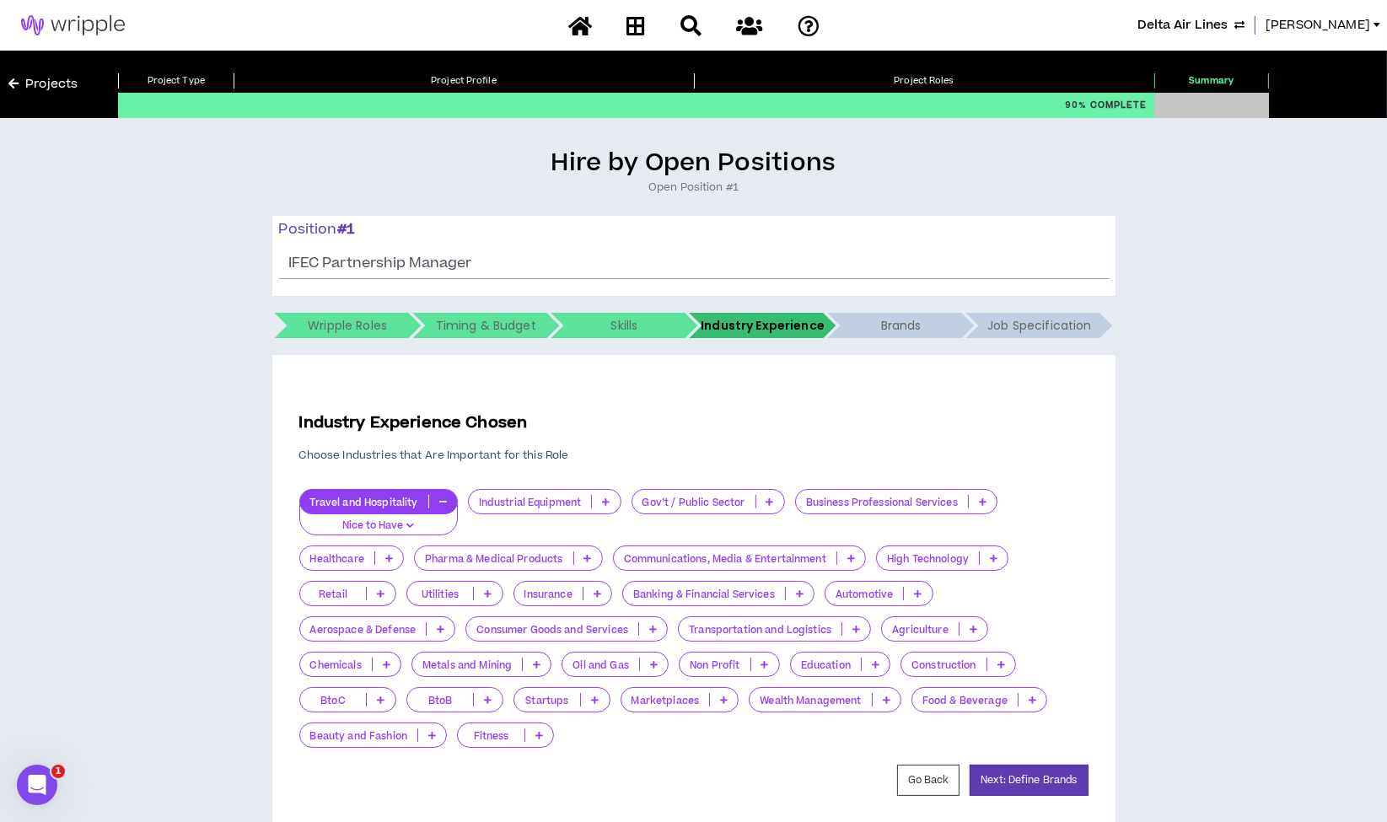
click at [733, 561] on p "Communications, Media & Entertainment" at bounding box center [725, 558] width 223 height 13
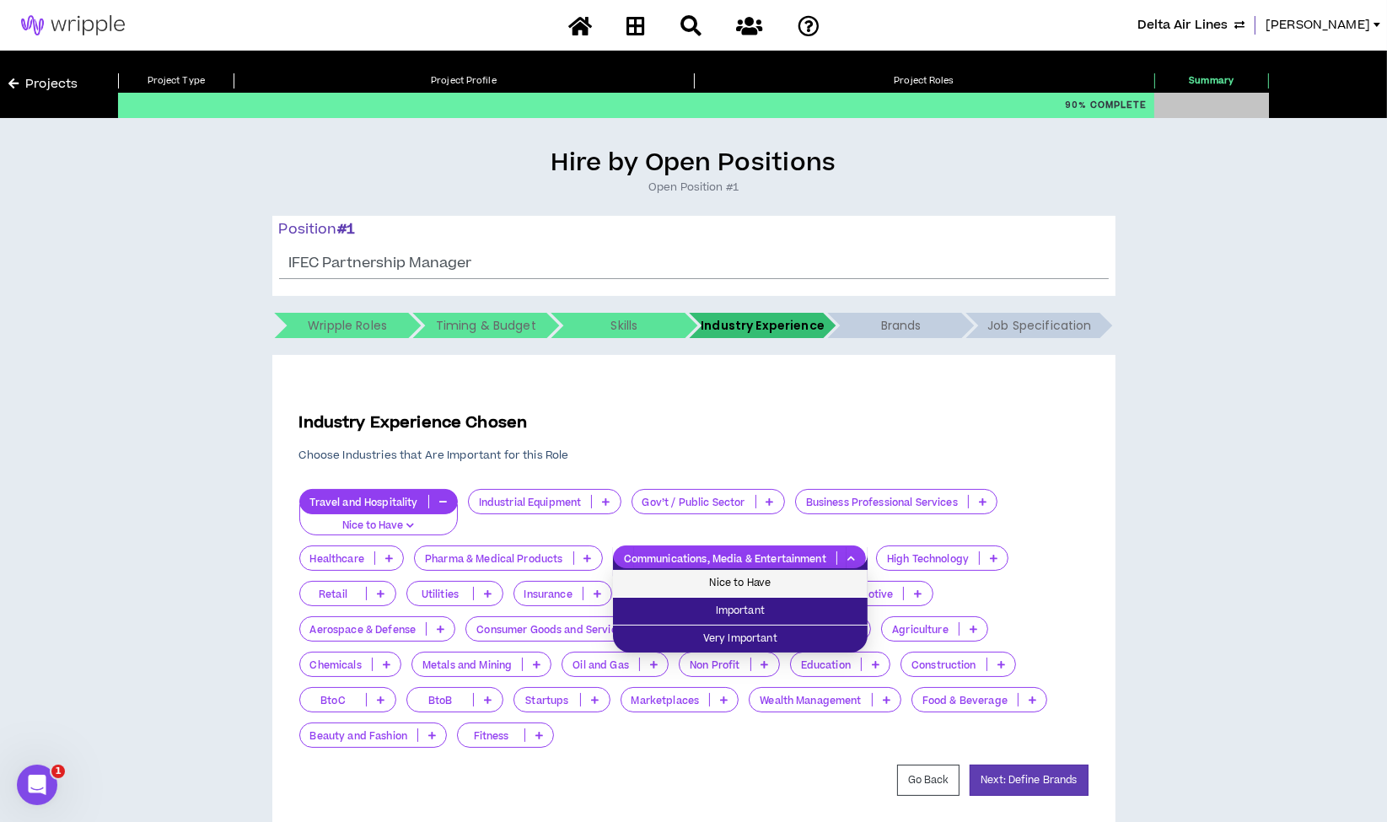
click at [729, 585] on span "Nice to Have" at bounding box center [740, 583] width 234 height 19
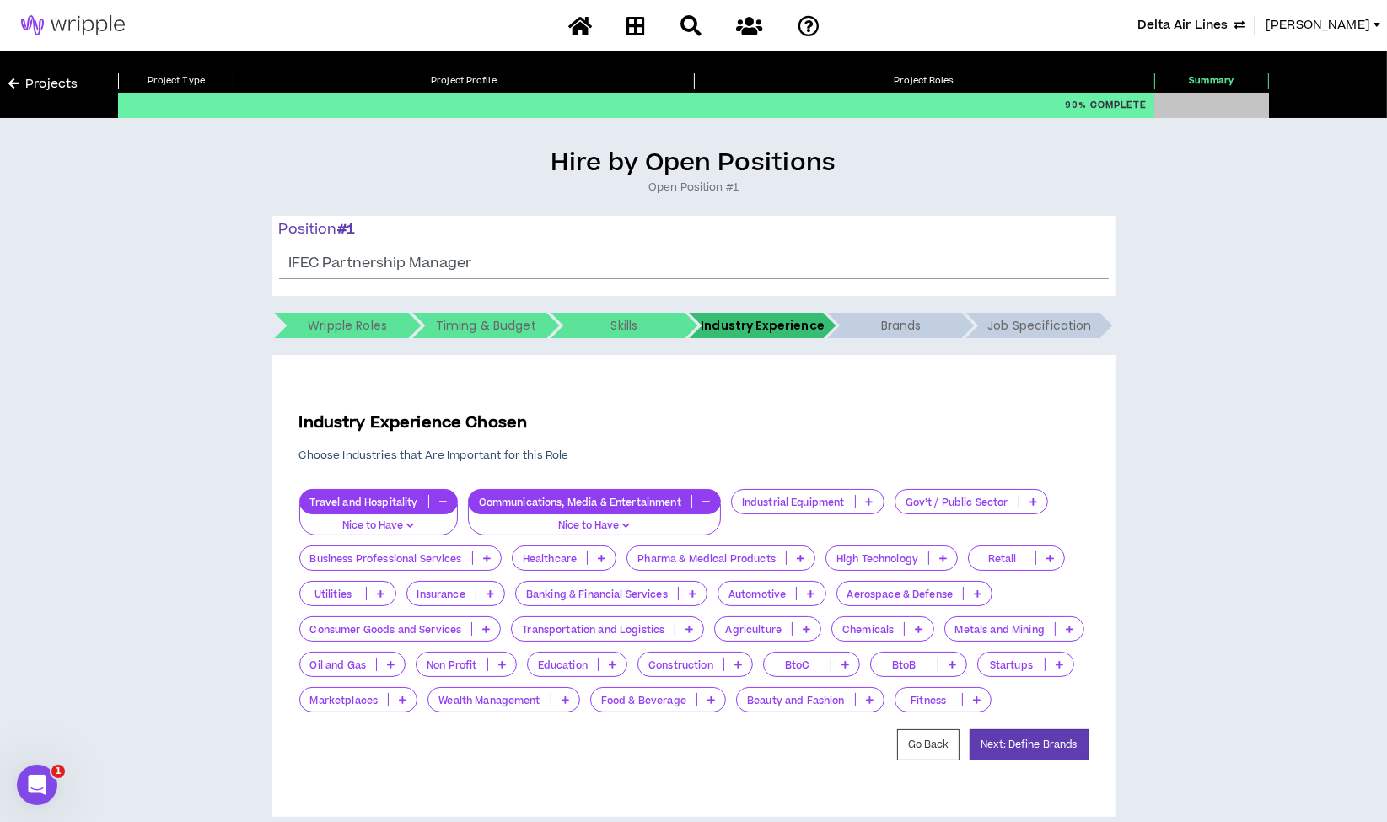
click at [373, 522] on p "Nice to Have" at bounding box center [378, 525] width 137 height 15
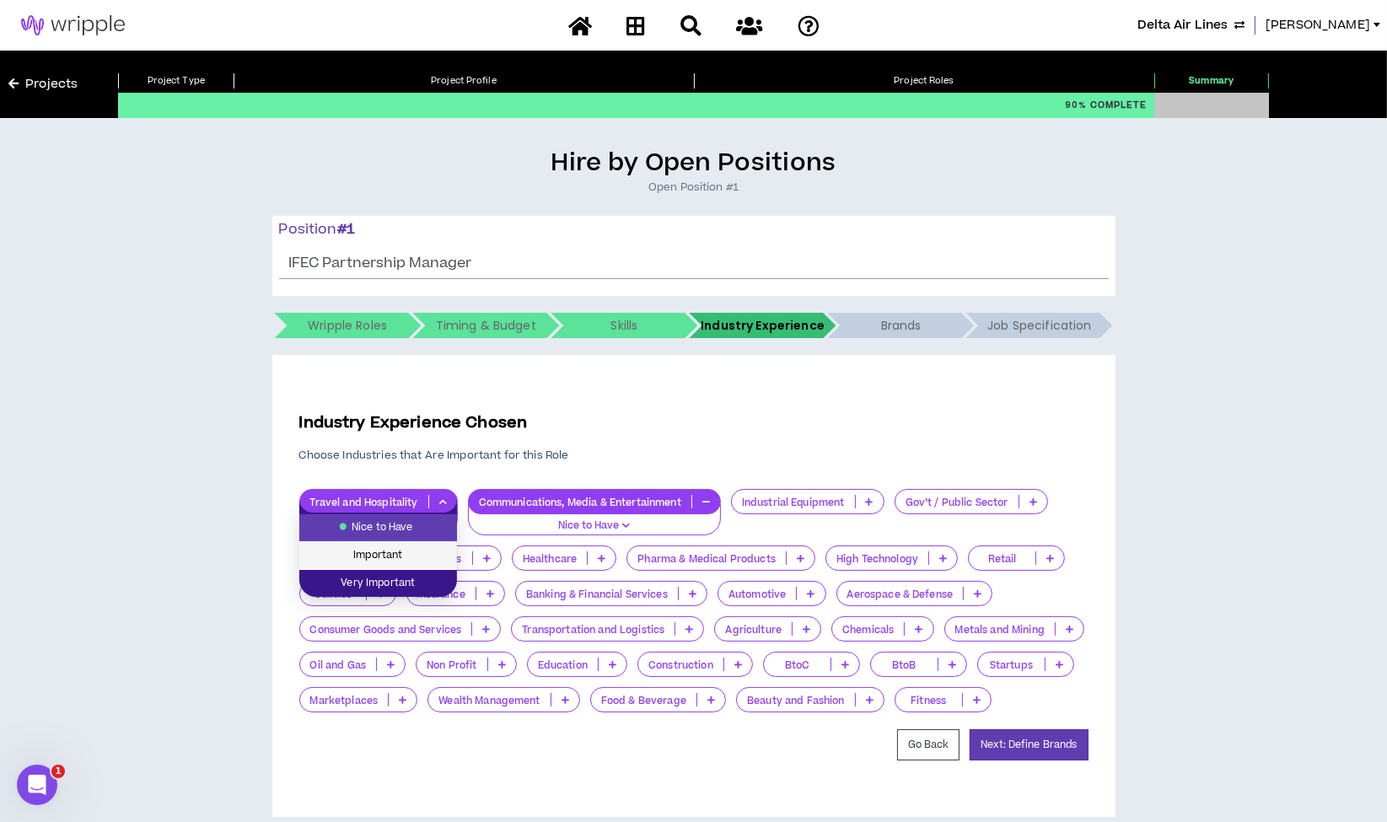
click at [375, 561] on span "Important" at bounding box center [377, 555] width 137 height 19
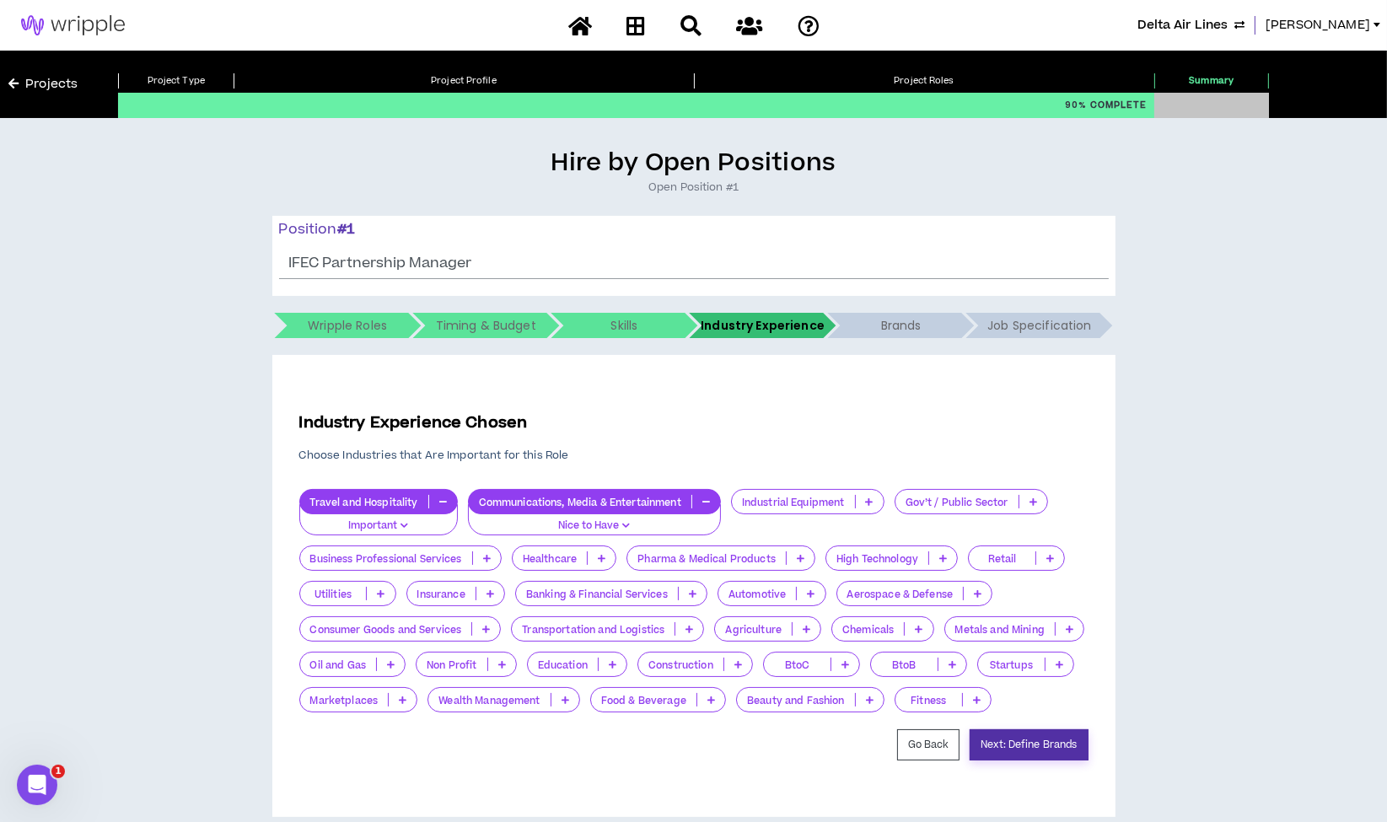
click at [1017, 744] on button "Next: Define Brands" at bounding box center [1028, 744] width 118 height 31
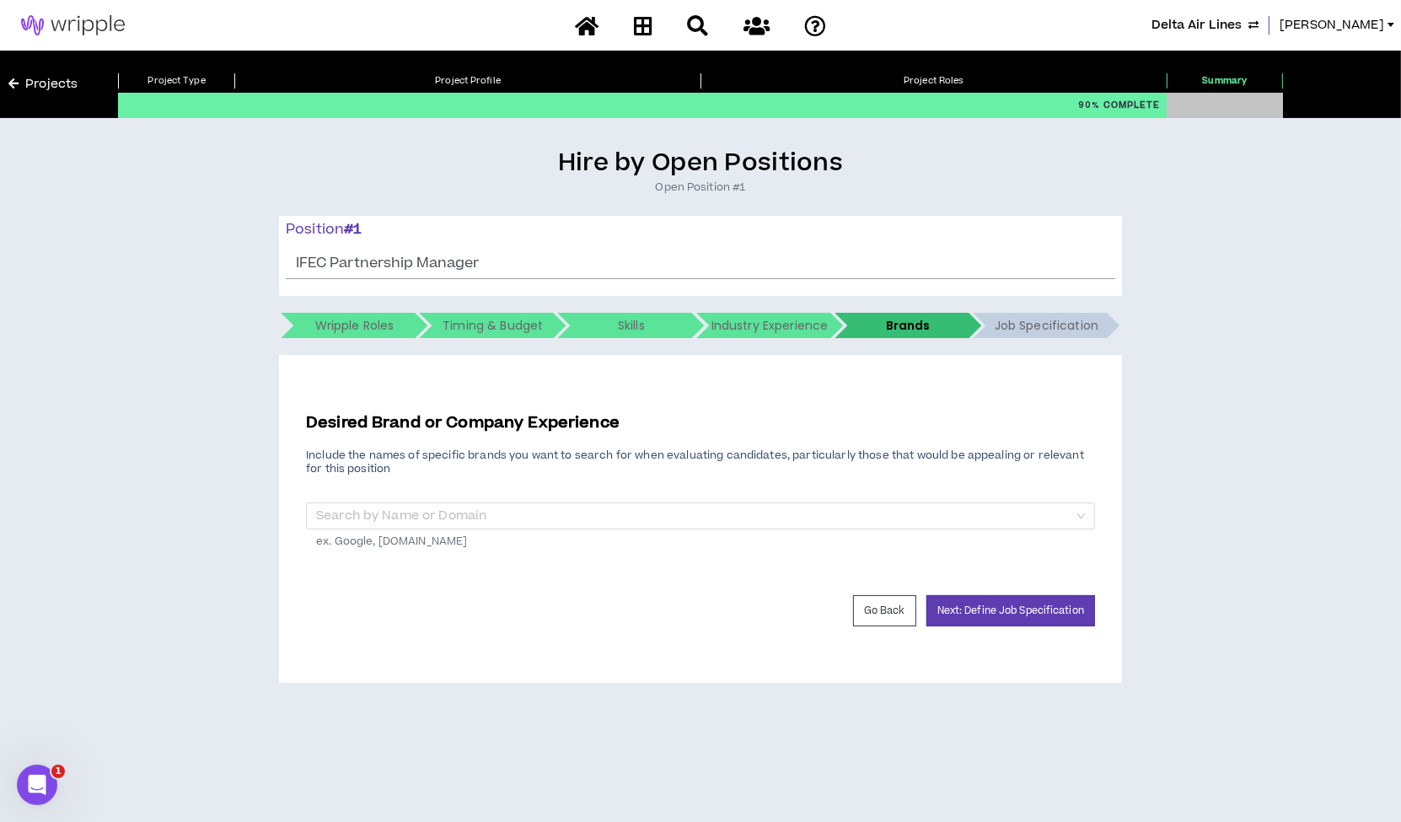
click at [1004, 593] on form "Desired Brand or Company Experience Include the names of specific brands you wa…" at bounding box center [700, 518] width 789 height 215
click at [1001, 604] on button "Next: Define Job Specification" at bounding box center [1010, 610] width 169 height 31
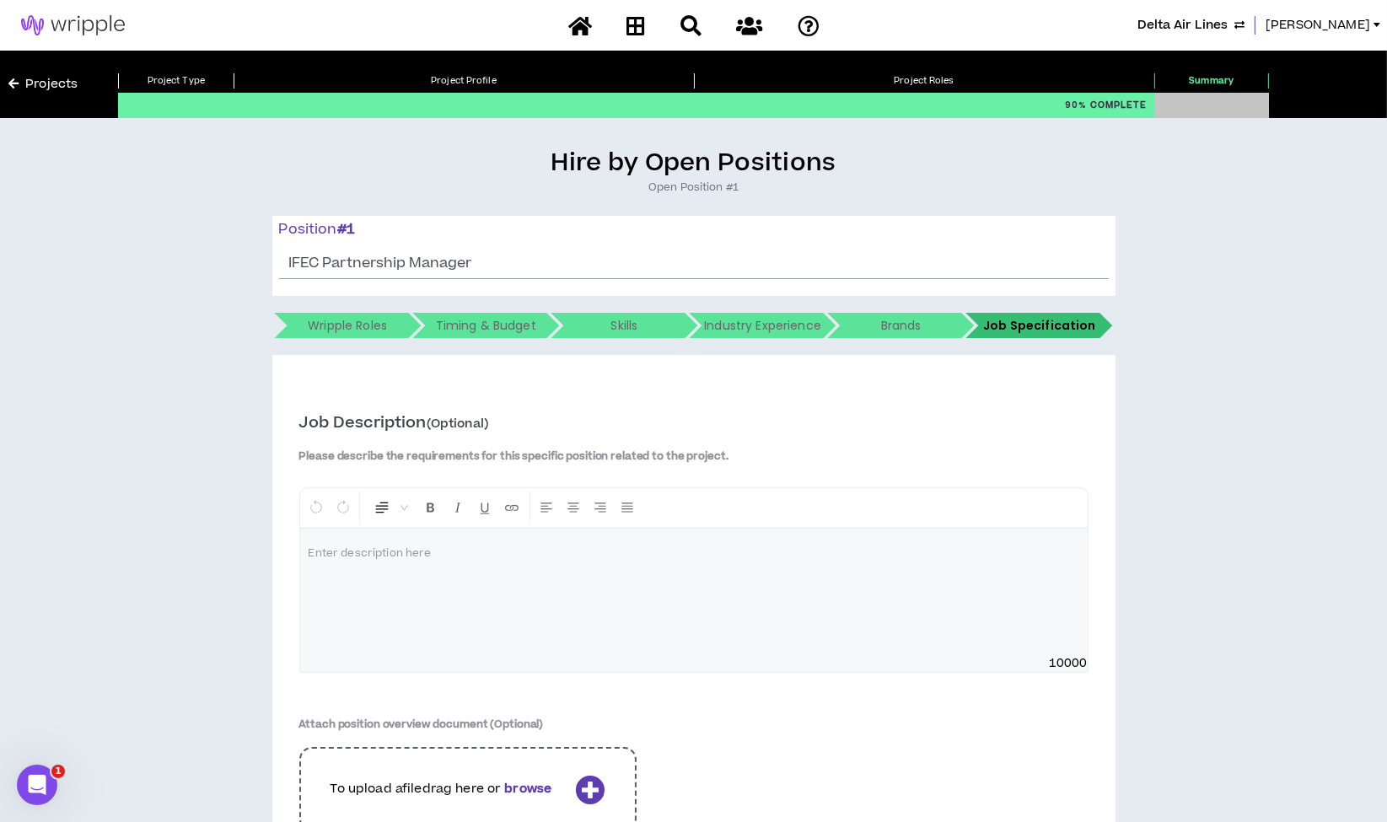
scroll to position [330, 0]
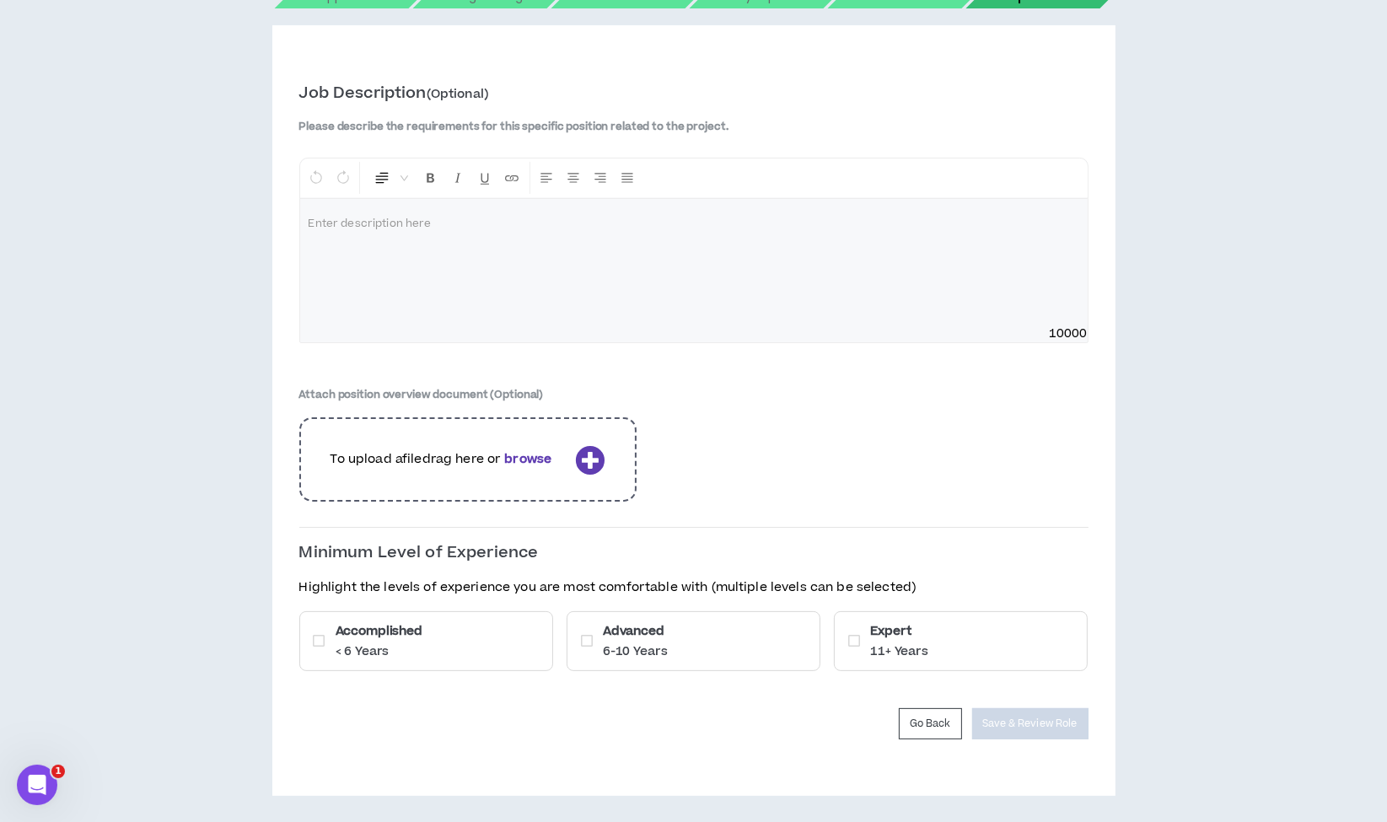
click at [444, 636] on div "Accomplished < 6 Years" at bounding box center [426, 641] width 254 height 60
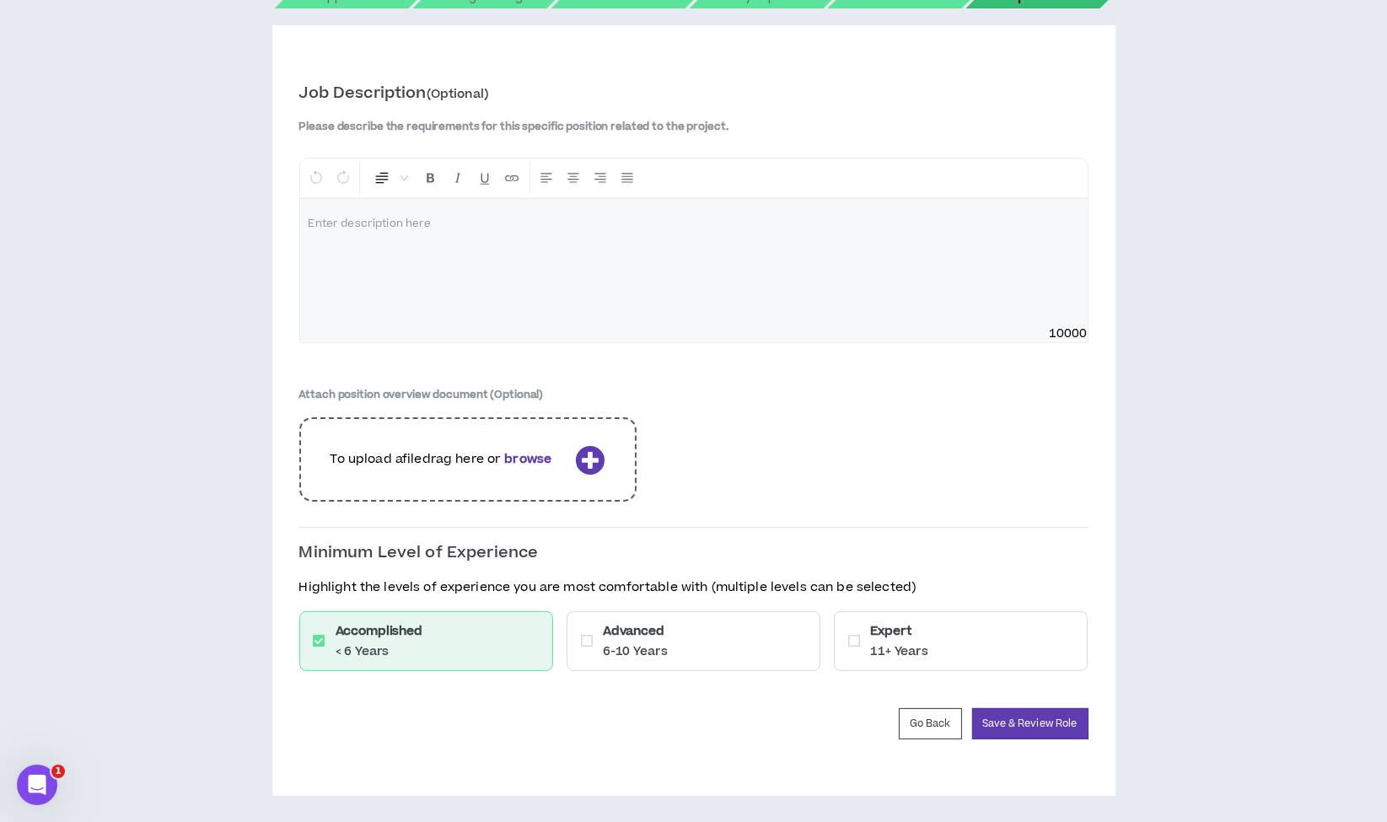
click at [674, 646] on div "Advanced 6-10 Years" at bounding box center [693, 641] width 254 height 60
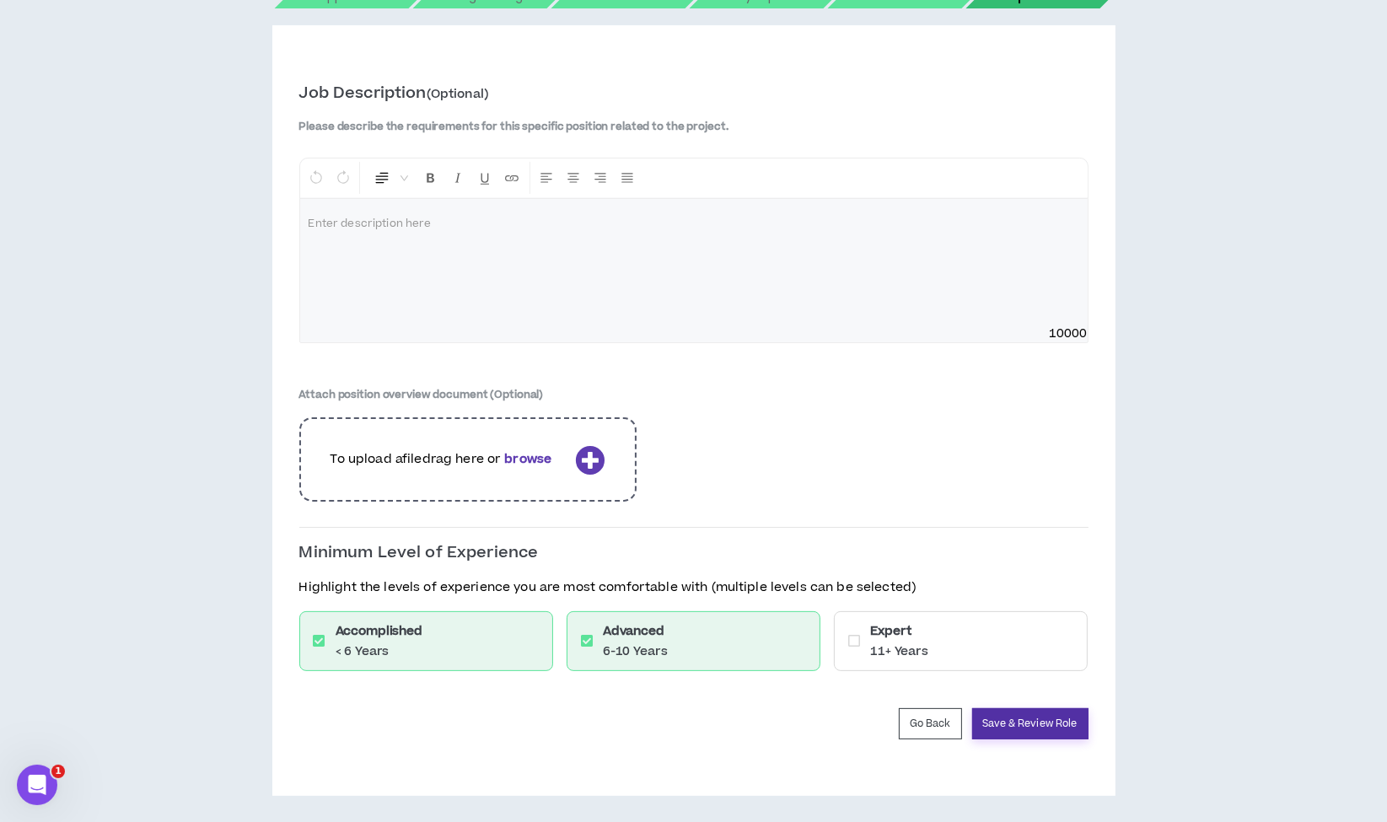
click at [1007, 716] on button "Save & Review Role" at bounding box center [1030, 723] width 116 height 31
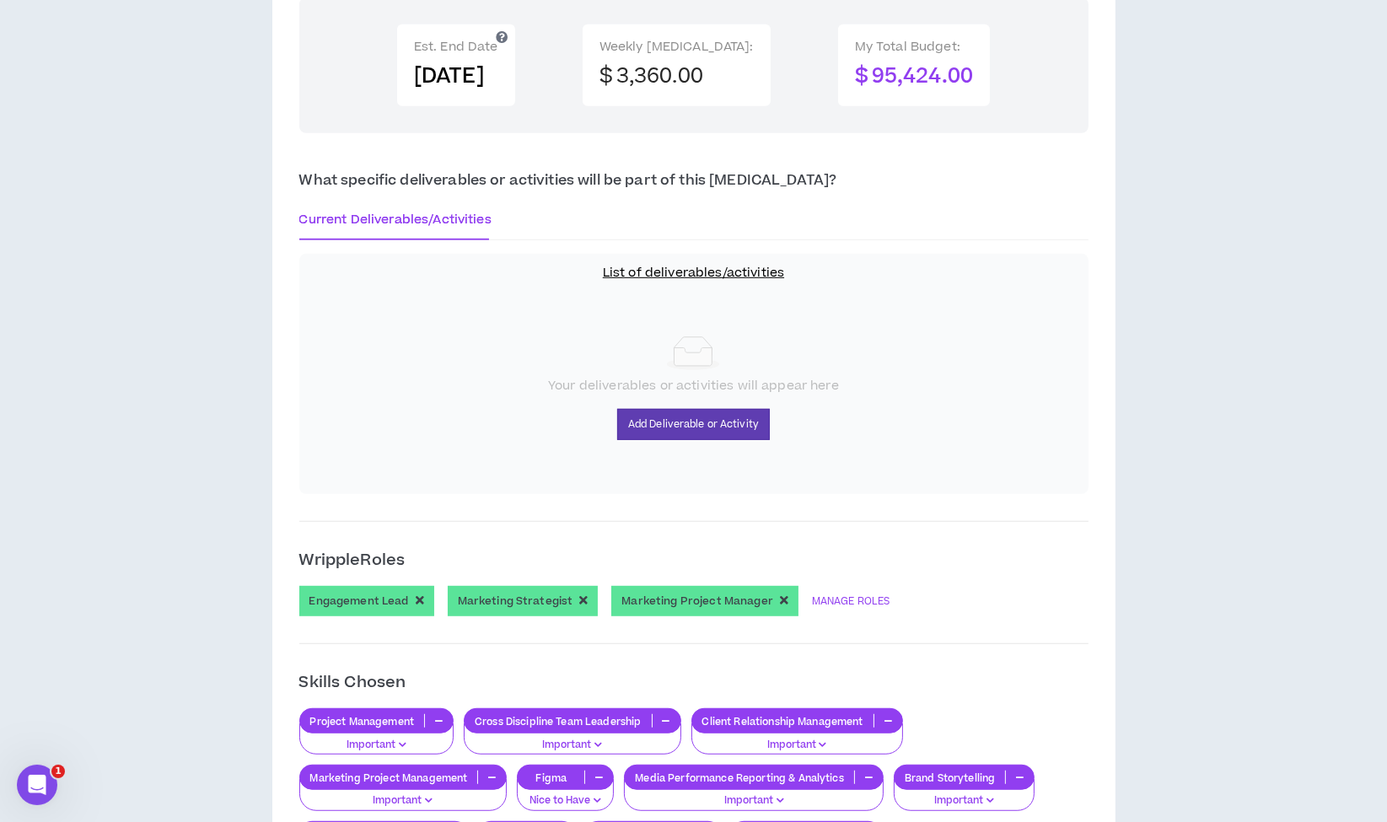
scroll to position [1037, 0]
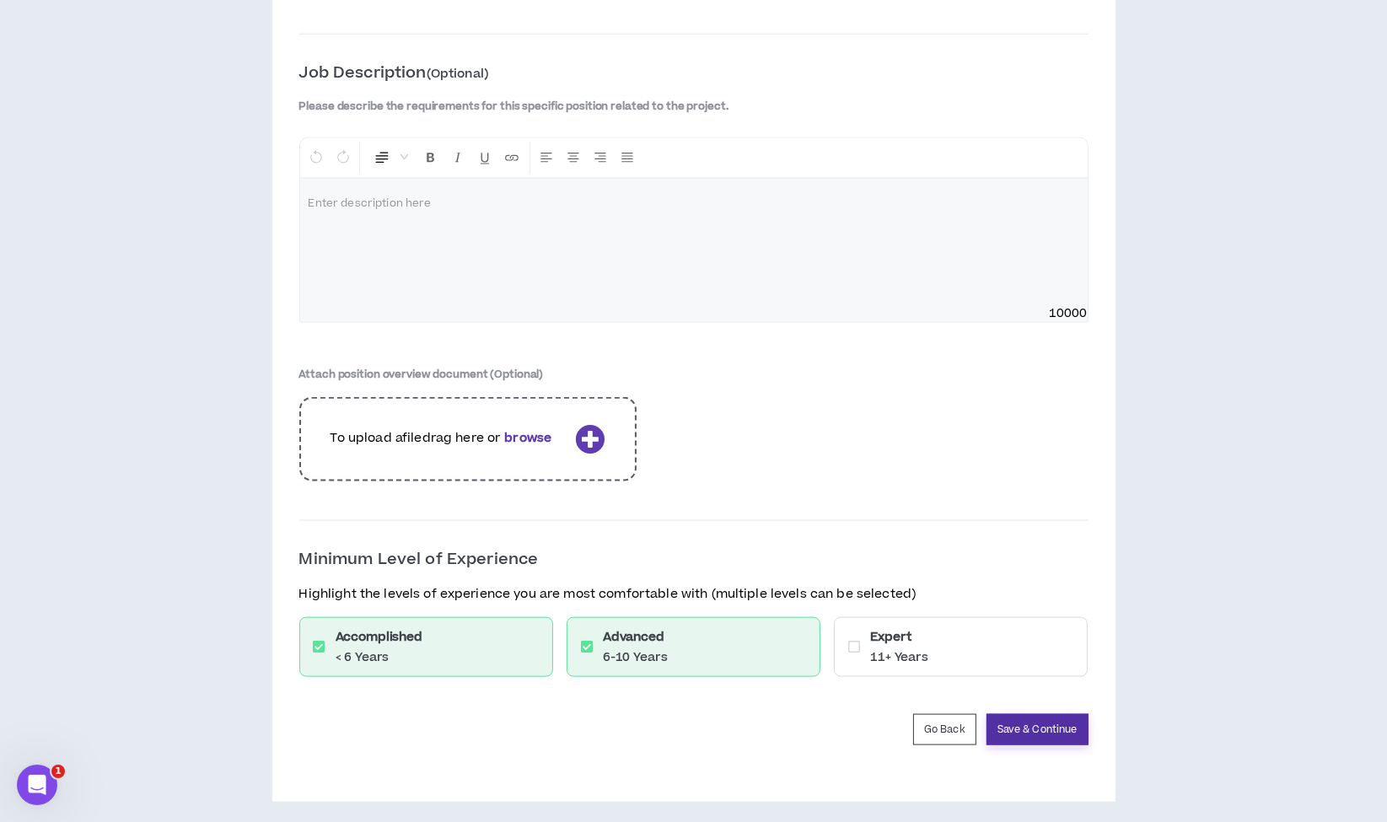
click at [1033, 716] on button "Save & Continue" at bounding box center [1037, 729] width 102 height 31
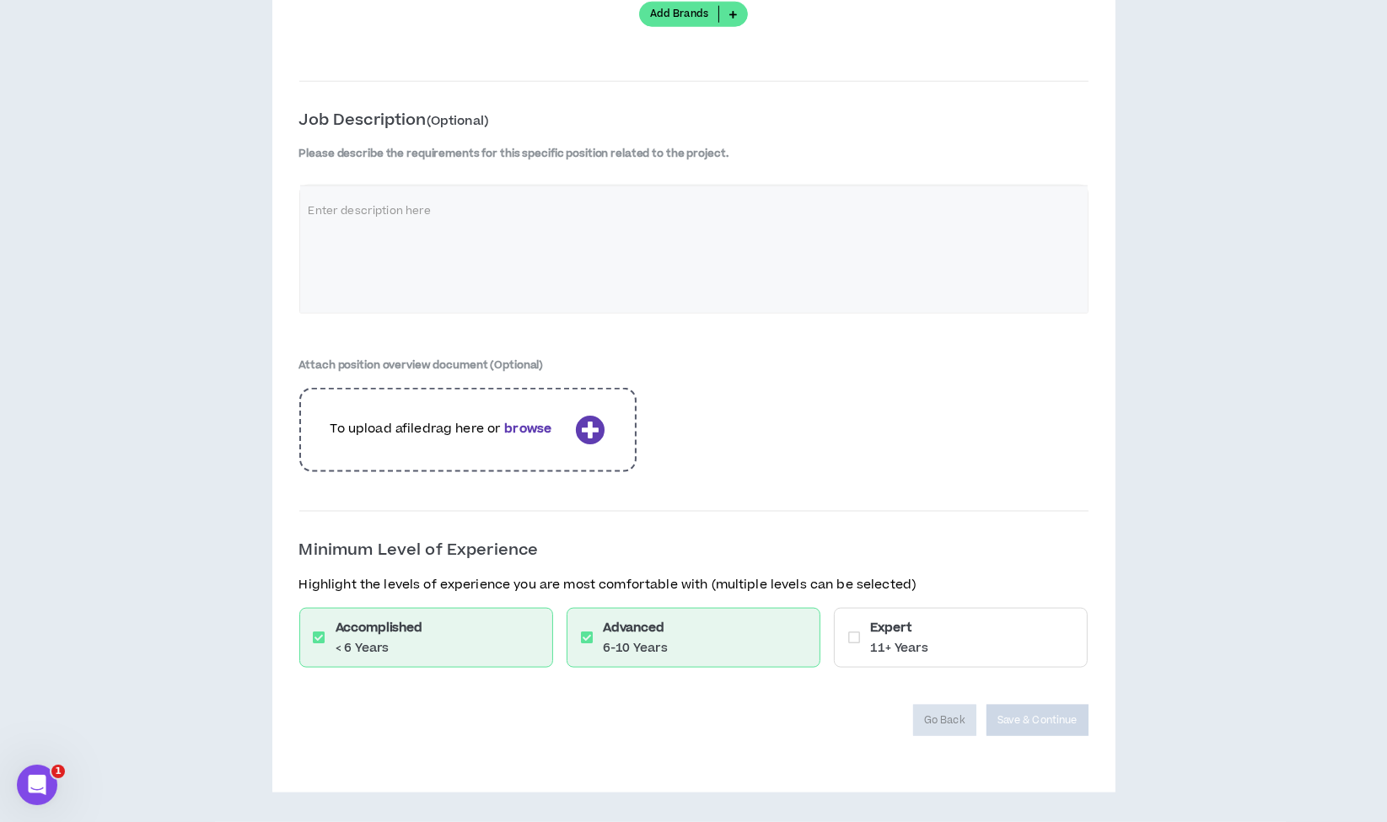
scroll to position [2347, 0]
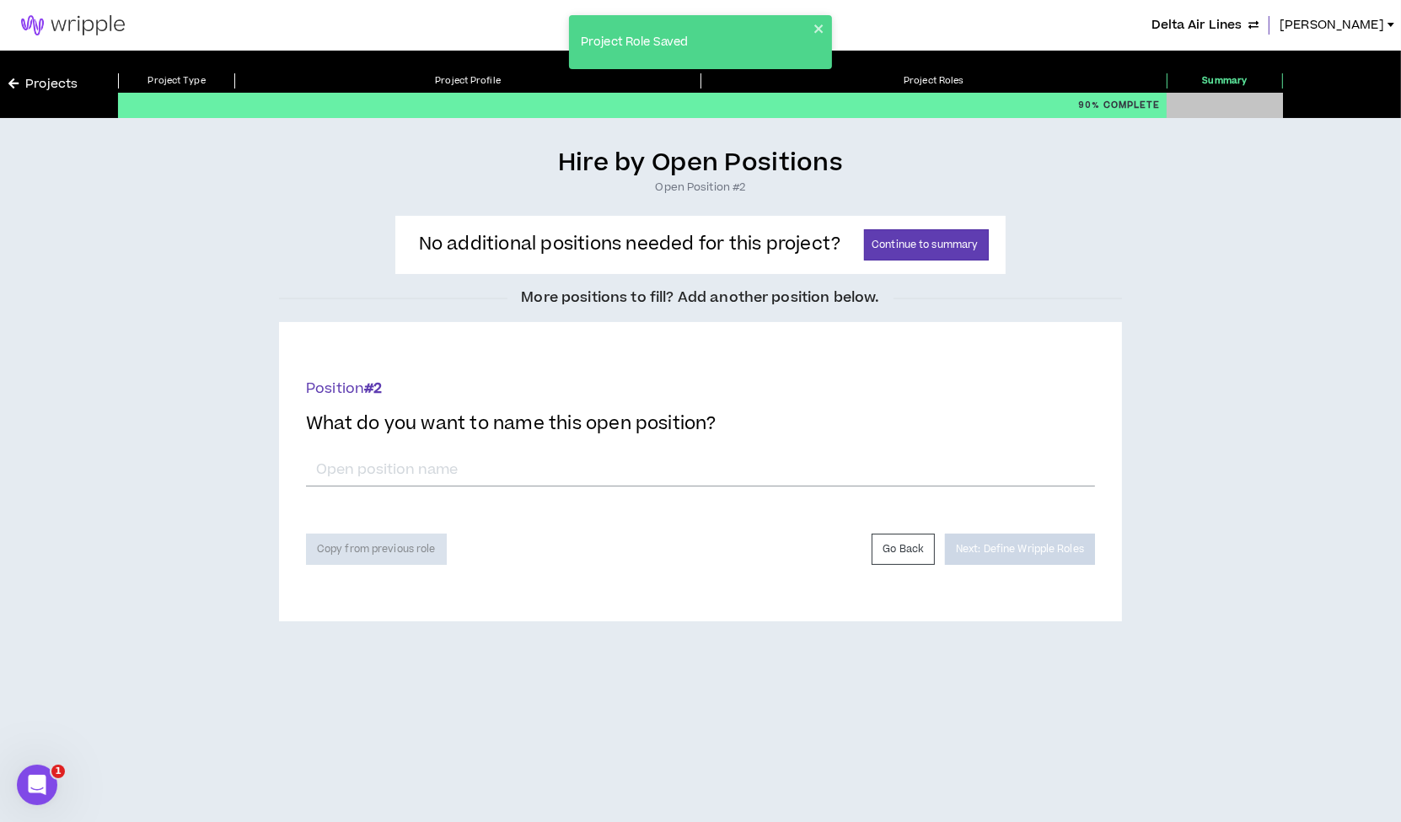
click at [901, 226] on div "No additional positions needed for this project? Continue to summary" at bounding box center [701, 244] width 598 height 51
click at [916, 240] on button "Continue to summary" at bounding box center [926, 244] width 125 height 31
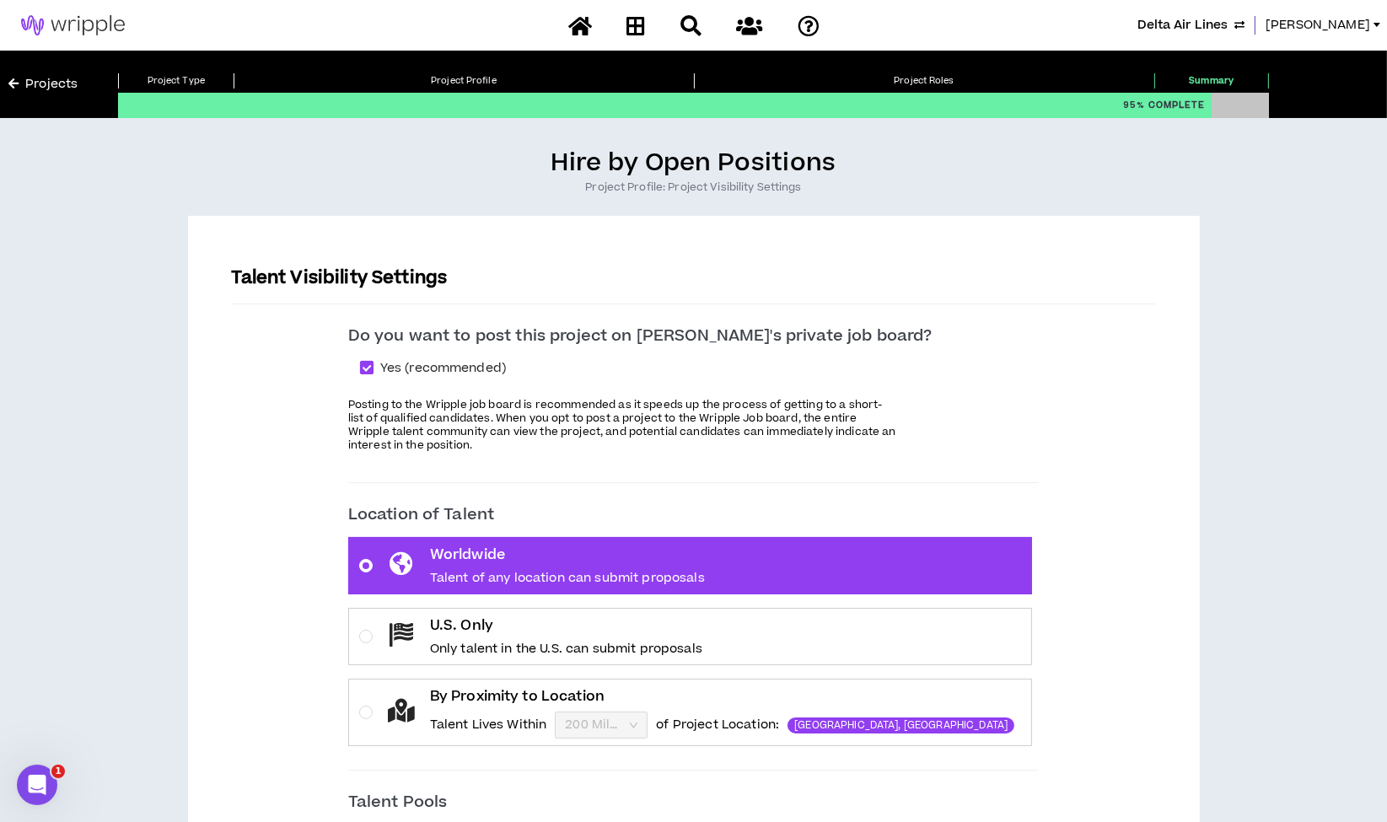
click at [373, 361] on span at bounding box center [366, 367] width 13 height 13
checkbox input "*****"
click at [431, 701] on label "By Proximity to Location Talent Lives Within 200 Miles of Project Location: Atl…" at bounding box center [690, 712] width 685 height 67
click at [565, 712] on input "By Proximity to Location Talent Lives Within 200 Miles of Project Location: Atl…" at bounding box center [595, 724] width 61 height 25
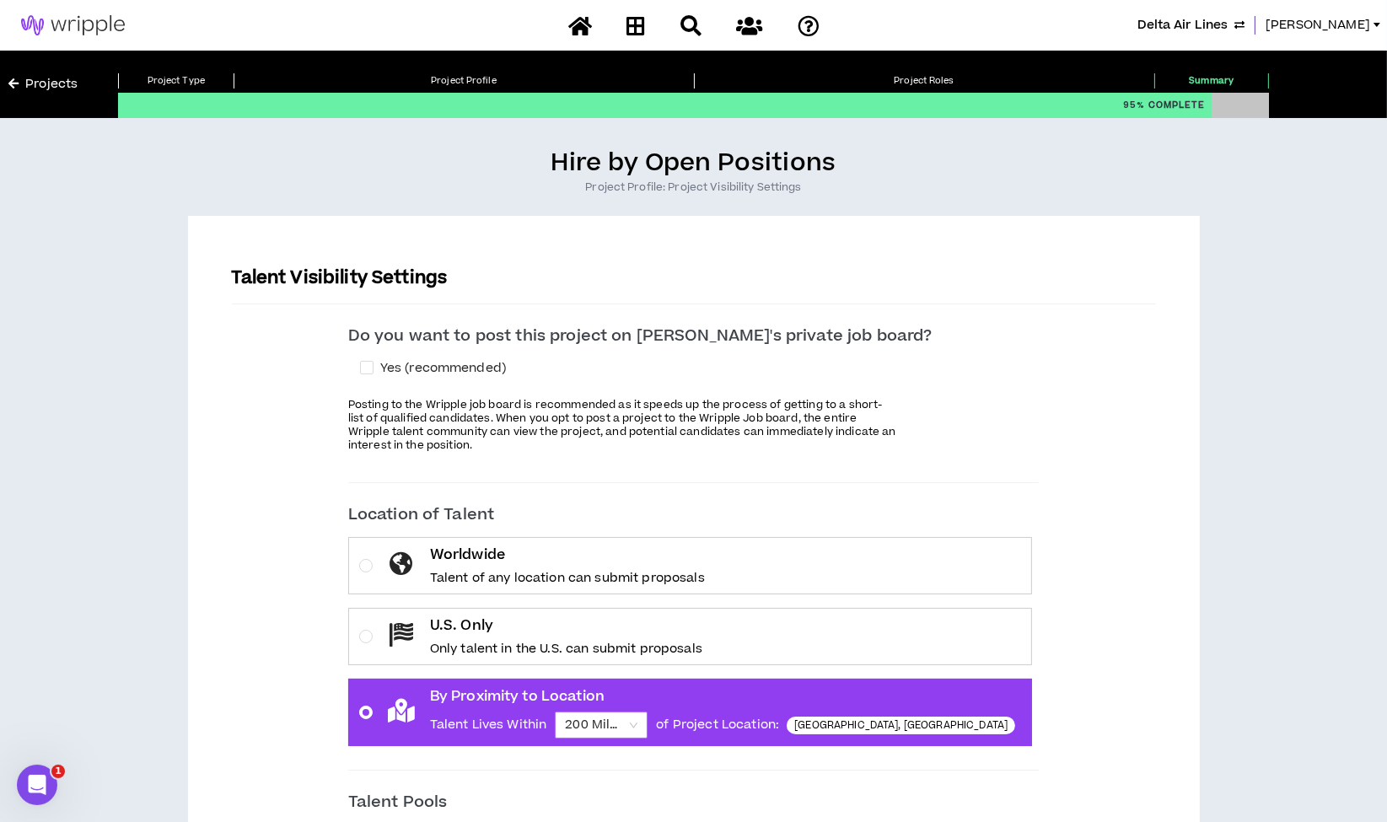
click at [637, 720] on span "200 Miles" at bounding box center [601, 724] width 72 height 25
click at [625, 720] on input "By Proximity to Location Talent Lives Within 200 Miles 200 Miles of Project Loc…" at bounding box center [595, 724] width 61 height 25
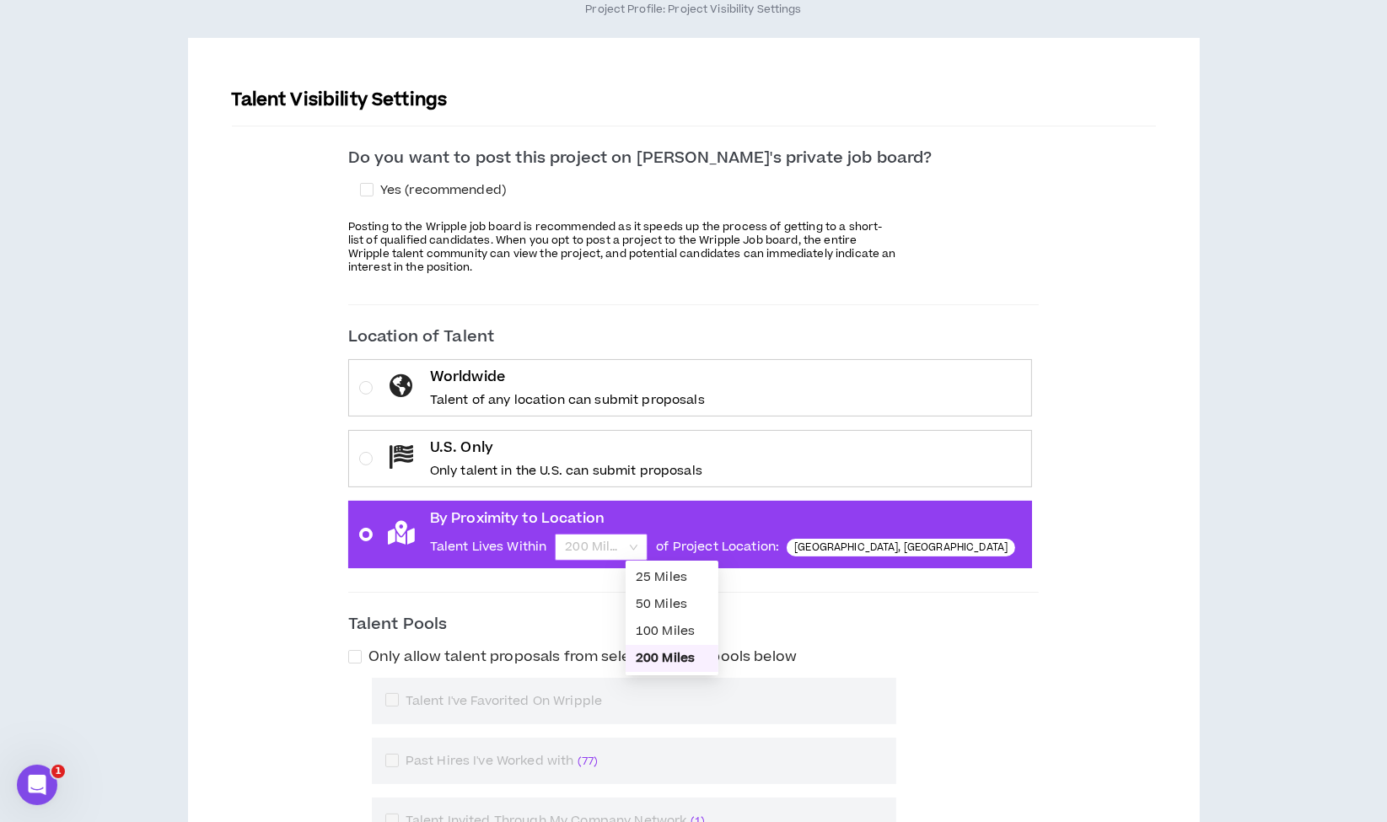
scroll to position [205, 0]
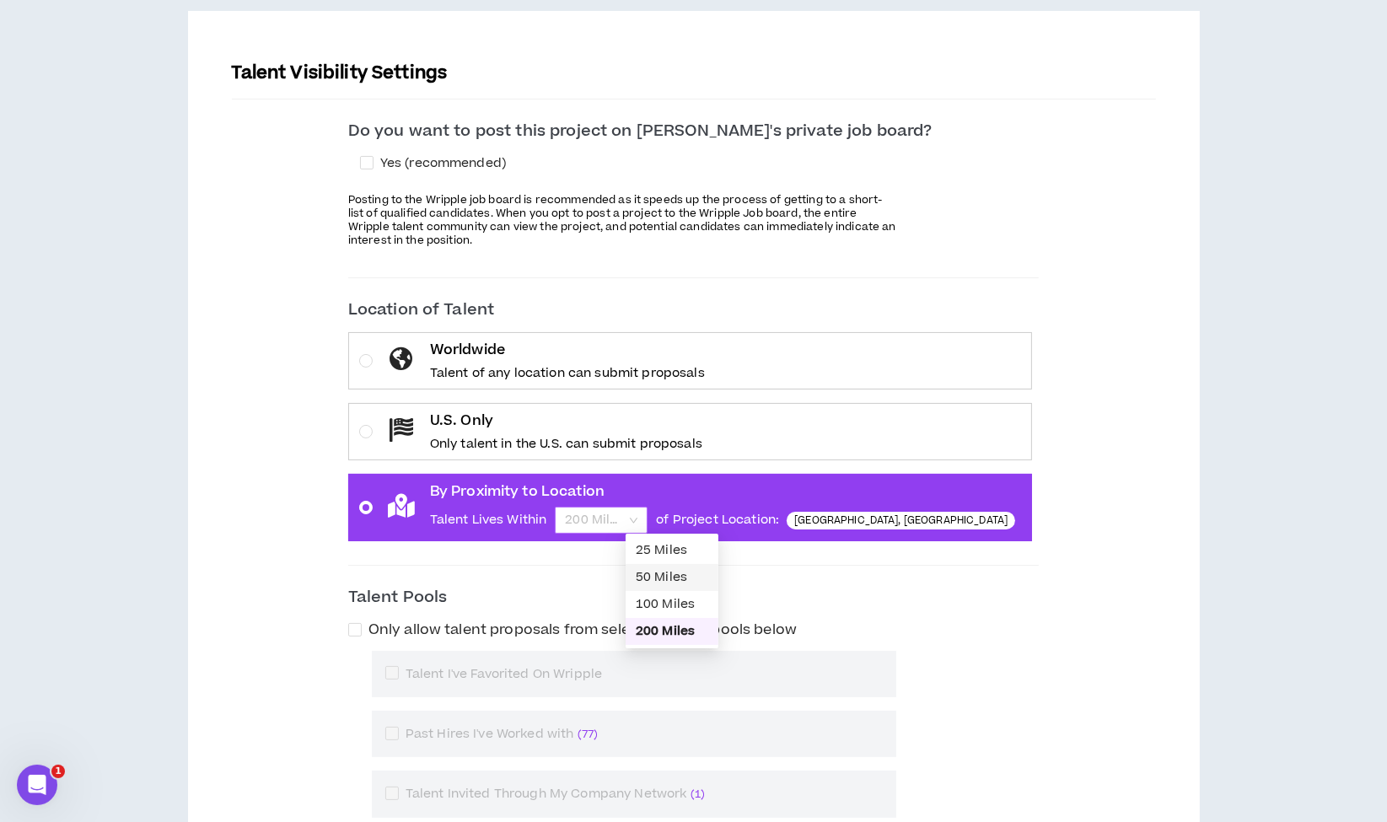
click at [674, 569] on div "50 Miles" at bounding box center [672, 577] width 72 height 19
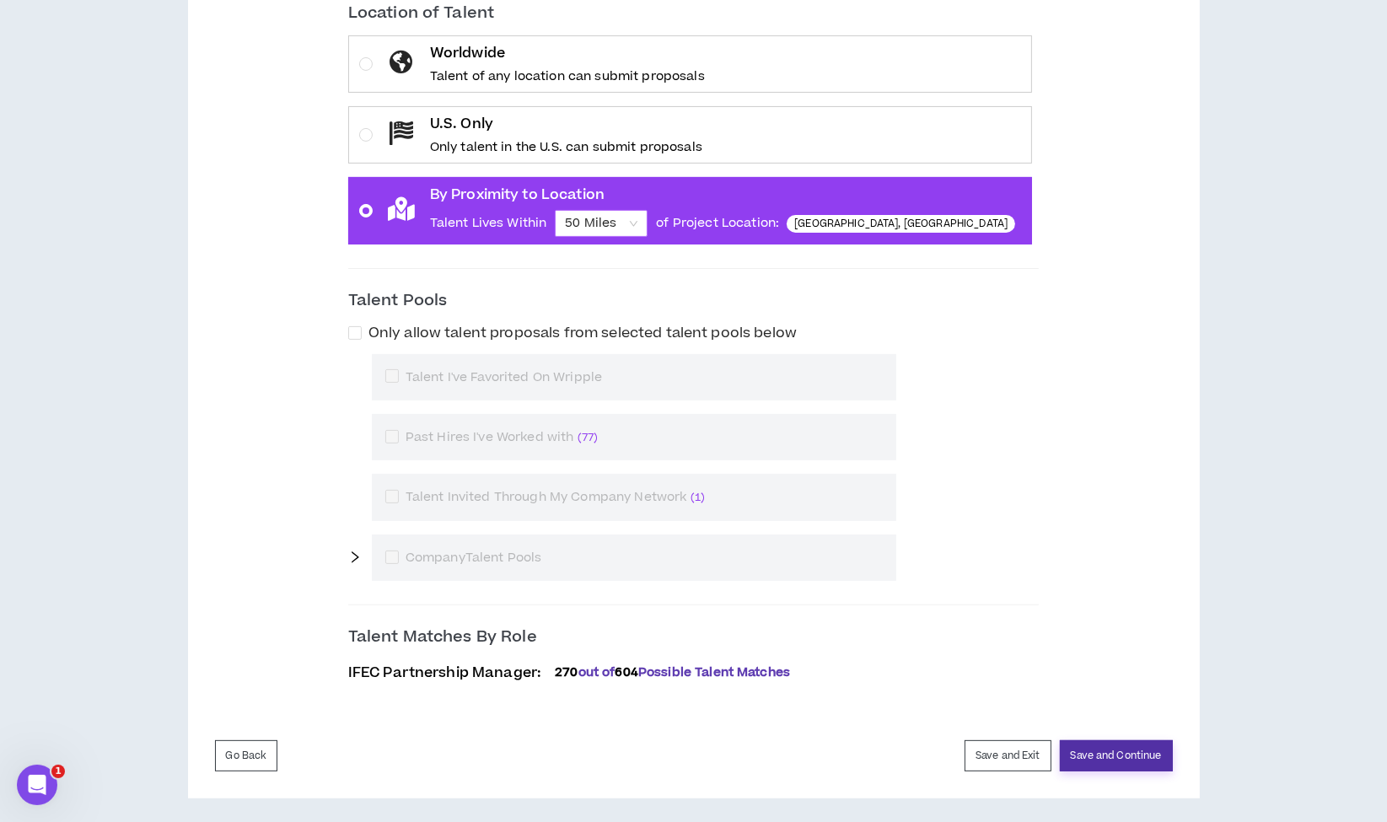
click at [1127, 748] on button "Save and Continue" at bounding box center [1116, 755] width 113 height 31
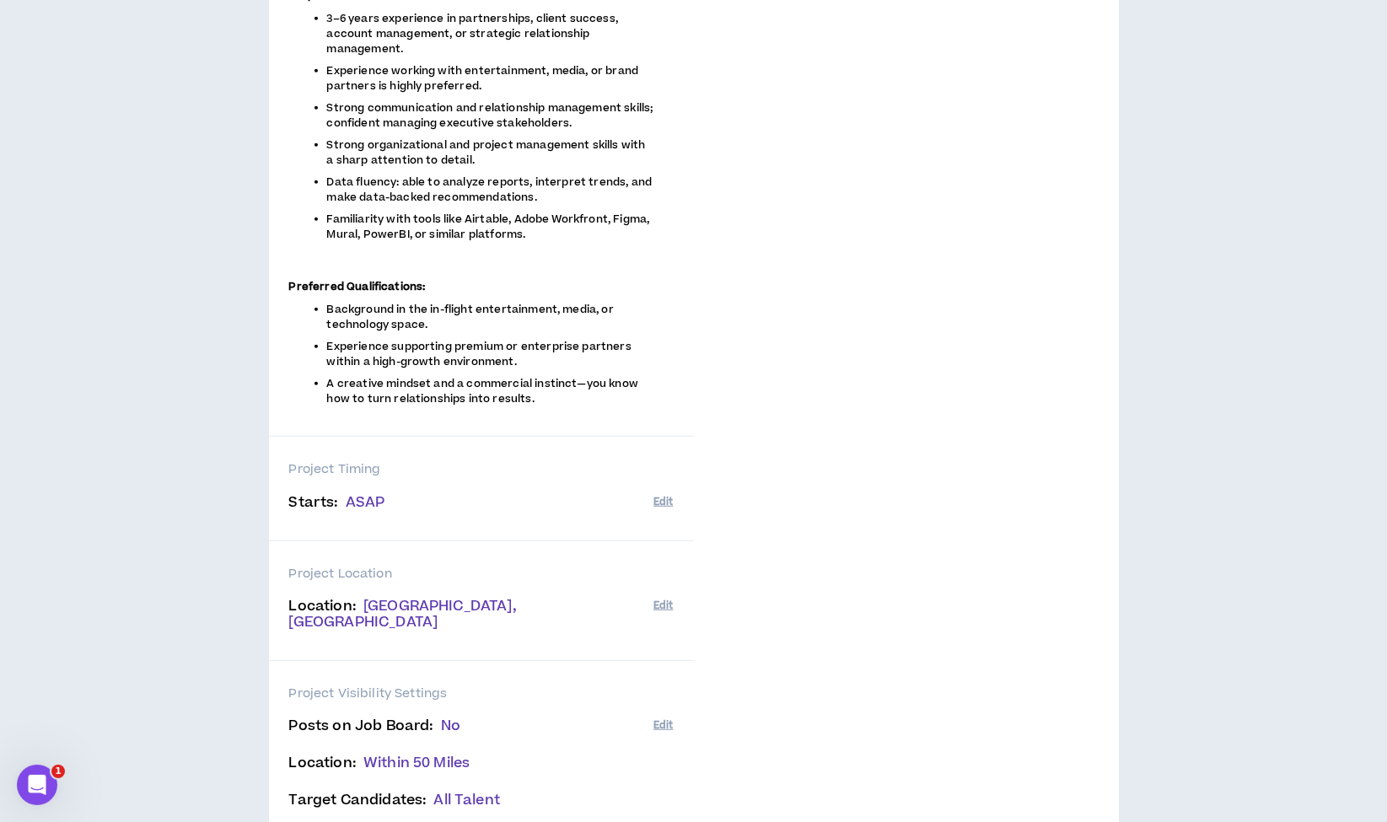
scroll to position [1197, 0]
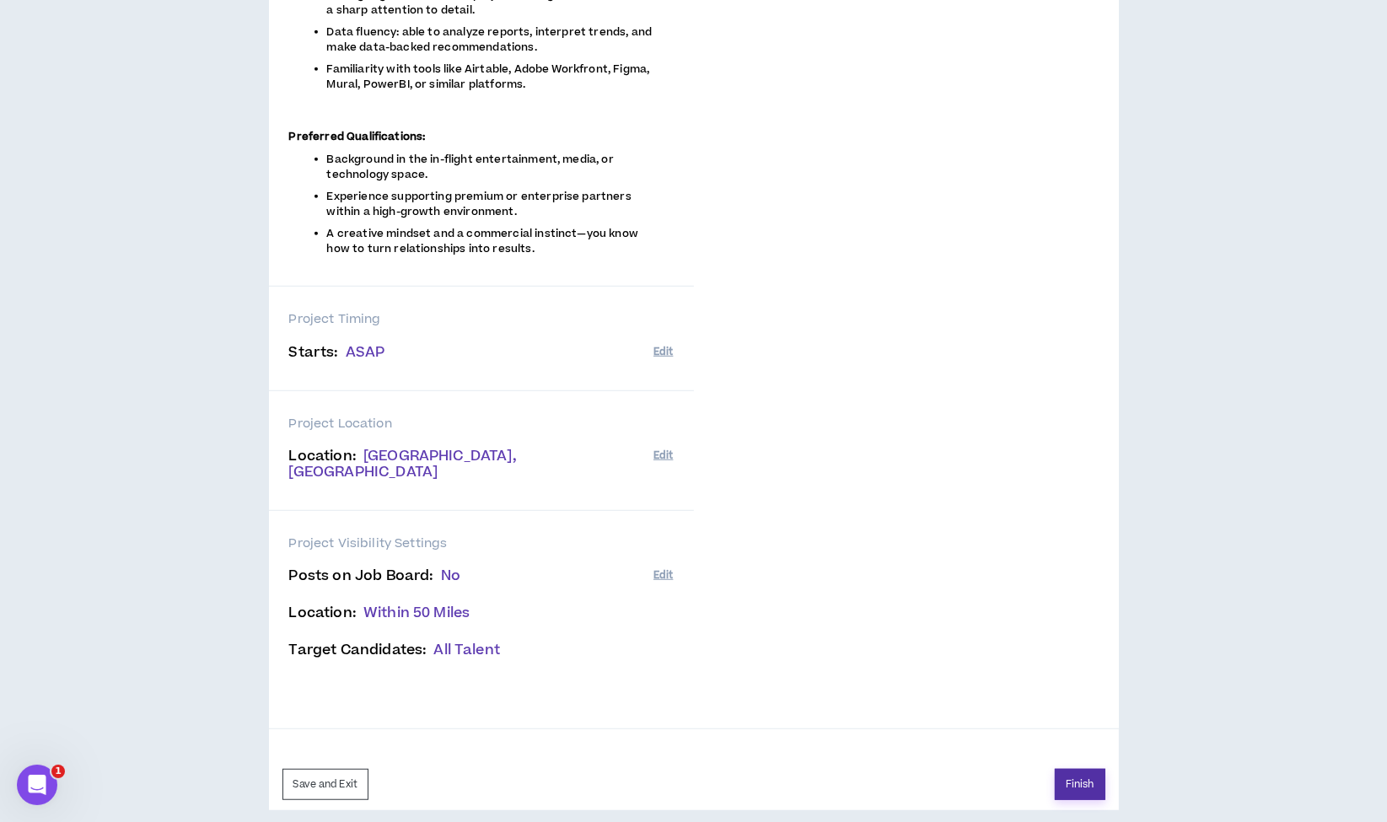
click at [1073, 769] on button "Finish" at bounding box center [1080, 784] width 51 height 31
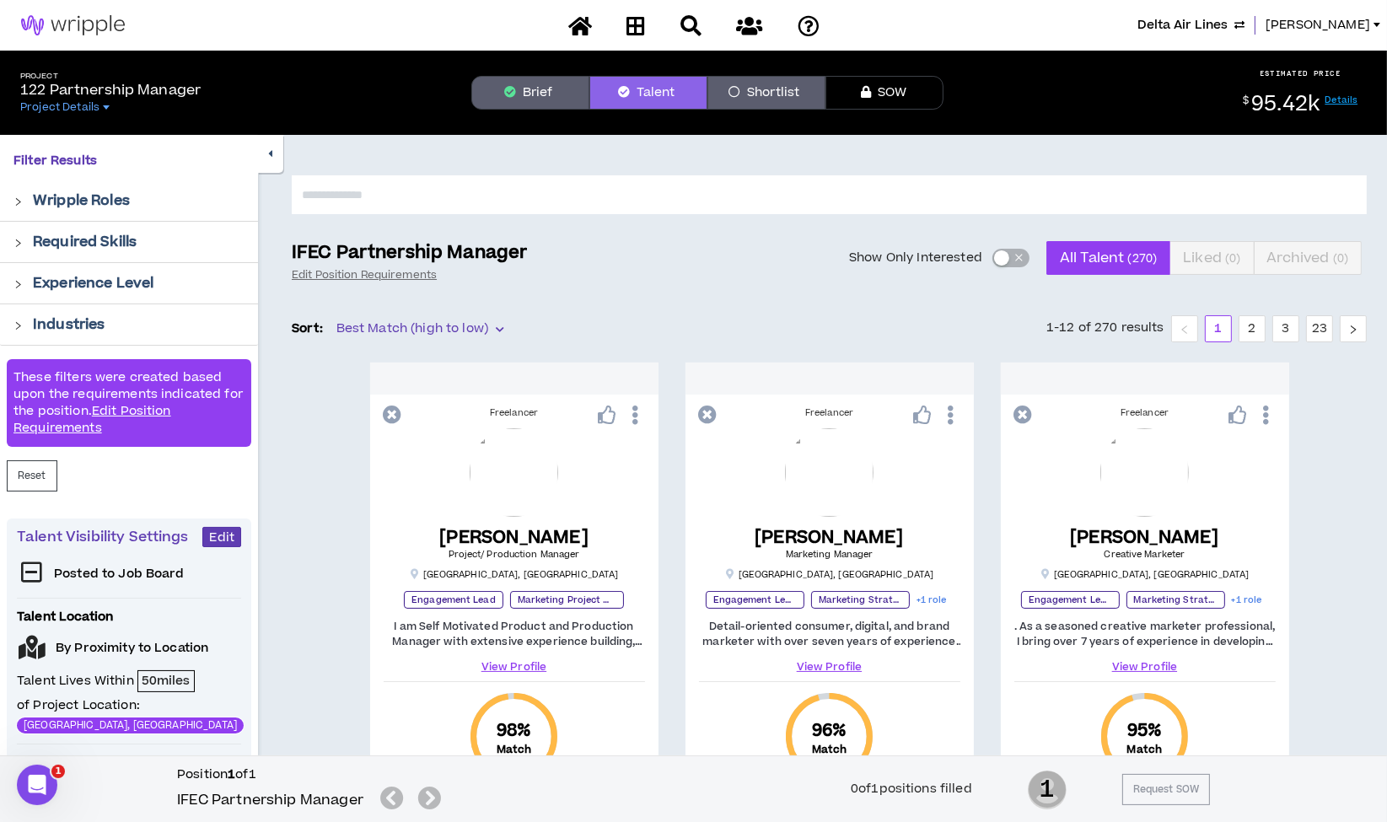
click at [501, 199] on input "text" at bounding box center [829, 194] width 1075 height 39
type input "****"
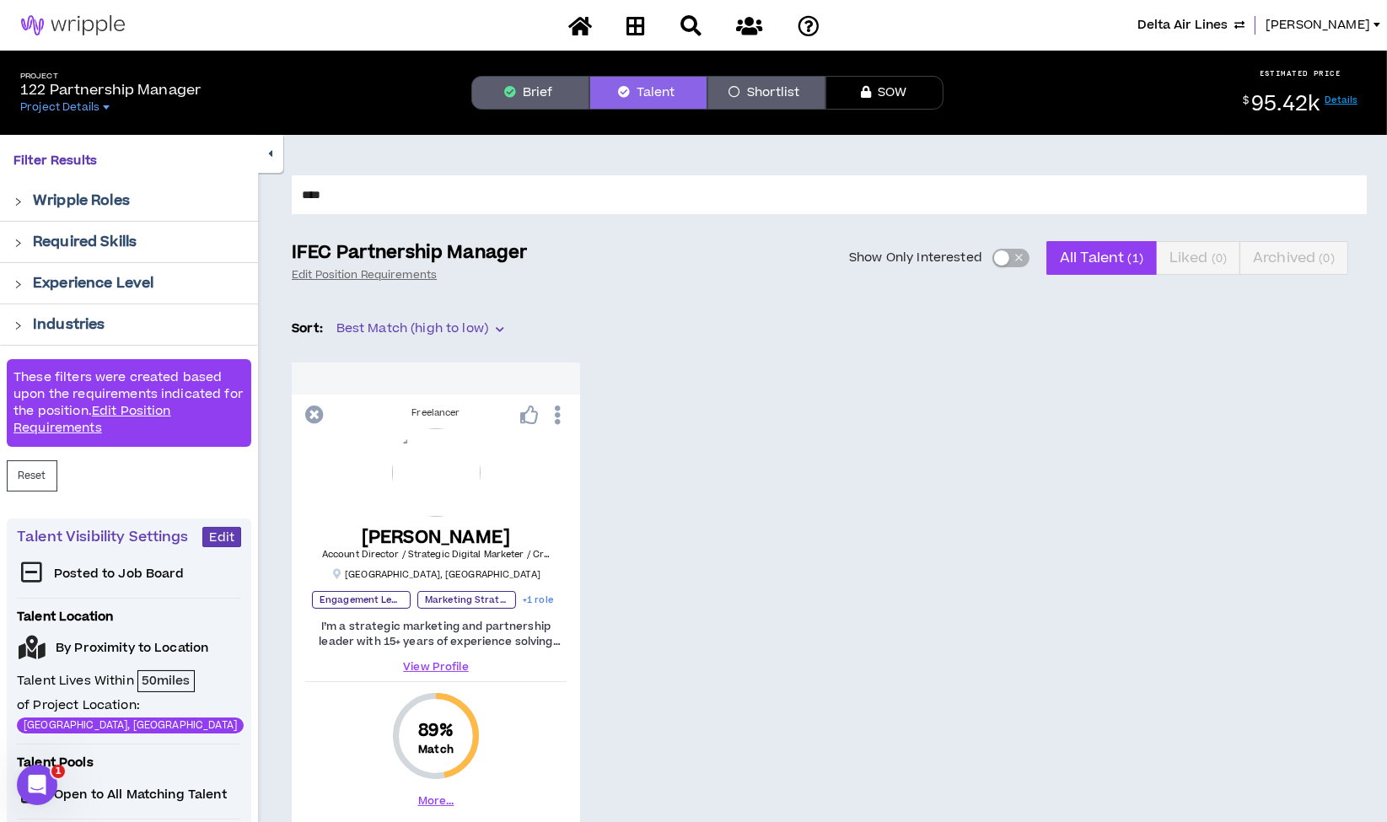
scroll to position [325, 0]
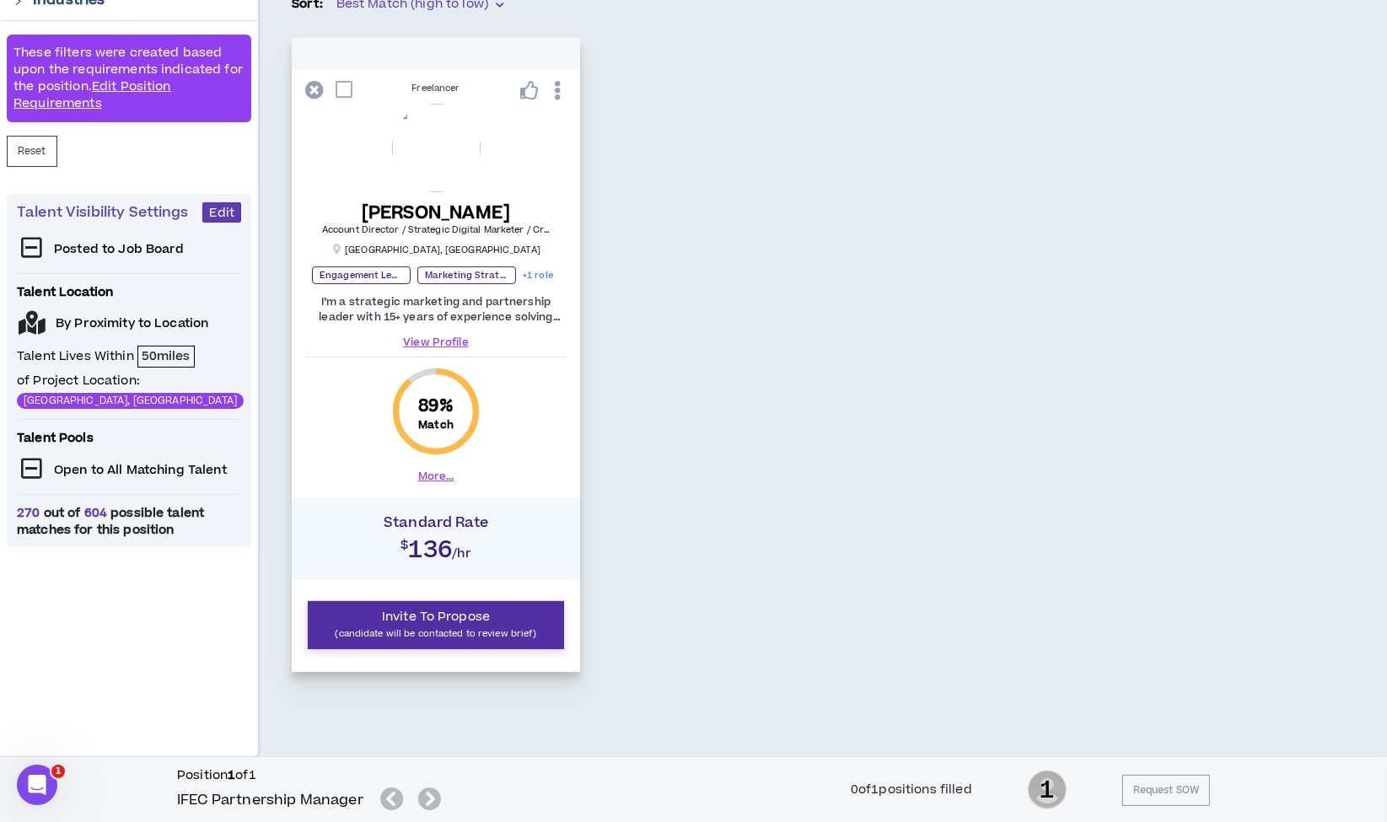
click at [433, 621] on span "Invite To Propose" at bounding box center [436, 617] width 108 height 18
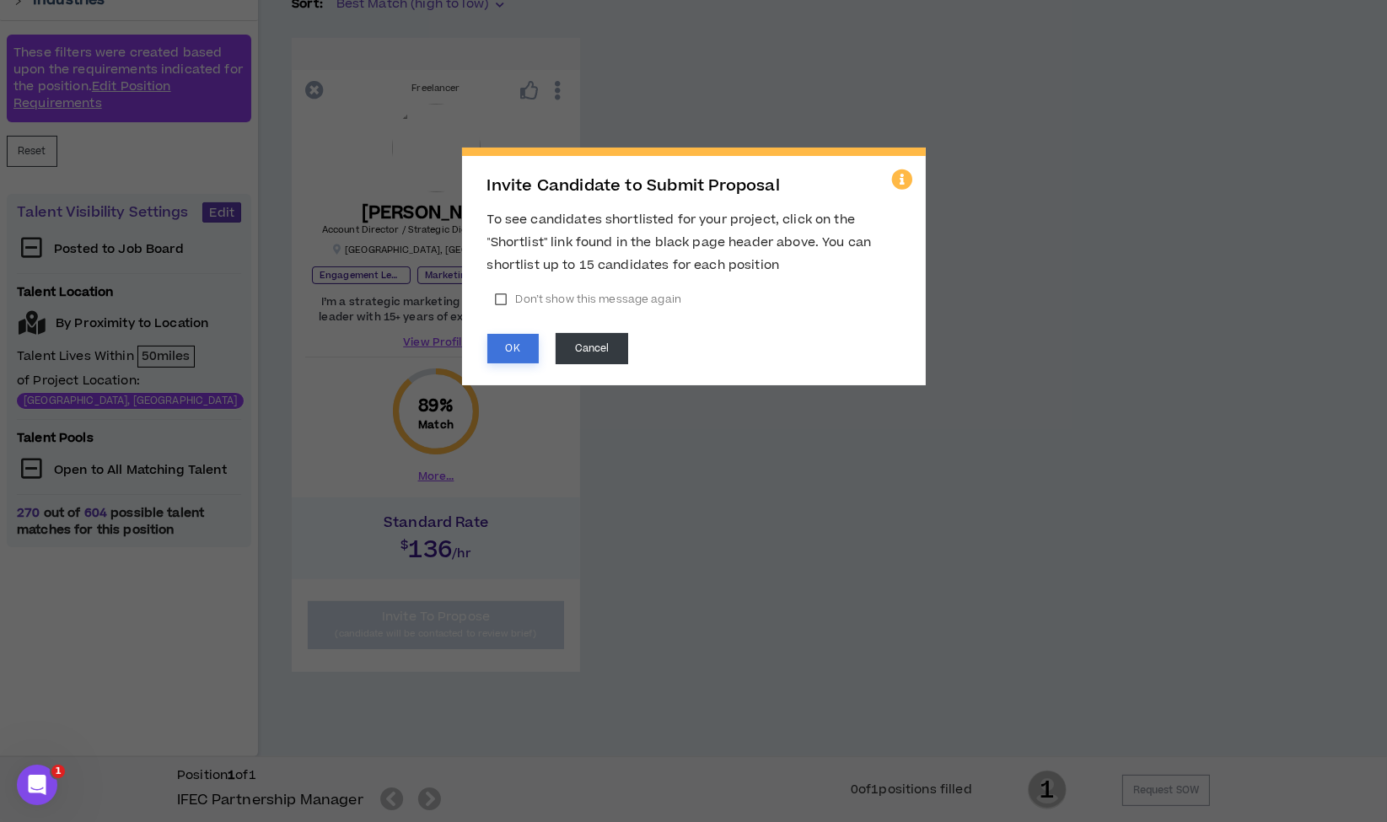
click at [513, 349] on button "OK" at bounding box center [512, 349] width 51 height 30
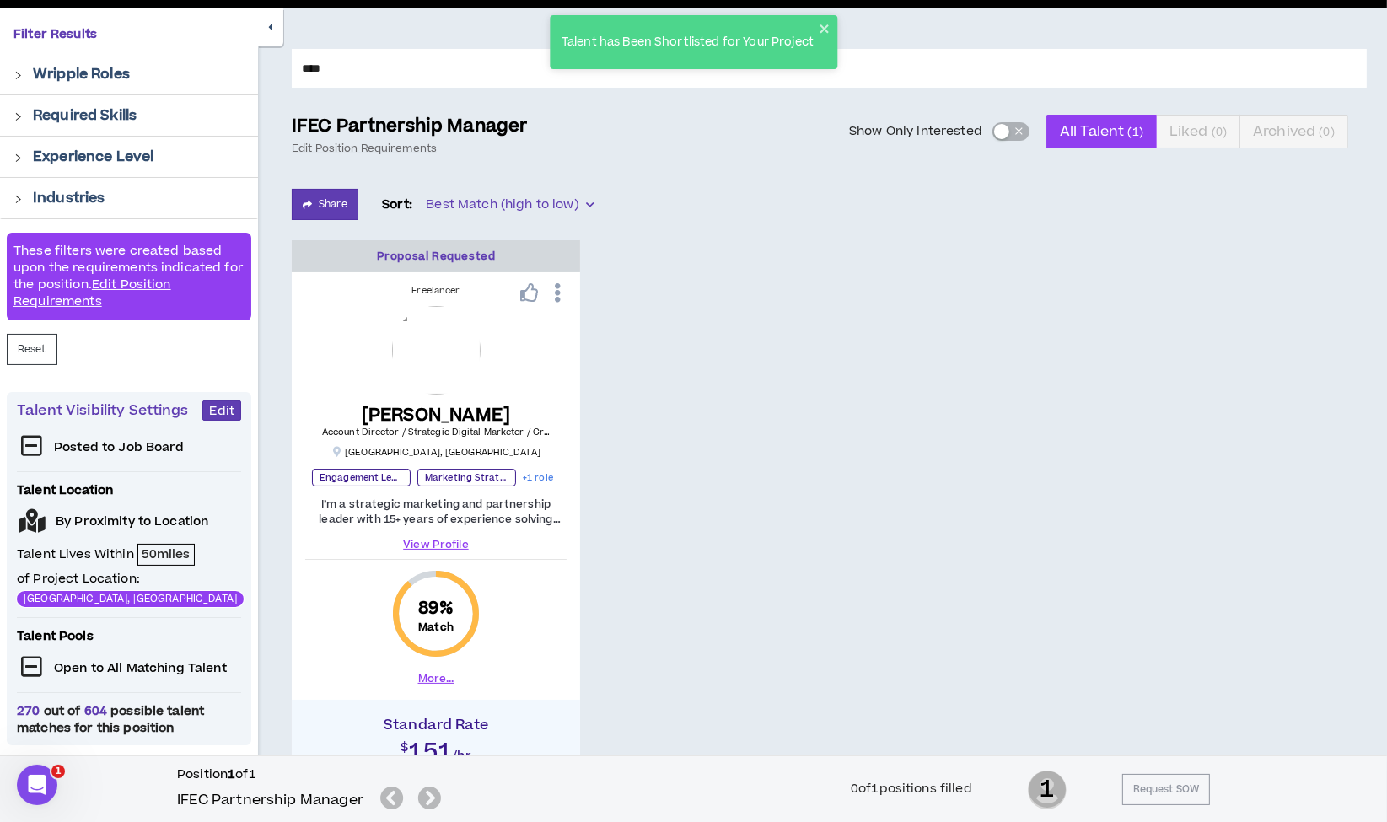
scroll to position [0, 0]
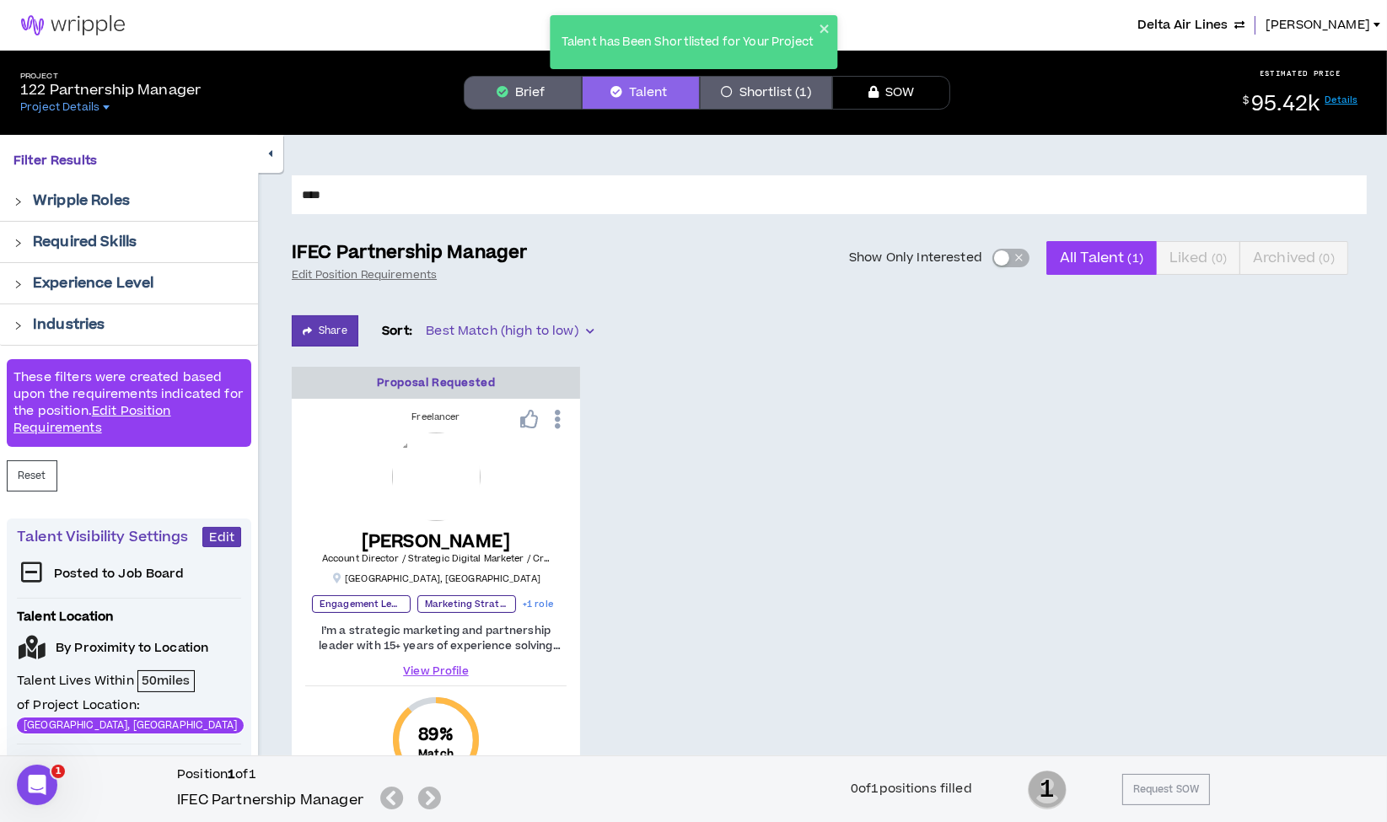
click at [768, 99] on button "Shortlist (1)" at bounding box center [766, 93] width 132 height 34
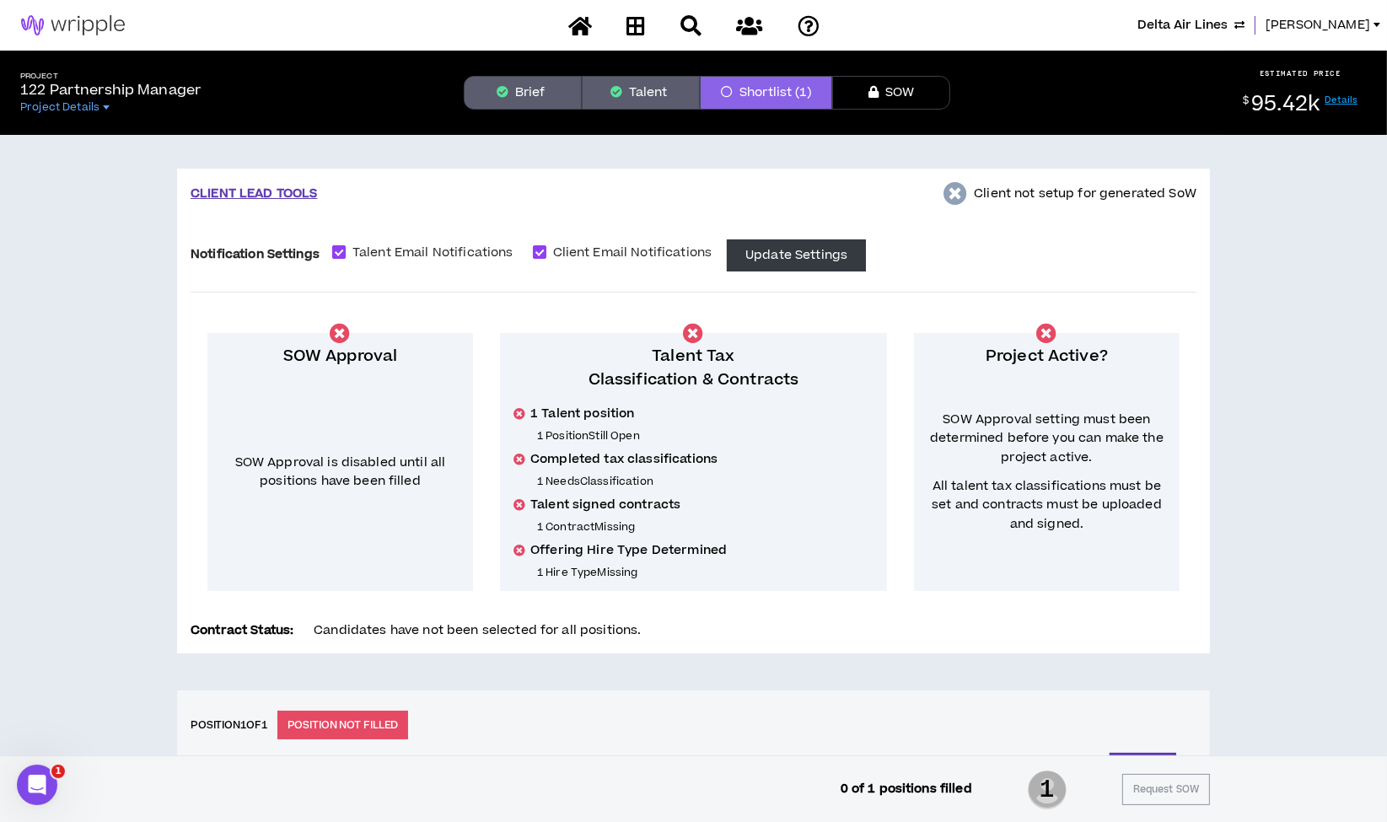
click at [341, 256] on span at bounding box center [338, 251] width 13 height 13
checkbox input "*****"
click at [541, 252] on span at bounding box center [539, 251] width 13 height 13
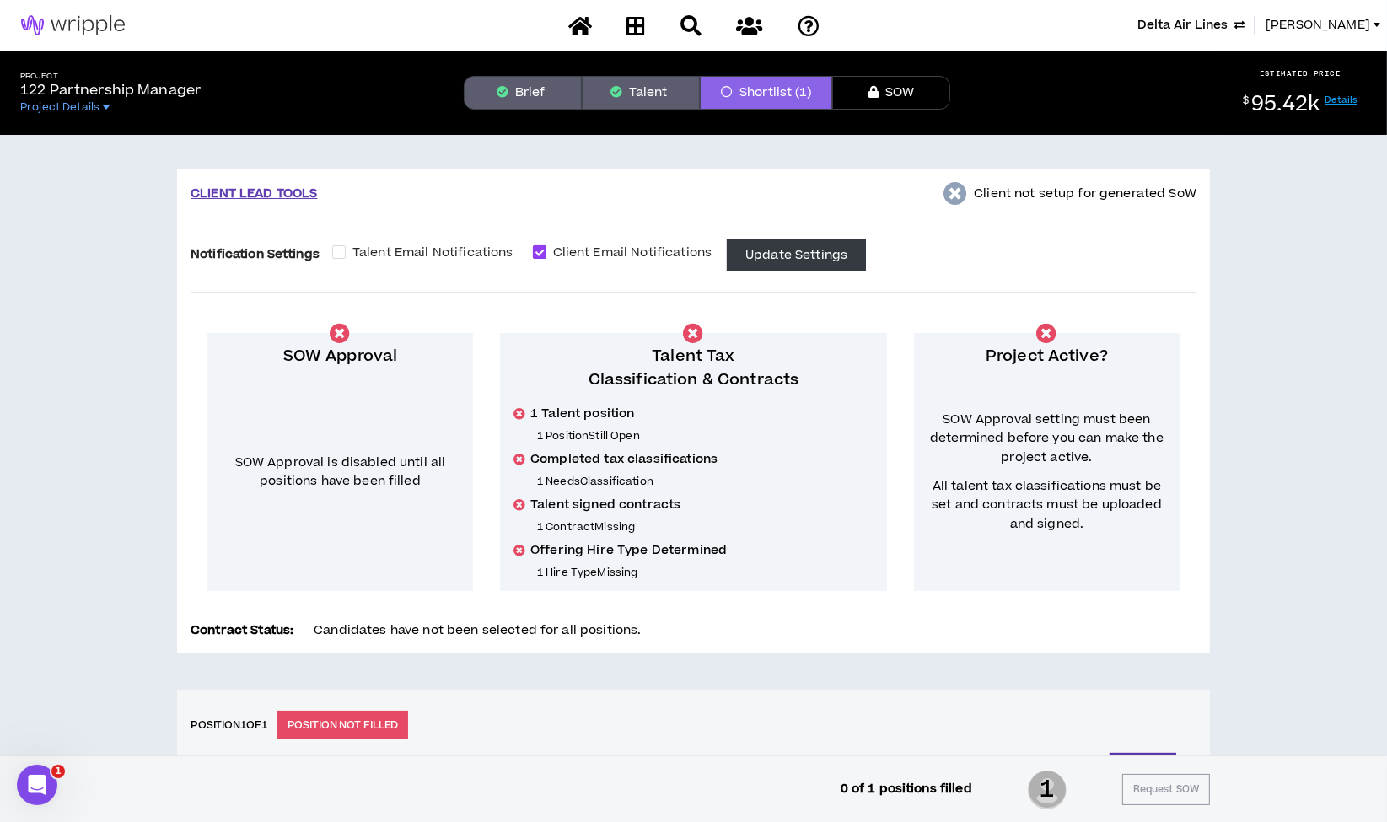
checkbox input "*****"
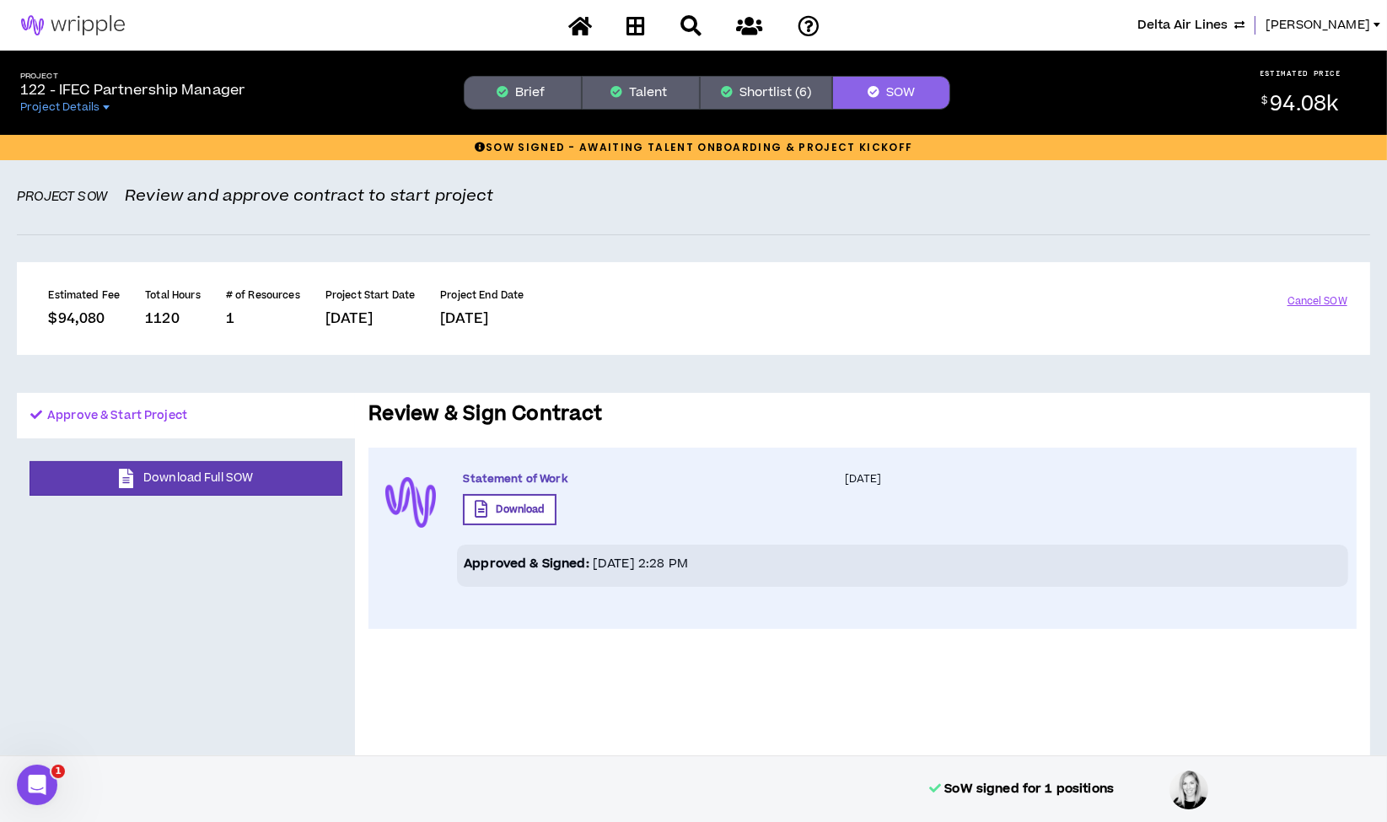
click at [760, 86] on button "Shortlist (6)" at bounding box center [766, 93] width 132 height 34
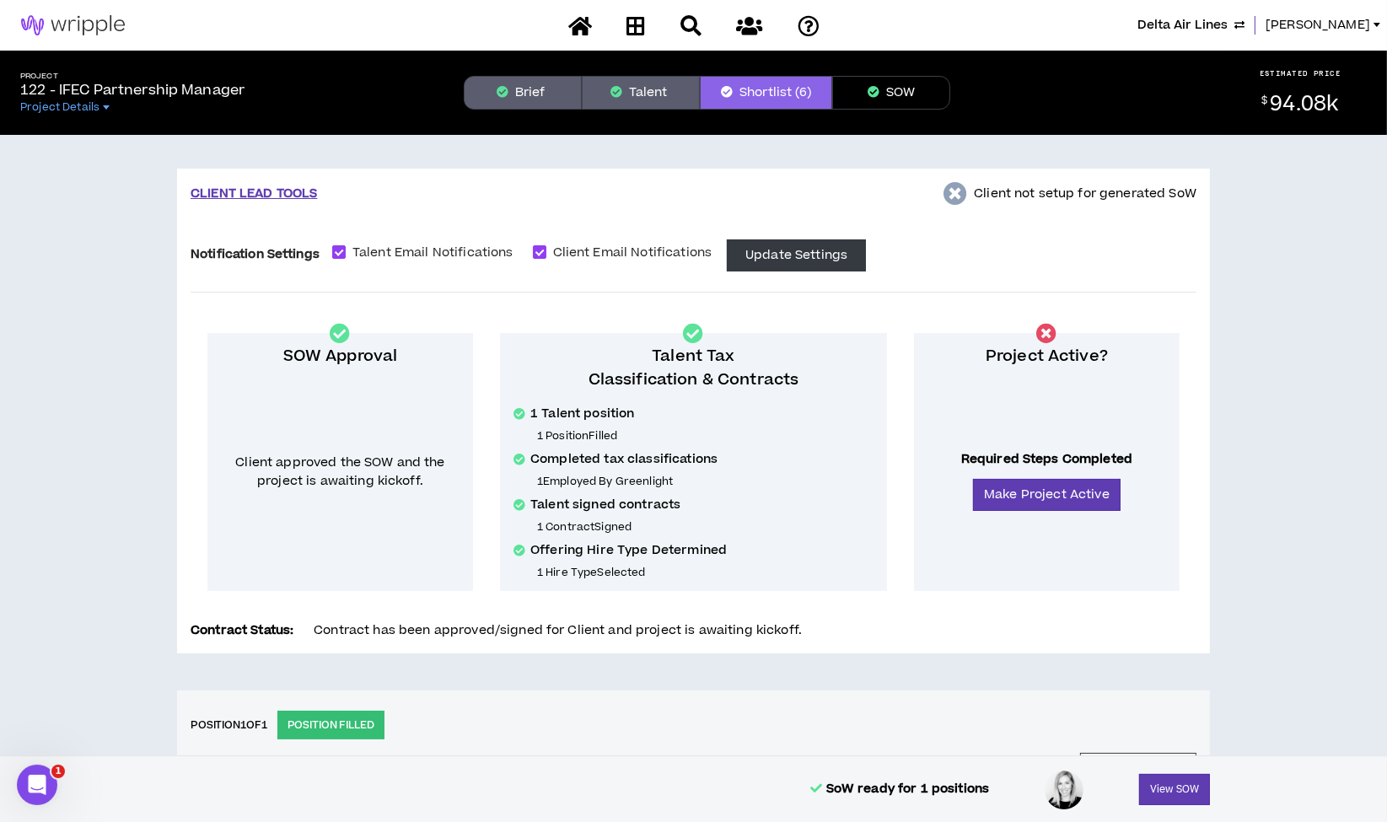
click at [537, 84] on button "Brief" at bounding box center [523, 93] width 118 height 34
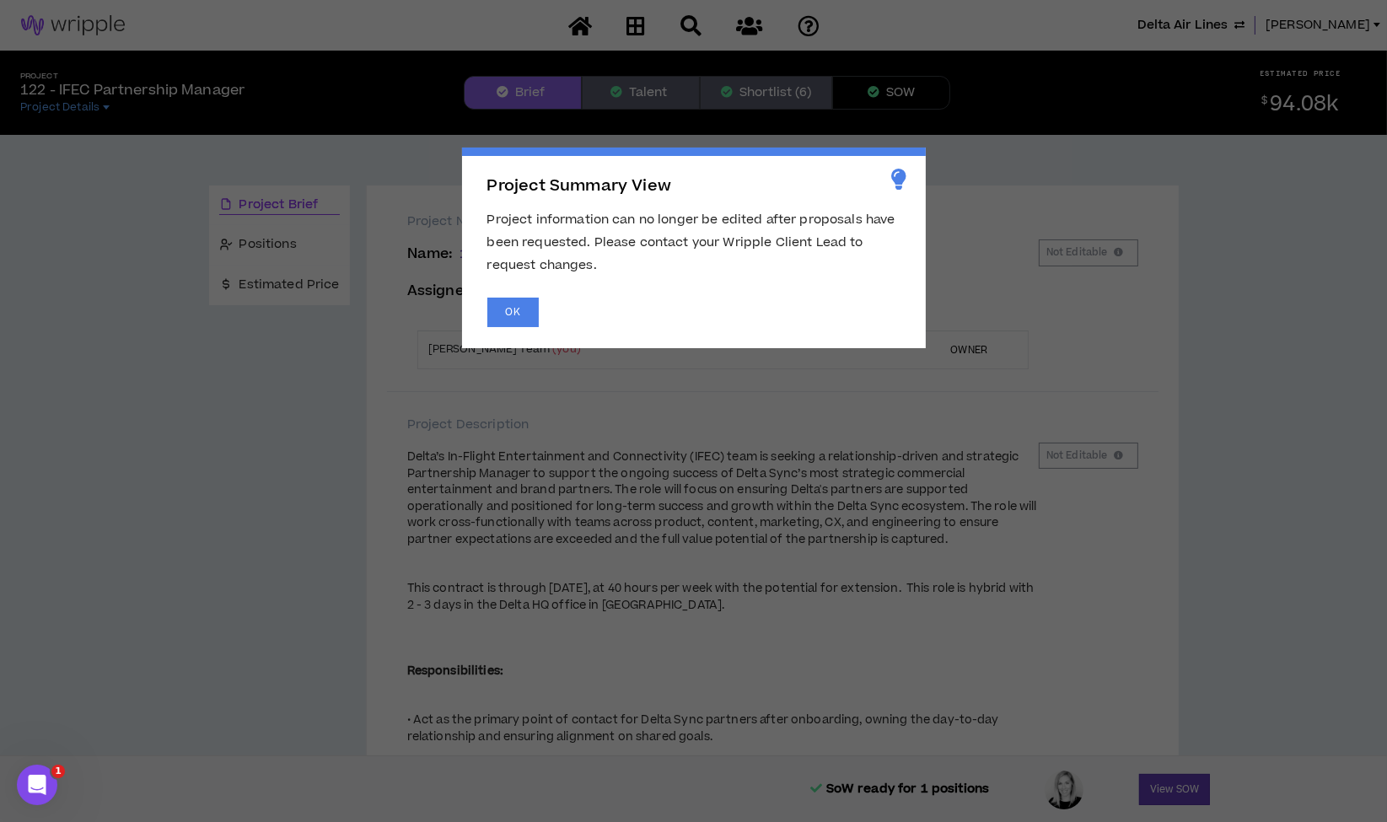
scroll to position [180, 0]
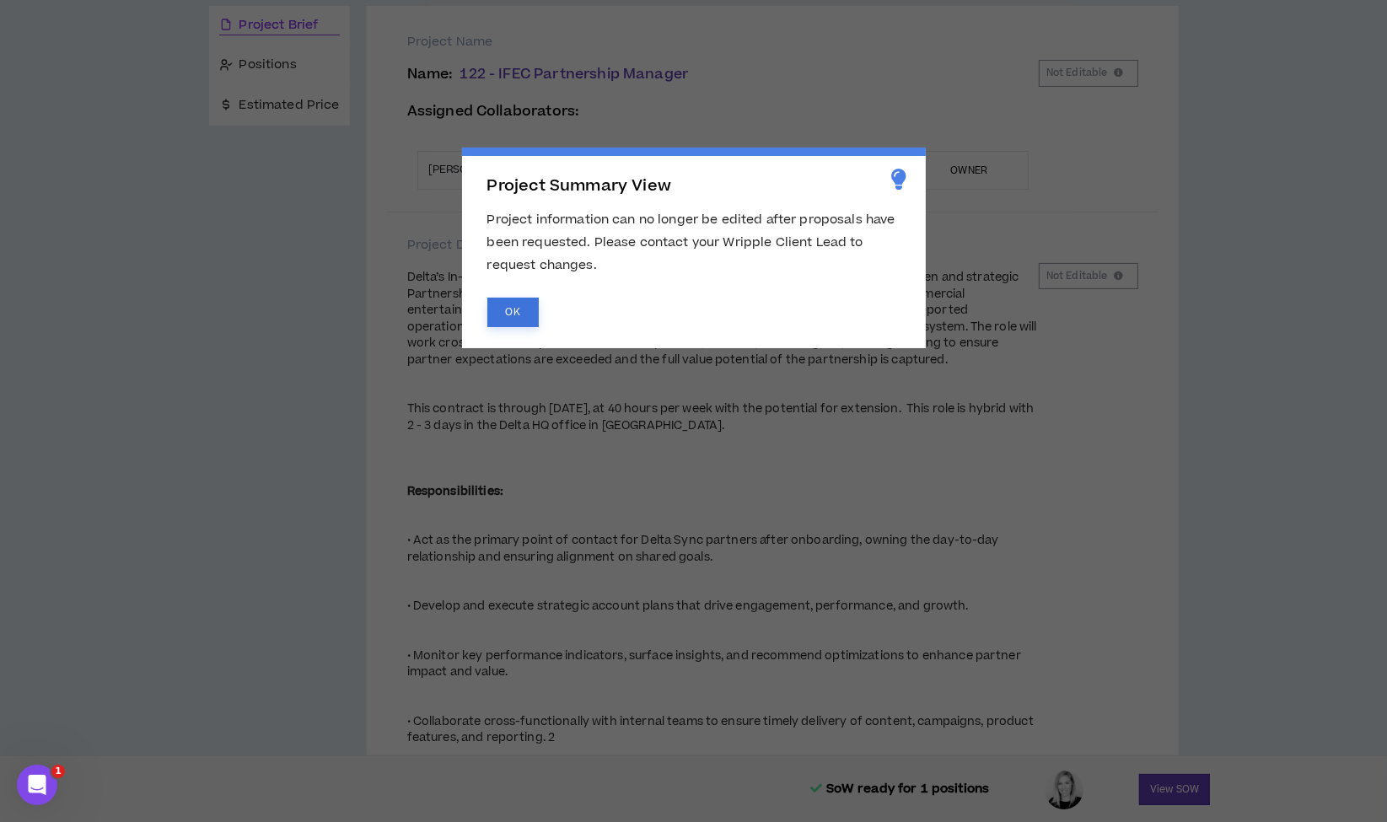
click at [517, 311] on button "OK" at bounding box center [512, 313] width 51 height 30
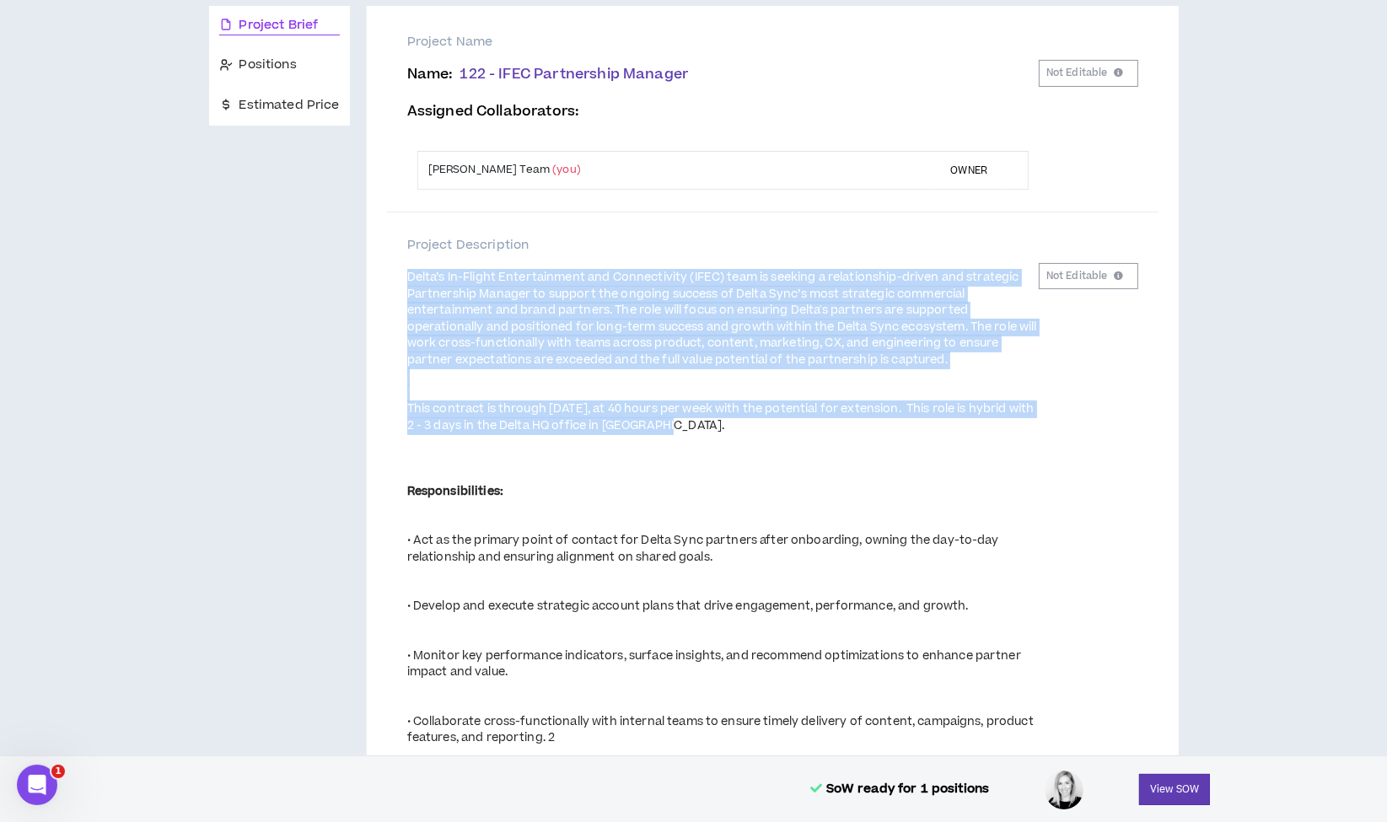
drag, startPoint x: 406, startPoint y: 276, endPoint x: 693, endPoint y: 423, distance: 322.4
copy span "Delta’s In-Flight Entertainment and Connectivity (IFEC) team is seeking a relat…"
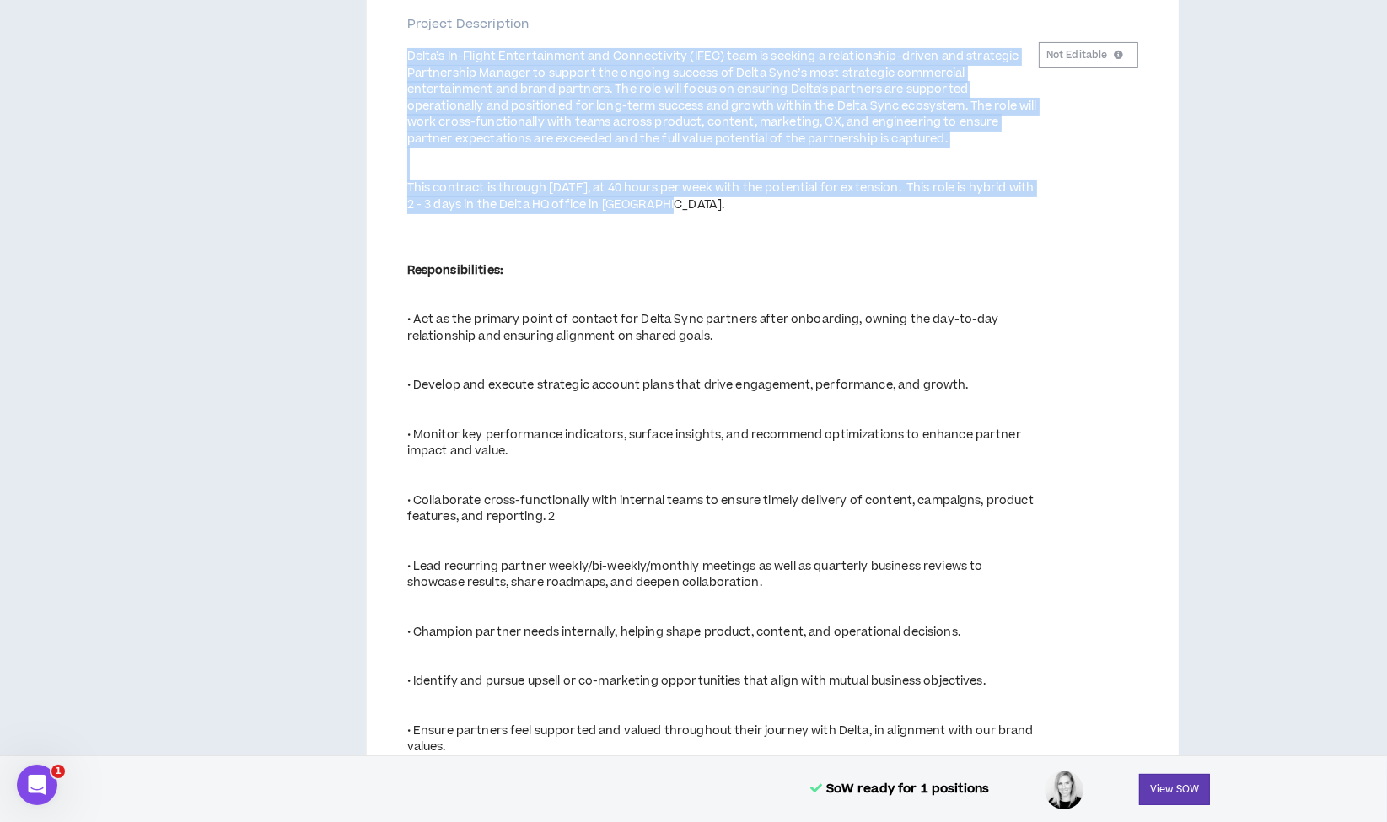
scroll to position [402, 0]
drag, startPoint x: 406, startPoint y: 264, endPoint x: 534, endPoint y: 269, distance: 128.2
click at [534, 269] on div "Responsibilities:" at bounding box center [722, 260] width 631 height 33
copy strong "Responsibilities:"
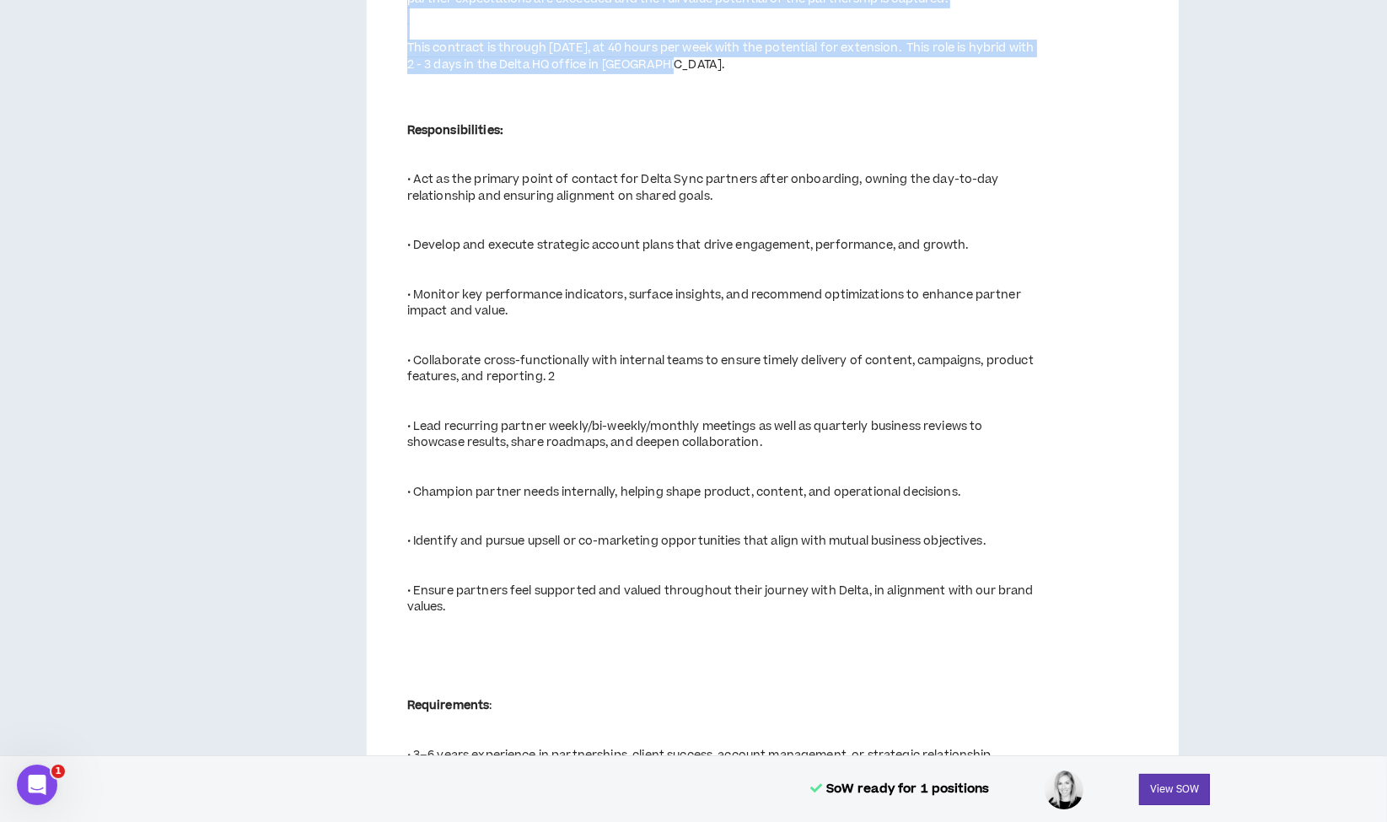
scroll to position [558, 0]
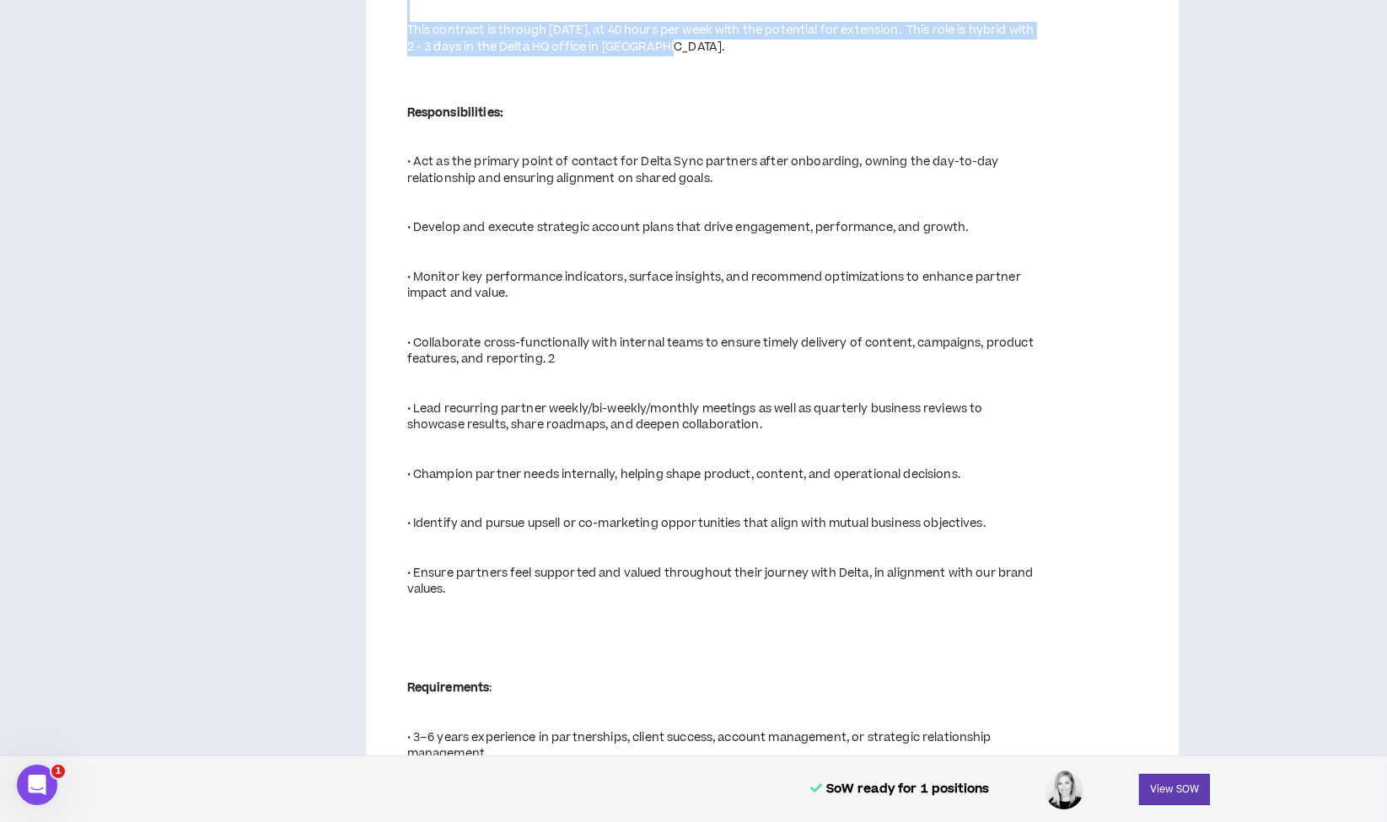
drag, startPoint x: 400, startPoint y: 159, endPoint x: 491, endPoint y: 592, distance: 441.9
click at [491, 592] on div "Project Description Delta’s In-Flight Entertainment and Connectivity (IFEC) tea…" at bounding box center [772, 574] width 771 height 1480
copy span "• Act as the primary point of contact for Delta Sync partners after onboarding,…"
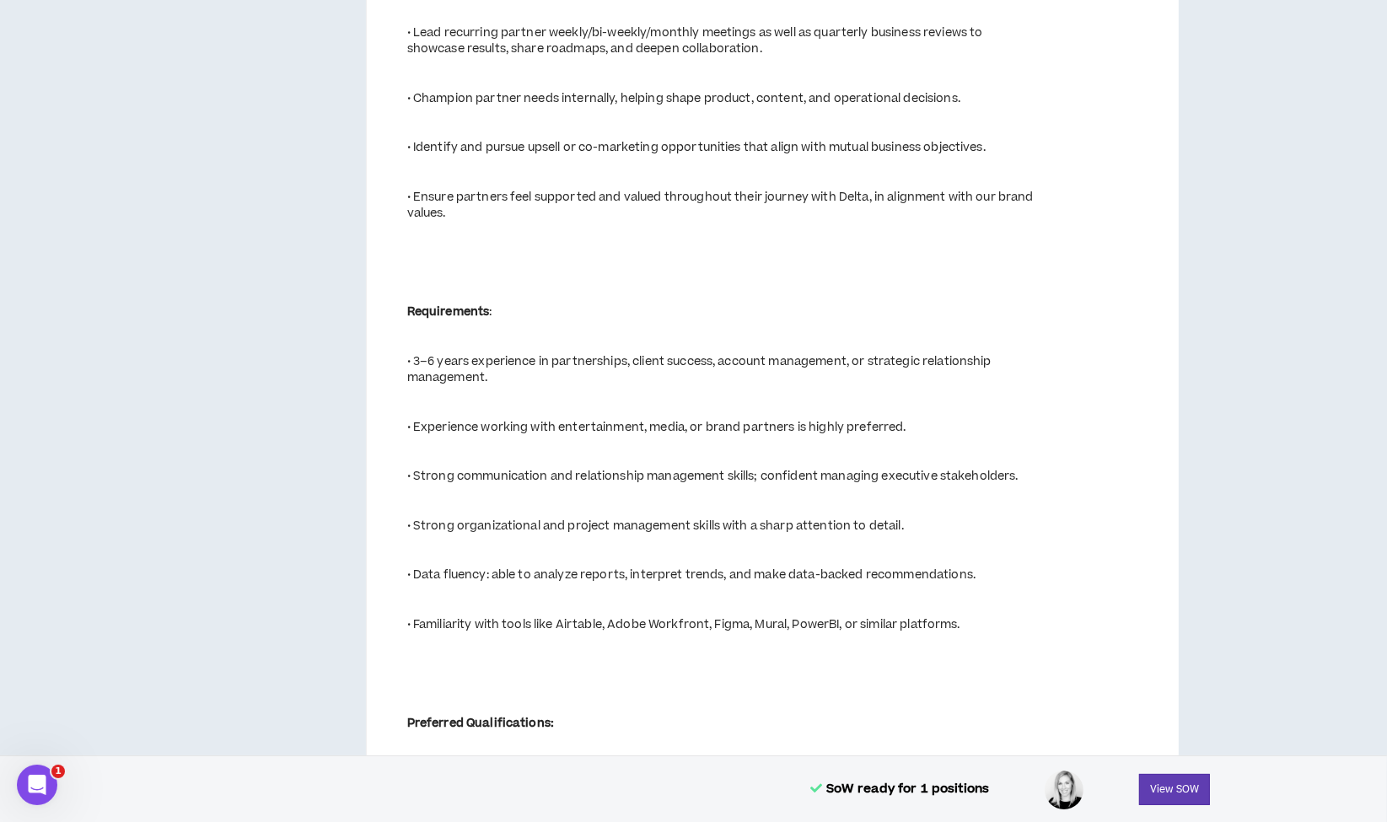
scroll to position [936, 0]
drag, startPoint x: 397, startPoint y: 355, endPoint x: 980, endPoint y: 626, distance: 642.6
click at [980, 626] on div "Project Description Delta’s In-Flight Entertainment and Connectivity (IFEC) tea…" at bounding box center [772, 196] width 771 height 1480
copy span "• 3–6 years experience in partnerships, client success, account management, or …"
drag, startPoint x: 499, startPoint y: 304, endPoint x: 395, endPoint y: 308, distance: 103.7
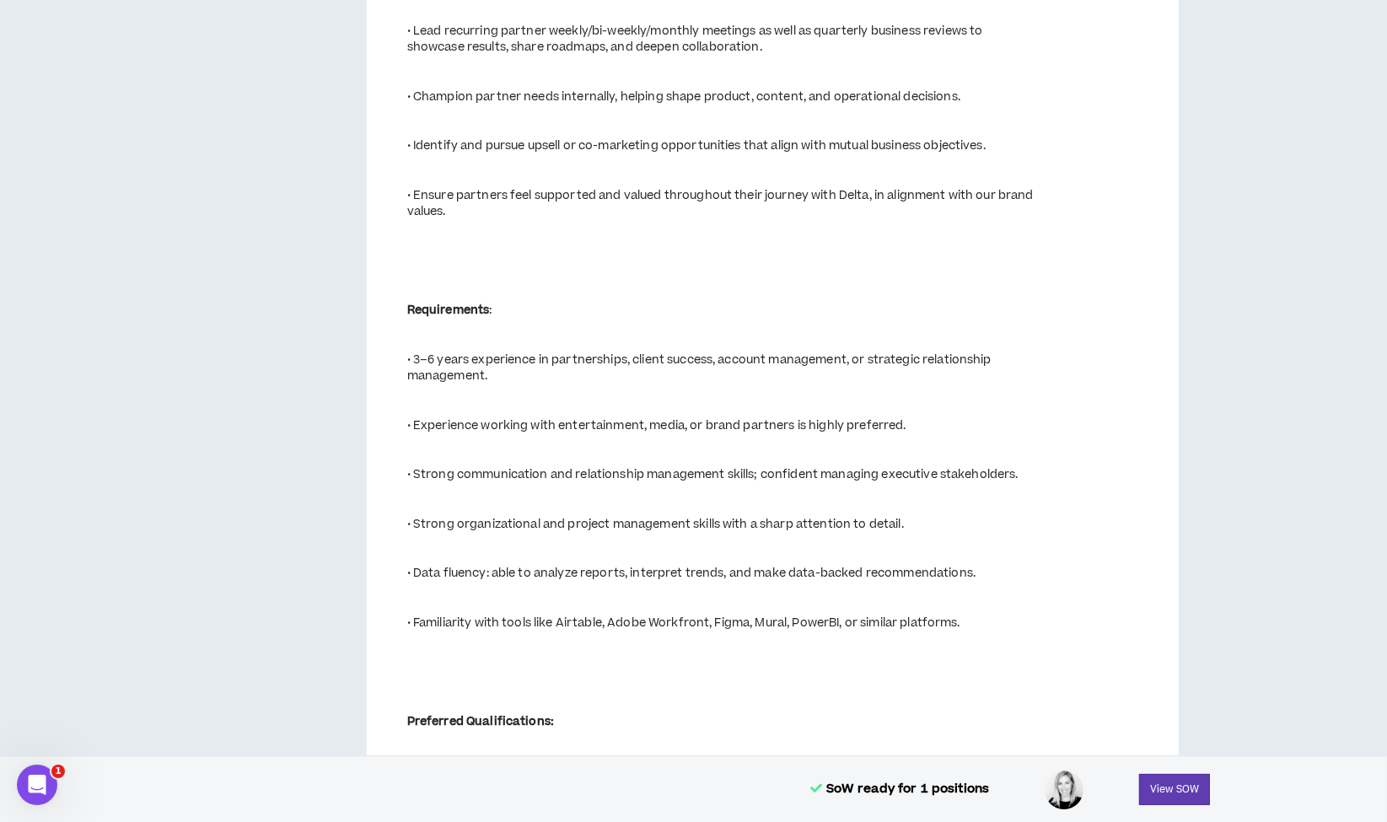
click at [395, 308] on div "Project Description Delta’s In-Flight Entertainment and Connectivity (IFEC) tea…" at bounding box center [772, 196] width 771 height 1480
copy div "Requirements :"
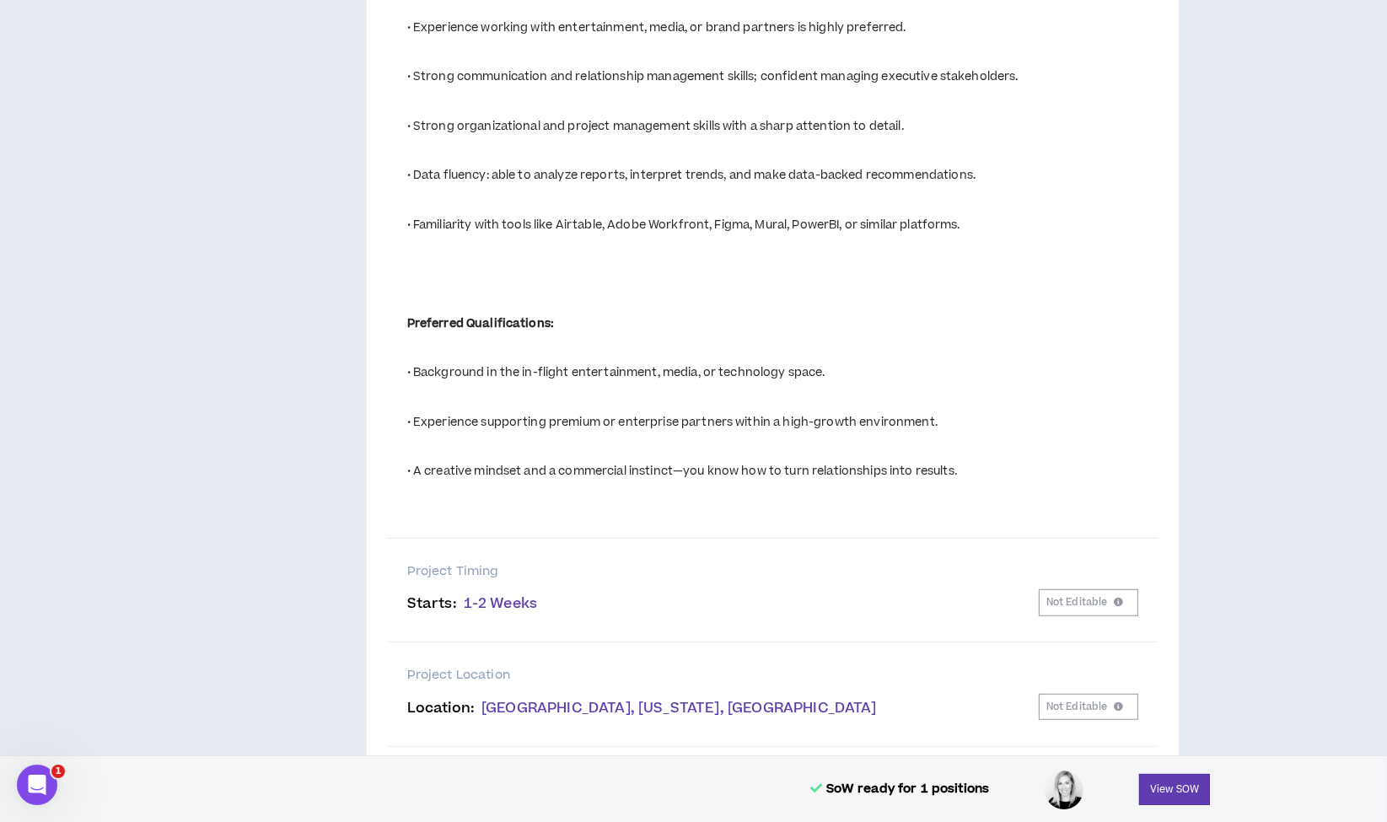
scroll to position [1350, 0]
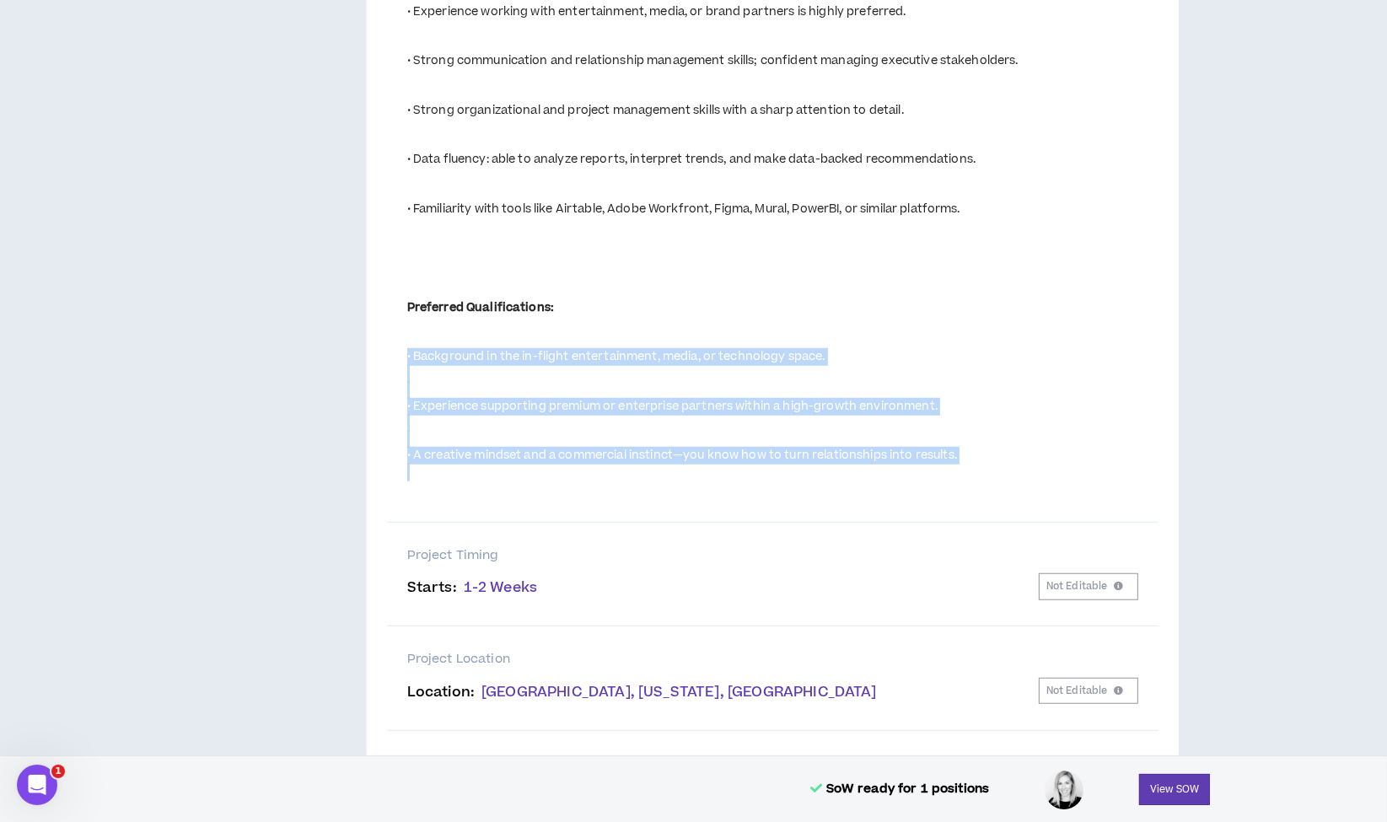
drag, startPoint x: 387, startPoint y: 352, endPoint x: 978, endPoint y: 467, distance: 602.1
copy span "• Background in the in-flight entertainment, media, or technology space. • Expe…"
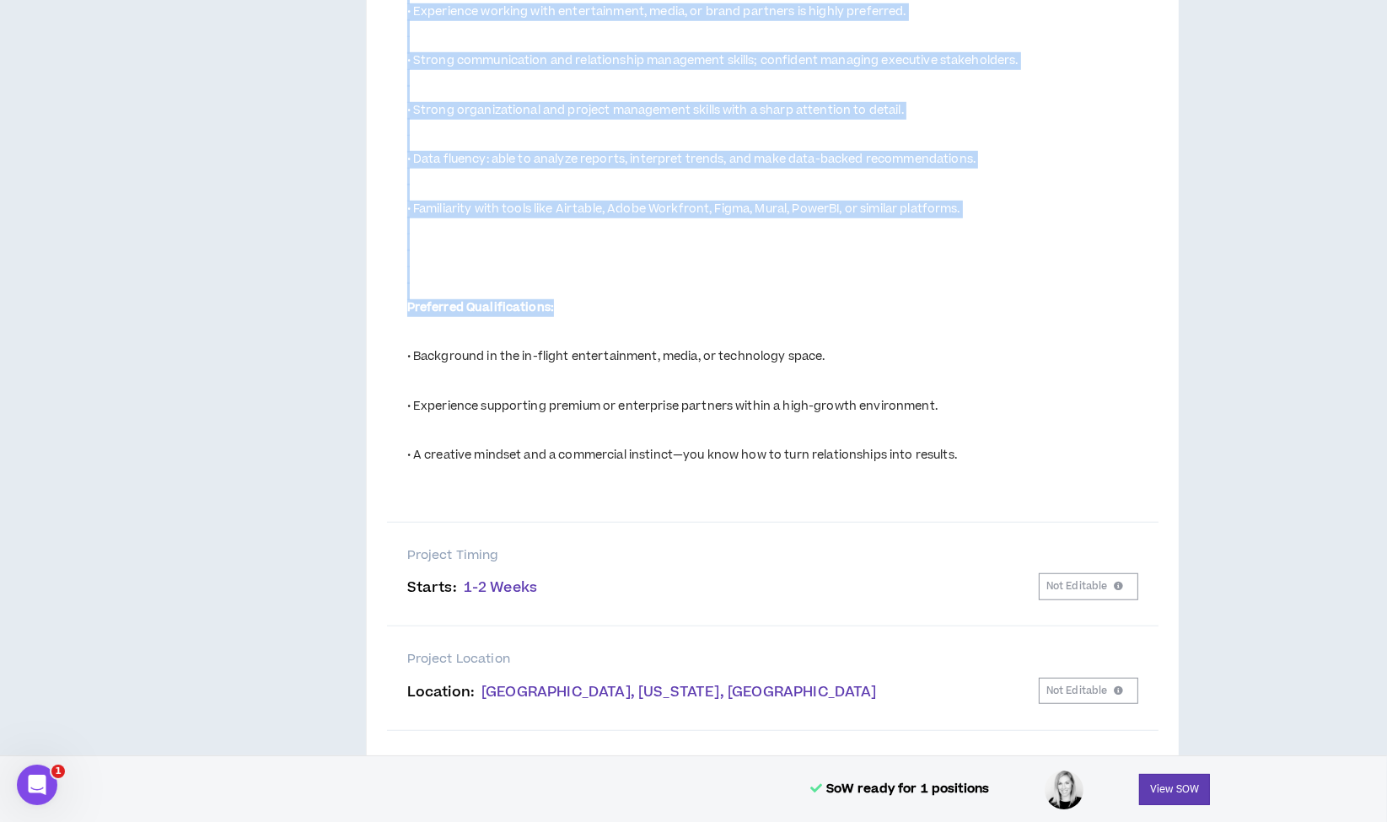
drag, startPoint x: 562, startPoint y: 311, endPoint x: 347, endPoint y: 303, distance: 215.1
click at [598, 307] on div "Preferred Qualifications:" at bounding box center [722, 308] width 631 height 17
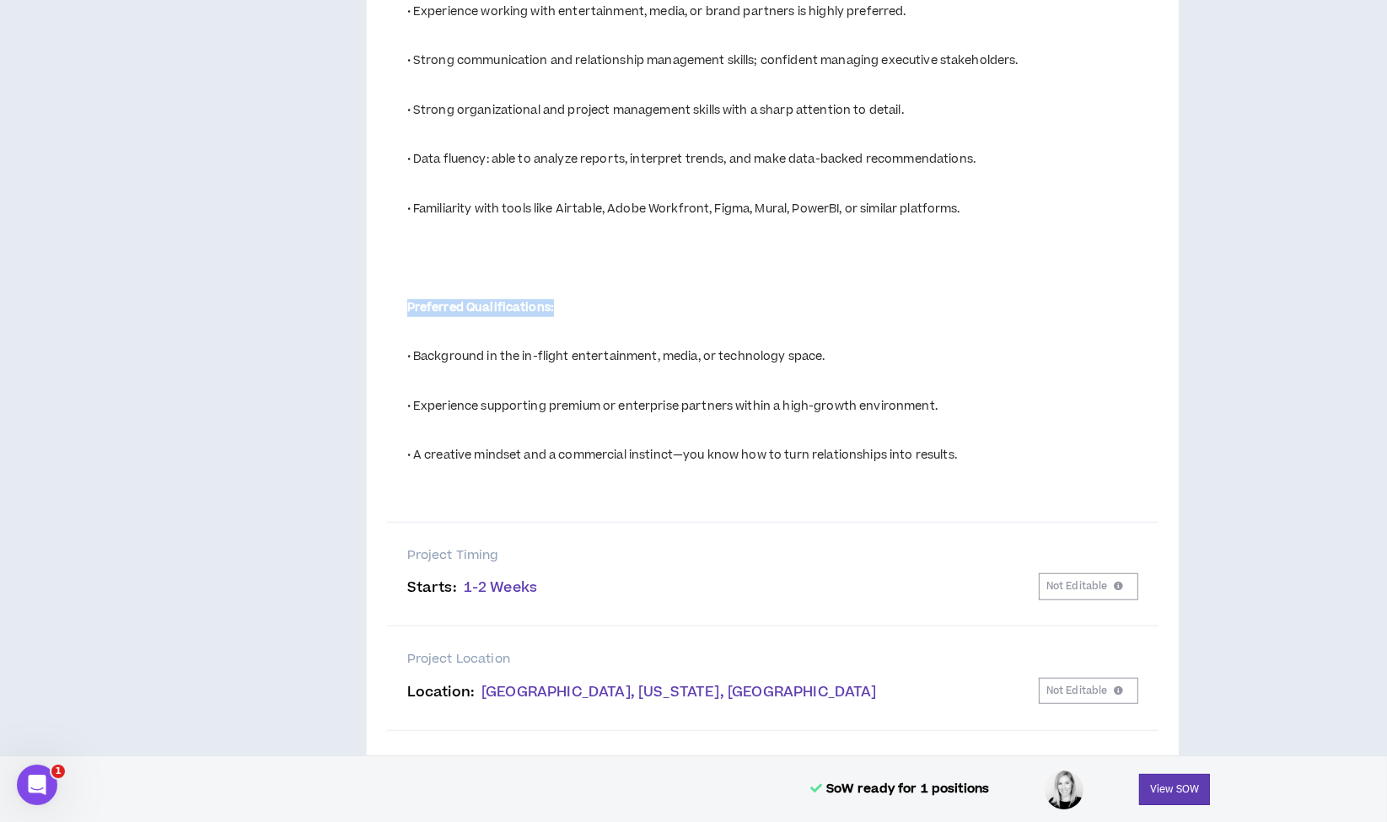
drag, startPoint x: 554, startPoint y: 304, endPoint x: 406, endPoint y: 309, distance: 147.6
click at [407, 309] on div "Preferred Qualifications:" at bounding box center [722, 308] width 631 height 17
copy strong "Preferred Qualifications:"
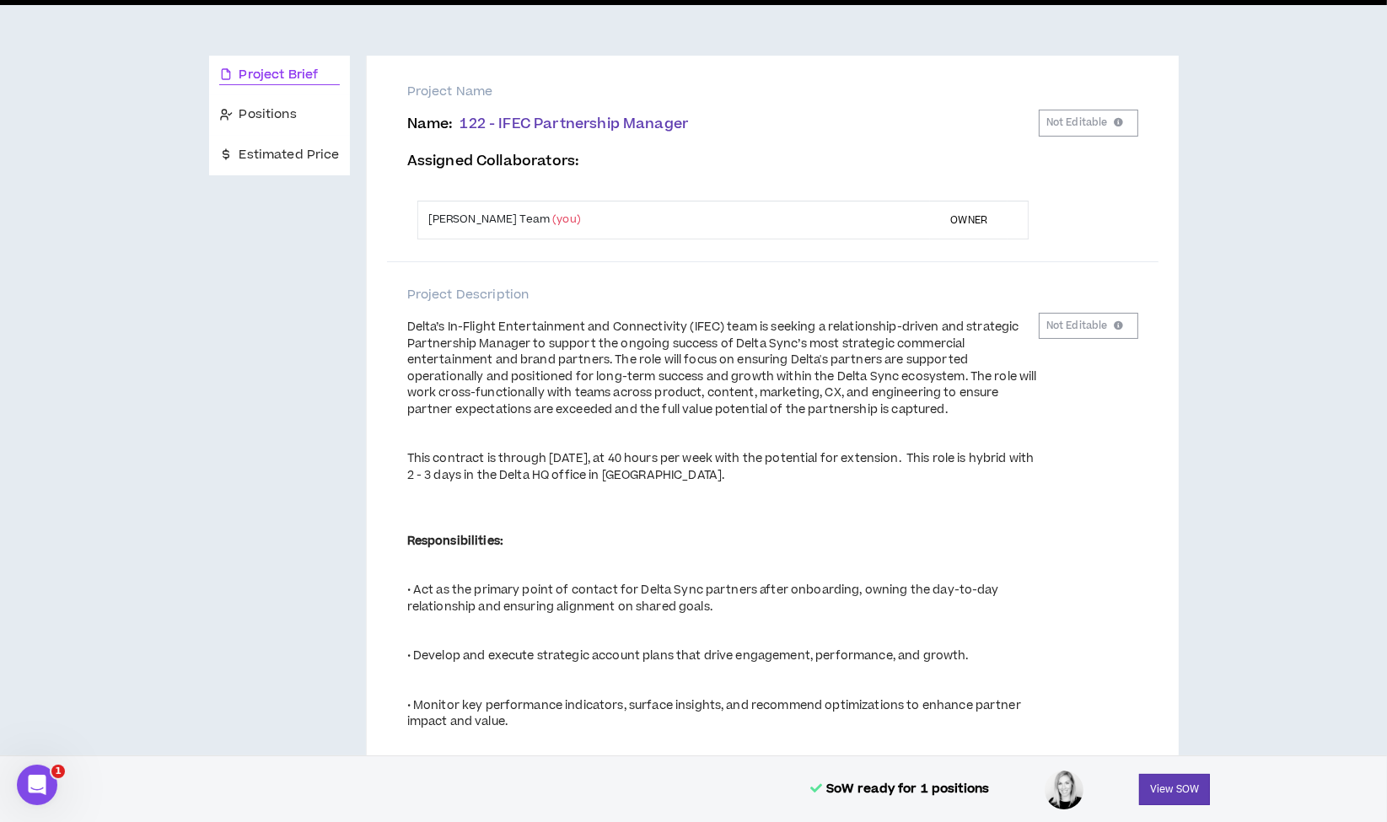
scroll to position [0, 0]
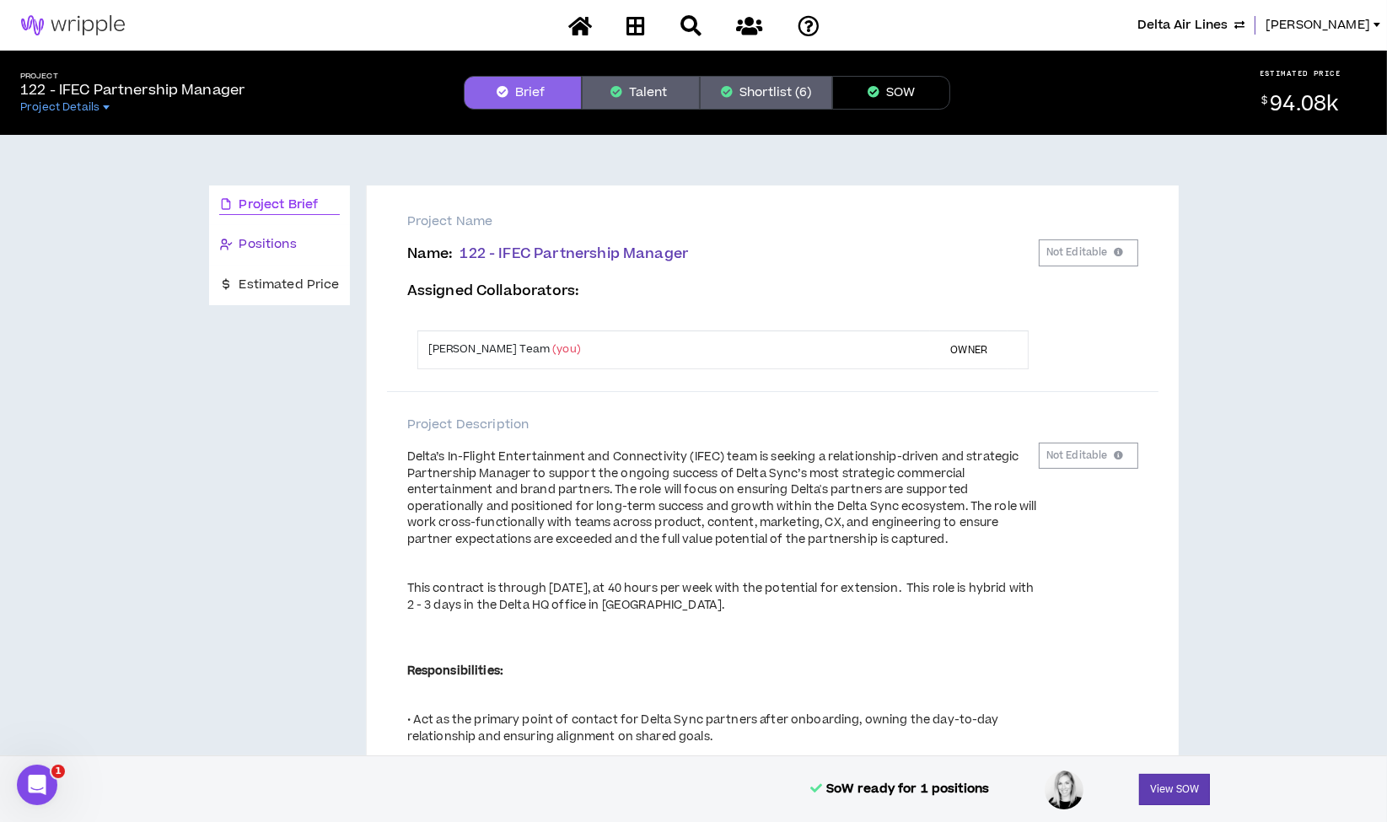
click at [269, 254] on div "Positions" at bounding box center [279, 244] width 121 height 19
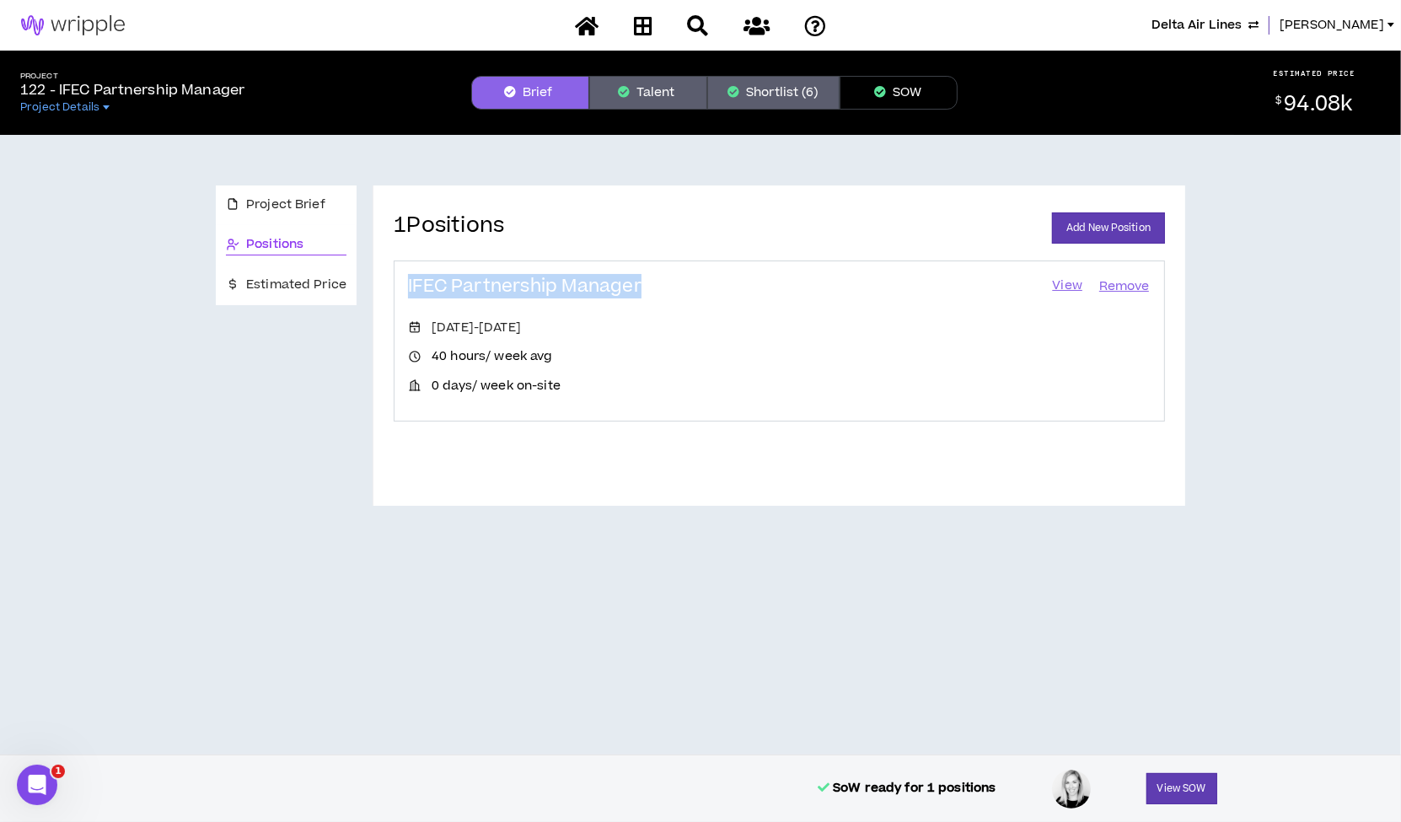
drag, startPoint x: 650, startPoint y: 282, endPoint x: 366, endPoint y: 276, distance: 284.1
click at [366, 276] on div "Project Brief Positions Estimated Price 1 Positions Add New Position IFEC Partn…" at bounding box center [700, 345] width 969 height 320
copy h3 "IFEC Partnership Manager"
click at [1062, 282] on link "View" at bounding box center [1067, 287] width 34 height 24
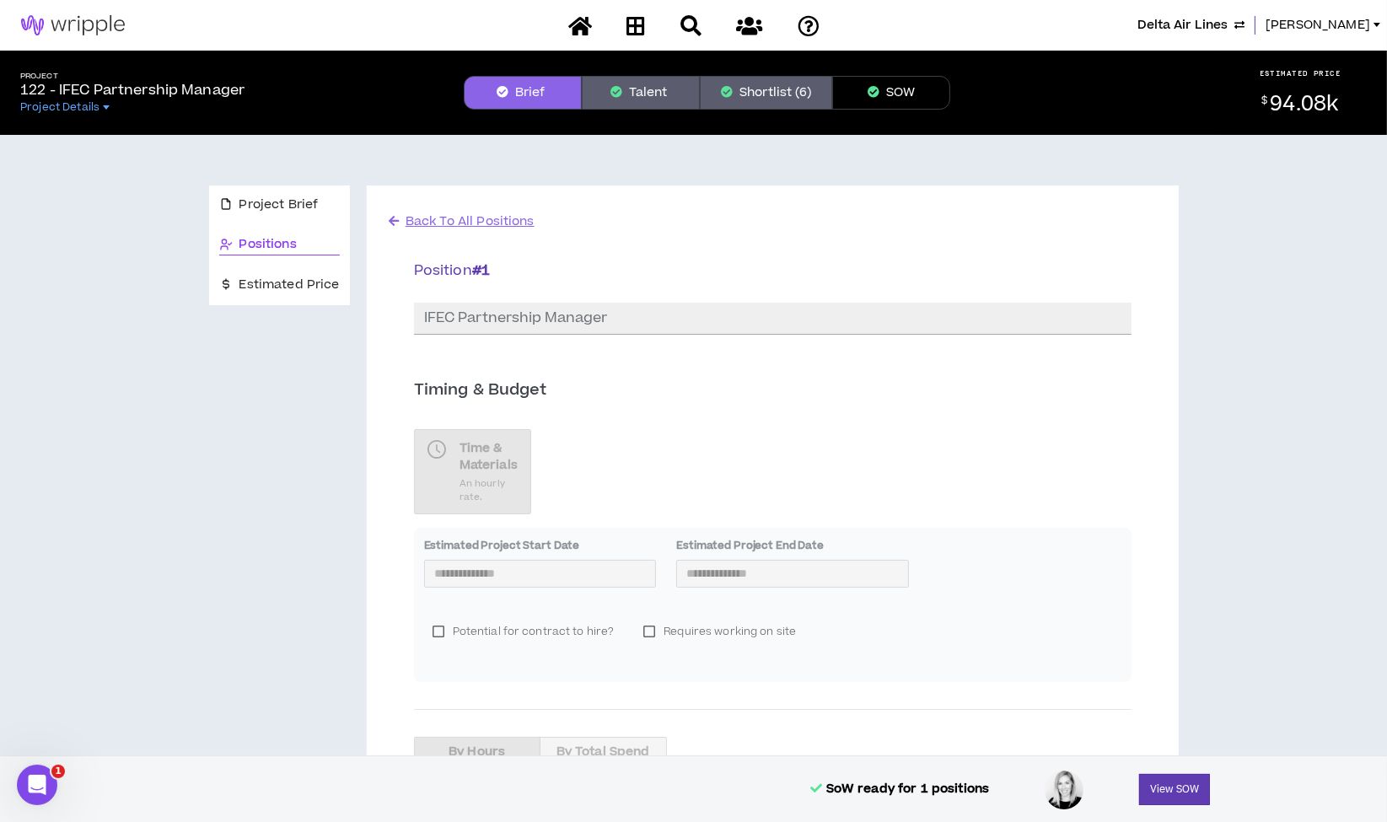
click at [777, 94] on button "Shortlist (6)" at bounding box center [766, 93] width 132 height 34
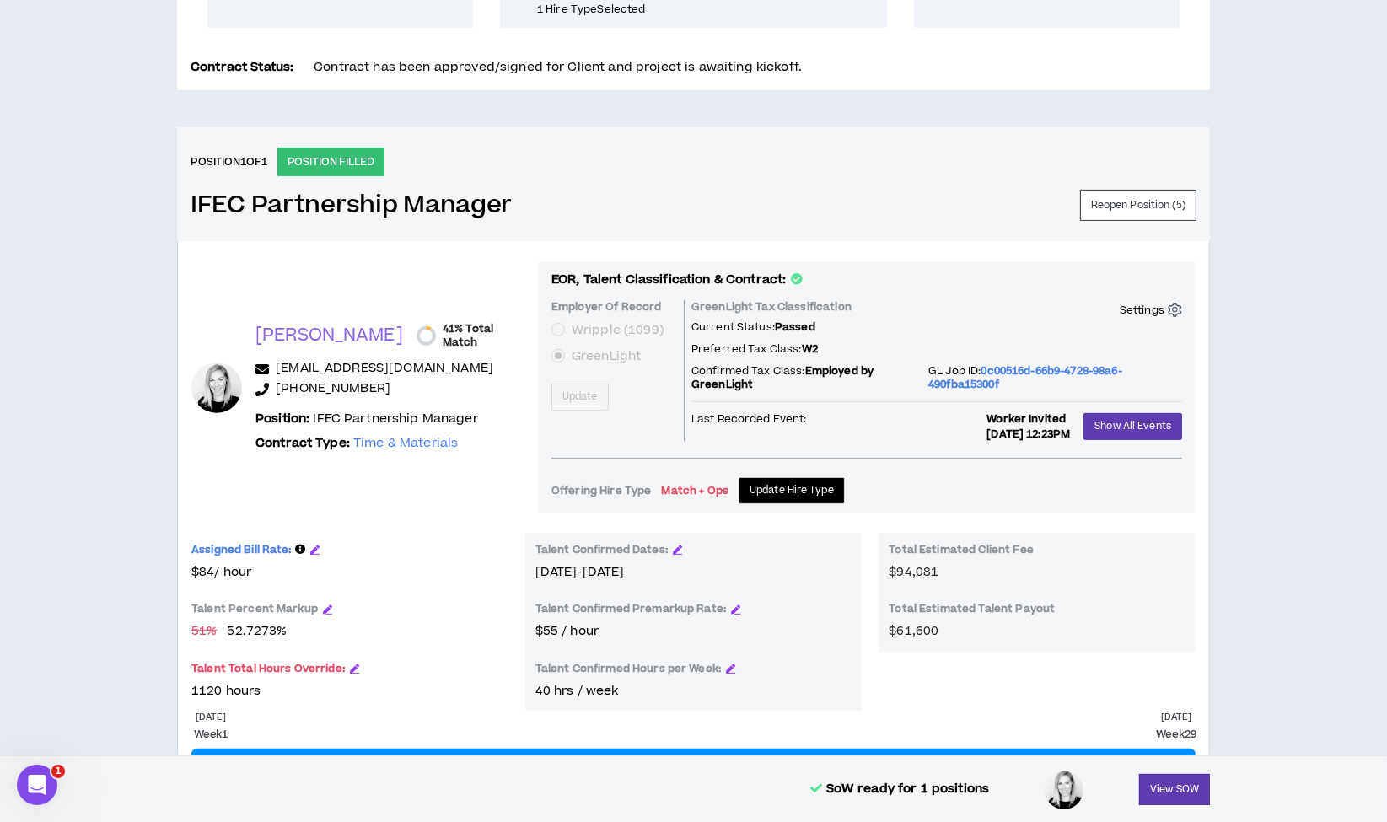
scroll to position [662, 0]
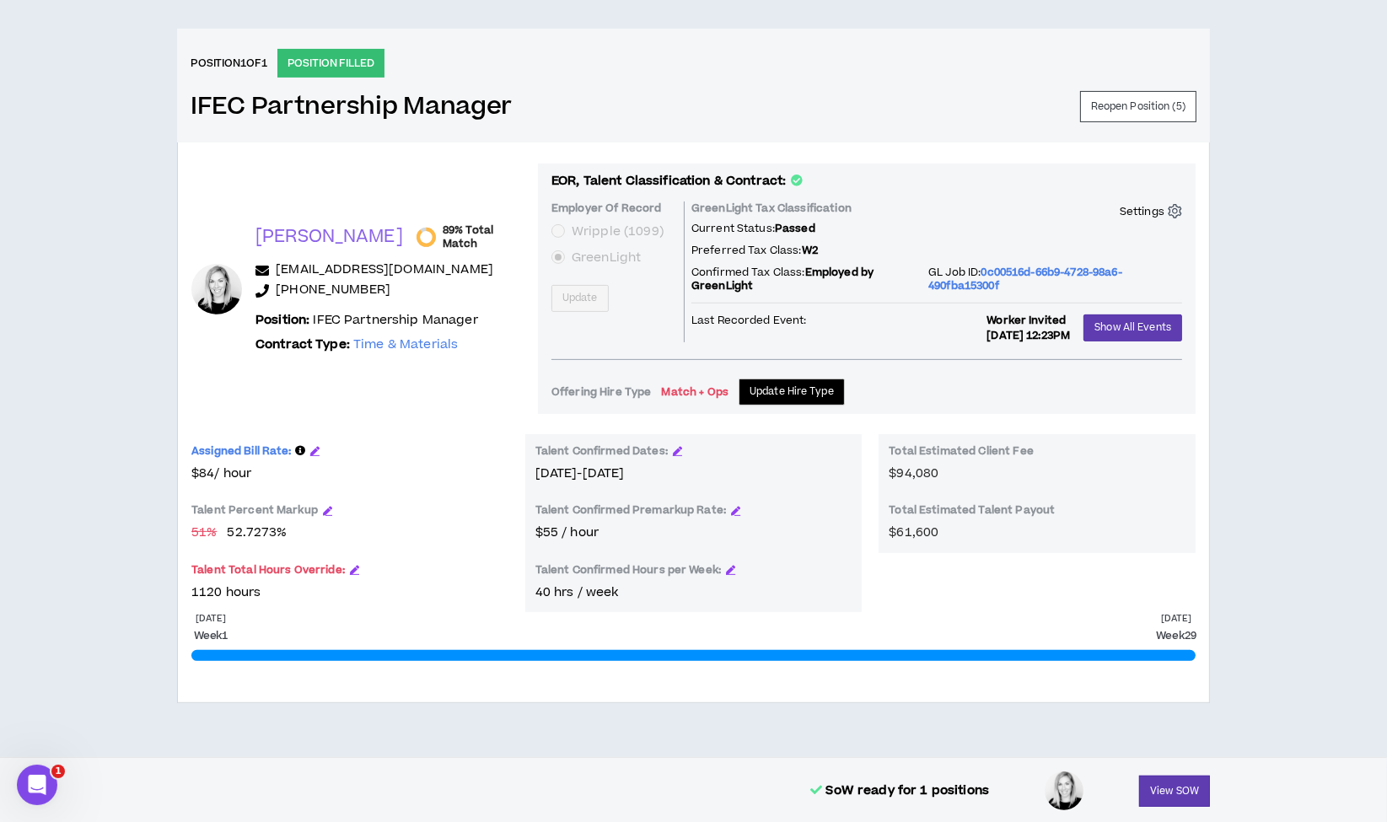
click at [1158, 205] on p "Settings" at bounding box center [1141, 211] width 45 height 13
click at [1139, 254] on p "Unlink Job" at bounding box center [1139, 263] width 65 height 19
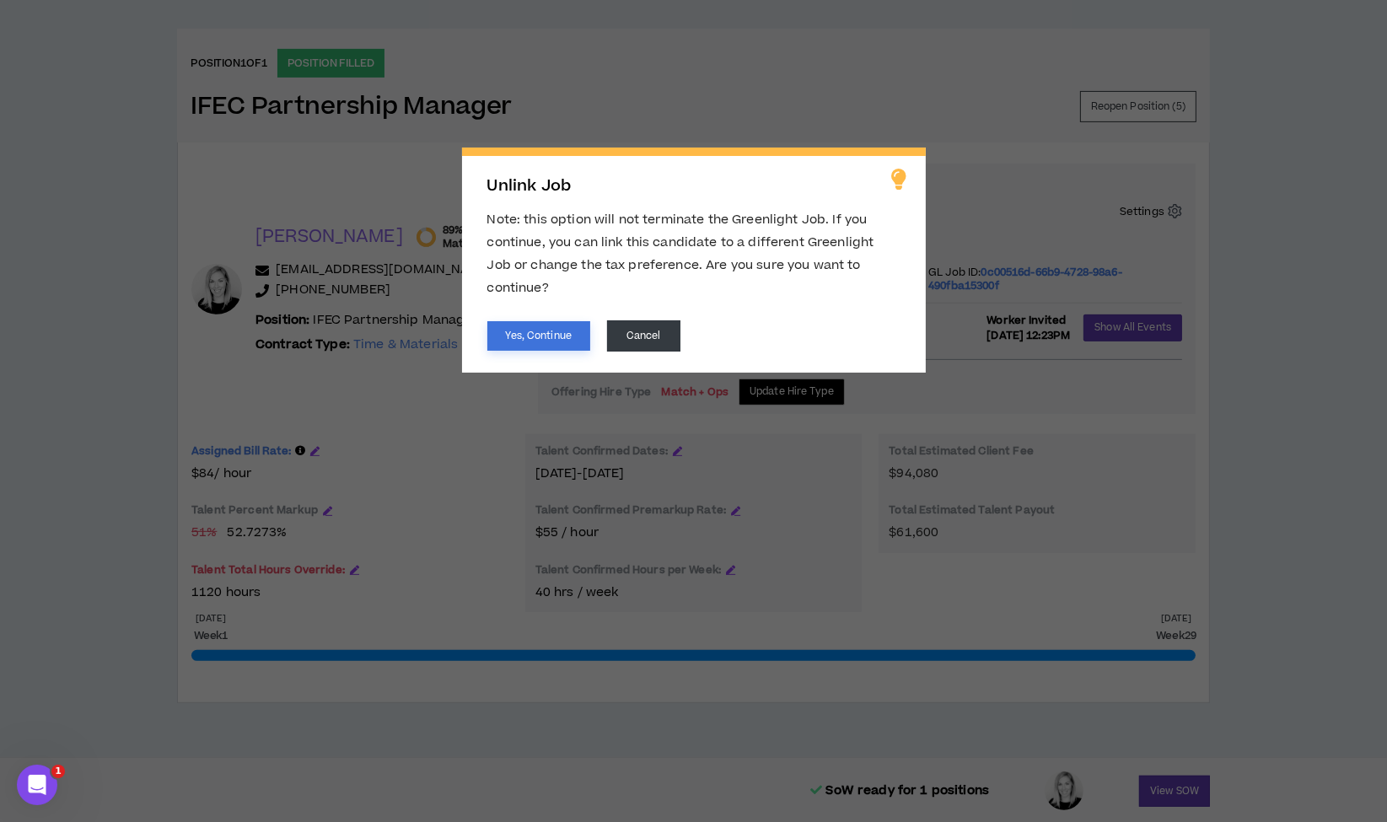
click at [532, 321] on button "Yes, Continue" at bounding box center [538, 336] width 103 height 30
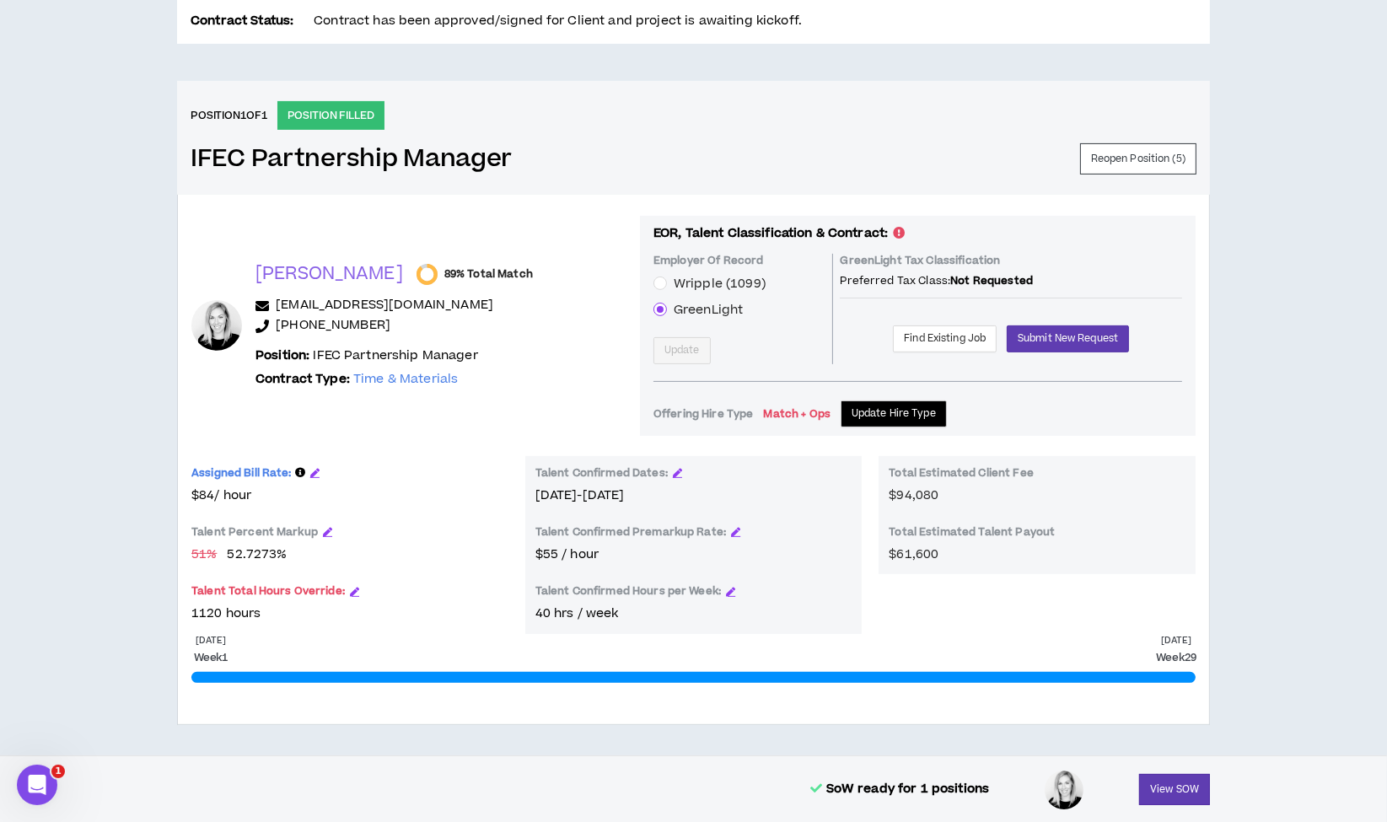
scroll to position [615, 0]
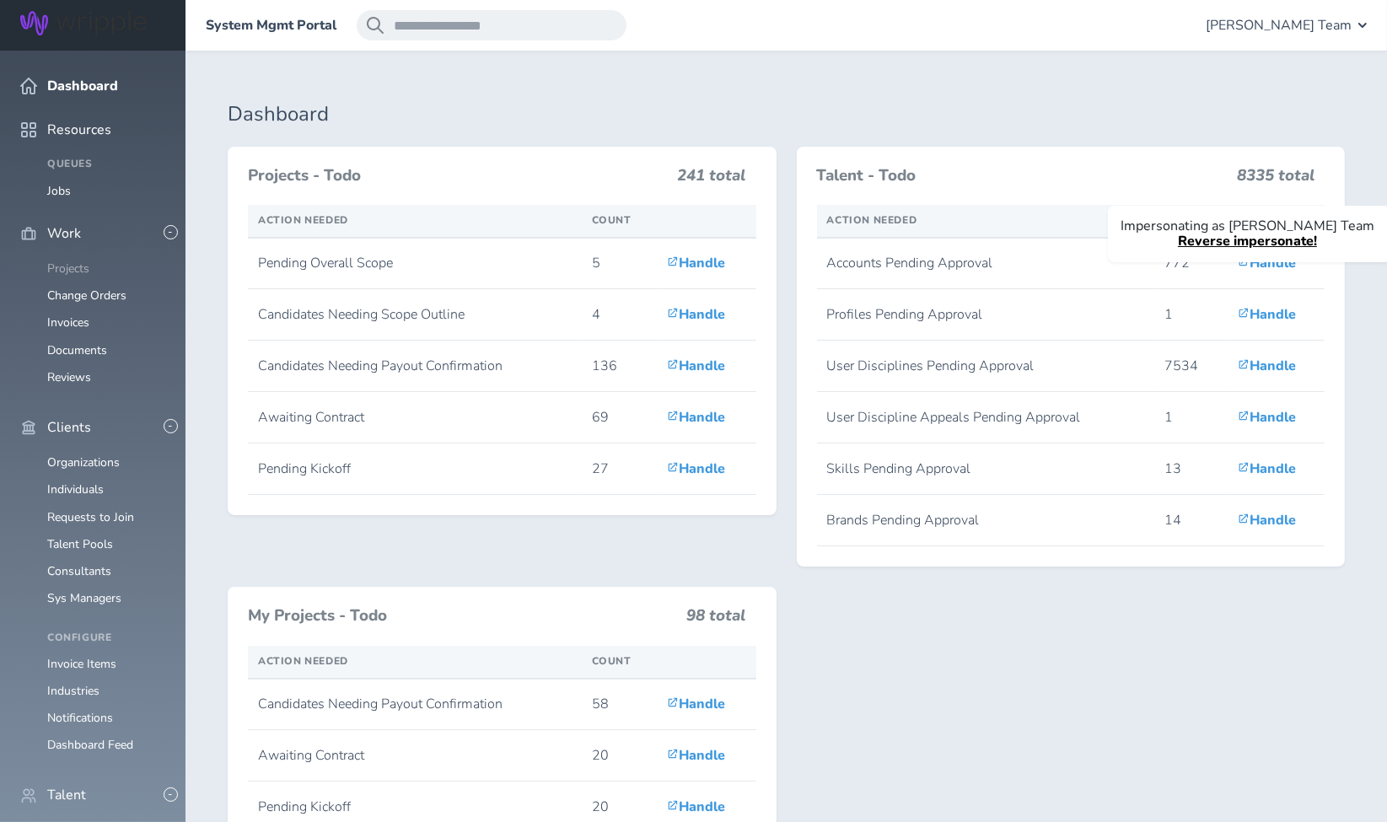
click at [75, 260] on link "Projects" at bounding box center [68, 268] width 42 height 16
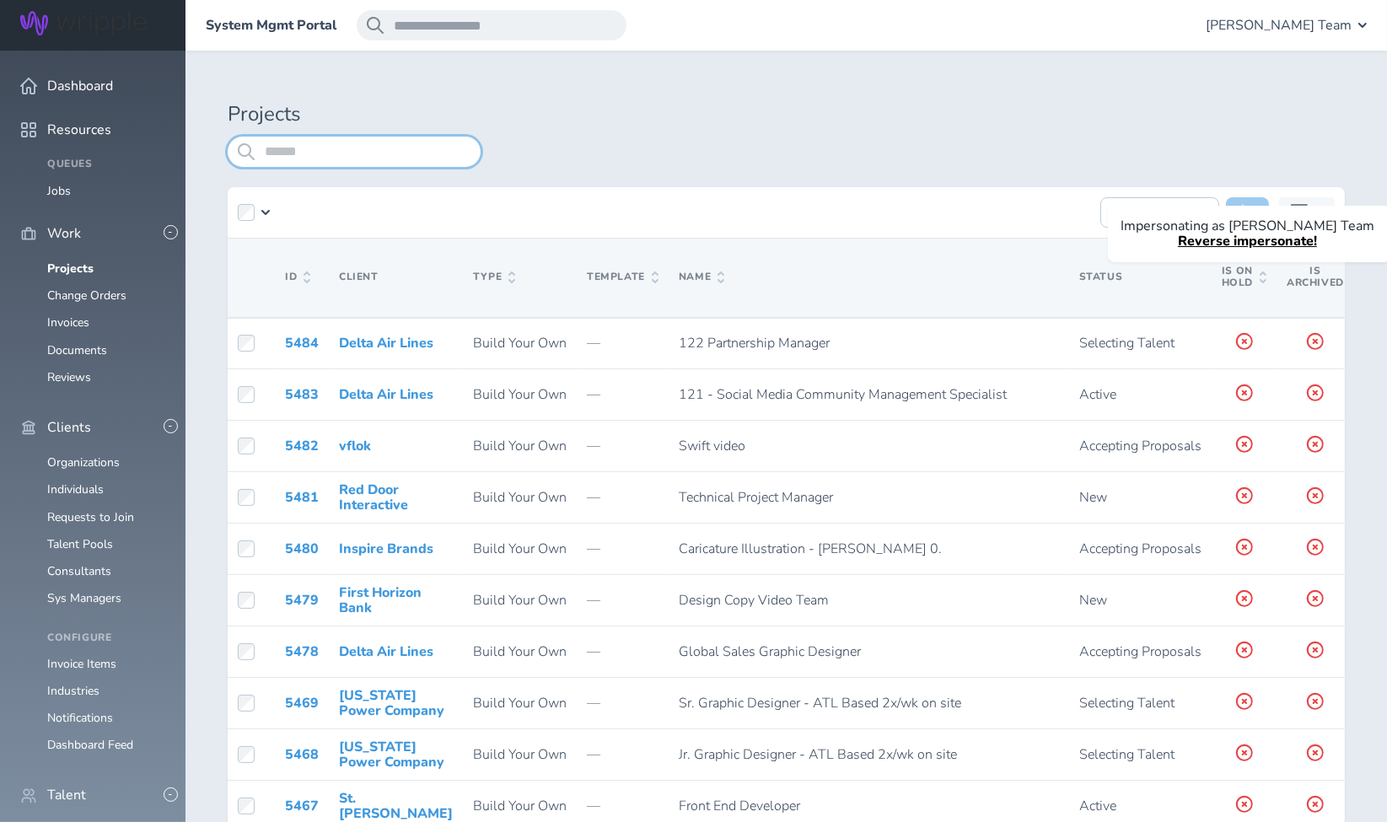
click at [361, 152] on input "search" at bounding box center [354, 152] width 253 height 30
type input "*"
type input "***"
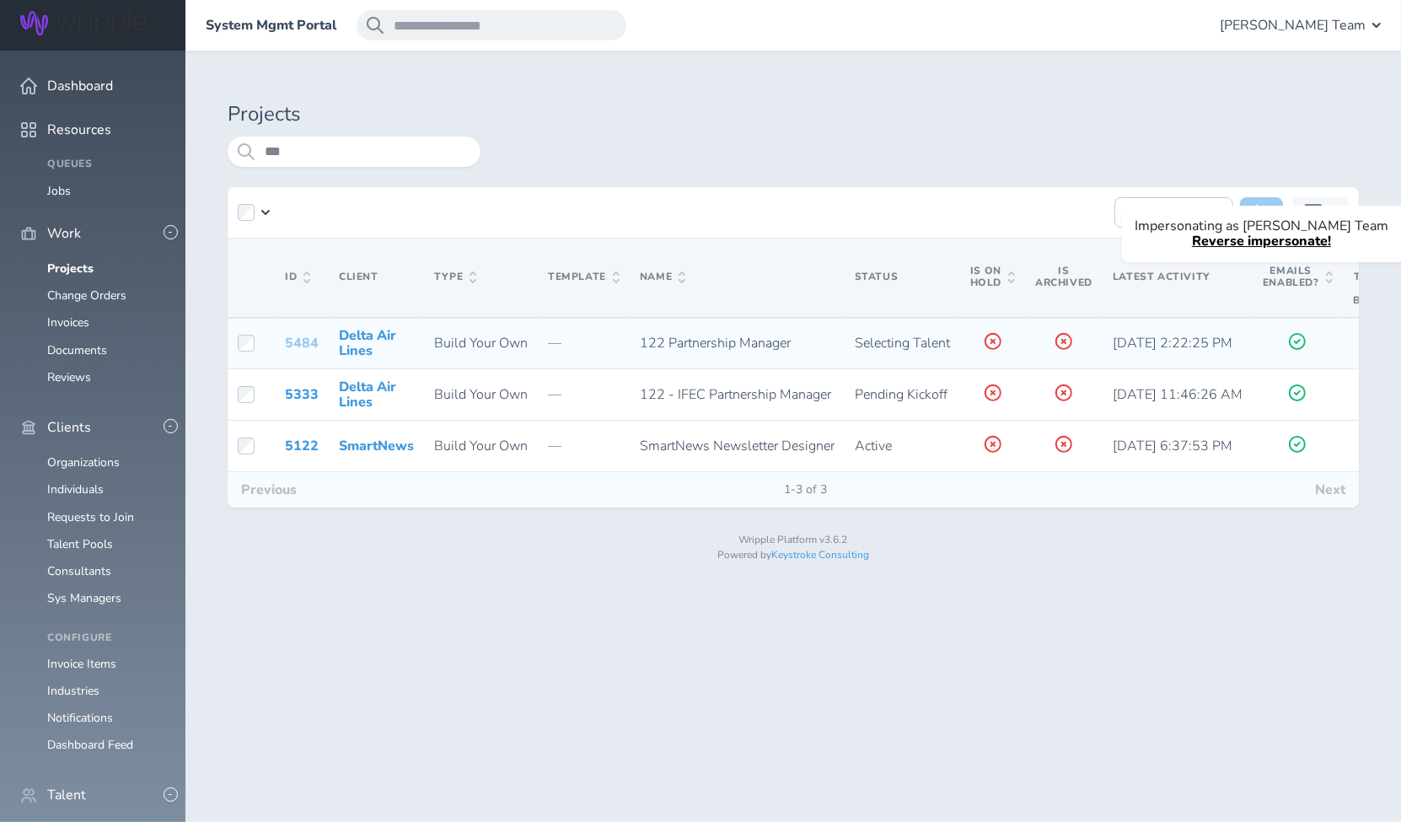
click at [308, 342] on link "5484" at bounding box center [302, 343] width 34 height 19
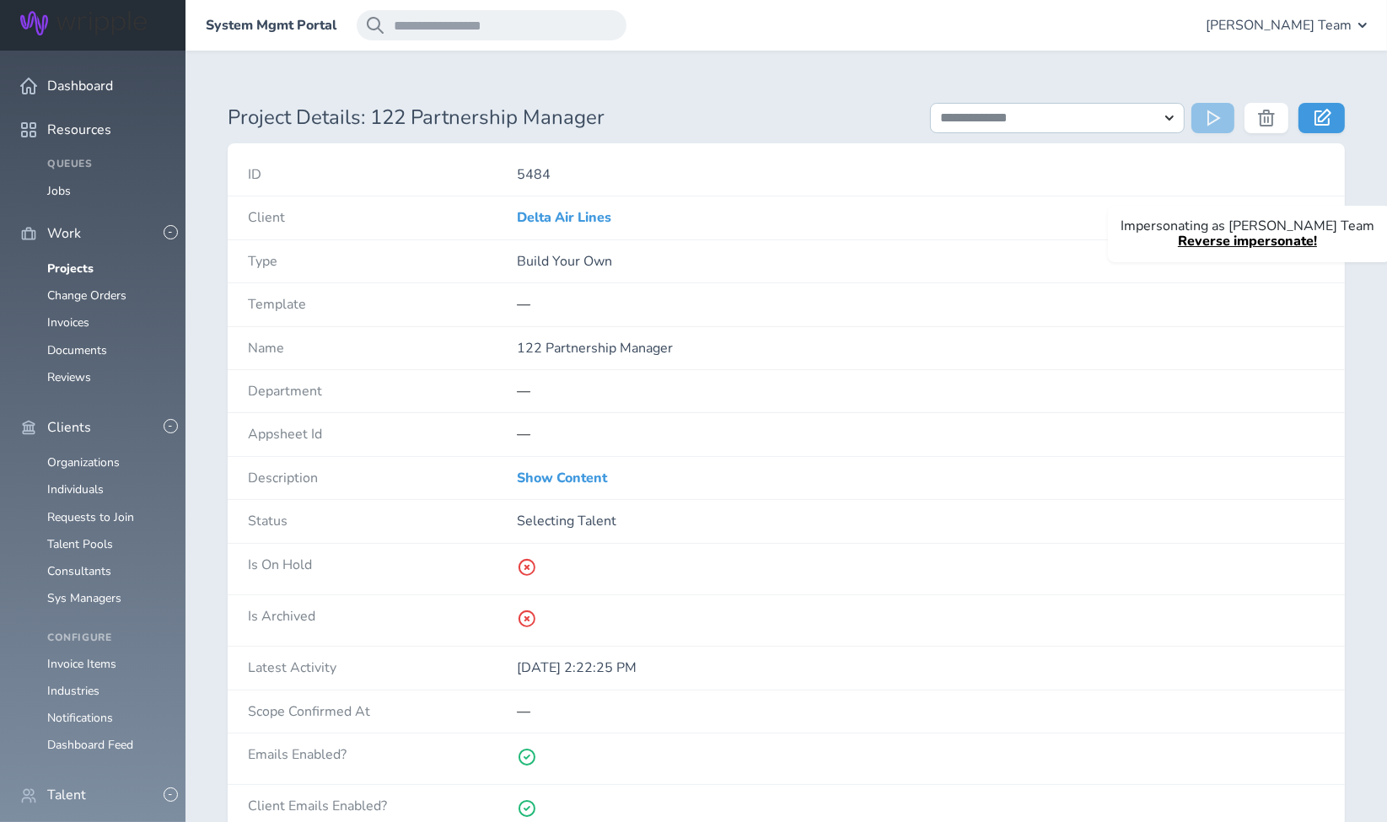
scroll to position [20, 0]
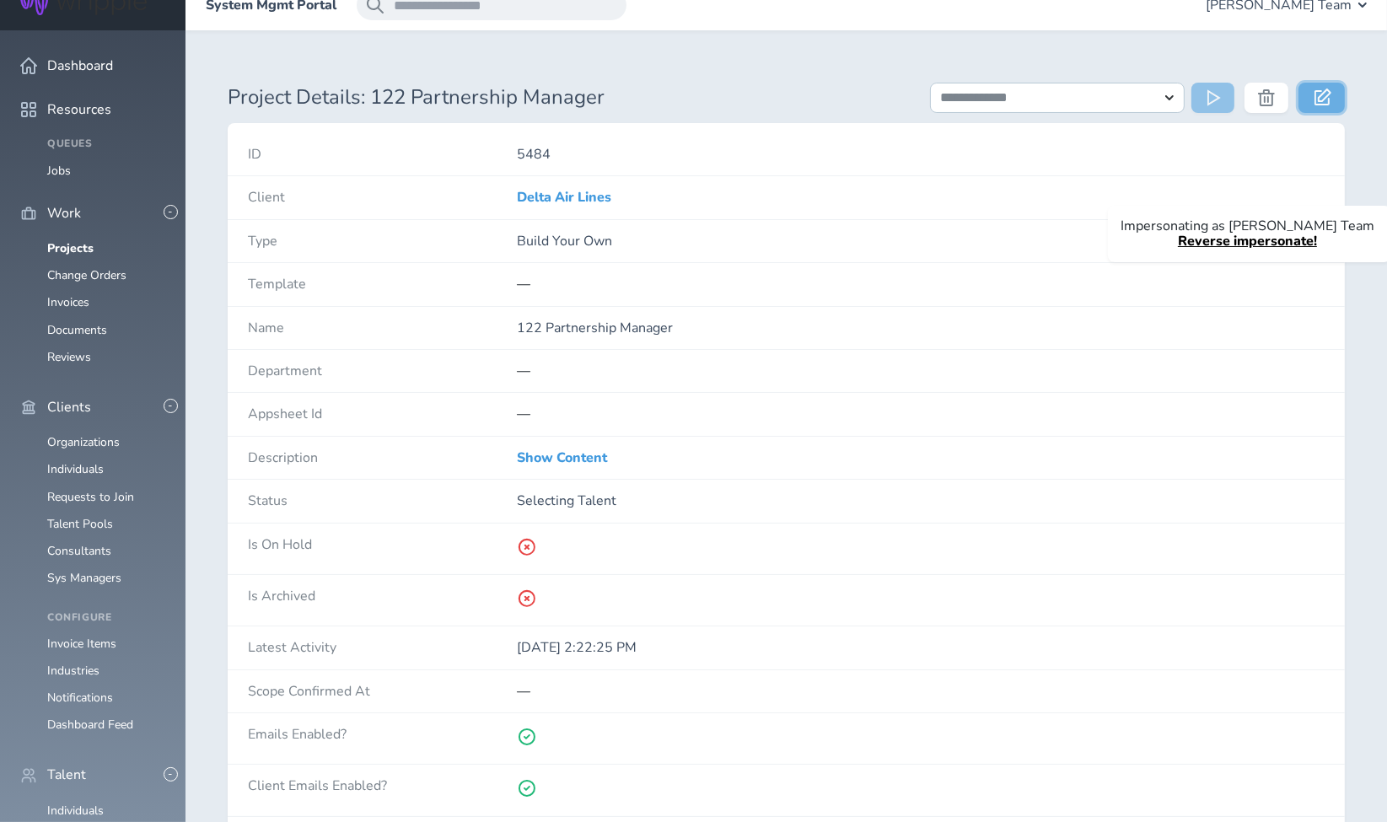
click at [1313, 95] on link at bounding box center [1321, 98] width 46 height 30
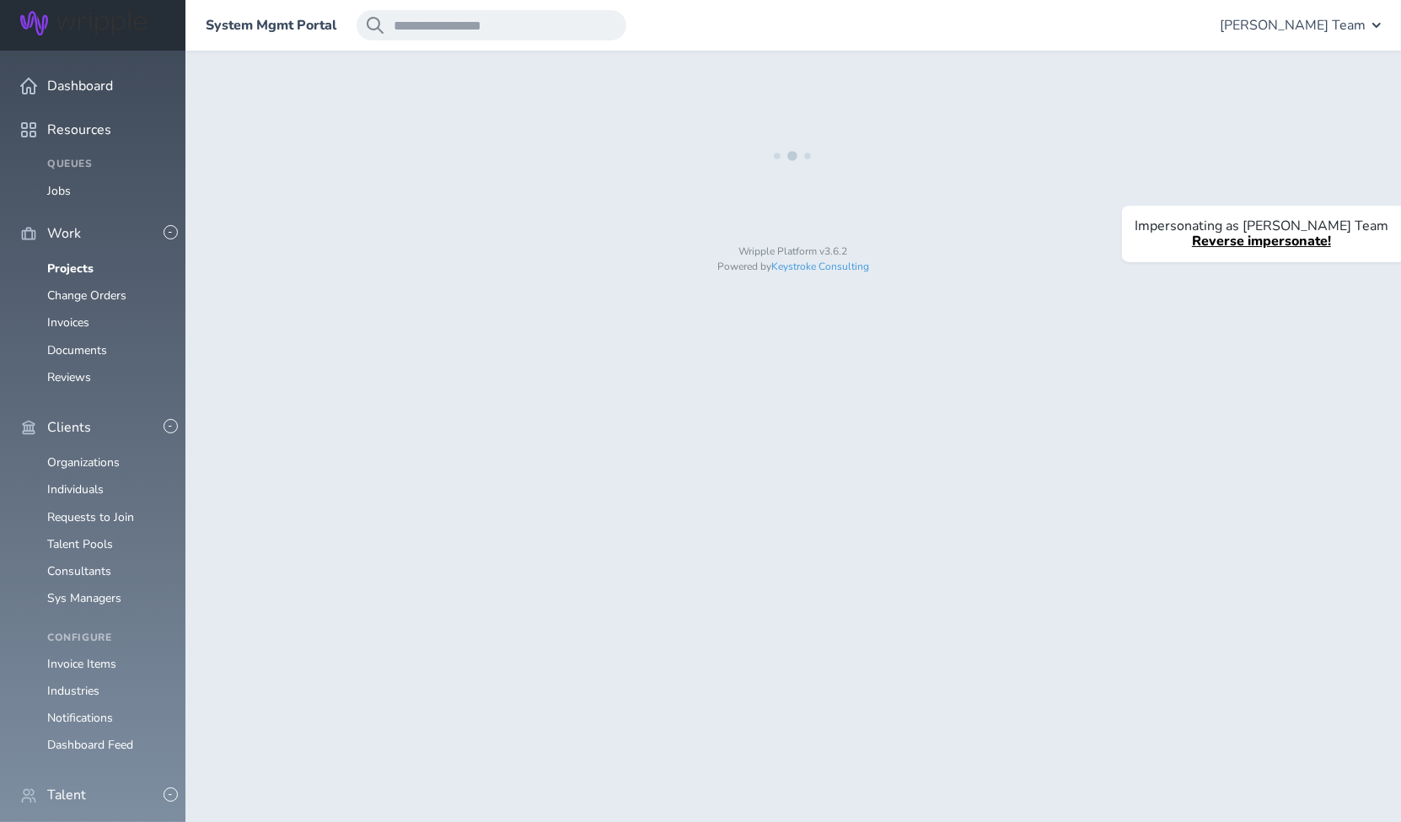
select select "*"
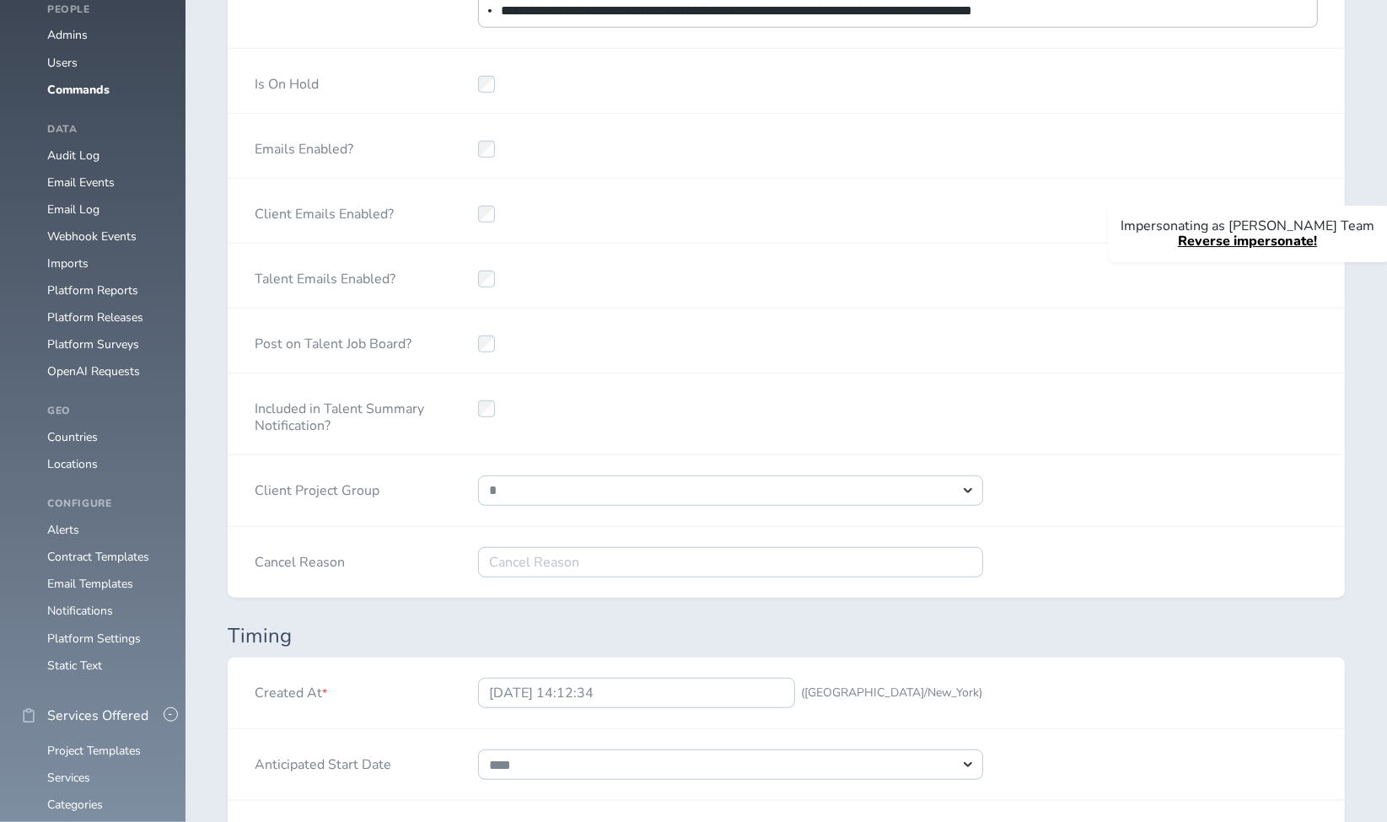
scroll to position [1624, 0]
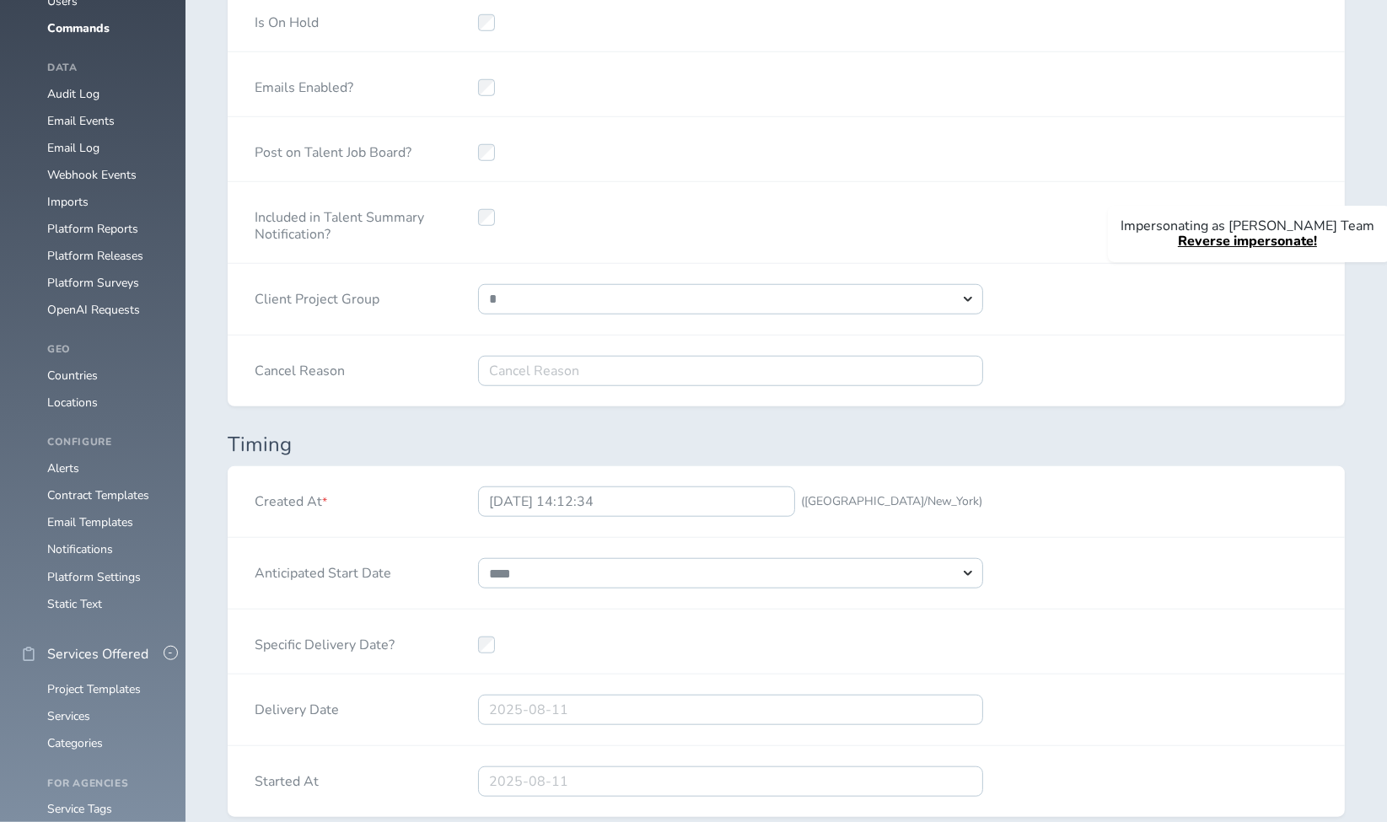
click at [773, 270] on div "**********" at bounding box center [730, 299] width 559 height 71
select select "***"
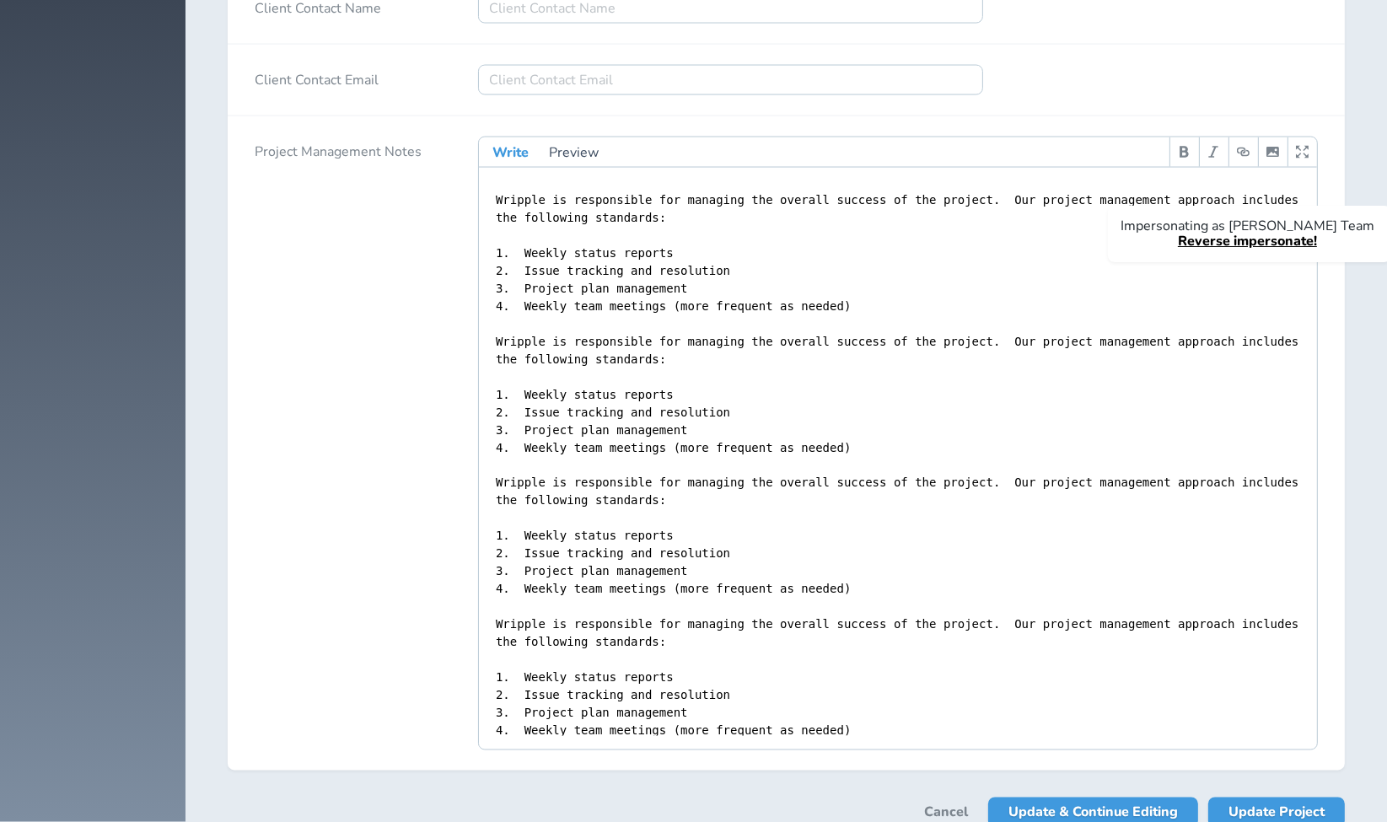
scroll to position [3370, 0]
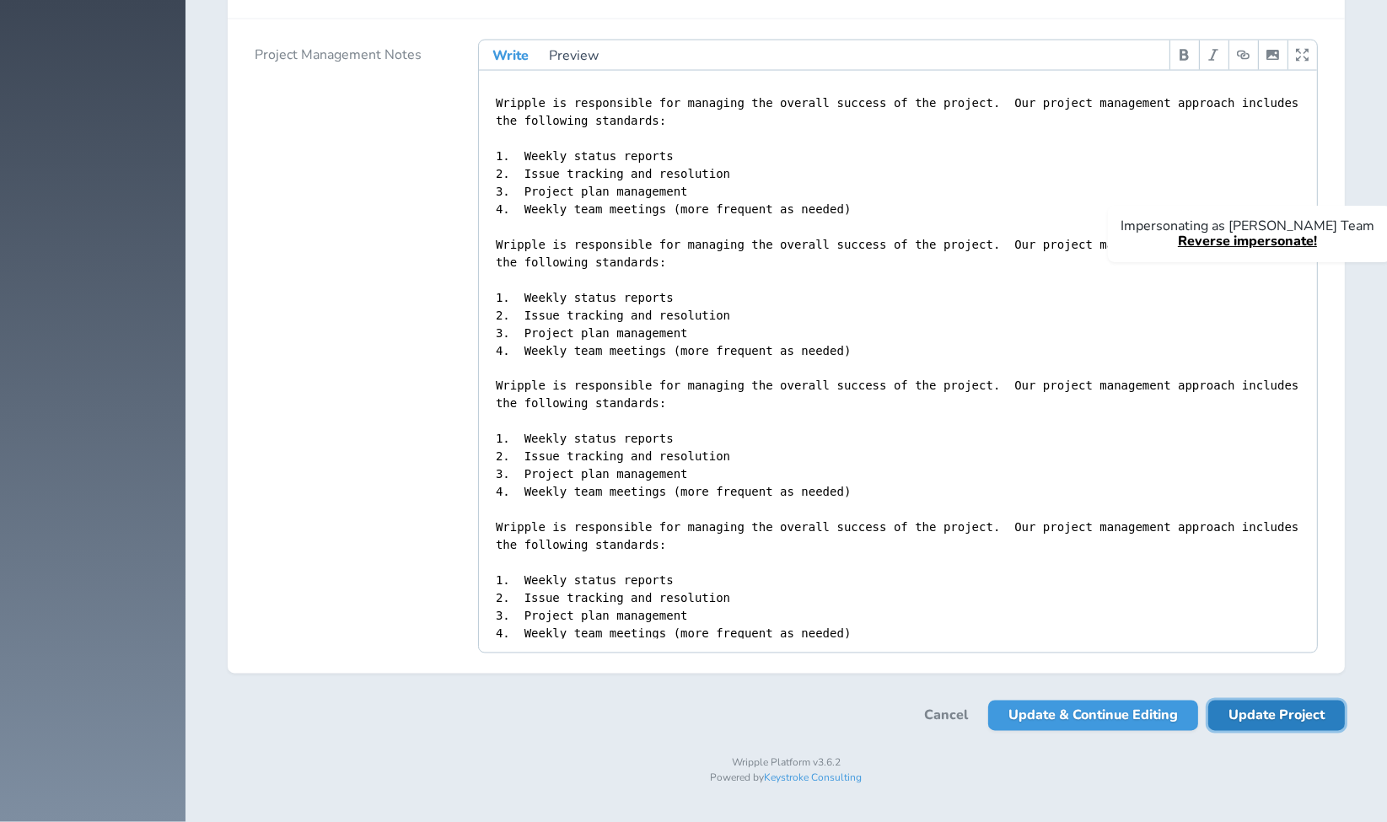
click at [1275, 717] on span "Update Project" at bounding box center [1276, 716] width 96 height 30
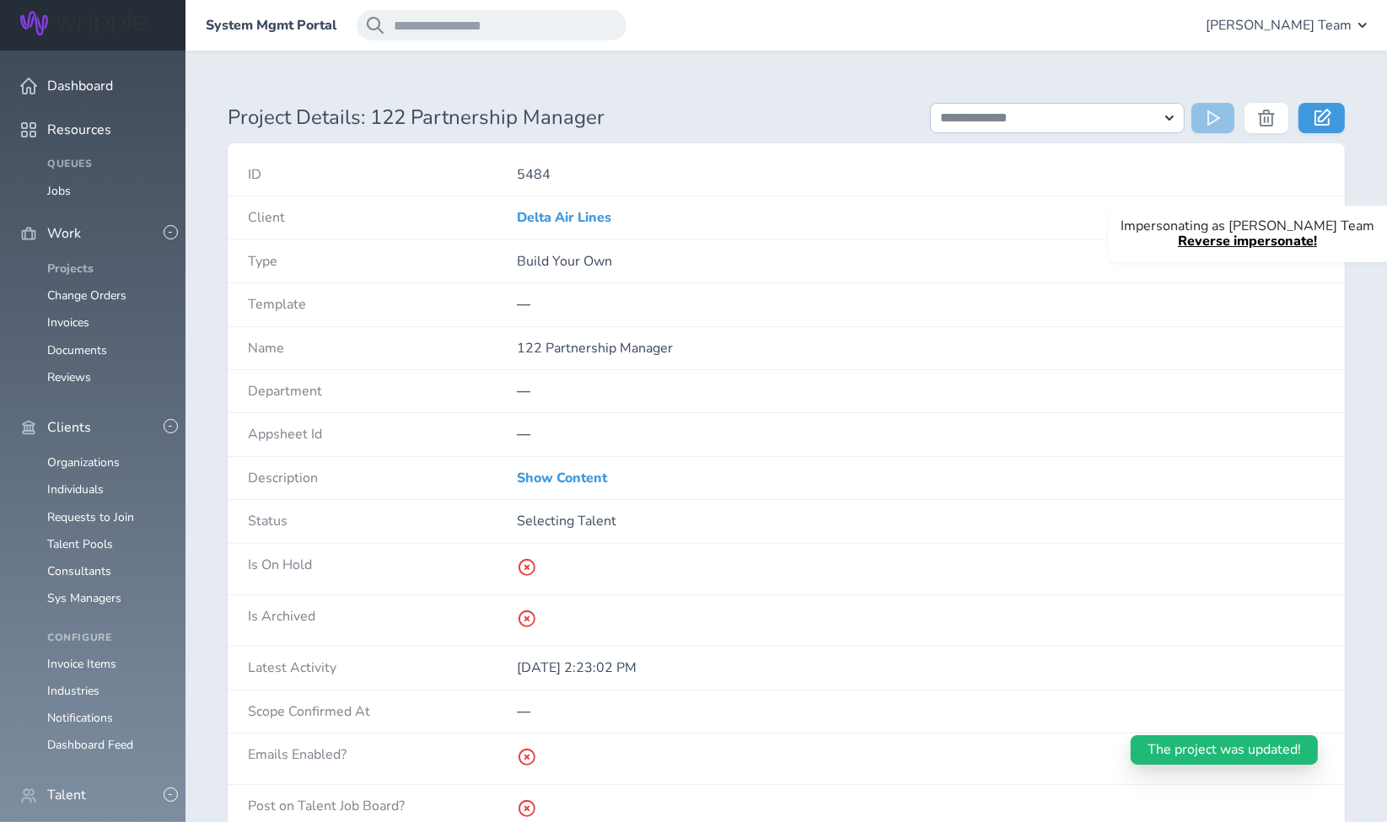
click at [67, 260] on link "Projects" at bounding box center [70, 268] width 46 height 16
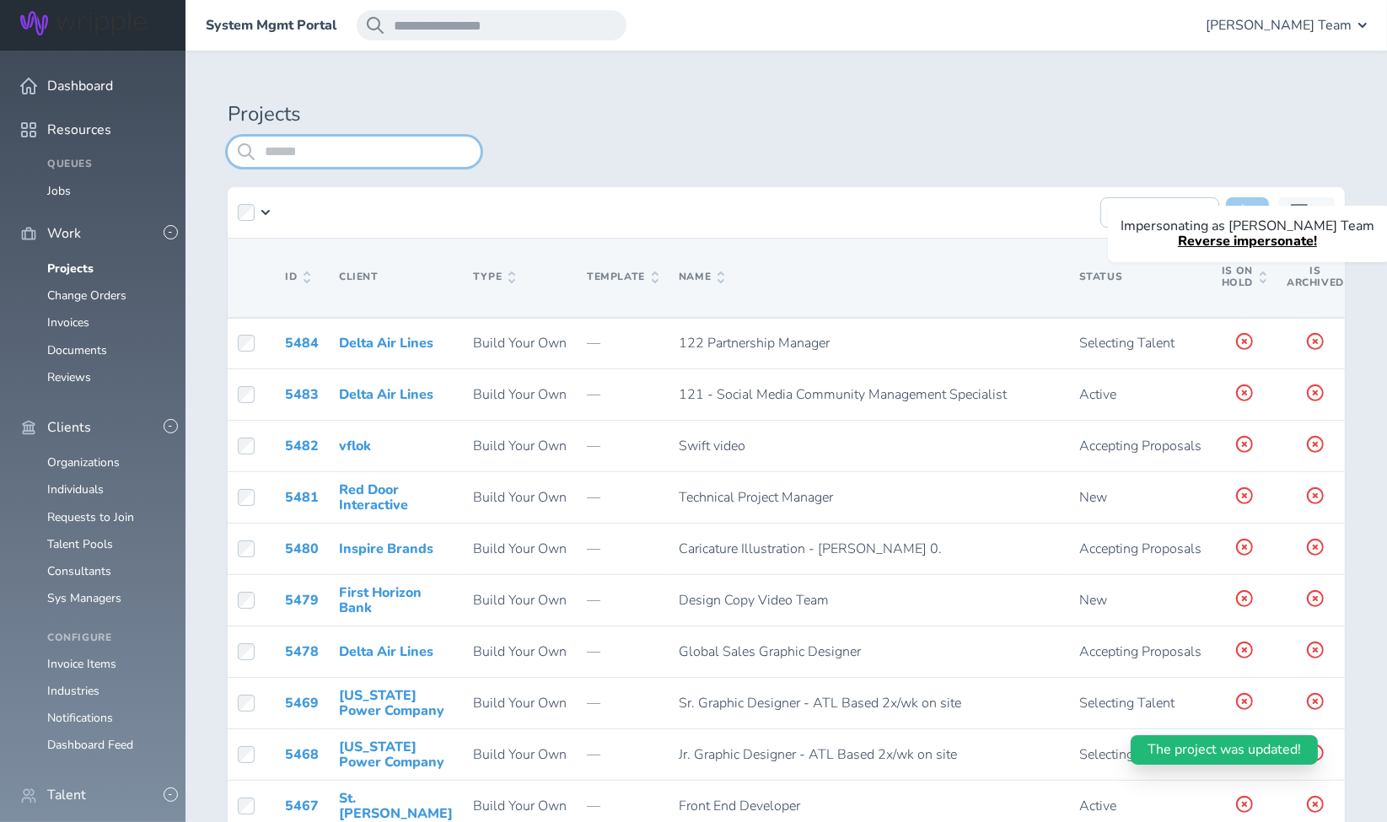
click at [383, 148] on input "search" at bounding box center [354, 152] width 253 height 30
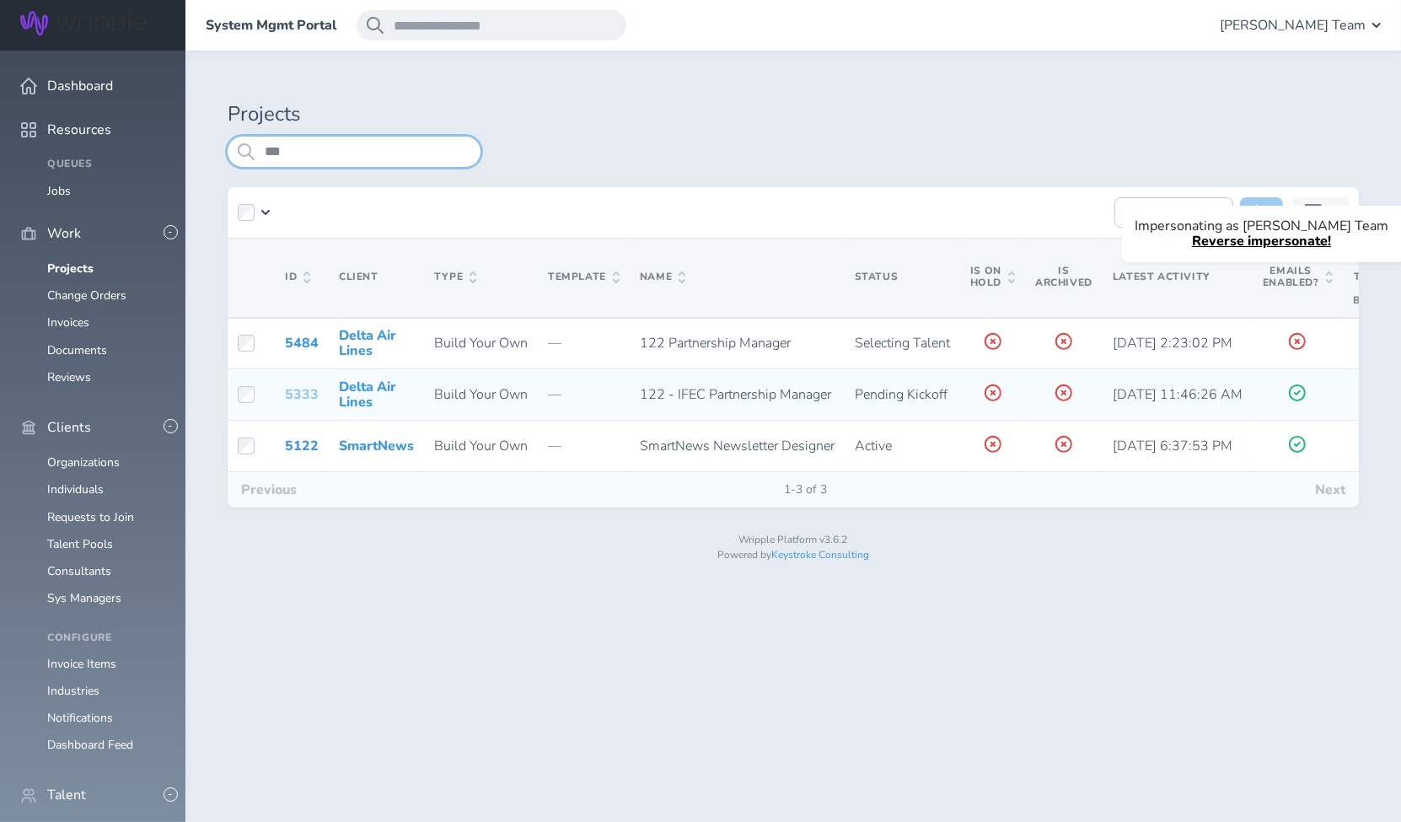
type input "***"
click at [295, 387] on link "5333" at bounding box center [302, 394] width 34 height 19
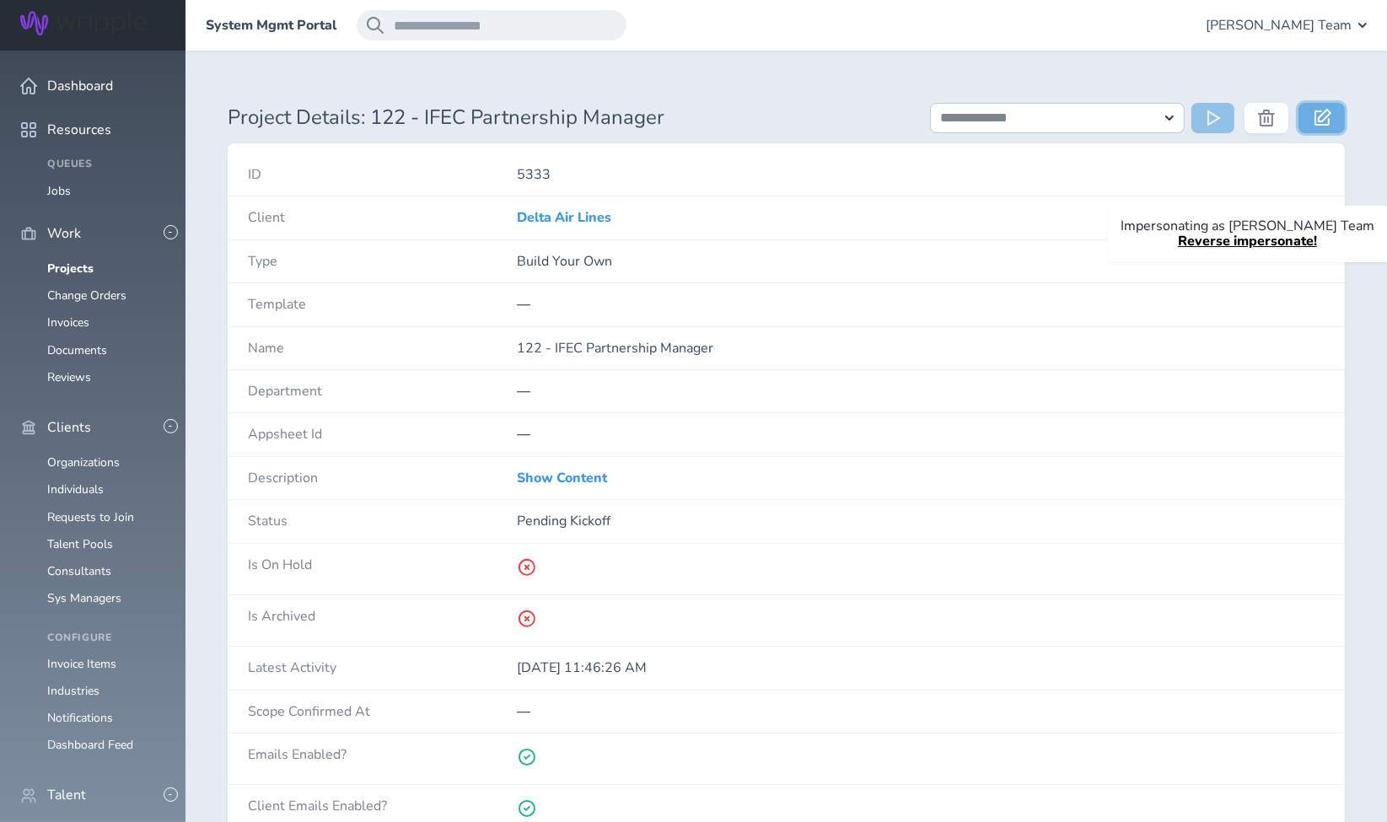
click at [1327, 113] on icon at bounding box center [1322, 117] width 17 height 17
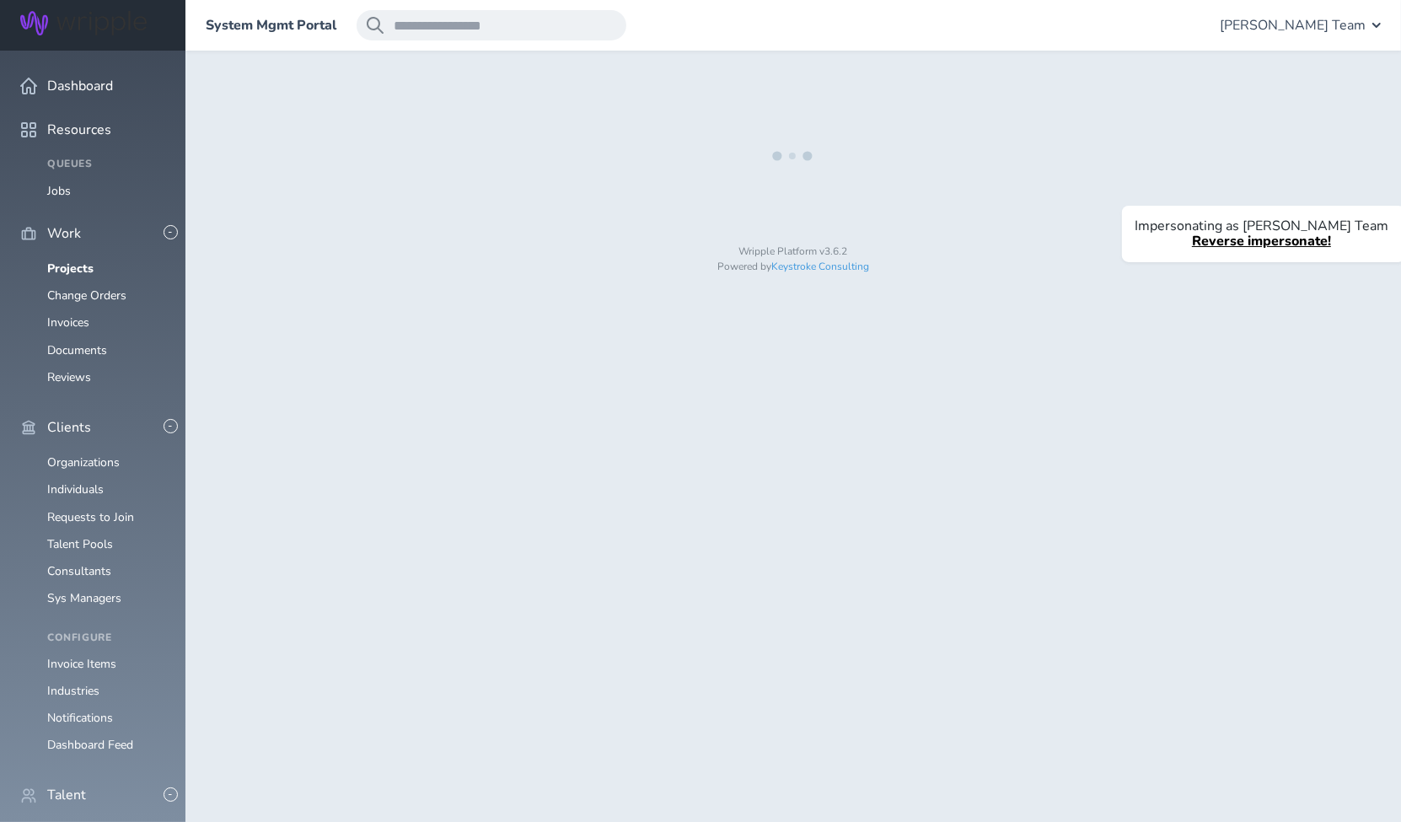
select select "*"
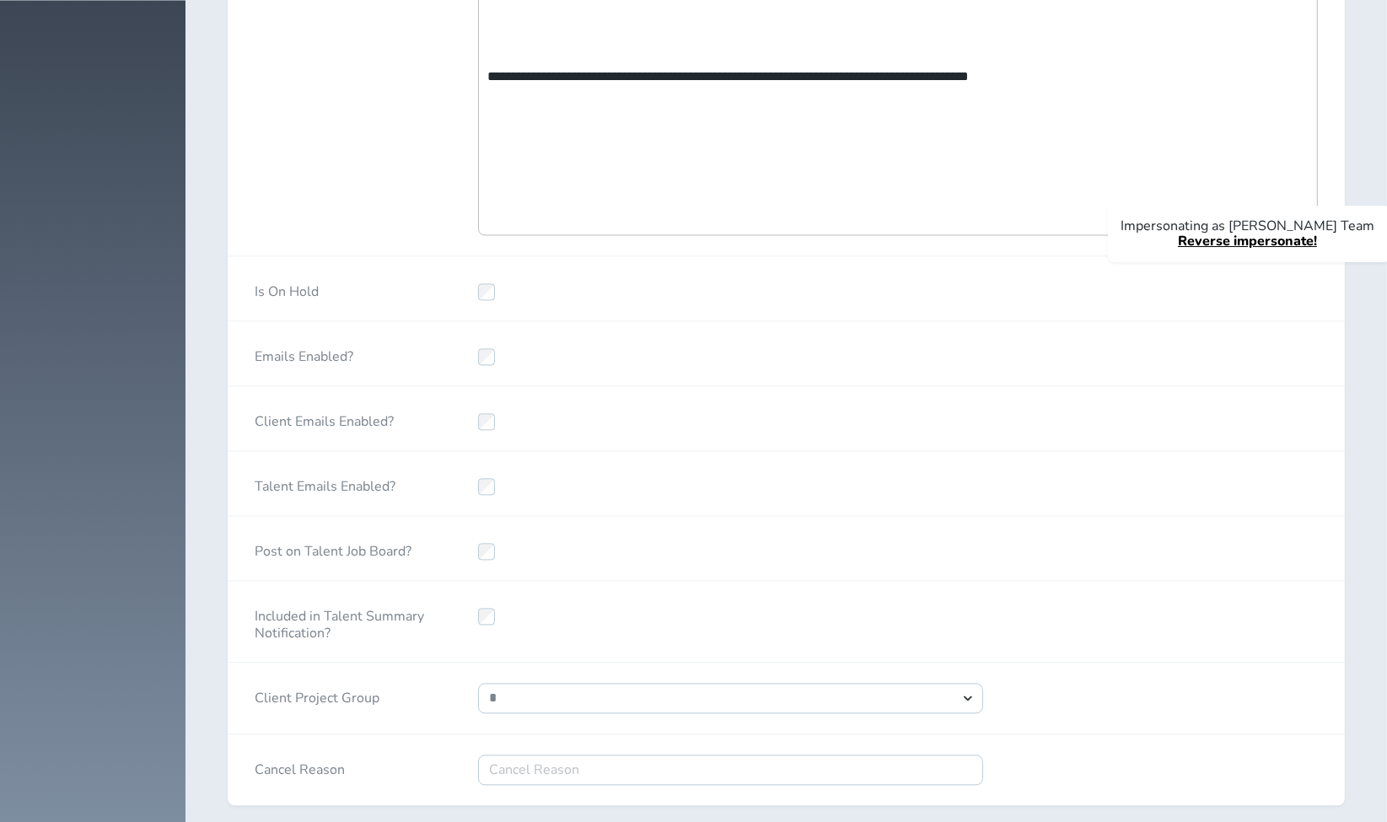
scroll to position [4068, 0]
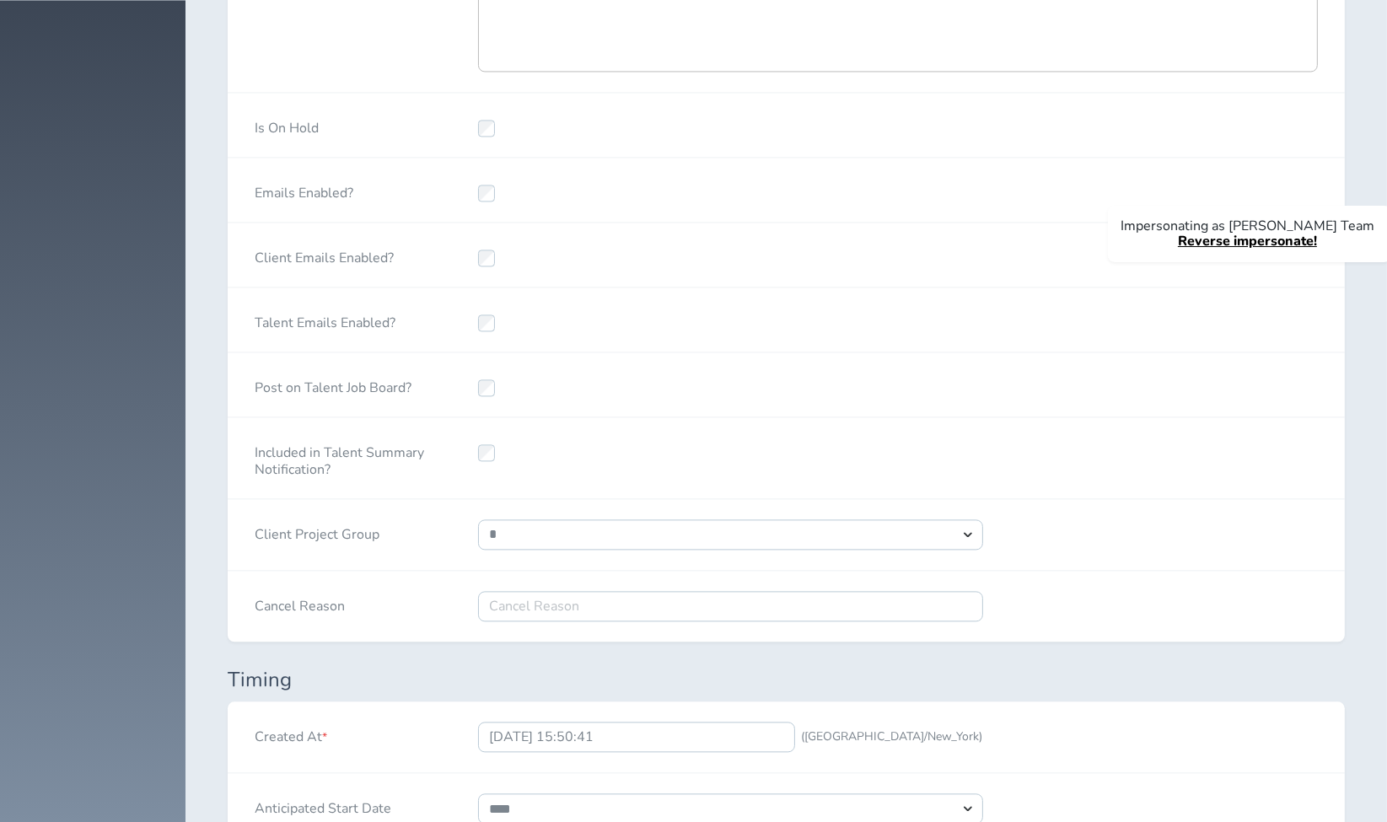
select select "***"
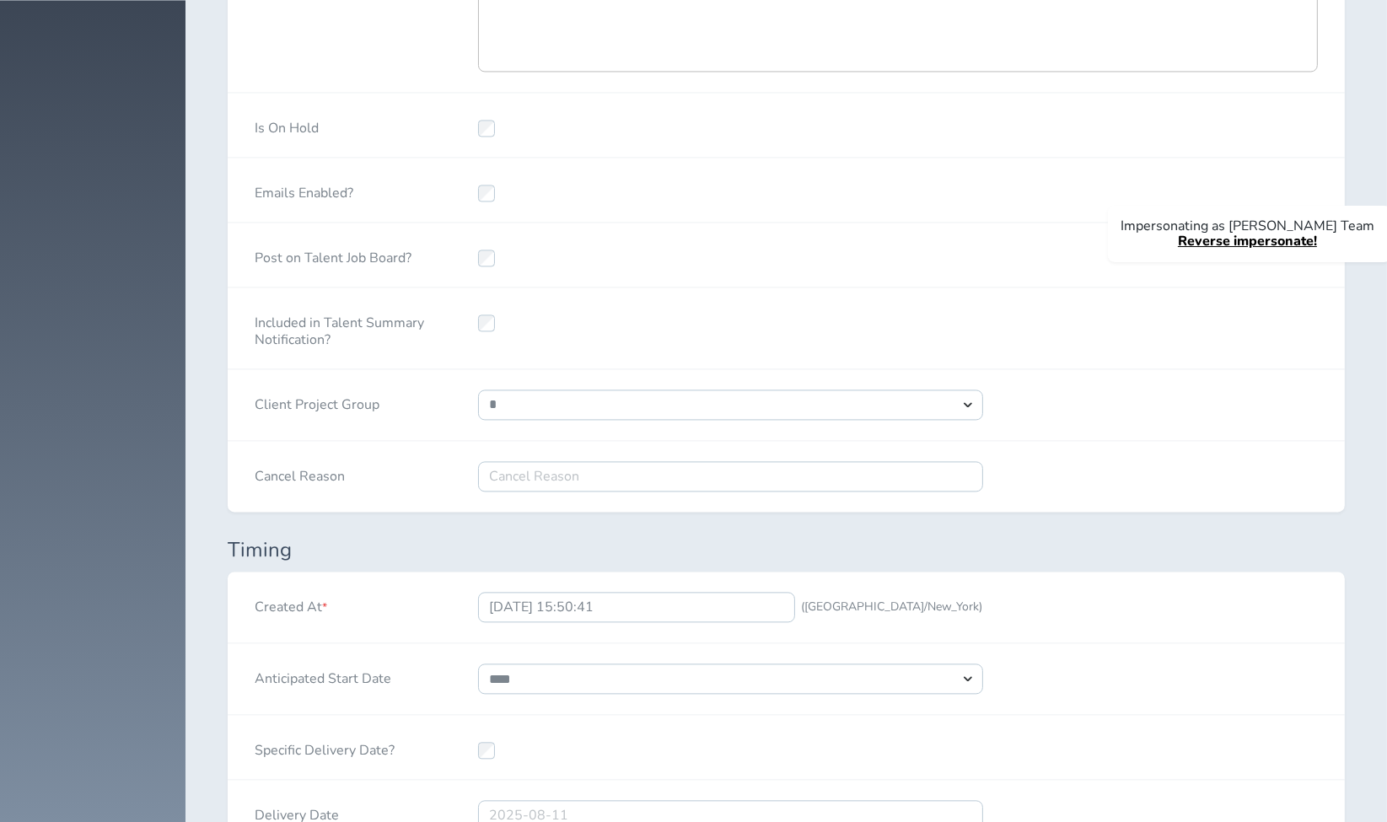
click at [1146, 394] on div "**********" at bounding box center [786, 405] width 1117 height 72
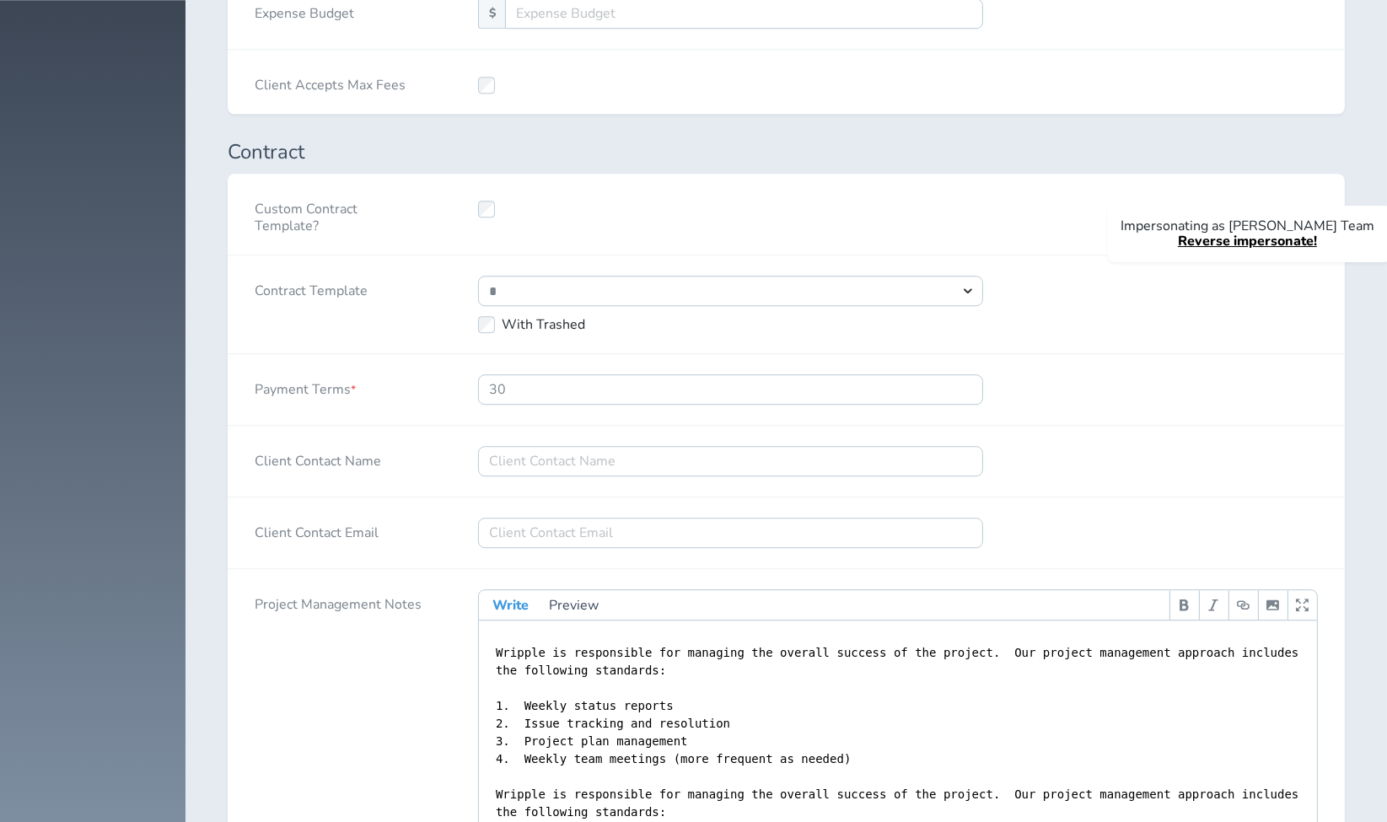
scroll to position [5919, 0]
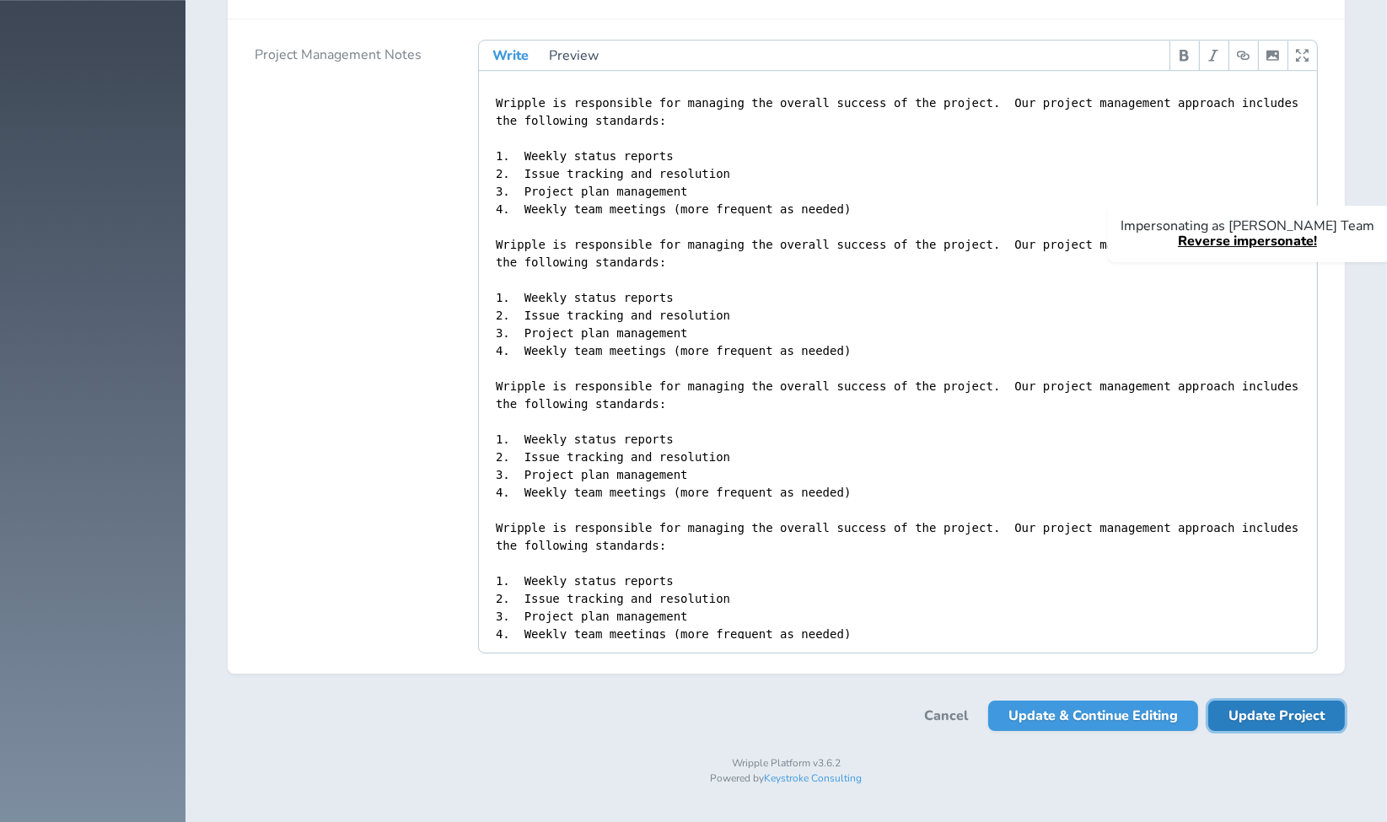
click at [1246, 725] on span "Update Project" at bounding box center [1276, 716] width 96 height 30
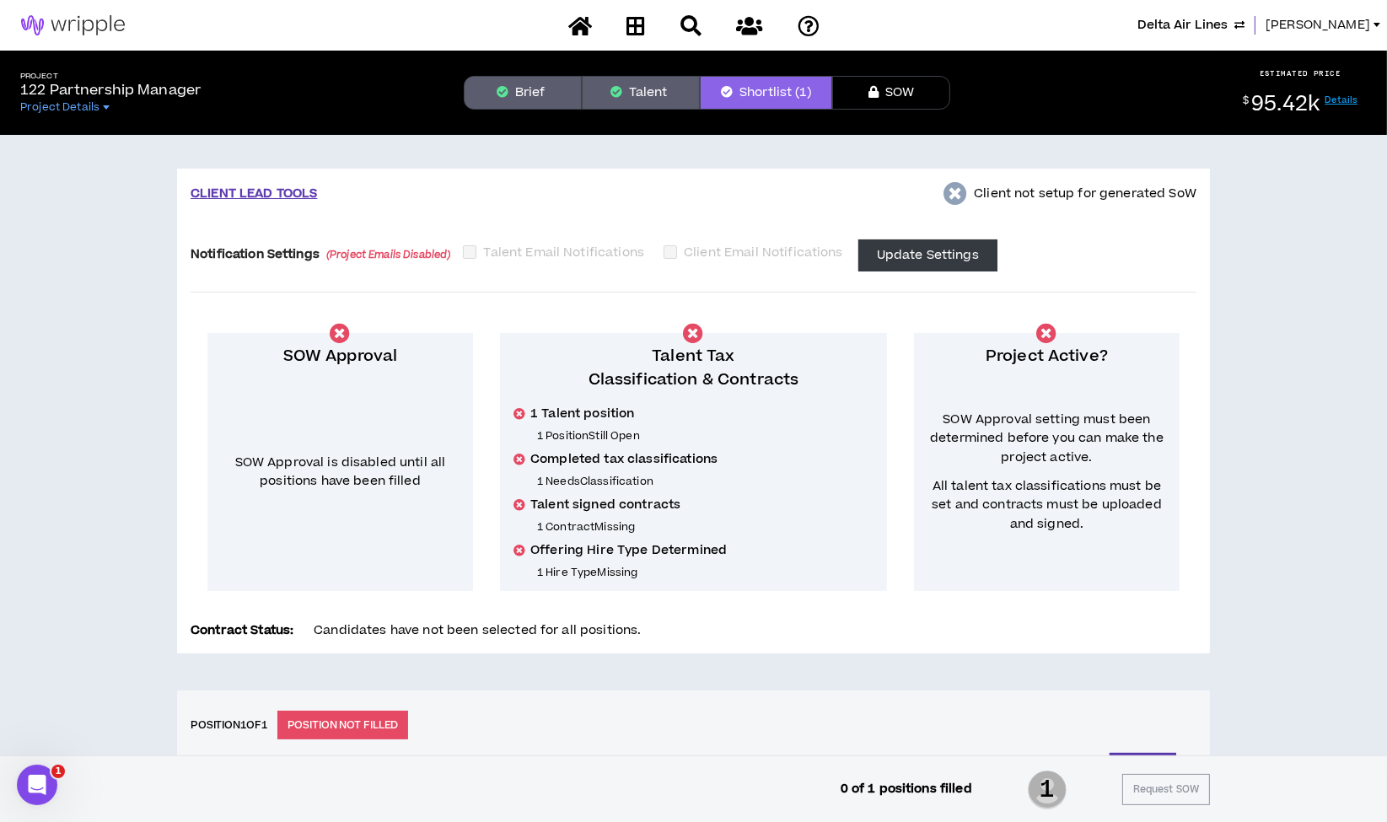
click at [1312, 31] on span "[PERSON_NAME]" at bounding box center [1317, 25] width 105 height 19
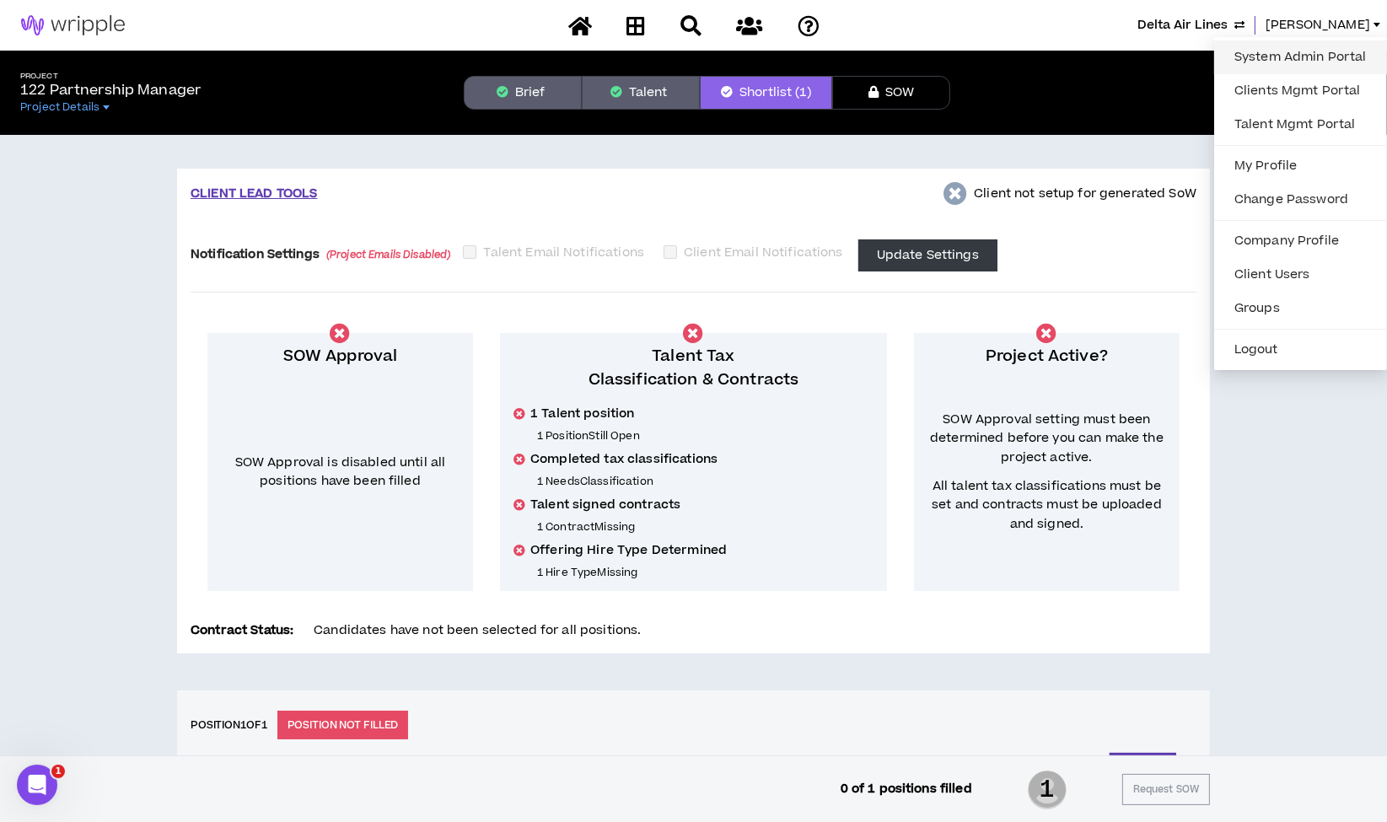
click at [1291, 60] on link "System Admin Portal" at bounding box center [1300, 57] width 153 height 25
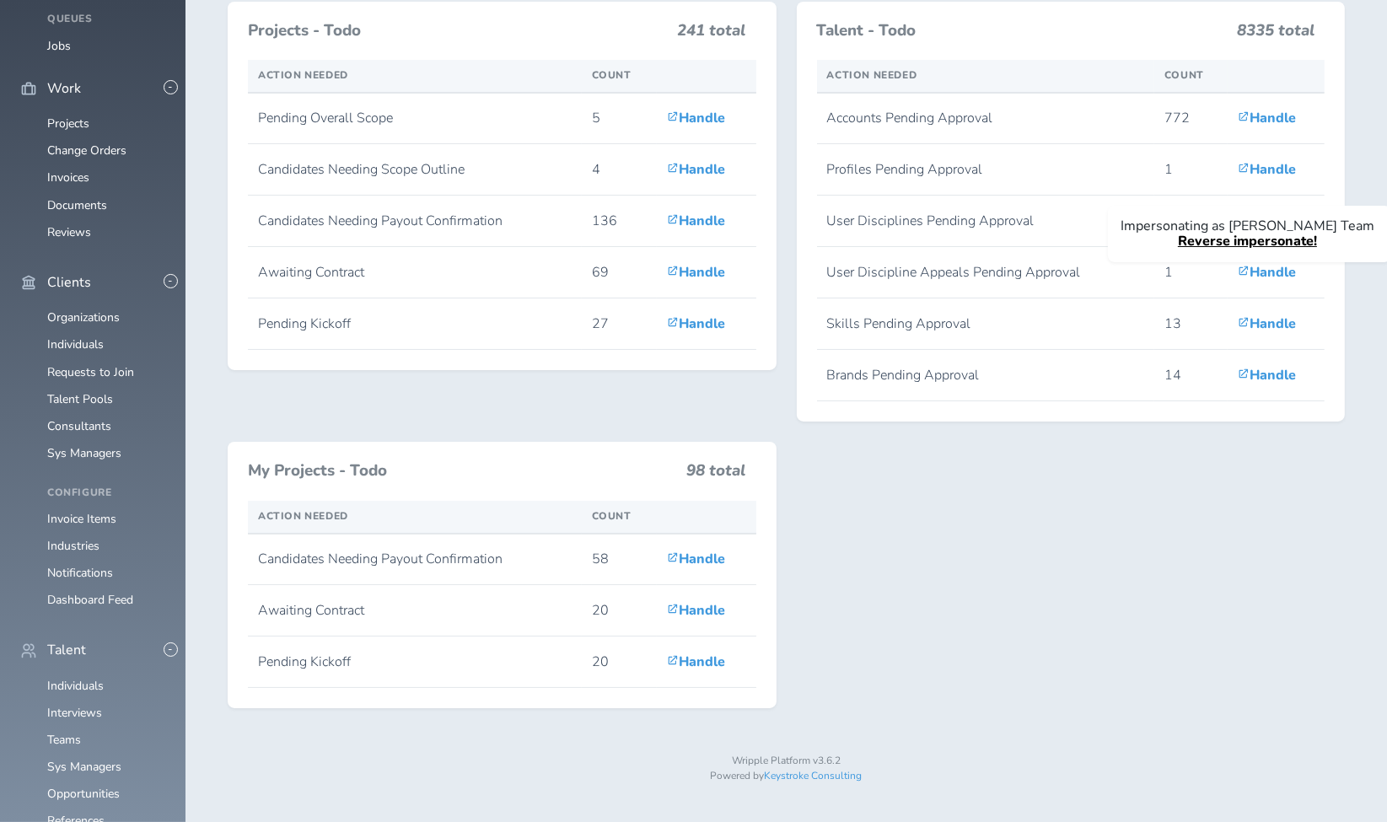
scroll to position [111, 0]
click at [72, 678] on link "Individuals" at bounding box center [75, 686] width 56 height 16
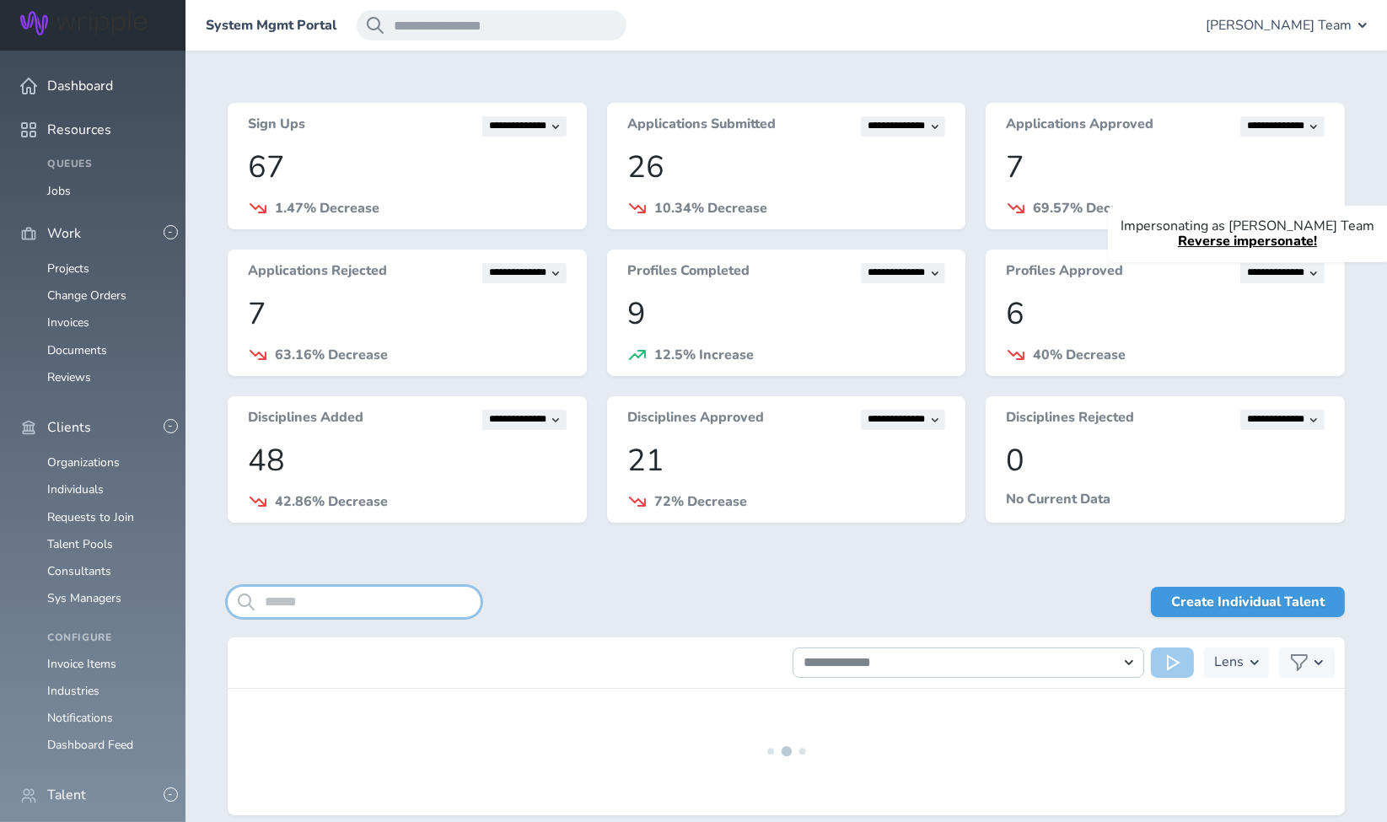
click at [368, 605] on input "search" at bounding box center [354, 602] width 253 height 30
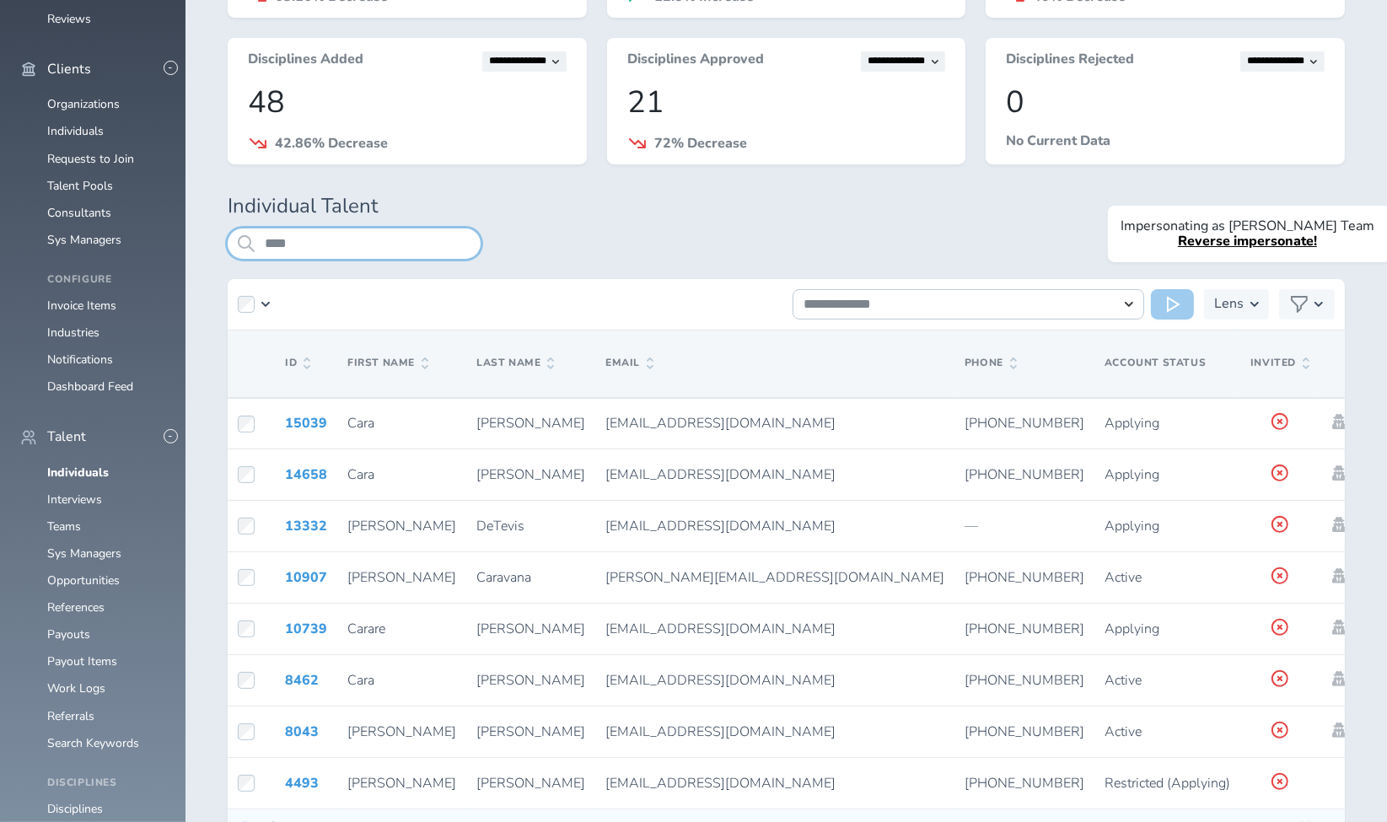
scroll to position [399, 0]
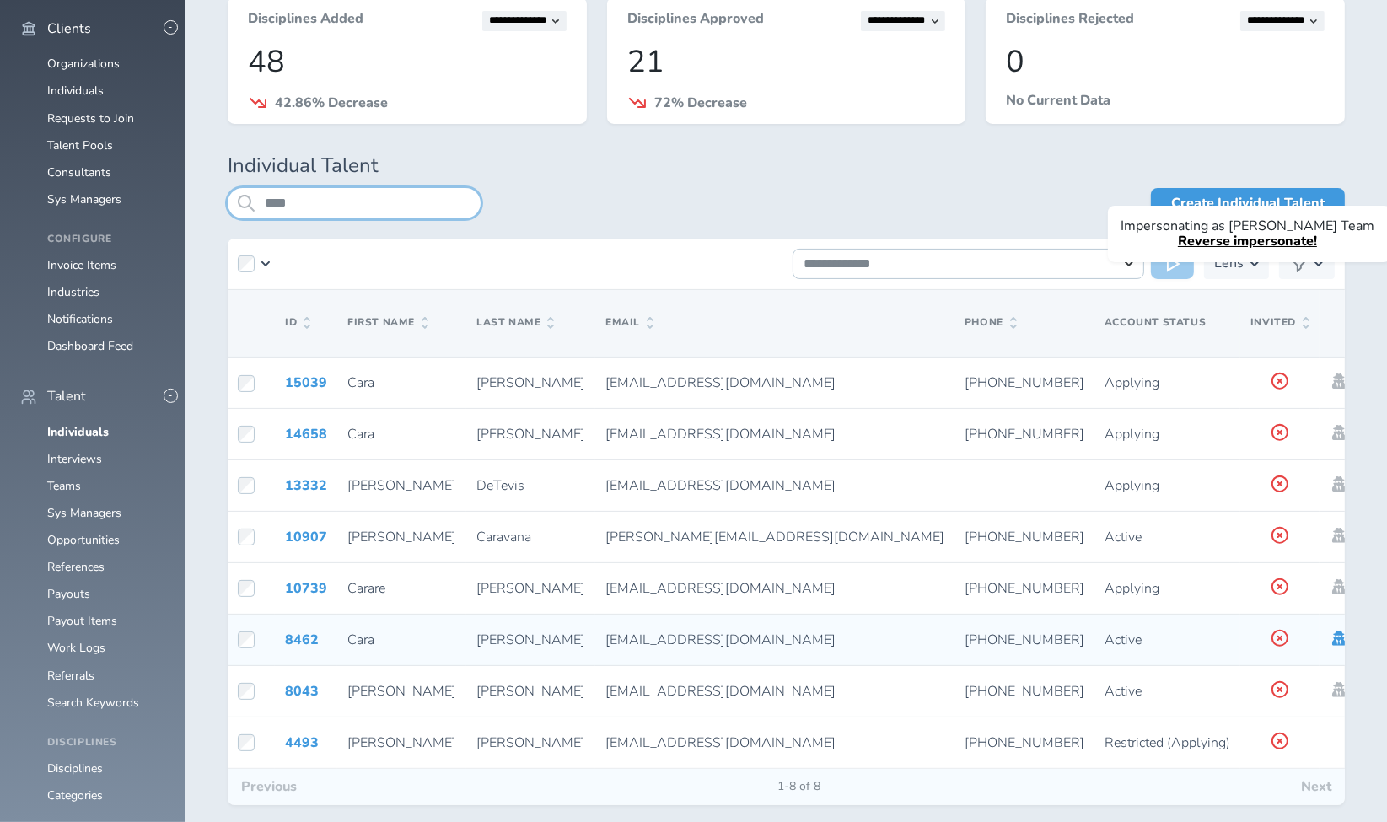
type input "****"
click at [1332, 641] on icon at bounding box center [1338, 638] width 13 height 15
